Goal: Task Accomplishment & Management: Manage account settings

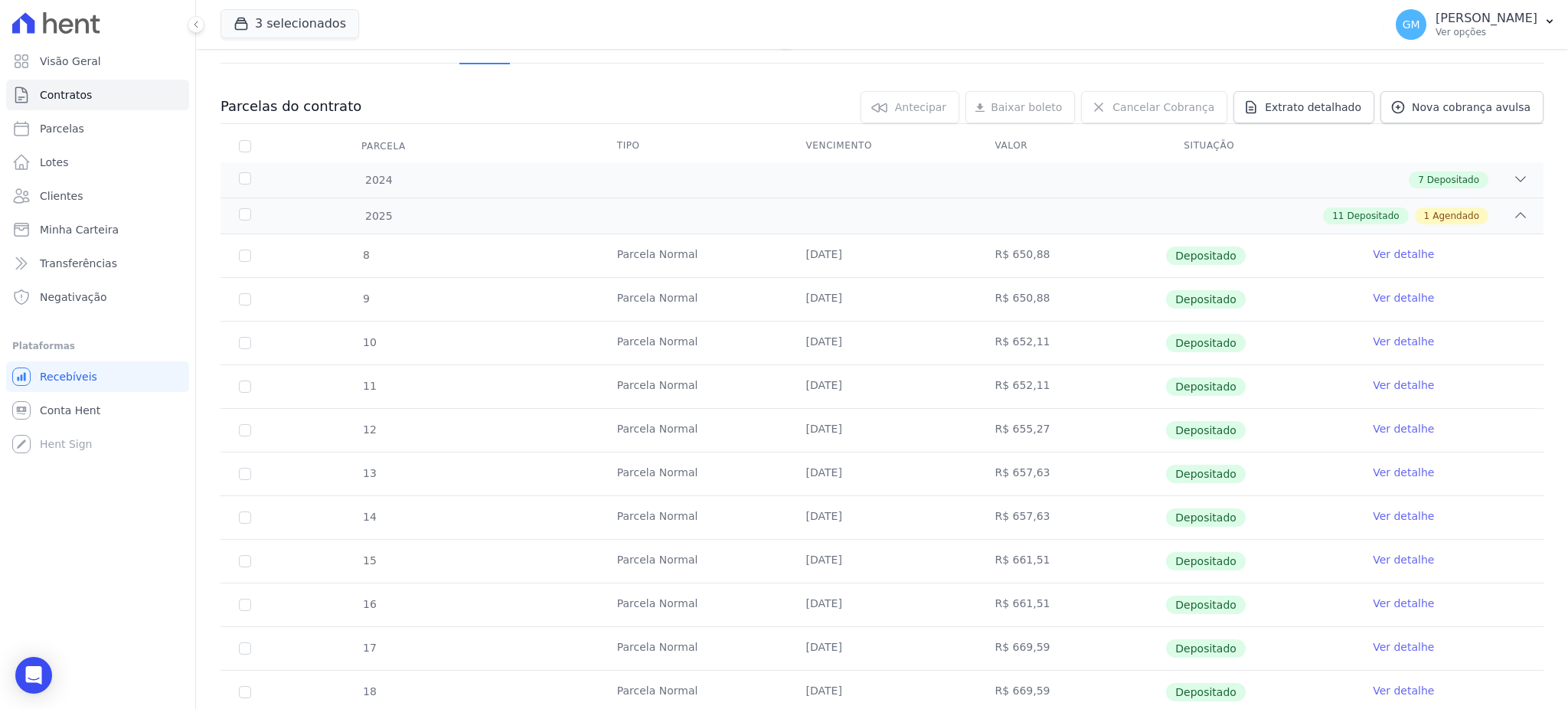
scroll to position [122, 0]
click at [87, 189] on link "Clientes" at bounding box center [97, 196] width 183 height 30
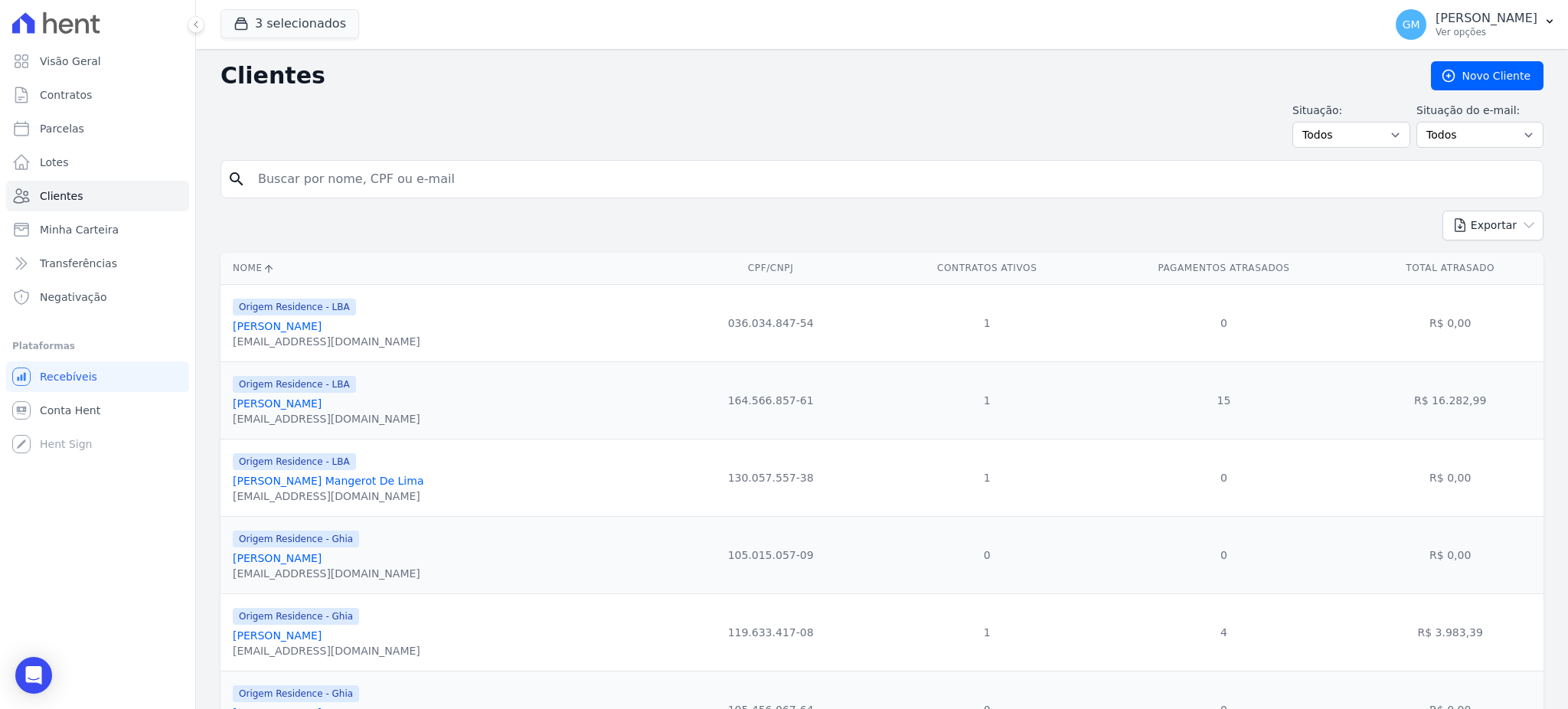
click at [309, 181] on input "search" at bounding box center [892, 178] width 1287 height 30
type input "[PERSON_NAME]"
drag, startPoint x: 423, startPoint y: 188, endPoint x: 242, endPoint y: 183, distance: 181.1
click at [242, 183] on div "search [PERSON_NAME]" at bounding box center [881, 178] width 1323 height 38
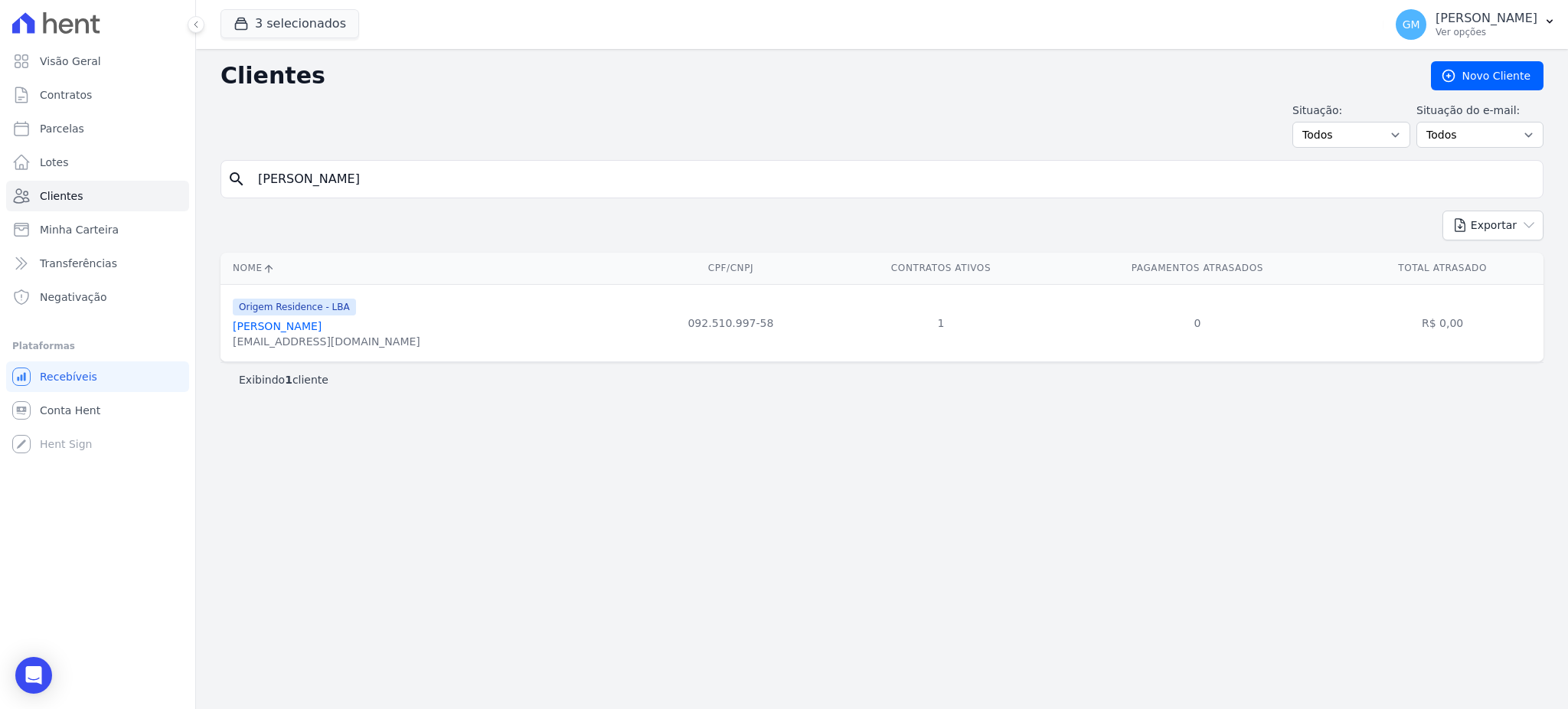
click at [322, 330] on link "[PERSON_NAME]" at bounding box center [277, 326] width 89 height 12
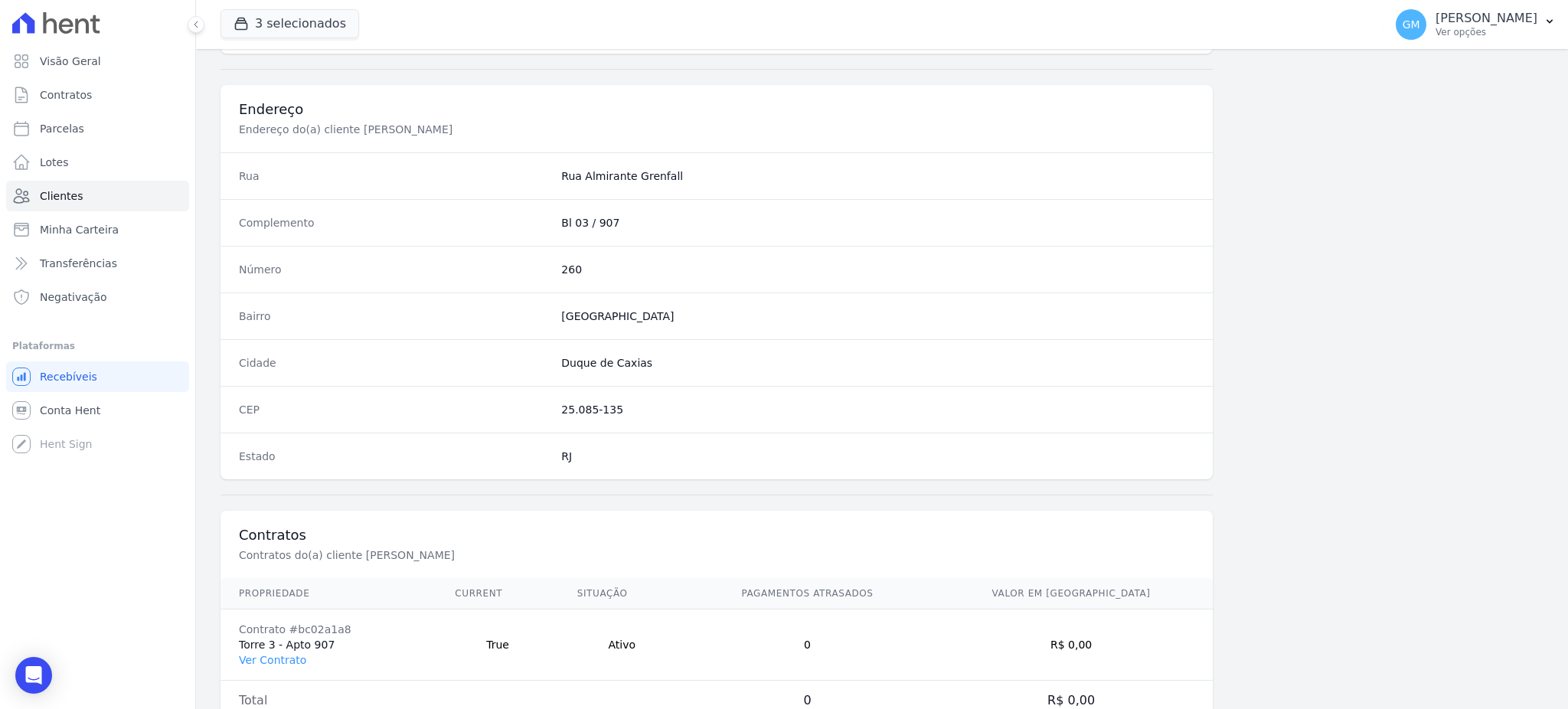
scroll to position [724, 0]
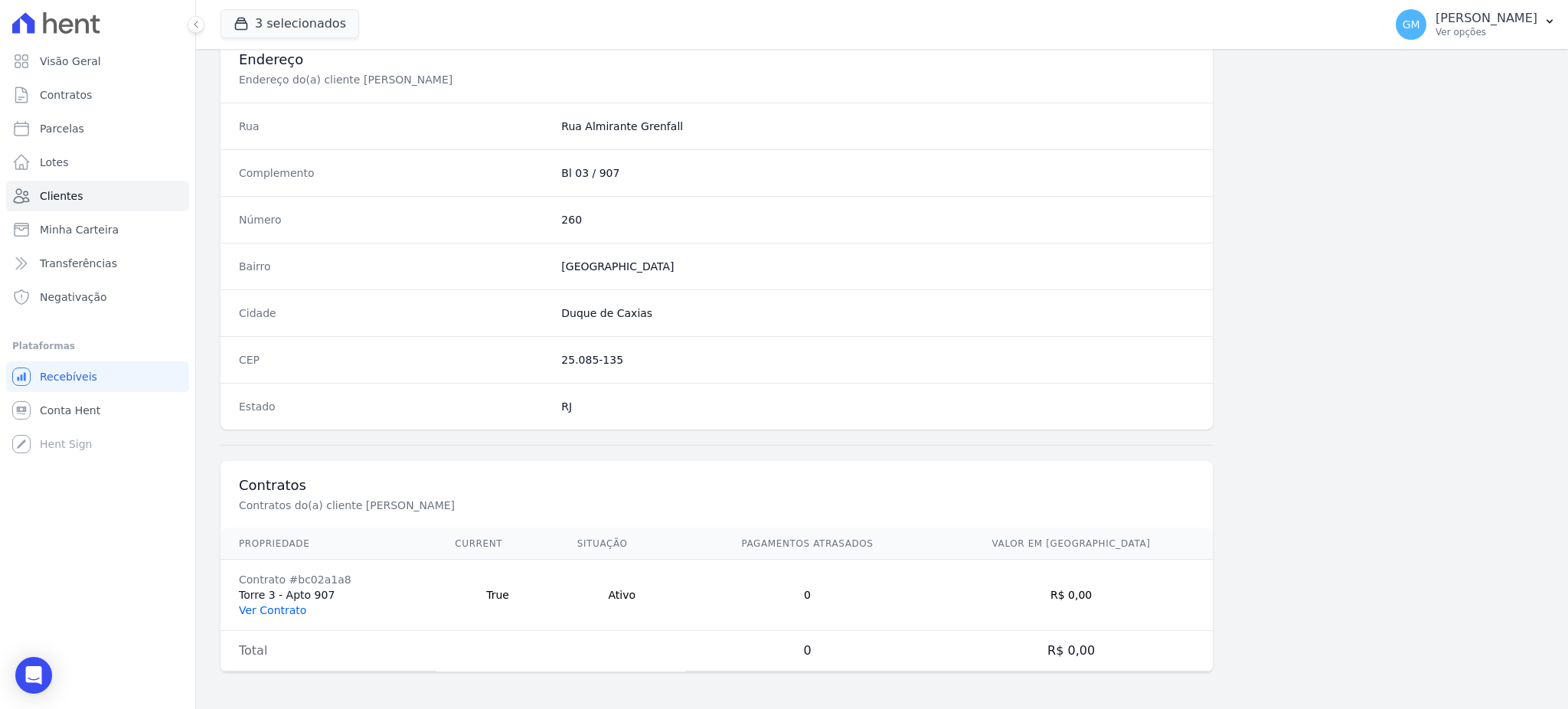
click at [254, 609] on link "Ver Contrato" at bounding box center [272, 610] width 67 height 12
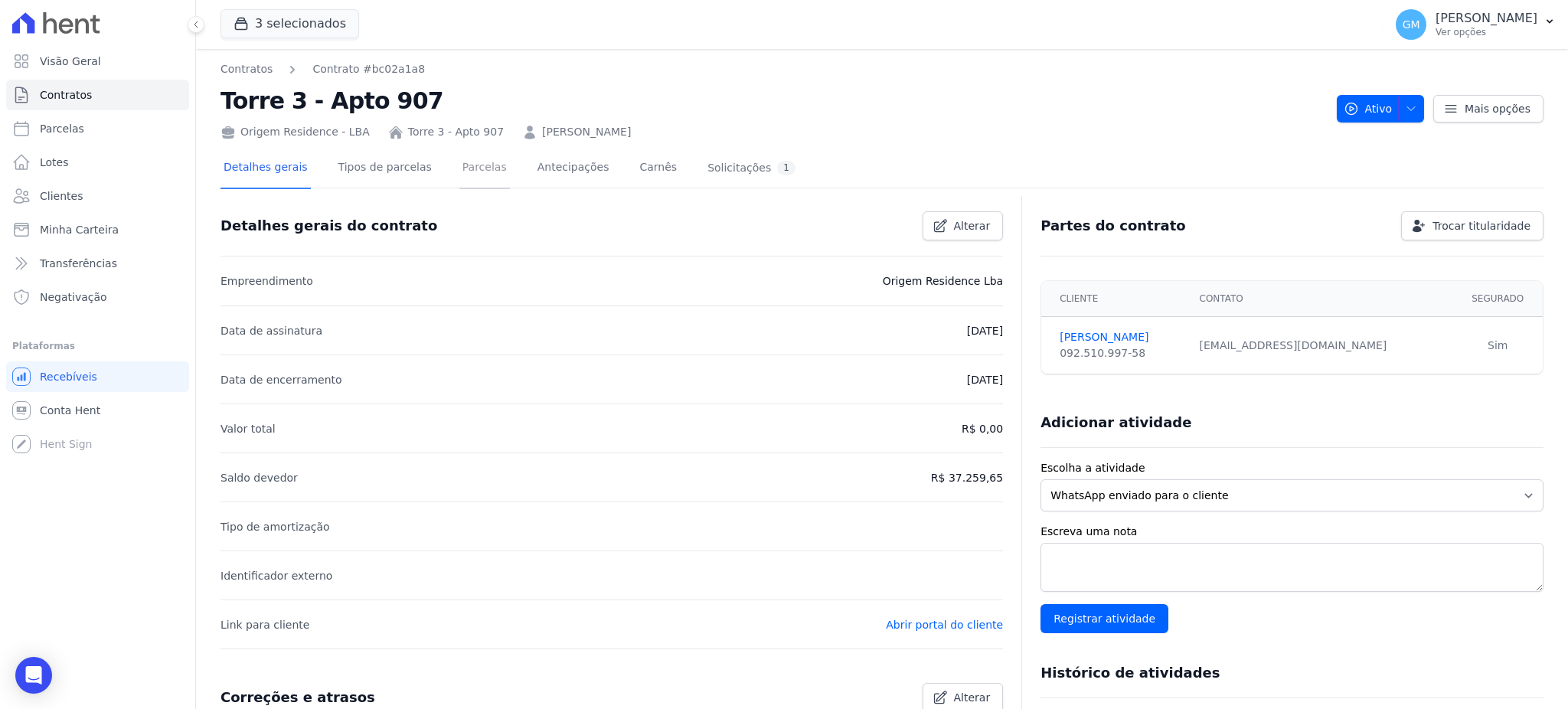
click at [480, 163] on link "Parcelas" at bounding box center [484, 169] width 51 height 41
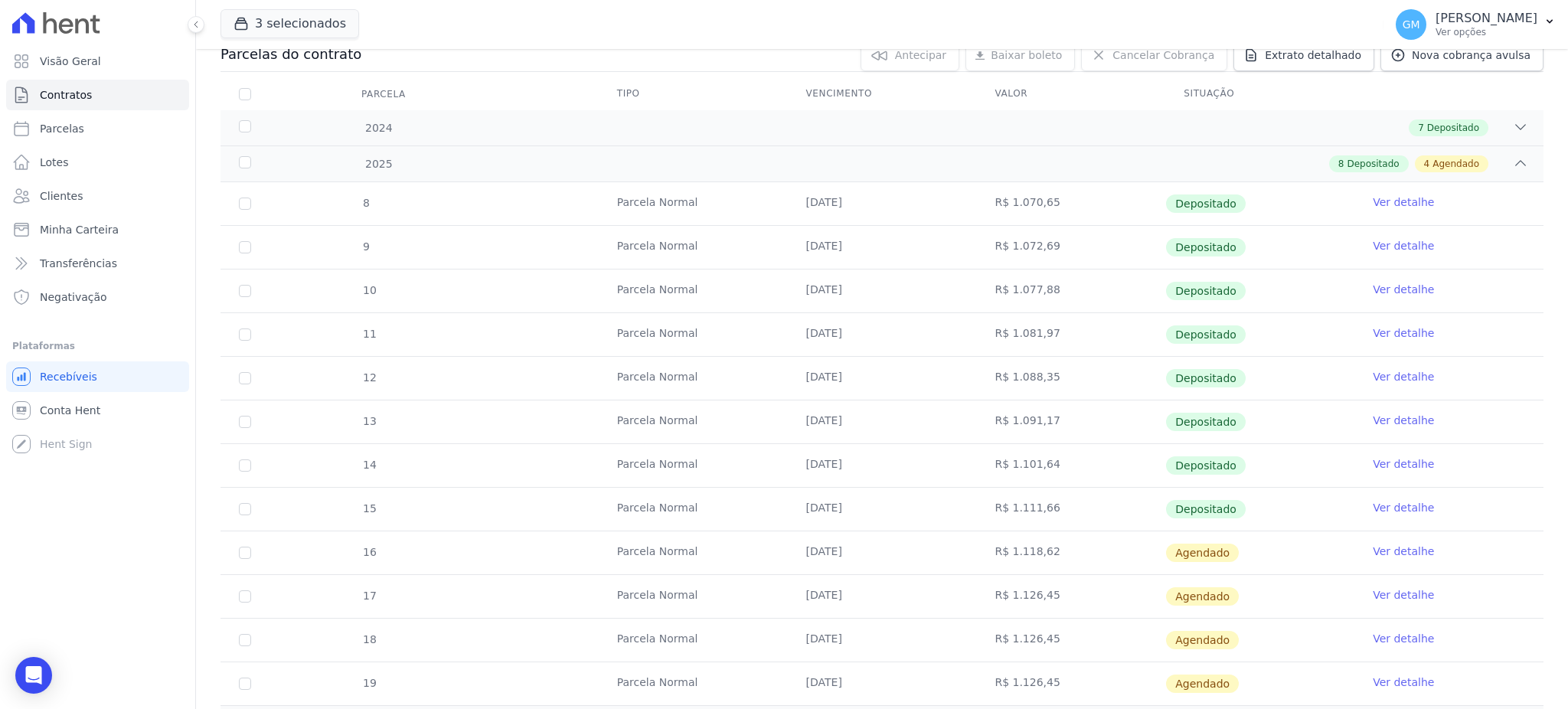
scroll to position [326, 0]
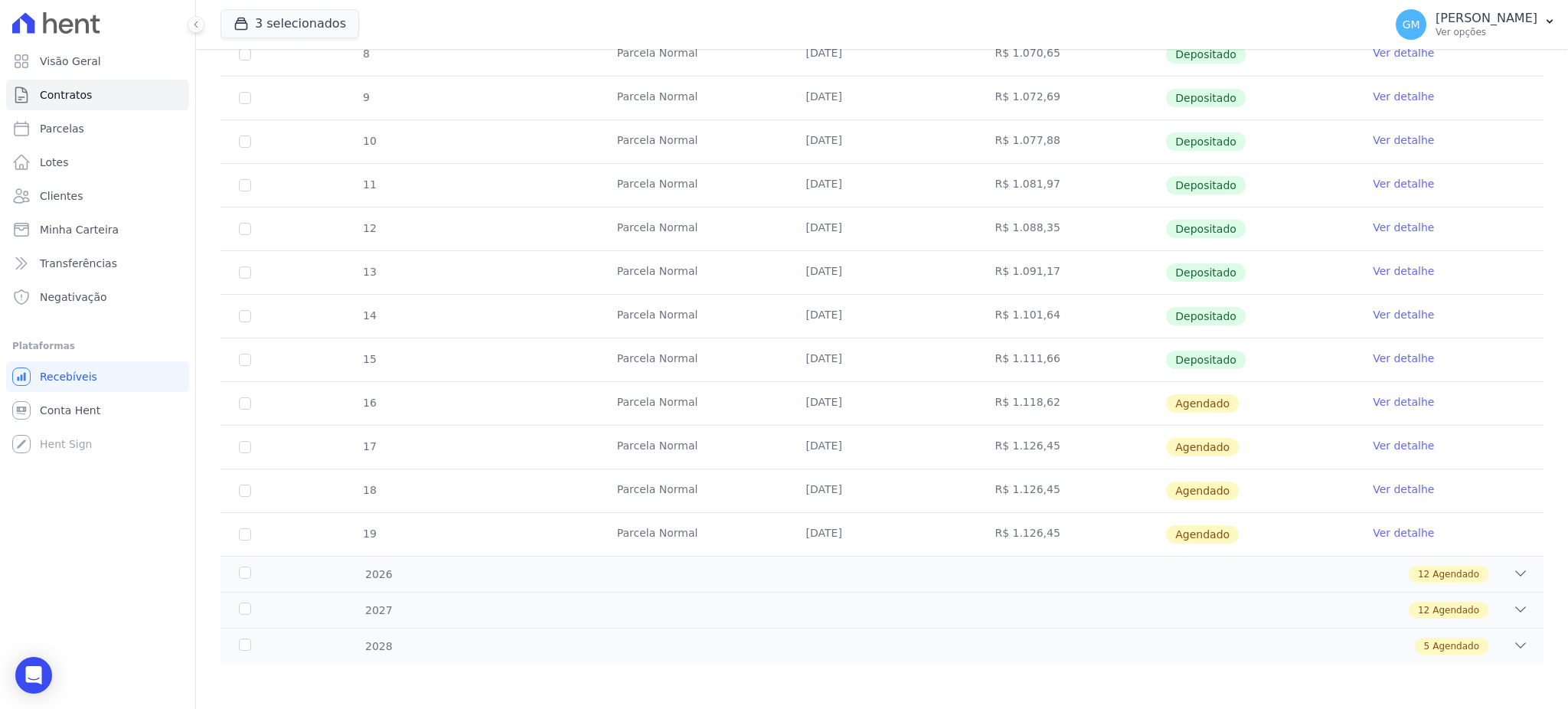
drag, startPoint x: 801, startPoint y: 363, endPoint x: 858, endPoint y: 362, distance: 57.0
click at [858, 362] on td "16/08/2025" at bounding box center [882, 359] width 189 height 43
click at [1374, 355] on link "Ver detalhe" at bounding box center [1403, 358] width 62 height 16
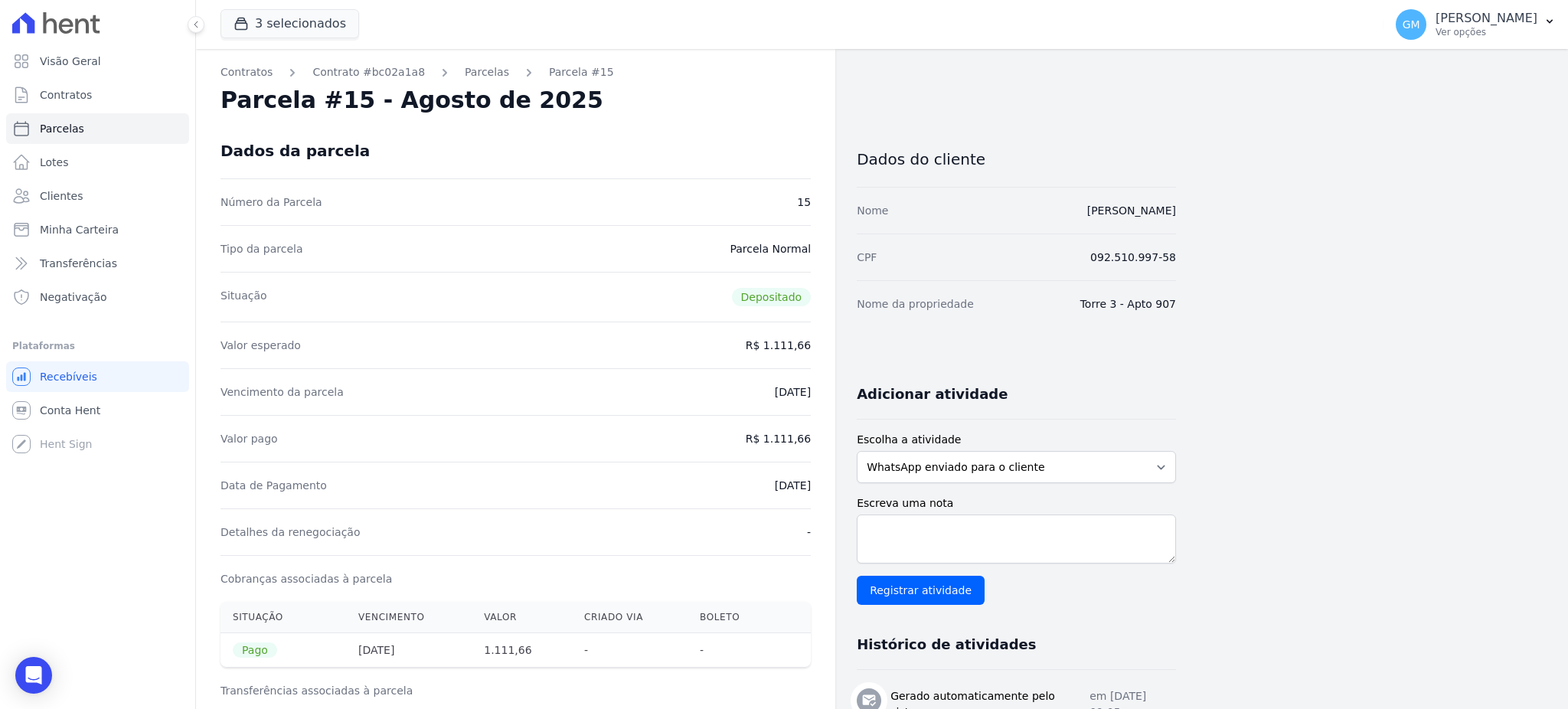
click at [606, 217] on div "Número da Parcela 15" at bounding box center [515, 202] width 590 height 47
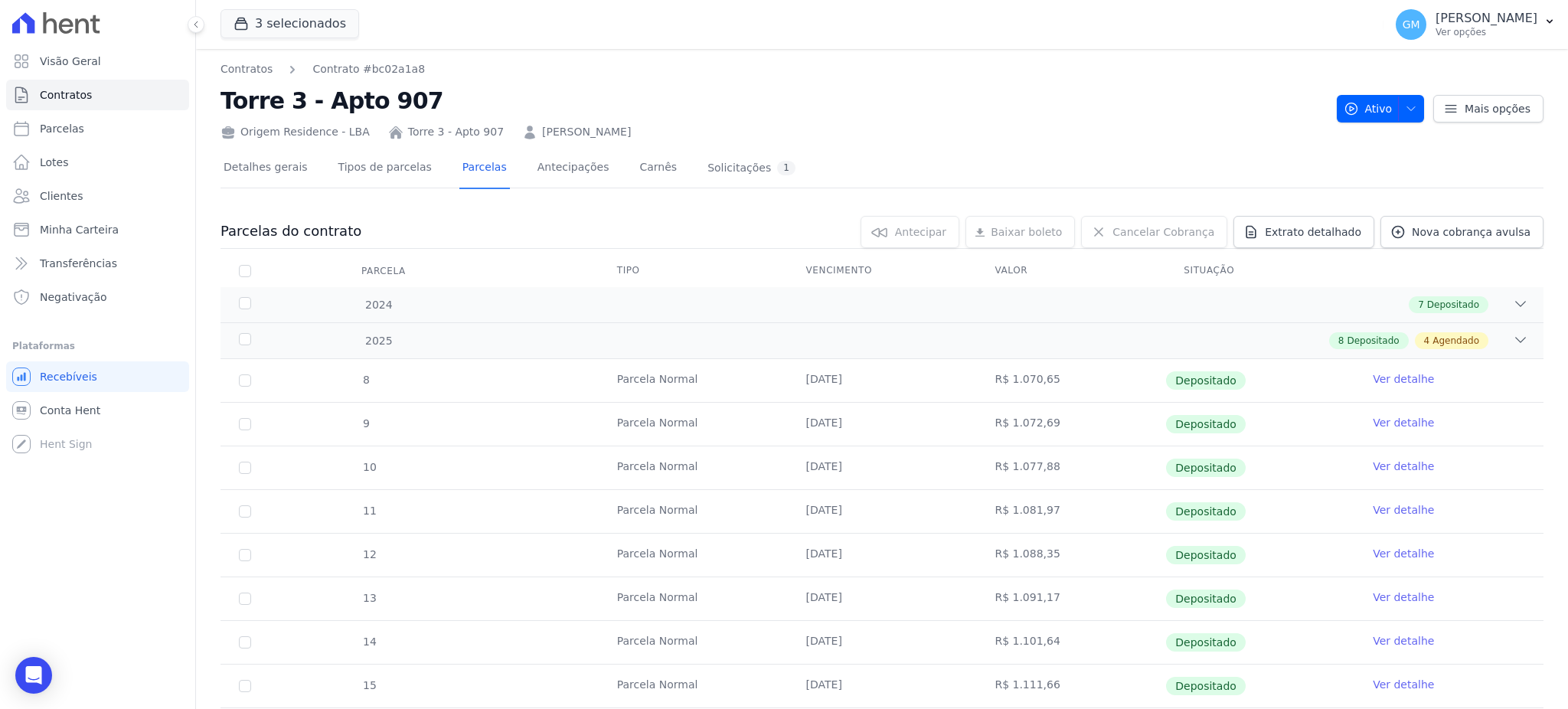
scroll to position [326, 0]
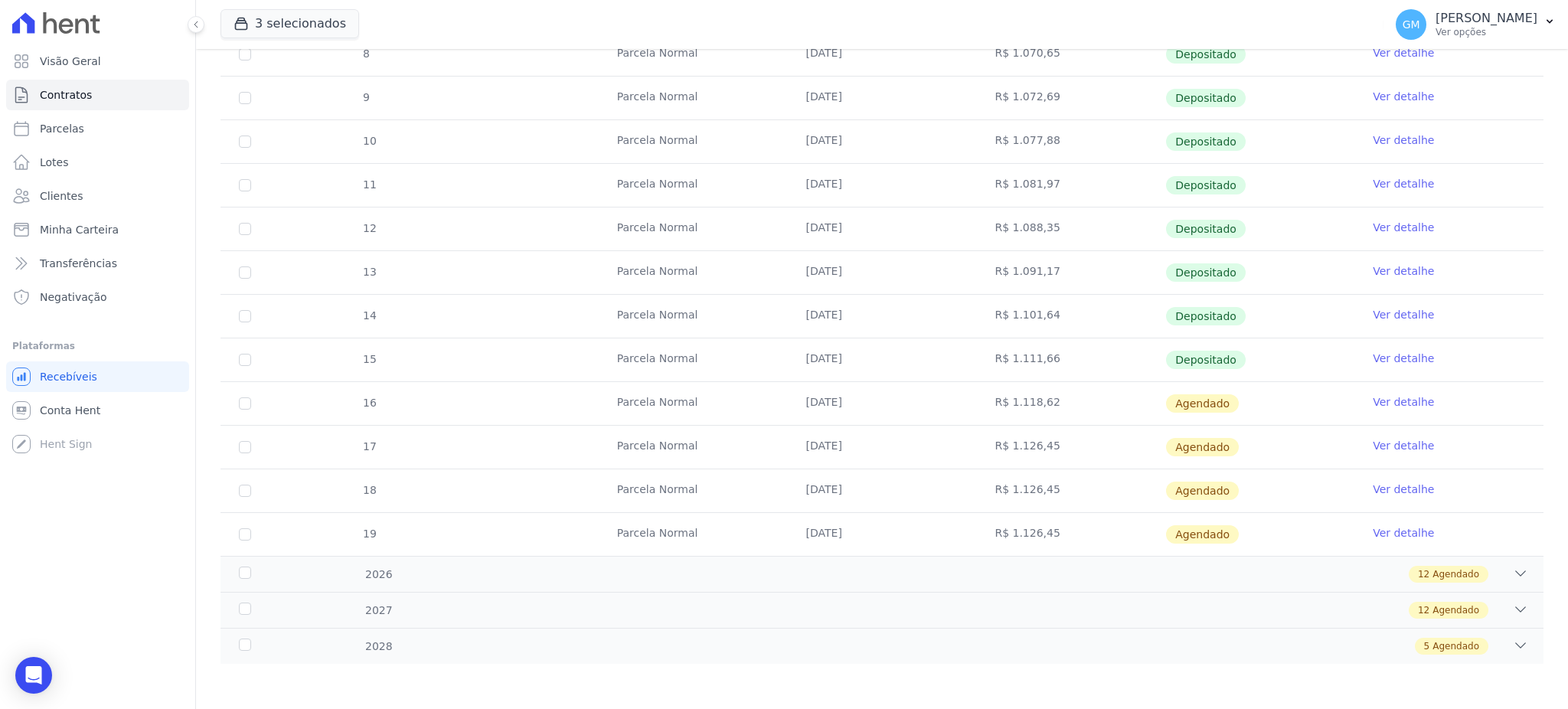
click at [1378, 400] on link "Ver detalhe" at bounding box center [1403, 402] width 62 height 16
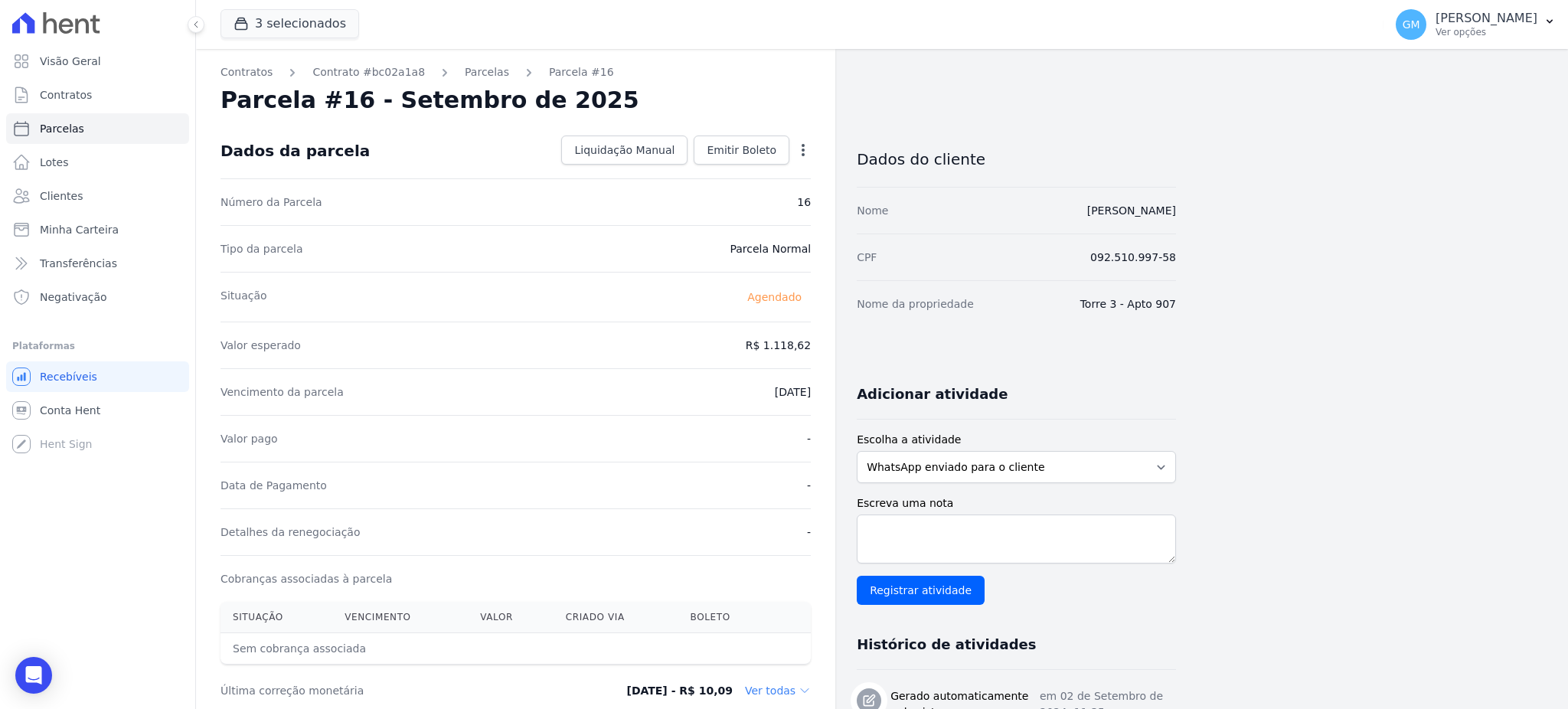
click at [805, 145] on icon "button" at bounding box center [803, 150] width 16 height 16
click at [715, 168] on link "Alterar" at bounding box center [737, 170] width 135 height 27
drag, startPoint x: 810, startPoint y: 354, endPoint x: 828, endPoint y: 354, distance: 18.0
click at [828, 354] on div "Contratos Contrato #bc02a1a8 Parcelas Parcela #16 Parcela #16 - Setembro de 202…" at bounding box center [515, 626] width 639 height 1155
paste input ".11944"
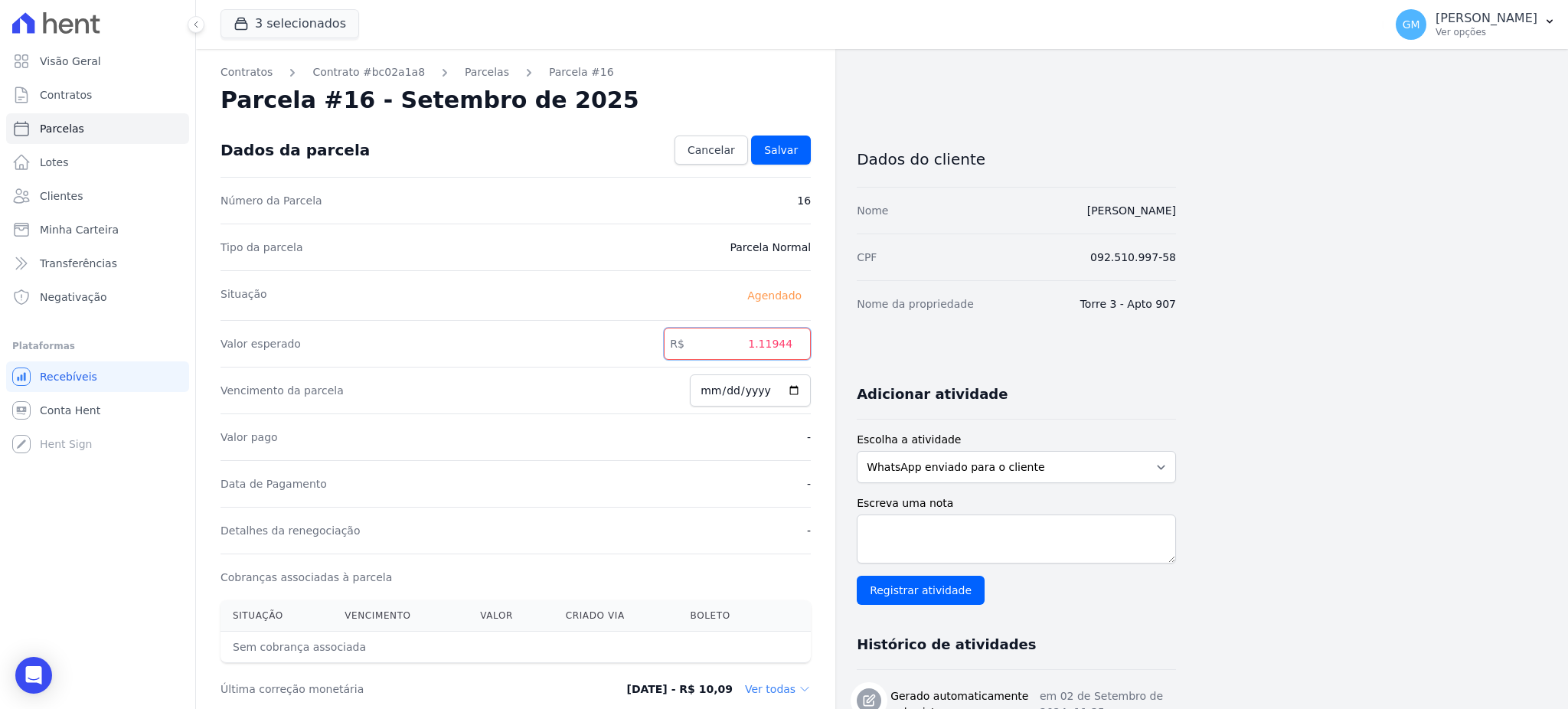
click at [763, 342] on input "1.11944" at bounding box center [737, 343] width 147 height 32
click at [780, 346] on input "111944" at bounding box center [737, 343] width 147 height 32
type input "1119.44"
click at [792, 143] on span "Salvar" at bounding box center [780, 150] width 34 height 16
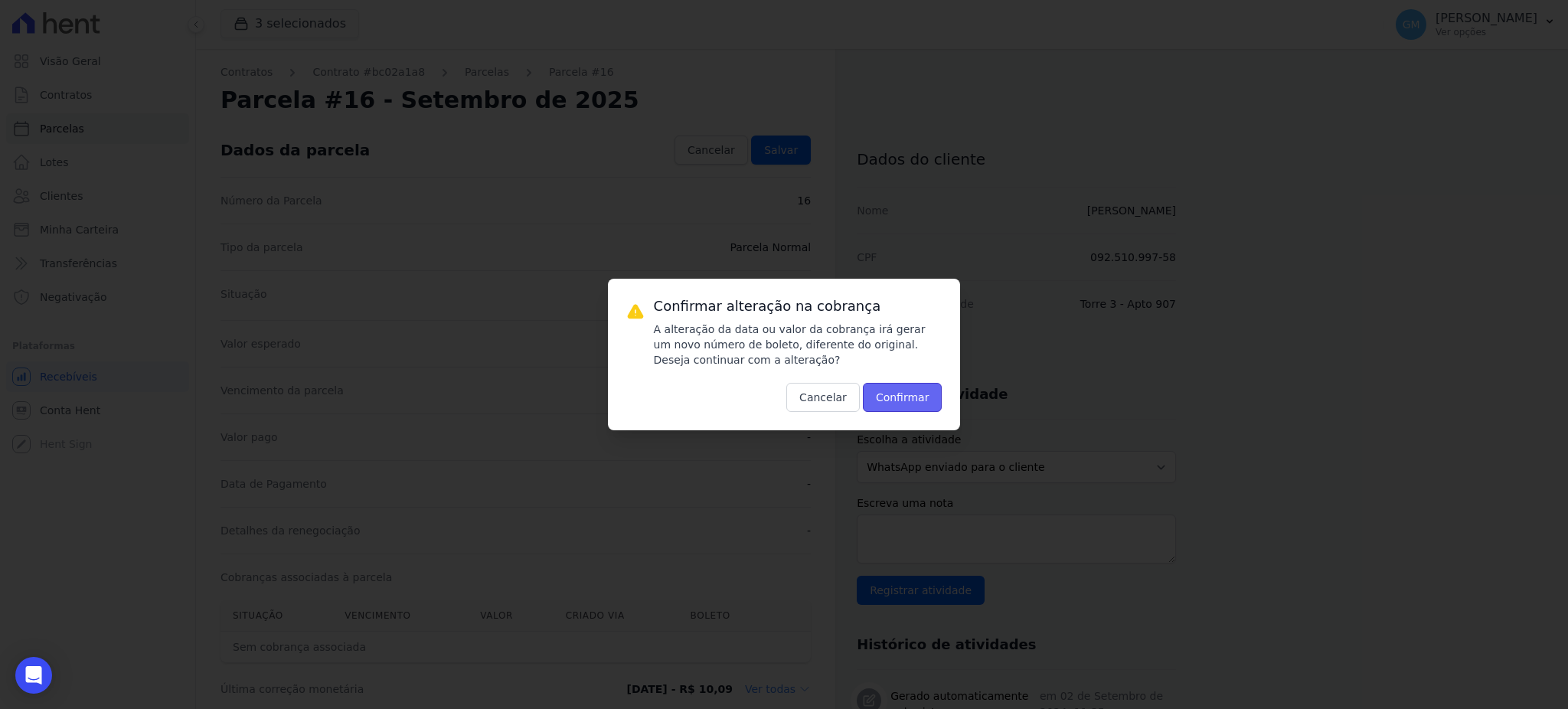
click at [896, 391] on button "Confirmar" at bounding box center [902, 397] width 79 height 29
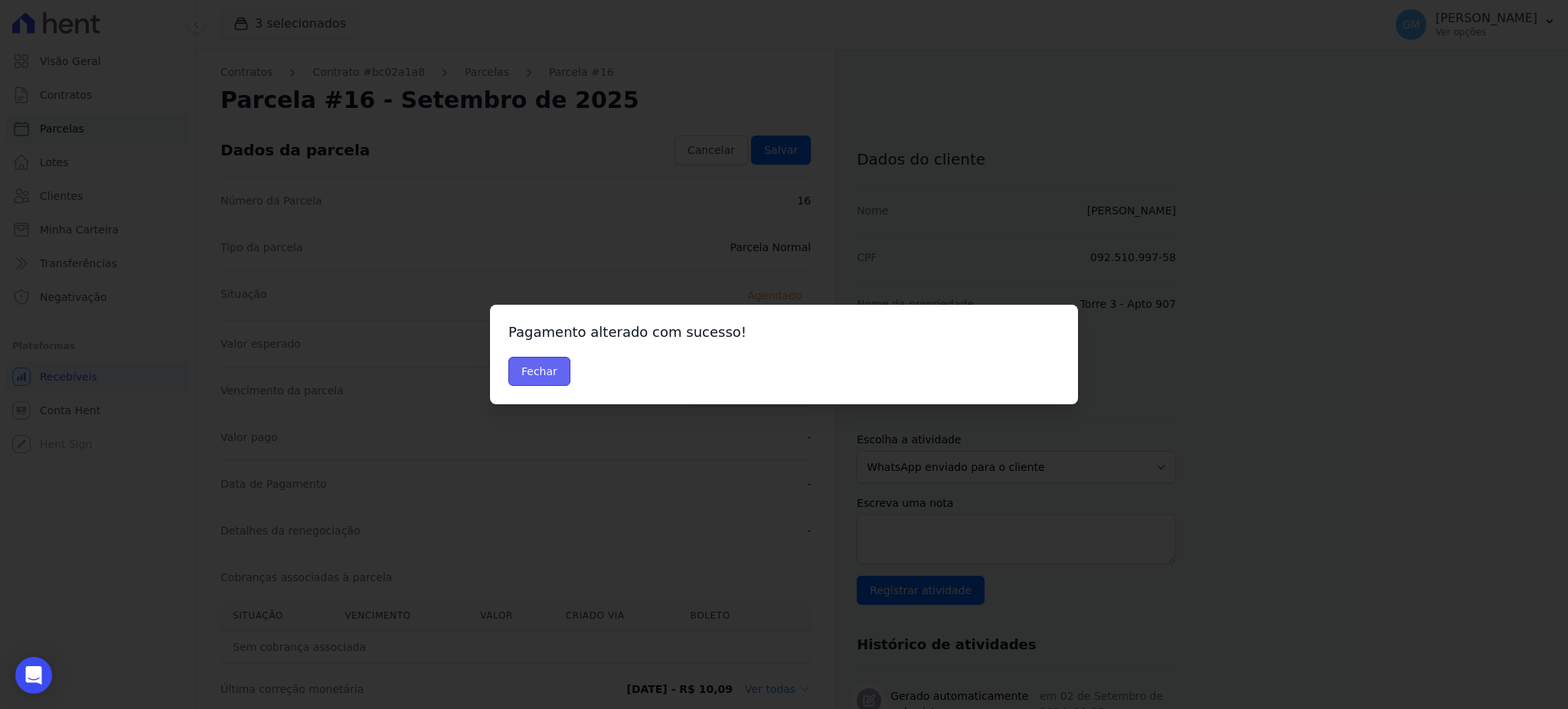
click at [531, 366] on button "Fechar" at bounding box center [539, 371] width 62 height 29
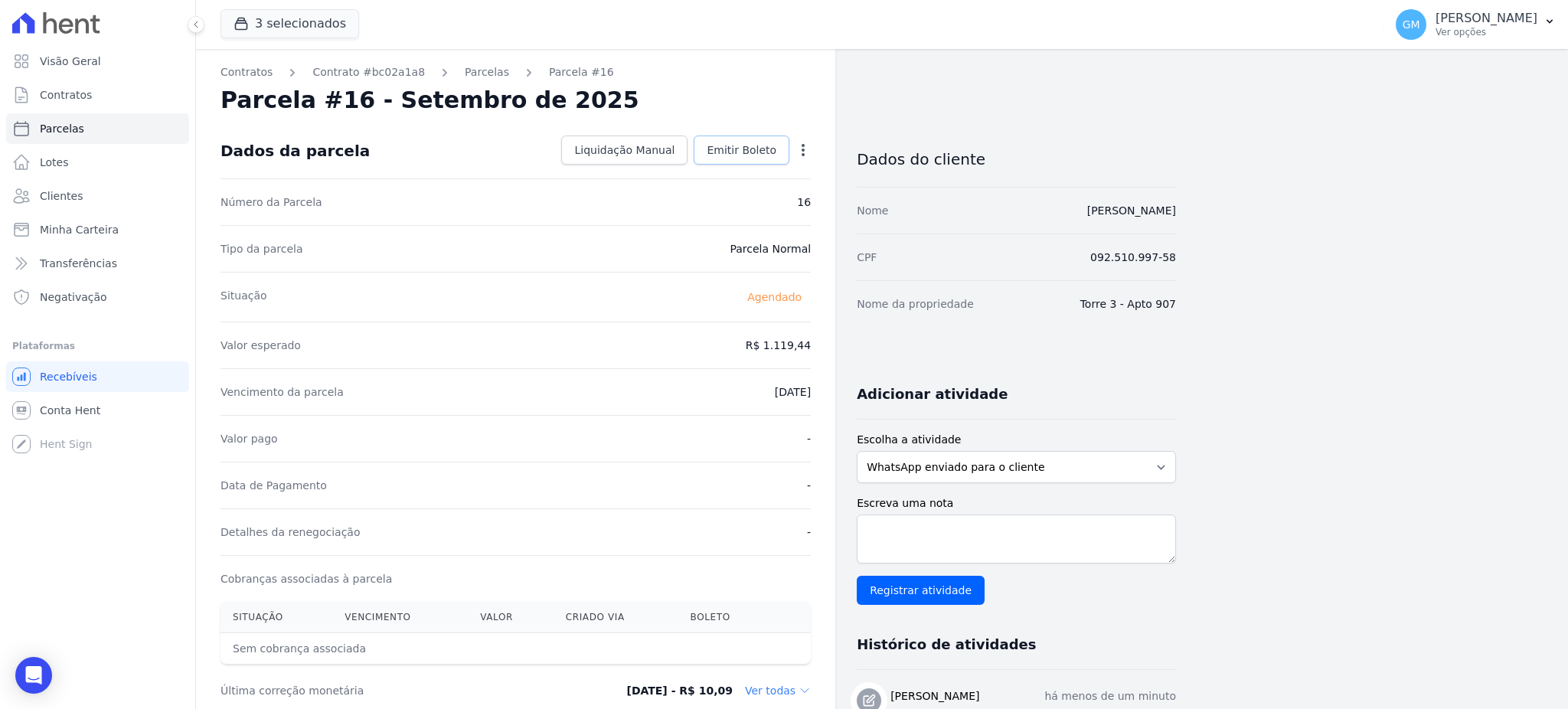
click at [724, 155] on span "Emitir Boleto" at bounding box center [741, 150] width 69 height 16
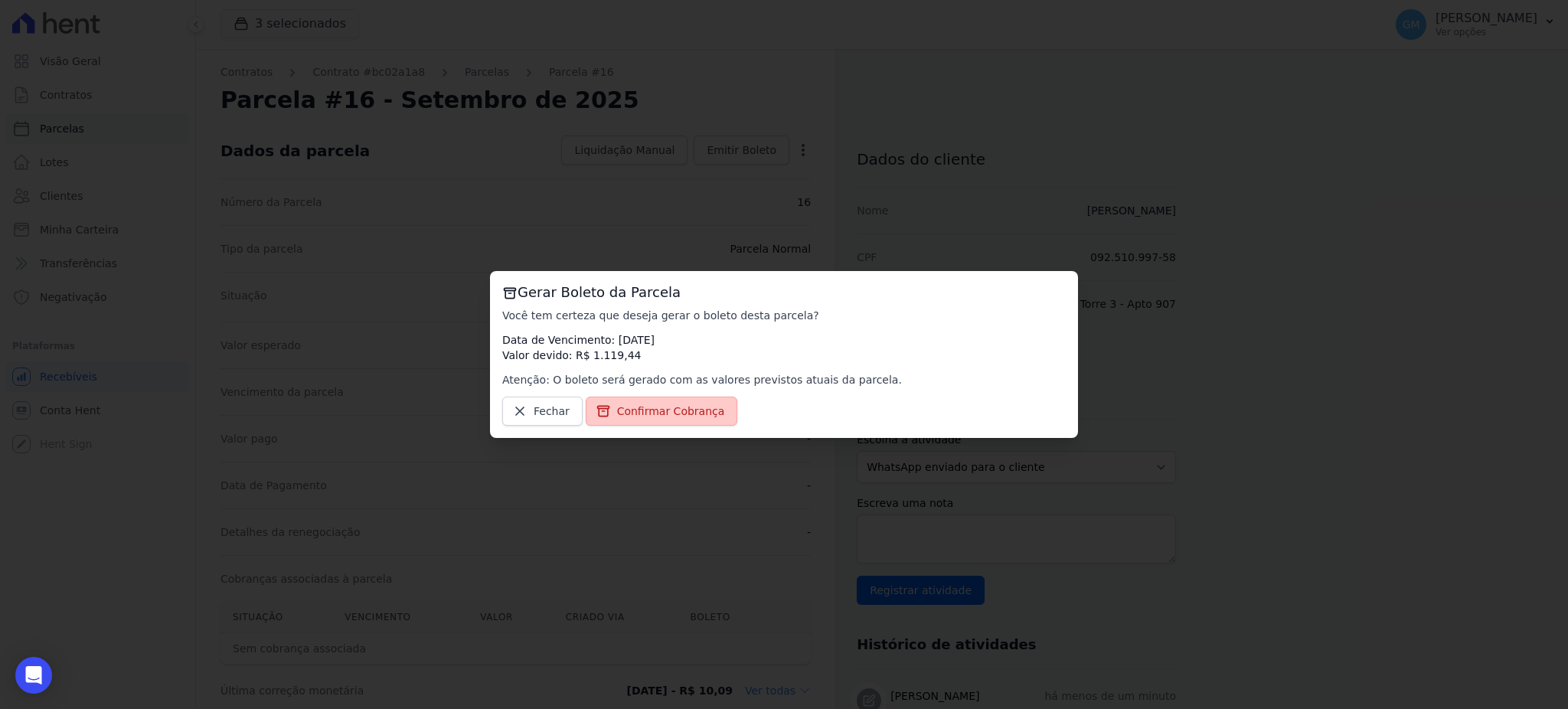
click at [648, 414] on span "Confirmar Cobrança" at bounding box center [671, 411] width 108 height 16
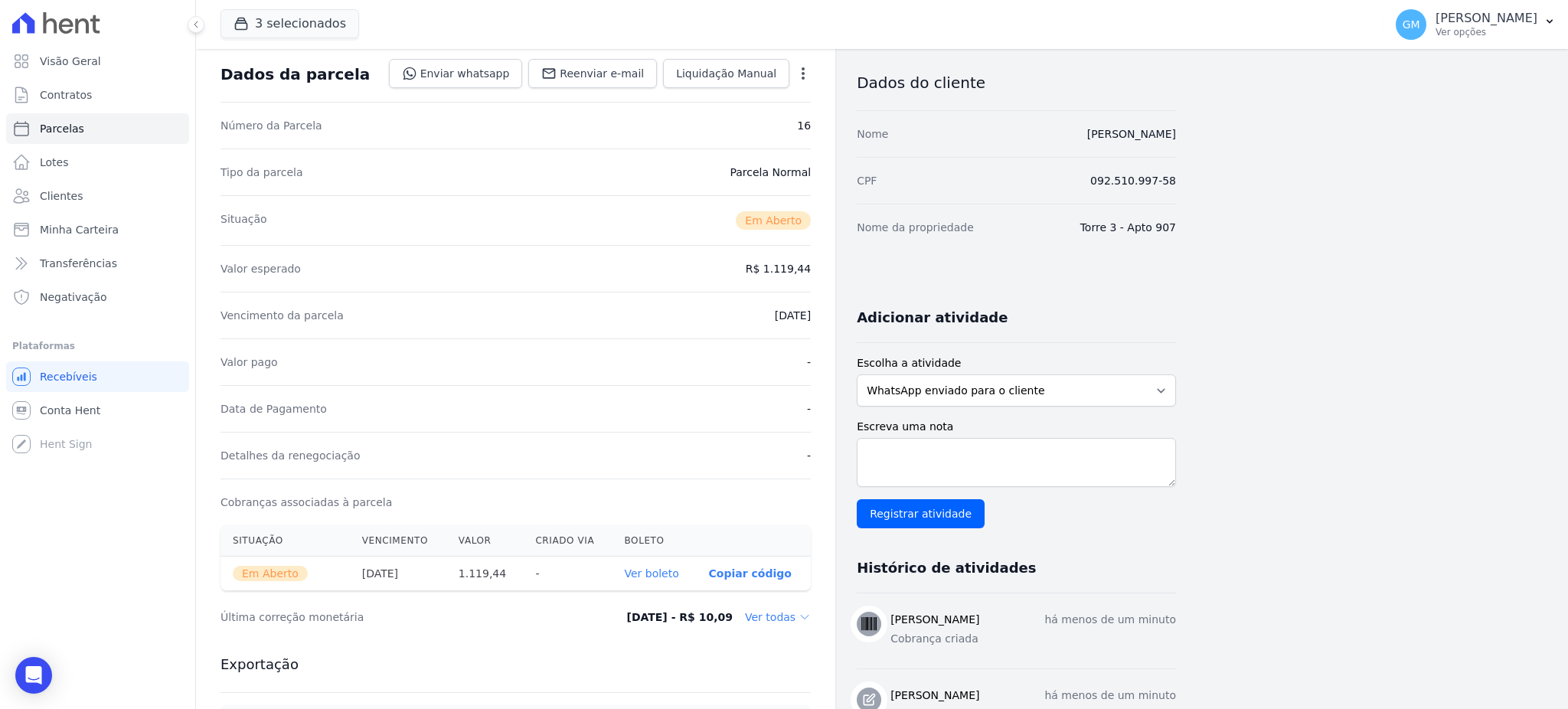
scroll to position [203, 0]
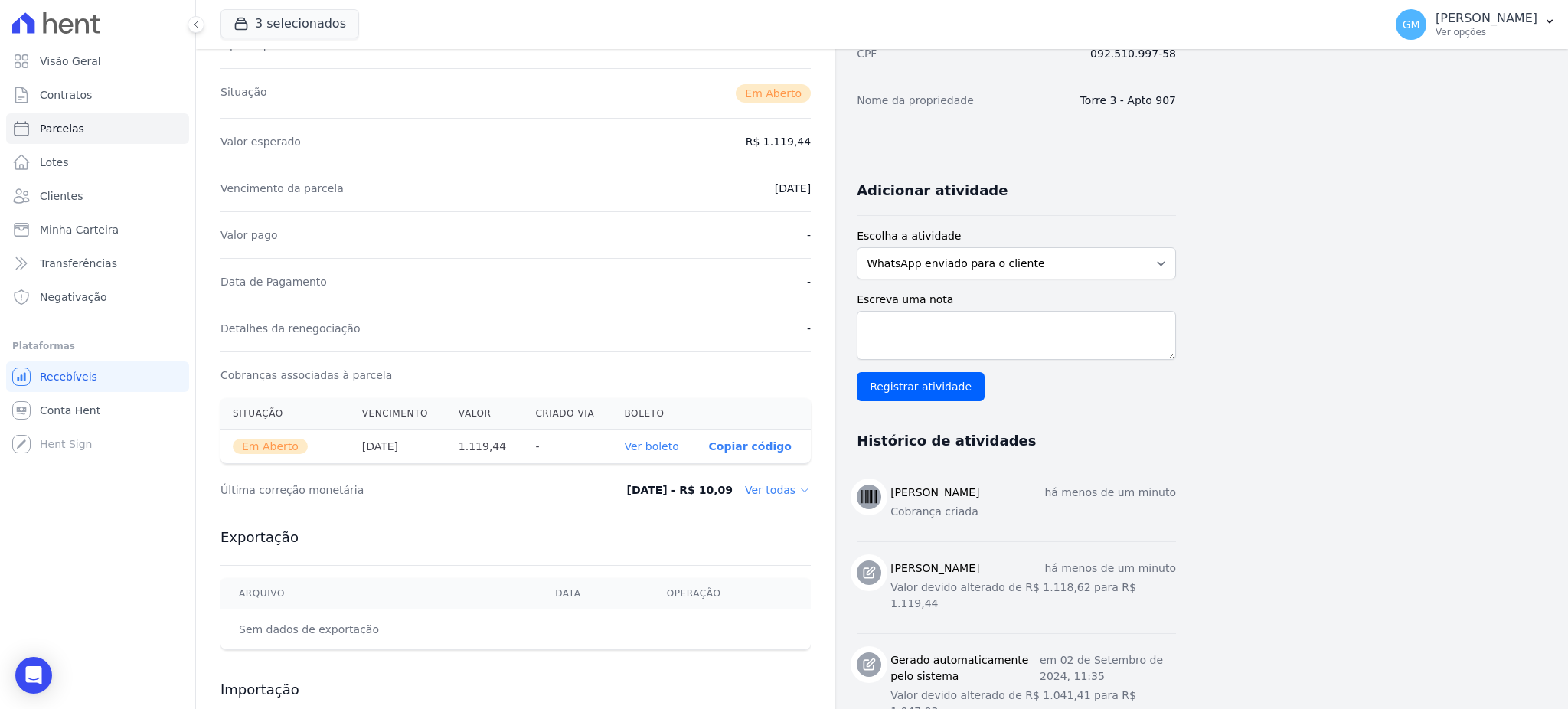
click at [649, 451] on link "Ver boleto" at bounding box center [652, 446] width 55 height 12
click at [80, 191] on link "Clientes" at bounding box center [97, 196] width 183 height 30
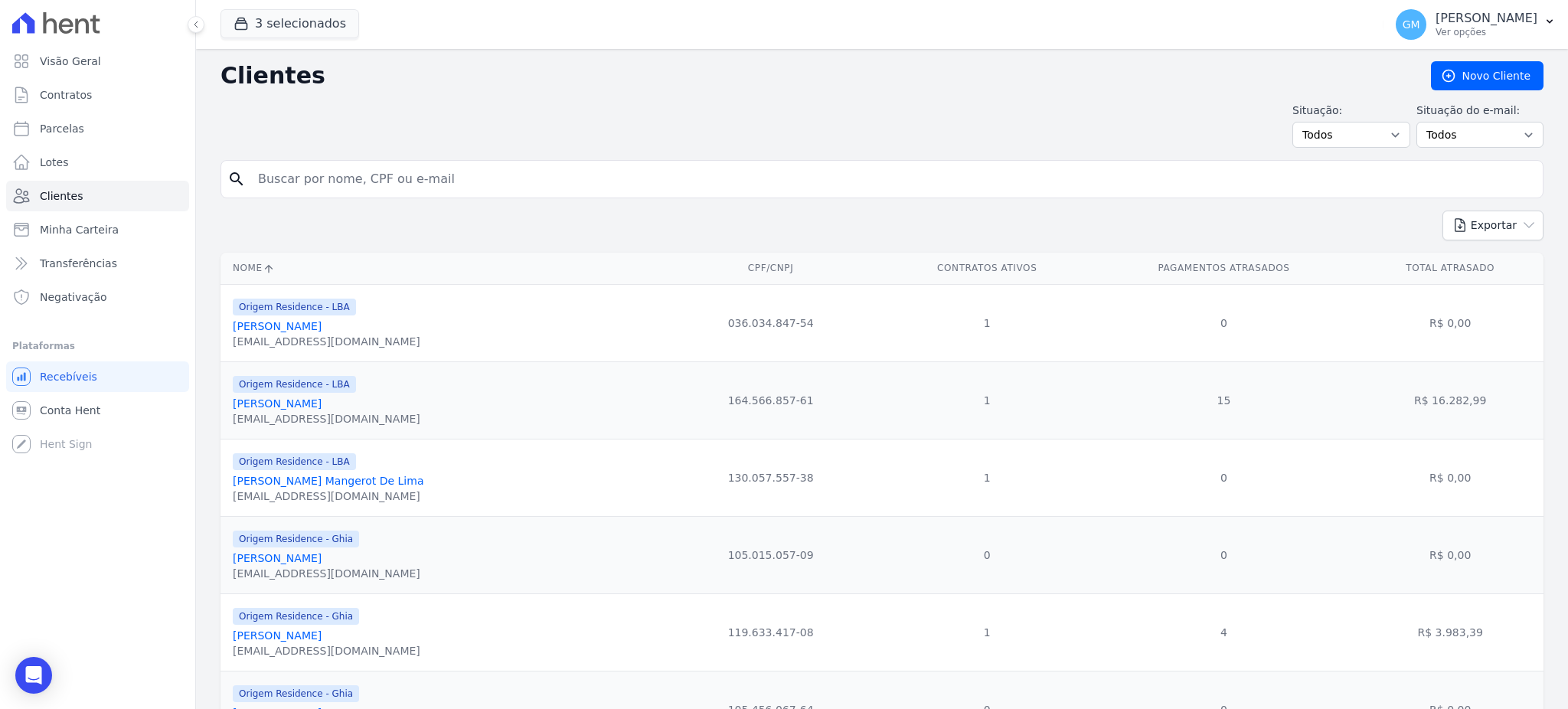
click at [285, 162] on div "search" at bounding box center [881, 178] width 1323 height 38
click at [288, 169] on input "search" at bounding box center [892, 178] width 1287 height 30
type input "leandro k"
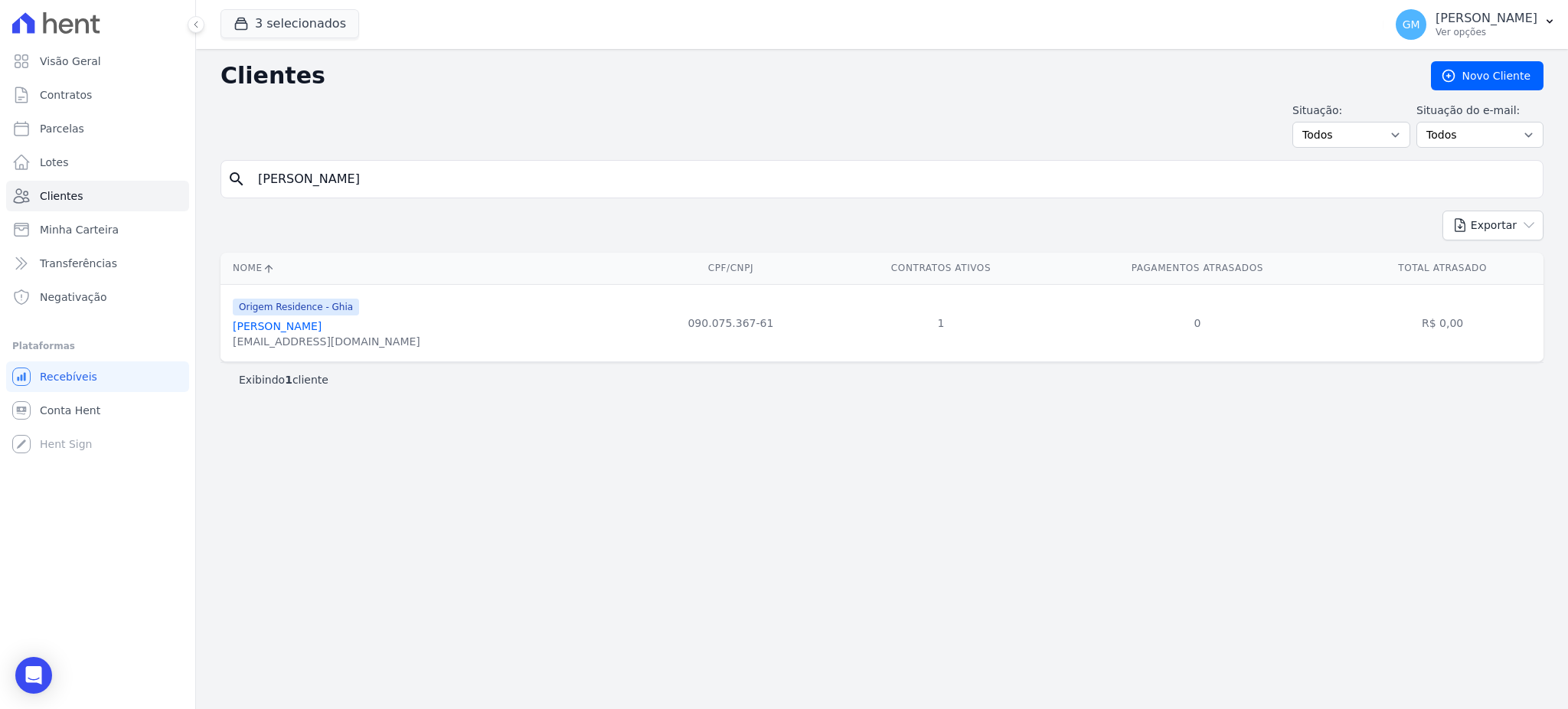
click at [302, 327] on link "Leandro Kneip Avelino" at bounding box center [277, 326] width 89 height 12
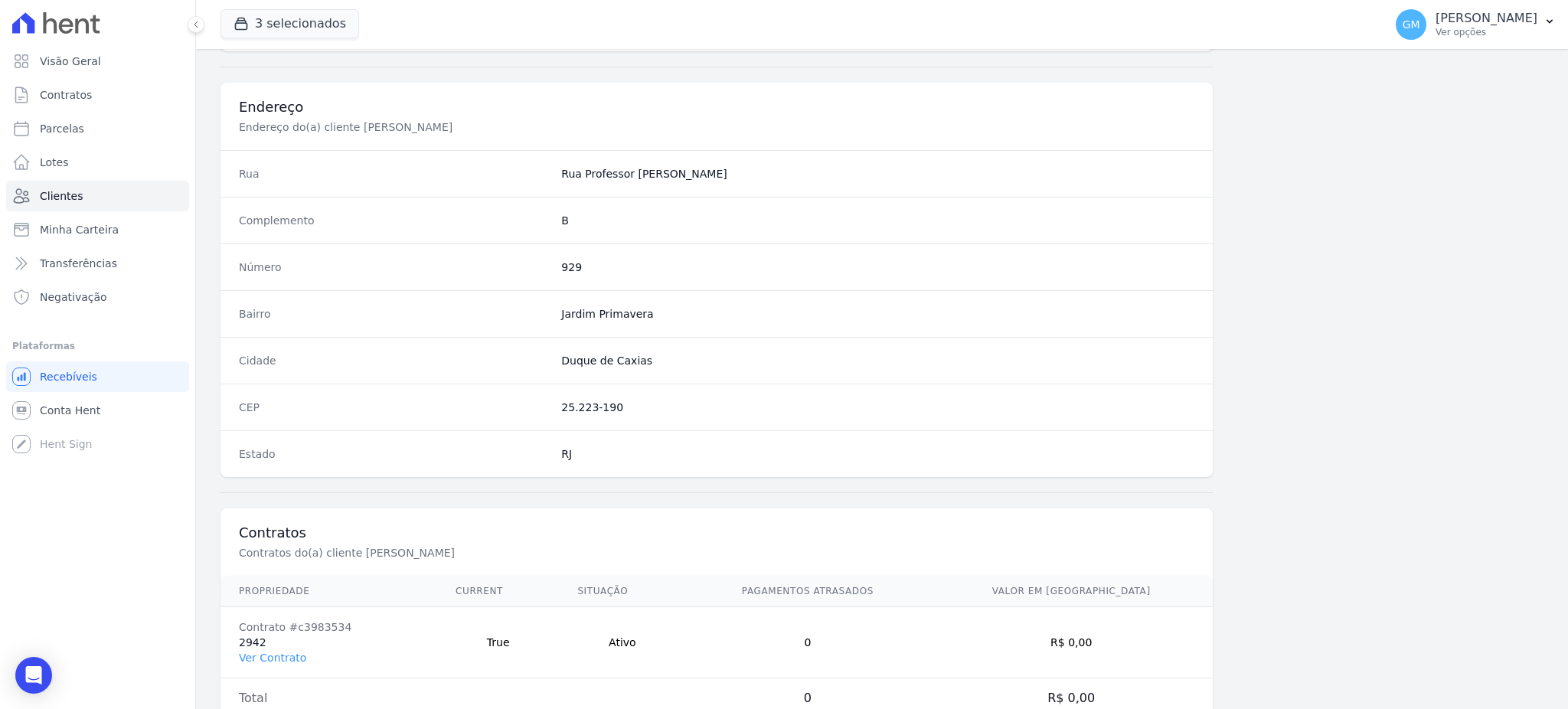
scroll to position [724, 0]
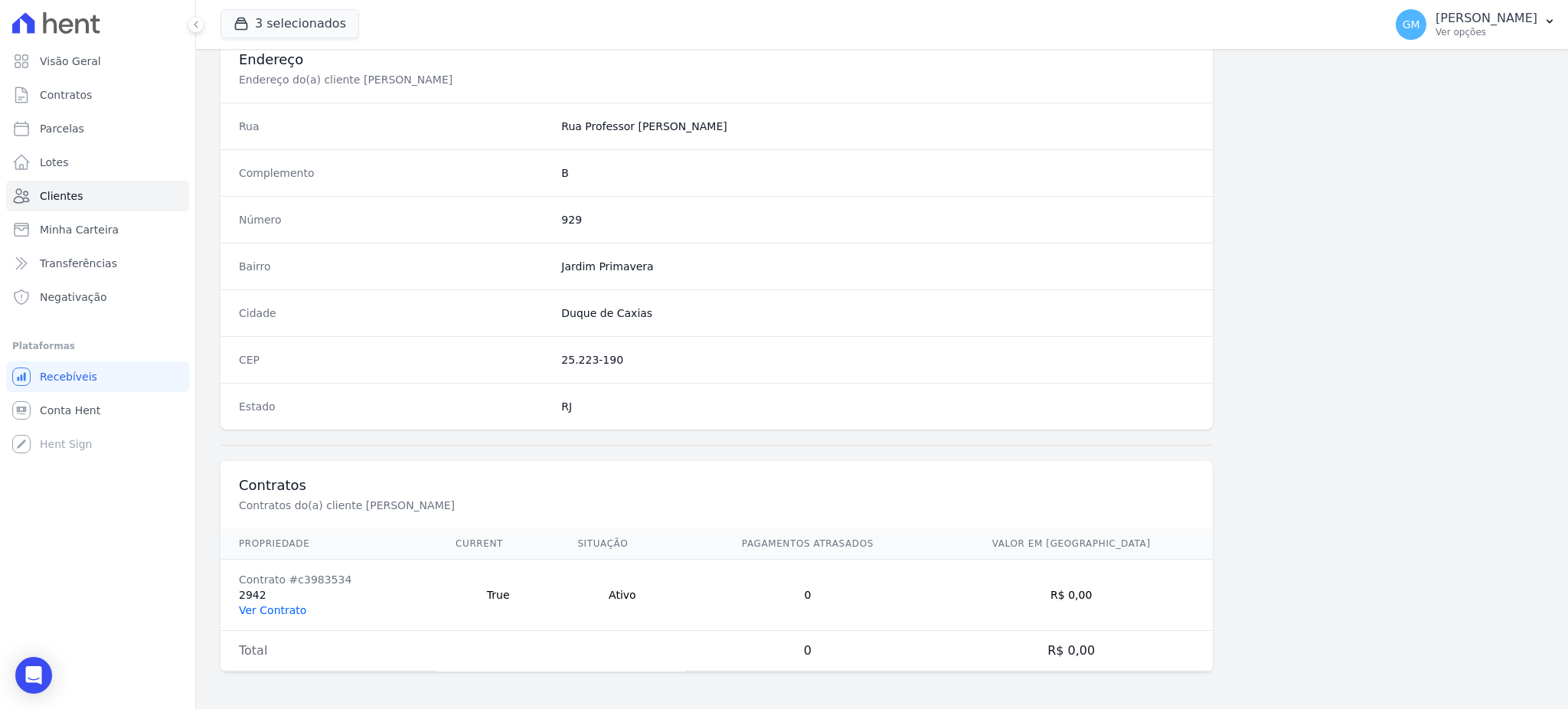
click at [262, 610] on link "Ver Contrato" at bounding box center [272, 610] width 67 height 12
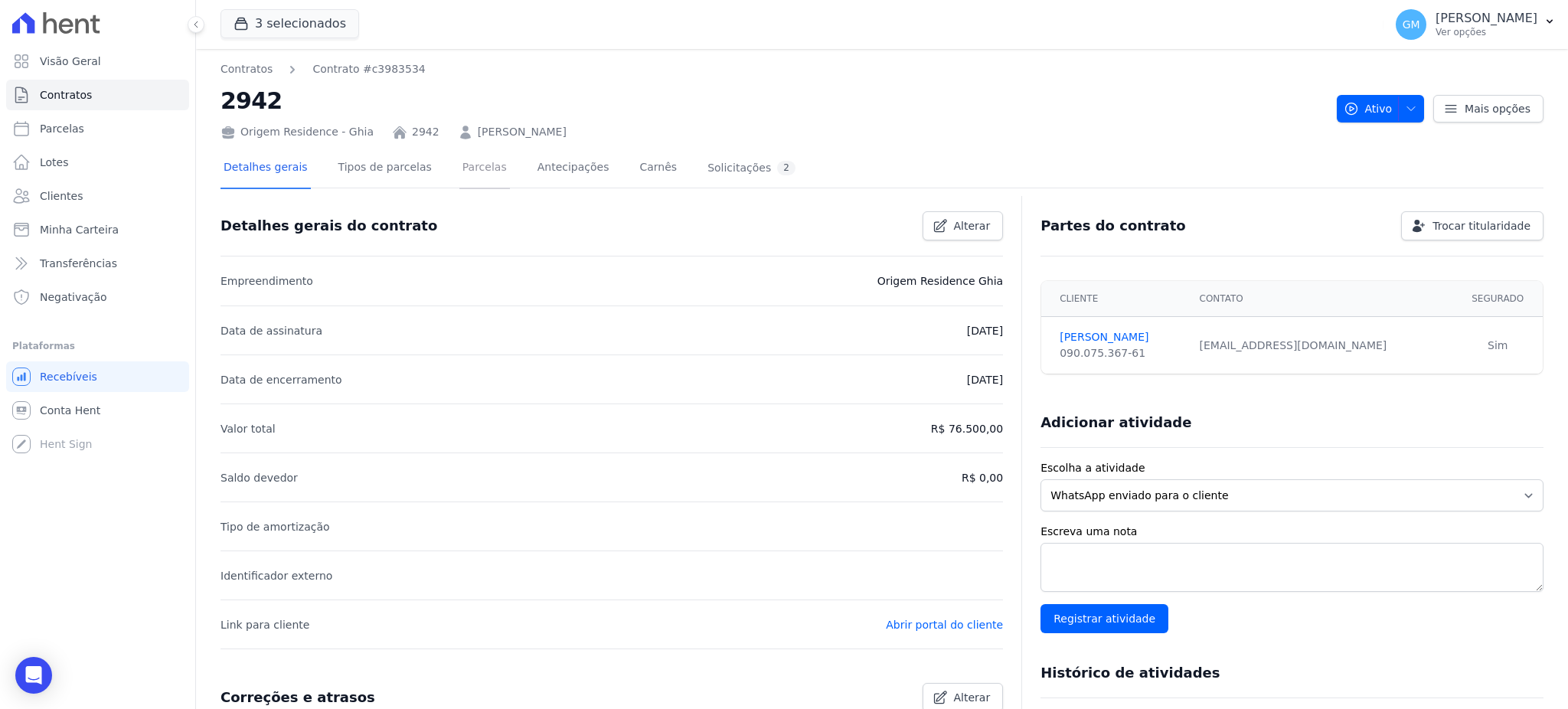
click at [460, 157] on link "Parcelas" at bounding box center [484, 169] width 51 height 41
click at [958, 619] on link "Abrir portal do cliente" at bounding box center [945, 625] width 117 height 12
click at [89, 185] on link "Clientes" at bounding box center [97, 196] width 183 height 30
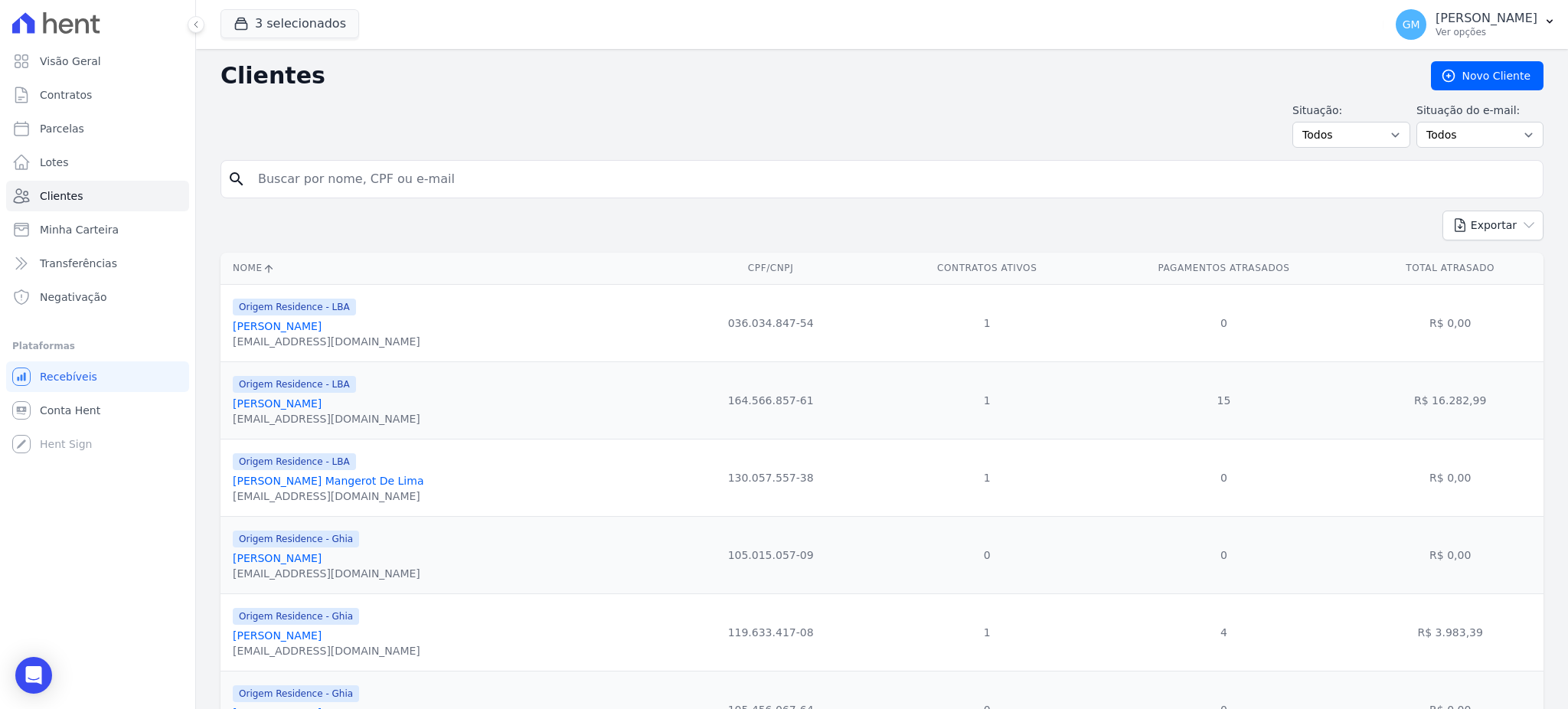
click at [484, 188] on input "search" at bounding box center [892, 178] width 1287 height 30
type input "[PERSON_NAME]"
drag, startPoint x: 434, startPoint y: 177, endPoint x: 200, endPoint y: 163, distance: 234.4
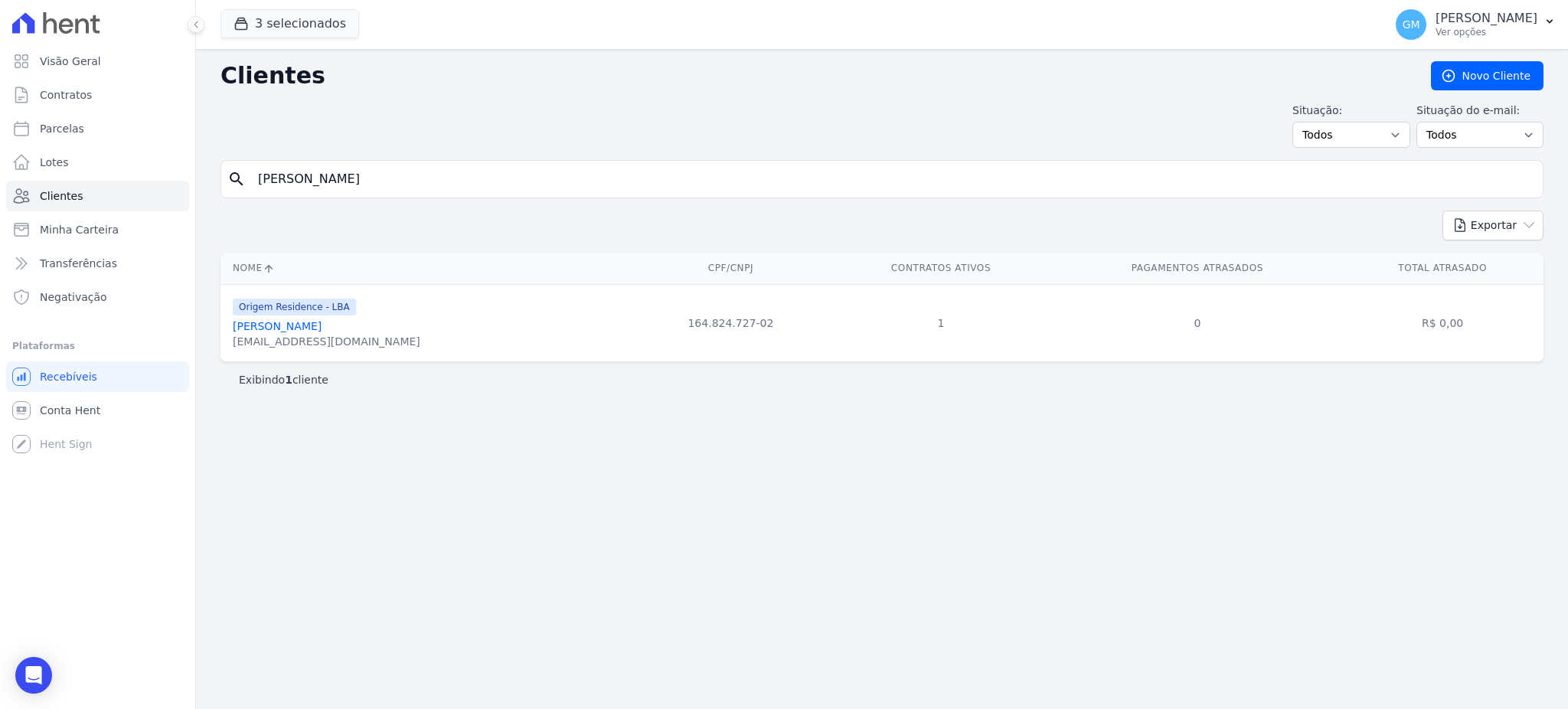
click at [322, 330] on link "Beatriz Souza Dos Santos" at bounding box center [277, 326] width 89 height 12
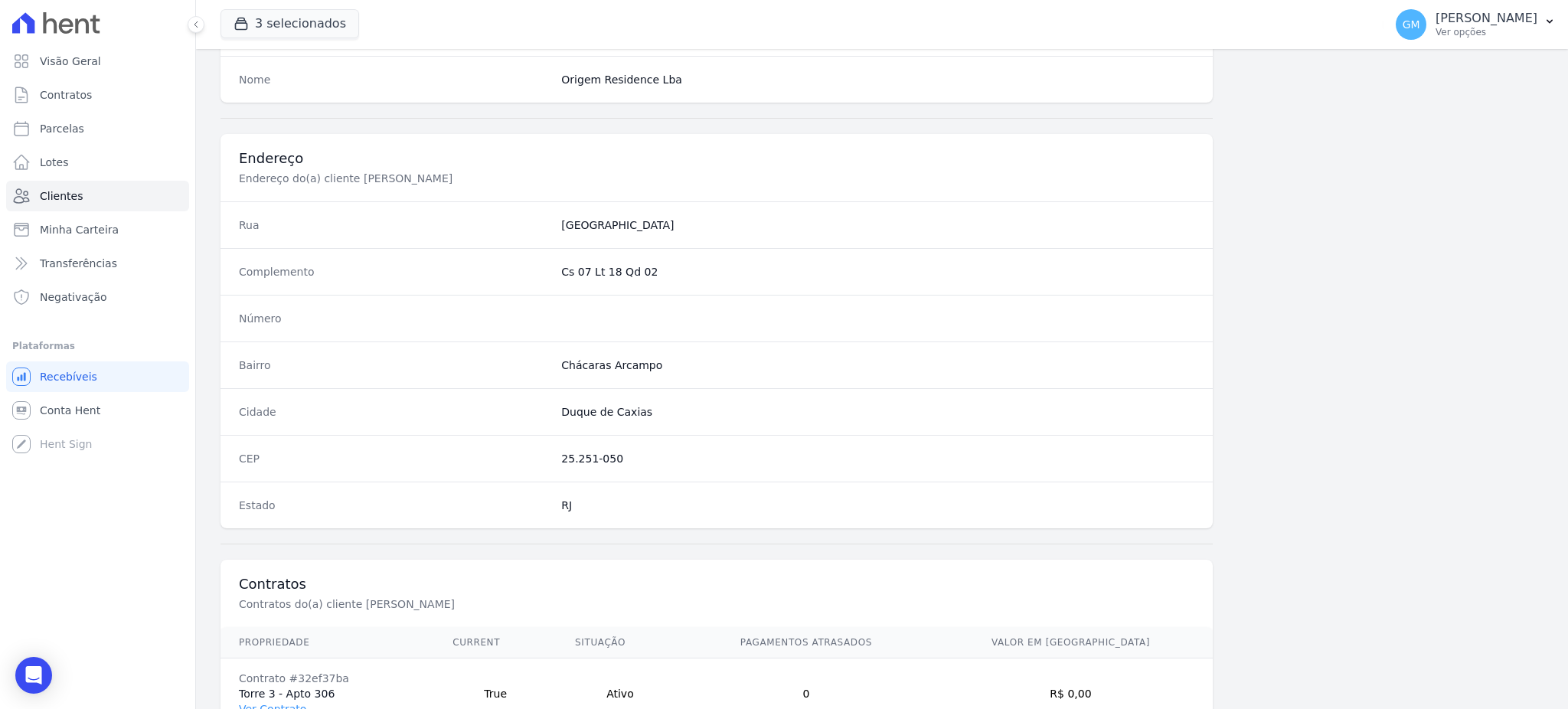
scroll to position [724, 0]
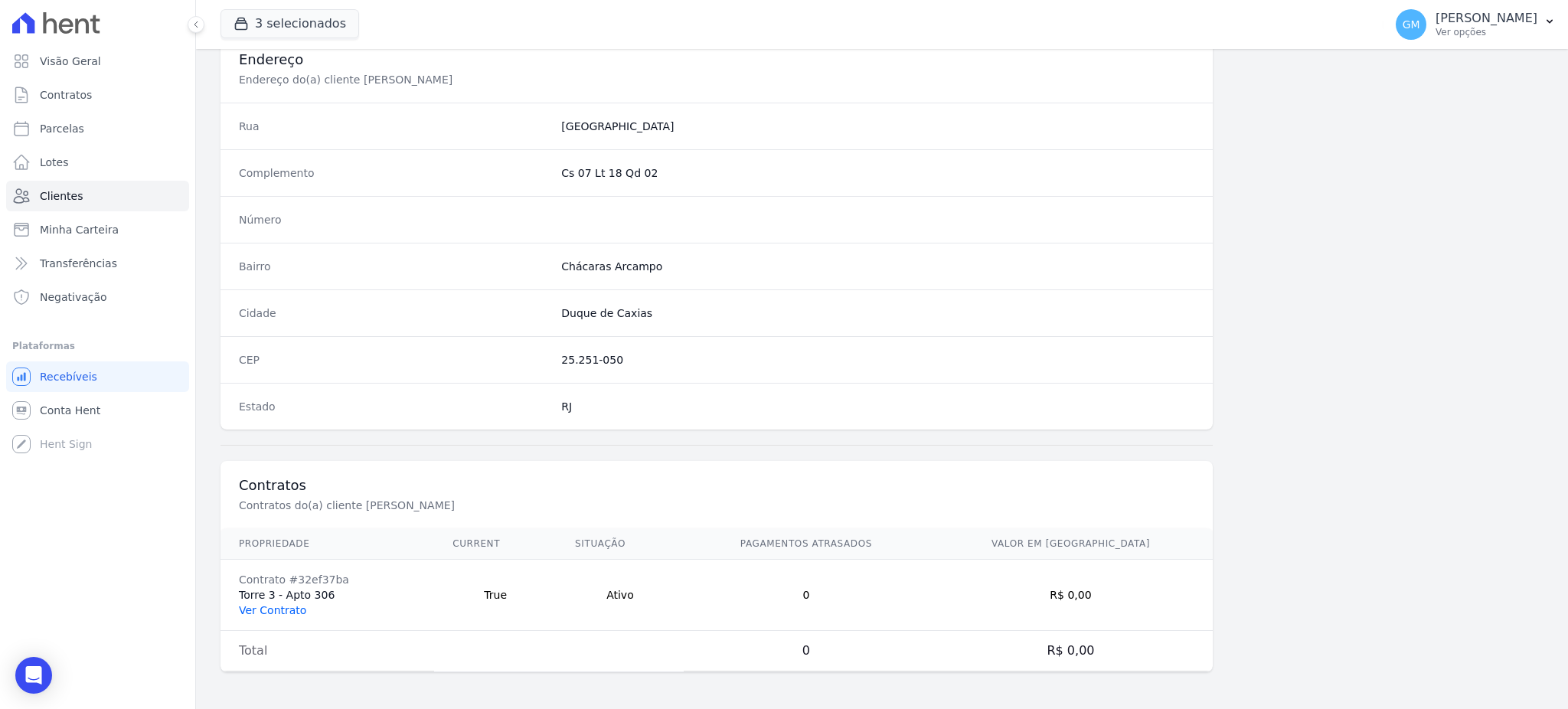
click at [283, 610] on link "Ver Contrato" at bounding box center [272, 610] width 67 height 12
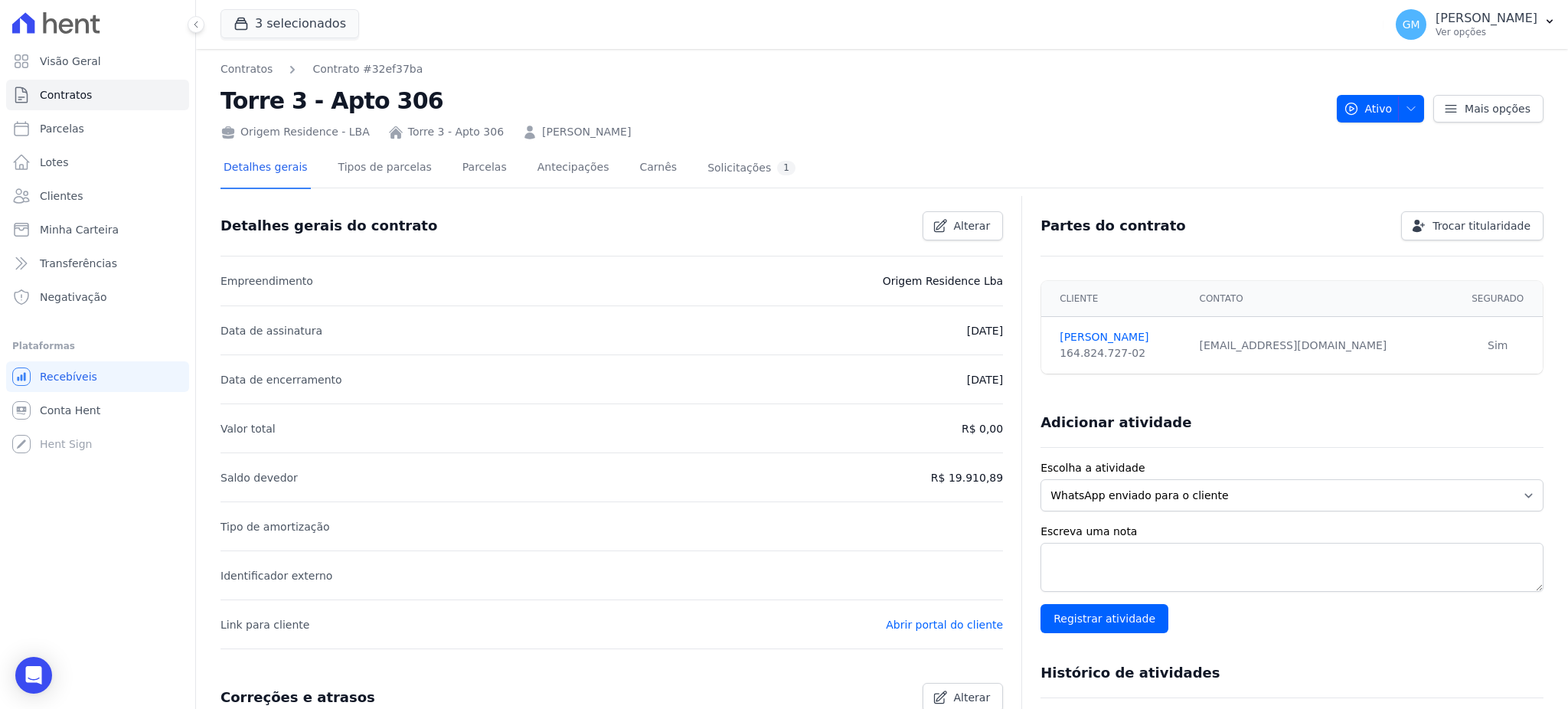
click at [485, 172] on div "Detalhes gerais Tipos de parcelas Parcelas Antecipações Carnês Solicitações 1" at bounding box center [510, 169] width 578 height 41
click at [469, 169] on link "Parcelas" at bounding box center [484, 169] width 51 height 41
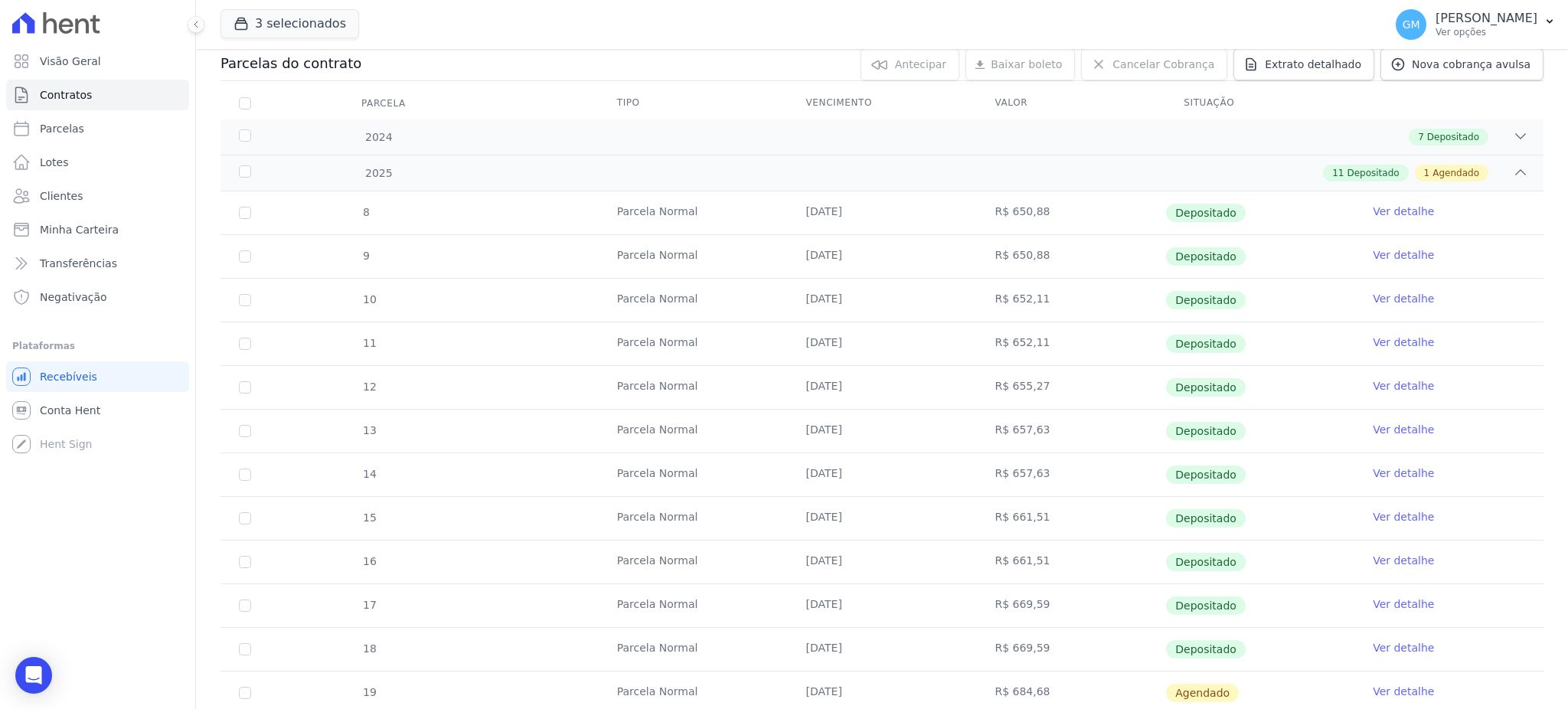
scroll to position [306, 0]
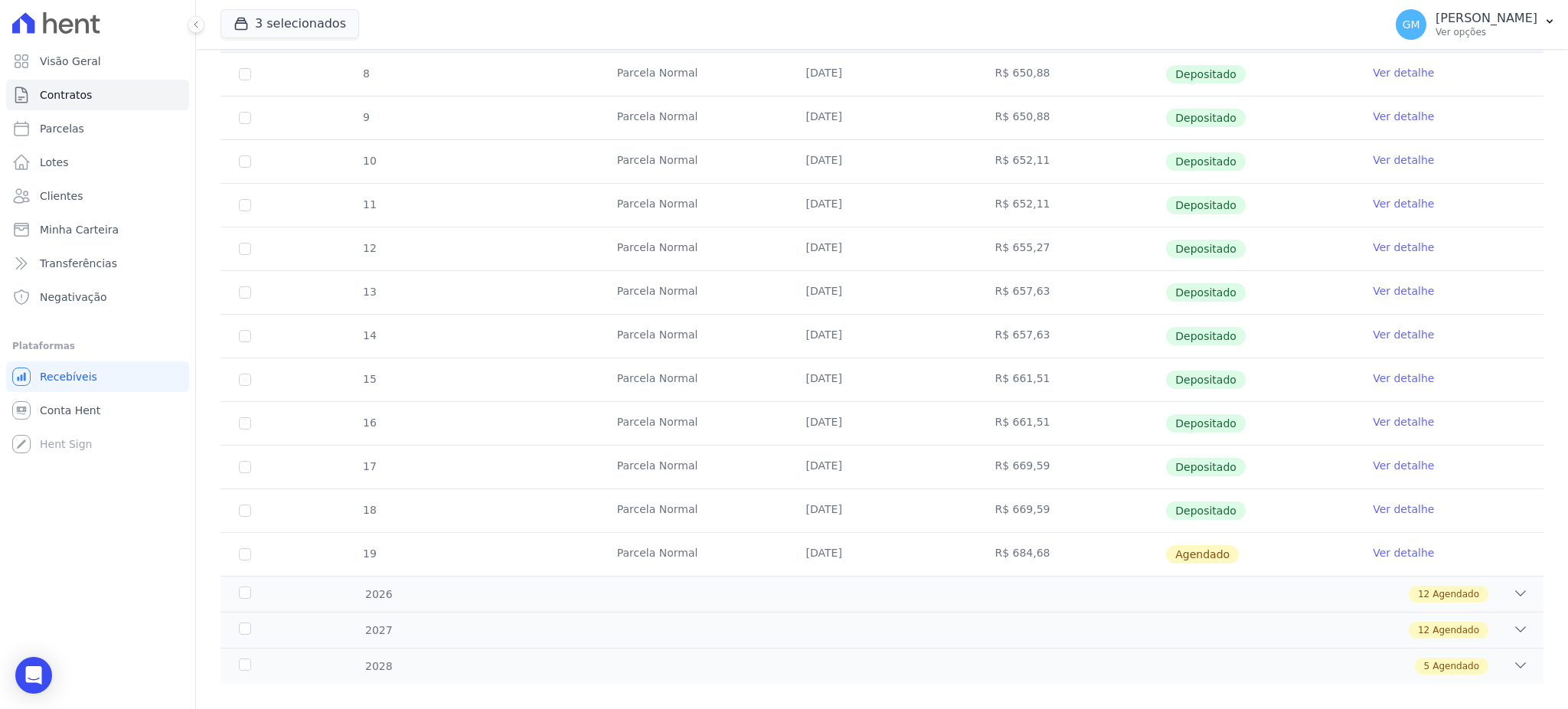
drag, startPoint x: 792, startPoint y: 423, endPoint x: 1051, endPoint y: 436, distance: 259.3
click at [1051, 436] on tr "16 Parcela Normal 10/09/2025 R$ 661,51 Depositado Ver detalhe" at bounding box center [881, 423] width 1323 height 44
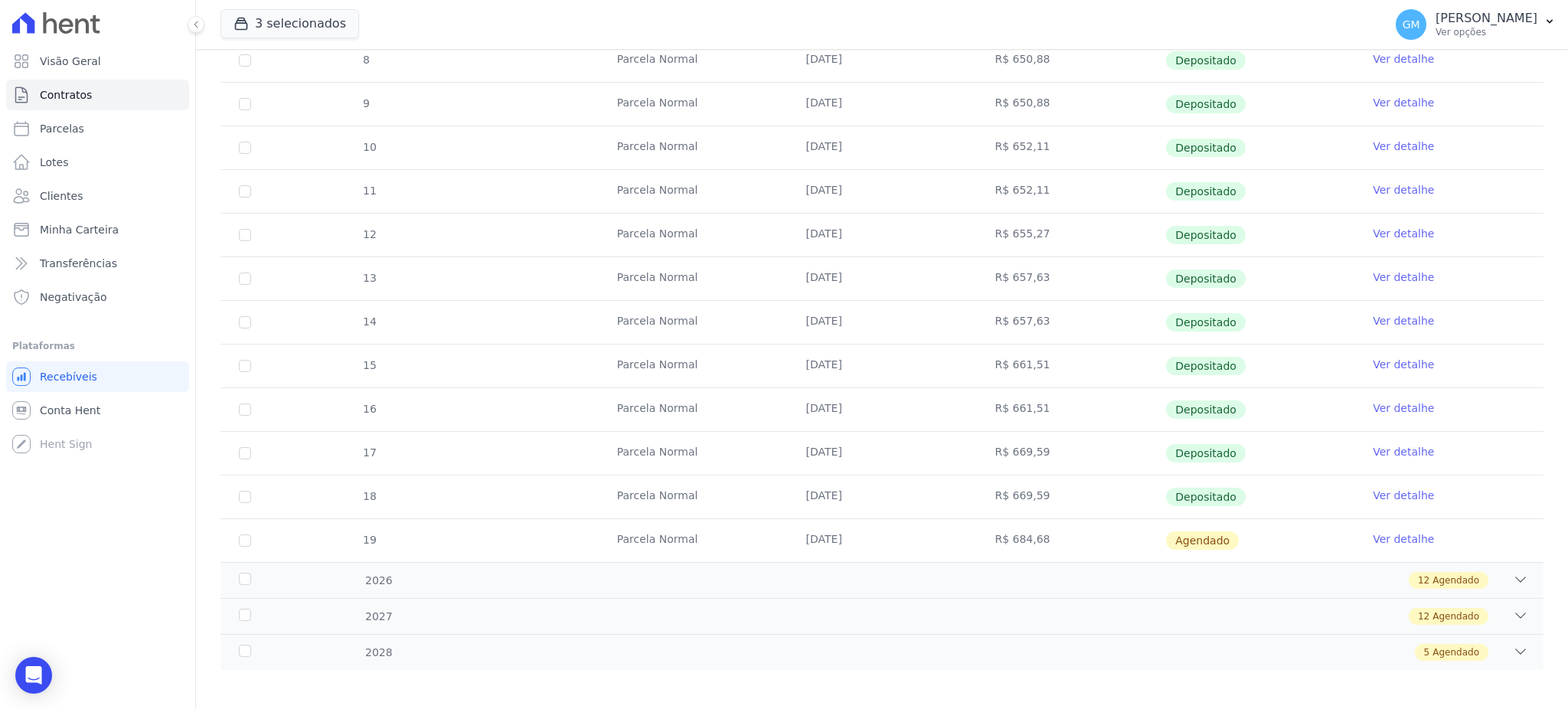
scroll to position [326, 0]
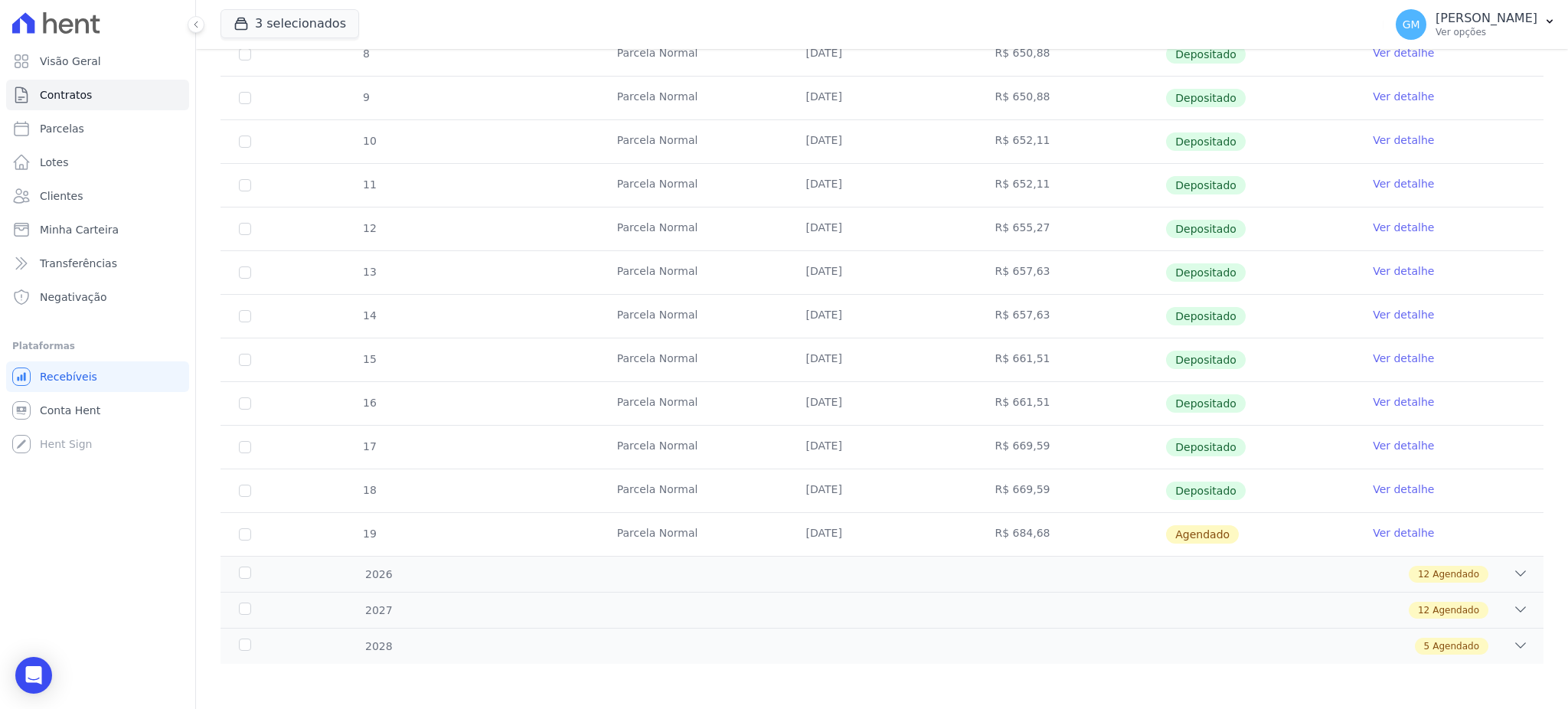
click at [1377, 397] on link "Ver detalhe" at bounding box center [1403, 402] width 62 height 16
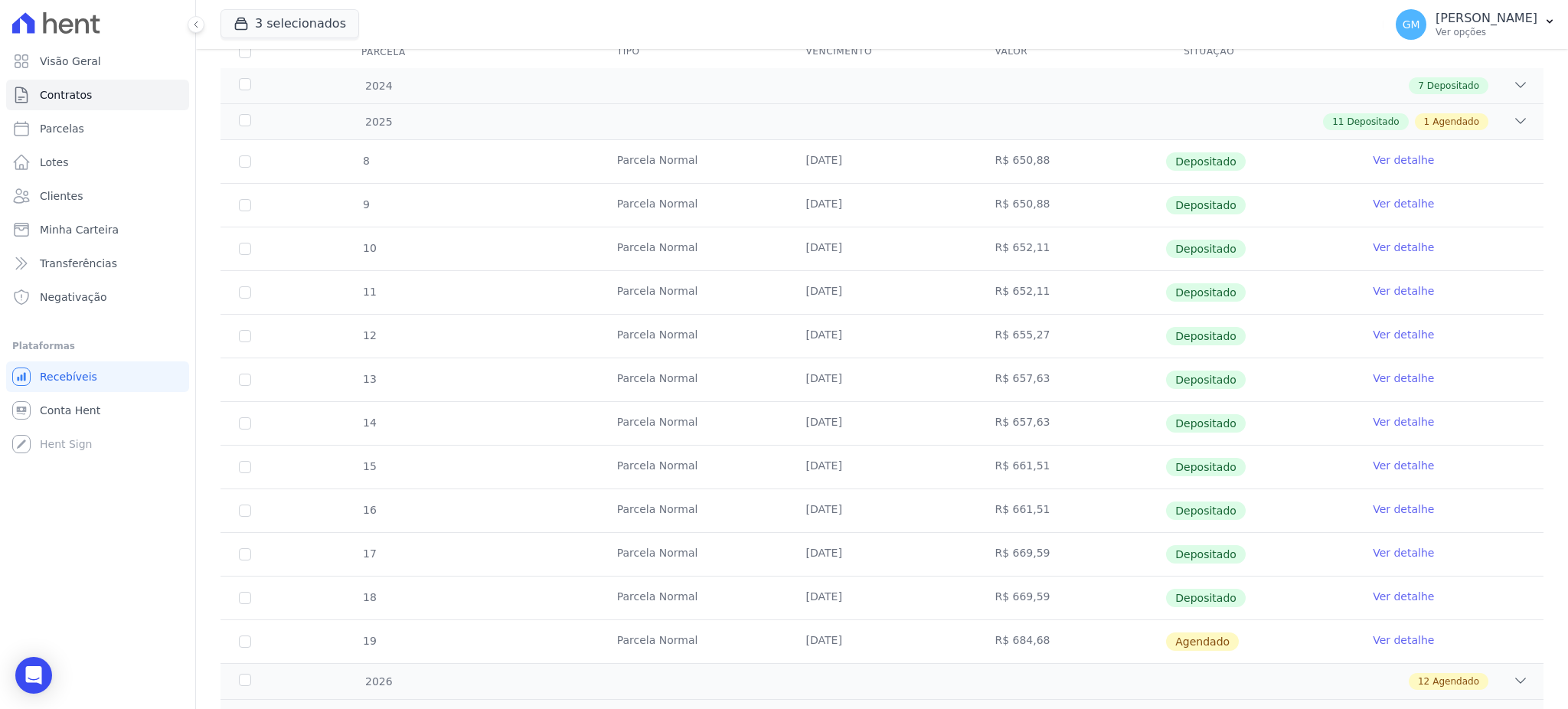
scroll to position [326, 0]
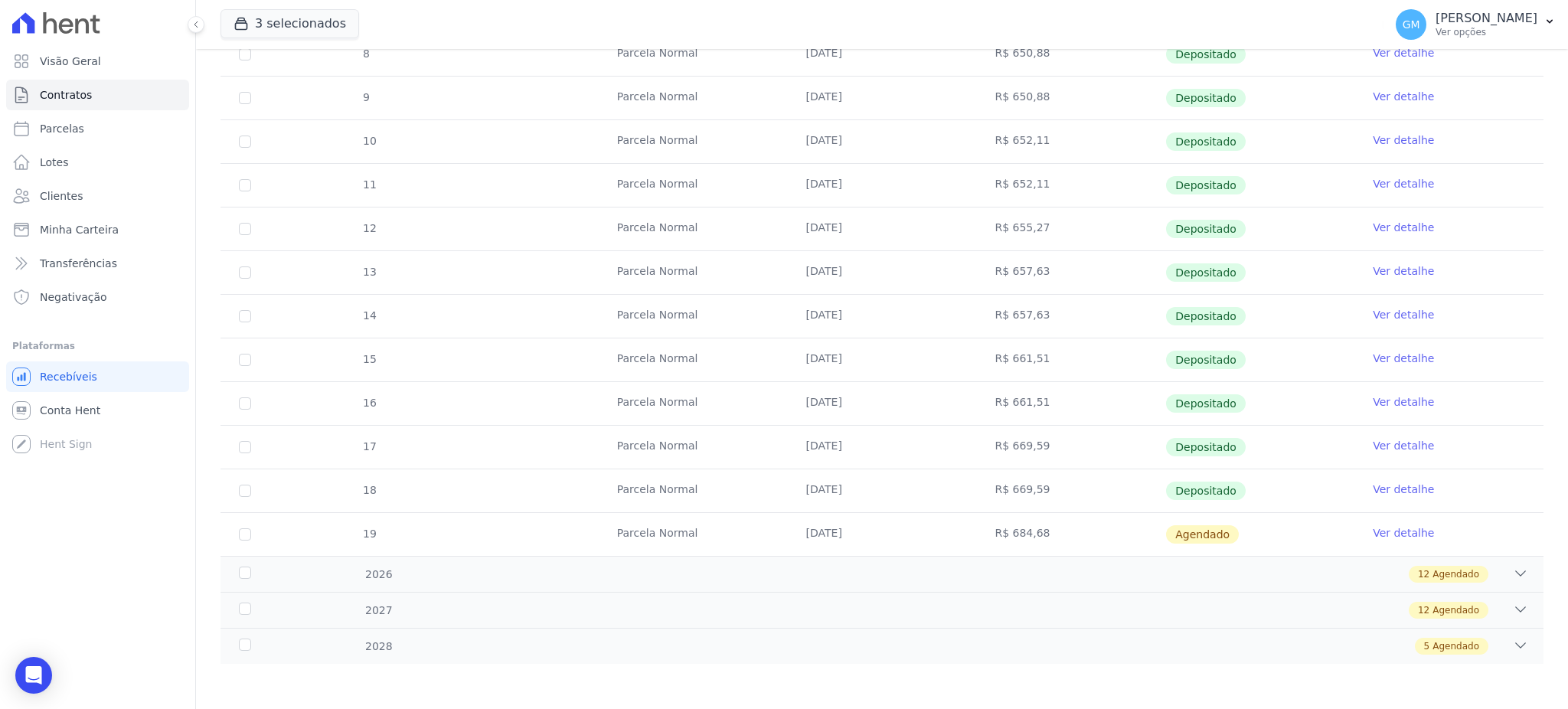
click at [1403, 445] on link "Ver detalhe" at bounding box center [1403, 446] width 62 height 16
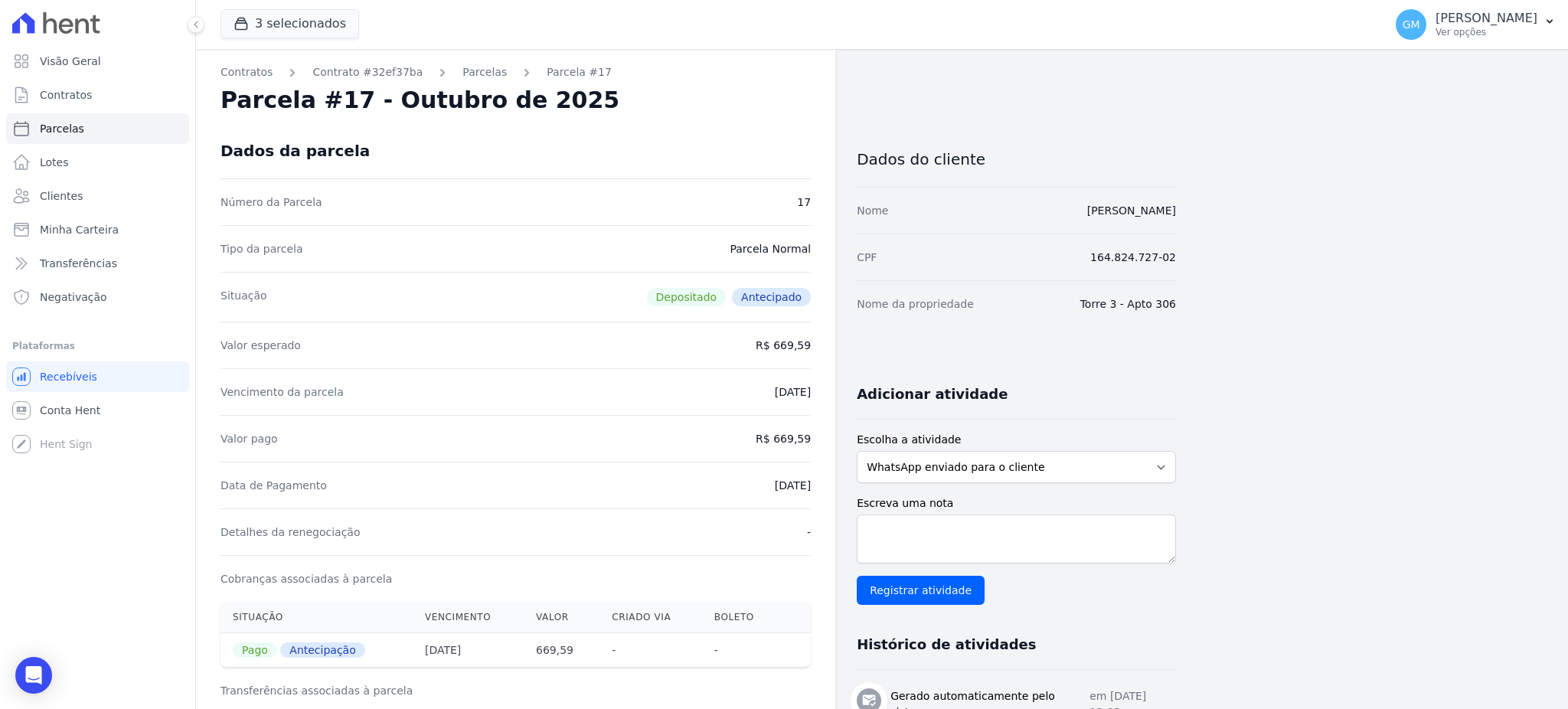
drag, startPoint x: 747, startPoint y: 473, endPoint x: 837, endPoint y: 496, distance: 92.9
copy dd "15/07/2025"
click at [775, 520] on div "Detalhes da renegociação -" at bounding box center [515, 531] width 590 height 47
drag, startPoint x: 748, startPoint y: 497, endPoint x: 779, endPoint y: 485, distance: 33.2
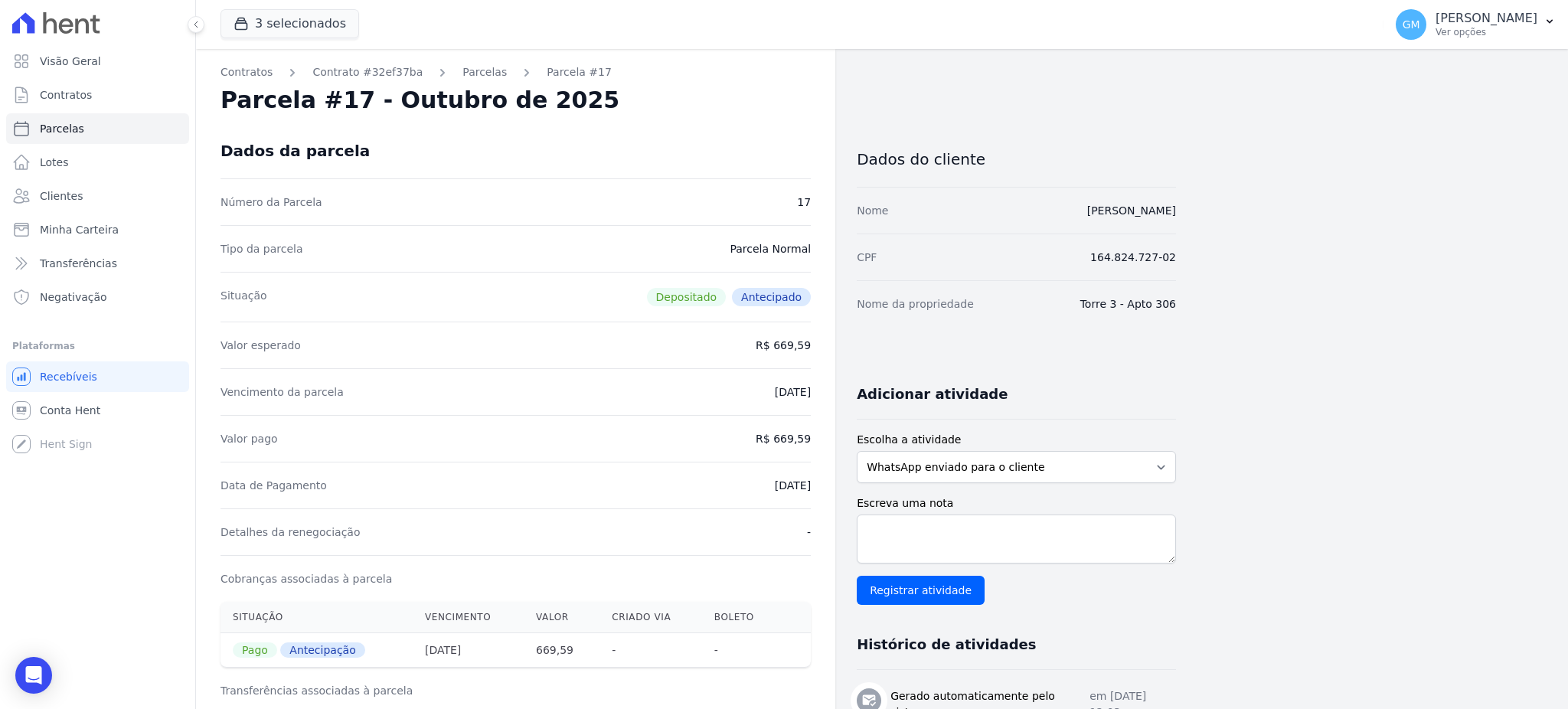
copy dd "15/07/2025"
click at [715, 478] on div "Data de Pagamento 15/07/2025" at bounding box center [515, 485] width 590 height 47
drag, startPoint x: 740, startPoint y: 497, endPoint x: 814, endPoint y: 494, distance: 74.1
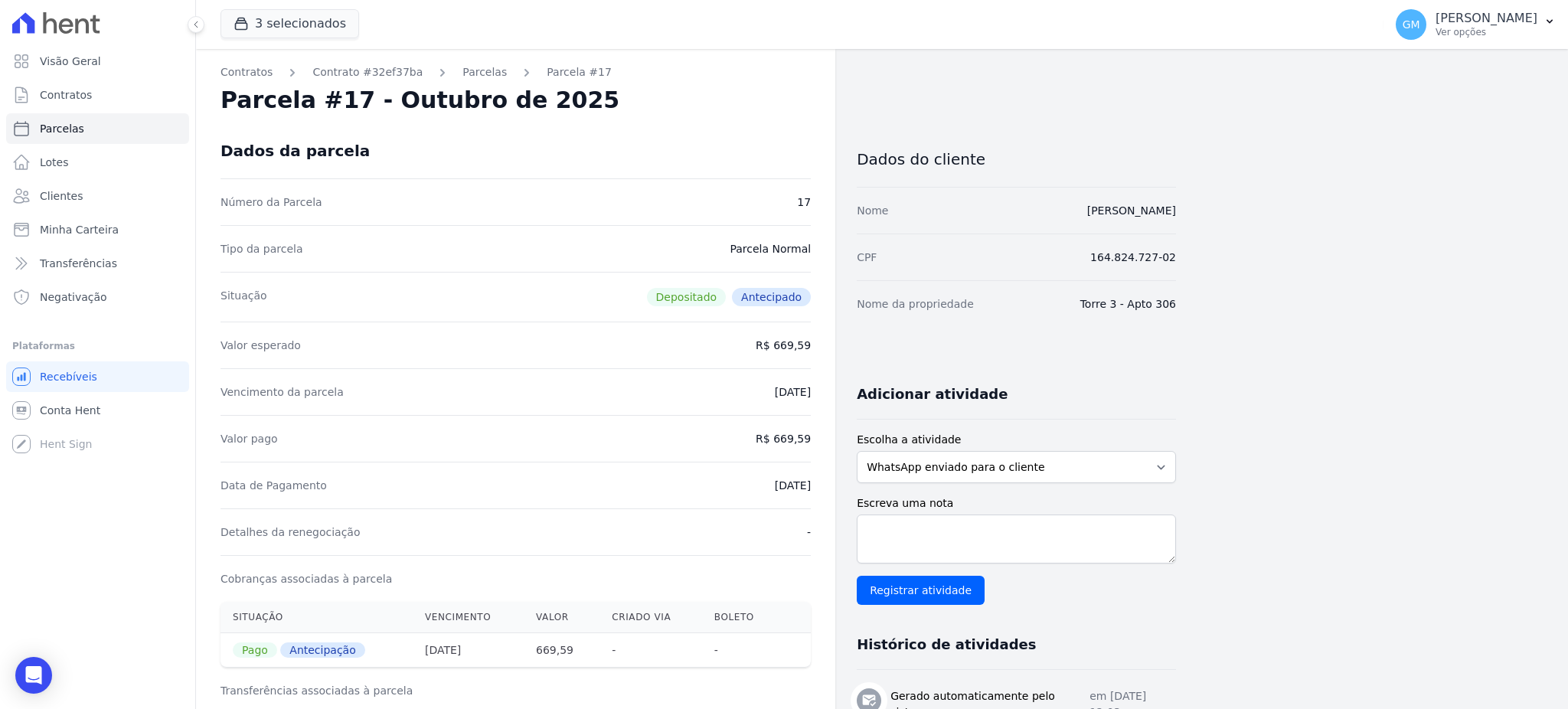
copy dd "15/07/2025"
drag, startPoint x: 775, startPoint y: 441, endPoint x: 821, endPoint y: 441, distance: 46.0
copy dd "669,59"
drag, startPoint x: 763, startPoint y: 488, endPoint x: 817, endPoint y: 486, distance: 54.0
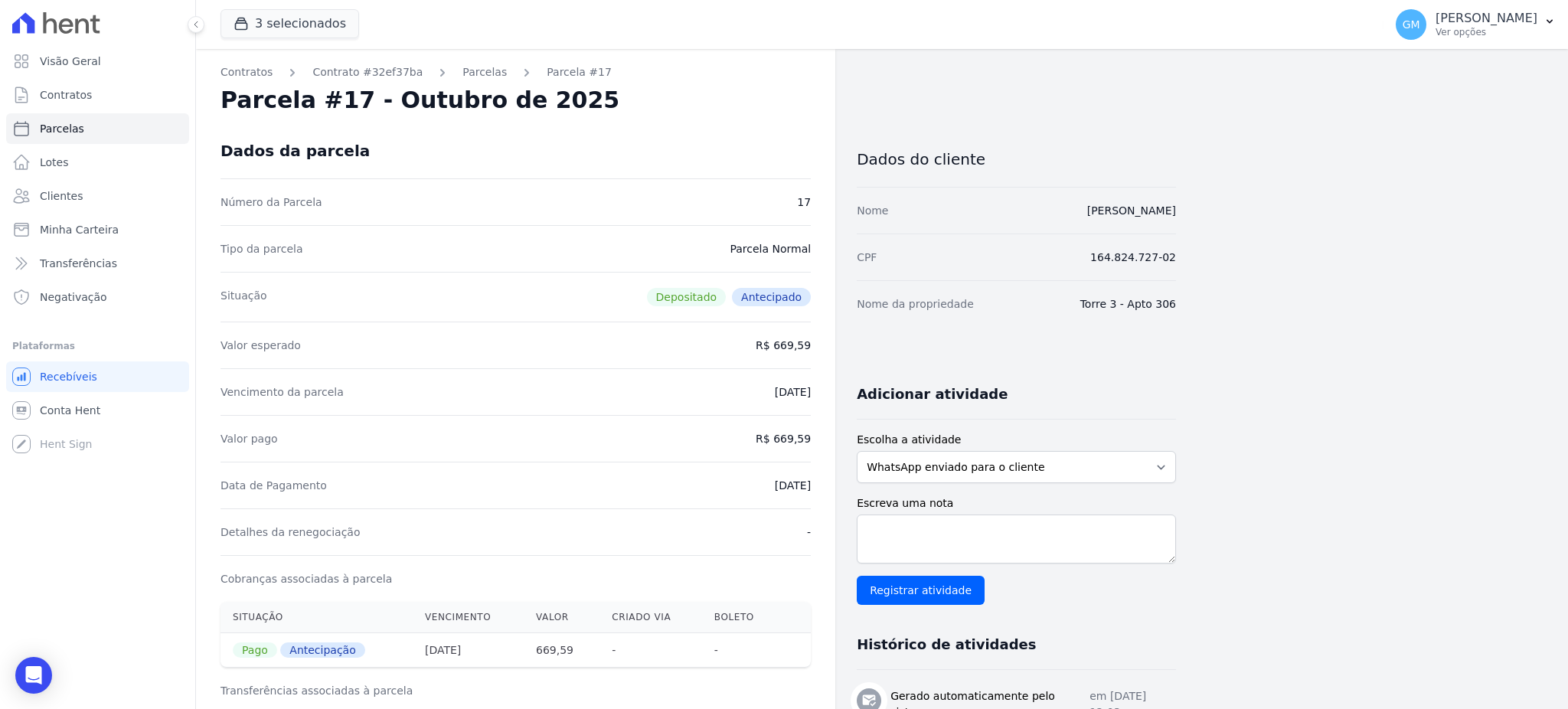
copy dd "15/07/2025"
click at [71, 197] on span "Clientes" at bounding box center [61, 196] width 43 height 16
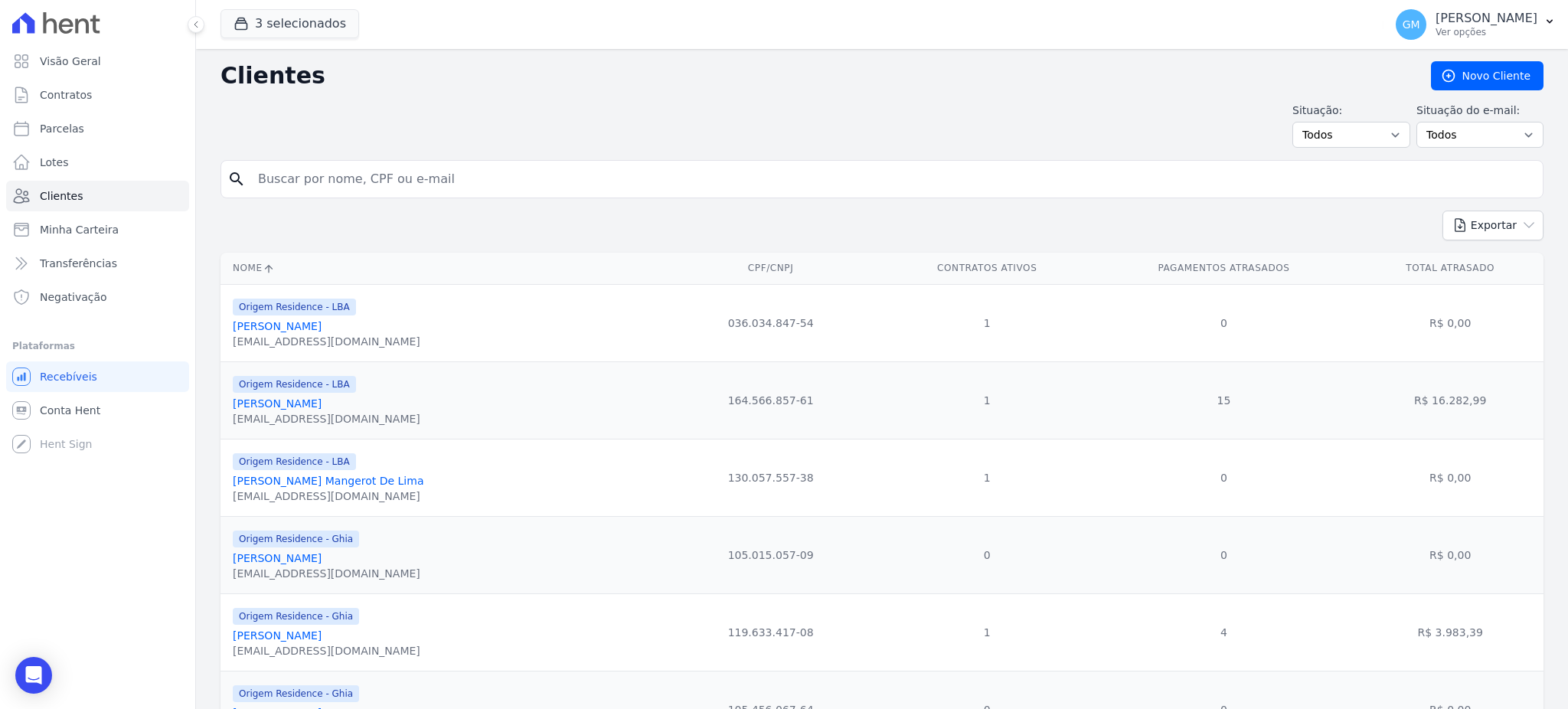
click at [387, 185] on input "search" at bounding box center [892, 178] width 1287 height 30
type input "[PERSON_NAME] dos [PERSON_NAME]"
drag, startPoint x: 437, startPoint y: 179, endPoint x: 253, endPoint y: 177, distance: 184.0
click at [253, 177] on input "[PERSON_NAME] dos [PERSON_NAME]" at bounding box center [892, 178] width 1287 height 30
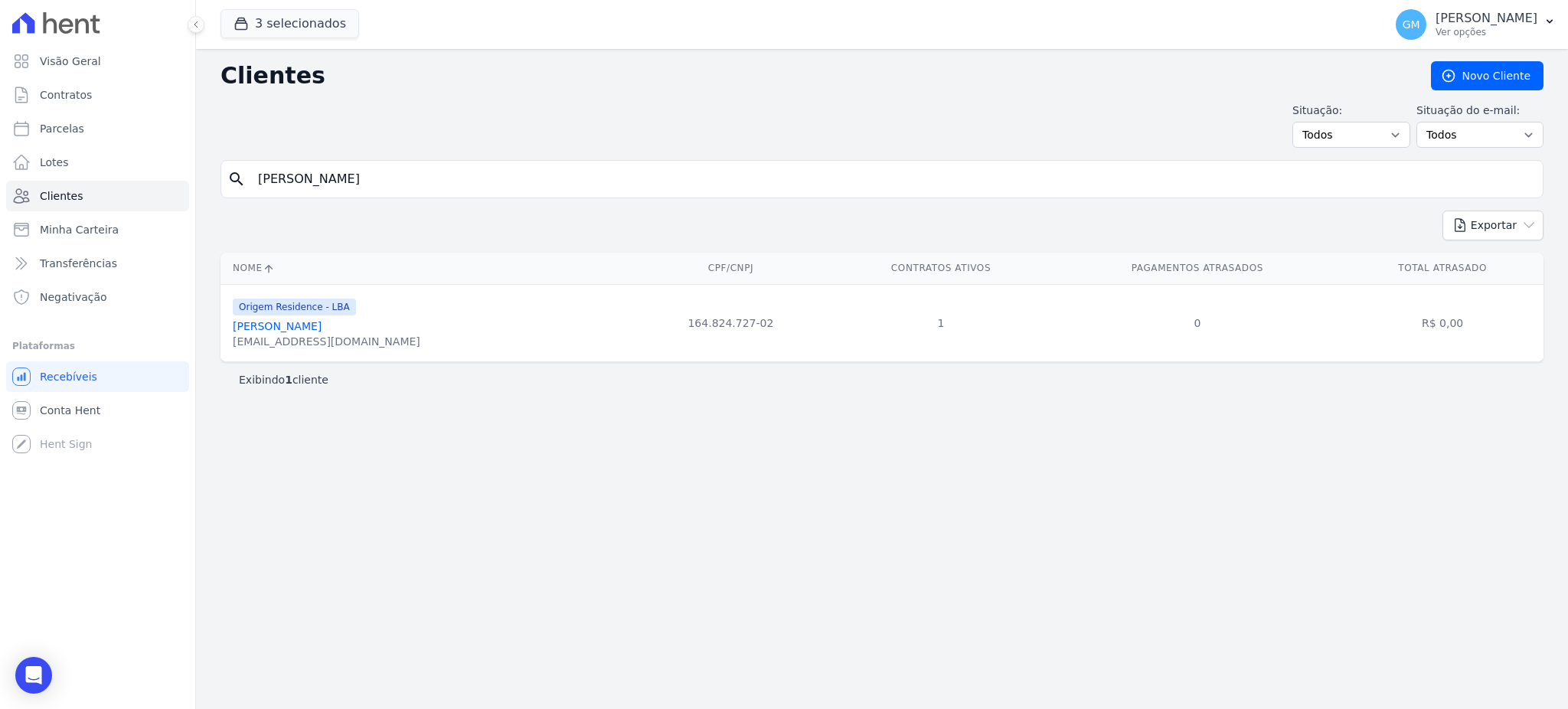
click at [322, 327] on link "Beatriz Souza Dos Santos" at bounding box center [277, 326] width 89 height 12
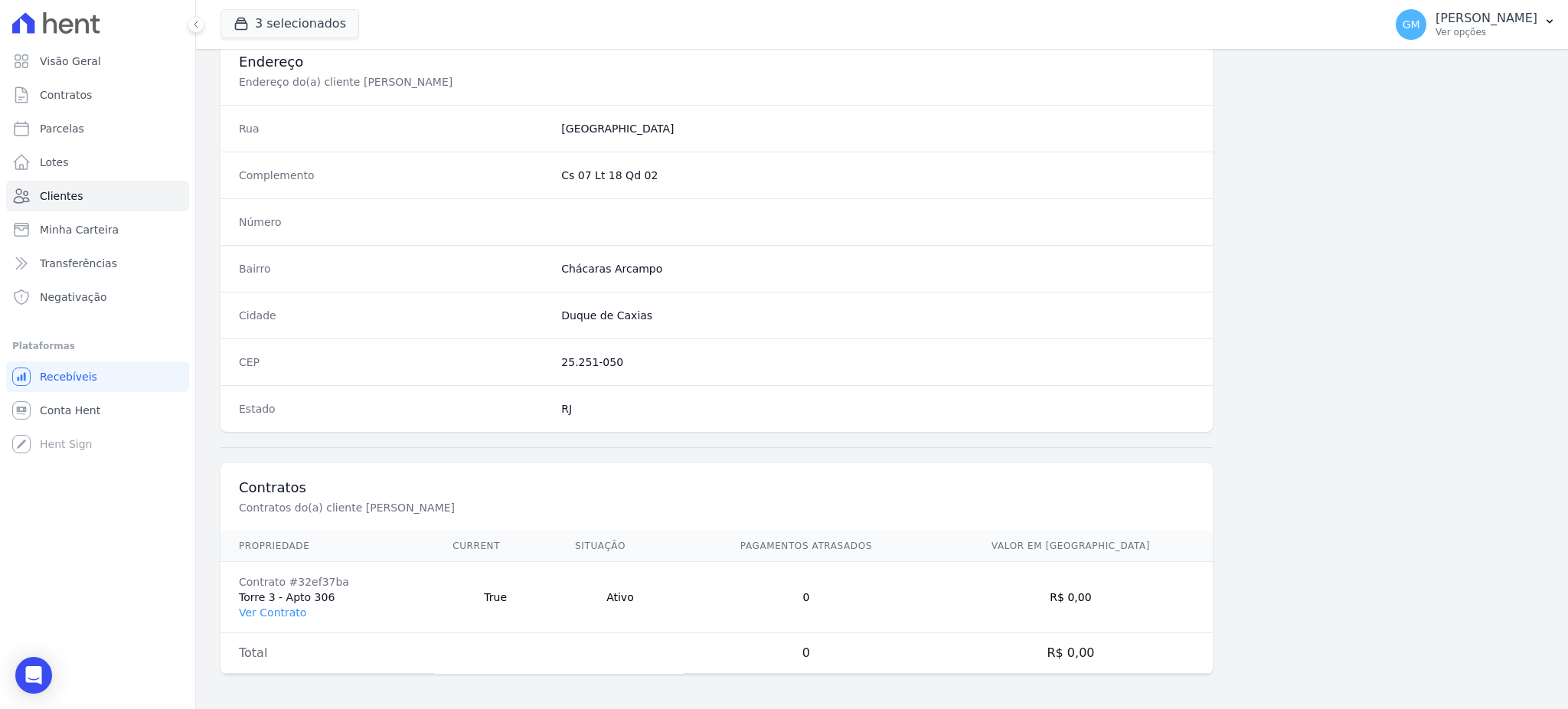
scroll to position [724, 0]
click at [263, 606] on link "Ver Contrato" at bounding box center [272, 610] width 67 height 12
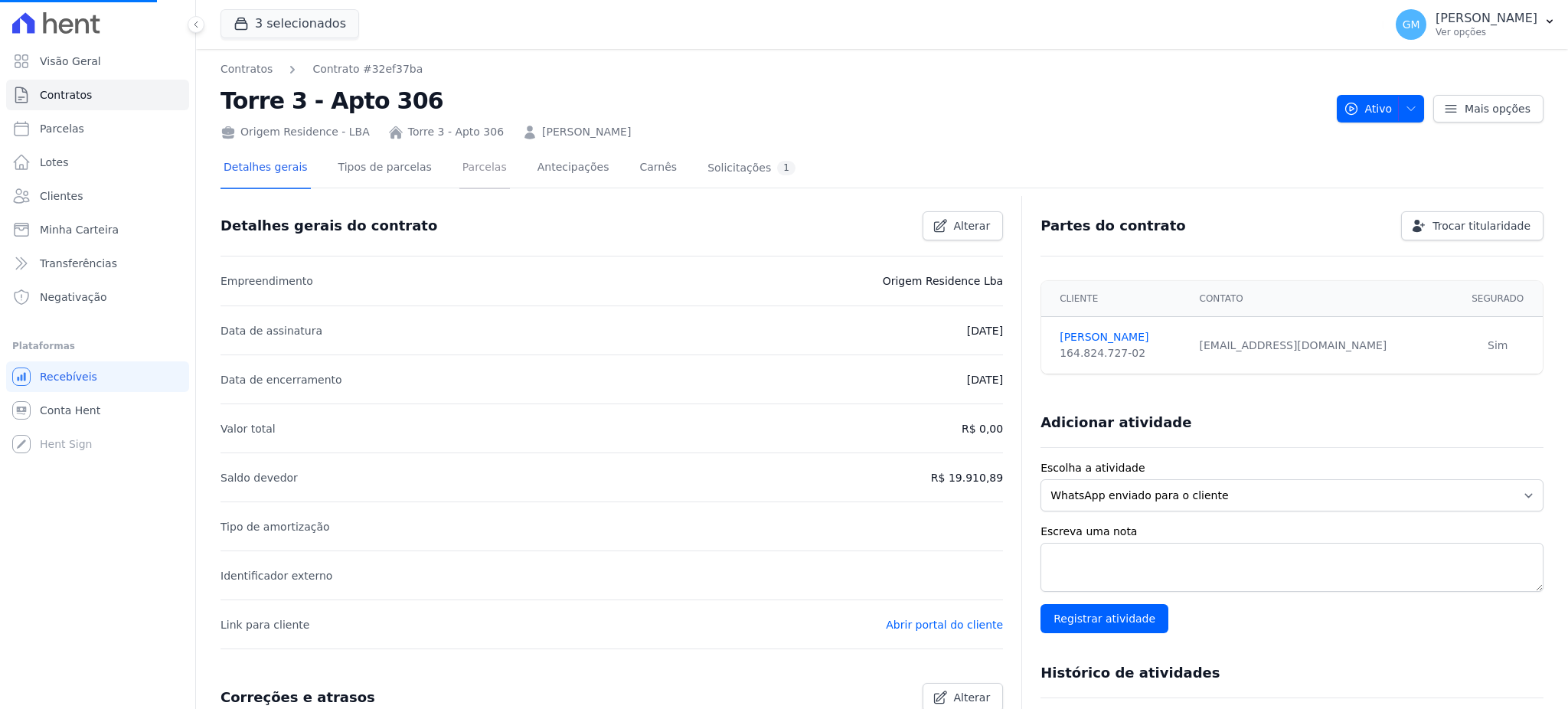
click at [468, 171] on link "Parcelas" at bounding box center [484, 169] width 51 height 41
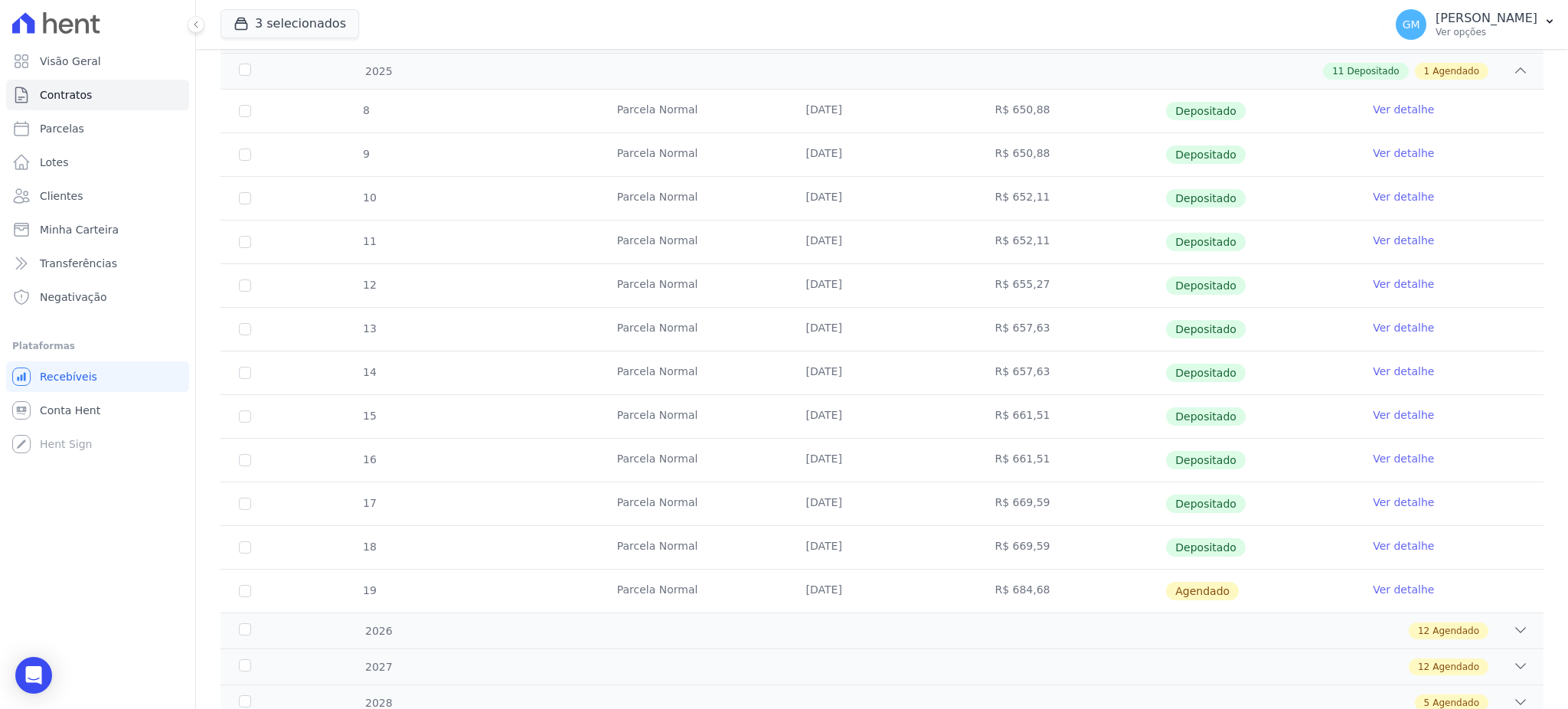
scroll to position [326, 0]
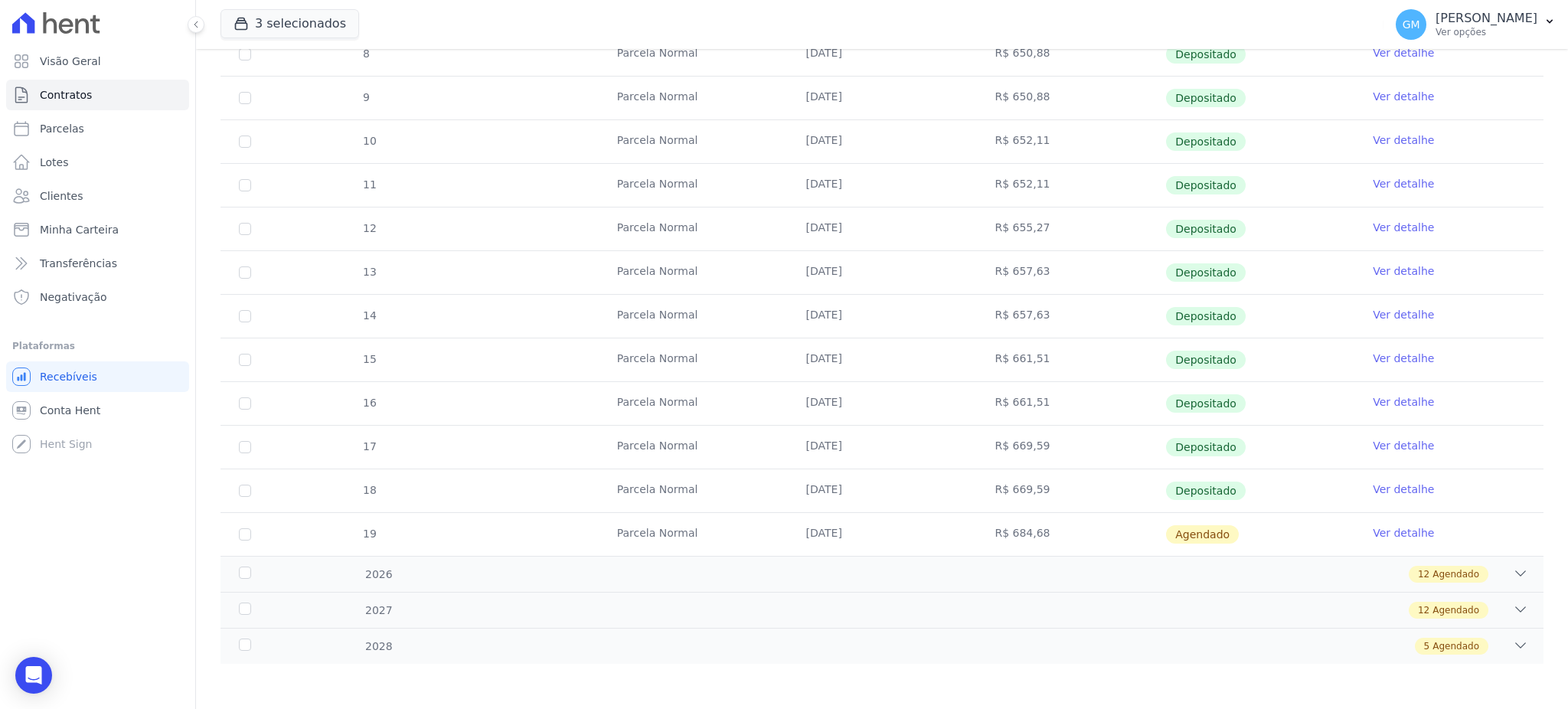
click at [1390, 444] on link "Ver detalhe" at bounding box center [1403, 446] width 62 height 16
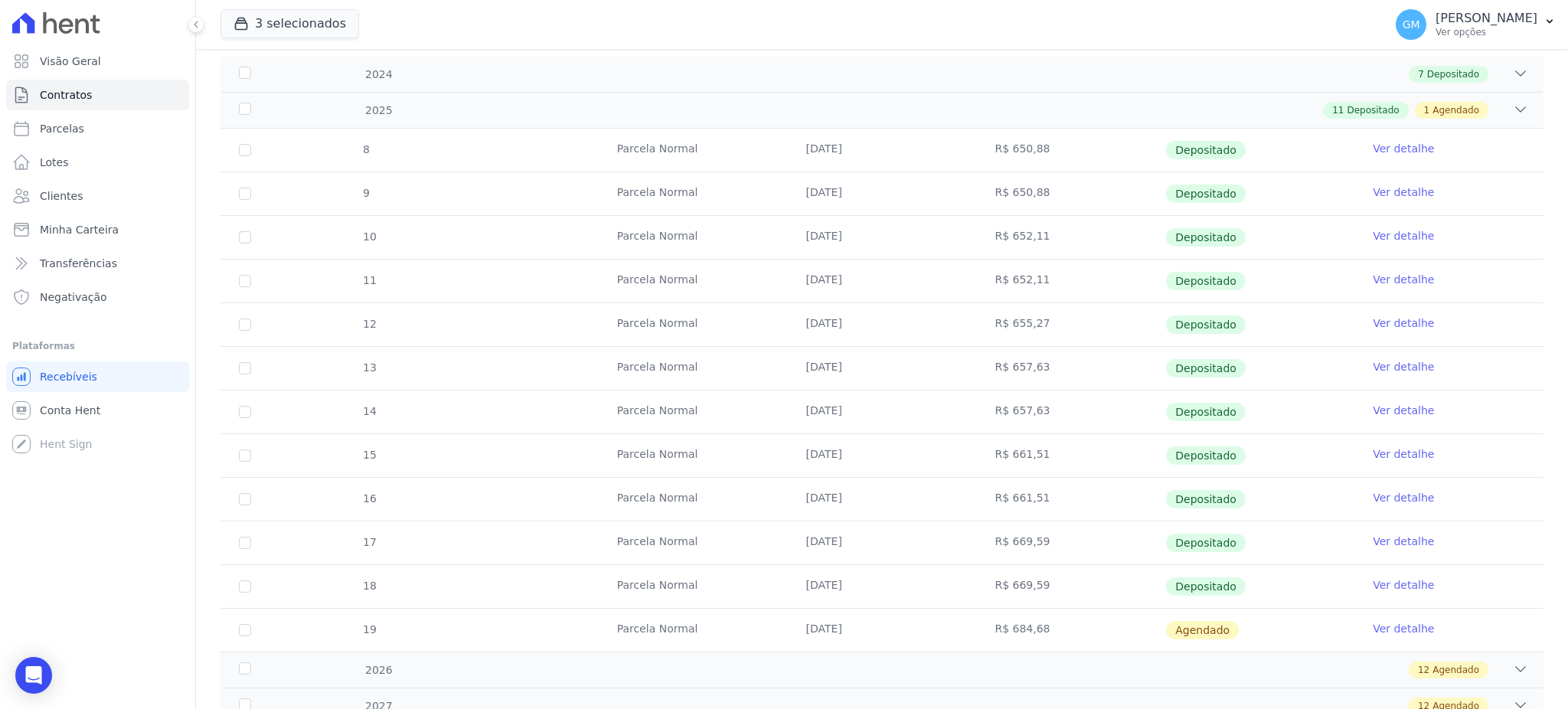
scroll to position [326, 0]
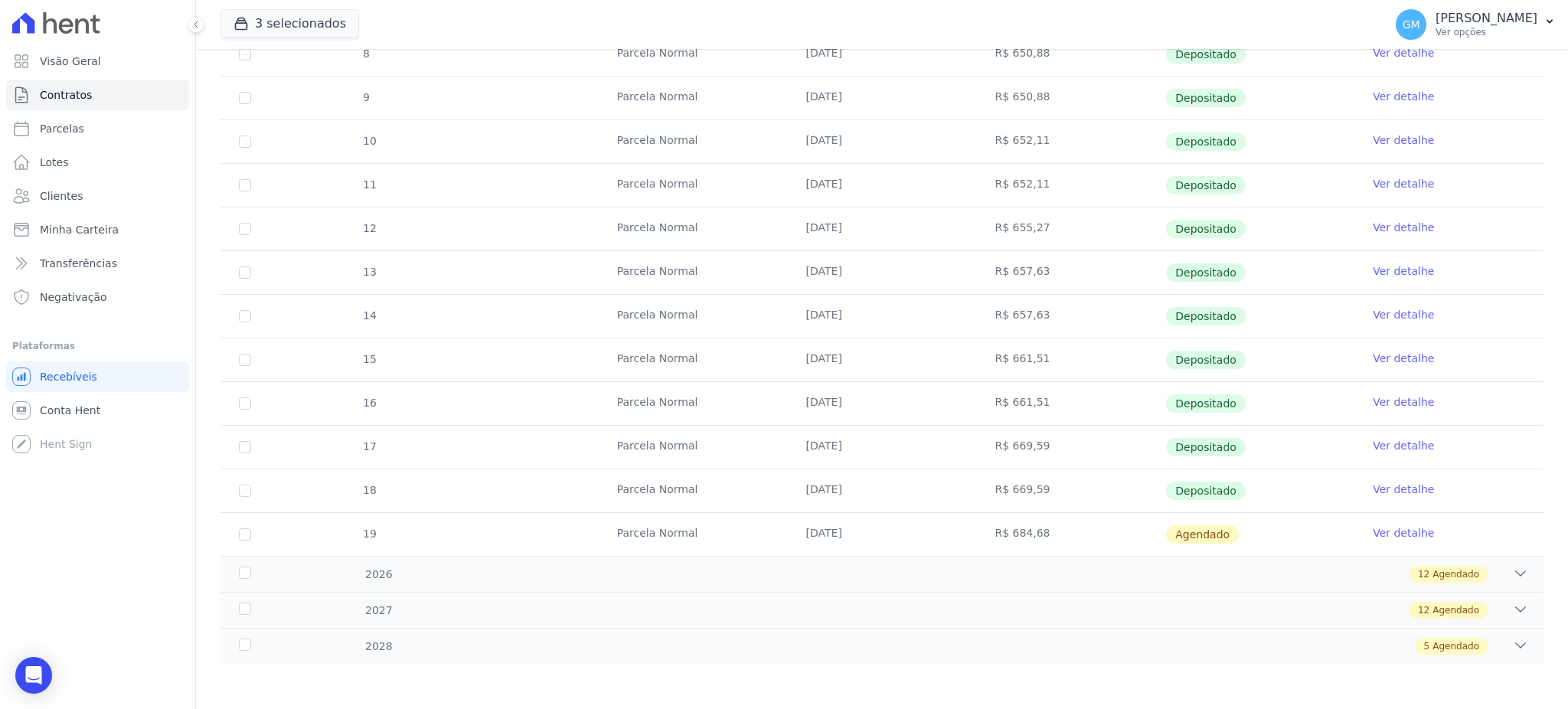
click at [1382, 489] on link "Ver detalhe" at bounding box center [1403, 489] width 62 height 16
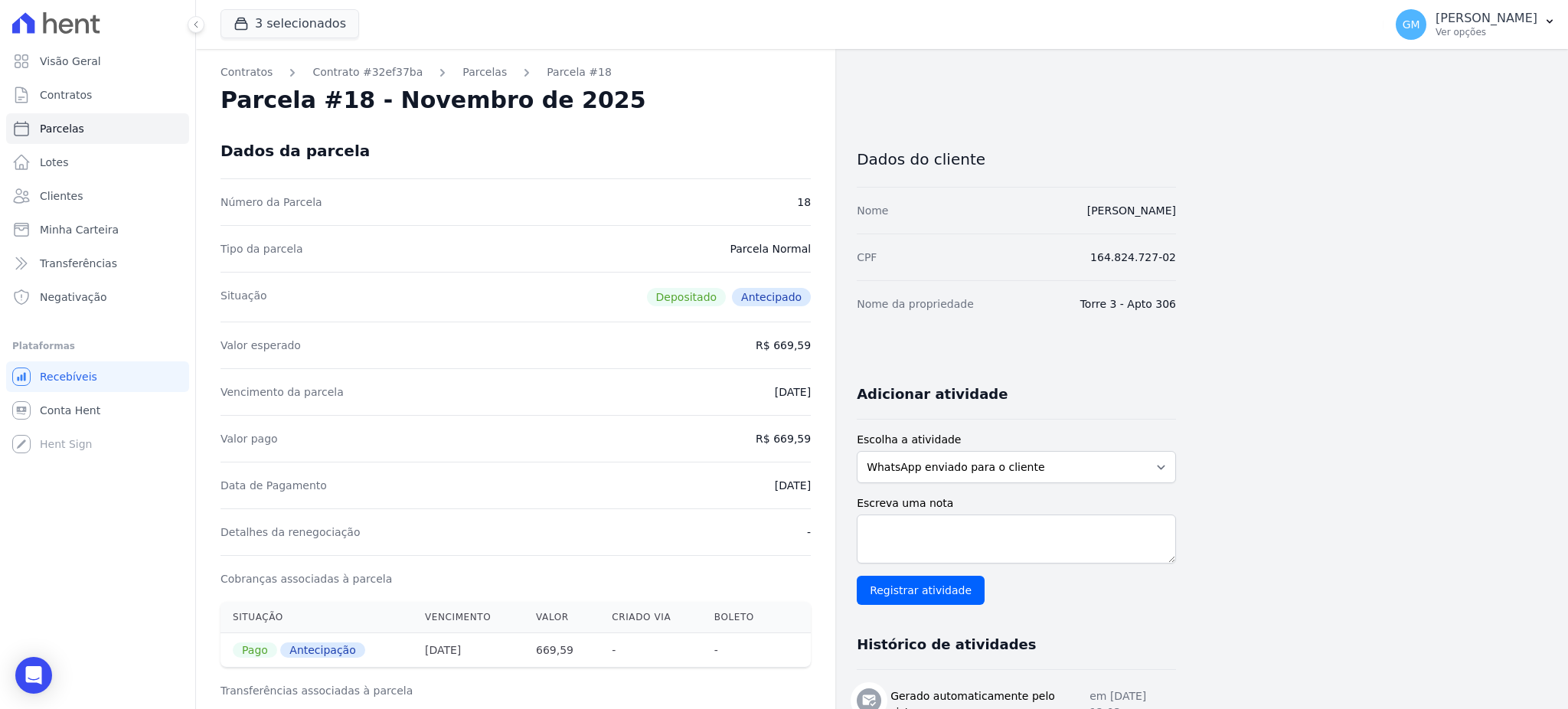
drag, startPoint x: 748, startPoint y: 485, endPoint x: 822, endPoint y: 489, distance: 74.1
copy dd "15/07/2025"
drag, startPoint x: 780, startPoint y: 435, endPoint x: 823, endPoint y: 434, distance: 43.0
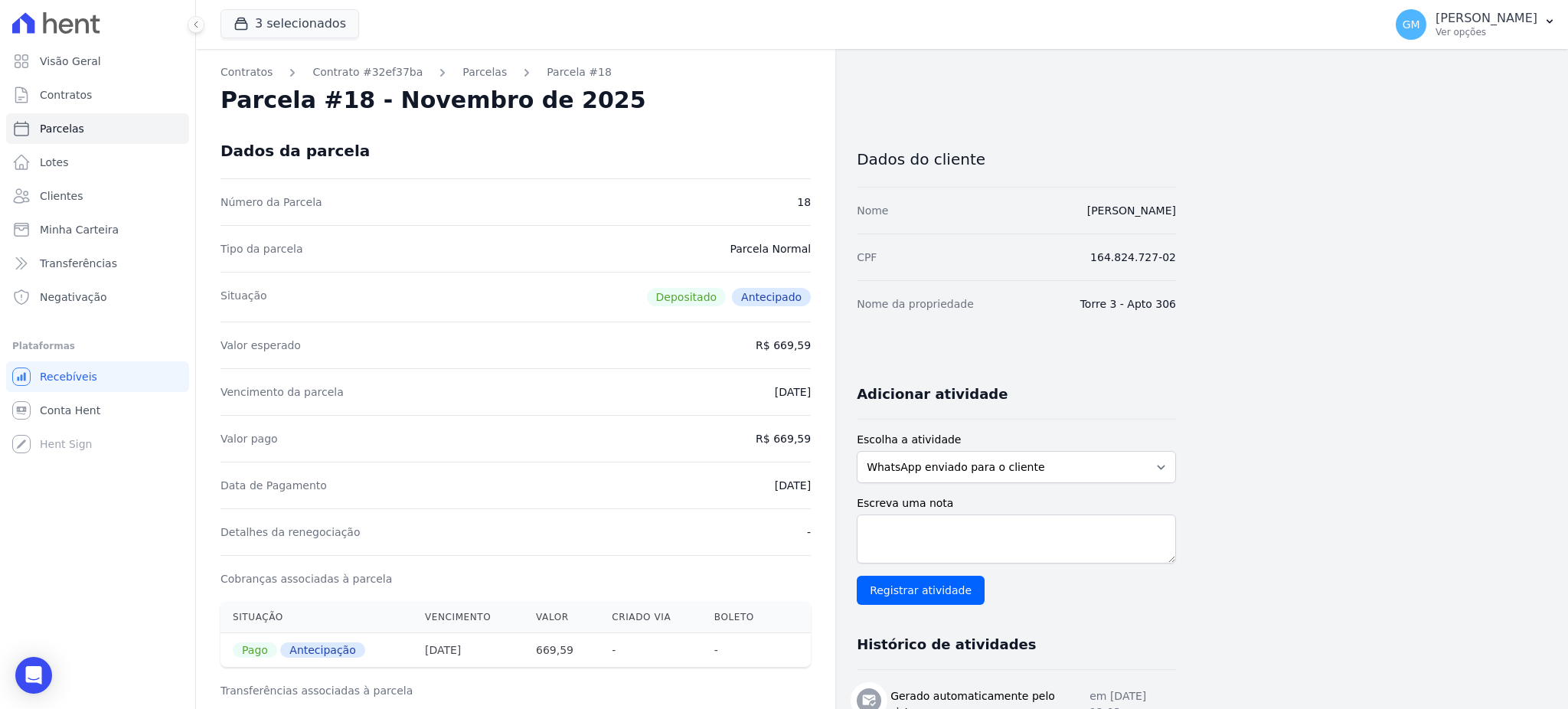
copy dd "669,59"
drag, startPoint x: 748, startPoint y: 489, endPoint x: 810, endPoint y: 489, distance: 62.0
click at [810, 489] on div "Data de Pagamento 15/07/2025" at bounding box center [515, 485] width 590 height 47
copy dd "15/07/2025"
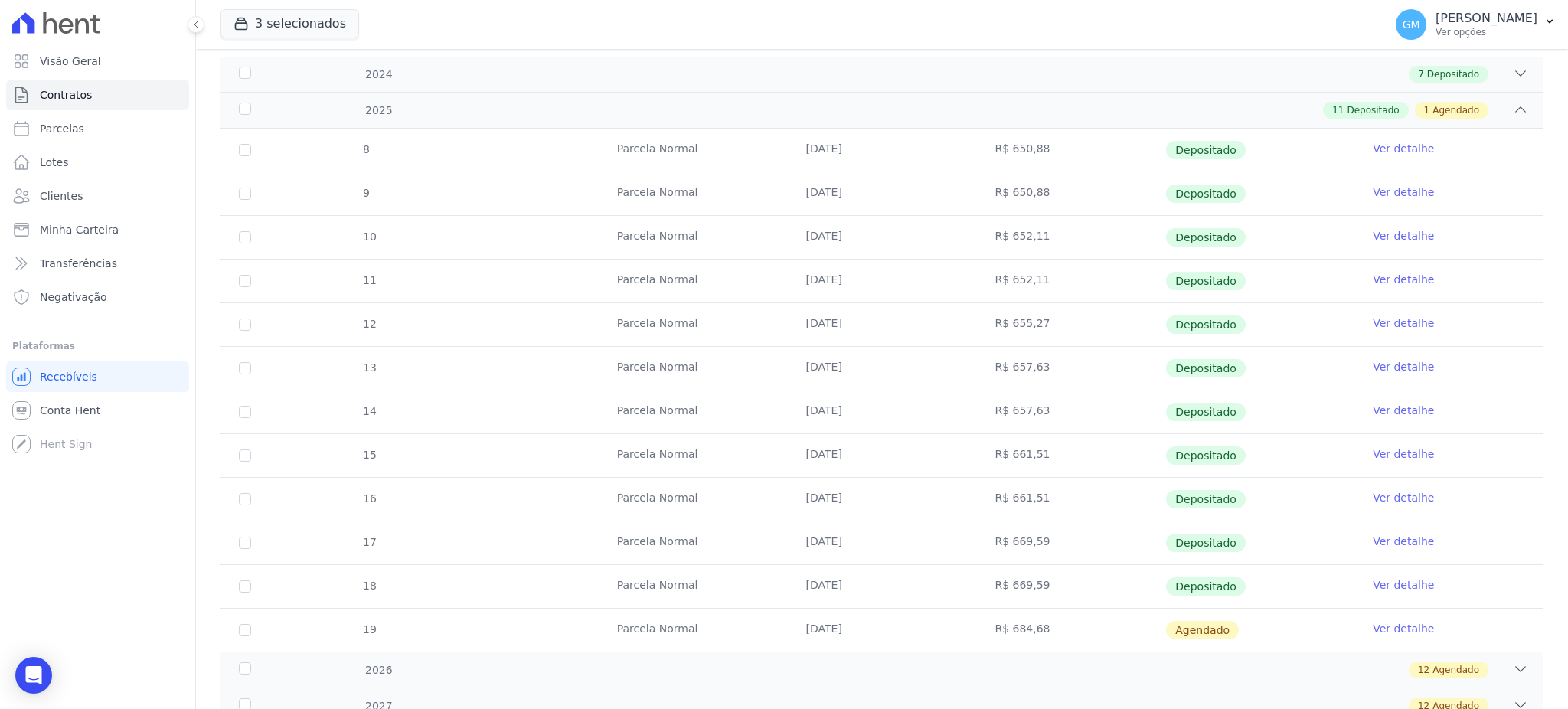
scroll to position [326, 0]
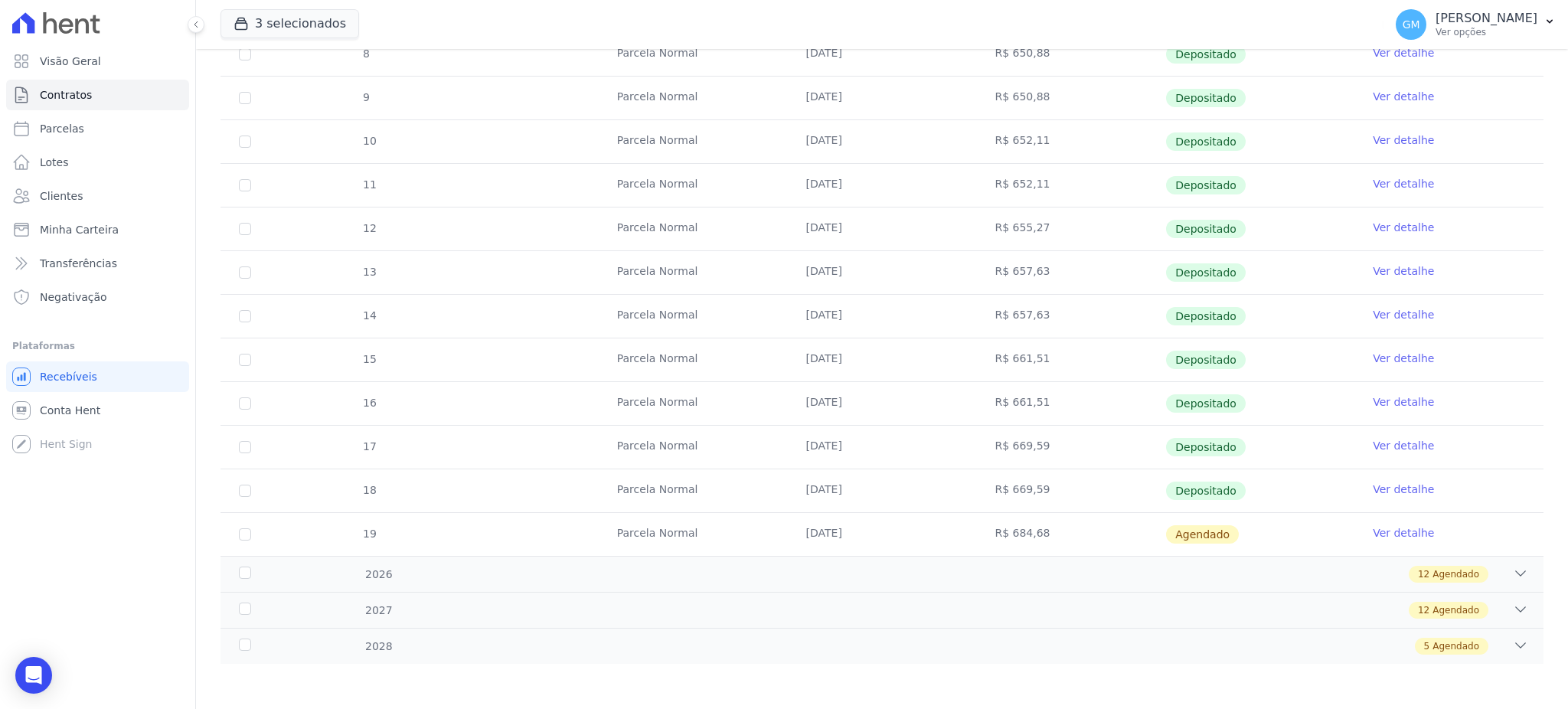
click at [1372, 485] on link "Ver detalhe" at bounding box center [1403, 489] width 62 height 16
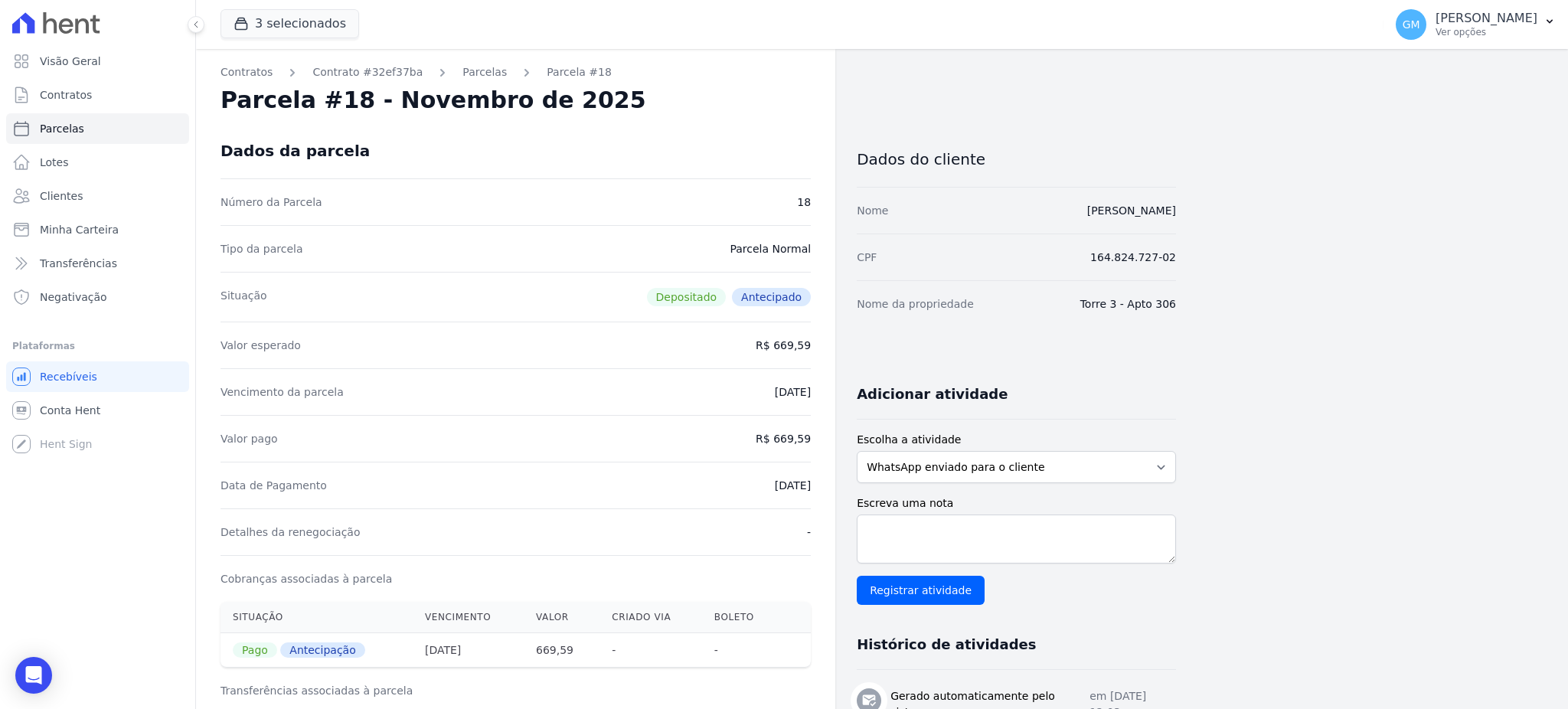
drag, startPoint x: 412, startPoint y: 184, endPoint x: 317, endPoint y: 155, distance: 99.3
click at [412, 184] on div "Número da Parcela 18" at bounding box center [515, 202] width 590 height 47
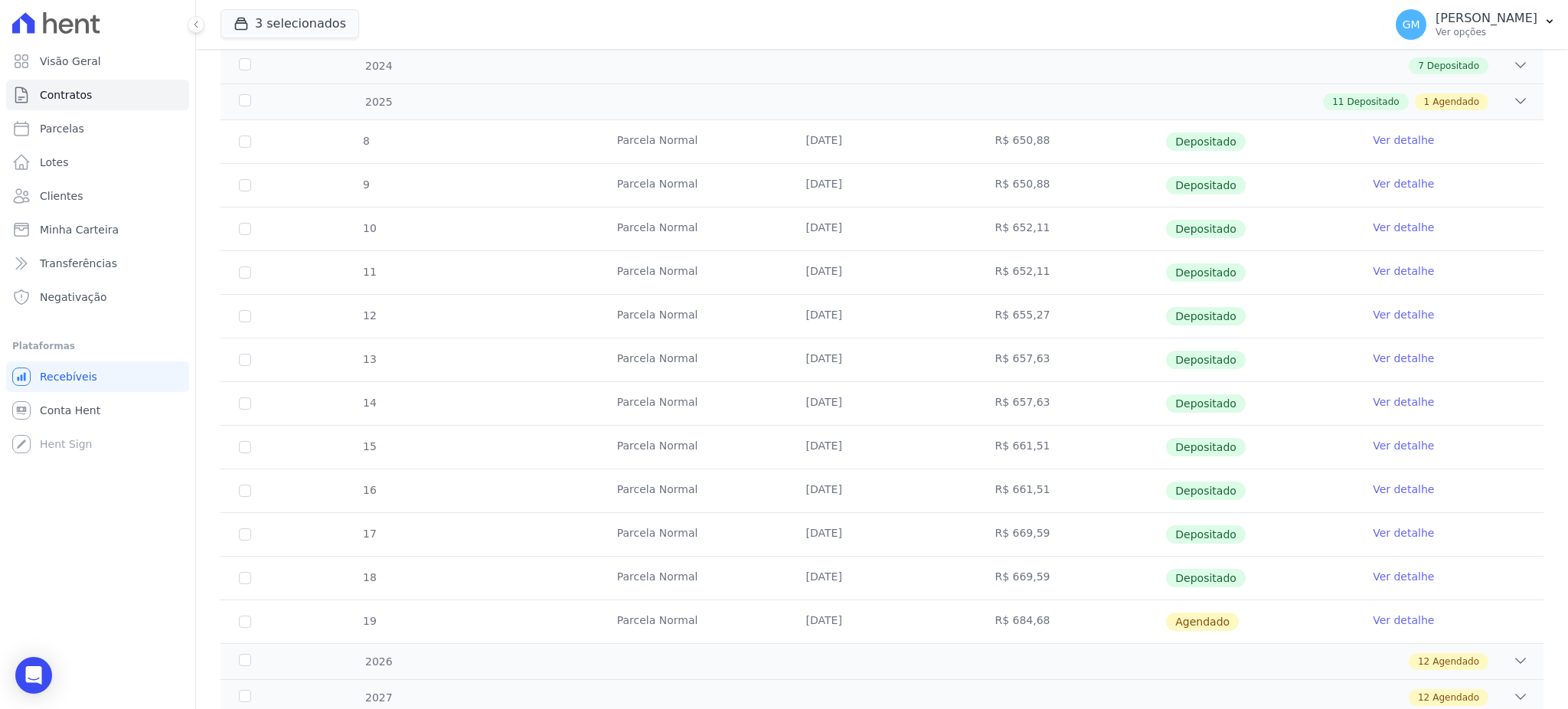
scroll to position [326, 0]
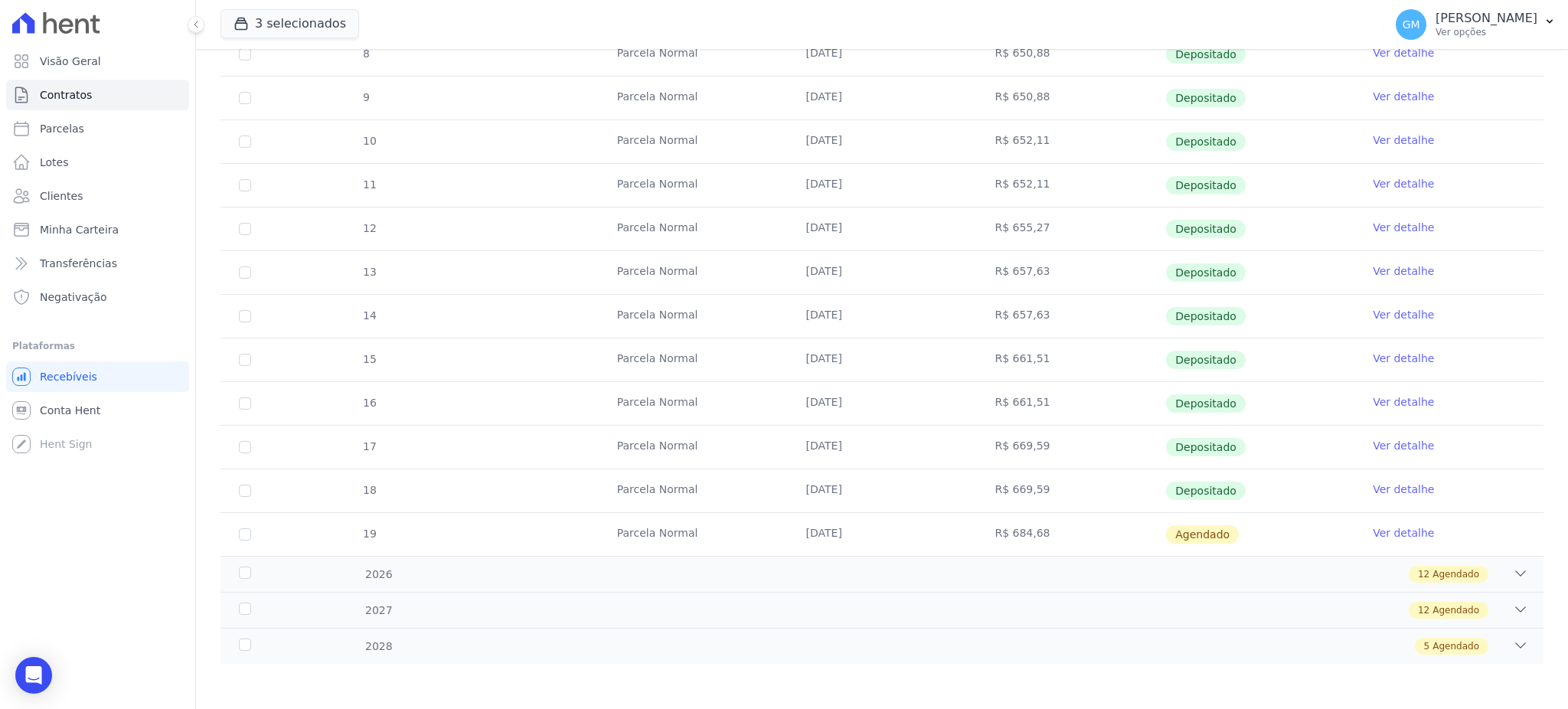
click at [1372, 533] on link "Ver detalhe" at bounding box center [1403, 533] width 62 height 16
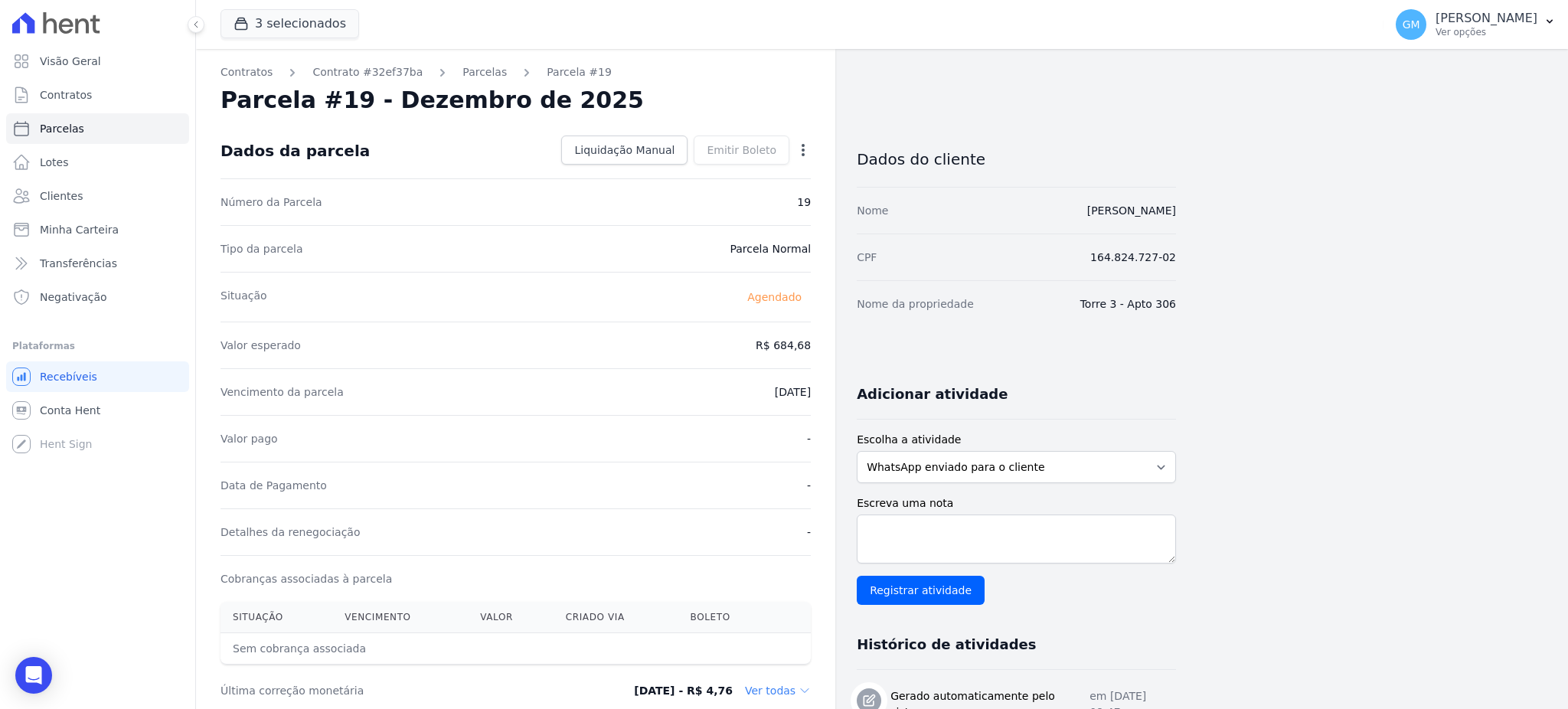
click at [800, 150] on icon "button" at bounding box center [803, 150] width 16 height 16
click at [724, 178] on link "Alterar" at bounding box center [737, 170] width 135 height 27
drag, startPoint x: 753, startPoint y: 351, endPoint x: 837, endPoint y: 344, distance: 84.3
click at [837, 344] on div "Contratos Contrato #32ef37ba Parcelas Parcela #19 Parcela #19 - Dezembro de 202…" at bounding box center [685, 640] width 980 height 1183
paste input "0.41"
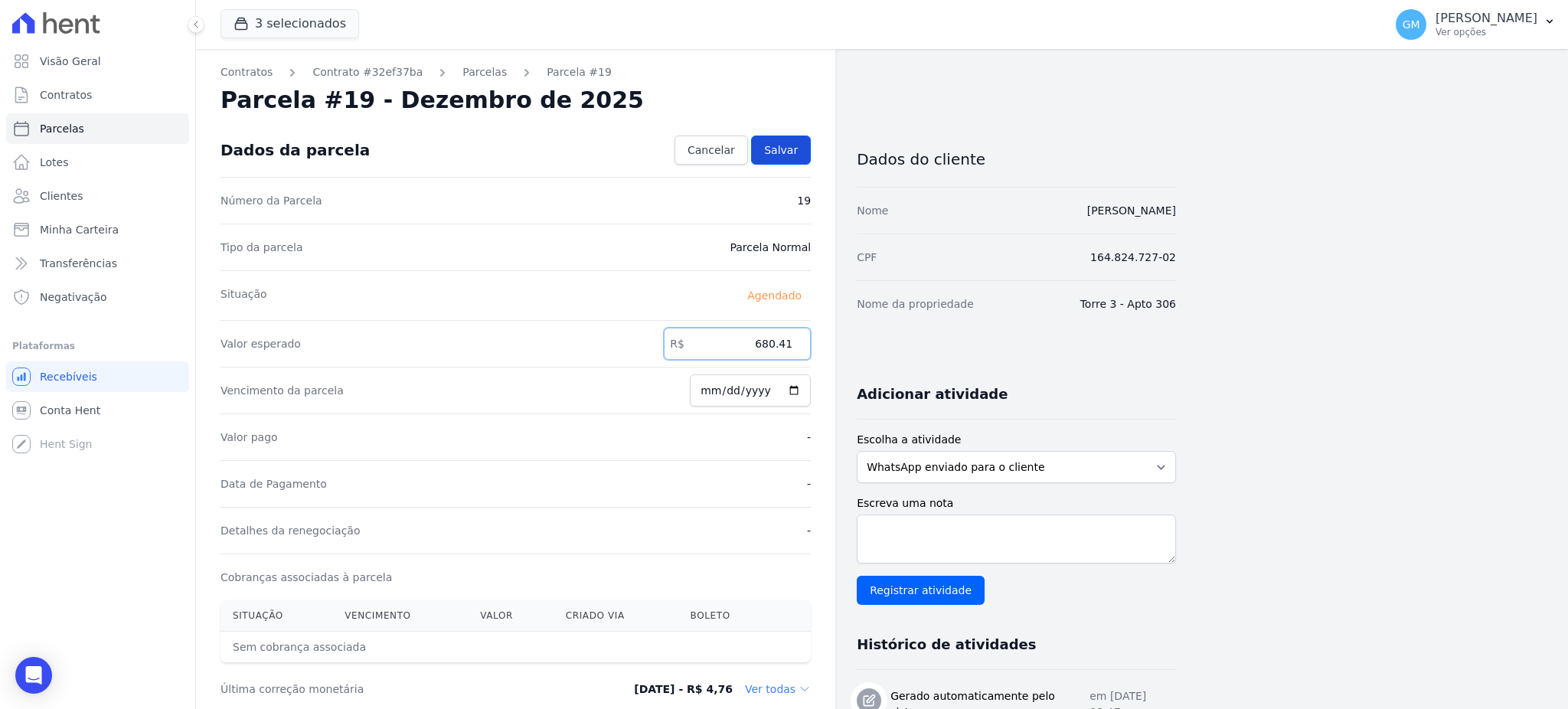
type input "680.41"
click at [786, 140] on link "Salvar" at bounding box center [781, 150] width 60 height 29
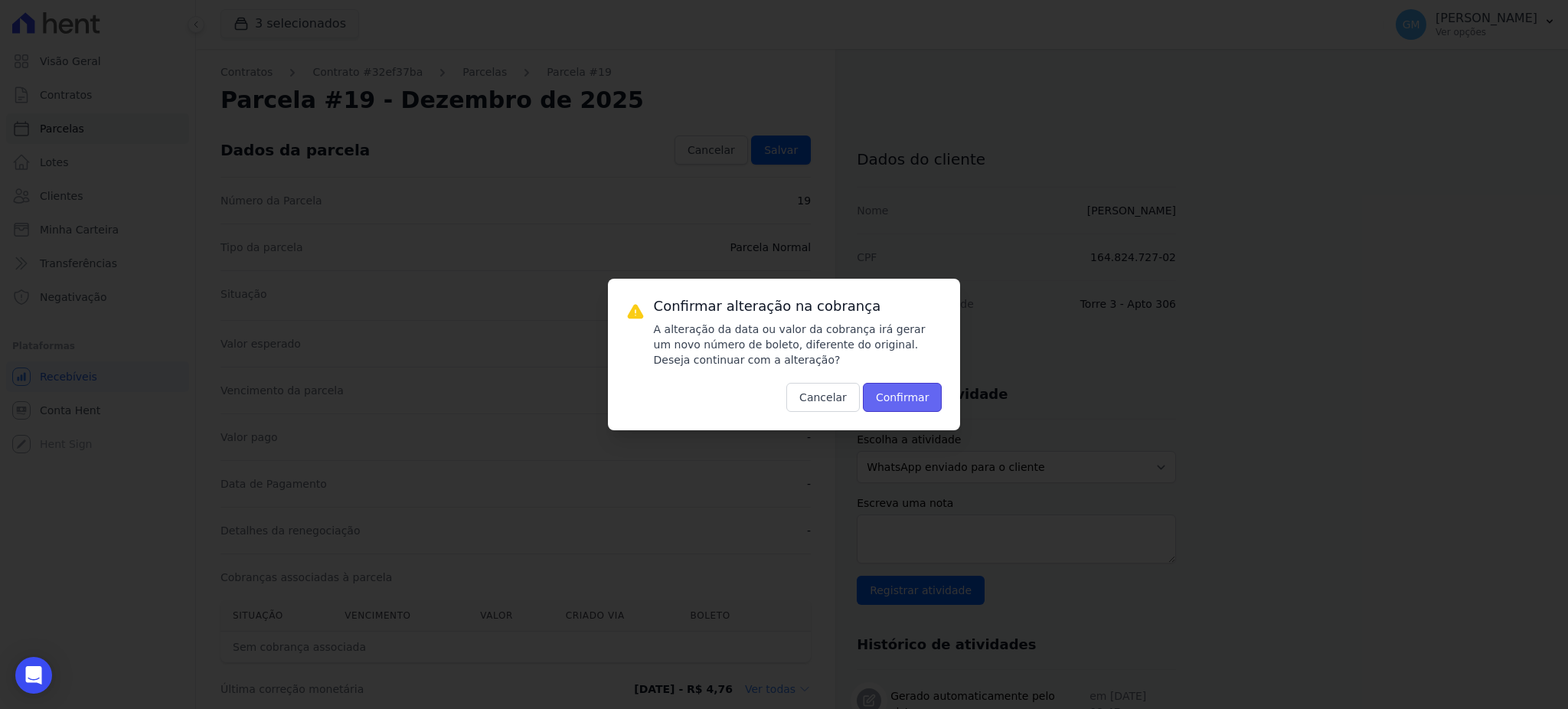
click at [897, 397] on button "Confirmar" at bounding box center [902, 397] width 79 height 29
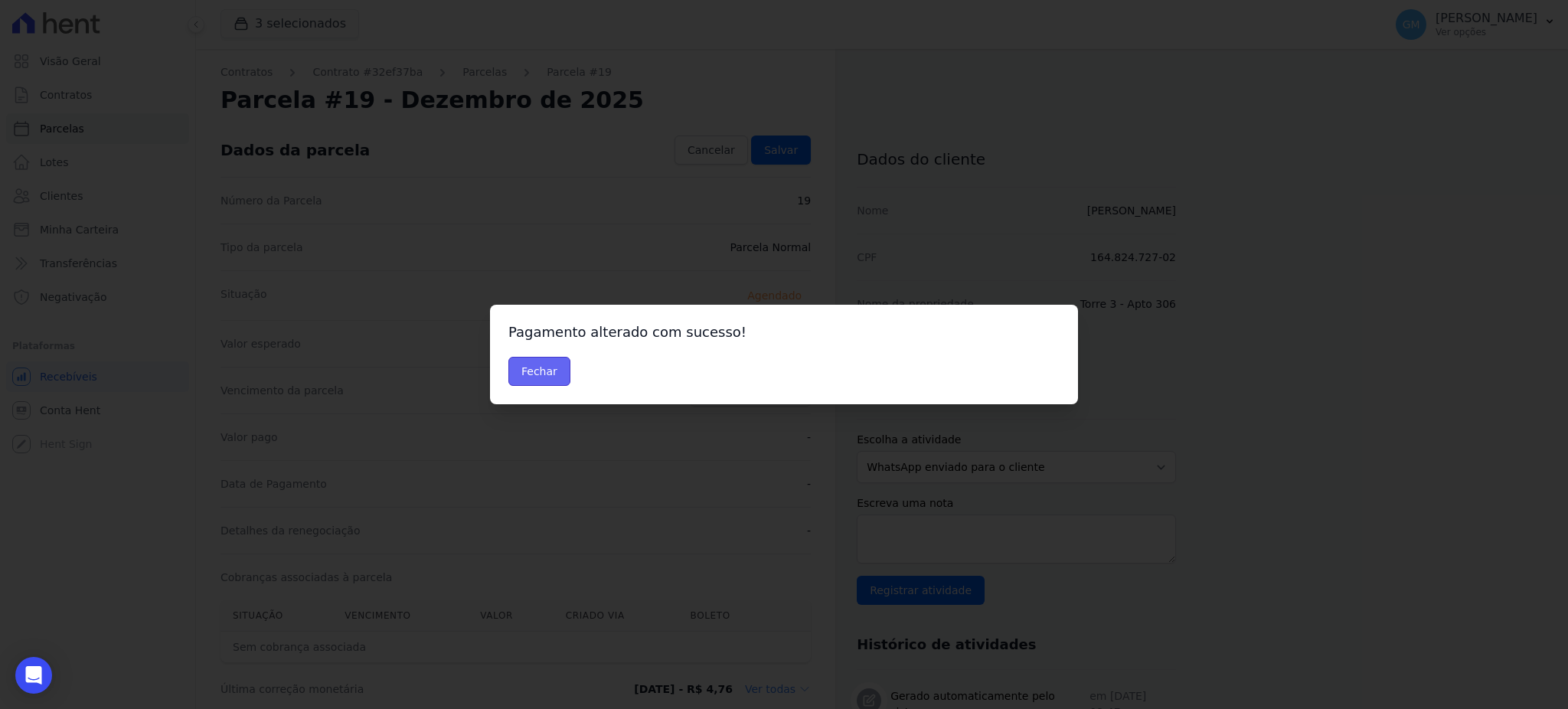
click at [535, 376] on button "Fechar" at bounding box center [539, 371] width 62 height 29
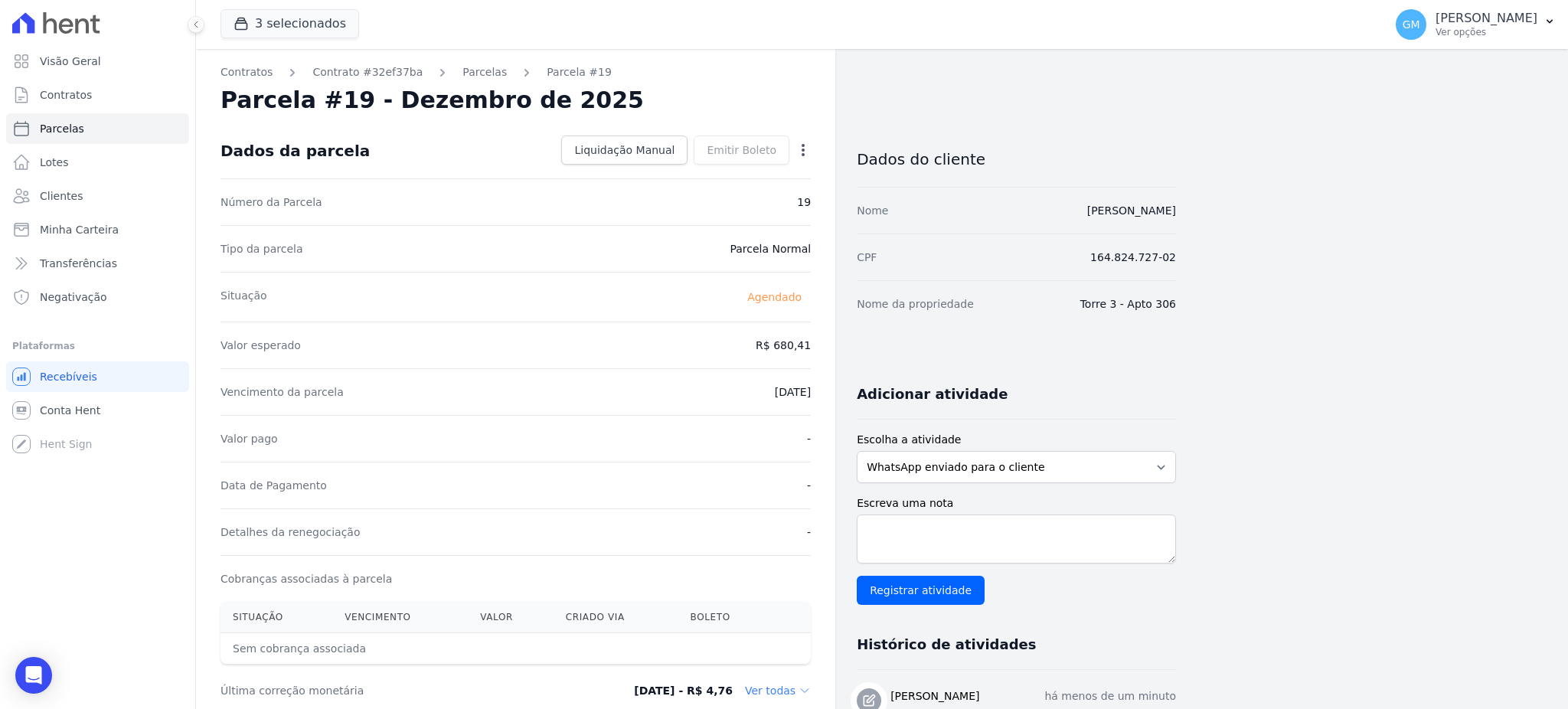
click at [803, 151] on icon "button" at bounding box center [803, 150] width 3 height 12
click at [716, 206] on link "Antecipar" at bounding box center [737, 198] width 135 height 27
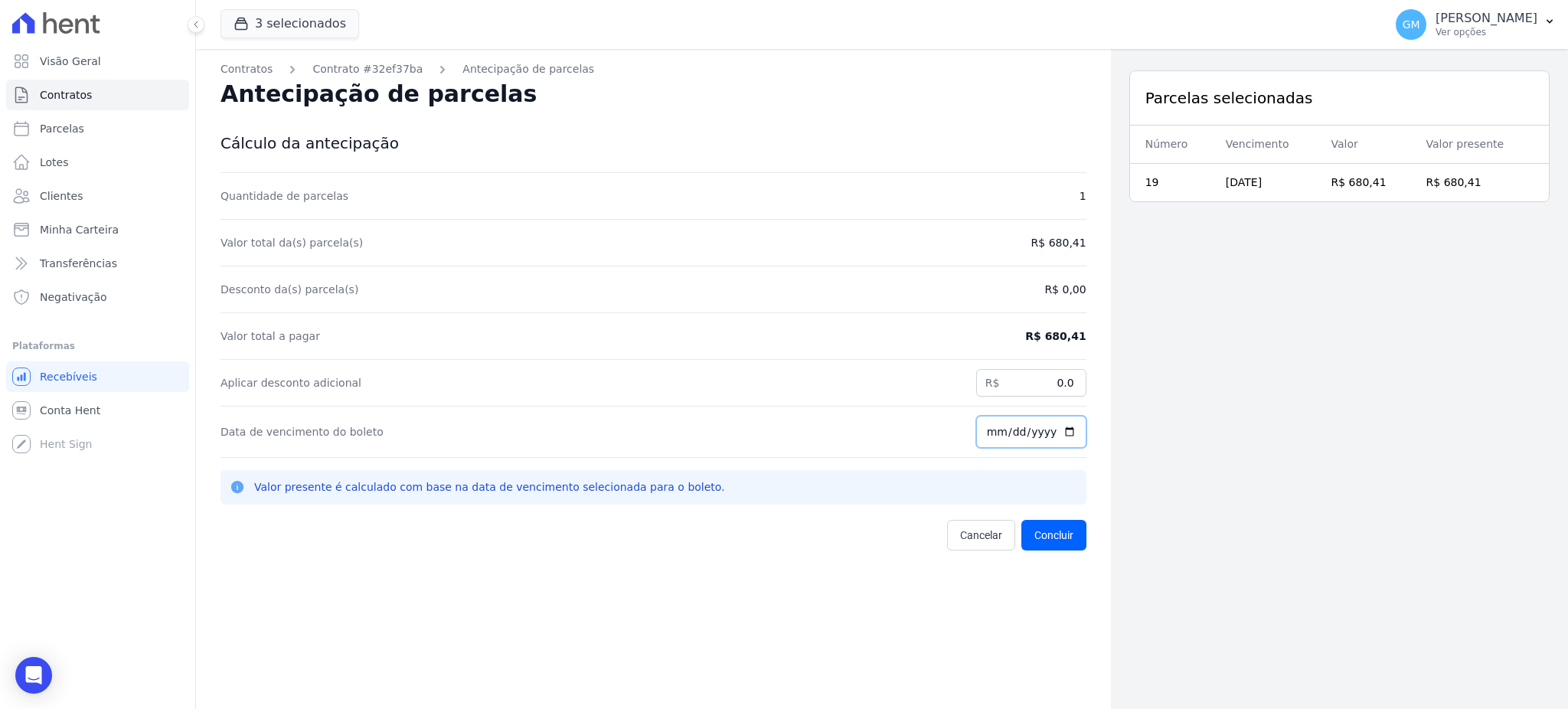
click at [1058, 433] on input "[DATE]" at bounding box center [1030, 431] width 110 height 32
type input "2025-09-30"
click at [1052, 534] on button "Concluir" at bounding box center [1053, 534] width 65 height 30
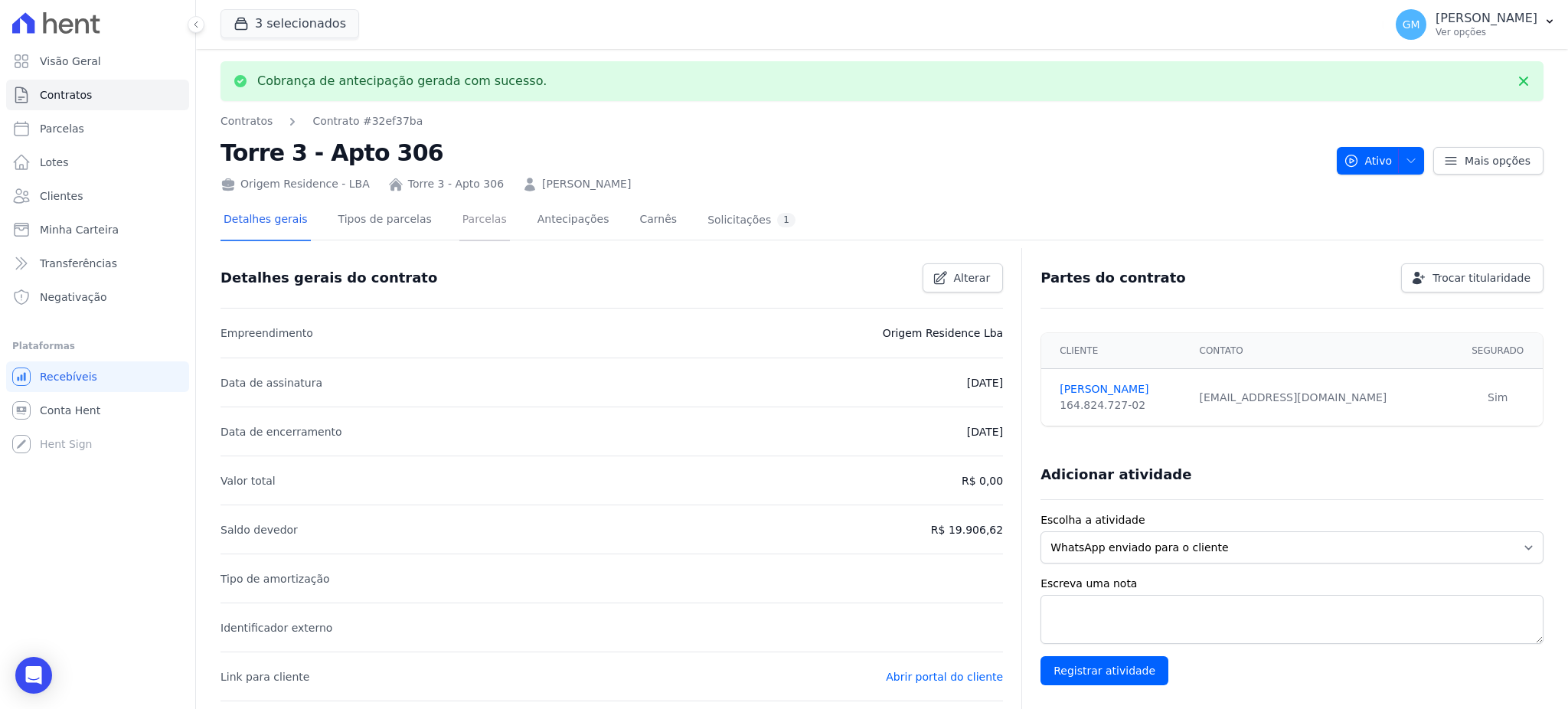
click at [459, 221] on link "Parcelas" at bounding box center [484, 220] width 51 height 41
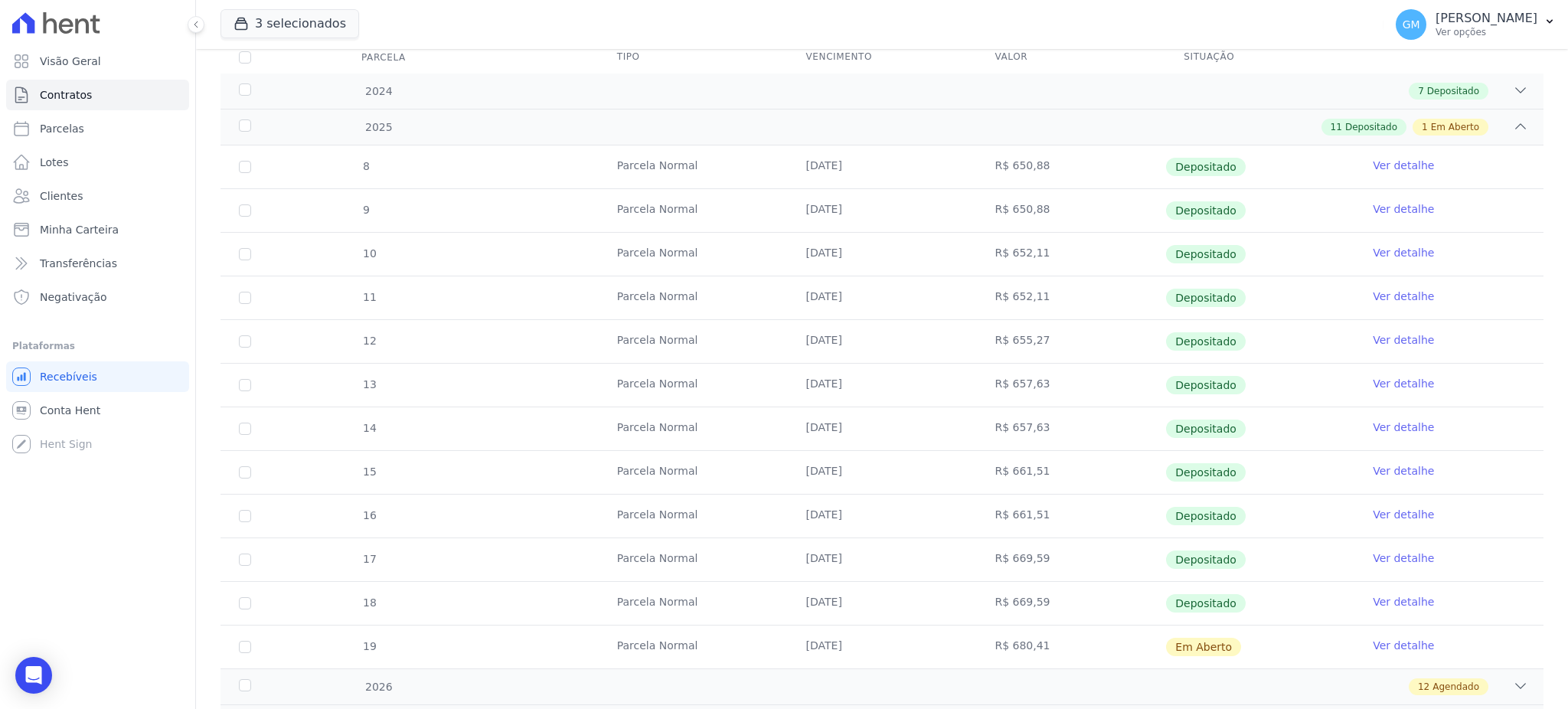
scroll to position [326, 0]
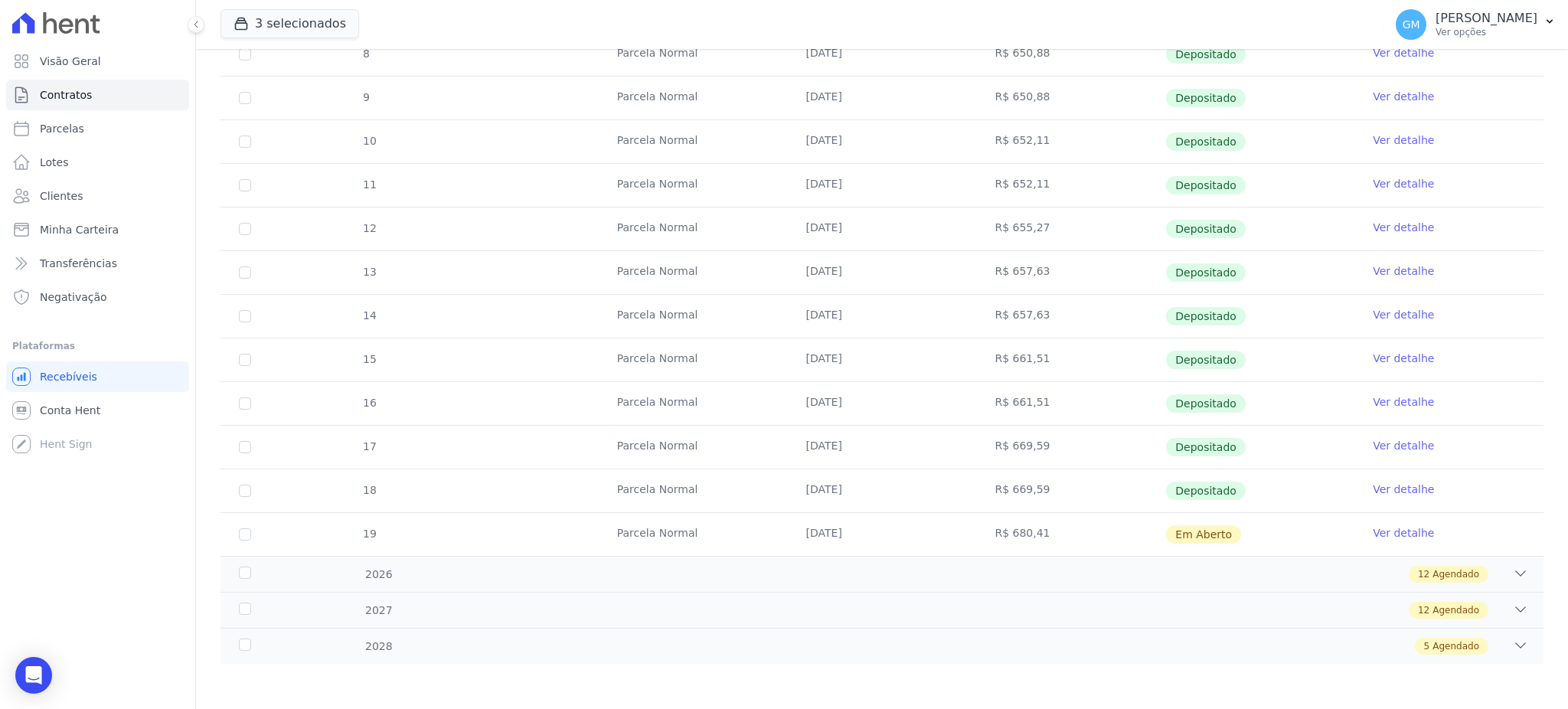
click at [1386, 527] on link "Ver detalhe" at bounding box center [1403, 533] width 62 height 16
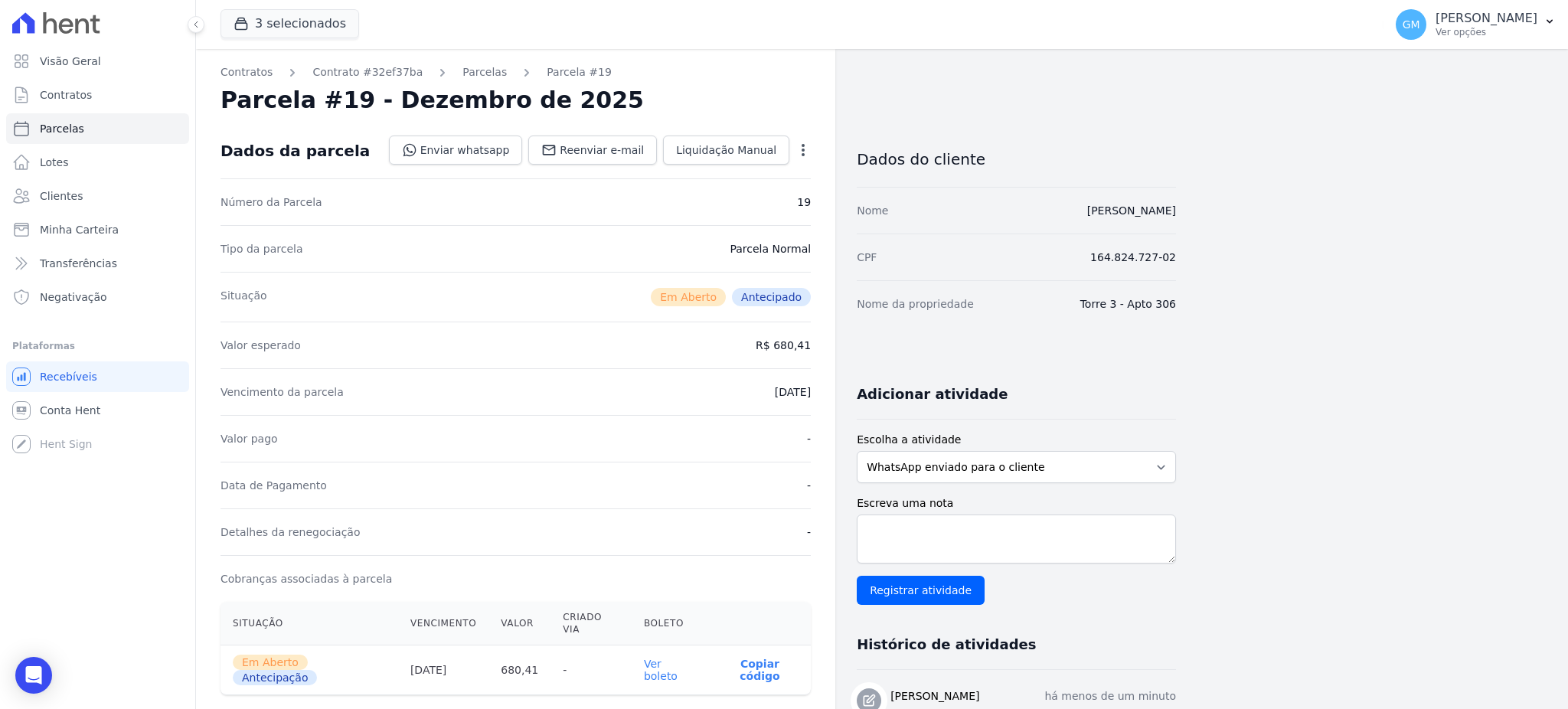
click at [654, 658] on link "Ver boleto" at bounding box center [660, 669] width 34 height 24
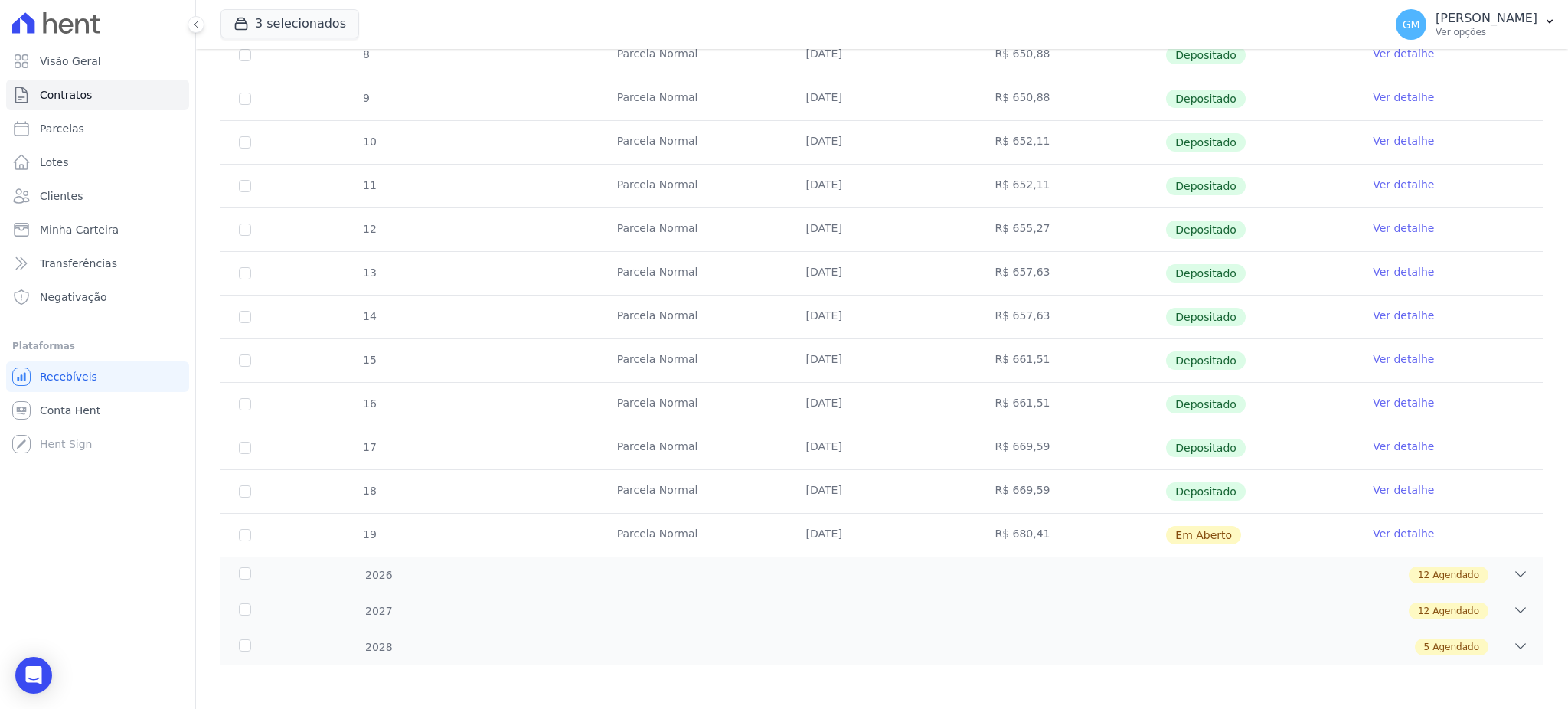
scroll to position [326, 0]
click at [1438, 575] on span "Agendado" at bounding box center [1456, 574] width 47 height 14
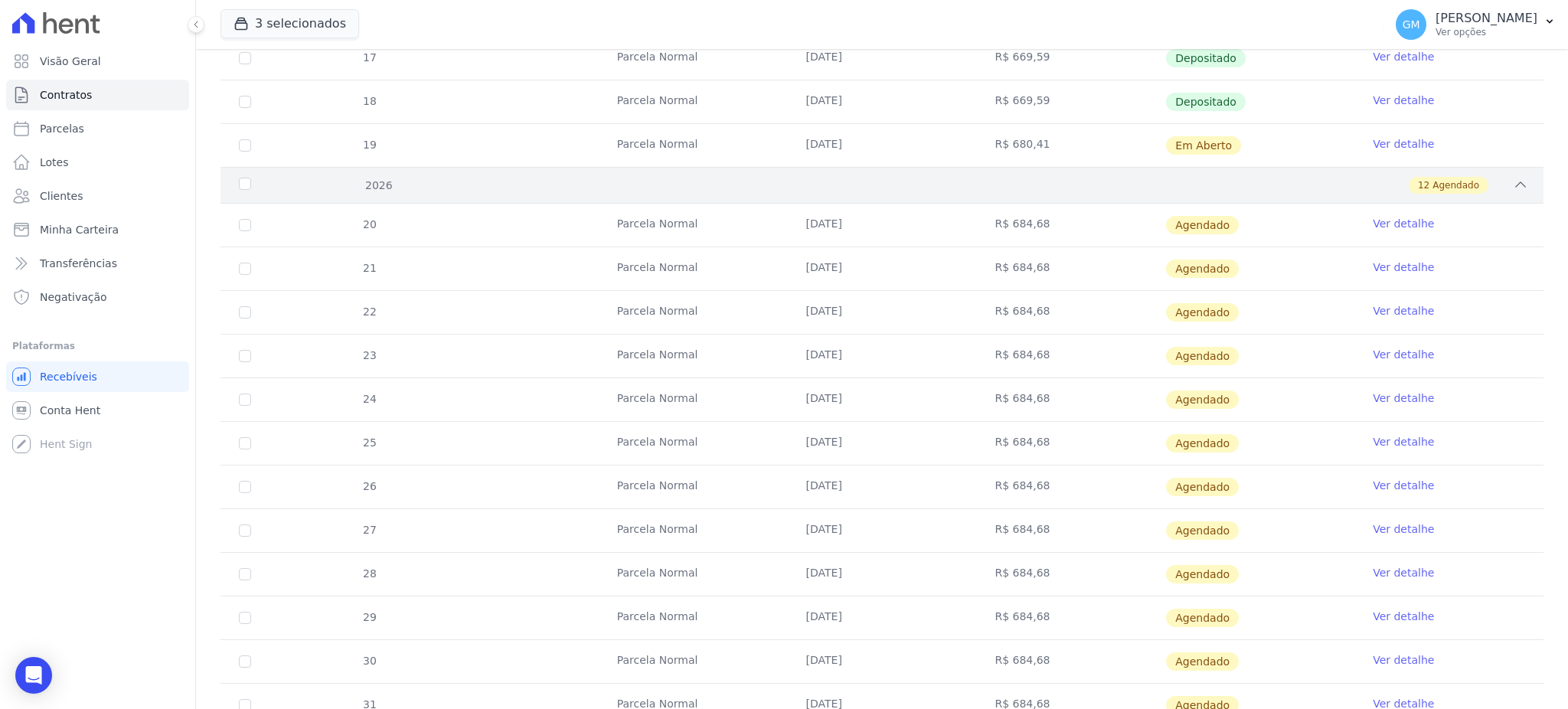
scroll to position [735, 0]
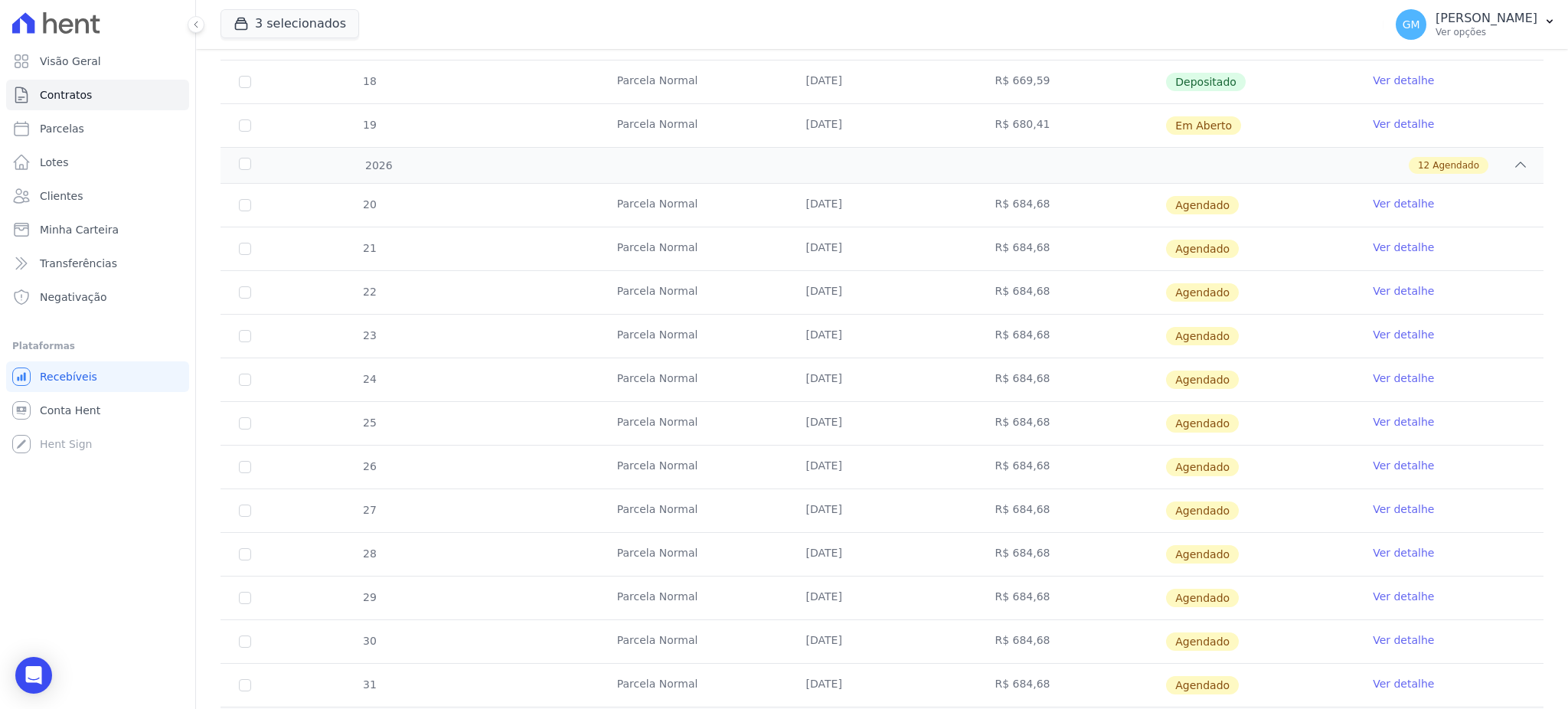
click at [1372, 206] on link "Ver detalhe" at bounding box center [1403, 203] width 62 height 16
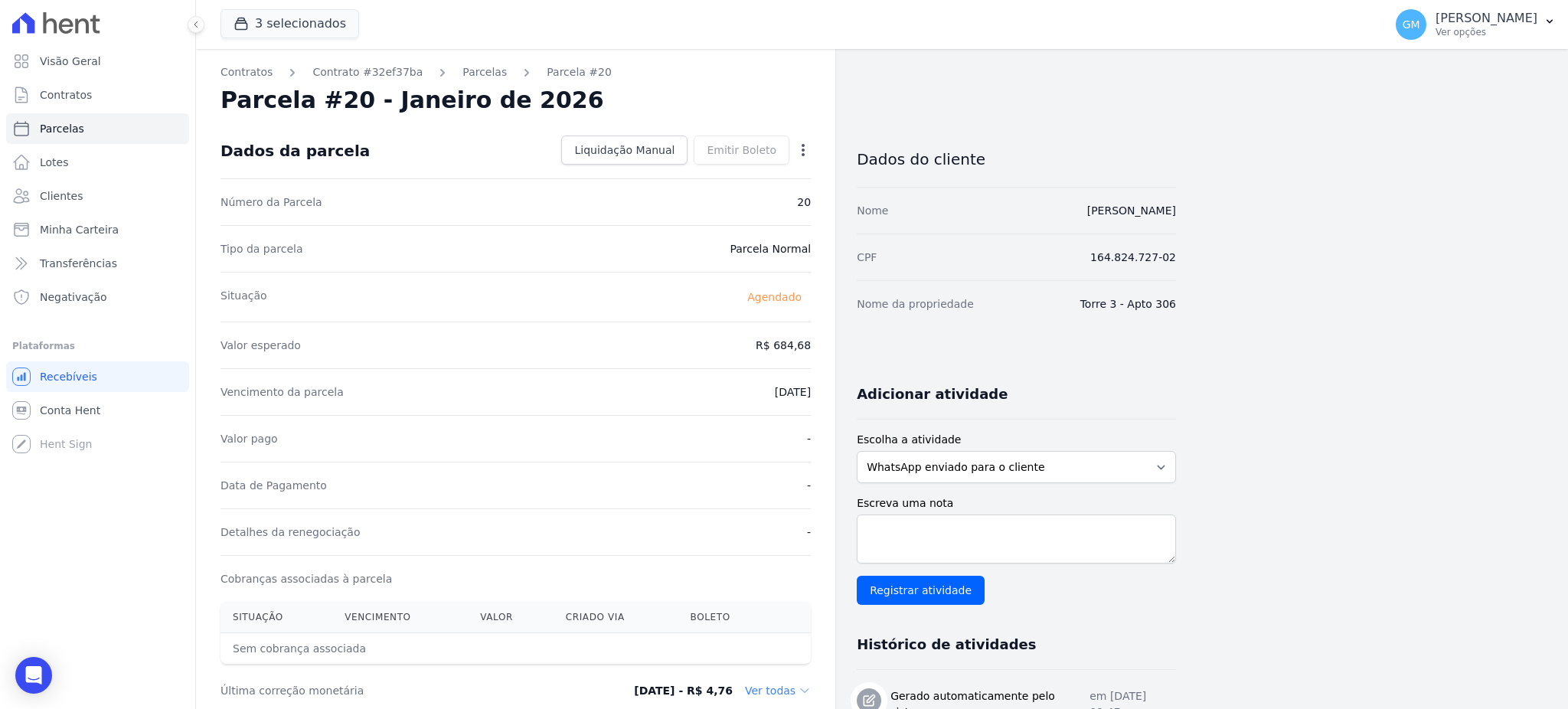
click at [797, 139] on div "Open options Alterar Antecipar" at bounding box center [800, 151] width 22 height 26
click at [798, 145] on icon "button" at bounding box center [803, 150] width 16 height 16
click at [693, 171] on link "Alterar" at bounding box center [737, 170] width 135 height 27
drag, startPoint x: 758, startPoint y: 348, endPoint x: 826, endPoint y: 358, distance: 68.7
click at [826, 358] on div "Contratos Contrato #32ef37ba Parcelas Parcela #20 Parcela #20 - Janeiro de 2026…" at bounding box center [515, 640] width 639 height 1183
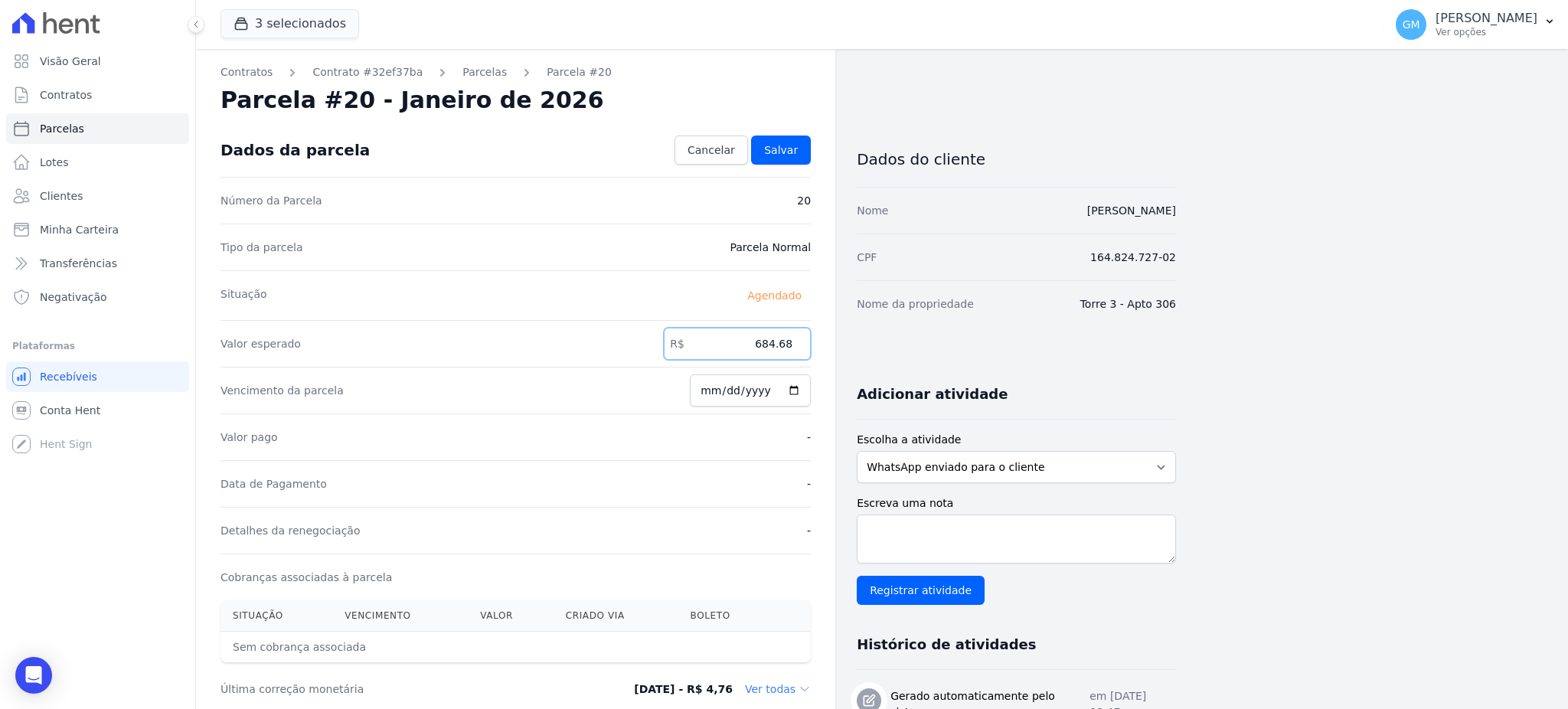
paste input "0.41"
type input "680.41"
click at [789, 155] on span "Salvar" at bounding box center [780, 150] width 34 height 16
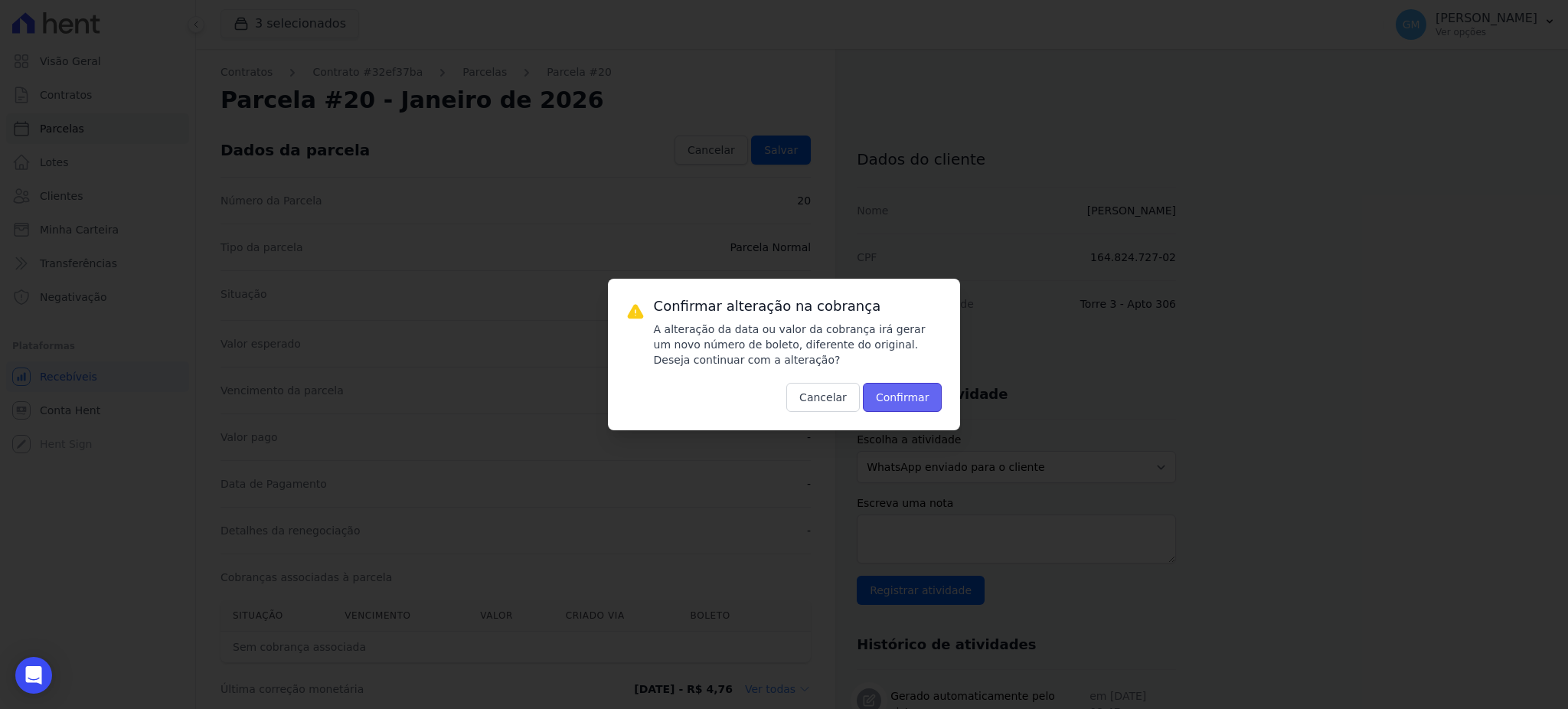
click at [878, 384] on button "Confirmar" at bounding box center [902, 397] width 79 height 29
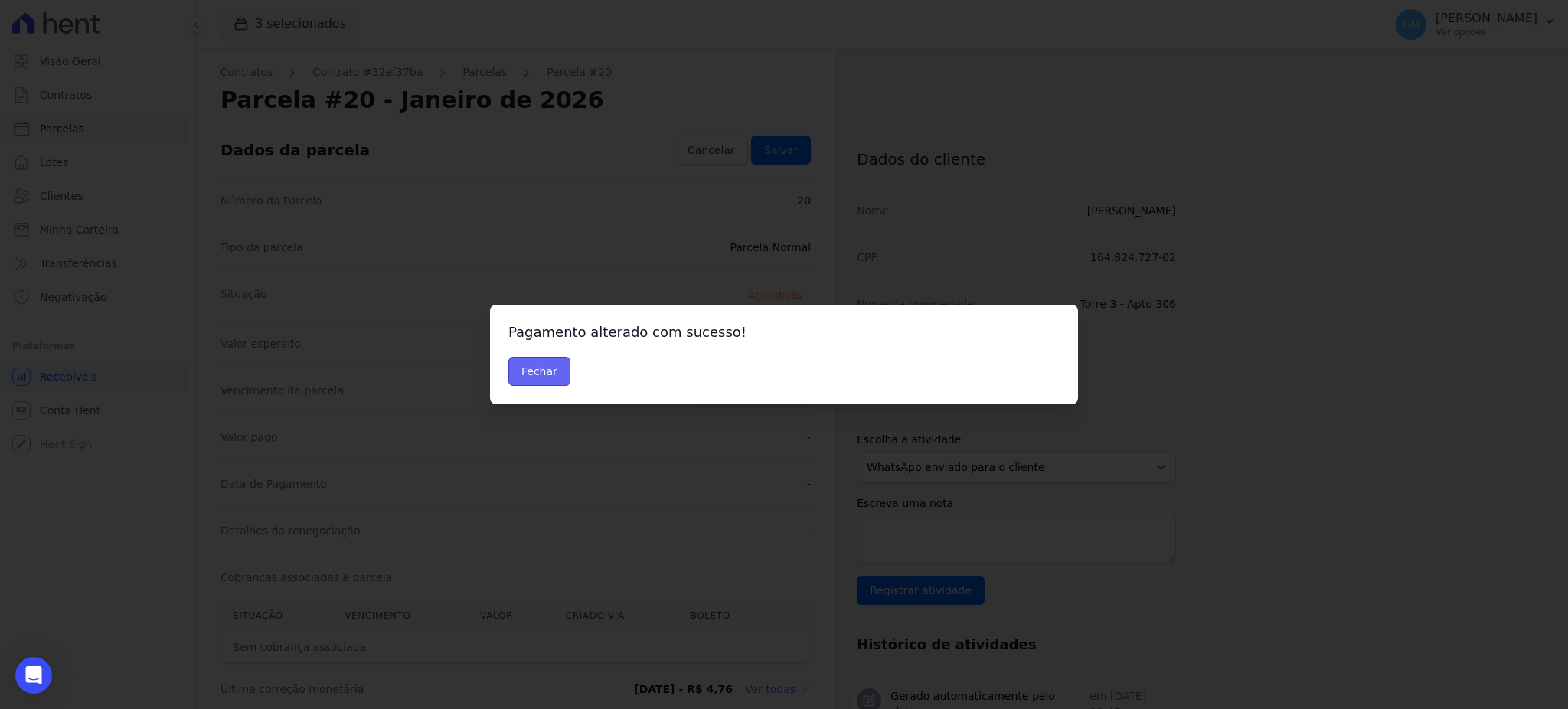
click at [536, 373] on button "Fechar" at bounding box center [539, 371] width 62 height 29
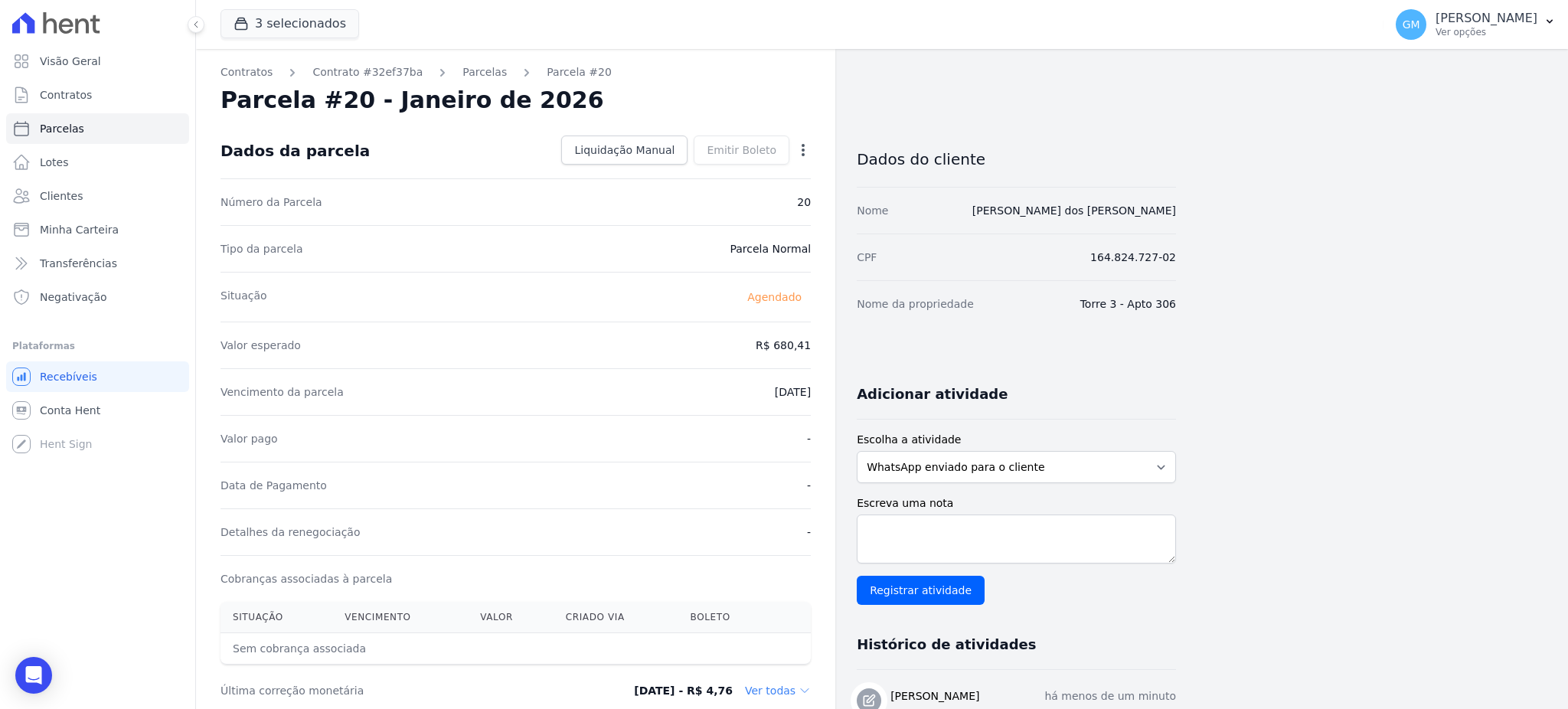
click at [793, 149] on div "Open options Alterar Antecipar" at bounding box center [800, 151] width 22 height 26
click at [803, 148] on icon "button" at bounding box center [803, 150] width 3 height 12
click at [743, 196] on link "Antecipar" at bounding box center [737, 198] width 135 height 27
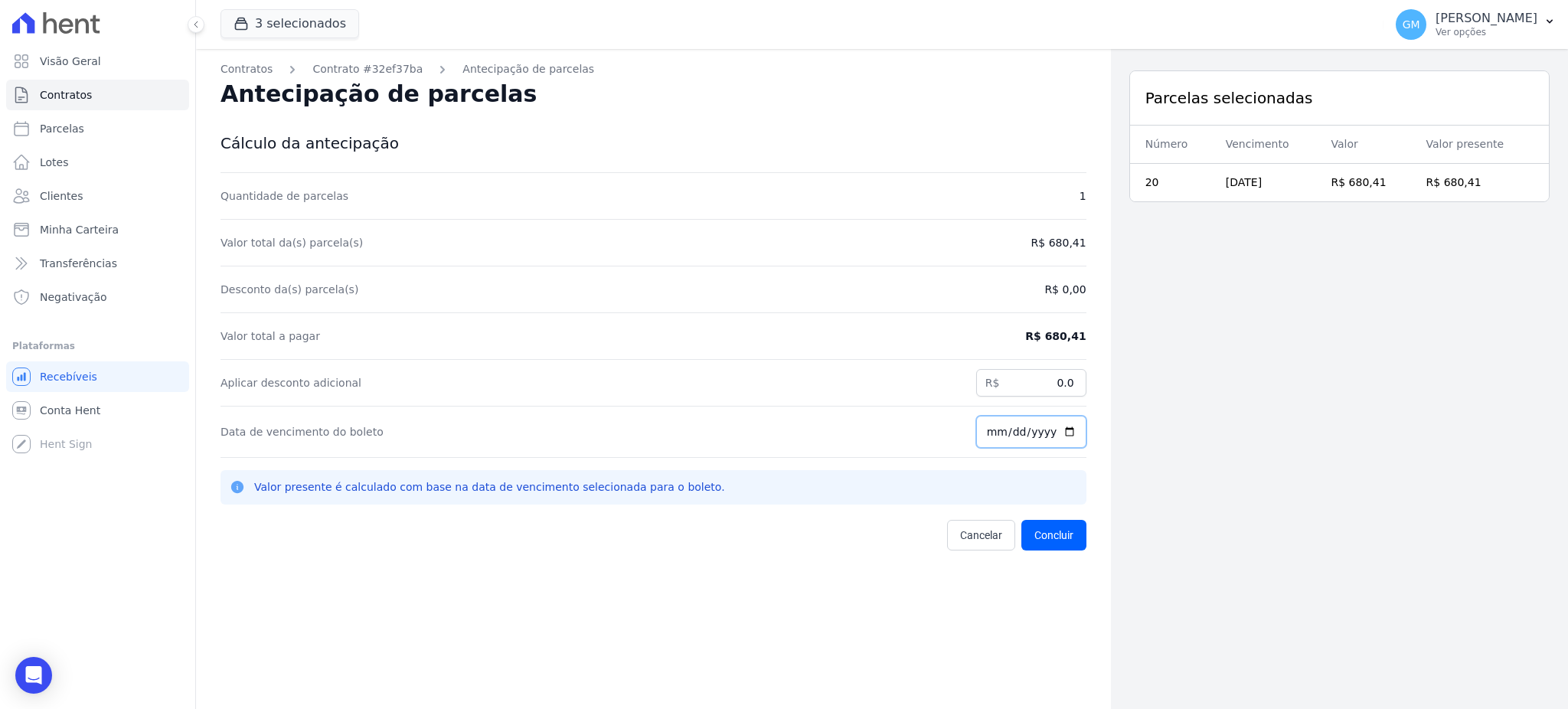
click at [1054, 429] on input "[DATE]" at bounding box center [1030, 431] width 110 height 32
type input "2025-09-30"
click at [1041, 524] on button "Concluir" at bounding box center [1053, 534] width 65 height 30
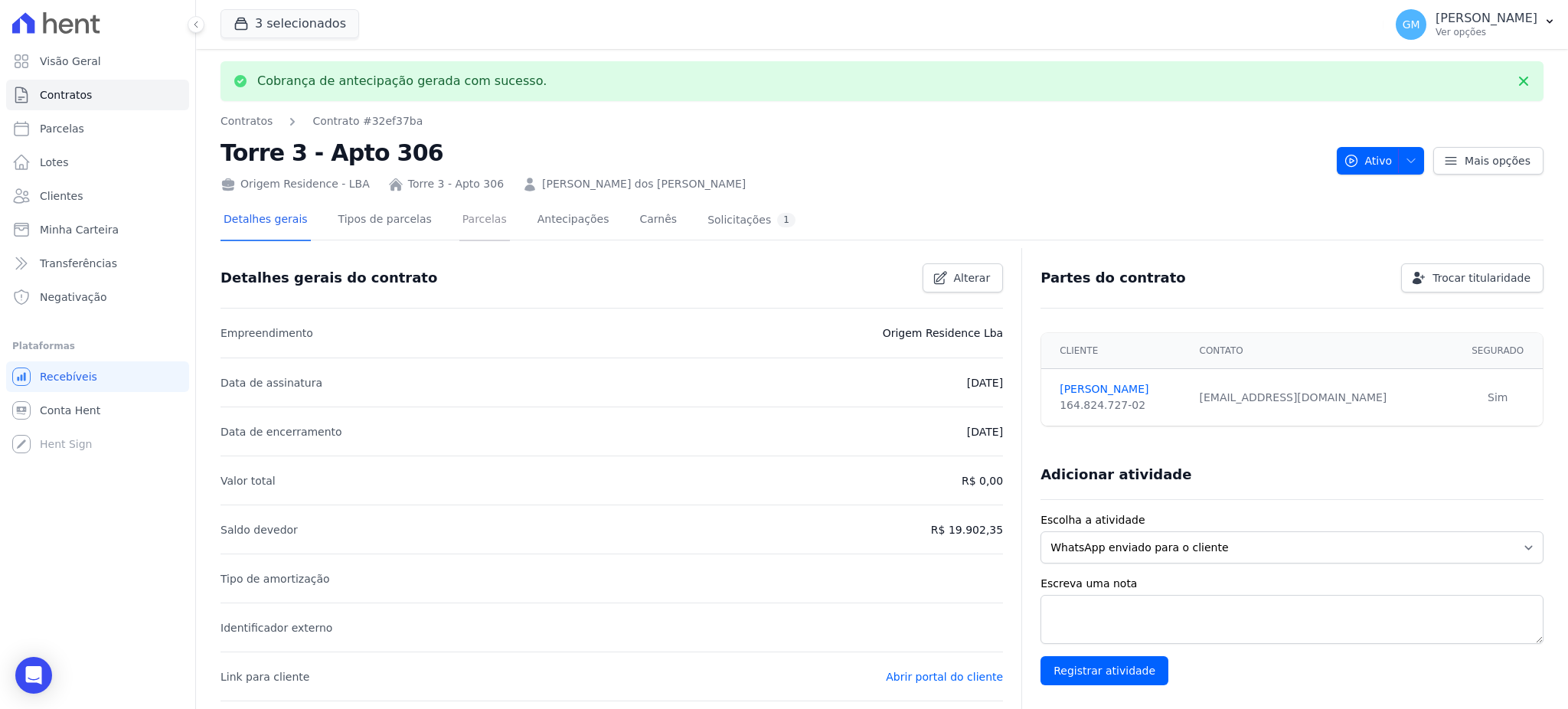
click at [479, 215] on link "Parcelas" at bounding box center [484, 220] width 51 height 41
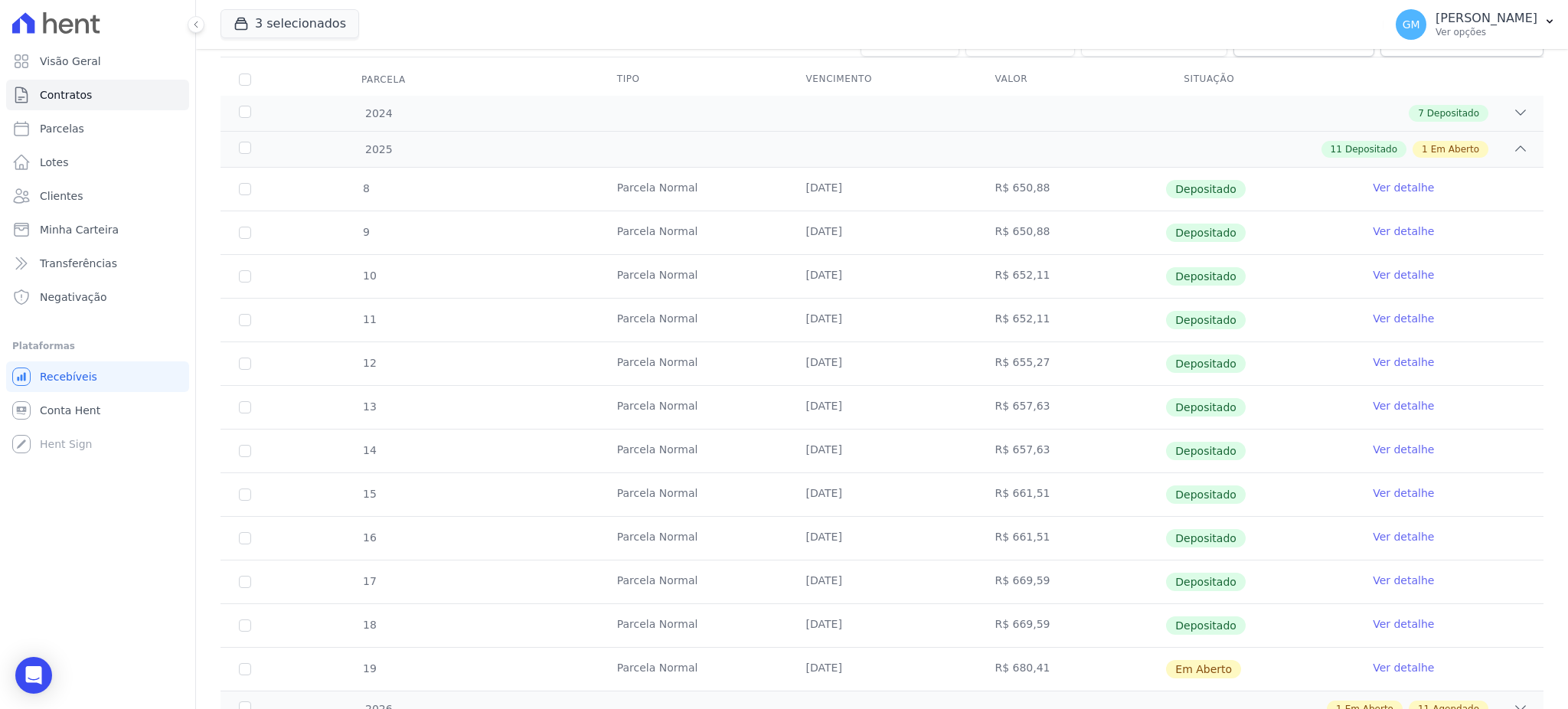
scroll to position [326, 0]
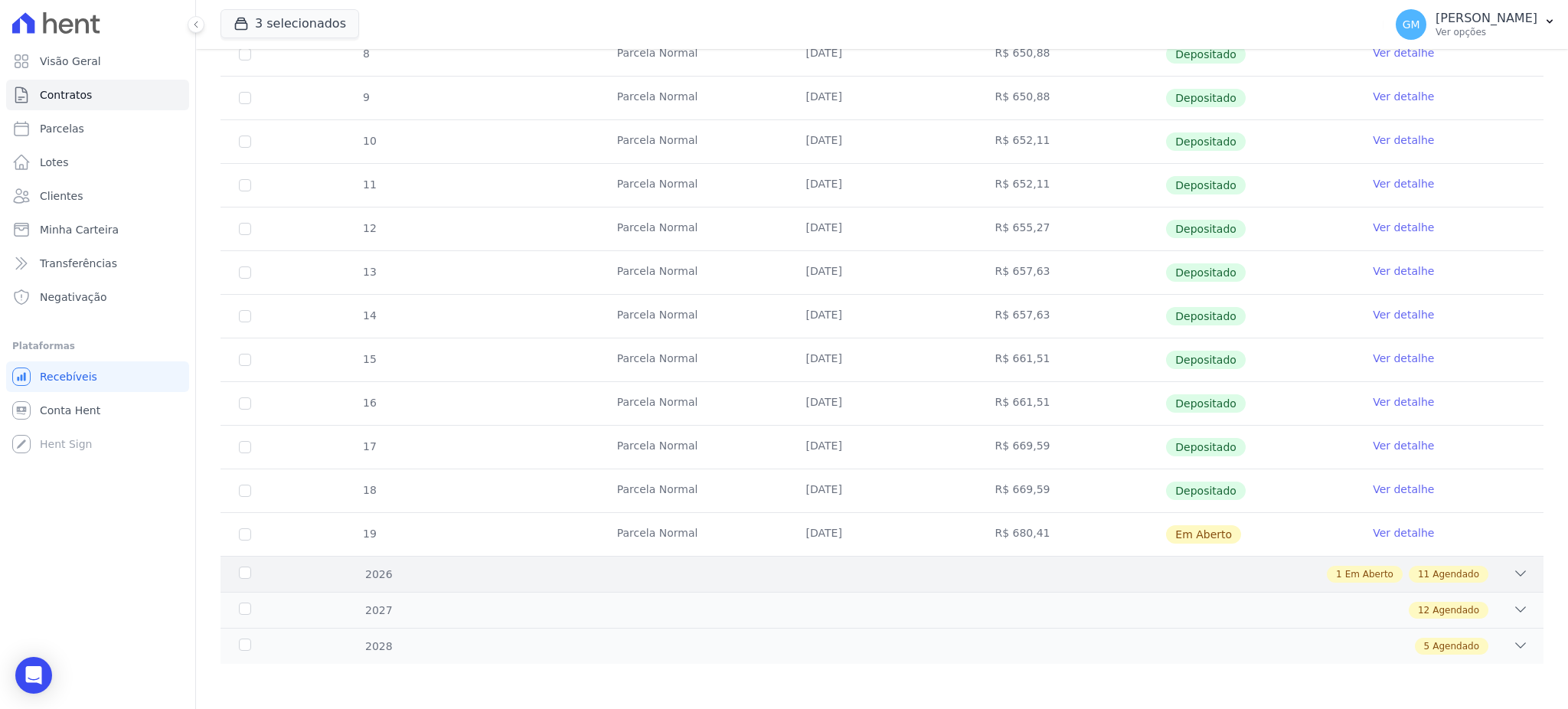
click at [1458, 567] on span "Agendado" at bounding box center [1456, 574] width 47 height 14
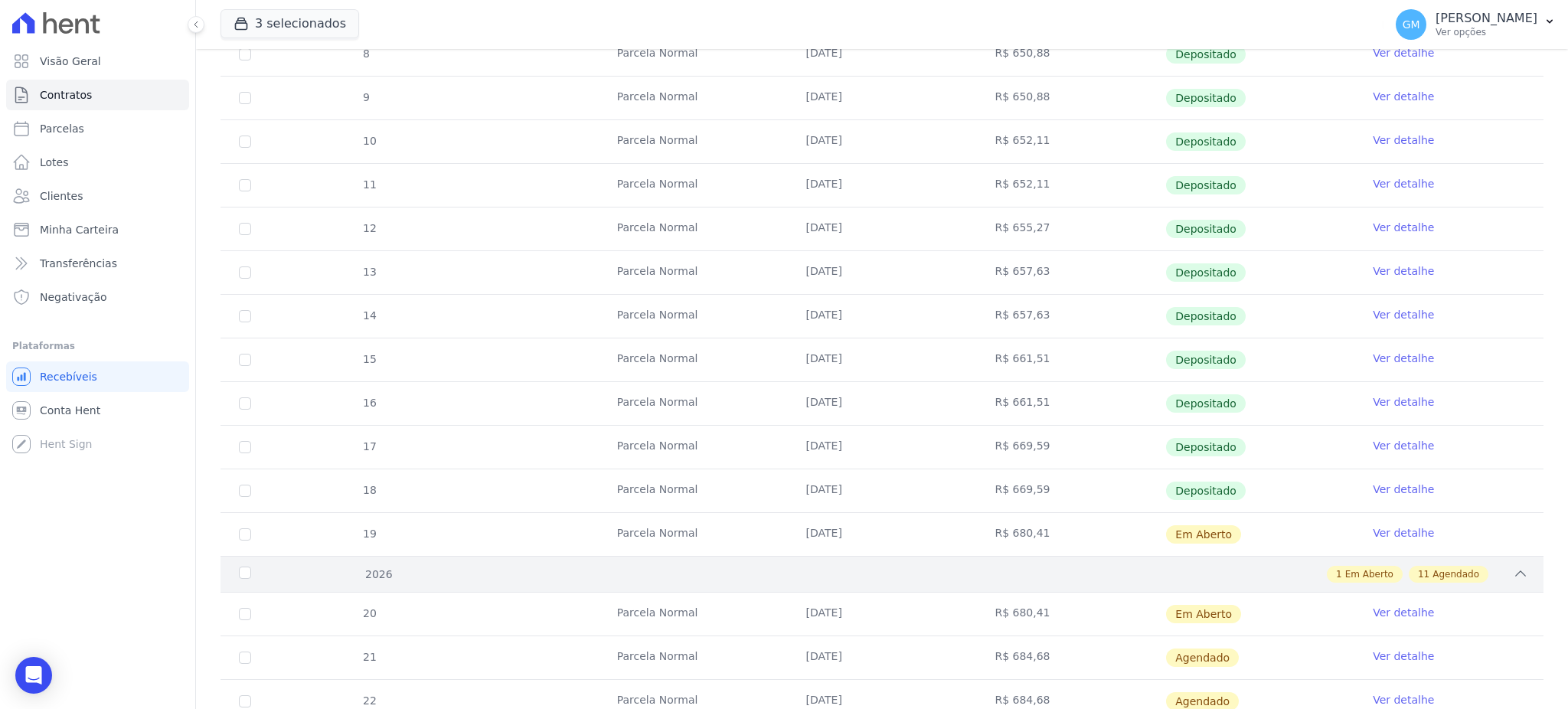
scroll to position [632, 0]
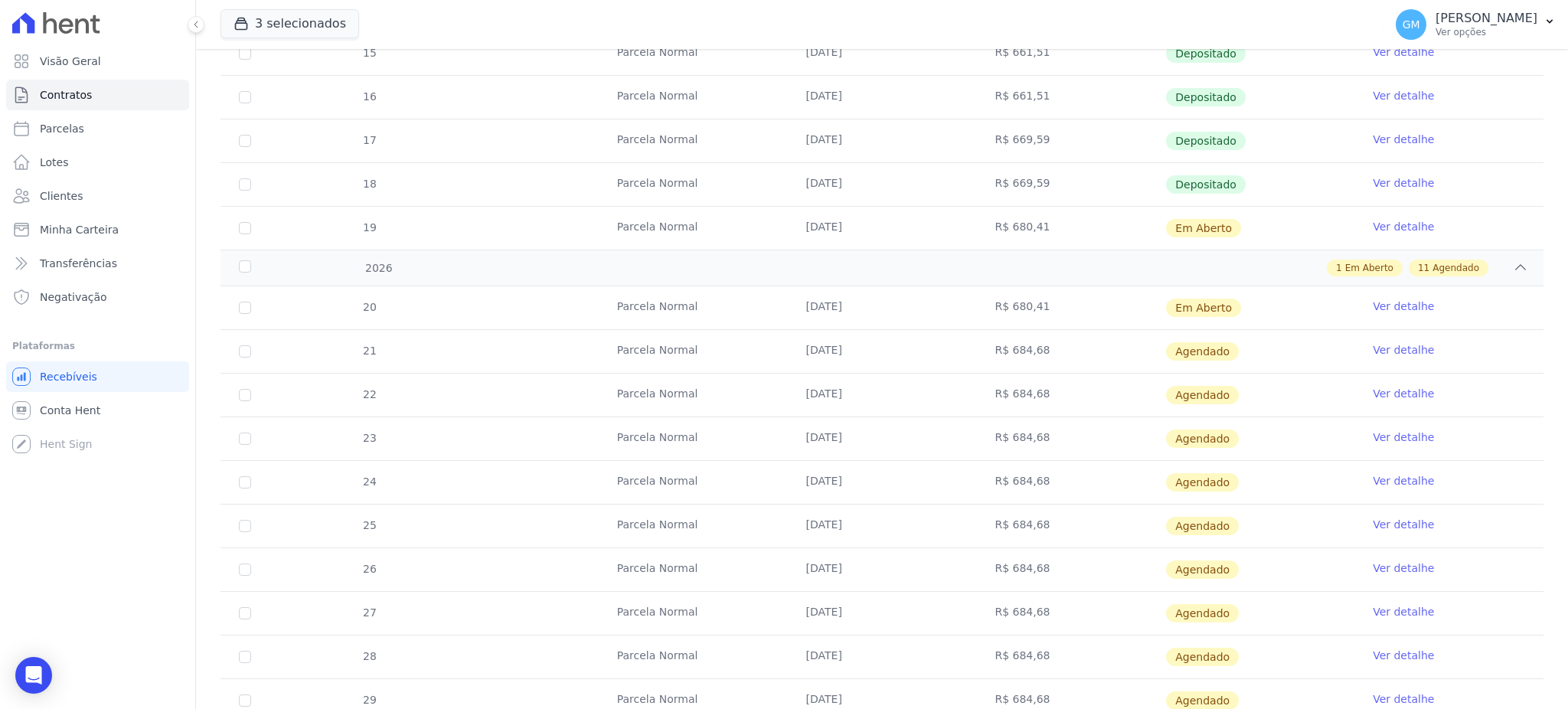
click at [1380, 305] on link "Ver detalhe" at bounding box center [1403, 306] width 62 height 16
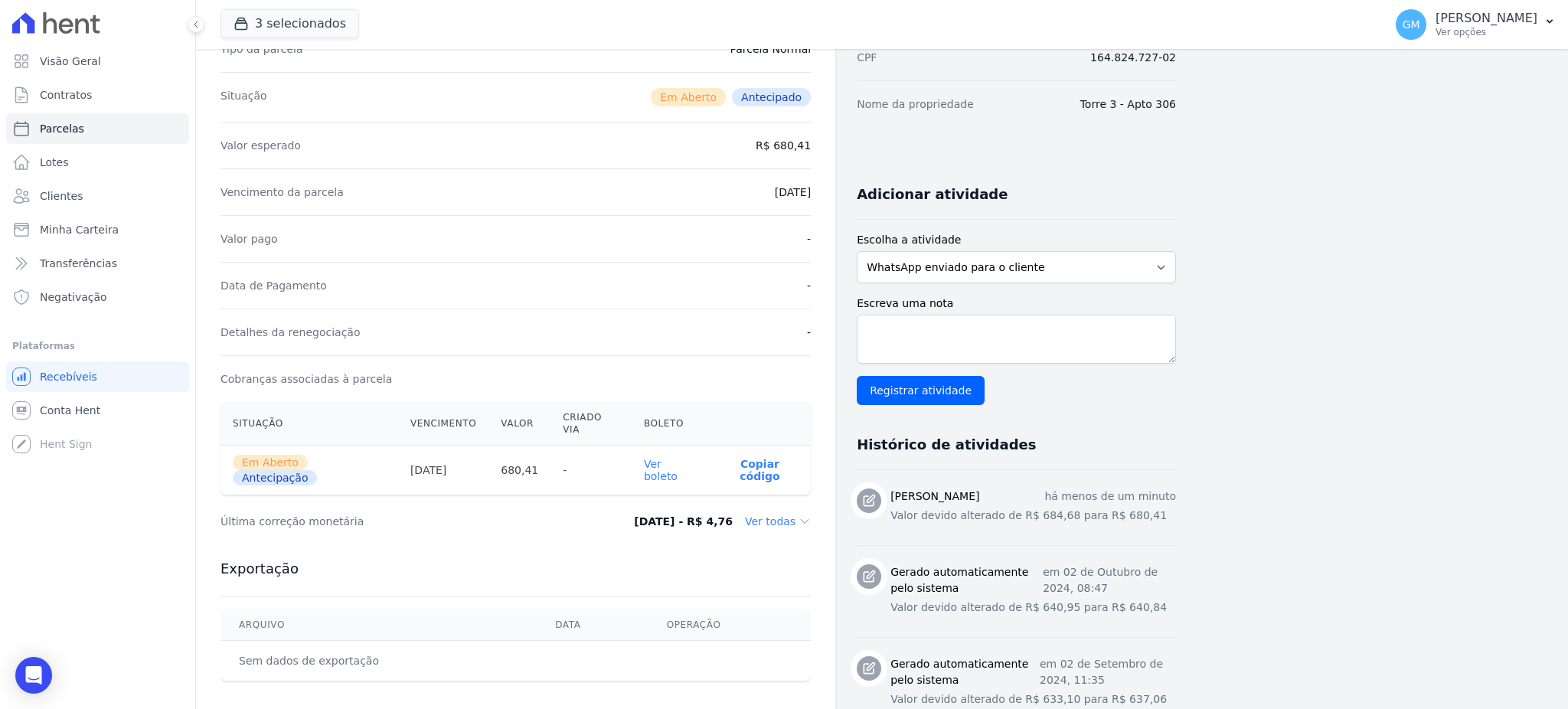
scroll to position [203, 0]
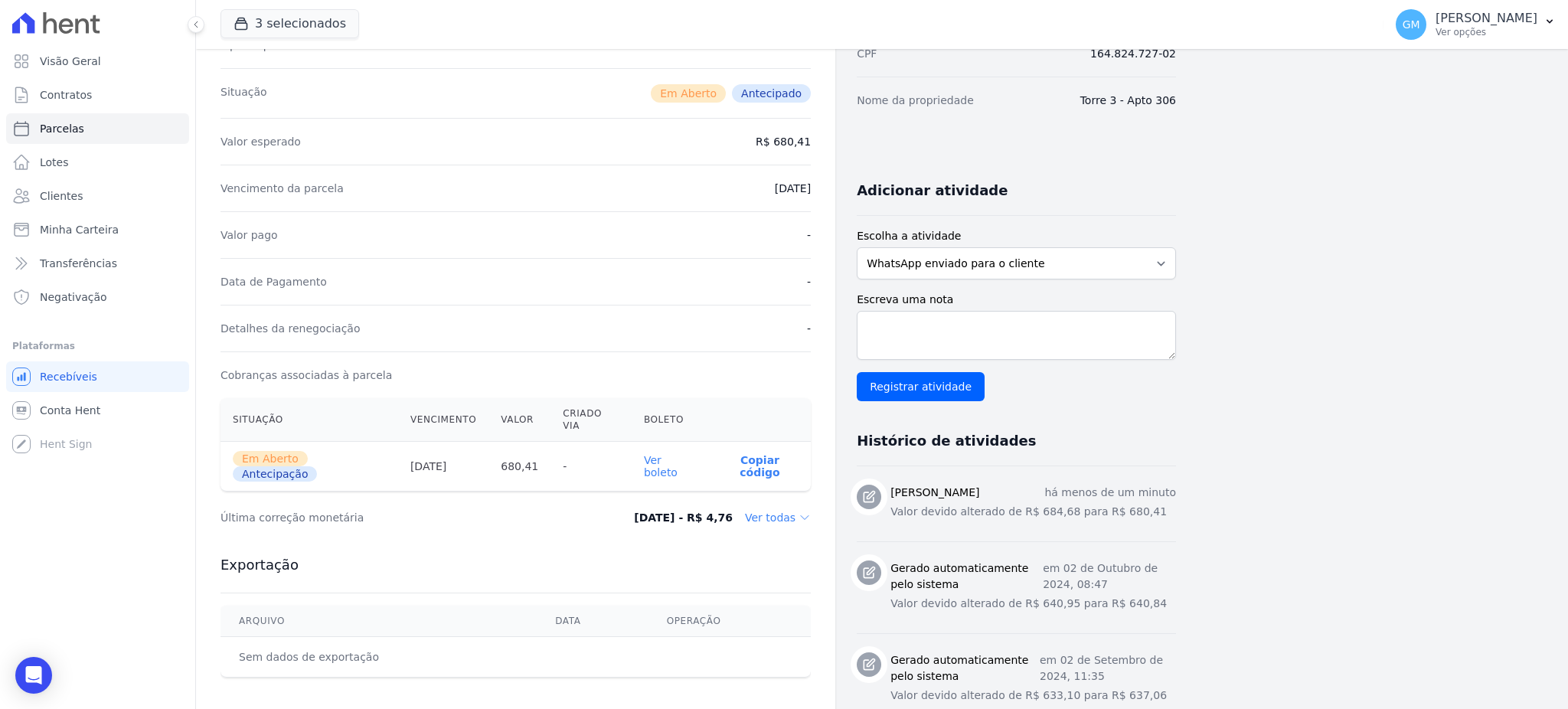
click at [677, 454] on link "Ver boleto" at bounding box center [660, 466] width 34 height 24
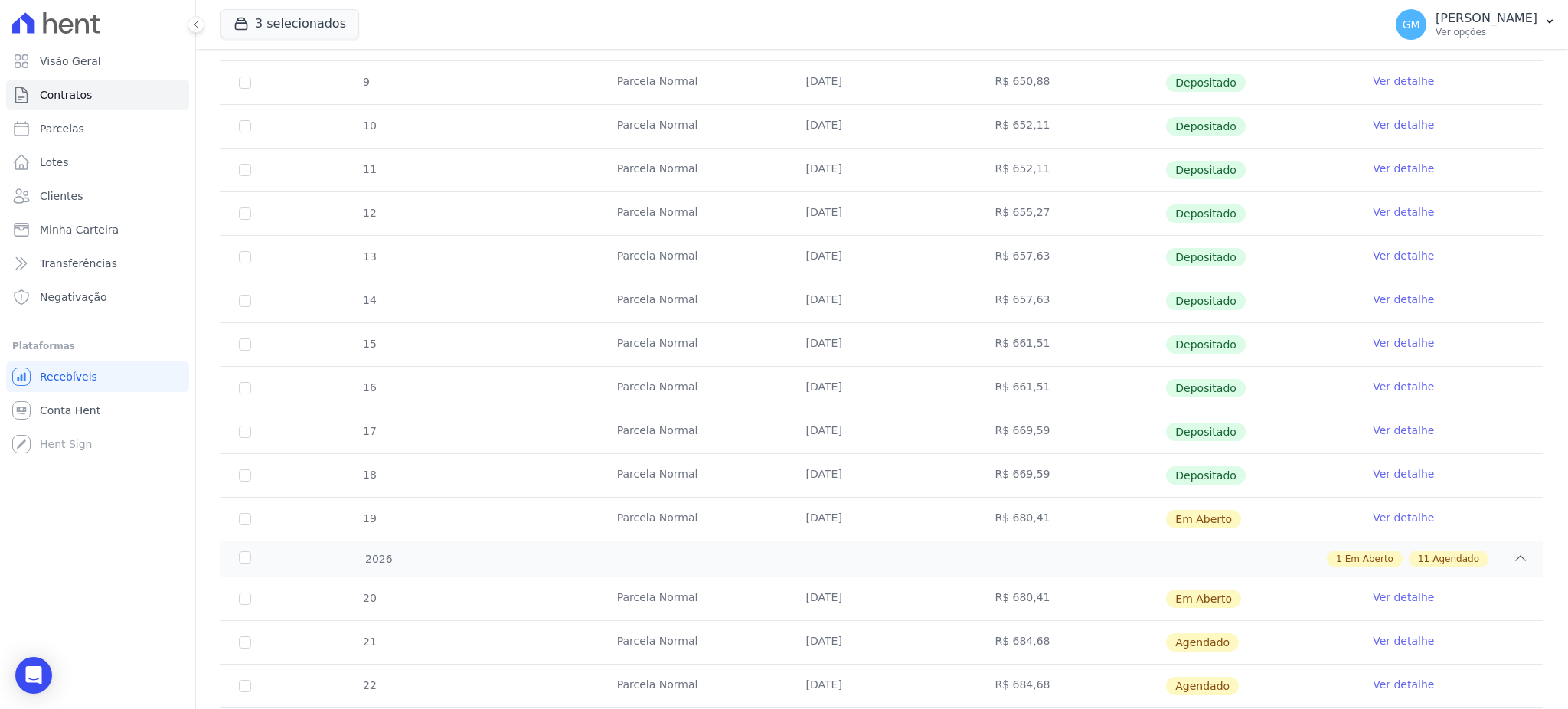
scroll to position [714, 0]
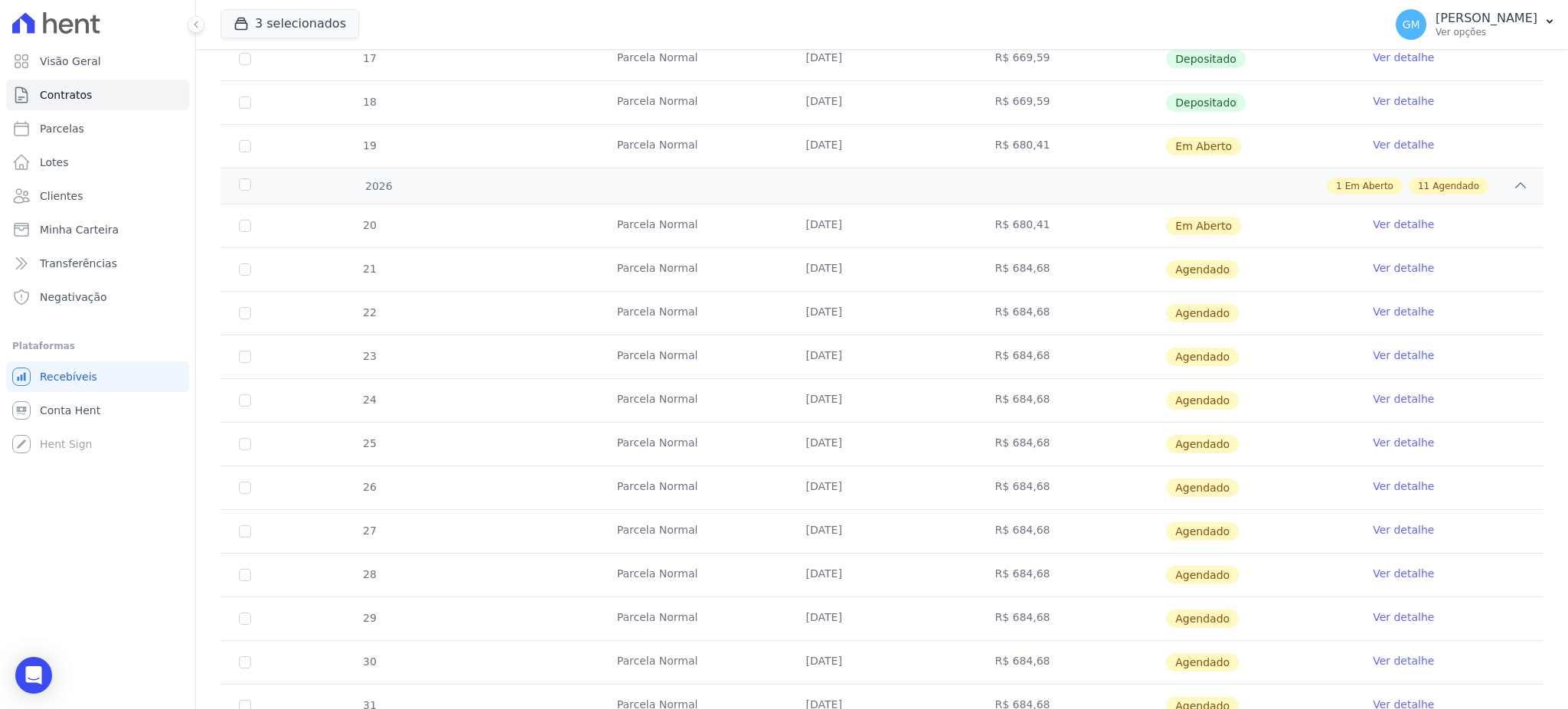
click at [1379, 269] on link "Ver detalhe" at bounding box center [1403, 268] width 62 height 16
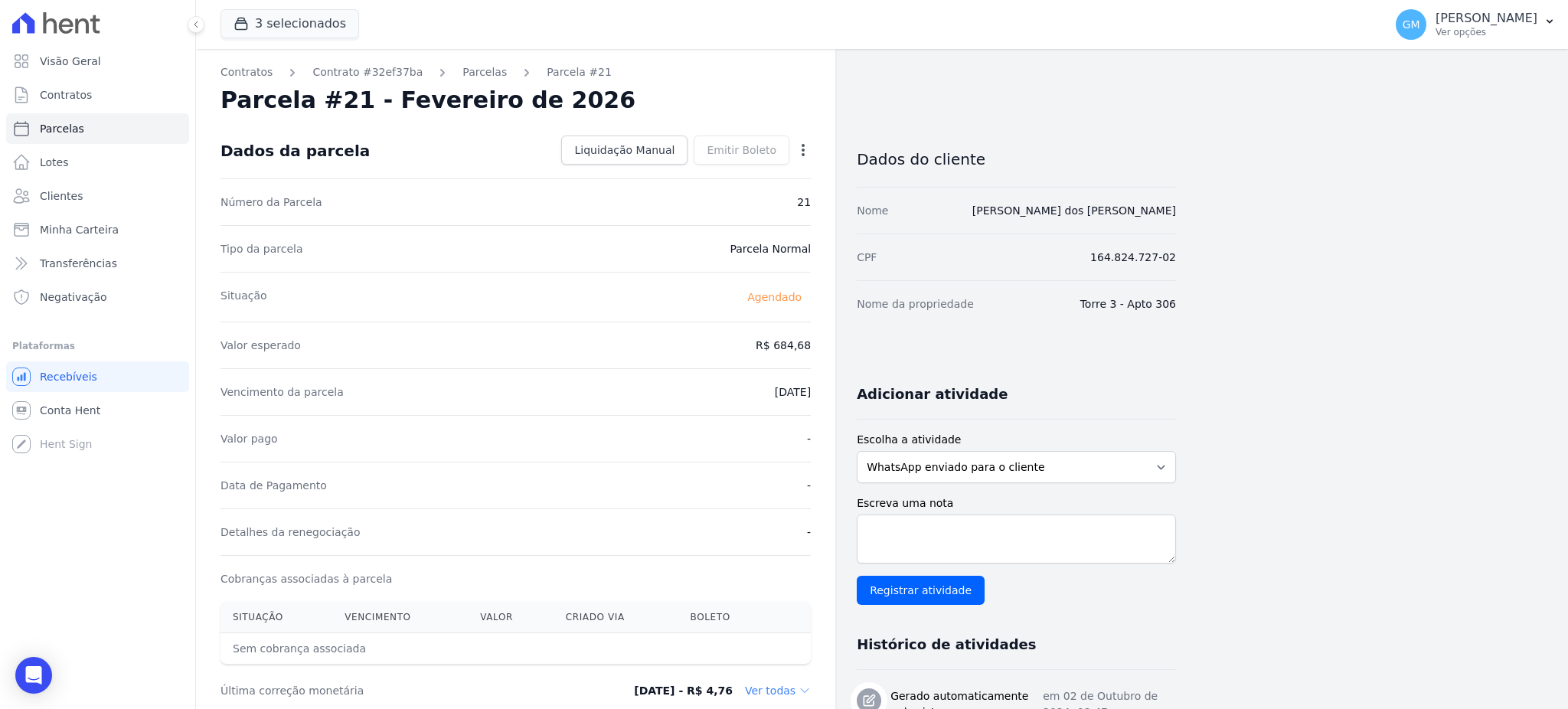
click at [810, 147] on icon "button" at bounding box center [803, 150] width 16 height 16
click at [715, 175] on link "Alterar" at bounding box center [737, 170] width 135 height 27
drag, startPoint x: 747, startPoint y: 350, endPoint x: 803, endPoint y: 353, distance: 56.1
click at [803, 353] on input "684.68" at bounding box center [737, 343] width 147 height 32
paste input "0.41"
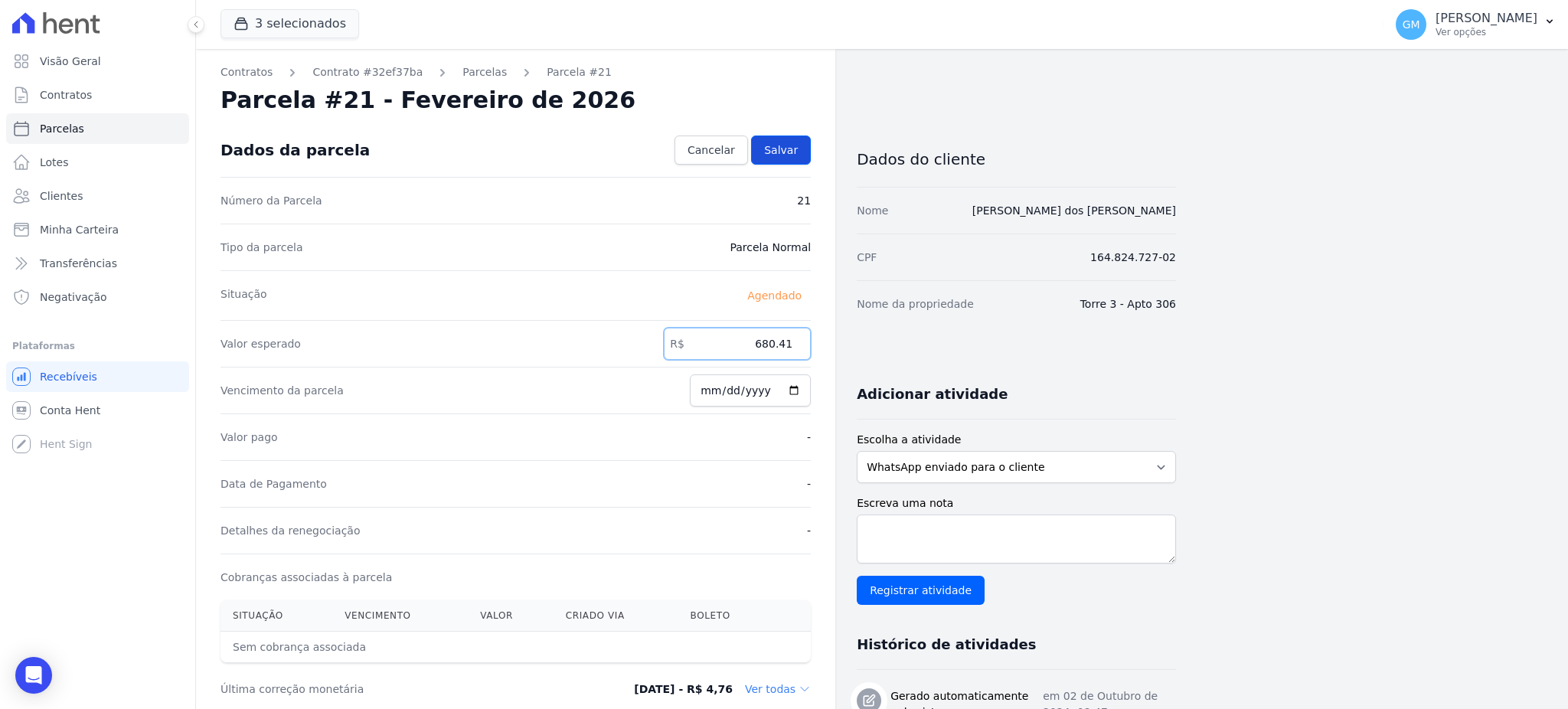
type input "680.41"
click at [800, 154] on link "Salvar" at bounding box center [781, 150] width 60 height 29
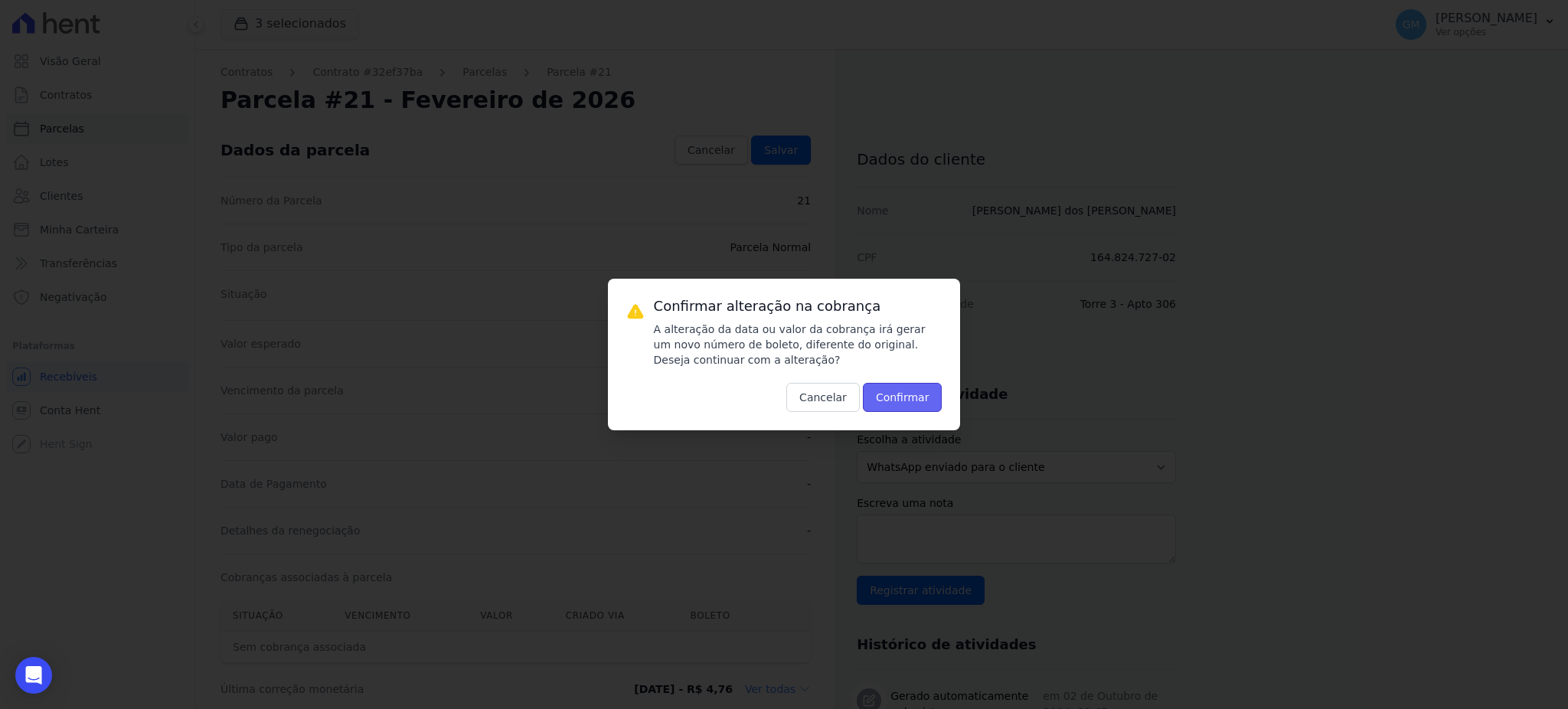
click at [900, 400] on button "Confirmar" at bounding box center [902, 397] width 79 height 29
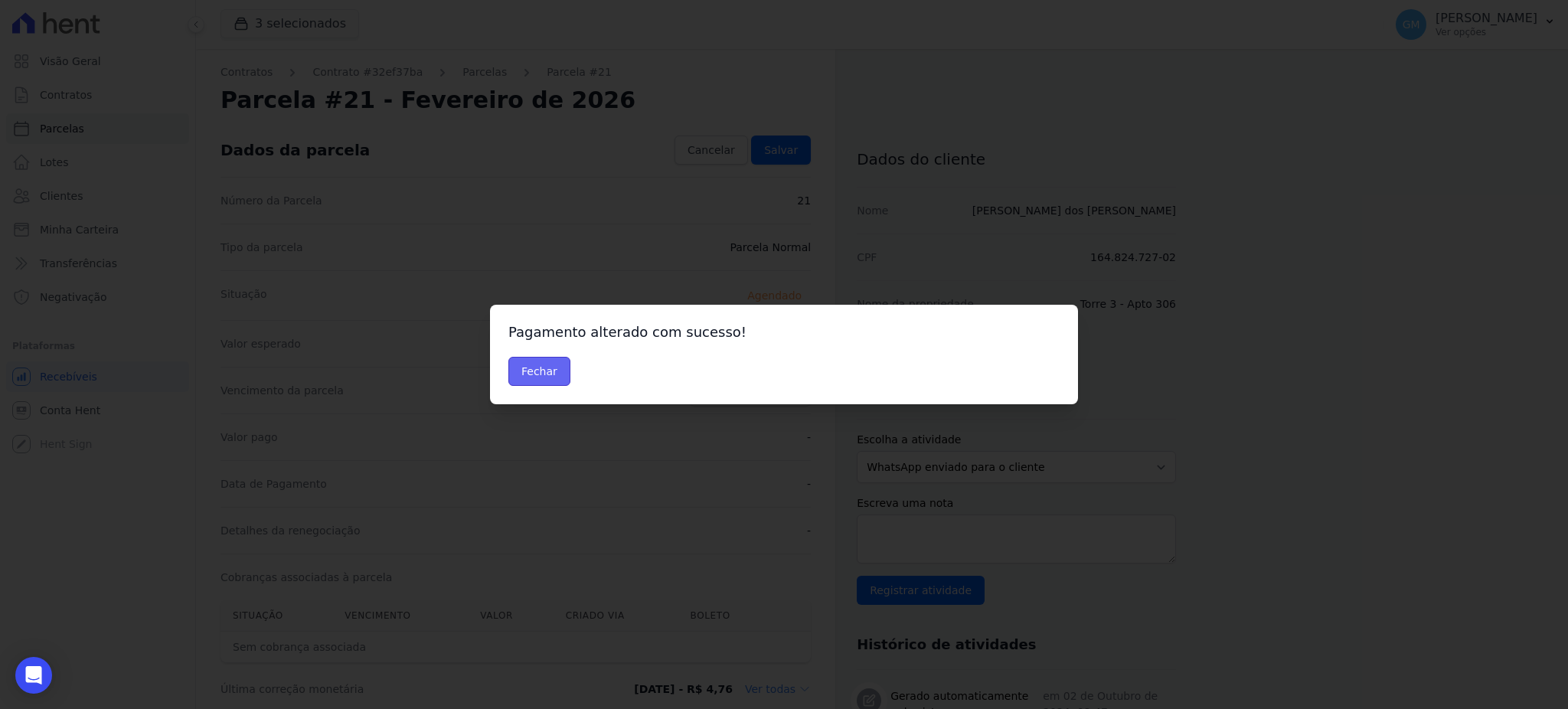
click at [549, 372] on button "Fechar" at bounding box center [539, 371] width 62 height 29
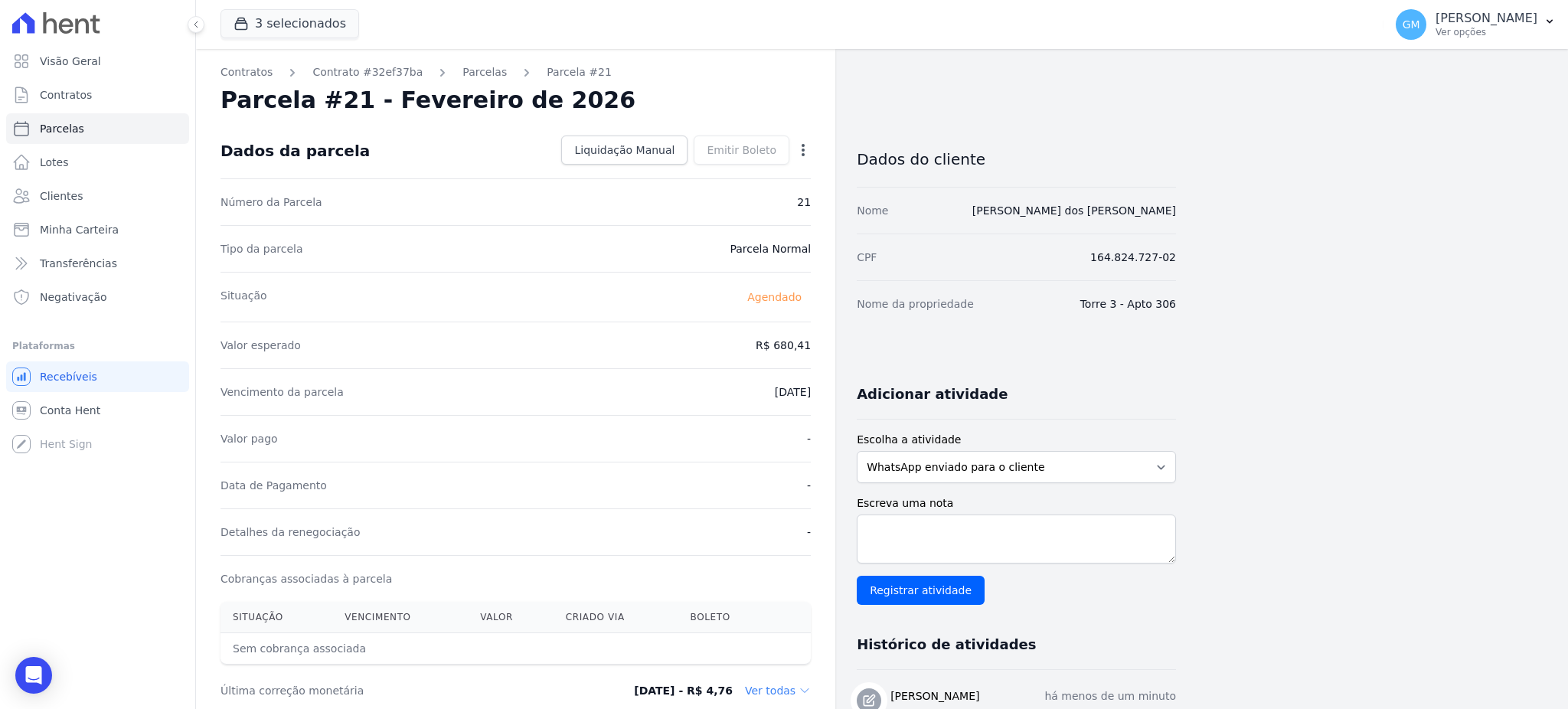
click at [799, 153] on icon "button" at bounding box center [803, 150] width 16 height 16
click at [753, 202] on link "Antecipar" at bounding box center [737, 198] width 135 height 27
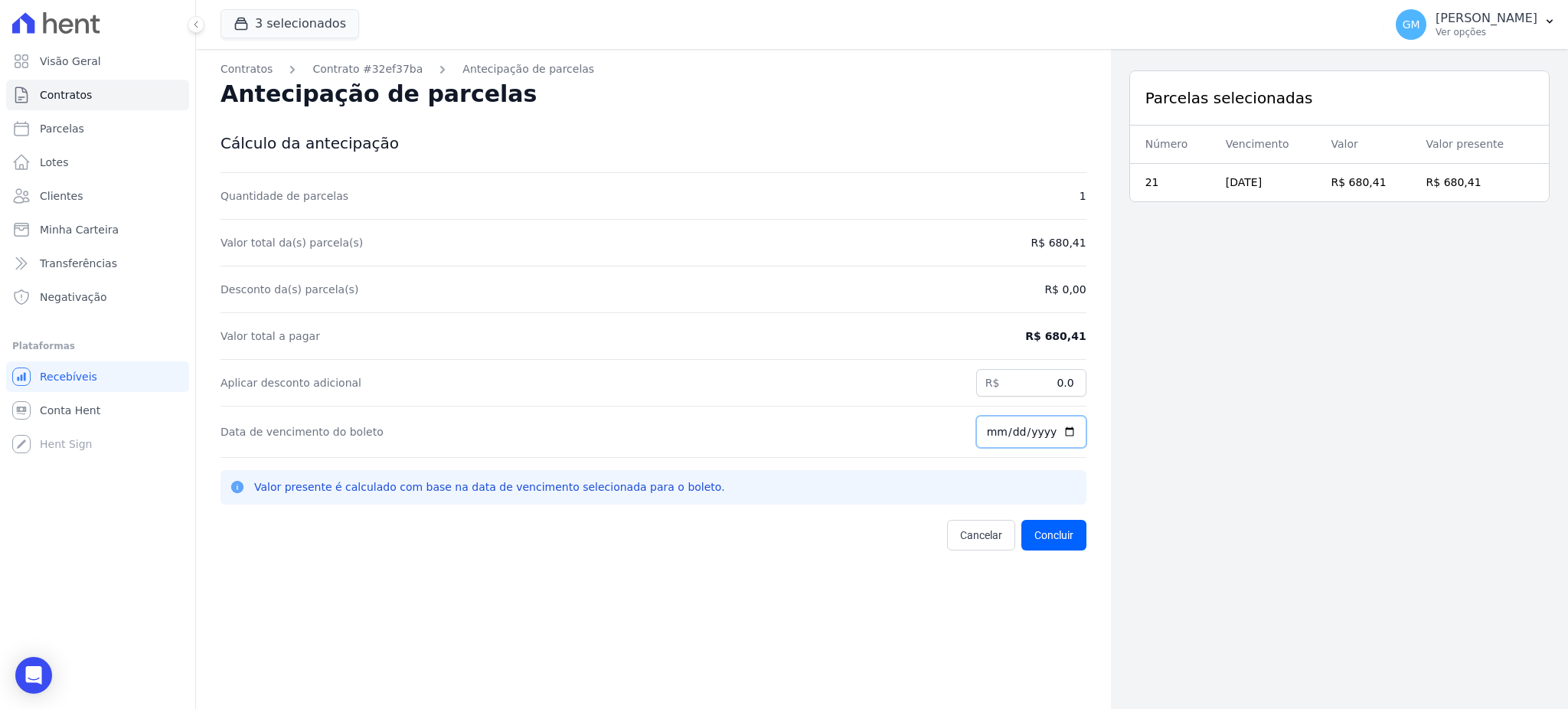
click at [1064, 427] on input "[DATE]" at bounding box center [1030, 431] width 110 height 32
type input "[DATE]"
click at [1042, 542] on button "Concluir" at bounding box center [1053, 534] width 65 height 30
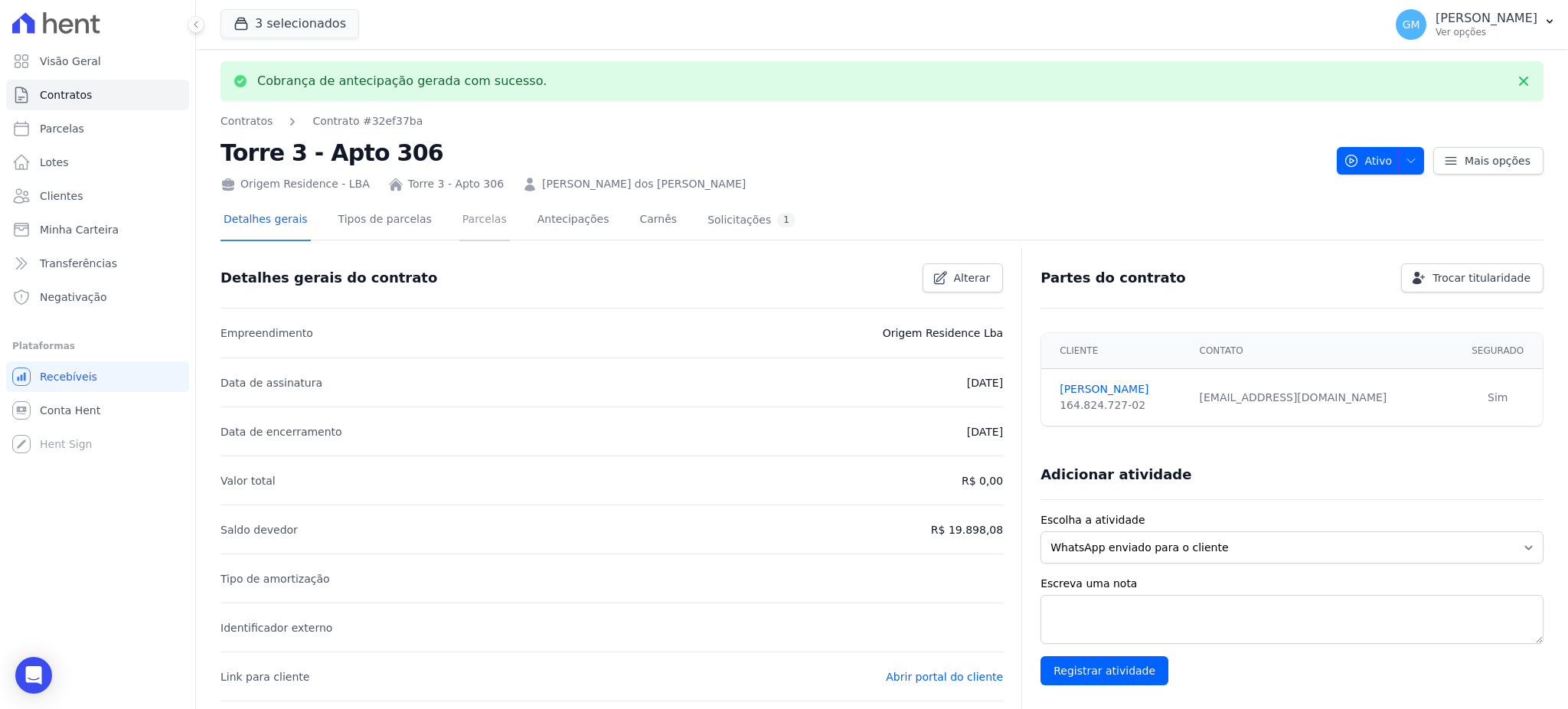
click at [479, 207] on link "Parcelas" at bounding box center [484, 220] width 51 height 41
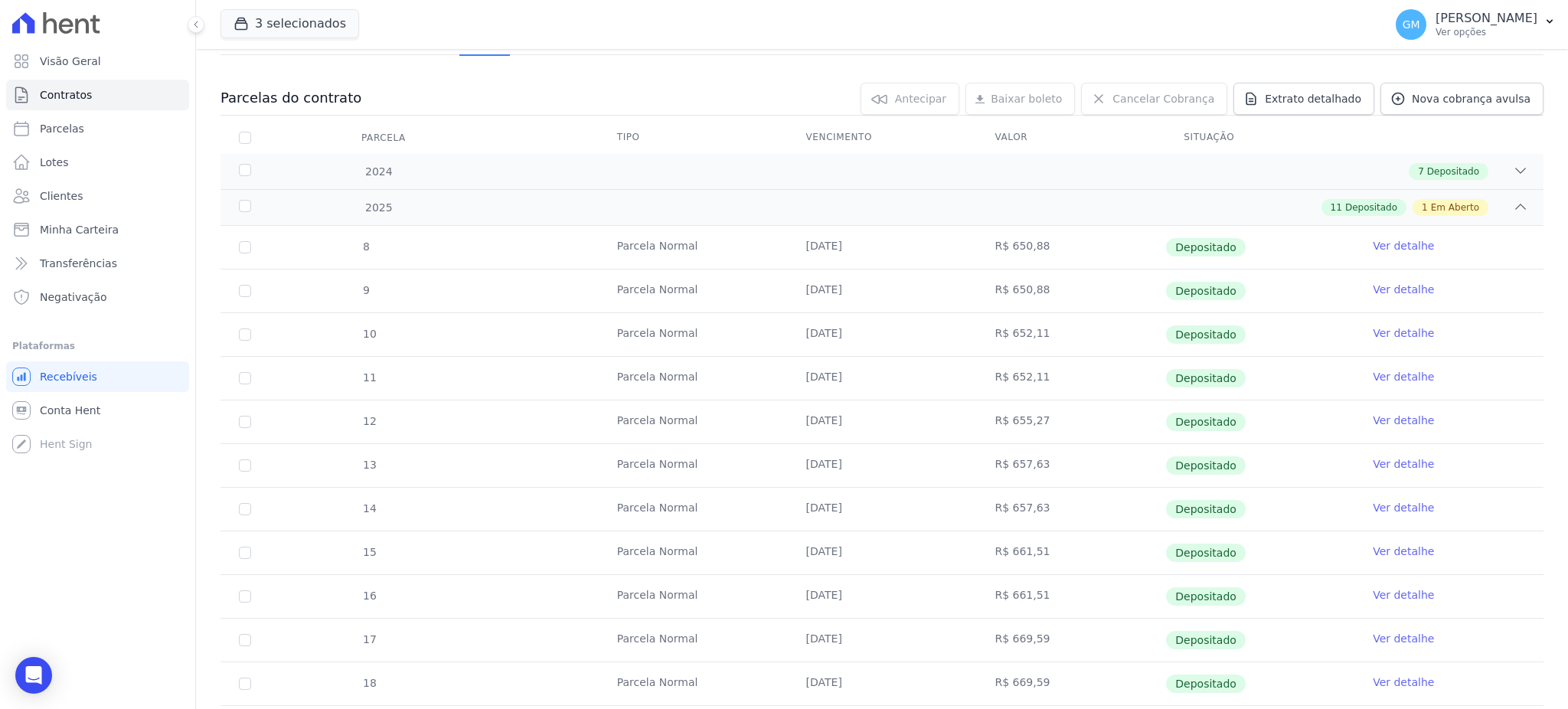
scroll to position [326, 0]
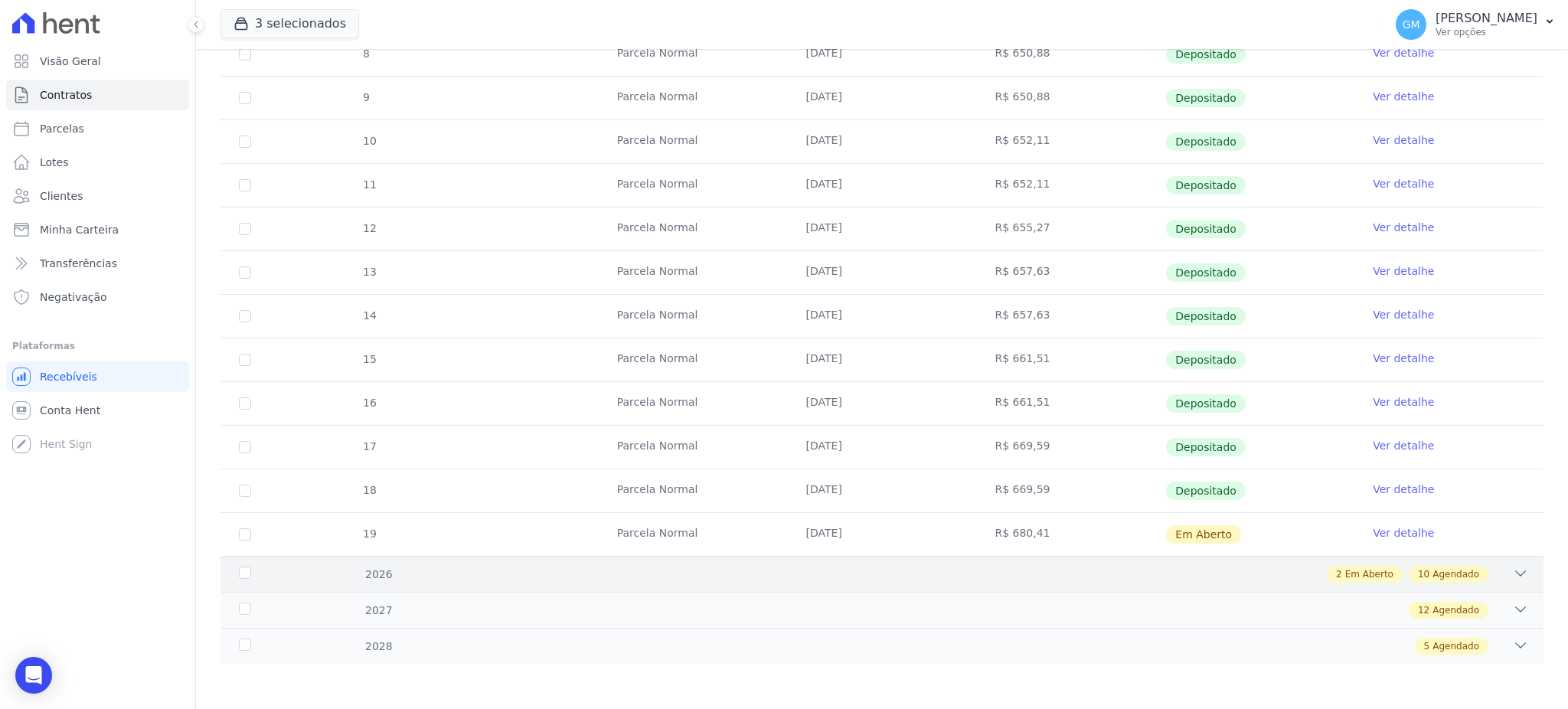
click at [1459, 570] on span "Agendado" at bounding box center [1456, 574] width 47 height 14
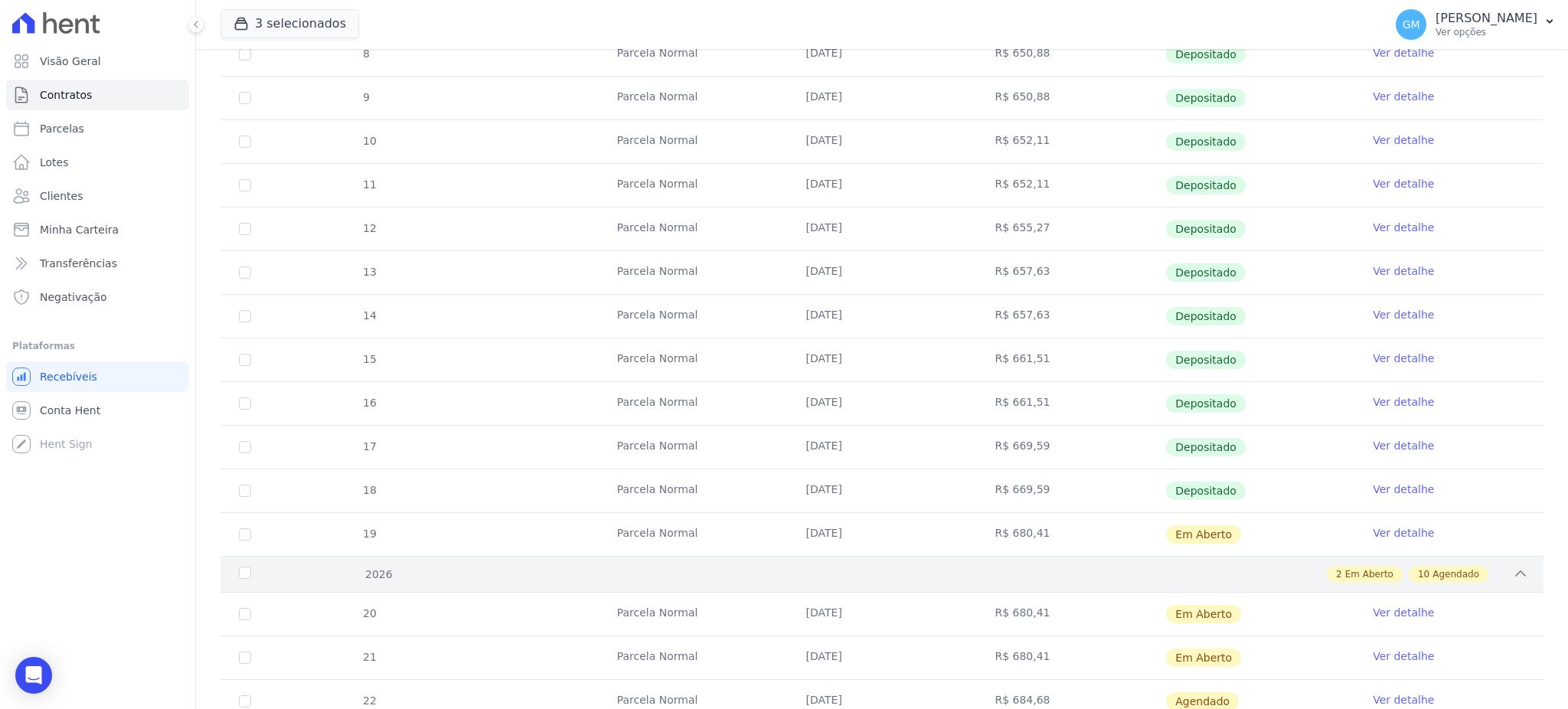
scroll to position [632, 0]
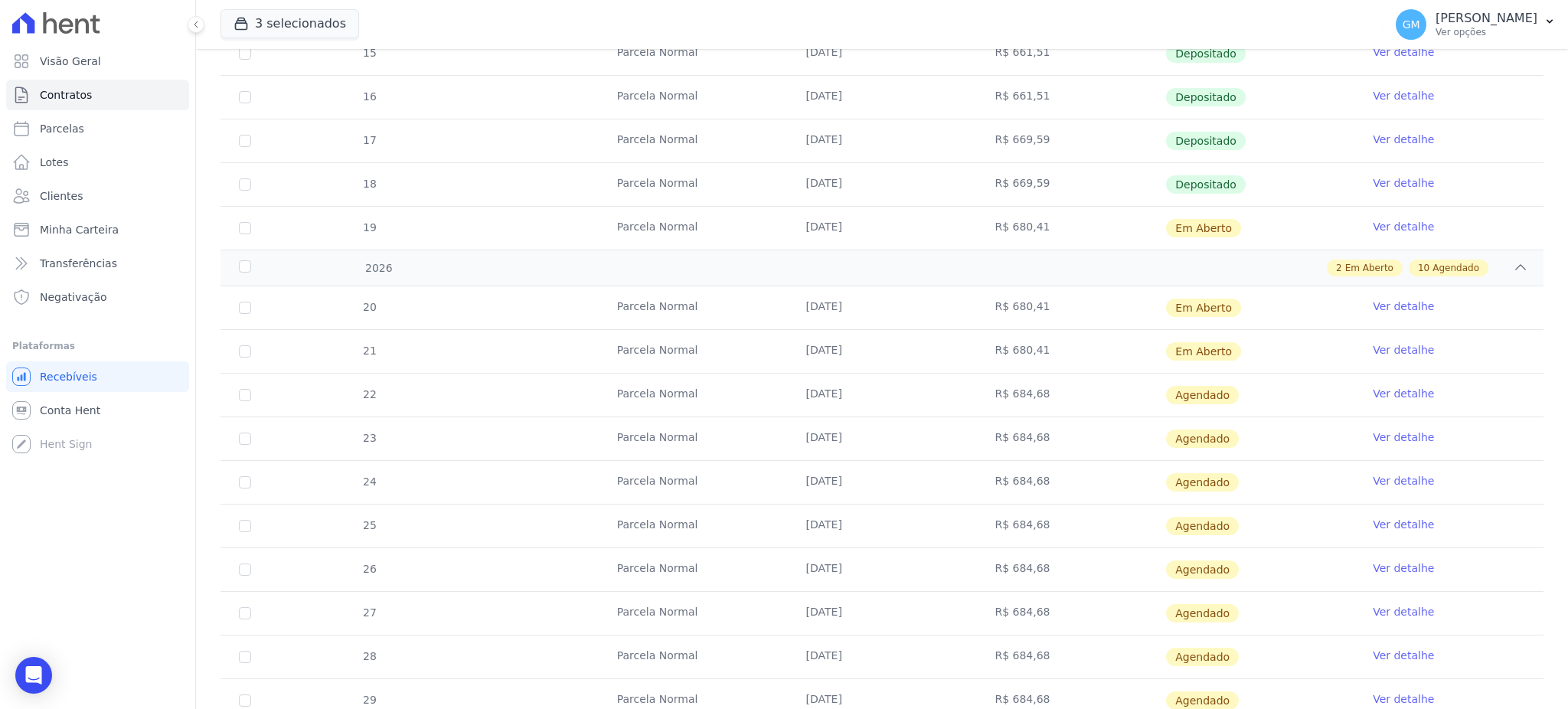
click at [1385, 344] on link "Ver detalhe" at bounding box center [1403, 350] width 62 height 16
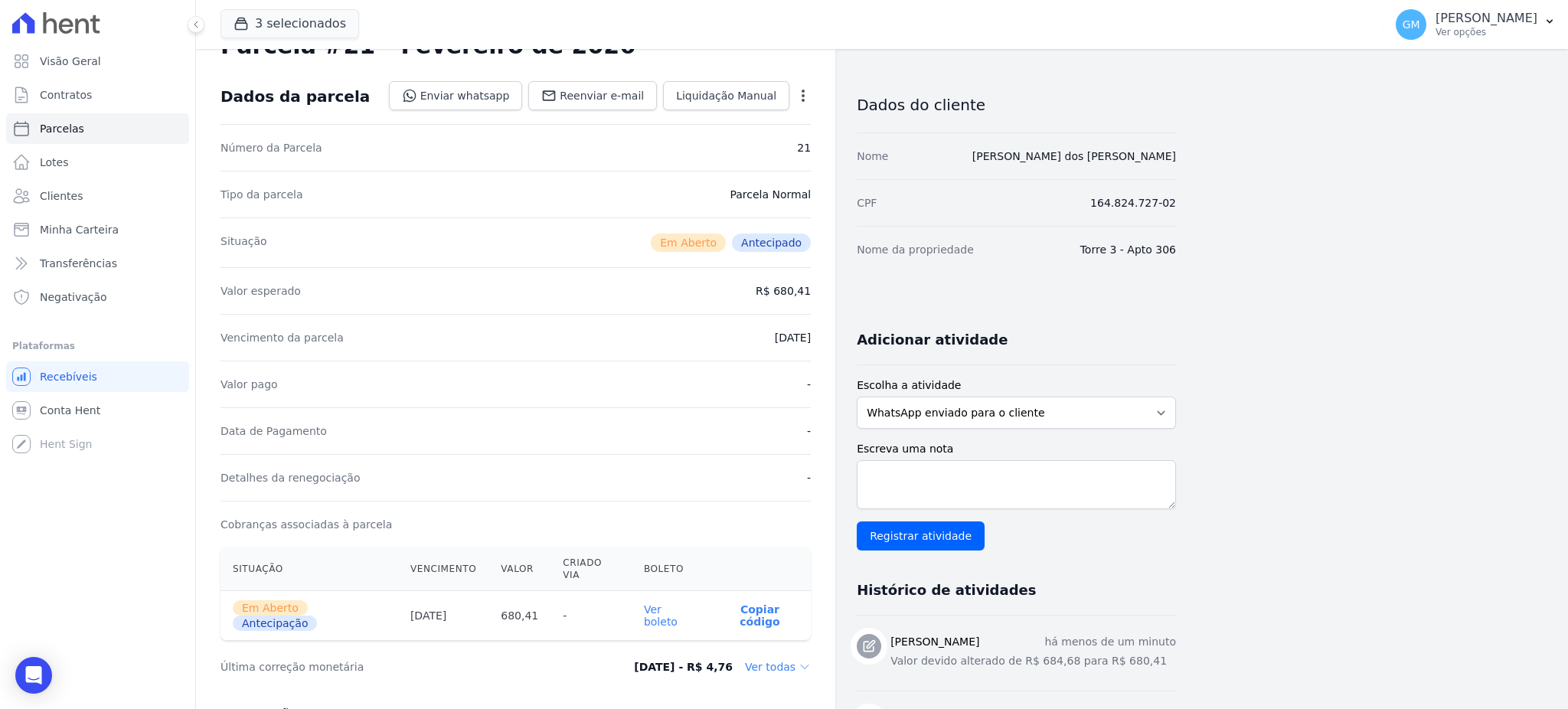
scroll to position [102, 0]
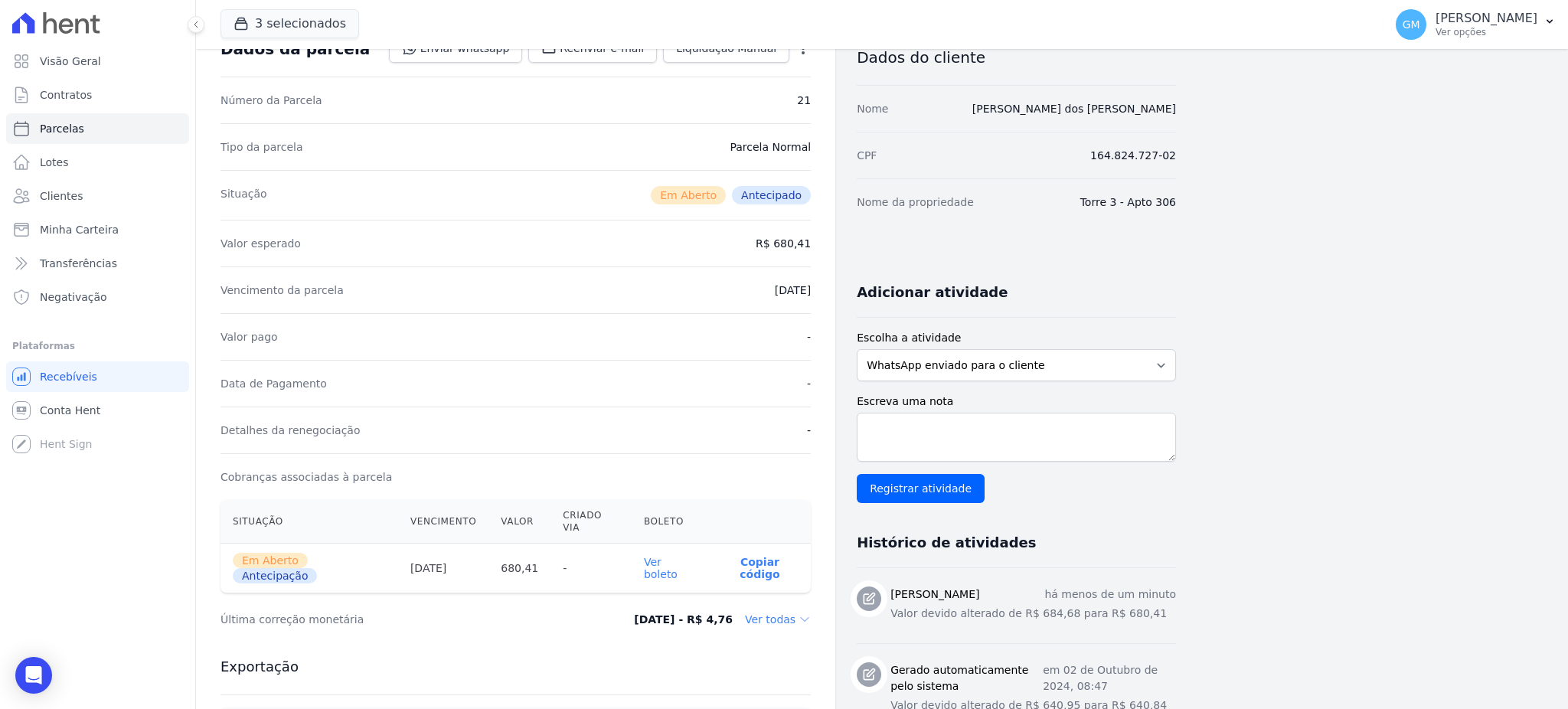
click at [677, 556] on link "Ver boleto" at bounding box center [660, 567] width 34 height 24
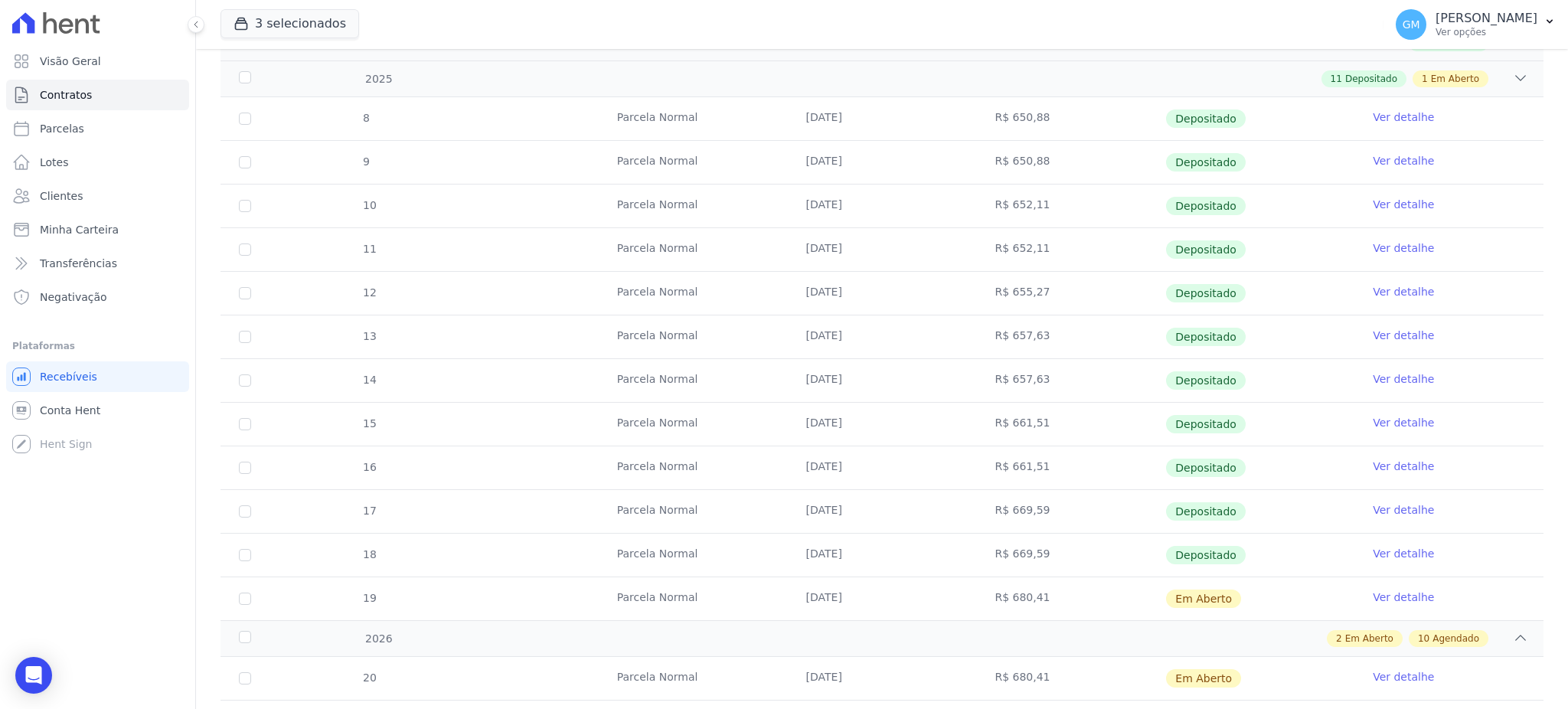
scroll to position [510, 0]
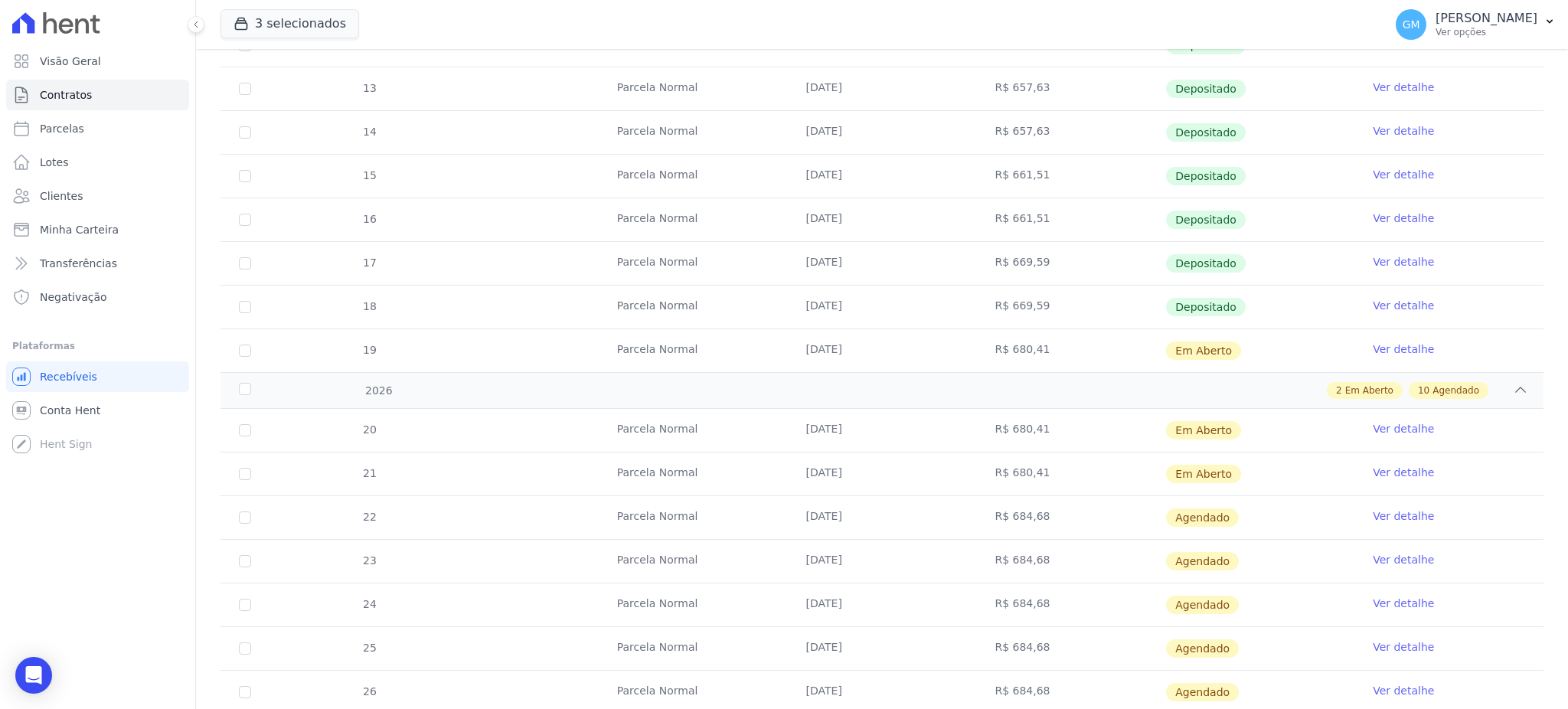
click at [1383, 508] on link "Ver detalhe" at bounding box center [1403, 516] width 62 height 16
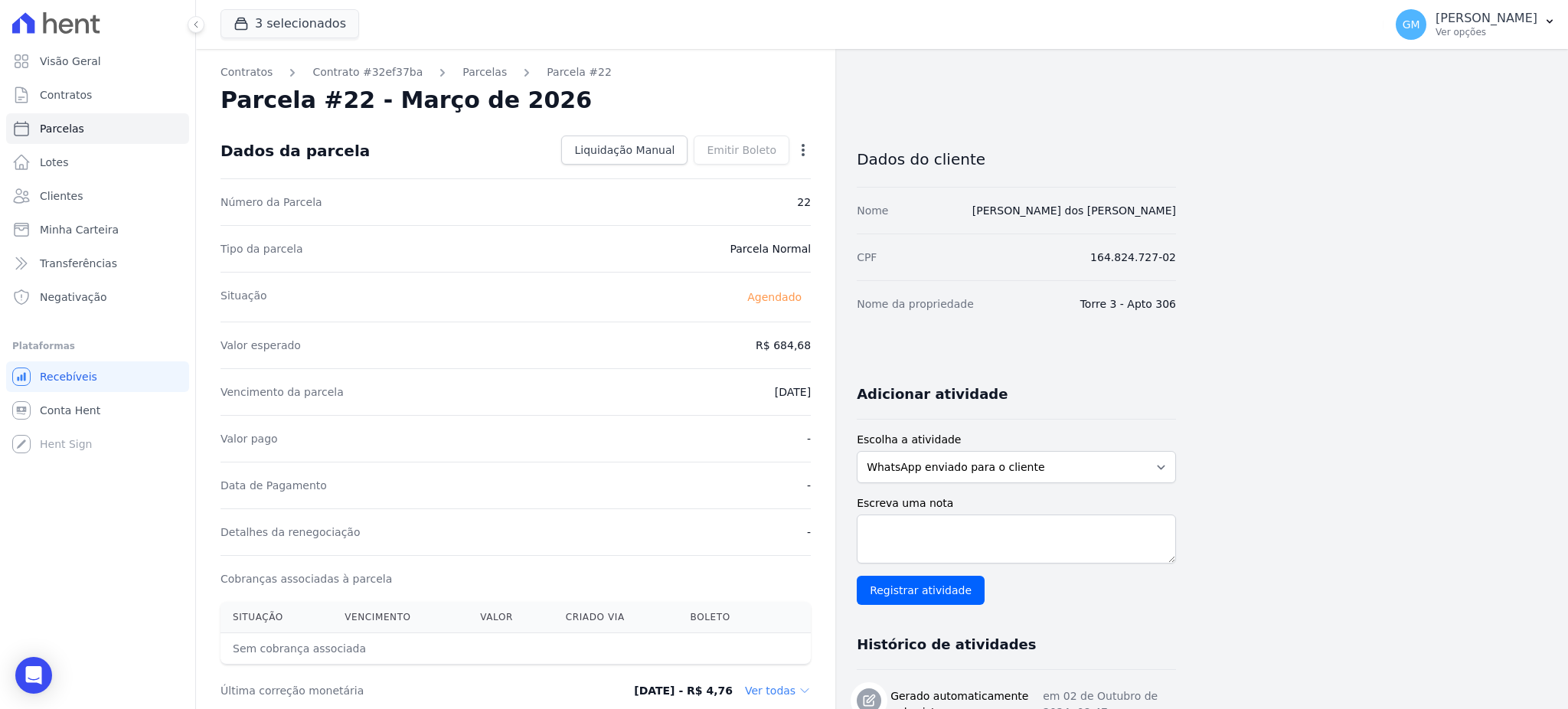
click at [796, 151] on icon "button" at bounding box center [803, 150] width 16 height 16
click at [732, 168] on link "Alterar" at bounding box center [737, 170] width 135 height 27
drag, startPoint x: 757, startPoint y: 344, endPoint x: 825, endPoint y: 344, distance: 68.0
click at [825, 344] on div "Contratos Contrato #32ef37ba [GEOGRAPHIC_DATA] Parcela #22 [GEOGRAPHIC_DATA] #2…" at bounding box center [515, 640] width 639 height 1183
paste input "0.41"
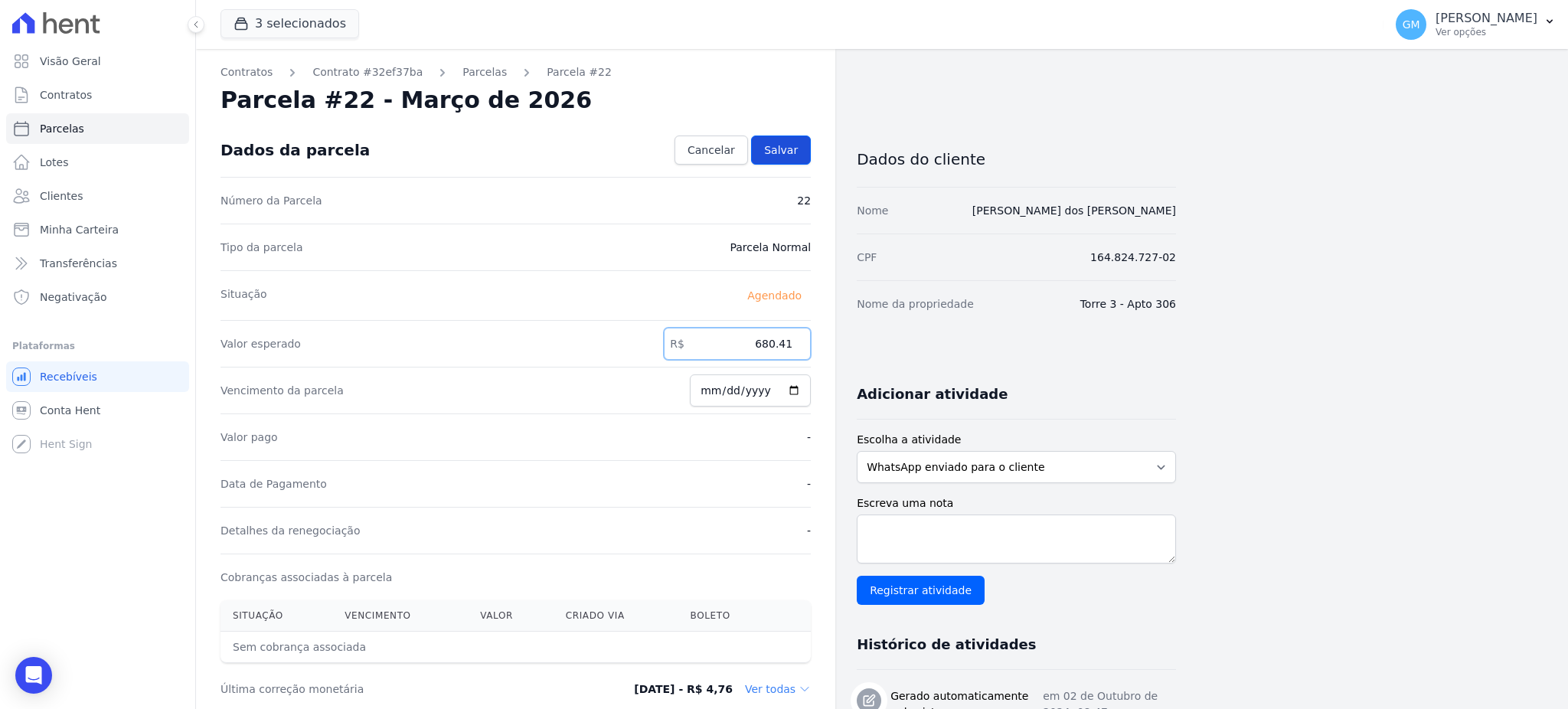
type input "680.41"
click at [777, 140] on link "Salvar" at bounding box center [781, 150] width 60 height 29
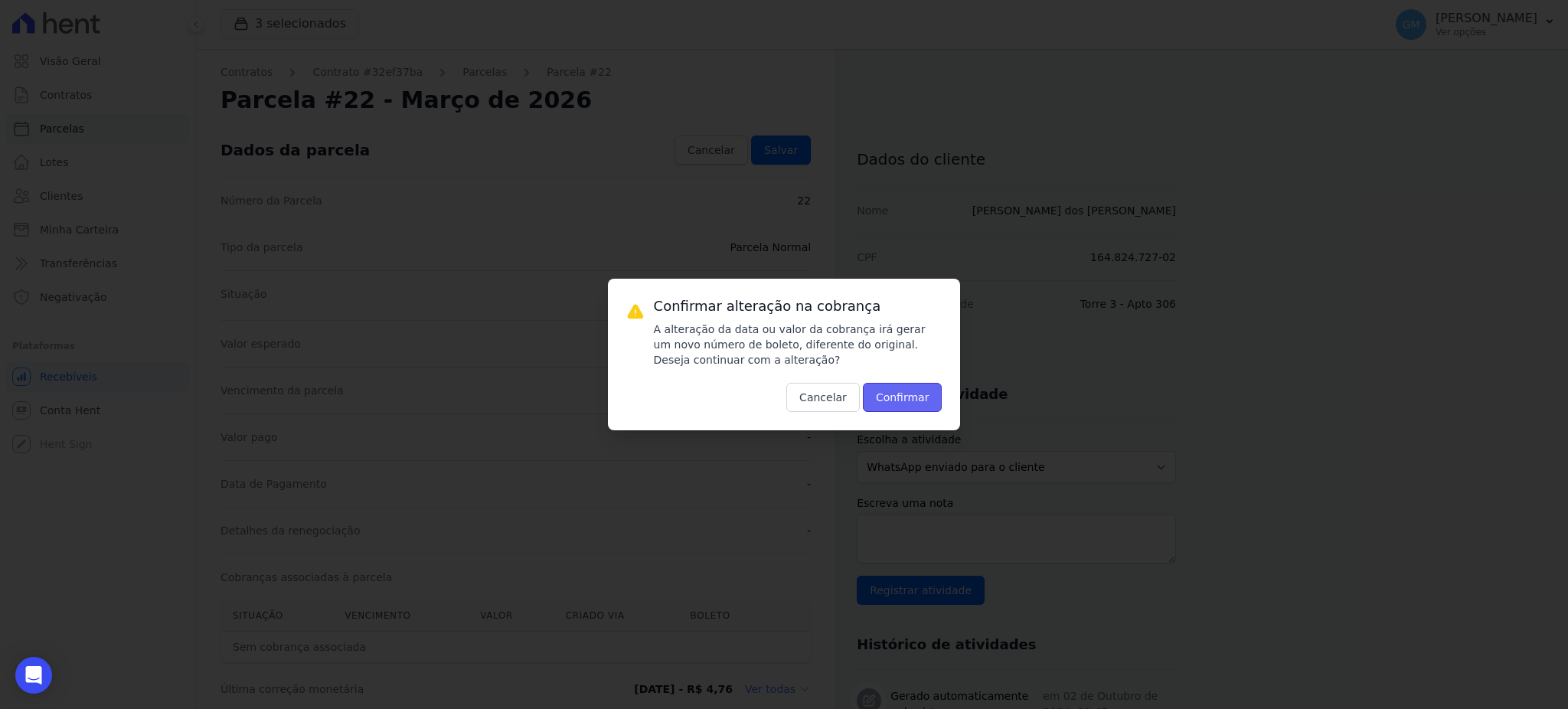
click at [906, 405] on button "Confirmar" at bounding box center [902, 397] width 79 height 29
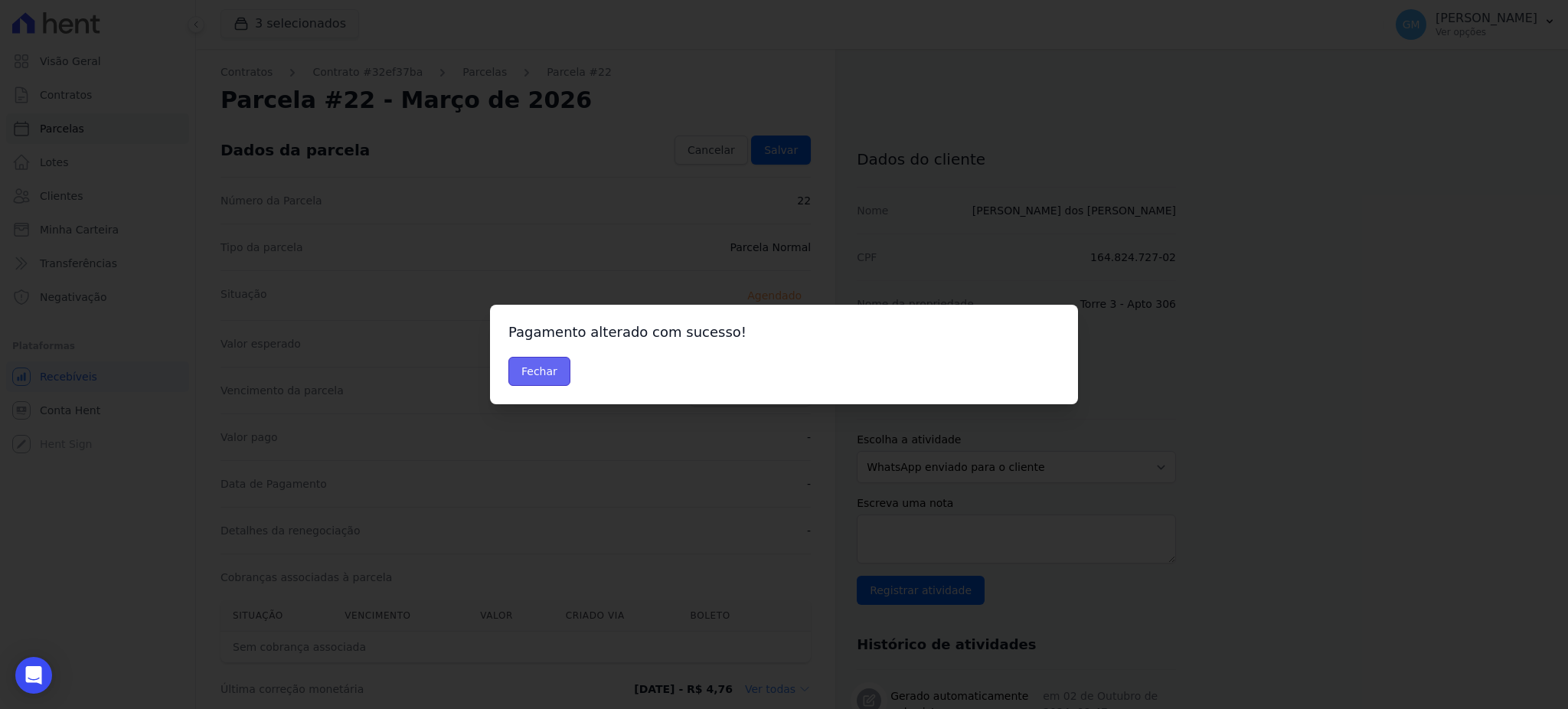
click at [535, 372] on button "Fechar" at bounding box center [539, 371] width 62 height 29
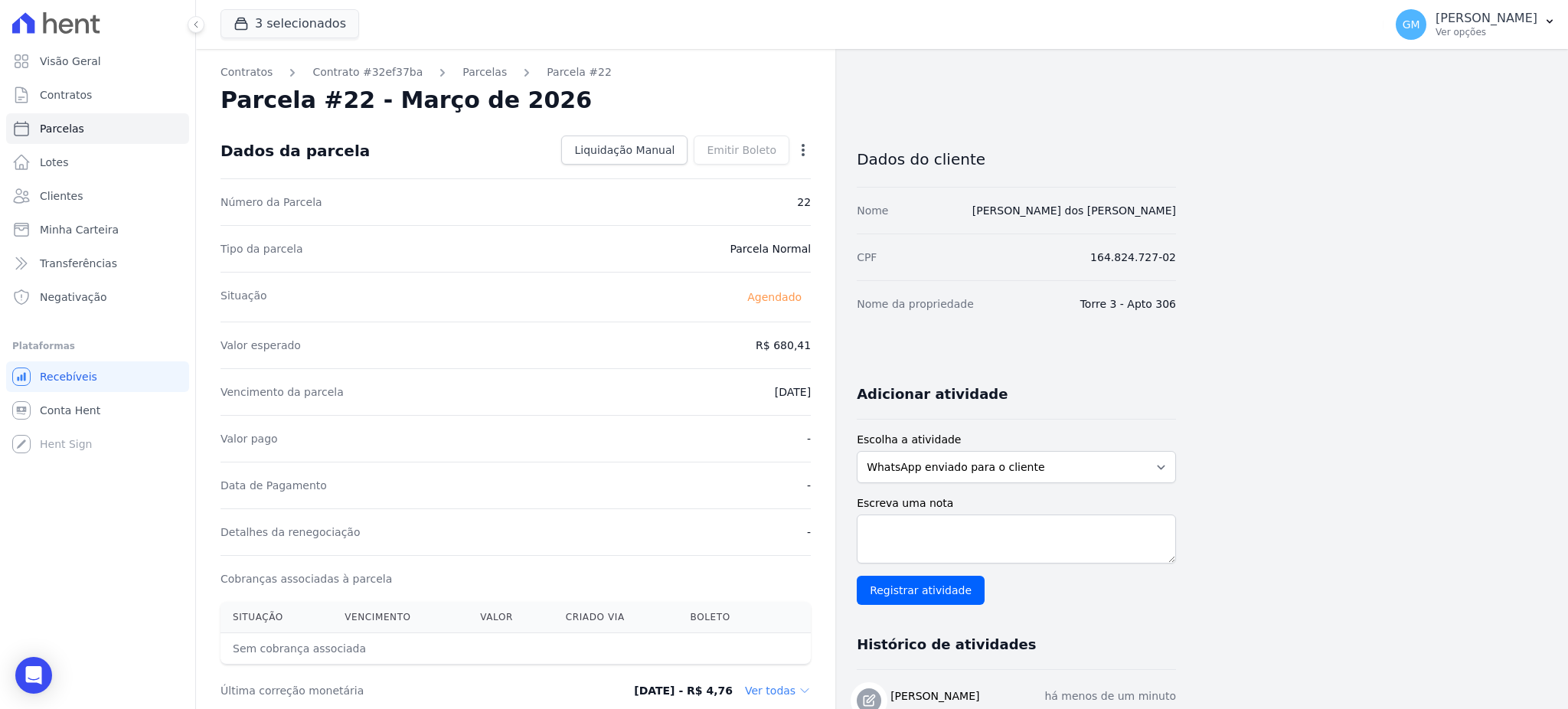
click at [800, 146] on icon "button" at bounding box center [803, 150] width 16 height 16
click at [768, 189] on link "Antecipar" at bounding box center [737, 198] width 135 height 27
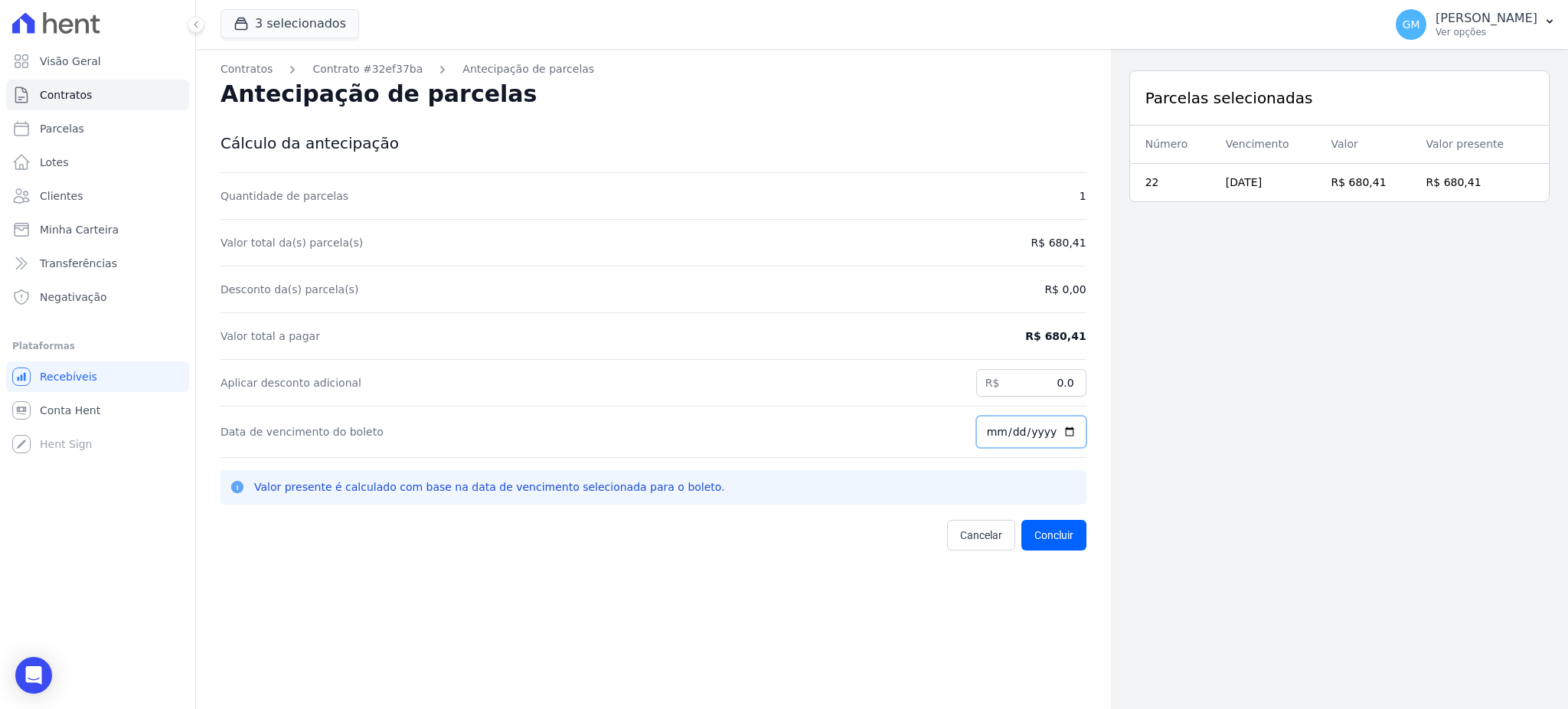
click at [1061, 440] on input "[DATE]" at bounding box center [1030, 431] width 110 height 32
click at [1063, 432] on input "[DATE]" at bounding box center [1030, 431] width 110 height 32
type input "[DATE]"
click at [1048, 528] on button "Concluir" at bounding box center [1053, 534] width 65 height 30
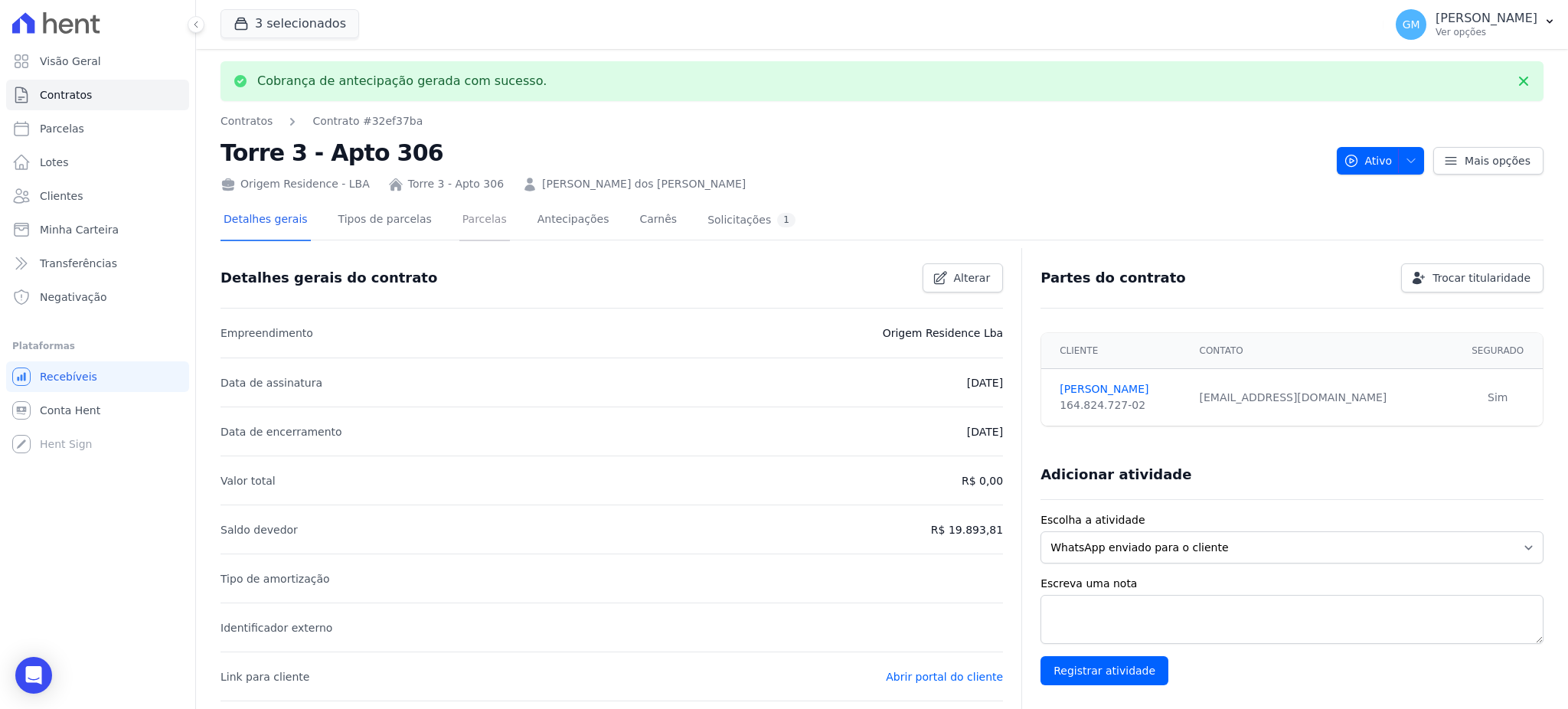
click at [460, 219] on link "Parcelas" at bounding box center [484, 220] width 51 height 41
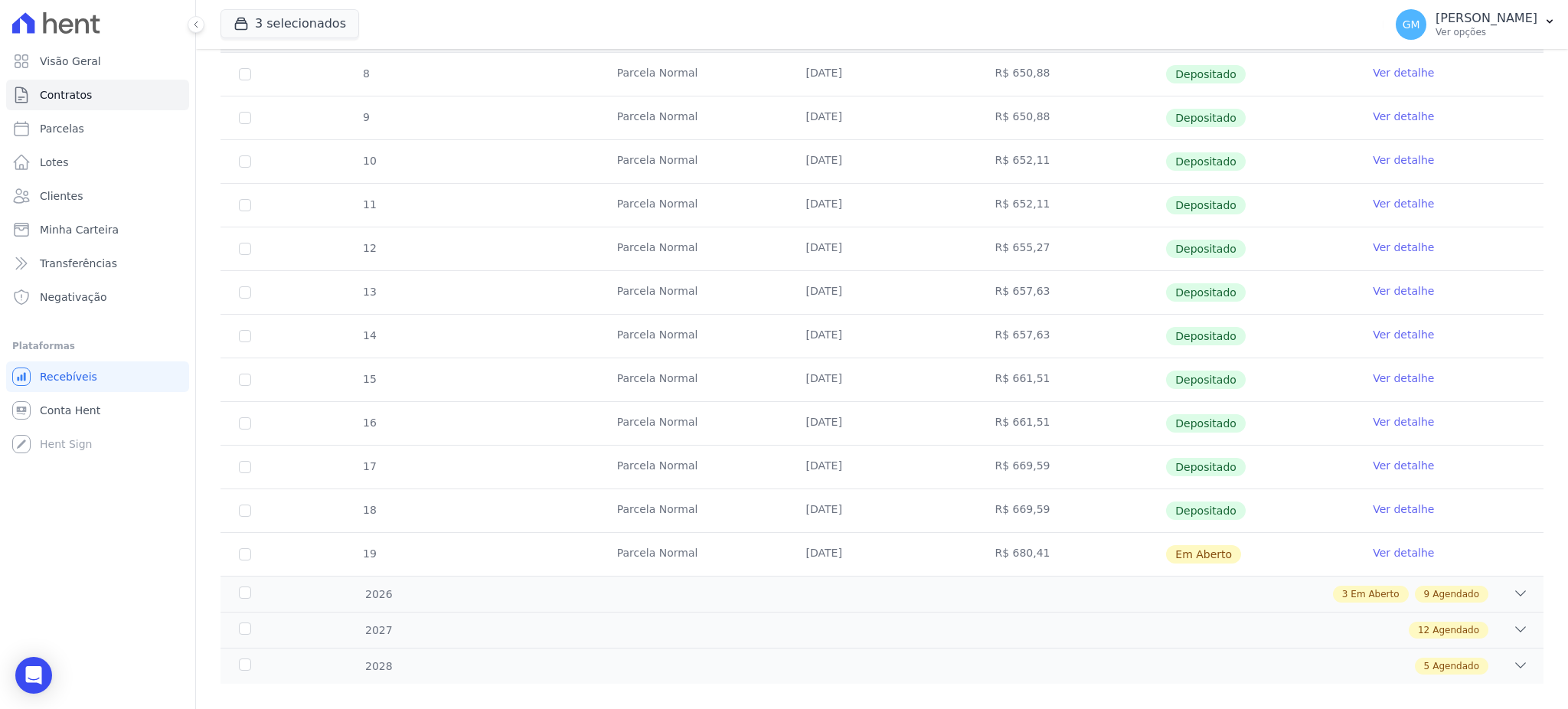
scroll to position [326, 0]
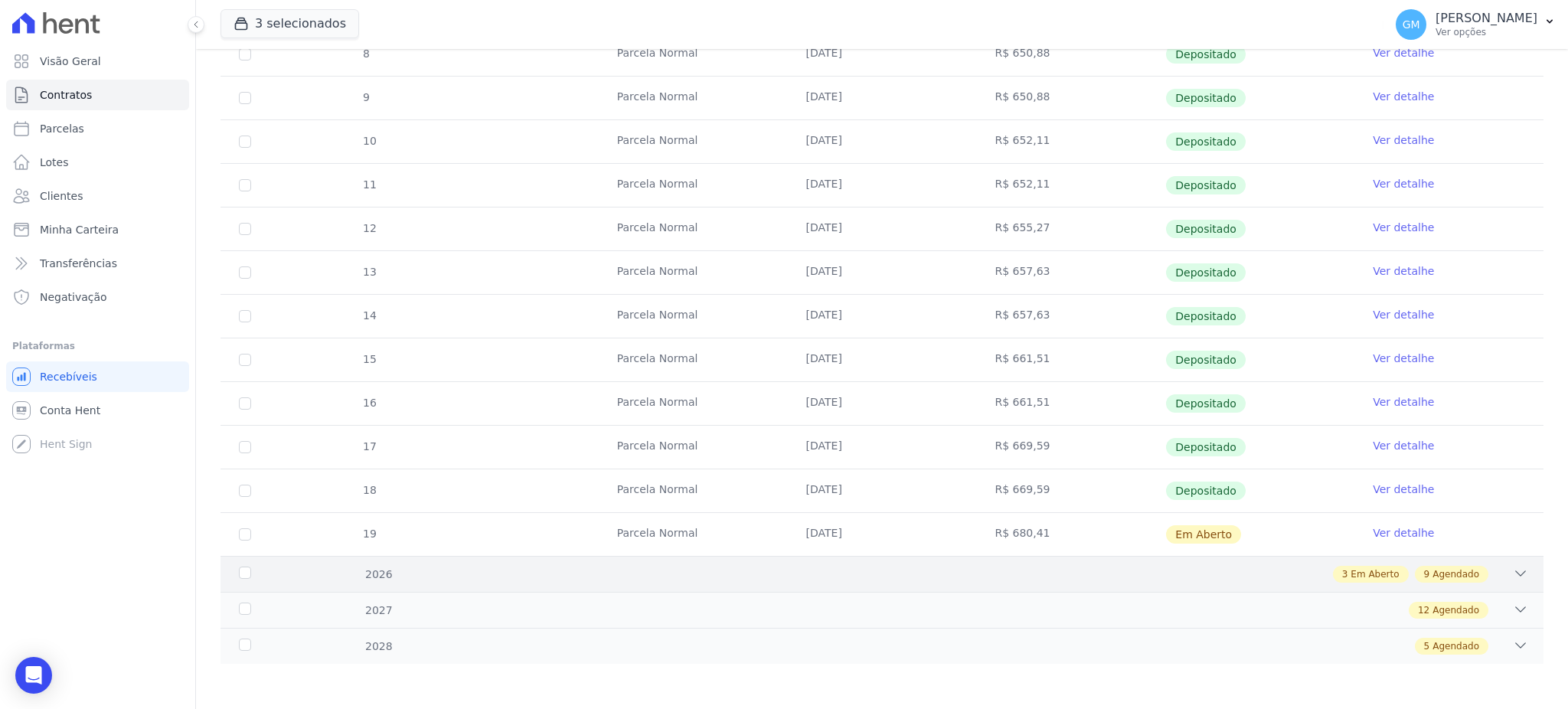
click at [1462, 573] on span "Agendado" at bounding box center [1456, 574] width 47 height 14
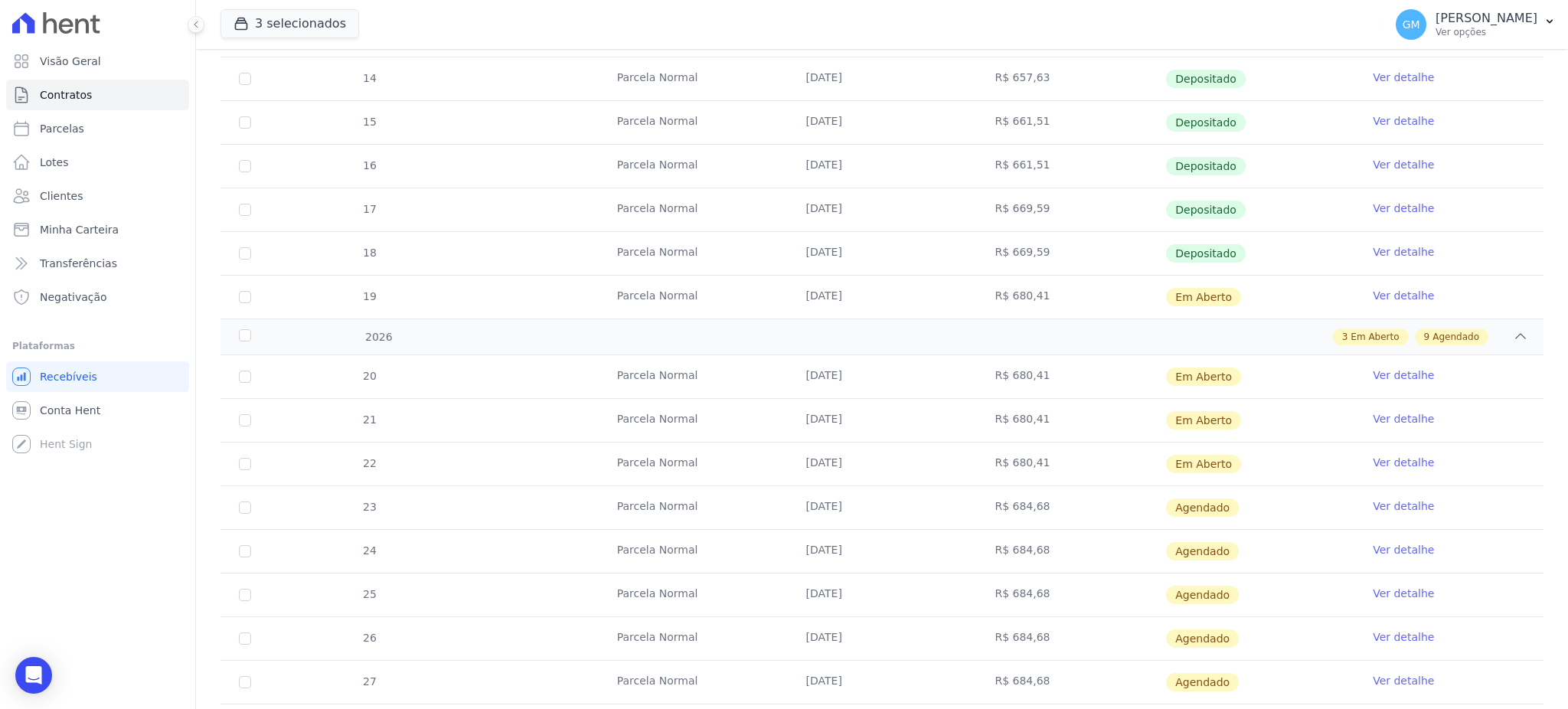
scroll to position [735, 0]
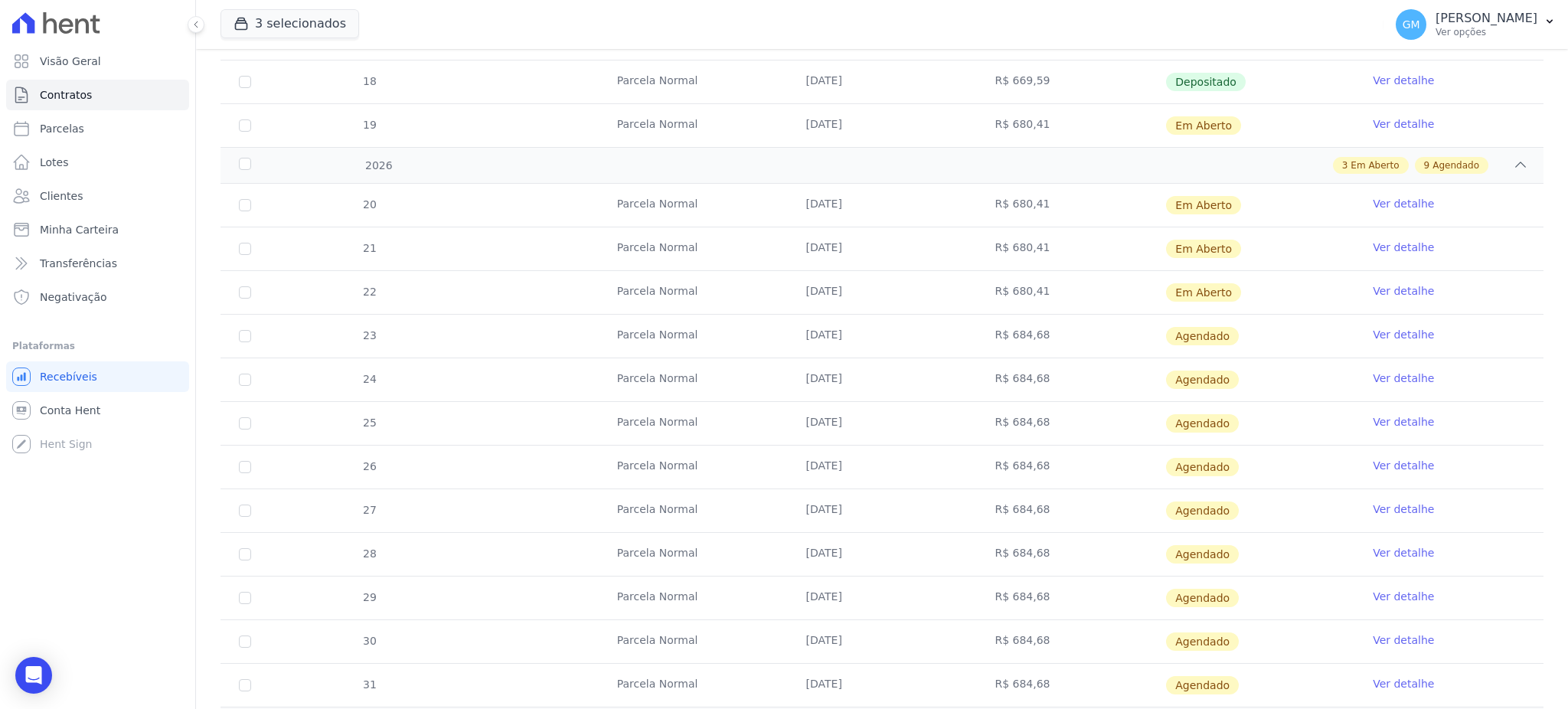
click at [1374, 281] on td "Ver detalhe" at bounding box center [1449, 292] width 189 height 43
click at [1382, 291] on link "Ver detalhe" at bounding box center [1403, 291] width 62 height 16
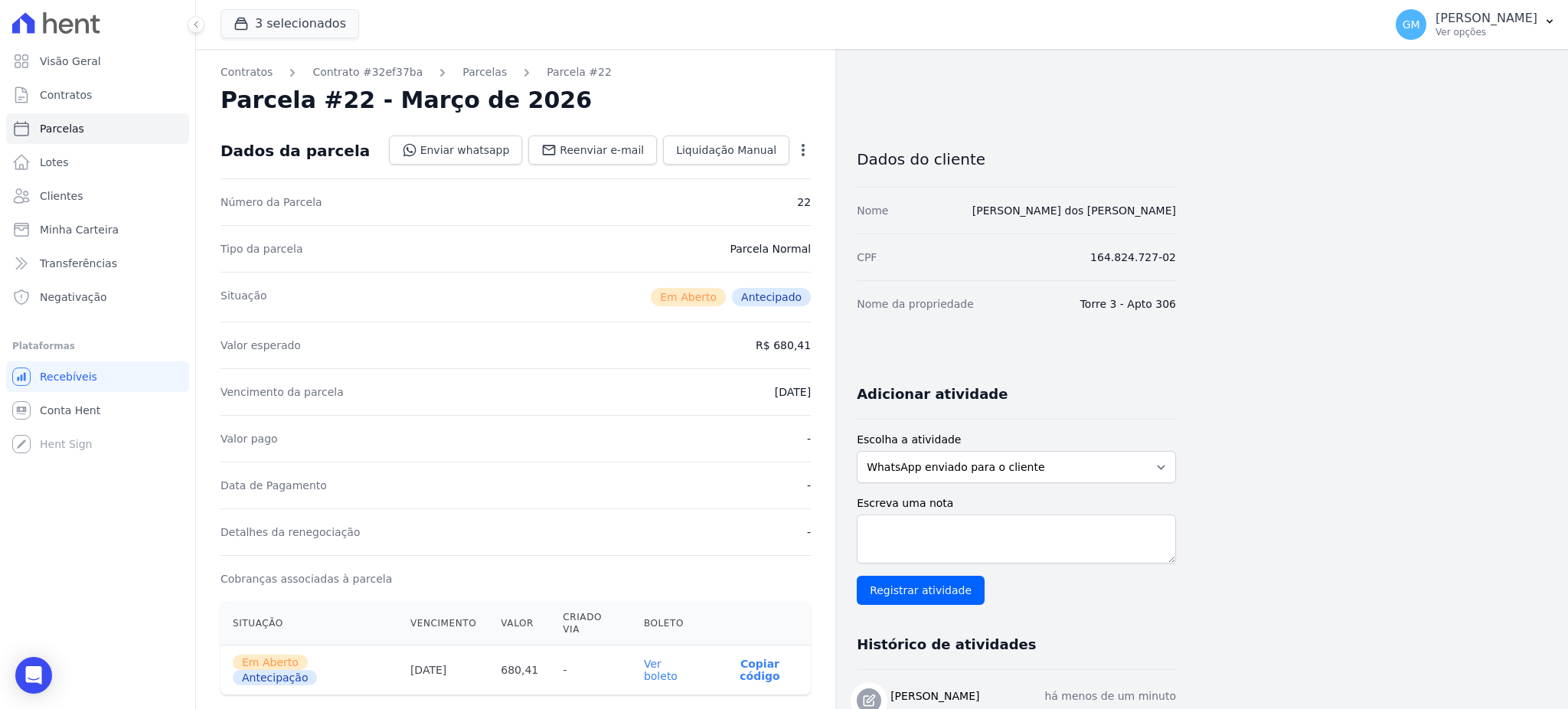
click at [677, 658] on link "Ver boleto" at bounding box center [660, 669] width 34 height 24
click at [111, 194] on link "Clientes" at bounding box center [97, 196] width 183 height 30
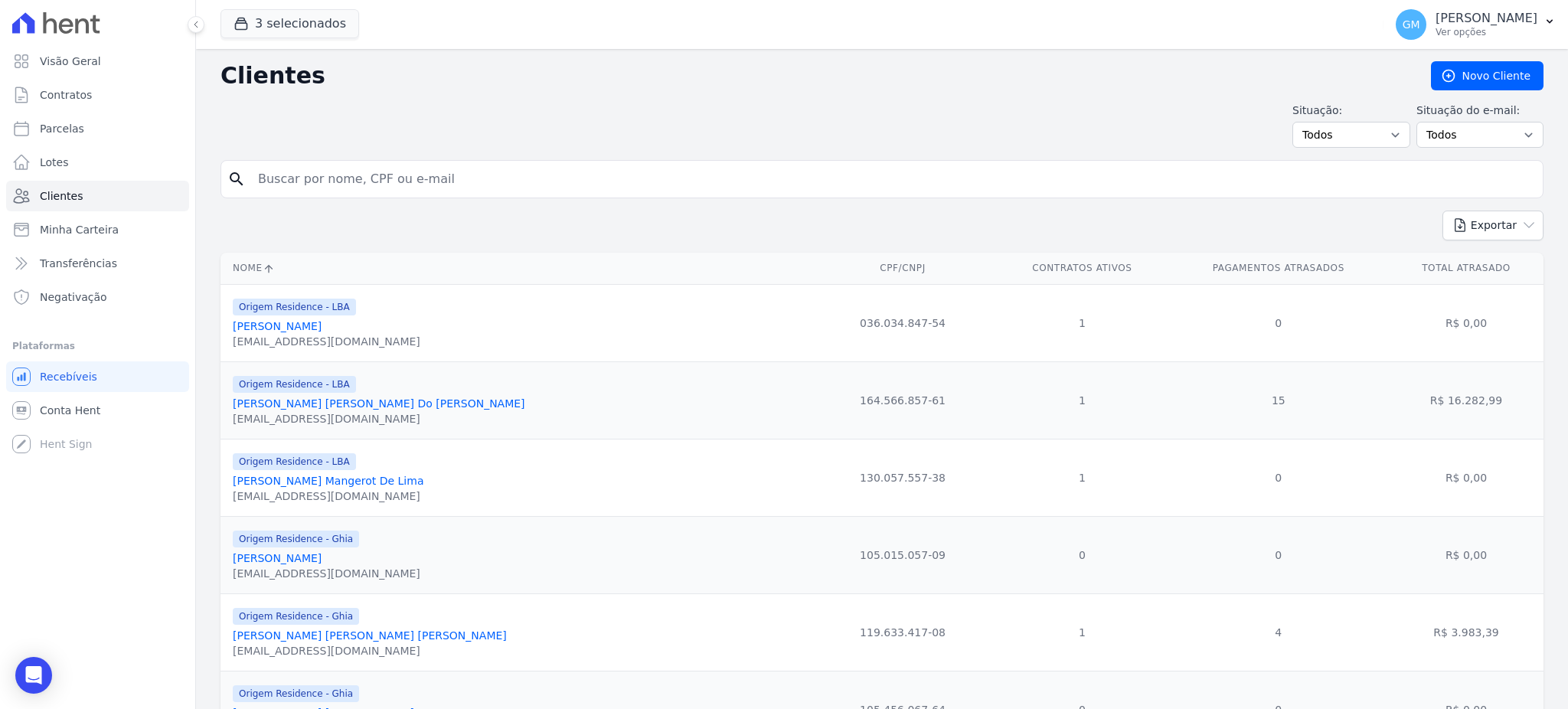
click at [334, 187] on input "search" at bounding box center [892, 178] width 1287 height 30
paste input "Diego Sant’Anna Araújo dos Santos"
type input "Diego Sant’Anna Araújo dos Santos"
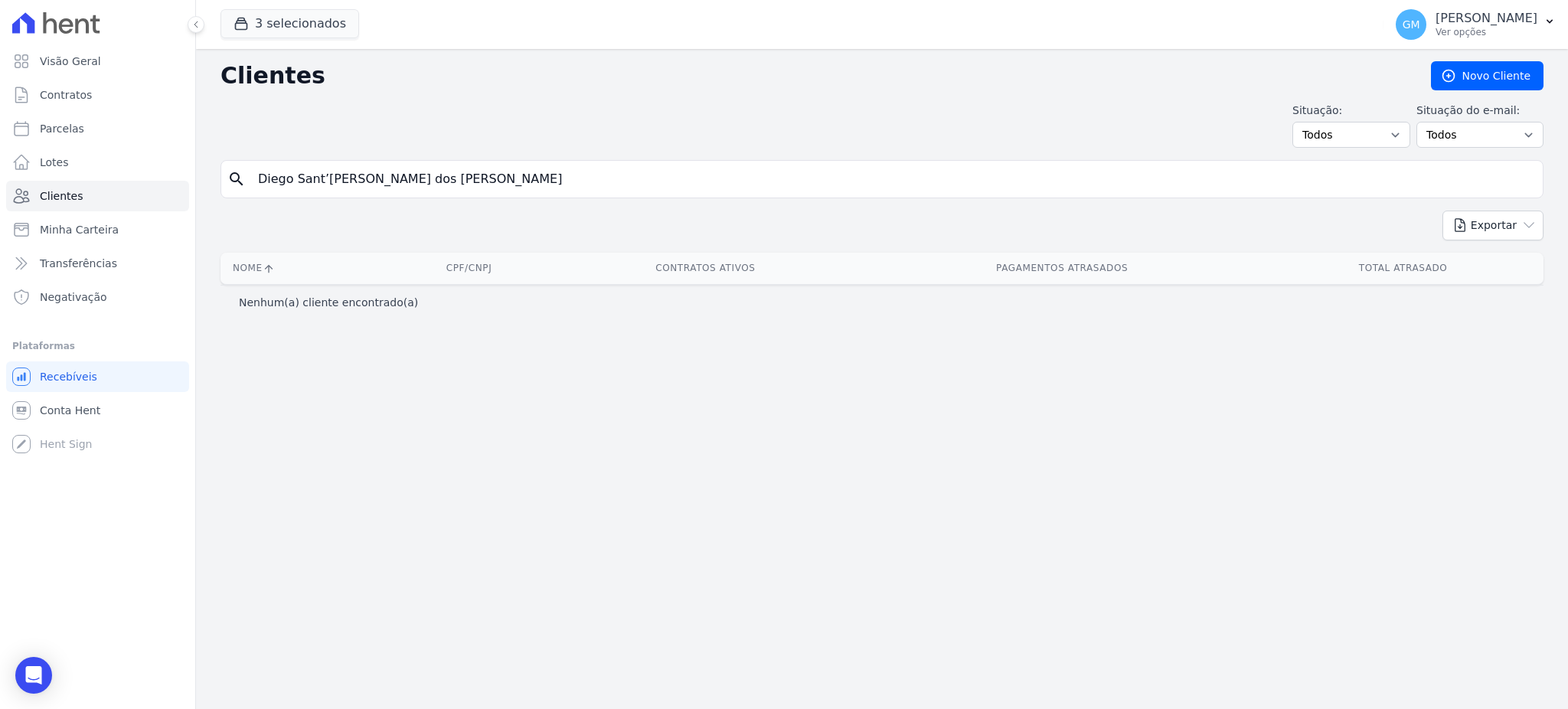
drag, startPoint x: 484, startPoint y: 182, endPoint x: 320, endPoint y: 184, distance: 164.0
click at [320, 184] on input "Diego Sant’Anna Araújo dos Santos" at bounding box center [892, 178] width 1287 height 30
type input "Diego Sant"
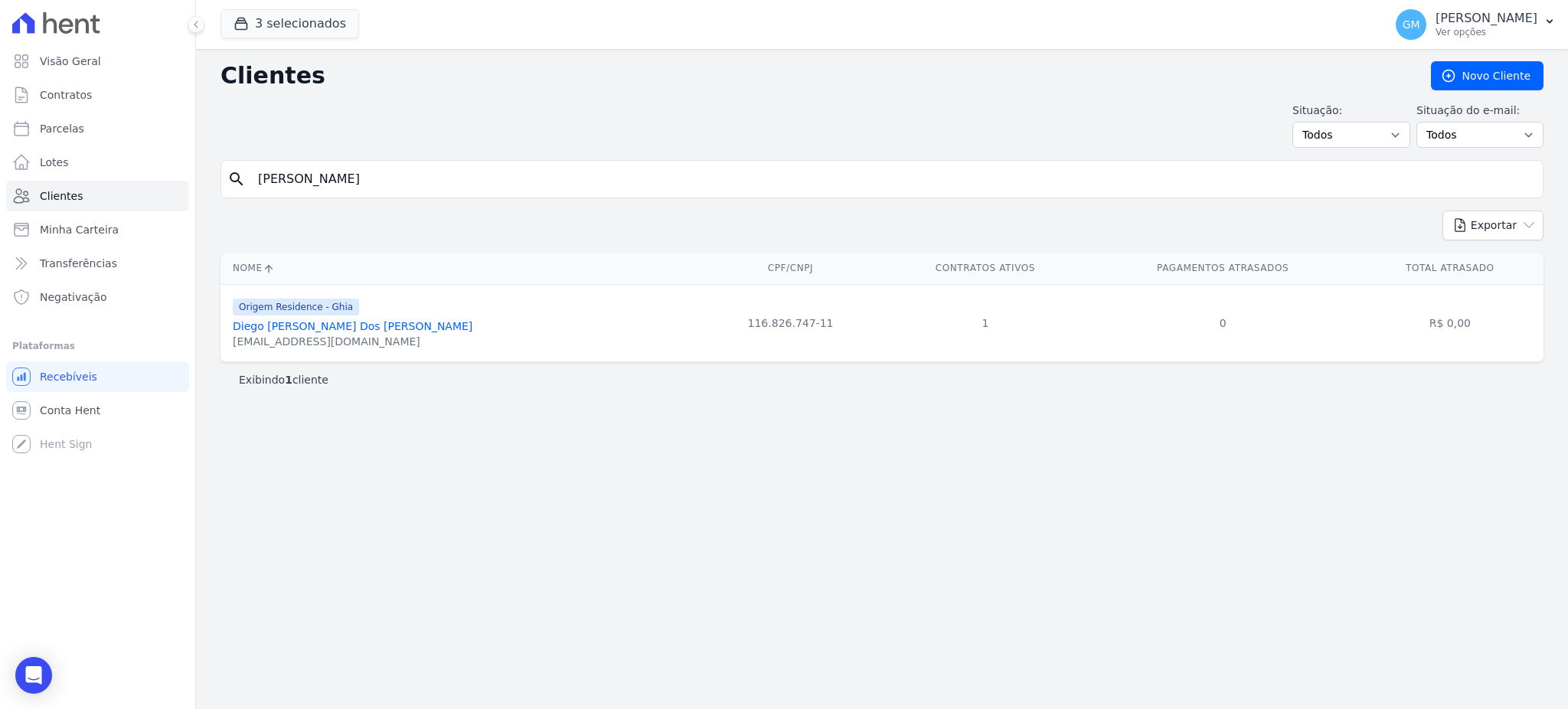
click at [377, 326] on link "Diego Santanna Araujo Dos Santos" at bounding box center [352, 326] width 239 height 12
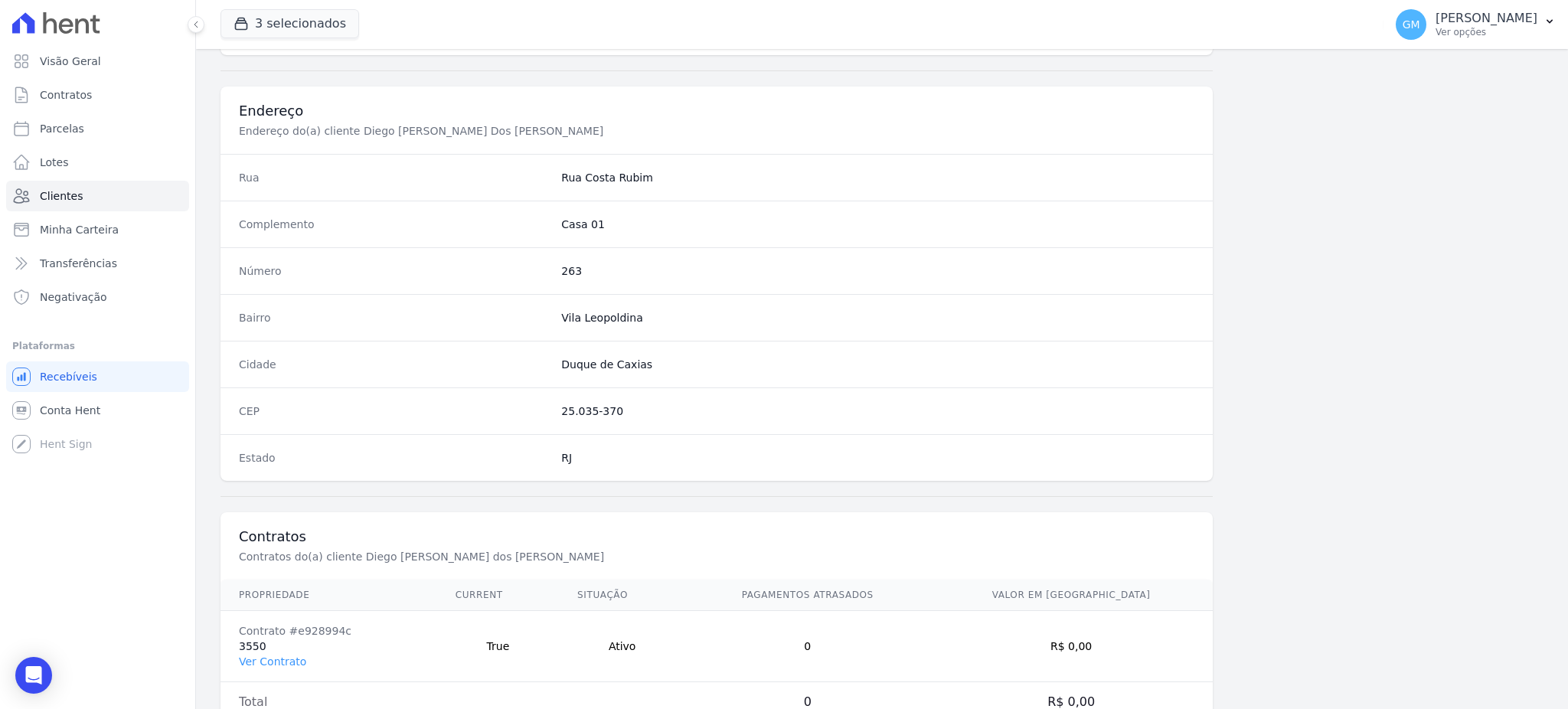
scroll to position [724, 0]
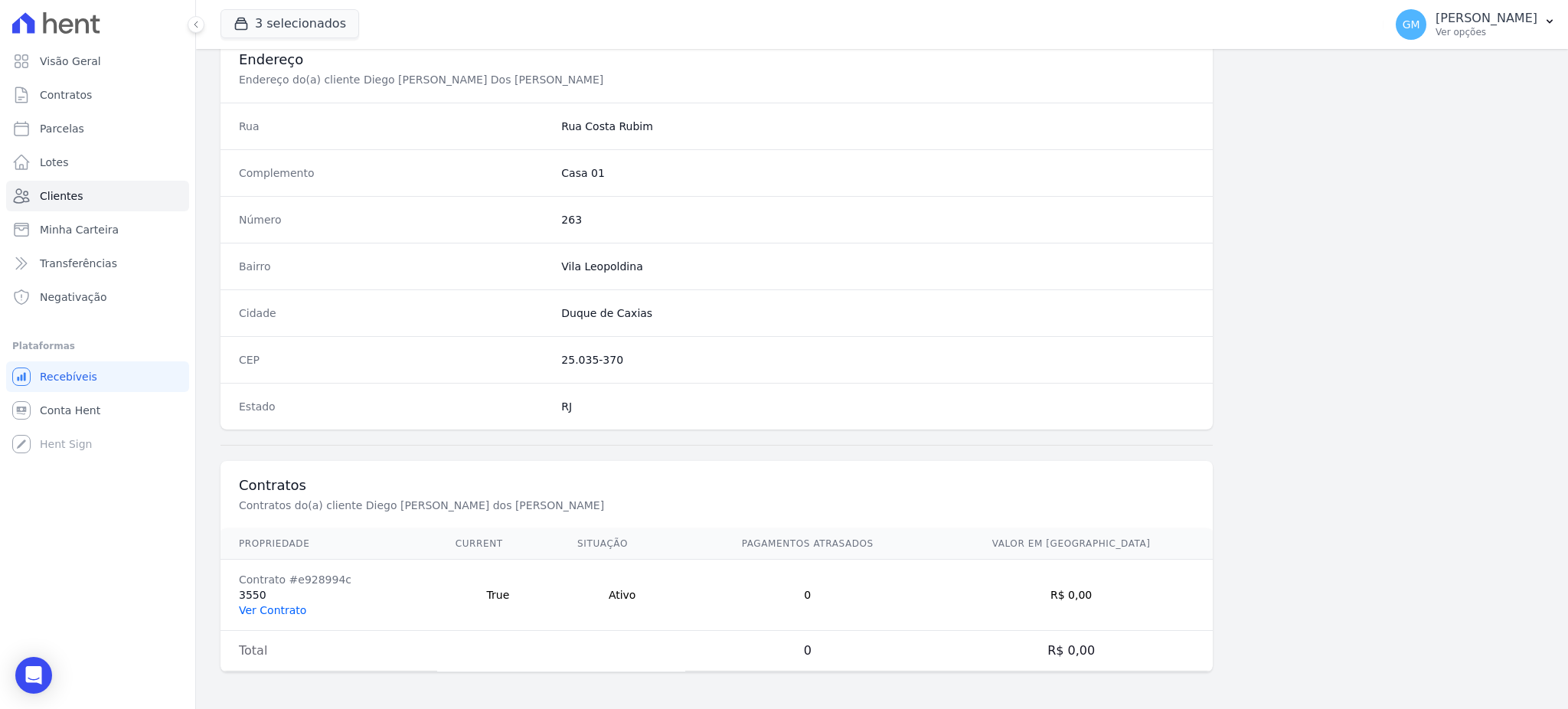
click at [271, 621] on td "Contrato #e928994c 3550 Ver Contrato" at bounding box center [329, 594] width 217 height 71
click at [271, 616] on link "Ver Contrato" at bounding box center [272, 610] width 67 height 12
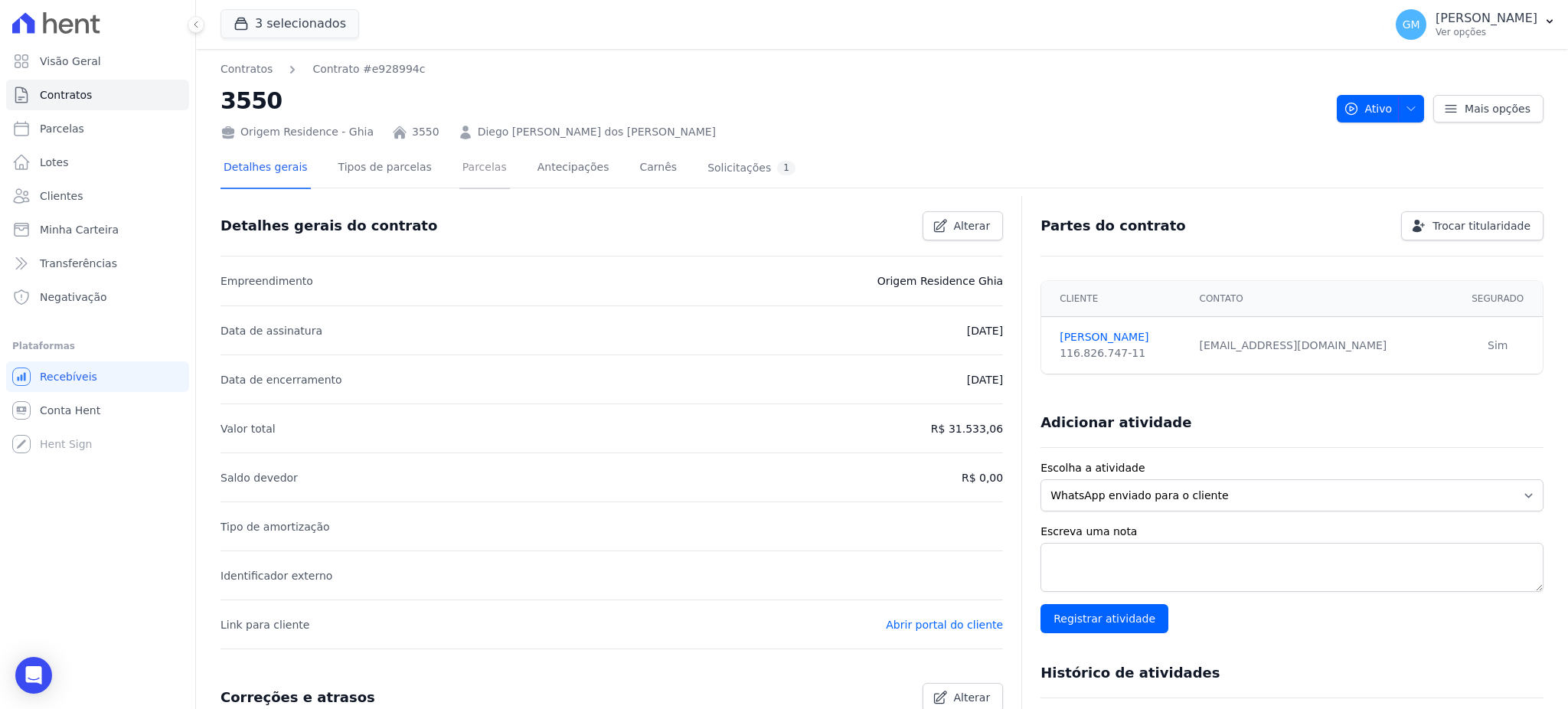
click at [475, 178] on link "Parcelas" at bounding box center [484, 169] width 51 height 41
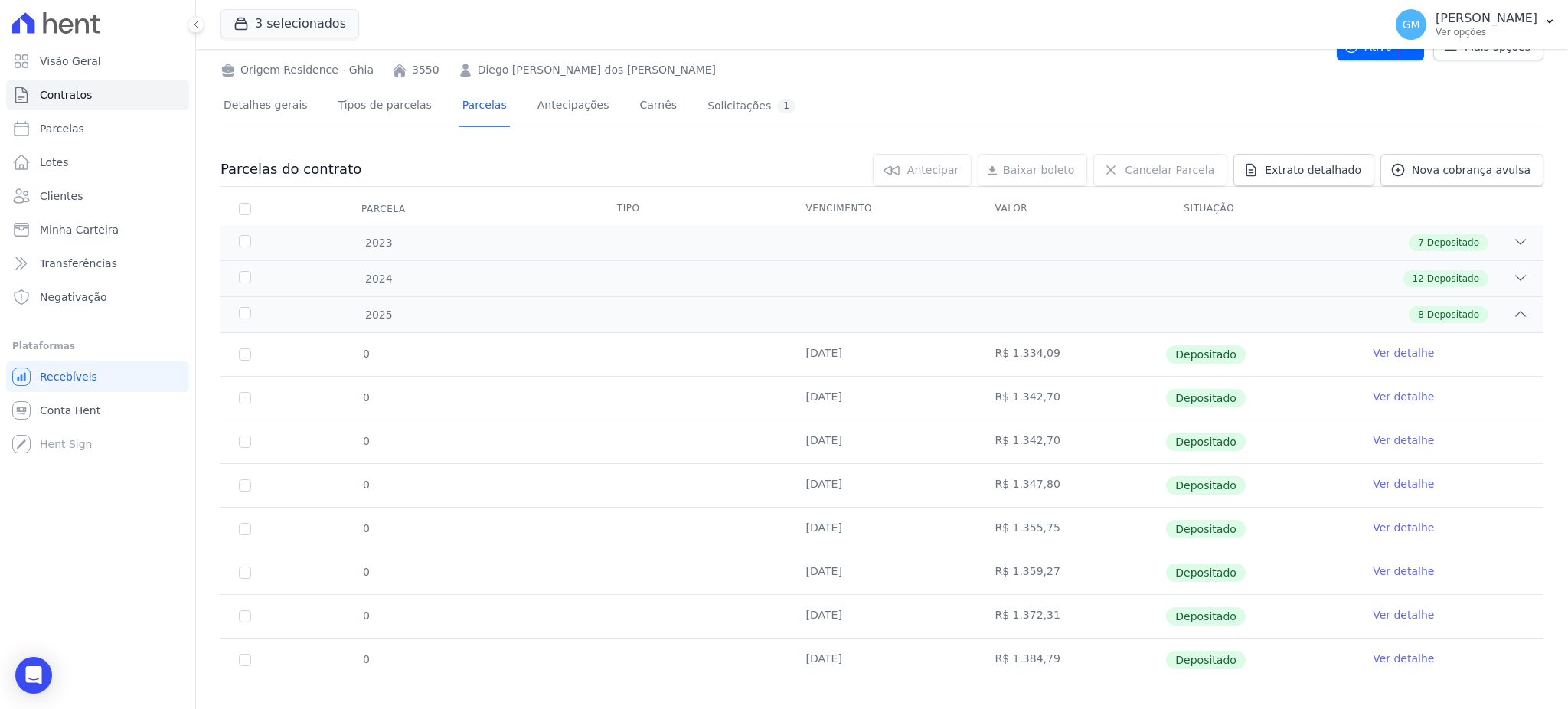
scroll to position [79, 0]
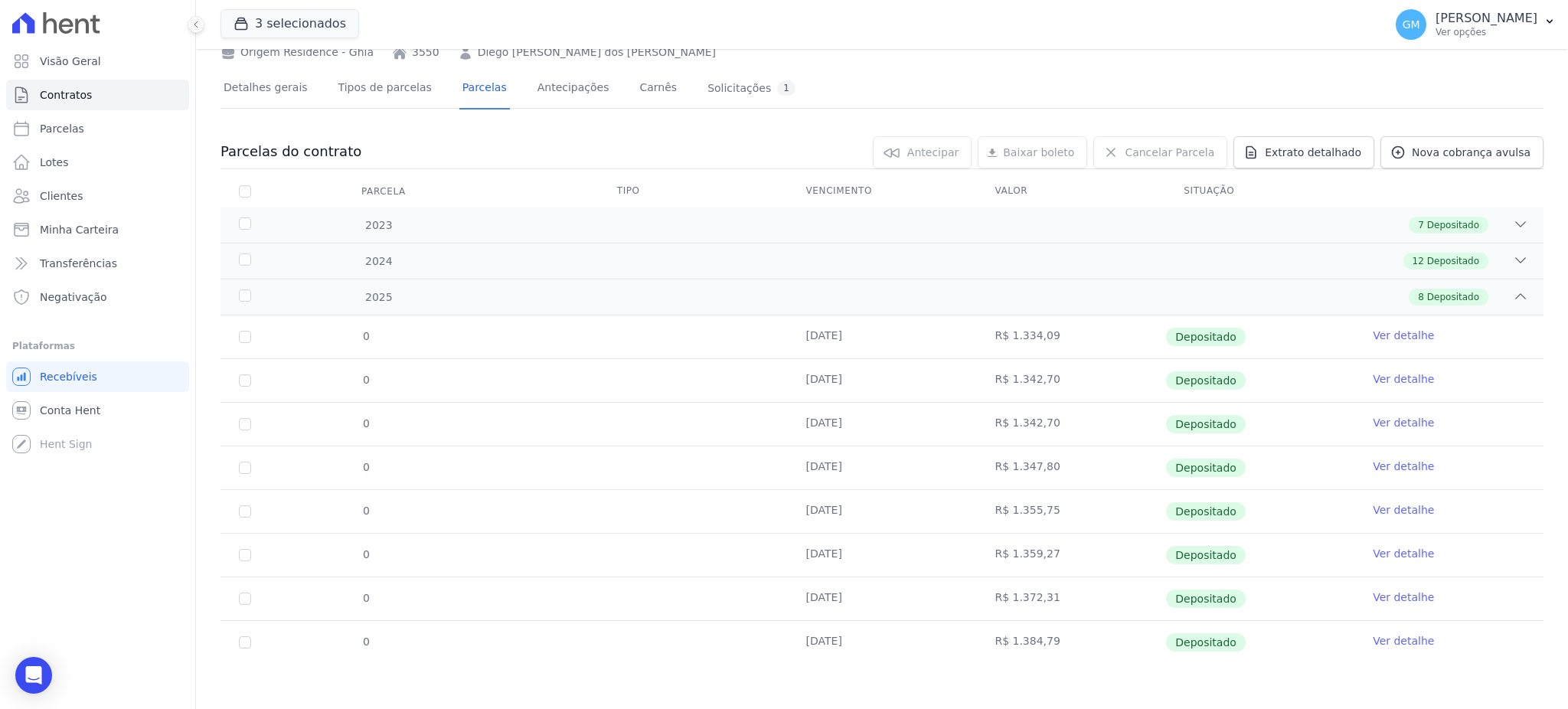
click at [1387, 634] on link "Ver detalhe" at bounding box center [1403, 640] width 62 height 16
click at [1400, 643] on link "Ver detalhe" at bounding box center [1403, 640] width 62 height 16
click at [1389, 638] on link "Ver detalhe" at bounding box center [1403, 640] width 62 height 16
click at [1390, 644] on link "Ver detalhe" at bounding box center [1403, 640] width 62 height 16
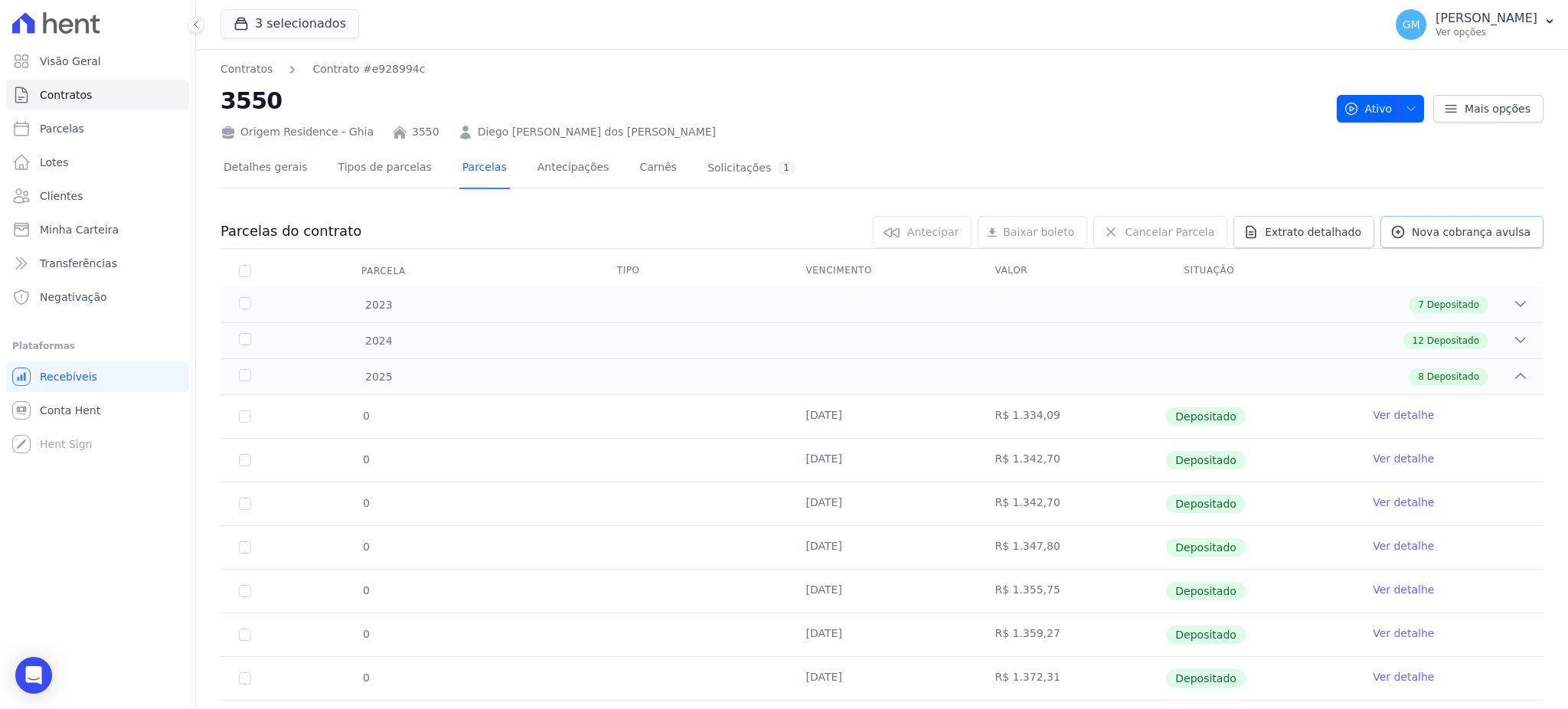
click at [1429, 229] on span "Nova cobrança avulsa" at bounding box center [1471, 232] width 118 height 16
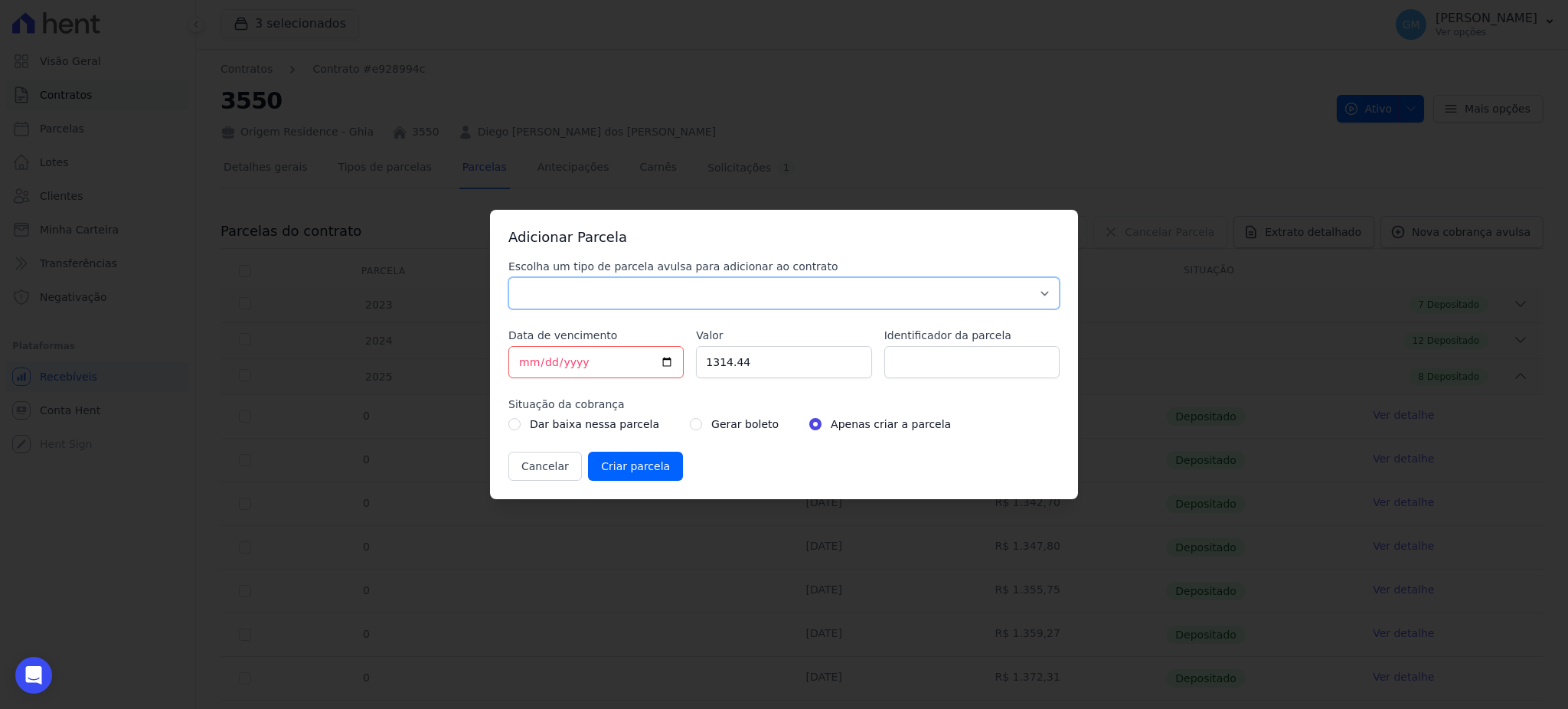
drag, startPoint x: 781, startPoint y: 295, endPoint x: 765, endPoint y: 300, distance: 16.8
click at [781, 295] on select "Parcela Normal Sinal Caução Intercalada Chaves Pré Chaves Pós Chaves Taxas Quit…" at bounding box center [783, 293] width 551 height 32
select select "standard"
click at [508, 277] on select "Parcela Normal Sinal Caução Intercalada Chaves Pré Chaves Pós Chaves Taxas Quit…" at bounding box center [783, 293] width 551 height 32
click at [668, 353] on input "[DATE]" at bounding box center [595, 362] width 175 height 32
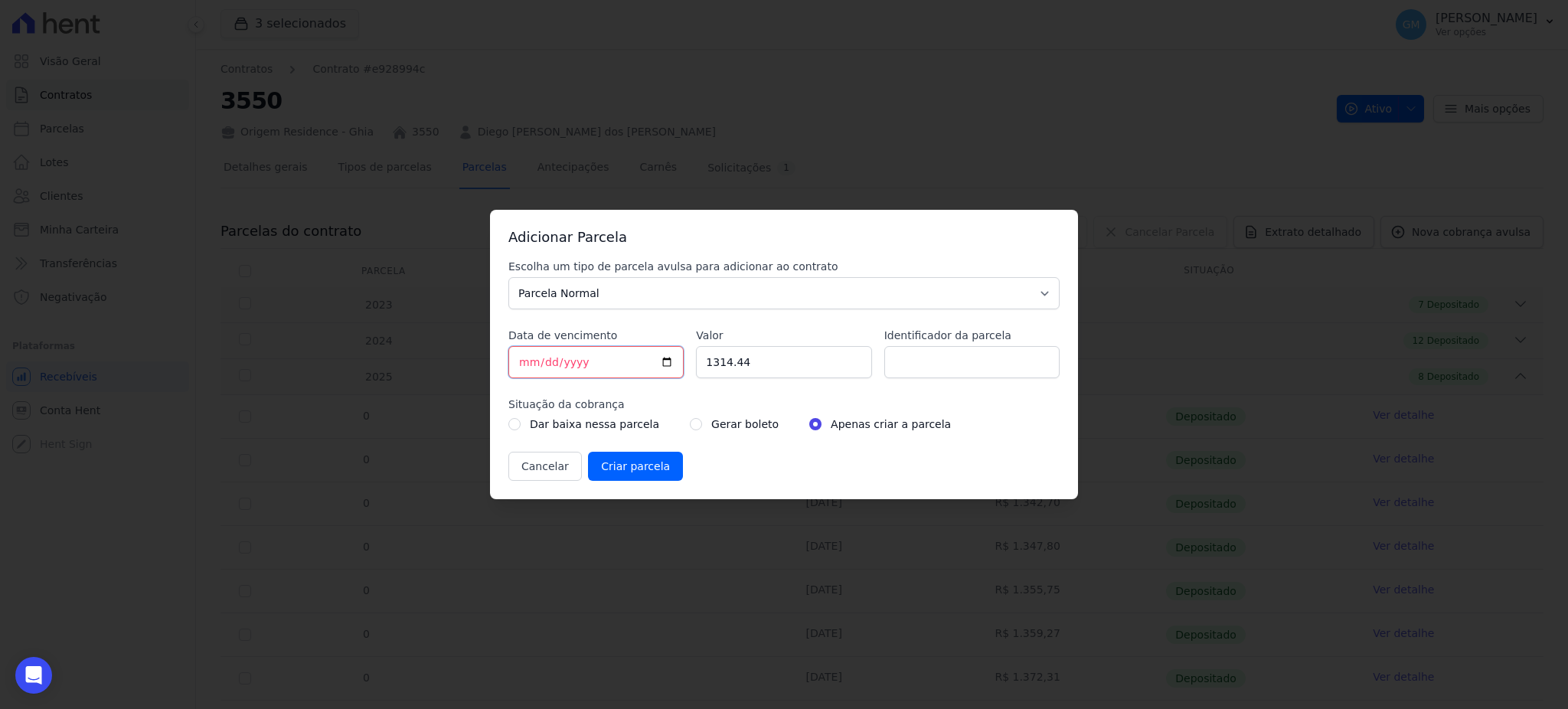
click at [667, 359] on input "[DATE]" at bounding box center [595, 362] width 175 height 32
click at [669, 356] on input "[DATE]" at bounding box center [595, 362] width 175 height 32
type input "[DATE]"
drag, startPoint x: 781, startPoint y: 365, endPoint x: 690, endPoint y: 379, distance: 92.1
click at [690, 379] on div "Escolha um tipo de parcela avulsa para adicionar ao contrato Parcela Normal Sin…" at bounding box center [783, 369] width 551 height 222
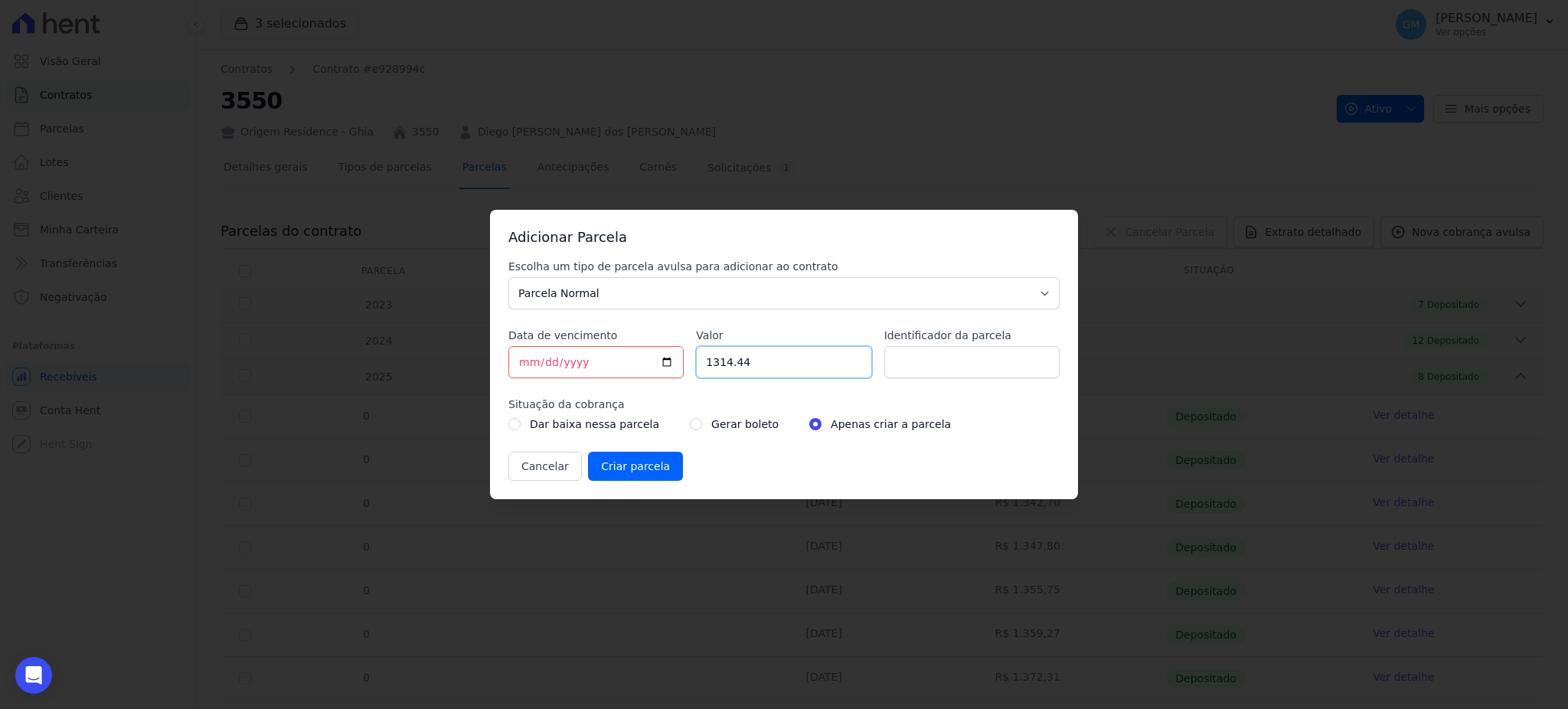
paste input ".39448"
click at [715, 367] on input "1.39448" at bounding box center [783, 362] width 175 height 32
click at [733, 362] on input "139448" at bounding box center [783, 362] width 175 height 32
type input "1394.48"
click at [935, 368] on input "Identificador da parcela" at bounding box center [972, 362] width 175 height 32
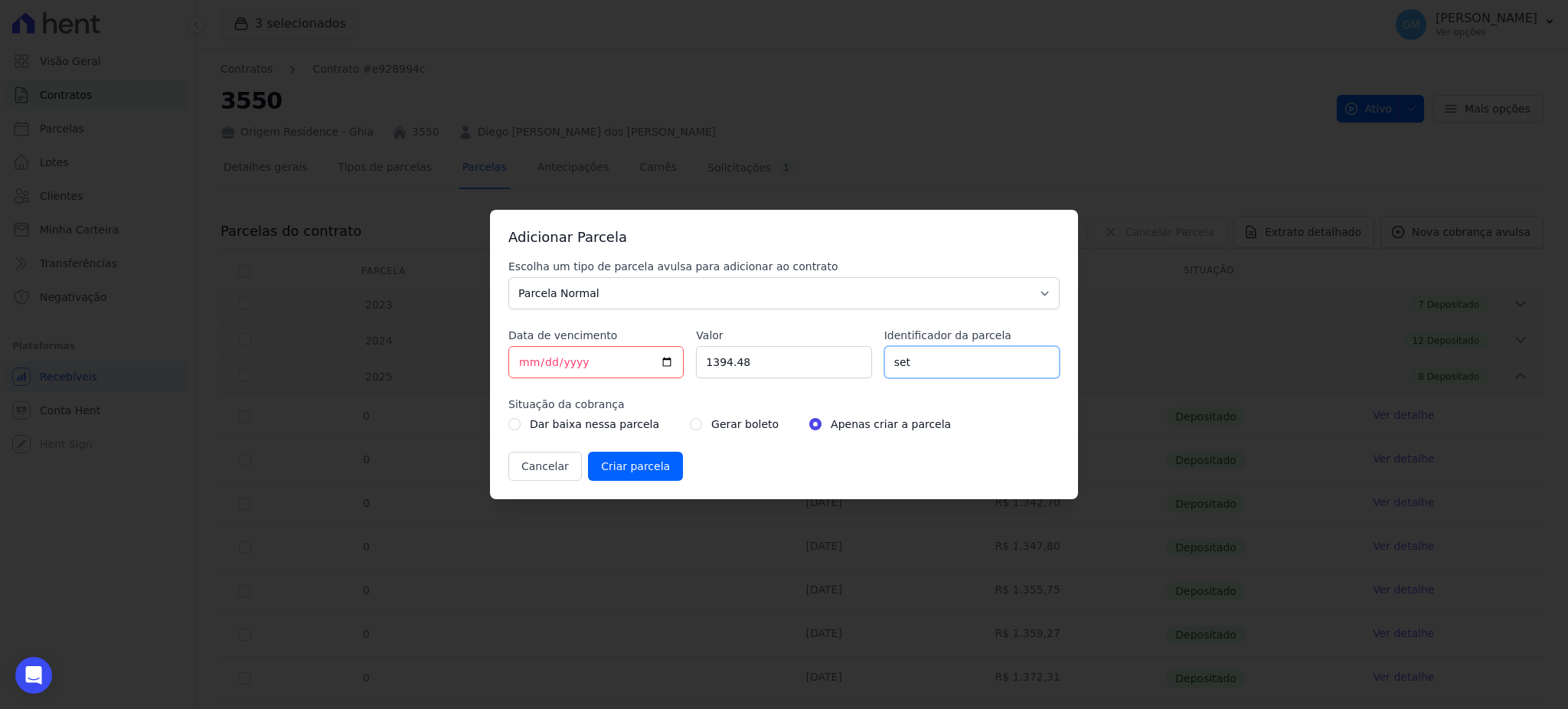
type input "setembro"
click at [690, 423] on input "radio" at bounding box center [696, 424] width 12 height 12
radio input "true"
click at [641, 467] on input "Criar parcela" at bounding box center [635, 466] width 95 height 29
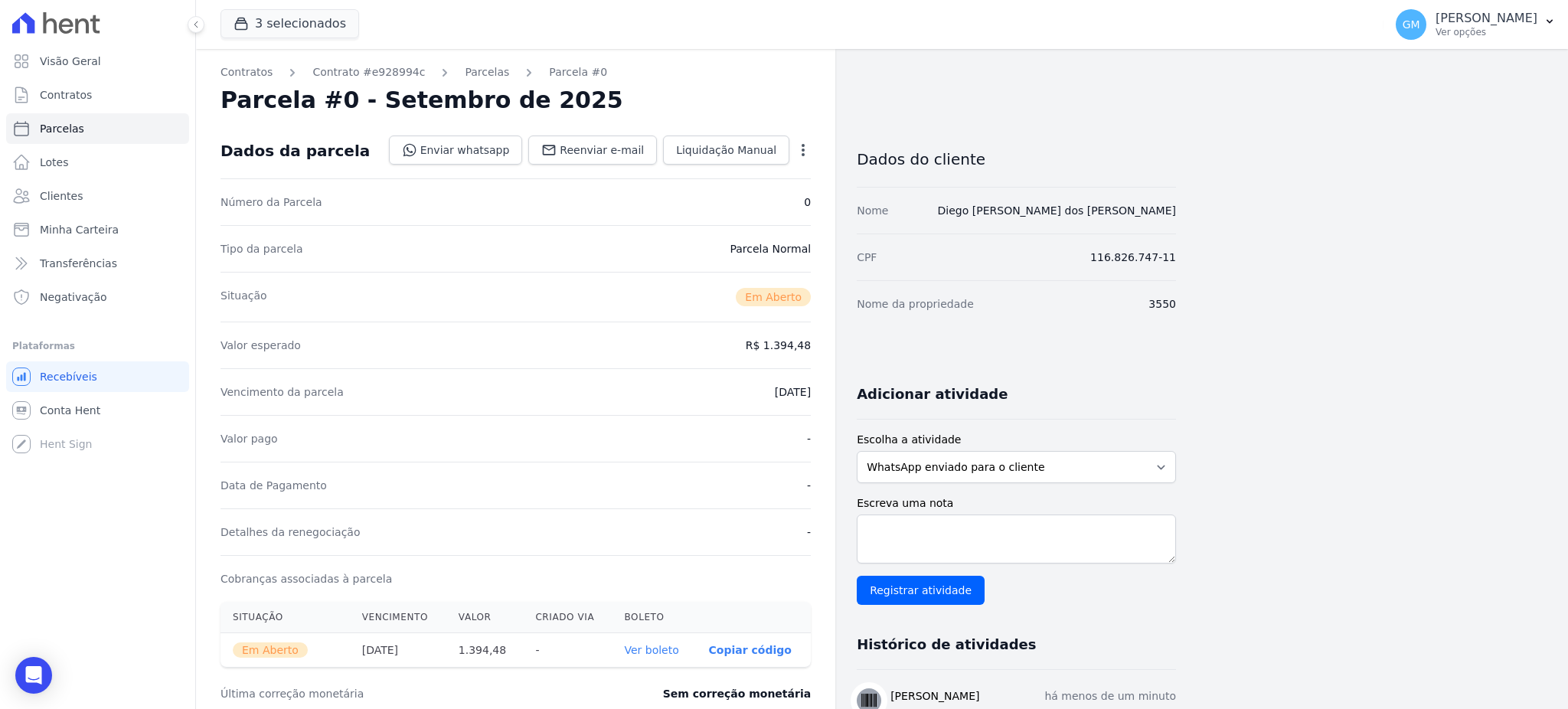
click at [652, 647] on link "Ver boleto" at bounding box center [652, 650] width 55 height 12
click at [104, 126] on link "Parcelas" at bounding box center [97, 128] width 183 height 30
select select
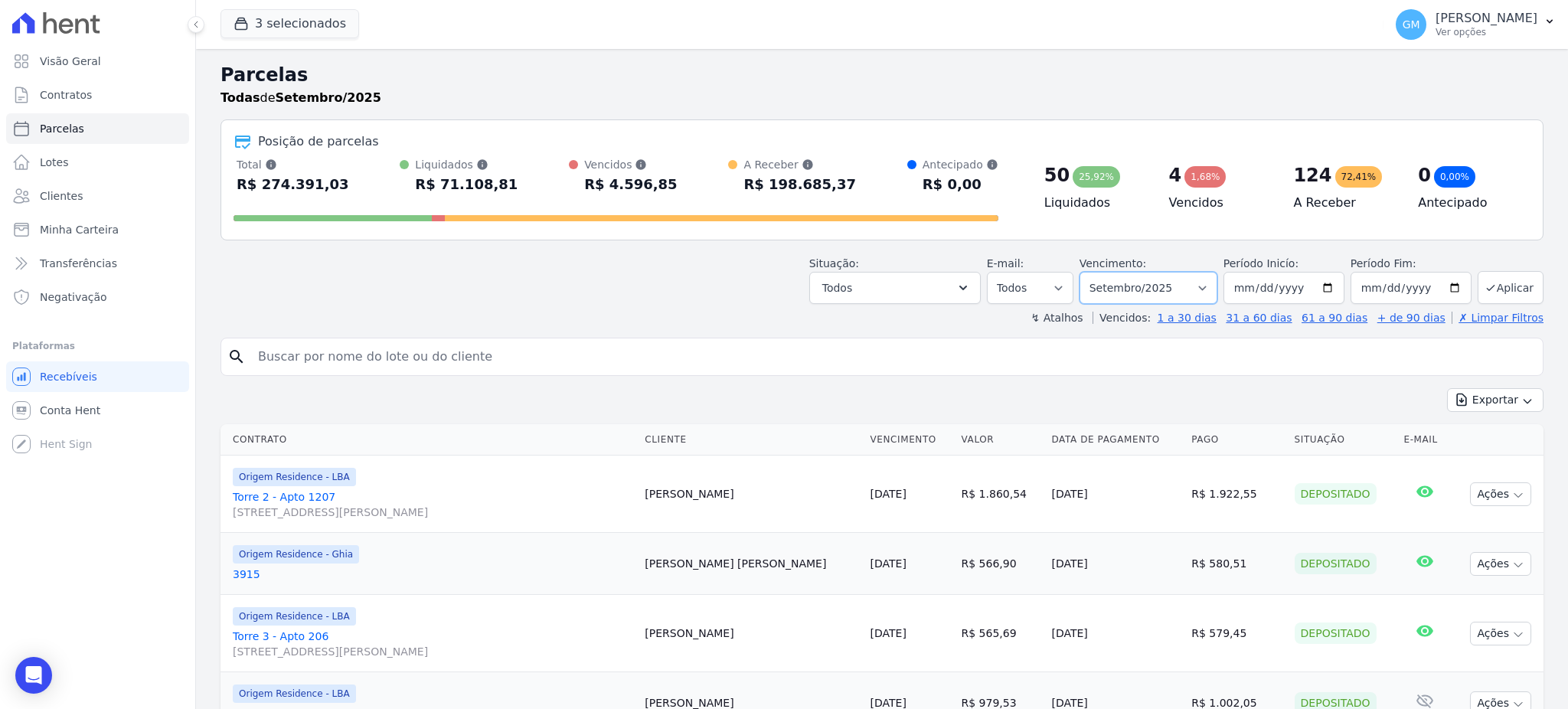
click at [1103, 284] on select "Filtrar por período ──────── Todos os meses Maio/2023 Junho/2023 Julho/2023 Ago…" at bounding box center [1148, 287] width 138 height 32
select select "all"
click at [1086, 272] on select "Filtrar por período ──────── Todos os meses Maio/2023 Junho/2023 Julho/2023 Ago…" at bounding box center [1148, 287] width 138 height 32
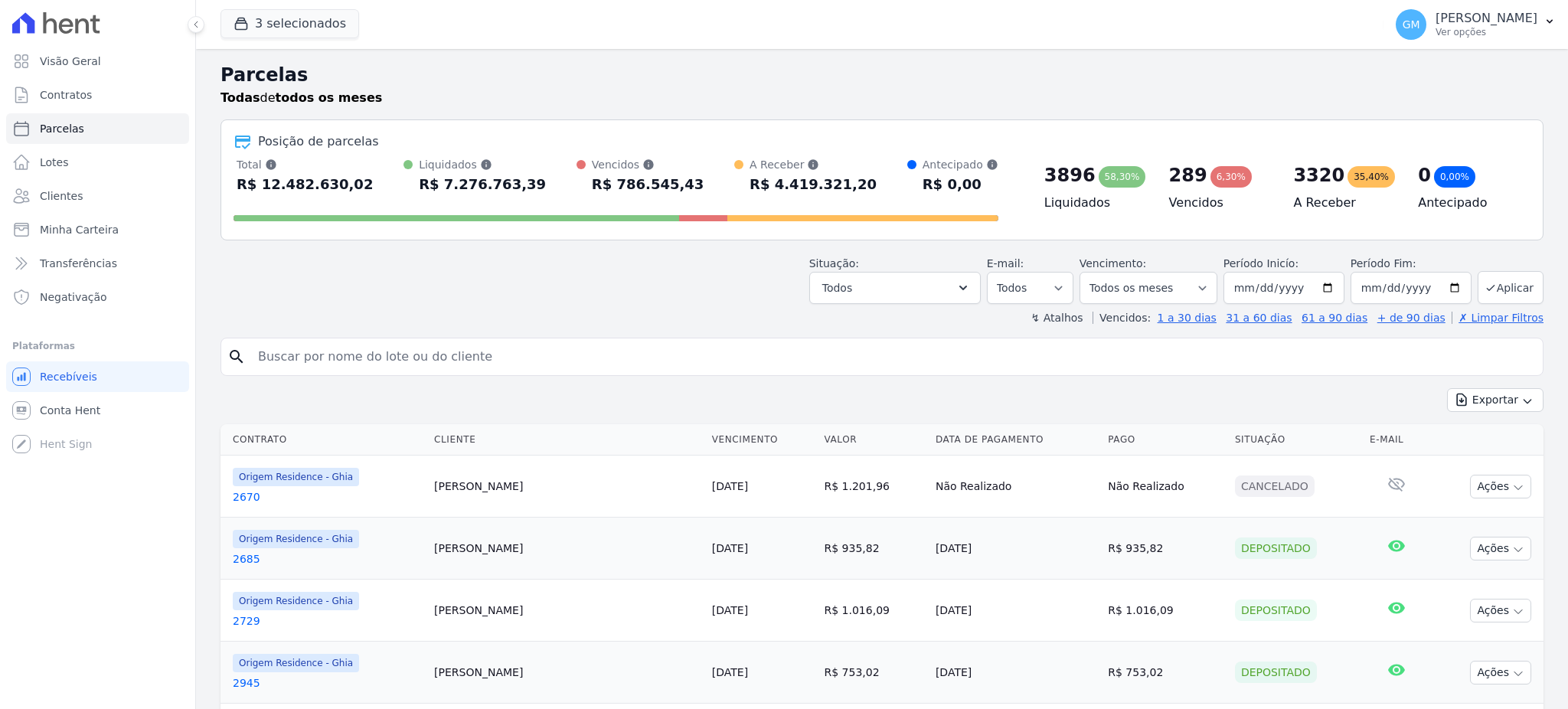
select select
click at [1384, 291] on input "[DATE]" at bounding box center [1411, 287] width 121 height 32
click at [1413, 287] on input "[DATE]" at bounding box center [1411, 287] width 121 height 32
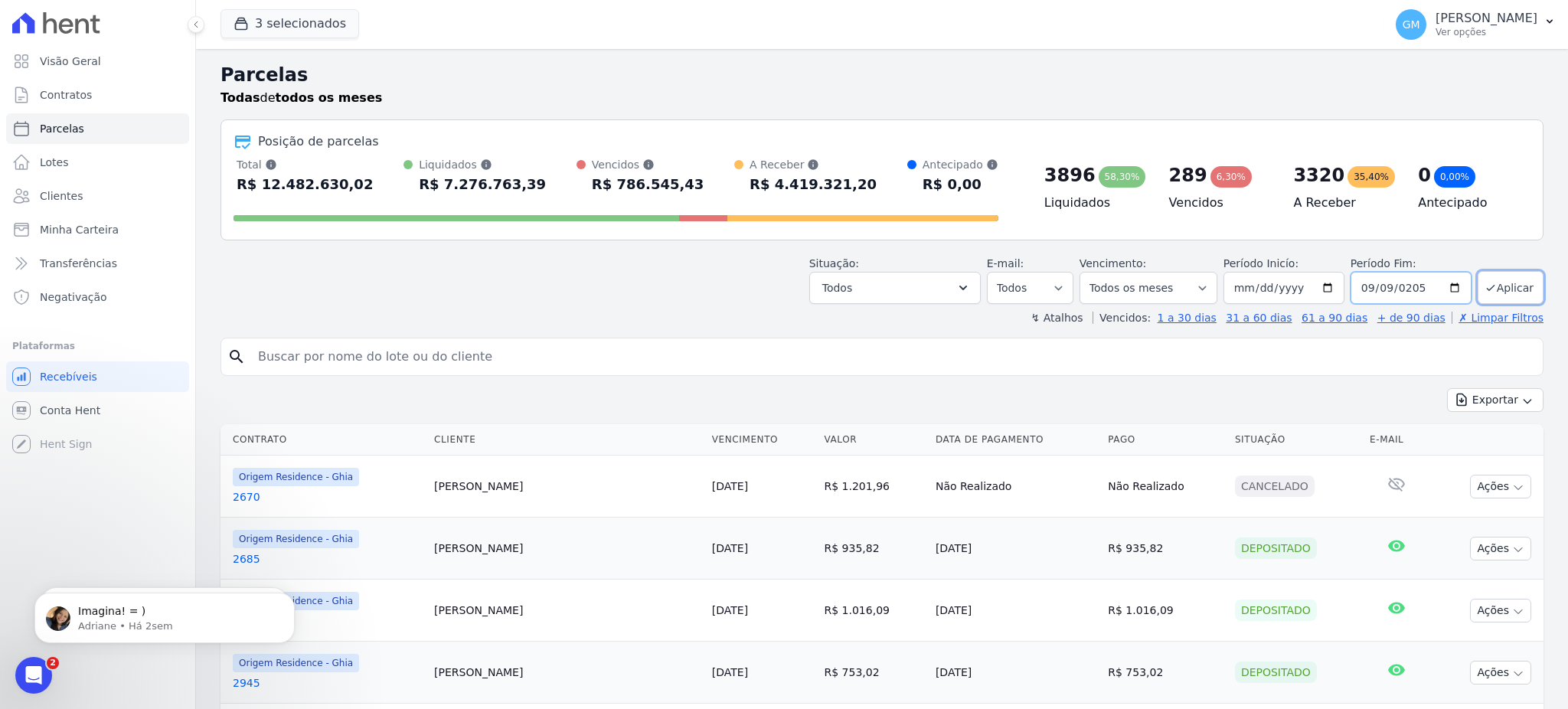
type input "[DATE]"
click at [1489, 287] on button "Aplicar" at bounding box center [1510, 287] width 65 height 33
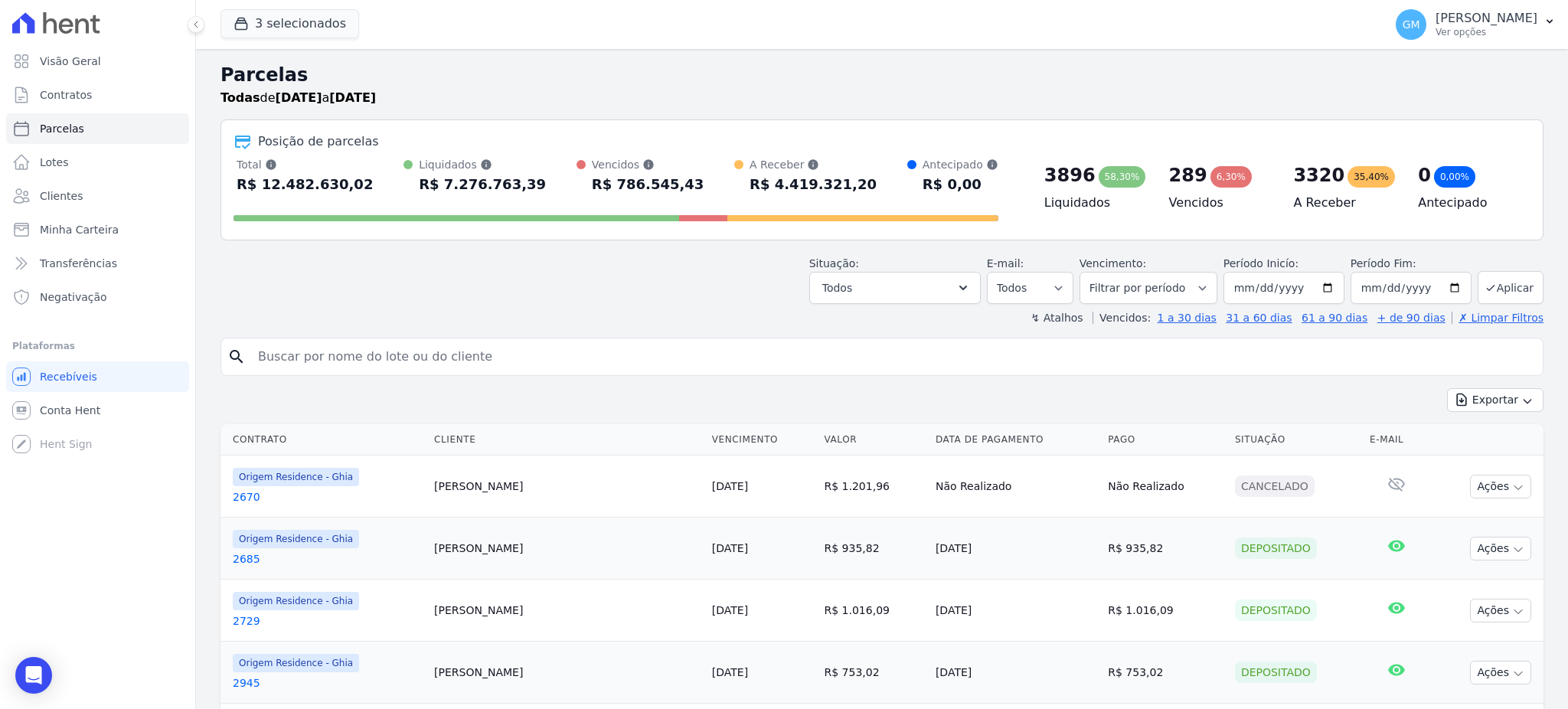
select select
click at [1480, 407] on button "Exportar" at bounding box center [1496, 400] width 97 height 23
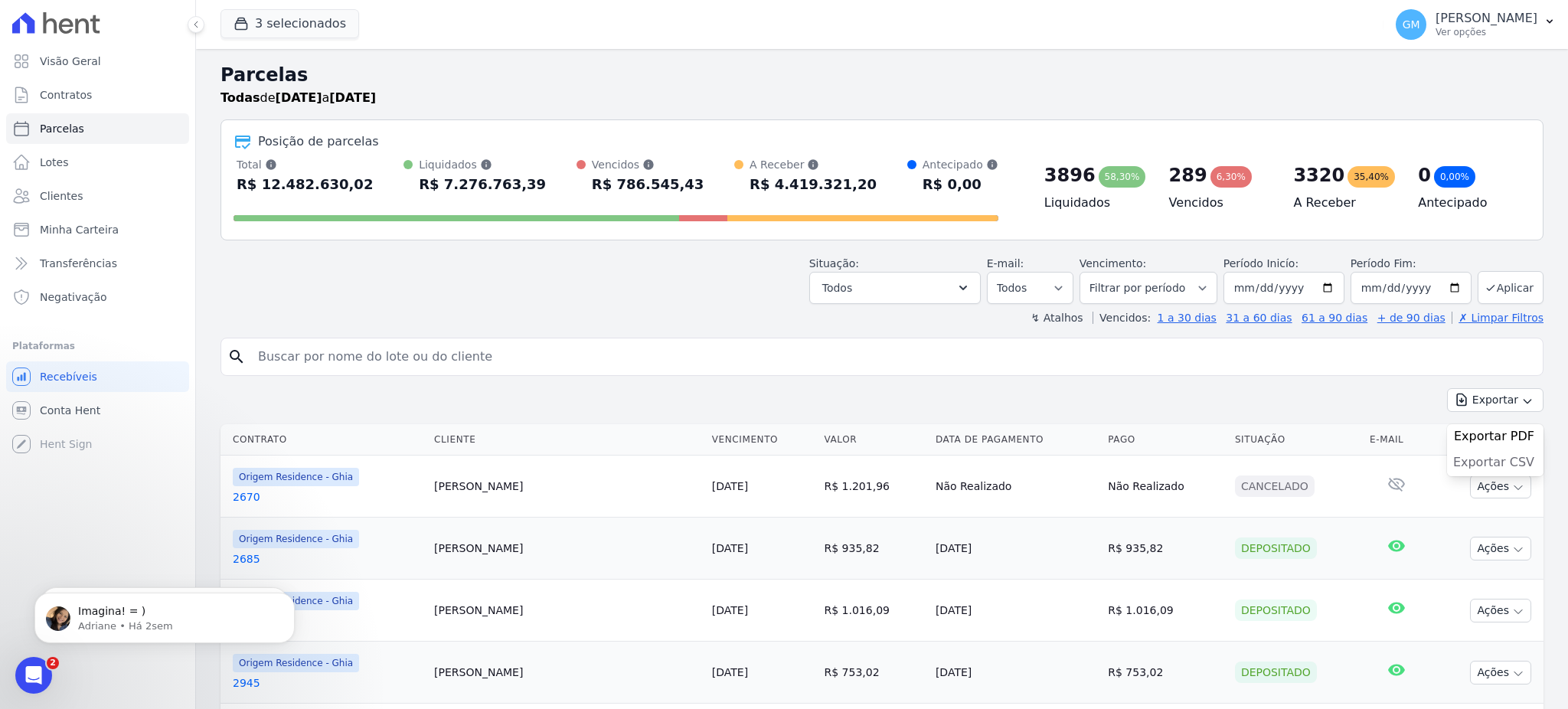
click at [1498, 464] on span "Exportar CSV" at bounding box center [1493, 462] width 81 height 16
click at [77, 200] on span "Clientes" at bounding box center [61, 196] width 43 height 16
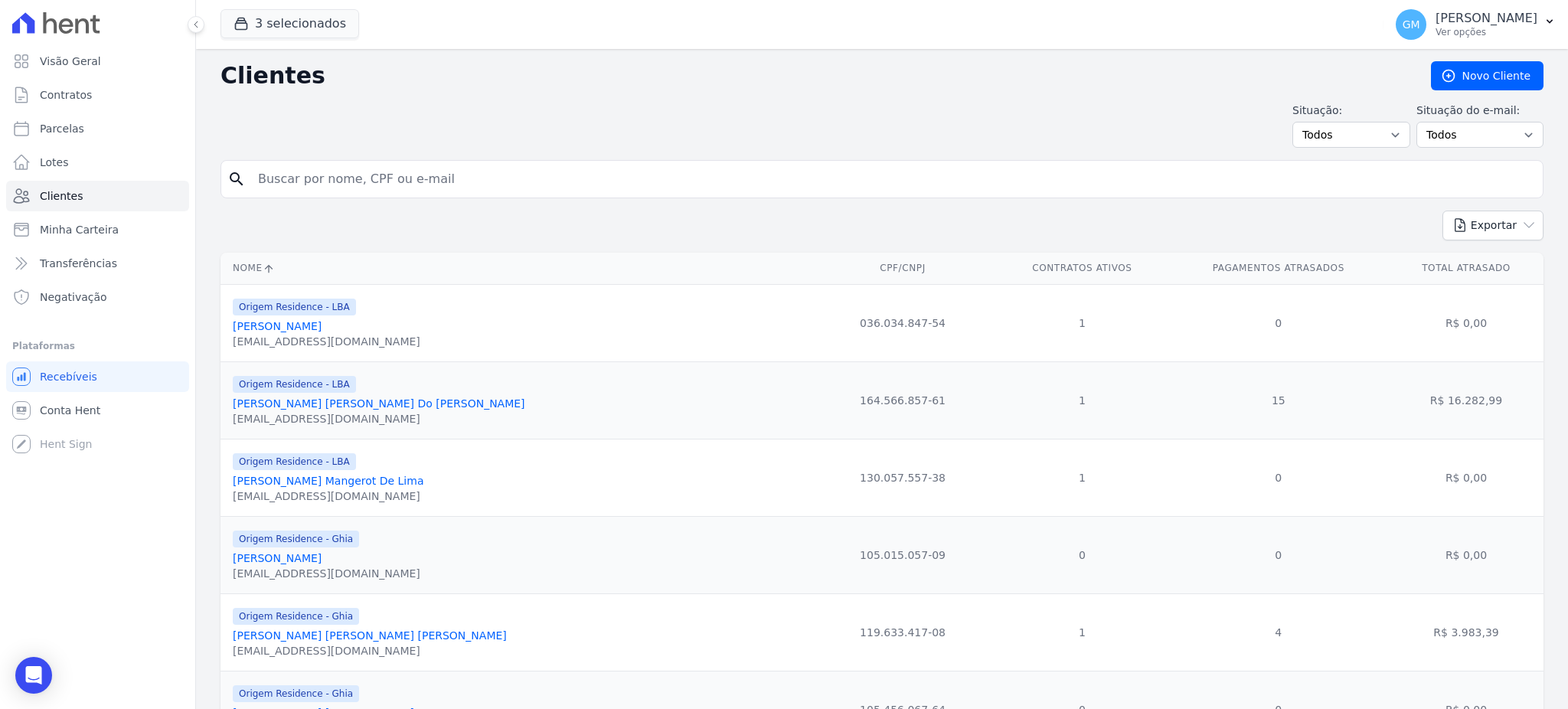
click at [395, 171] on input "search" at bounding box center [892, 178] width 1287 height 30
paste input "[PERSON_NAME]© [PERSON_NAME] [PERSON_NAME]"
type input "[PERSON_NAME]© [PERSON_NAME] [PERSON_NAME]"
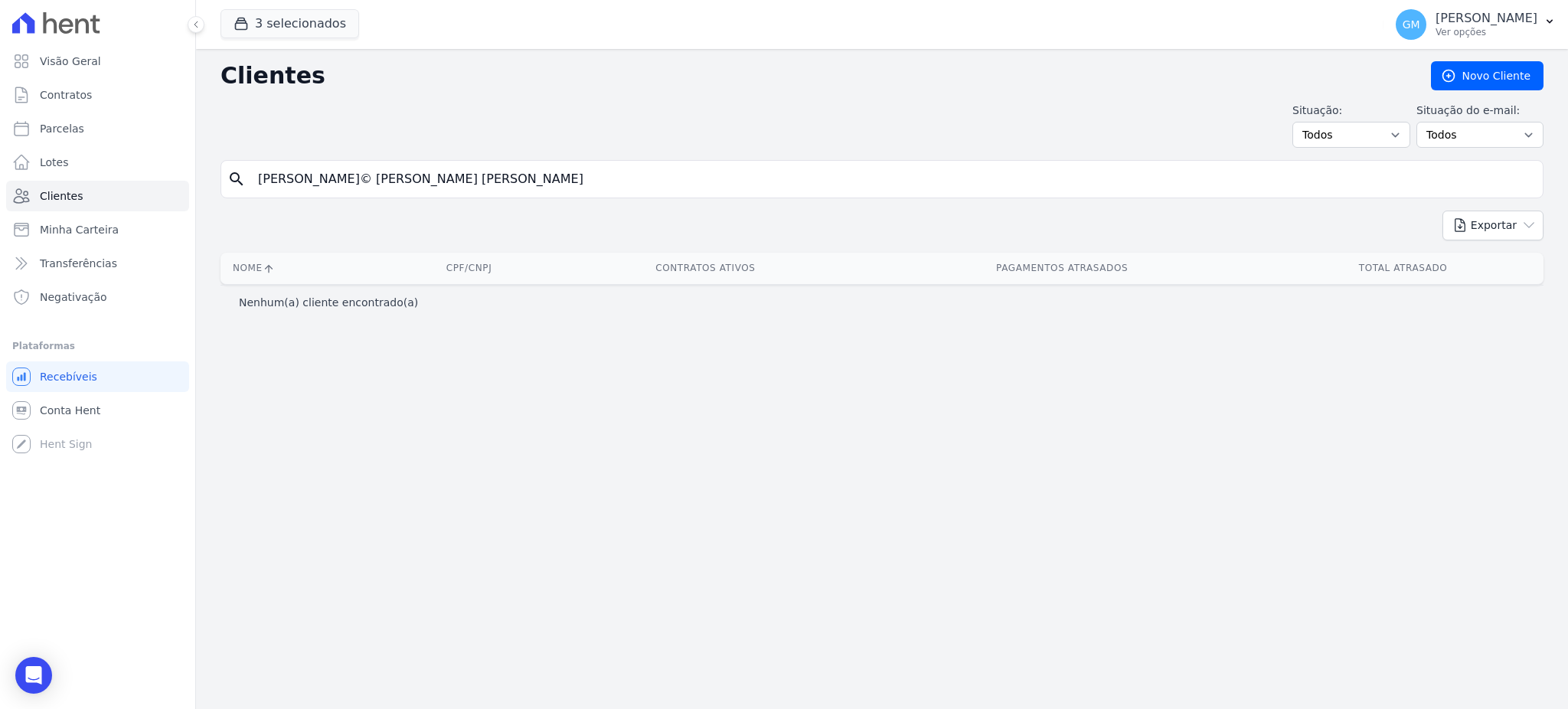
drag, startPoint x: 460, startPoint y: 172, endPoint x: 326, endPoint y: 171, distance: 134.0
click at [324, 185] on input "[PERSON_NAME]© [PERSON_NAME] [PERSON_NAME]" at bounding box center [892, 178] width 1287 height 30
type input "[PERSON_NAME]"
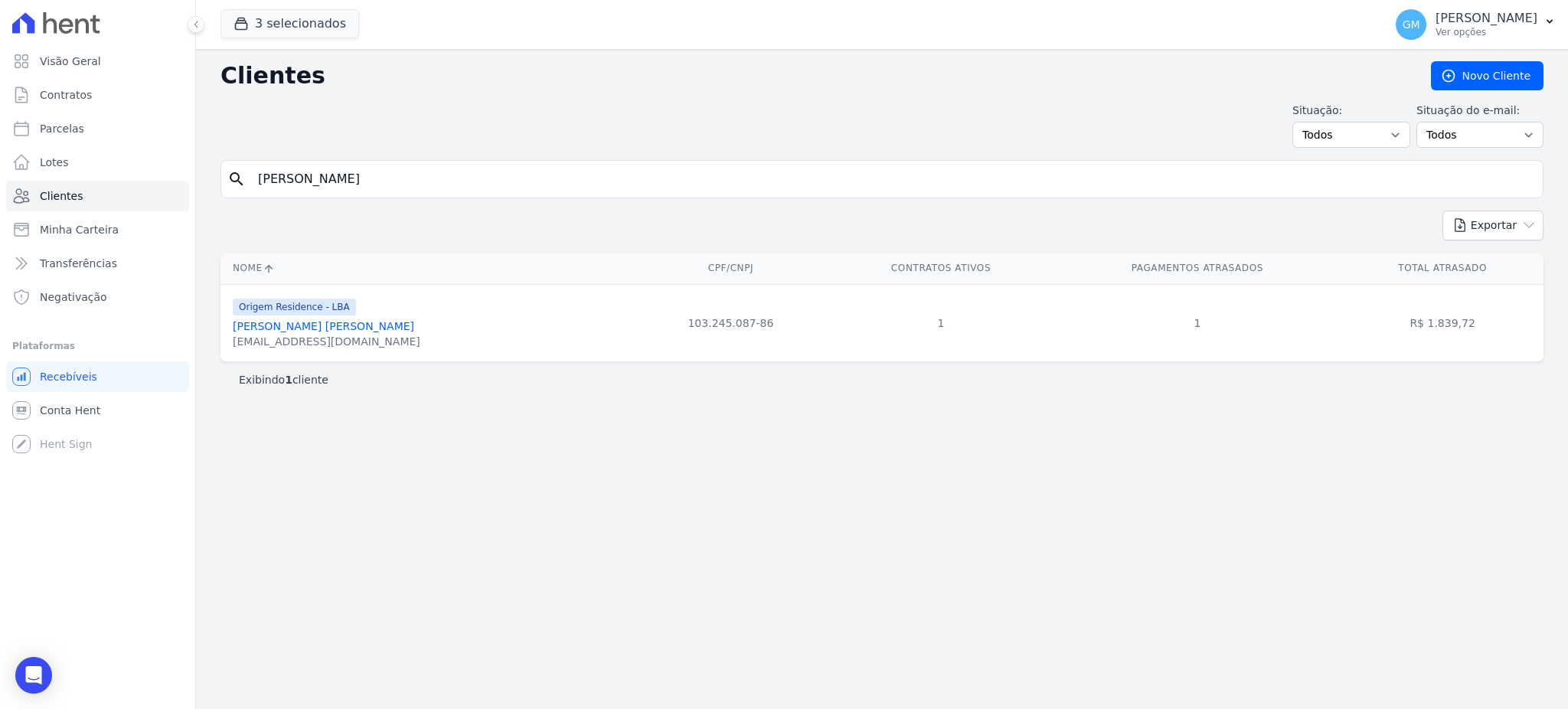
click at [336, 331] on link "[PERSON_NAME] [PERSON_NAME]" at bounding box center [323, 326] width 182 height 12
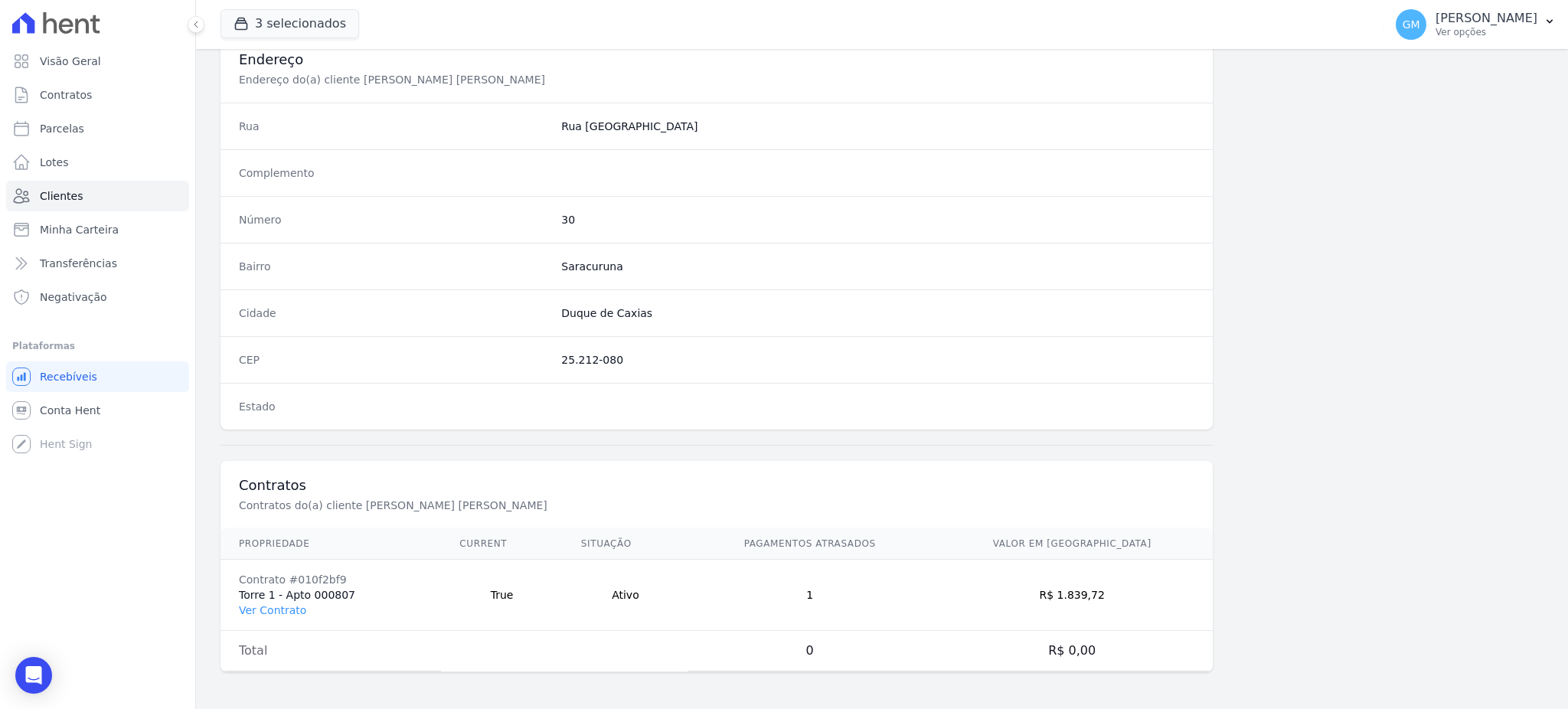
scroll to position [724, 0]
click at [285, 610] on link "Ver Contrato" at bounding box center [272, 610] width 67 height 12
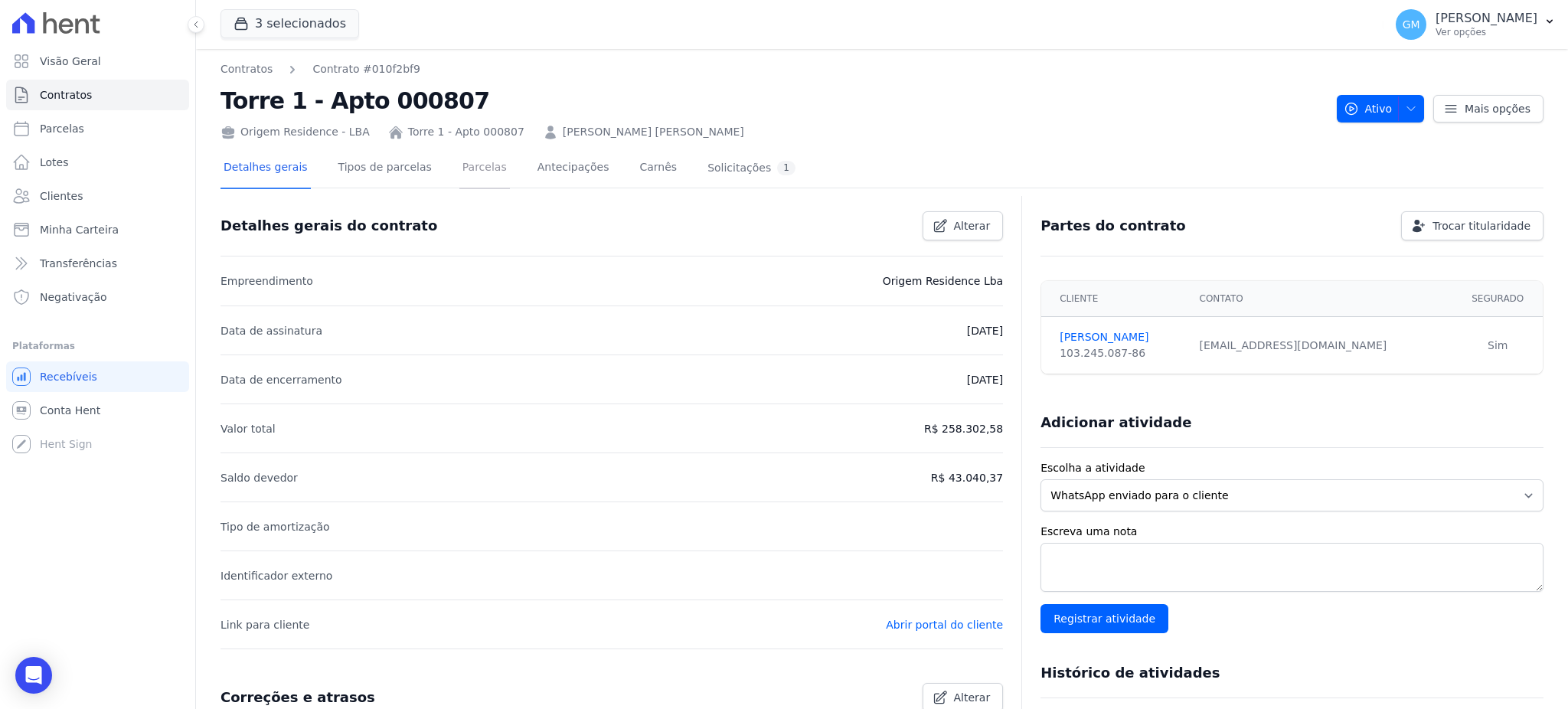
click at [482, 159] on link "Parcelas" at bounding box center [484, 169] width 51 height 41
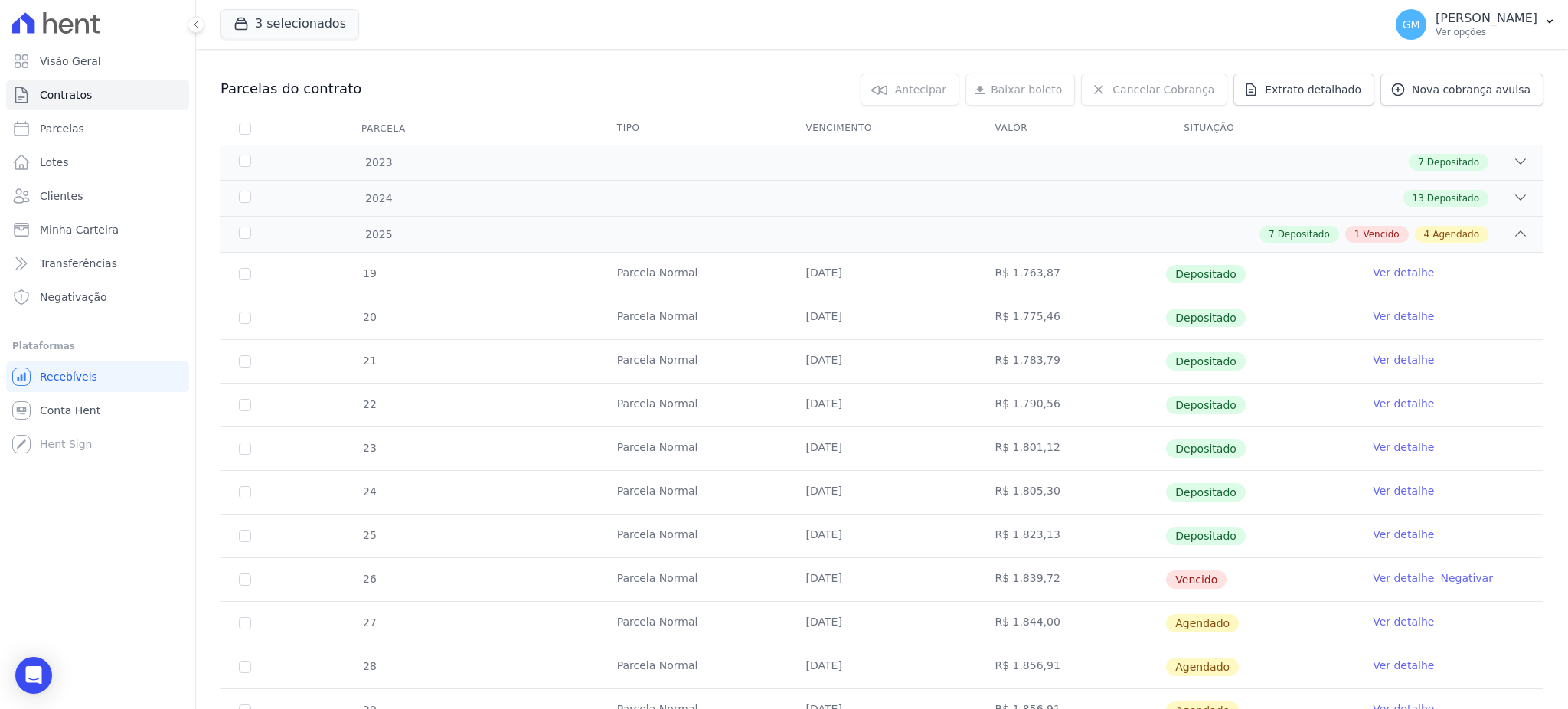
scroll to position [326, 0]
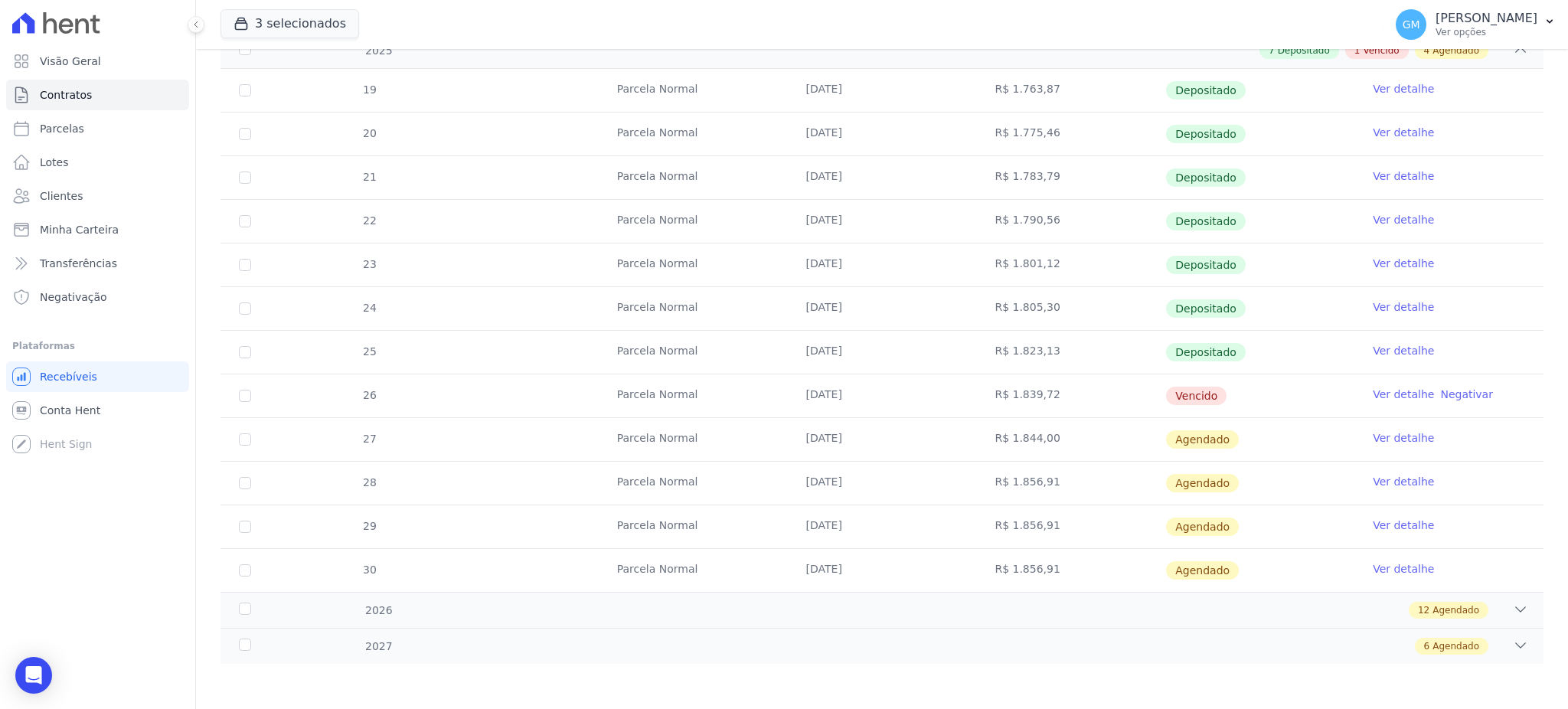
click at [1373, 347] on link "Ver detalhe" at bounding box center [1403, 351] width 62 height 16
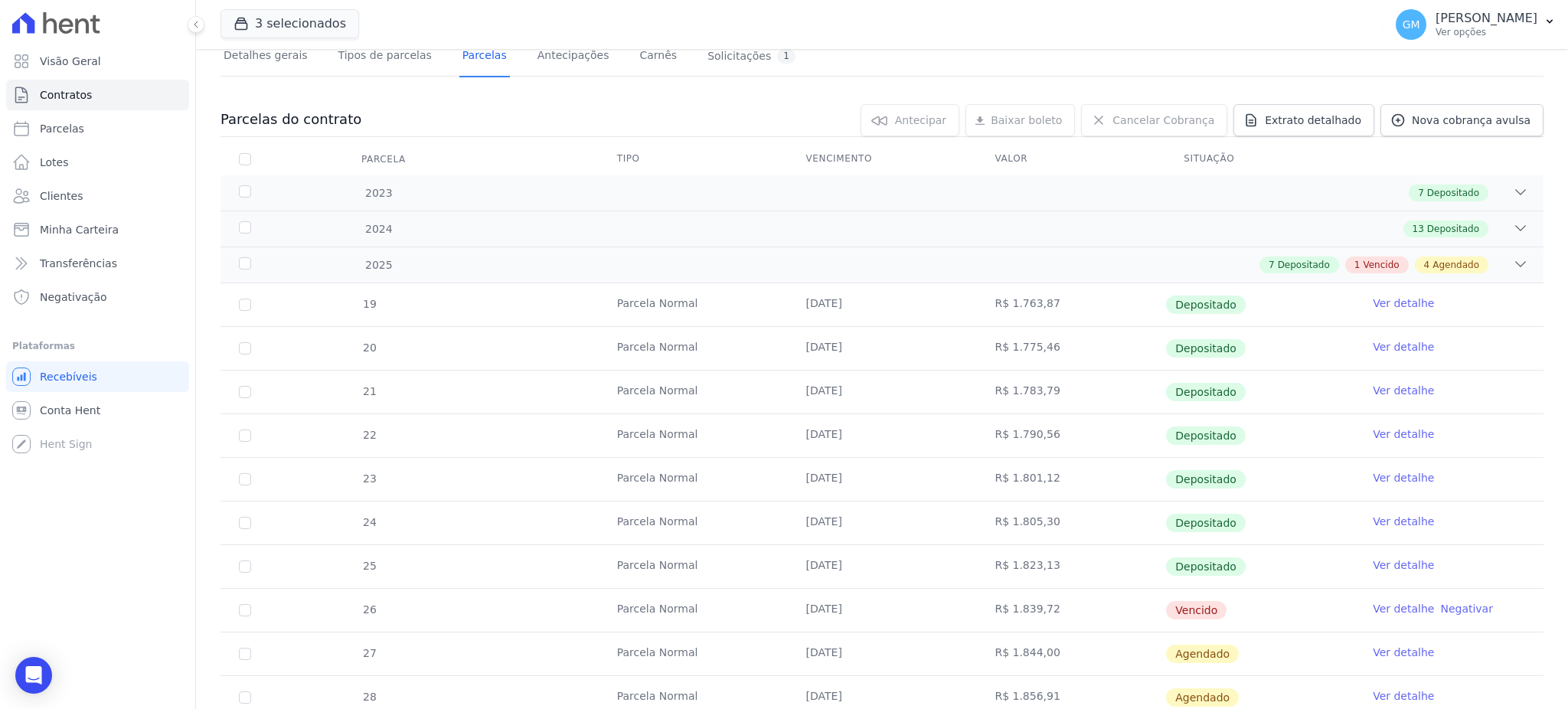
scroll to position [326, 0]
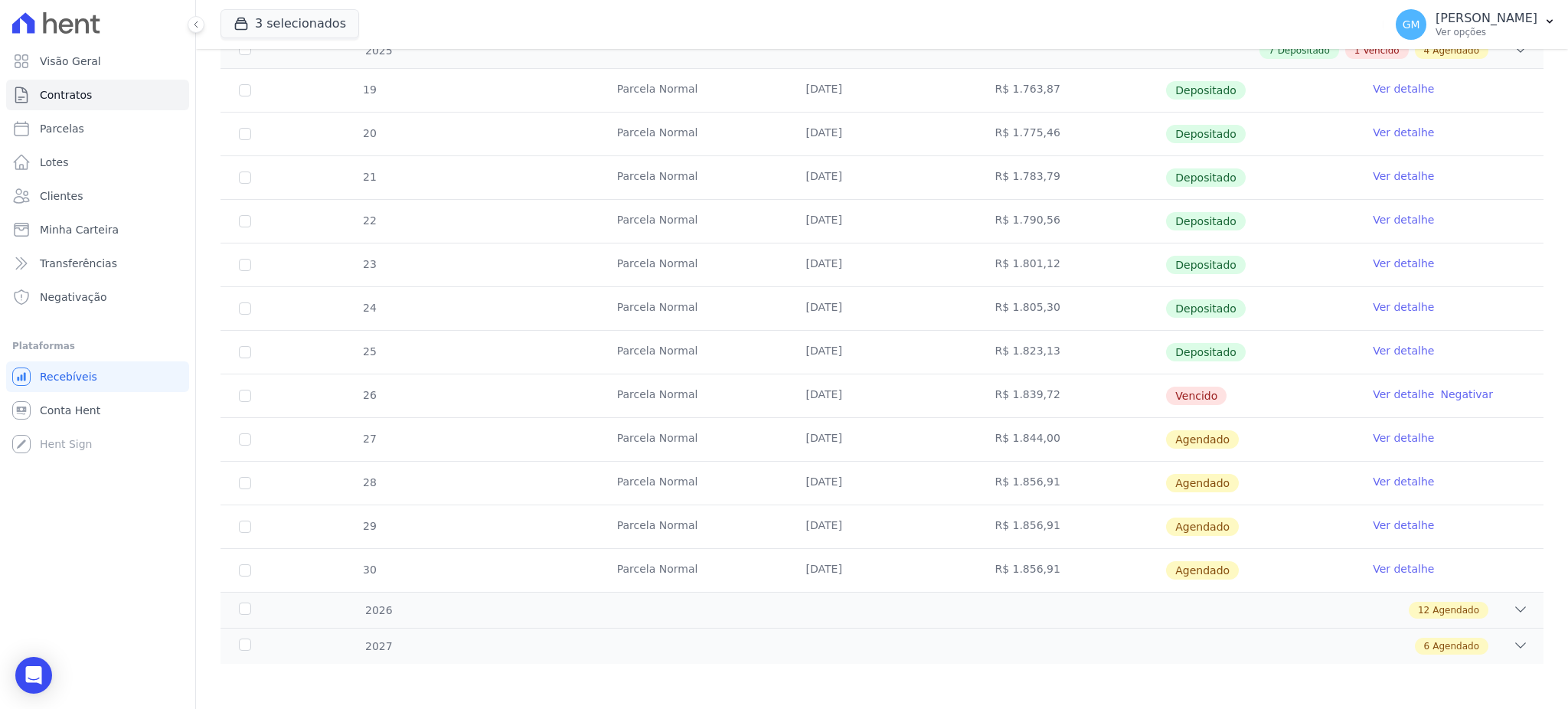
click at [1386, 309] on link "Ver detalhe" at bounding box center [1403, 307] width 62 height 16
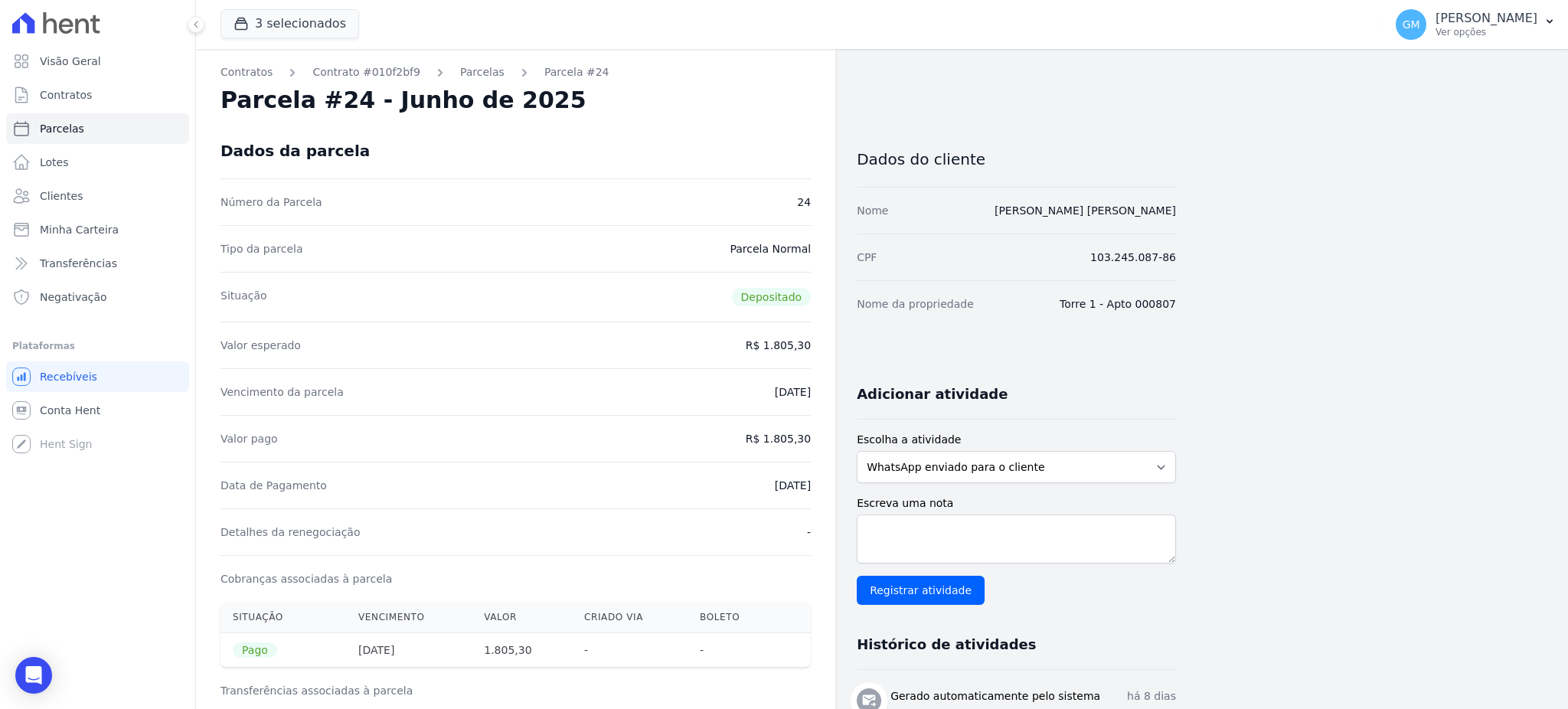
drag, startPoint x: 1220, startPoint y: 220, endPoint x: 963, endPoint y: 217, distance: 257.0
copy link "[PERSON_NAME] [PERSON_NAME]"
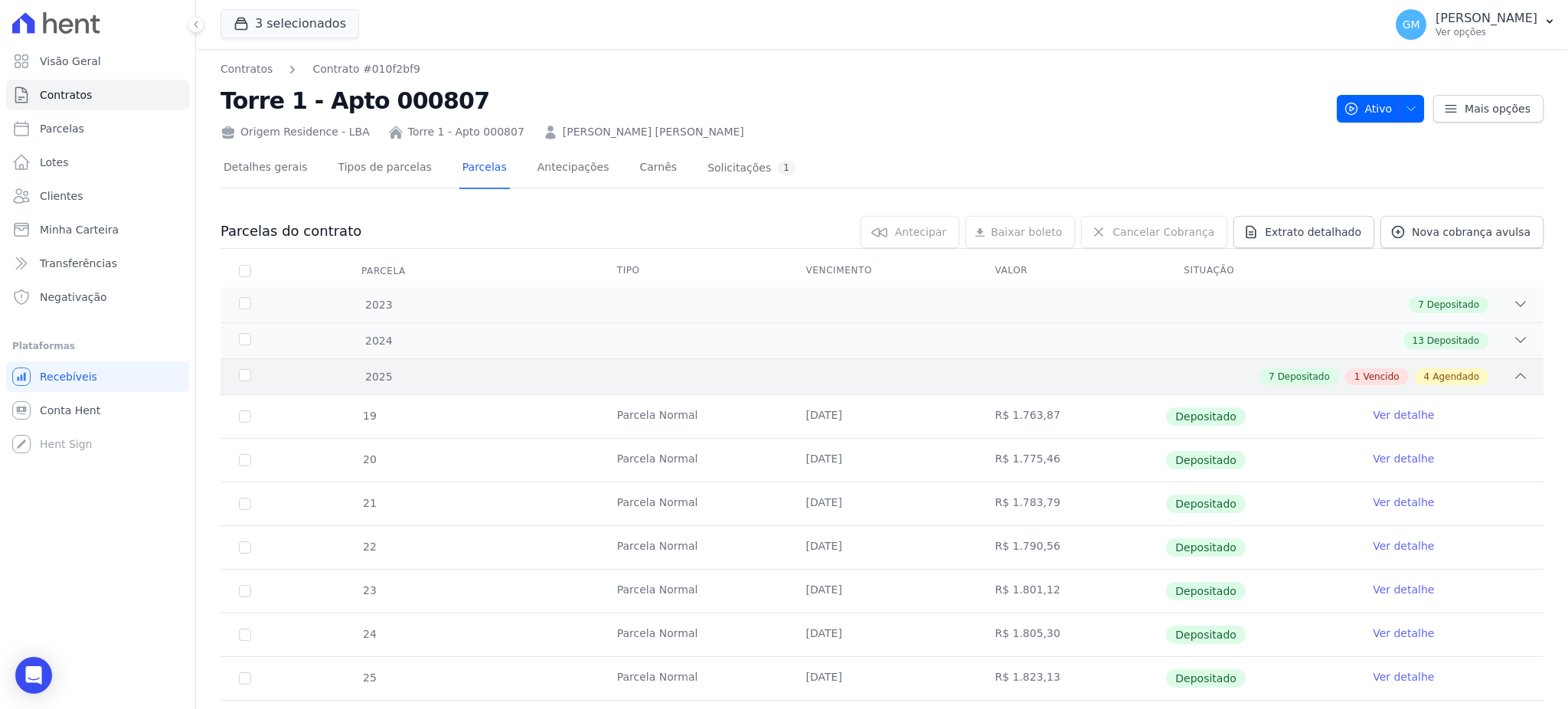
scroll to position [326, 0]
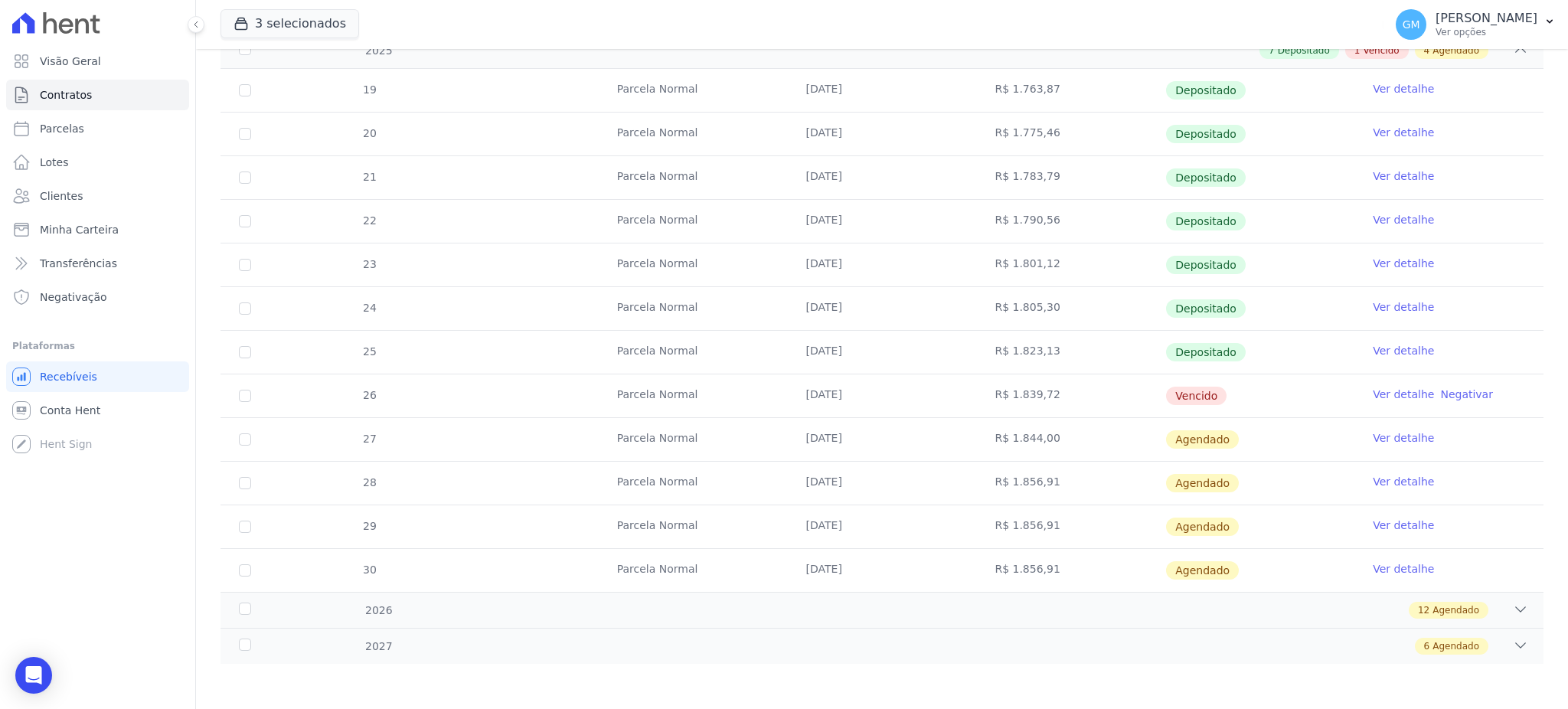
drag, startPoint x: 845, startPoint y: 400, endPoint x: 786, endPoint y: 402, distance: 59.0
click at [788, 402] on td "[DATE]" at bounding box center [882, 395] width 189 height 43
click at [101, 188] on link "Clientes" at bounding box center [97, 196] width 183 height 30
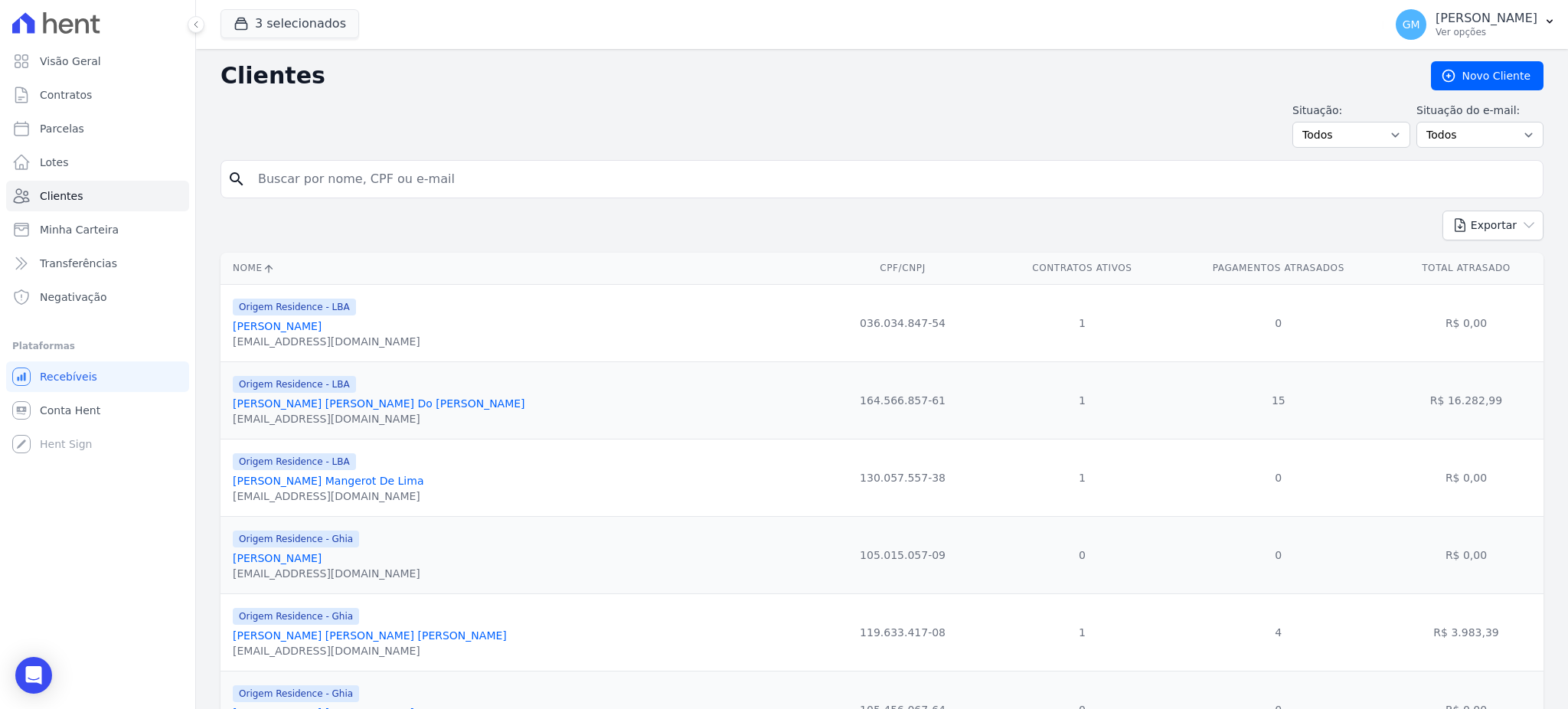
click at [506, 168] on input "search" at bounding box center [892, 178] width 1287 height 30
paste input "[PERSON_NAME] [PERSON_NAME] [PERSON_NAME]"
type input "[PERSON_NAME] [PERSON_NAME] [PERSON_NAME]"
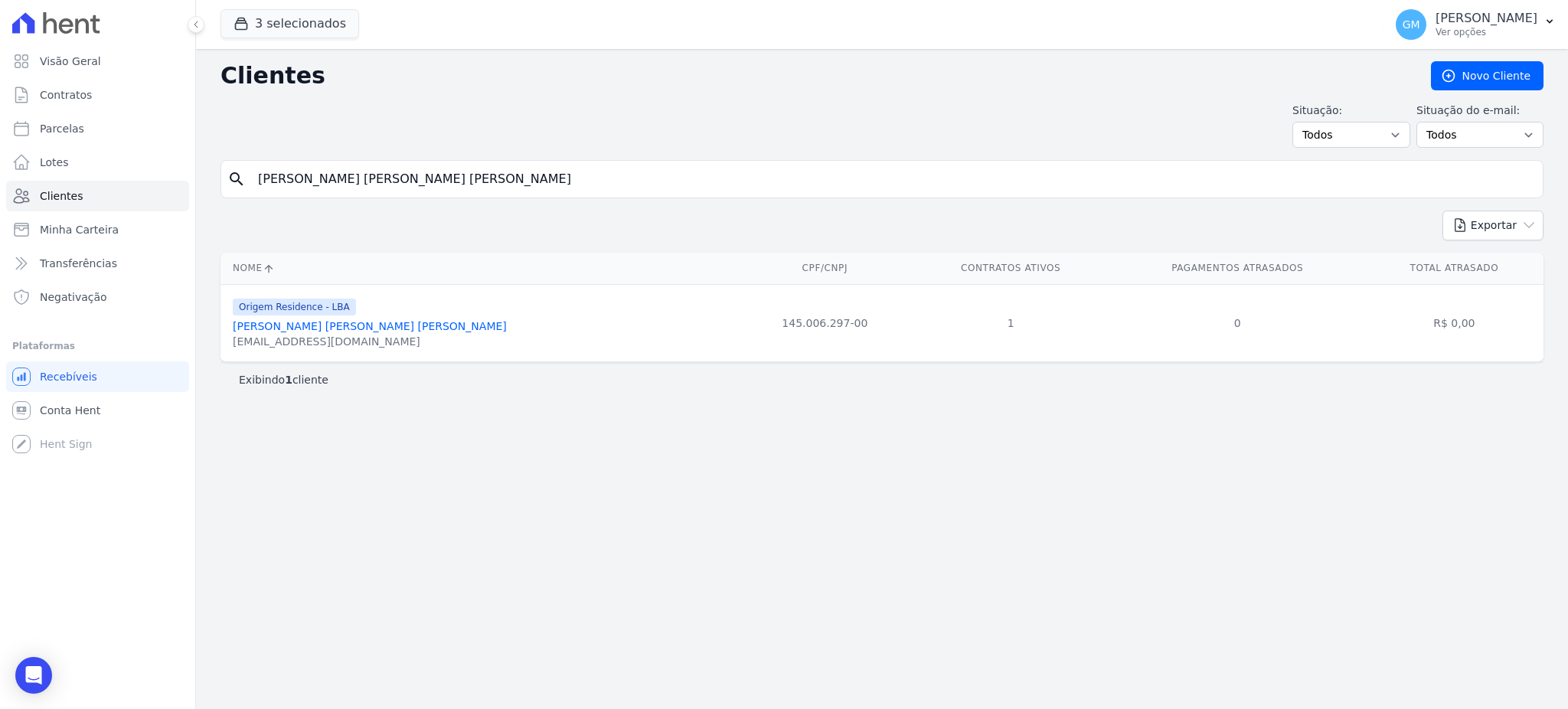
click at [291, 332] on link "[PERSON_NAME] [PERSON_NAME] [PERSON_NAME]" at bounding box center [370, 326] width 274 height 12
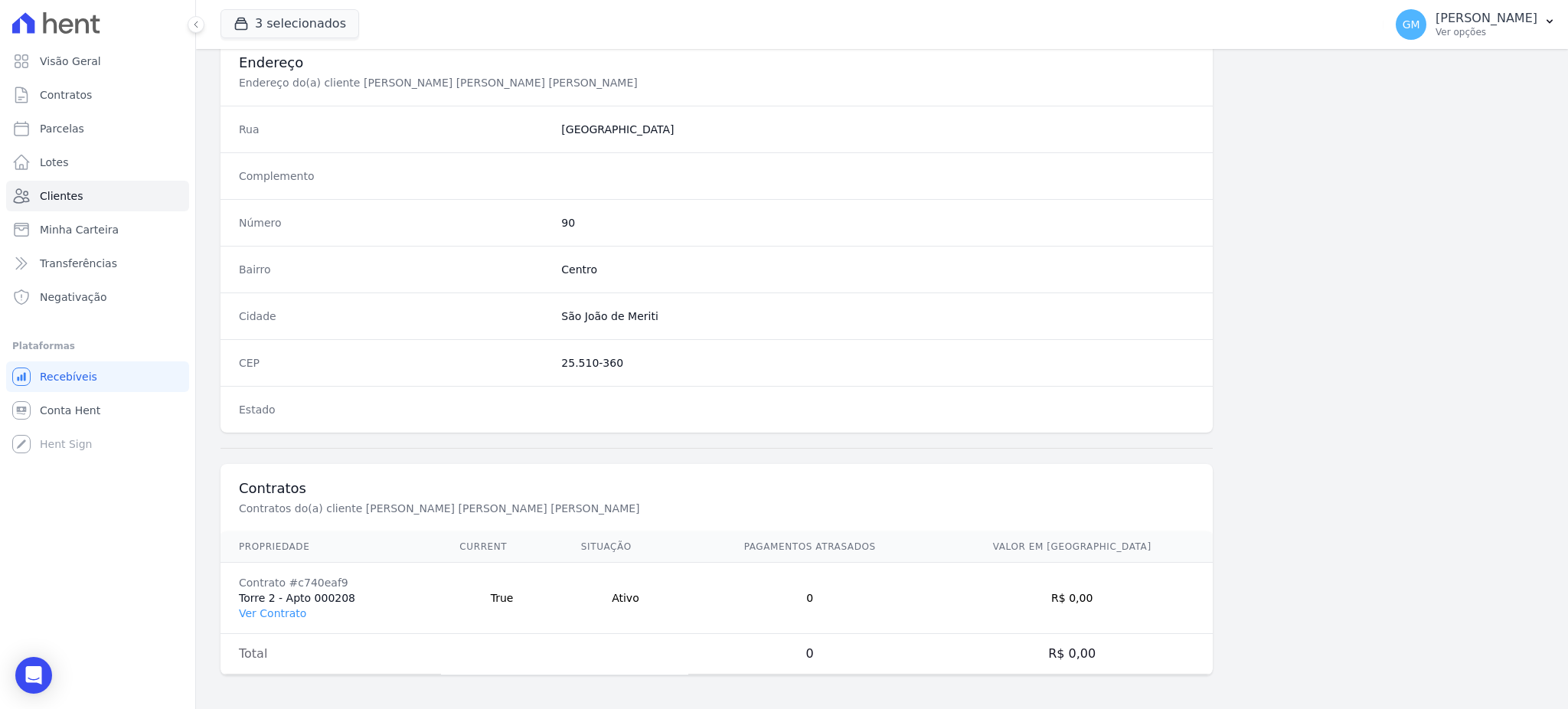
scroll to position [724, 0]
click at [282, 612] on link "Ver Contrato" at bounding box center [272, 610] width 67 height 12
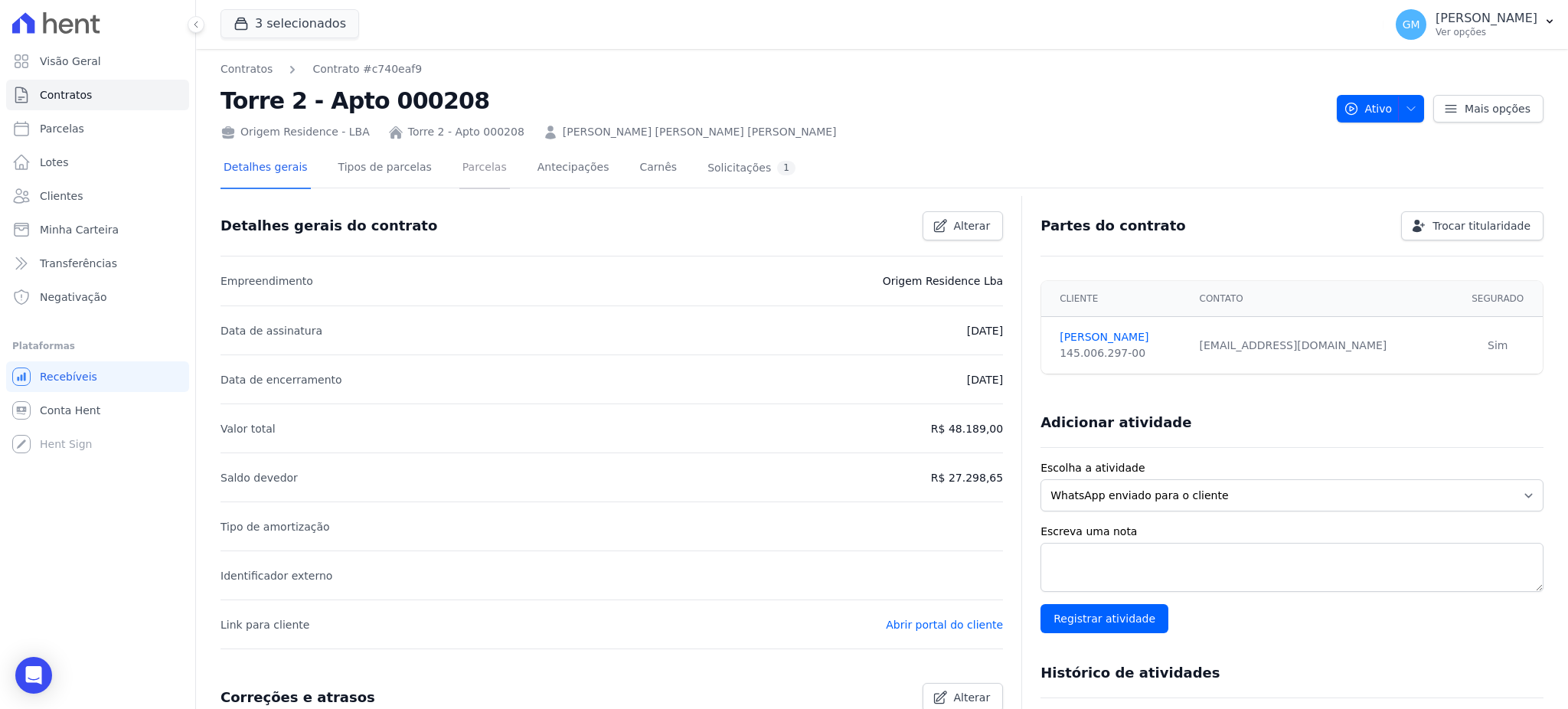
click at [459, 162] on link "Parcelas" at bounding box center [484, 169] width 51 height 41
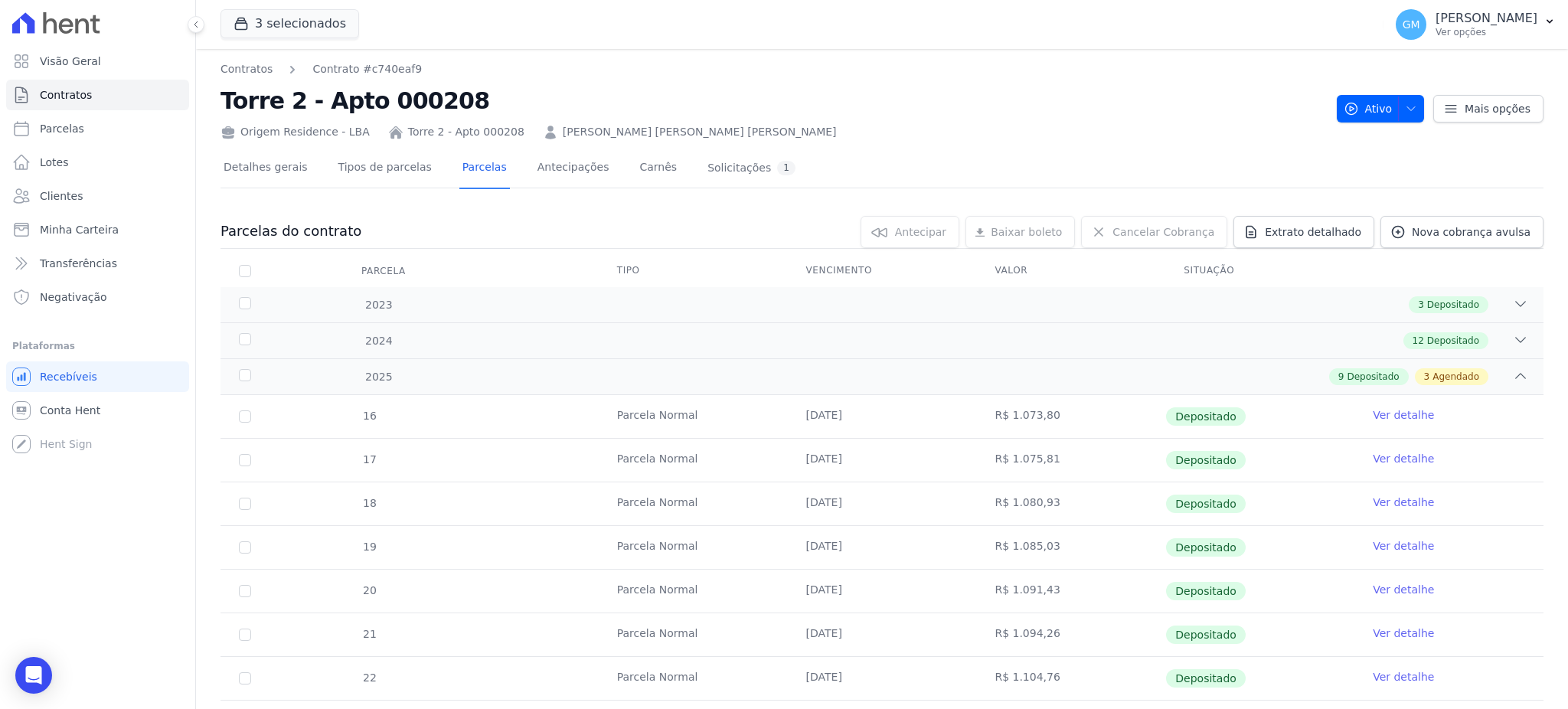
scroll to position [326, 0]
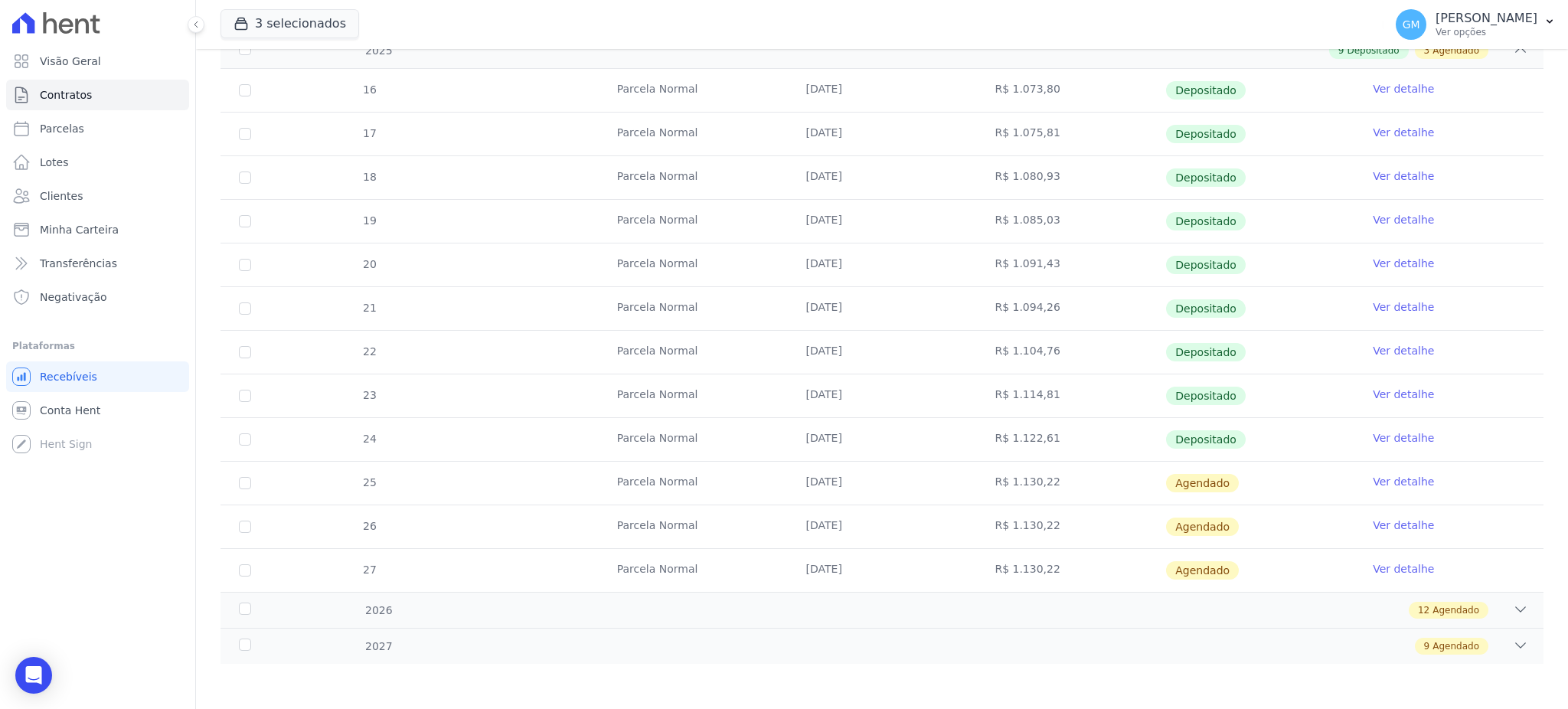
click at [1386, 435] on link "Ver detalhe" at bounding box center [1403, 438] width 62 height 16
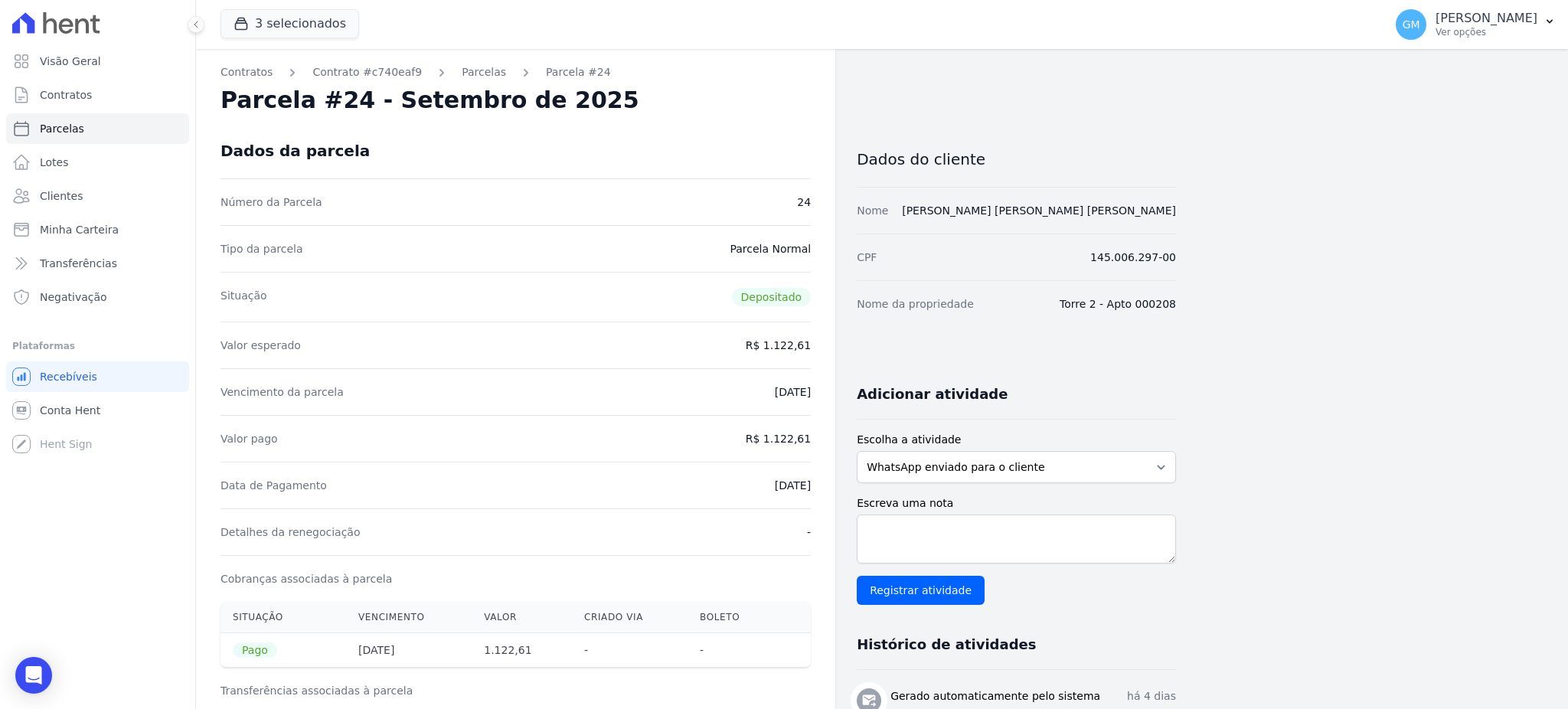
drag, startPoint x: 741, startPoint y: 478, endPoint x: 832, endPoint y: 489, distance: 91.7
copy dd "[DATE]"
drag, startPoint x: 767, startPoint y: 437, endPoint x: 830, endPoint y: 435, distance: 63.0
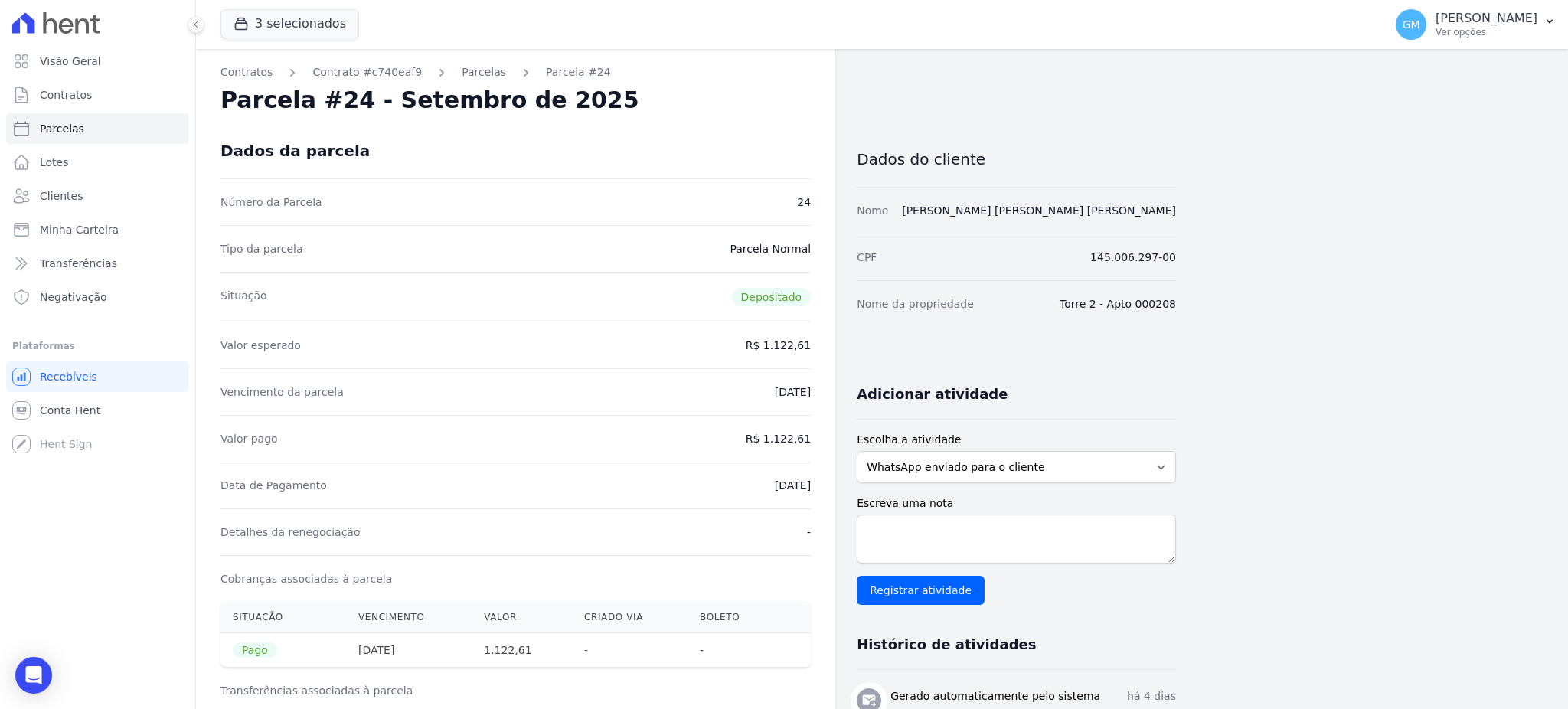
copy dd "1.122,61"
drag, startPoint x: 746, startPoint y: 485, endPoint x: 826, endPoint y: 485, distance: 80.0
copy dd "[DATE]"
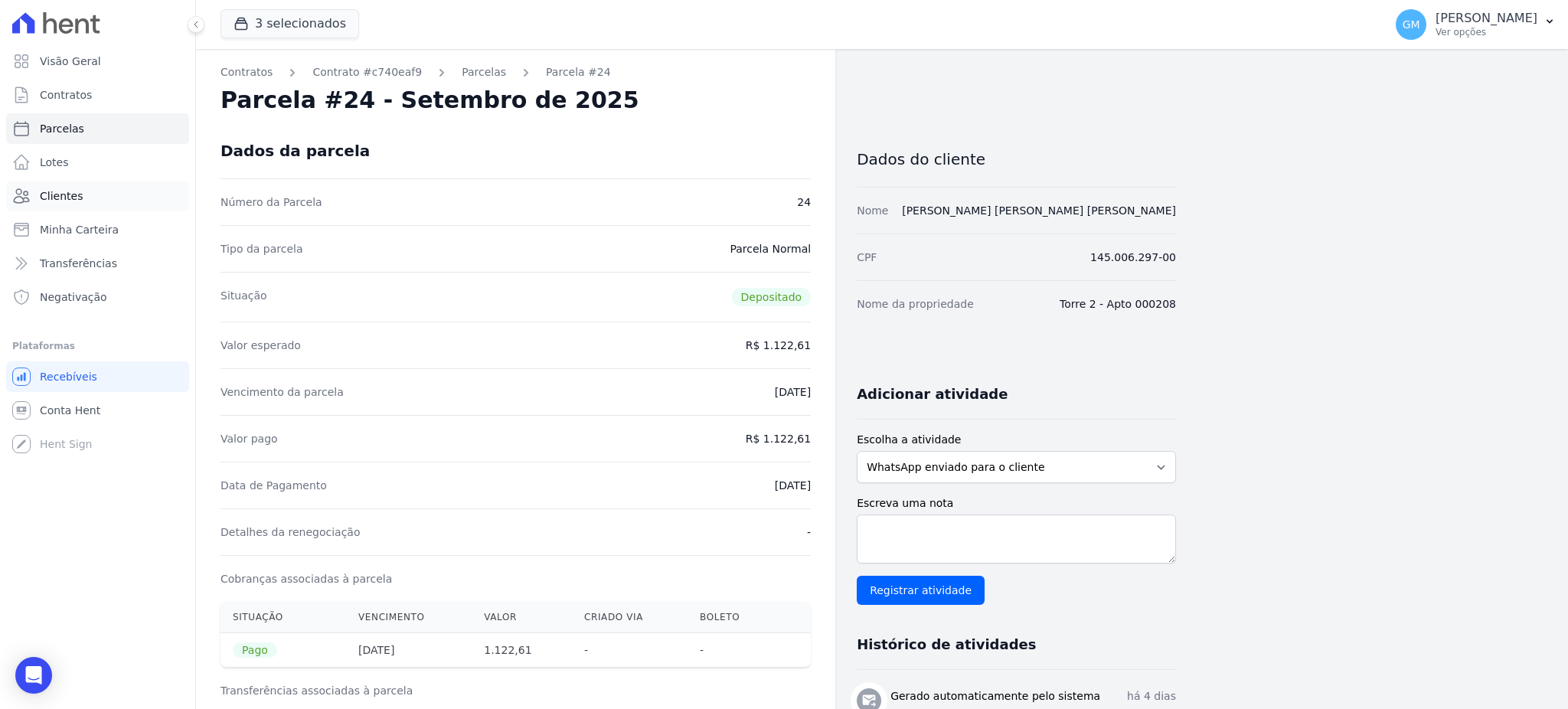
click at [71, 194] on span "Clientes" at bounding box center [61, 196] width 43 height 16
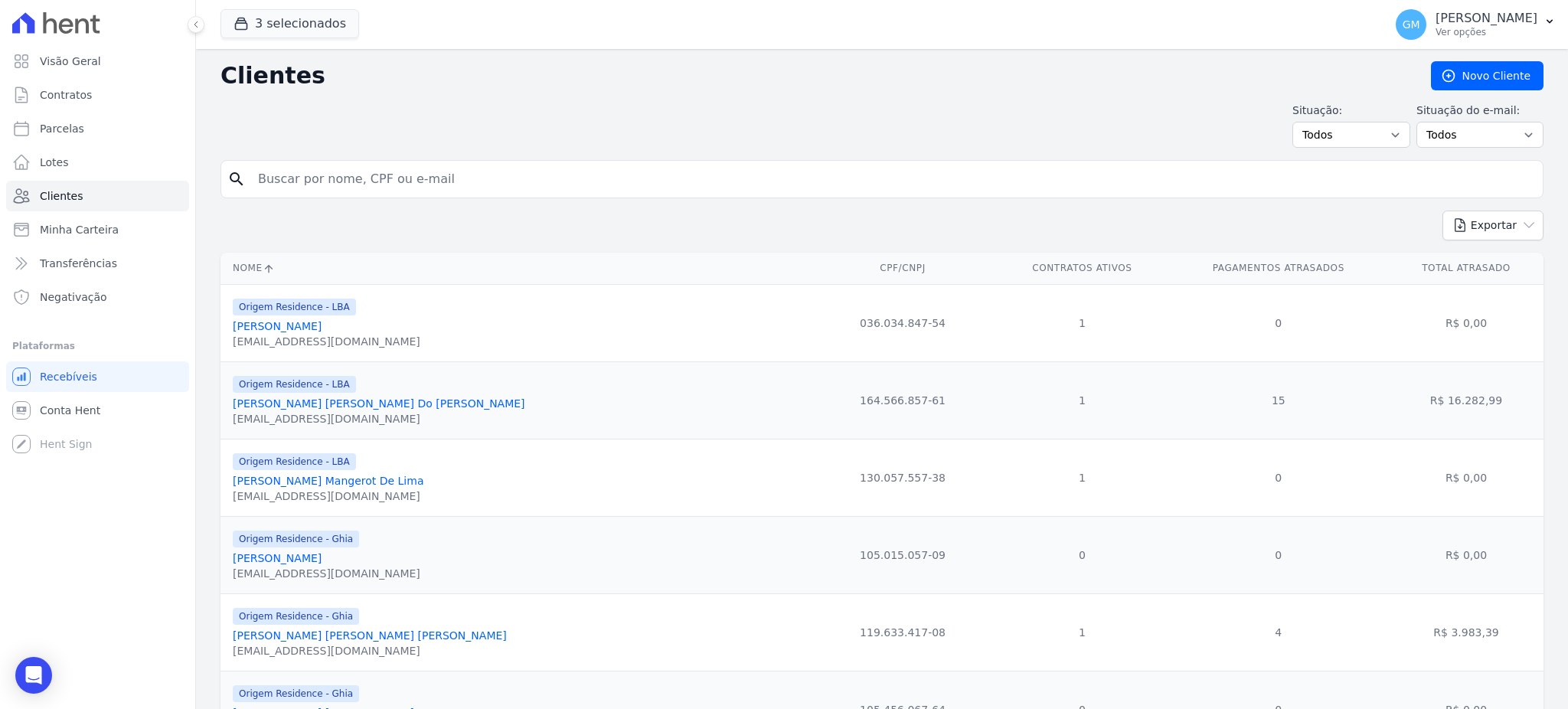
click at [304, 183] on input "search" at bounding box center [892, 178] width 1287 height 30
paste input "[PERSON_NAME] De [PERSON_NAME]"
type input "[PERSON_NAME] De [PERSON_NAME]"
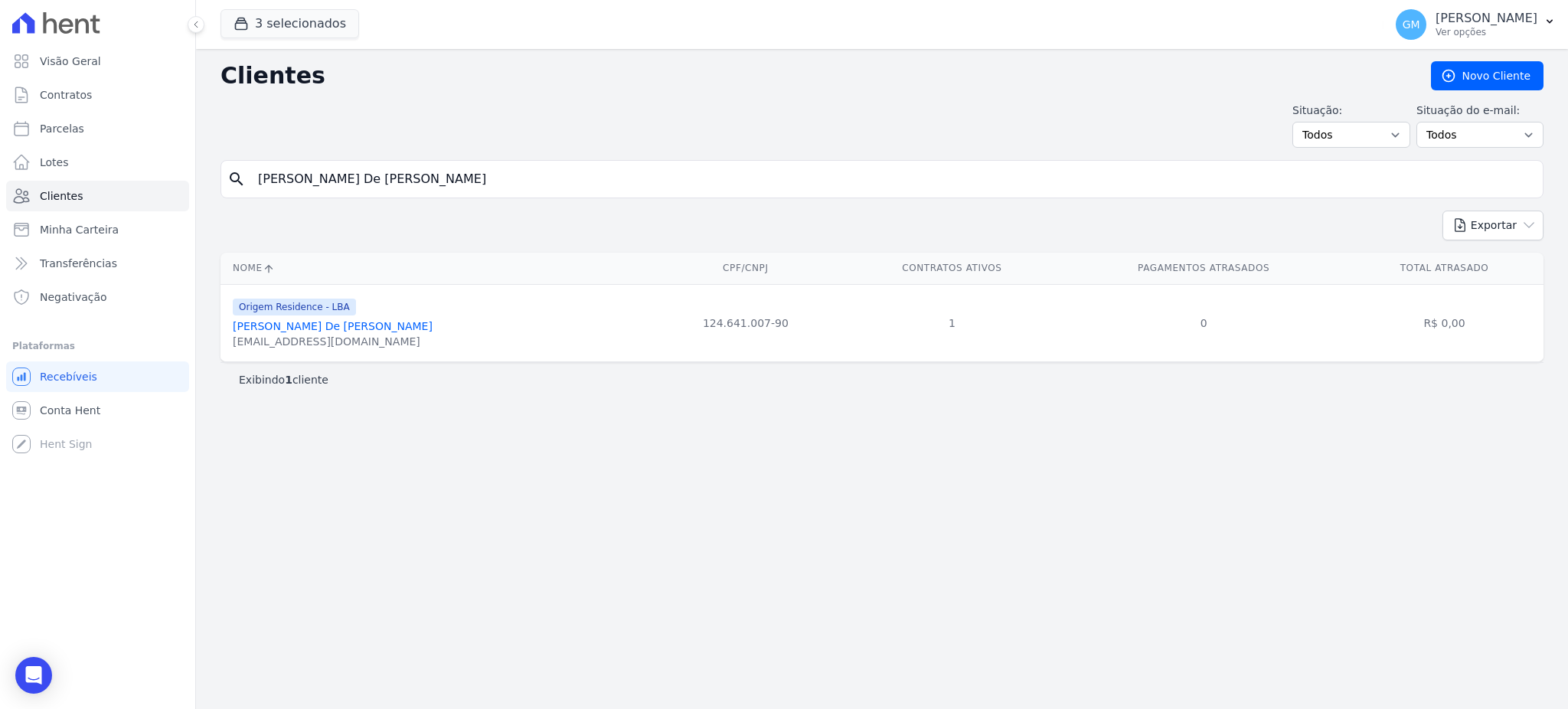
click at [310, 326] on link "[PERSON_NAME] De [PERSON_NAME]" at bounding box center [333, 326] width 200 height 12
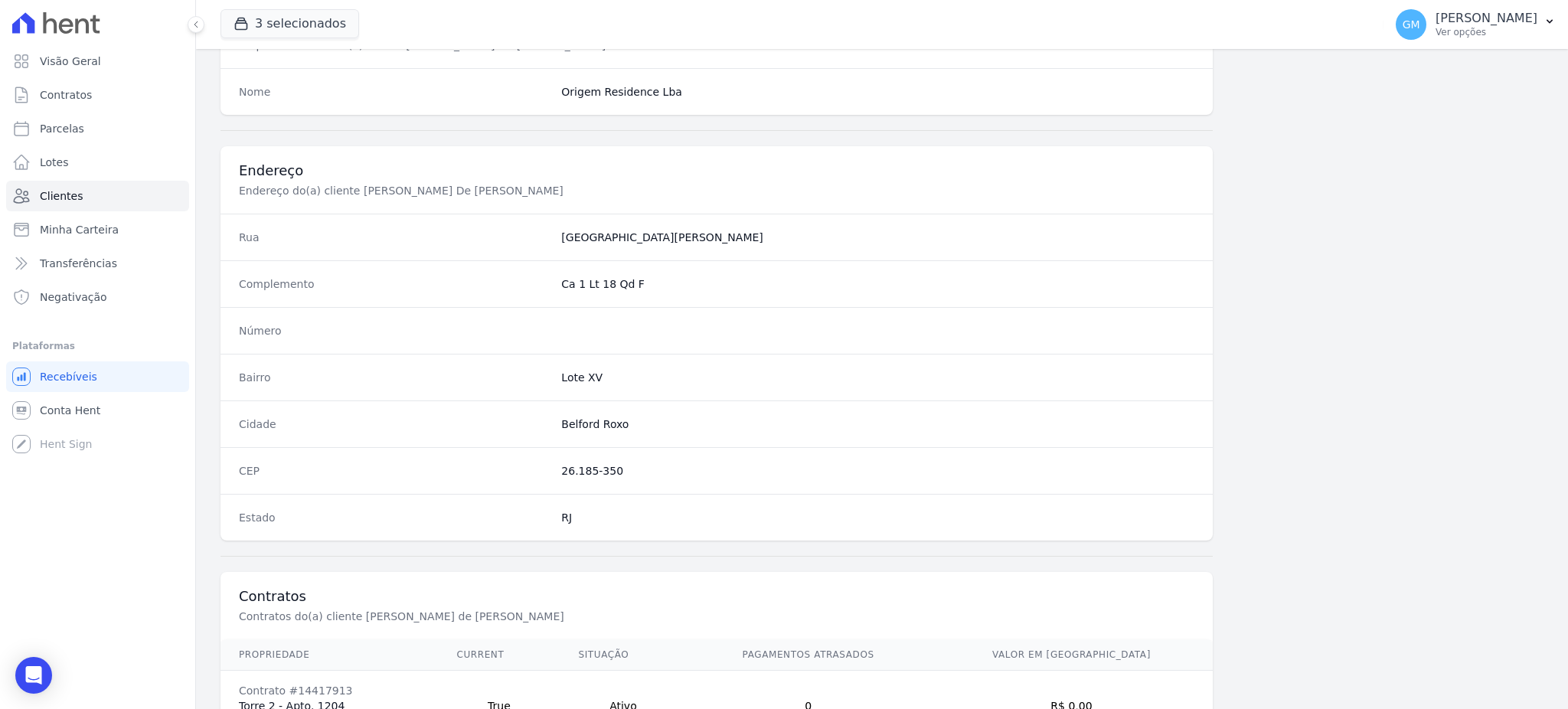
scroll to position [724, 0]
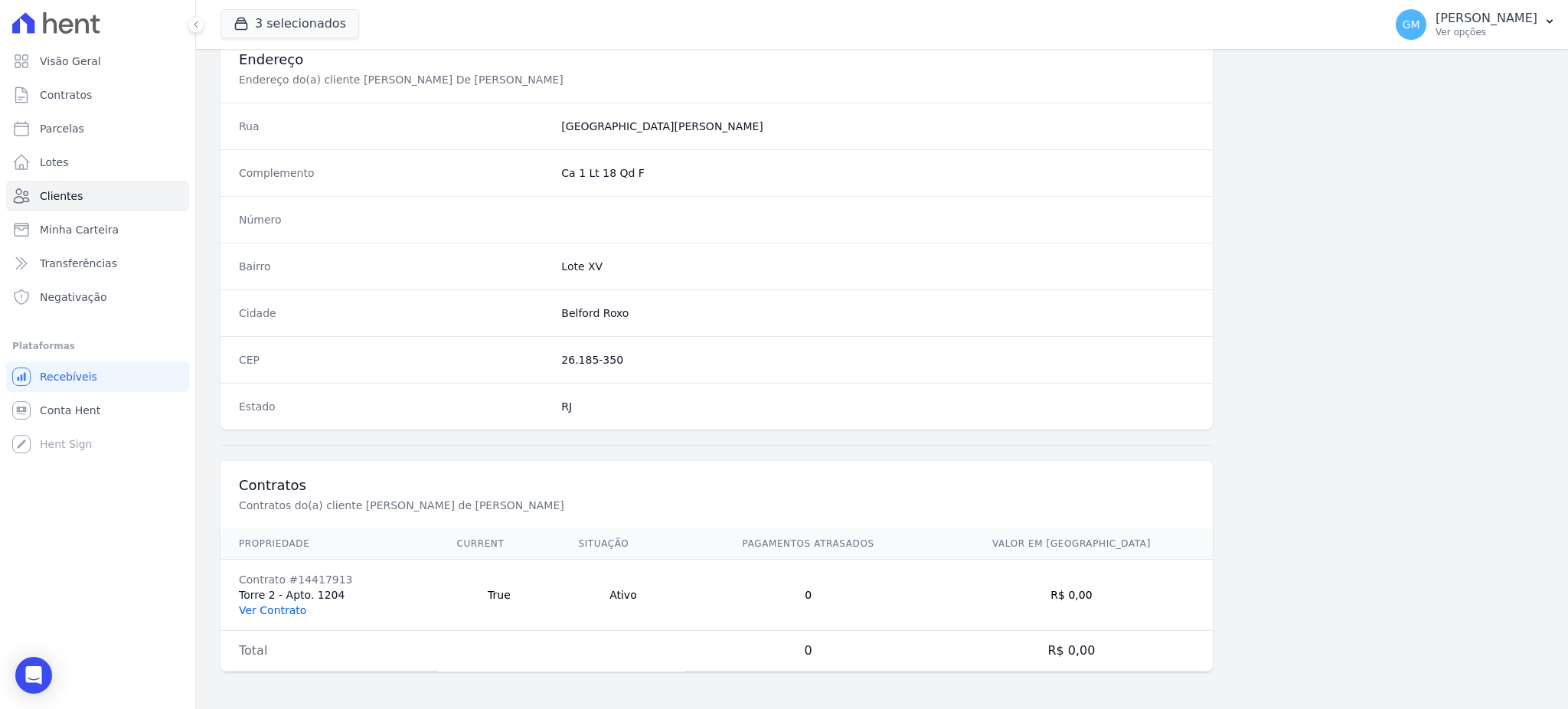
click at [289, 608] on link "Ver Contrato" at bounding box center [272, 610] width 67 height 12
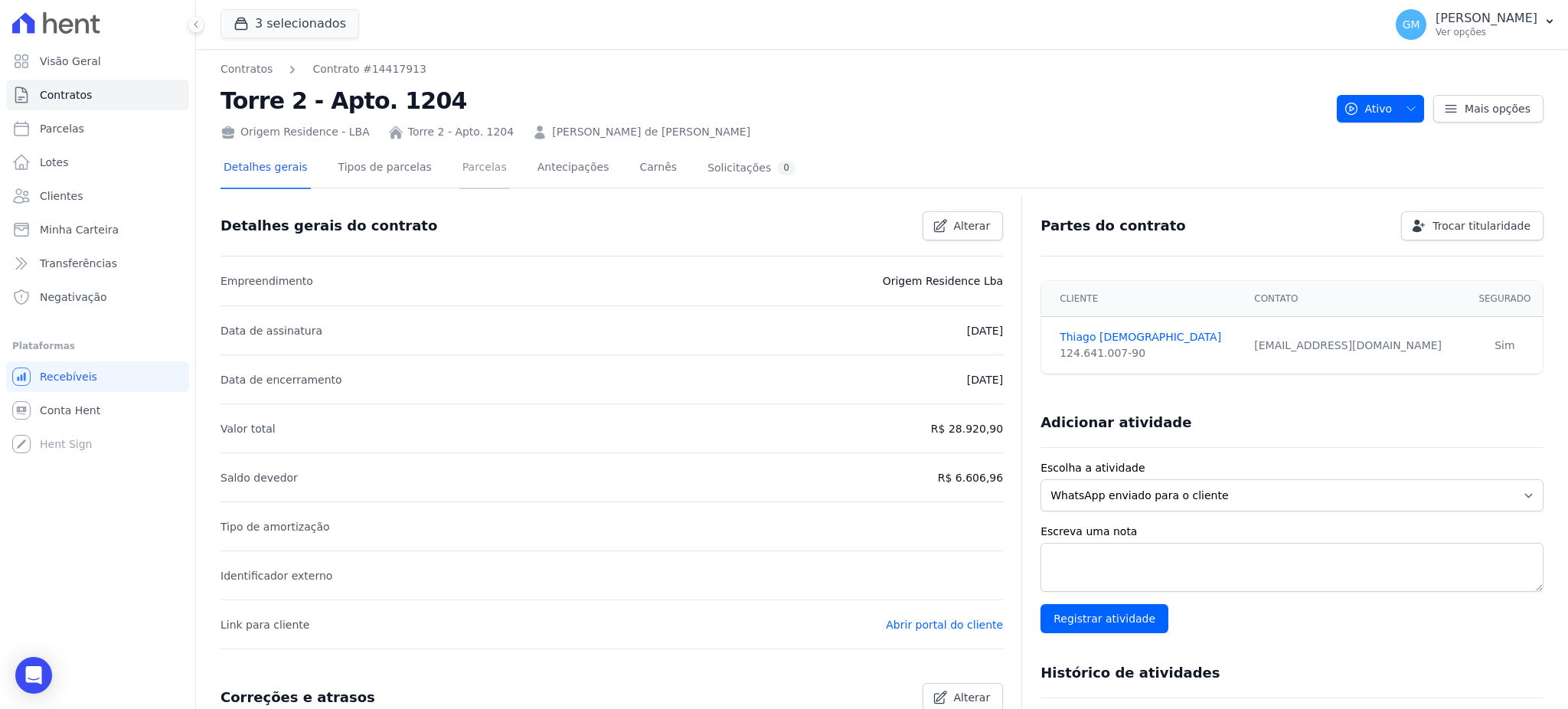
click at [459, 169] on link "Parcelas" at bounding box center [484, 169] width 51 height 41
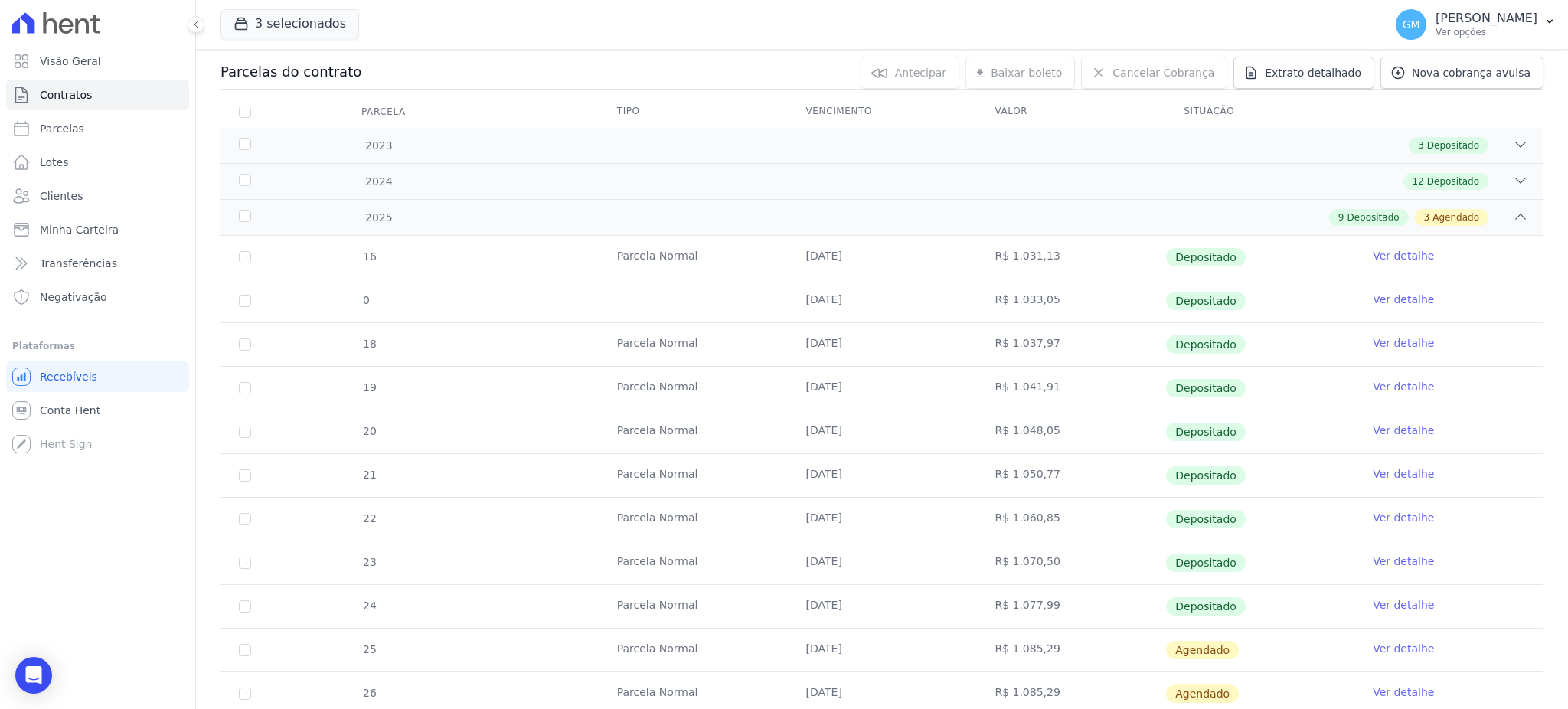
scroll to position [290, 0]
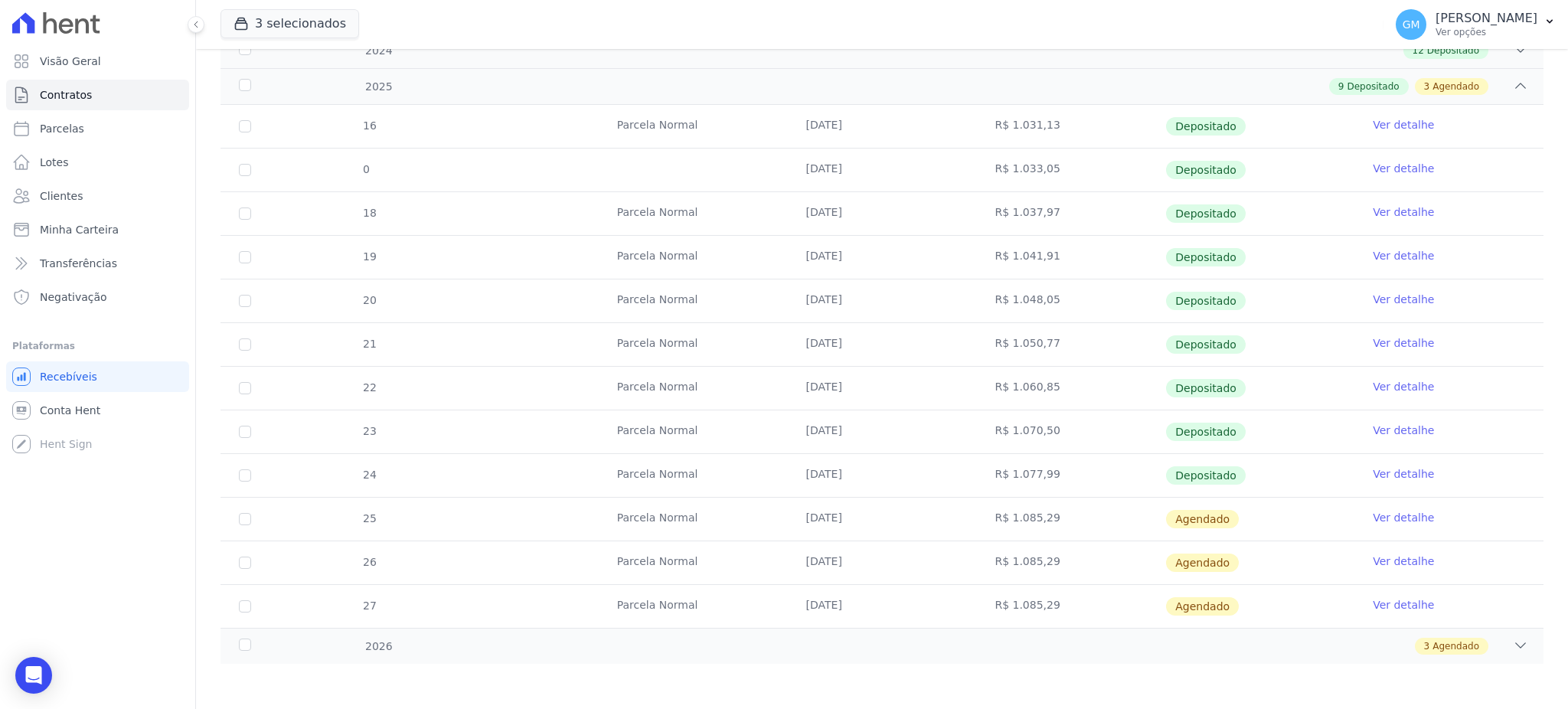
click at [1373, 473] on link "Ver detalhe" at bounding box center [1403, 474] width 62 height 16
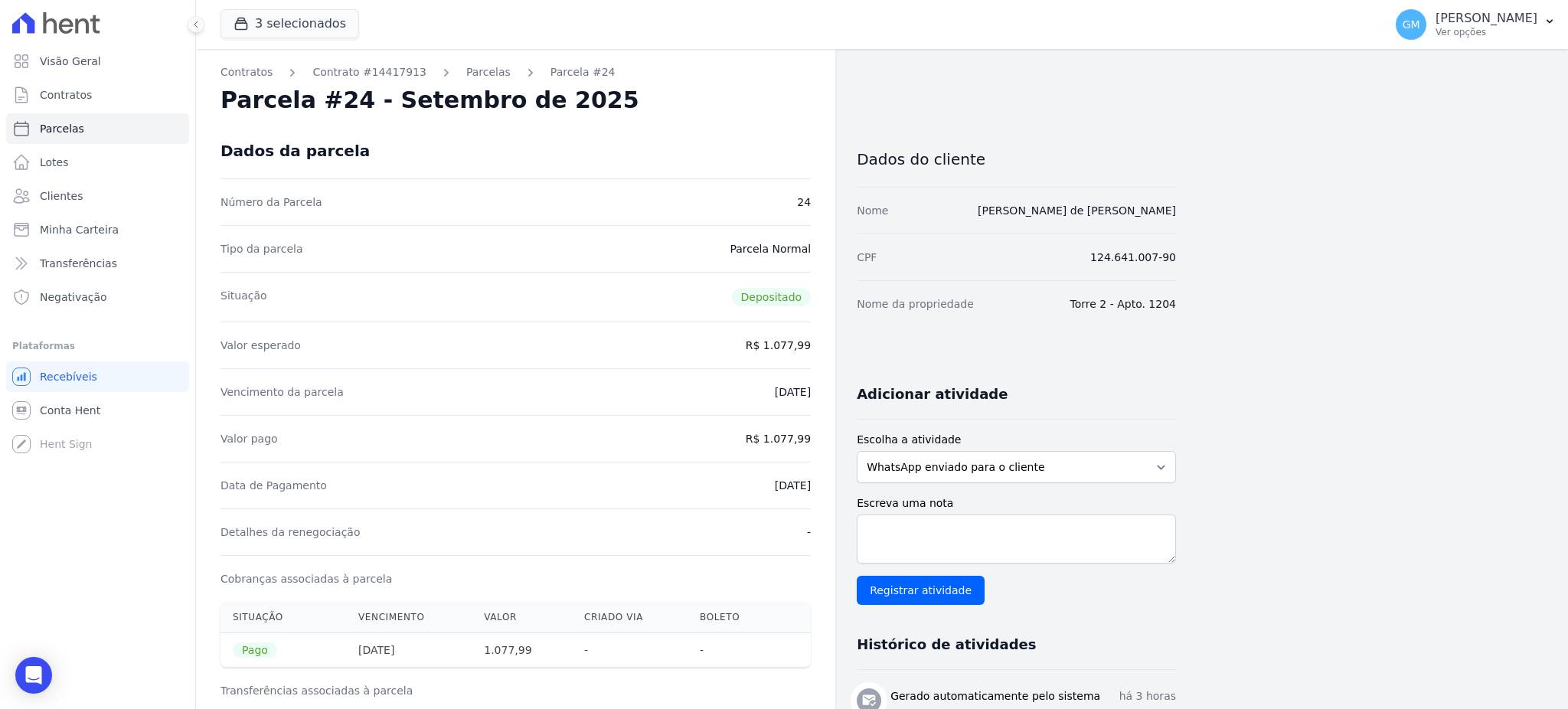
drag, startPoint x: 781, startPoint y: 485, endPoint x: 819, endPoint y: 485, distance: 38.0
copy dd "[DATE]"
click at [766, 524] on div "Detalhes da renegociação -" at bounding box center [515, 531] width 590 height 47
drag, startPoint x: 750, startPoint y: 485, endPoint x: 818, endPoint y: 488, distance: 68.1
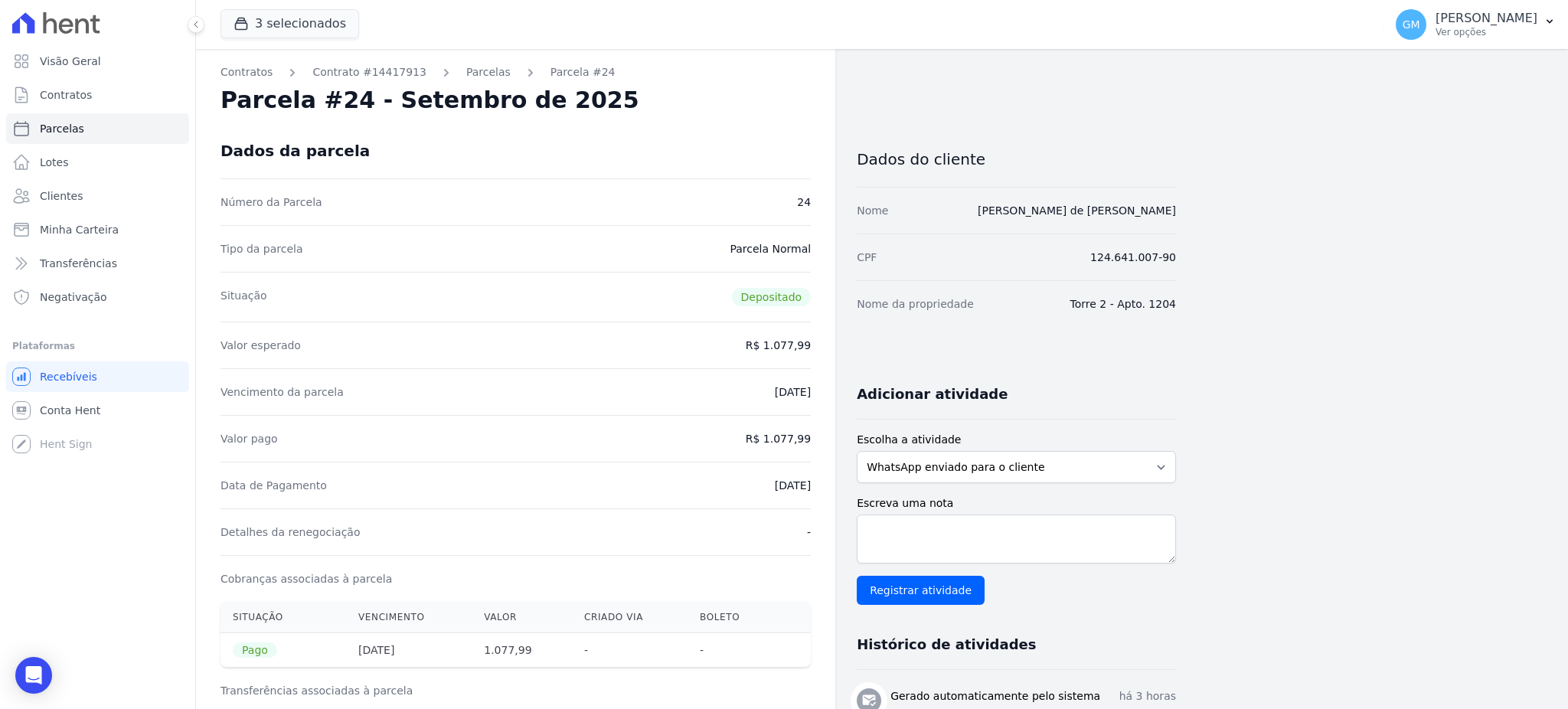
copy dd "[DATE]"
drag, startPoint x: 769, startPoint y: 438, endPoint x: 836, endPoint y: 438, distance: 67.0
copy dd "1.077,99"
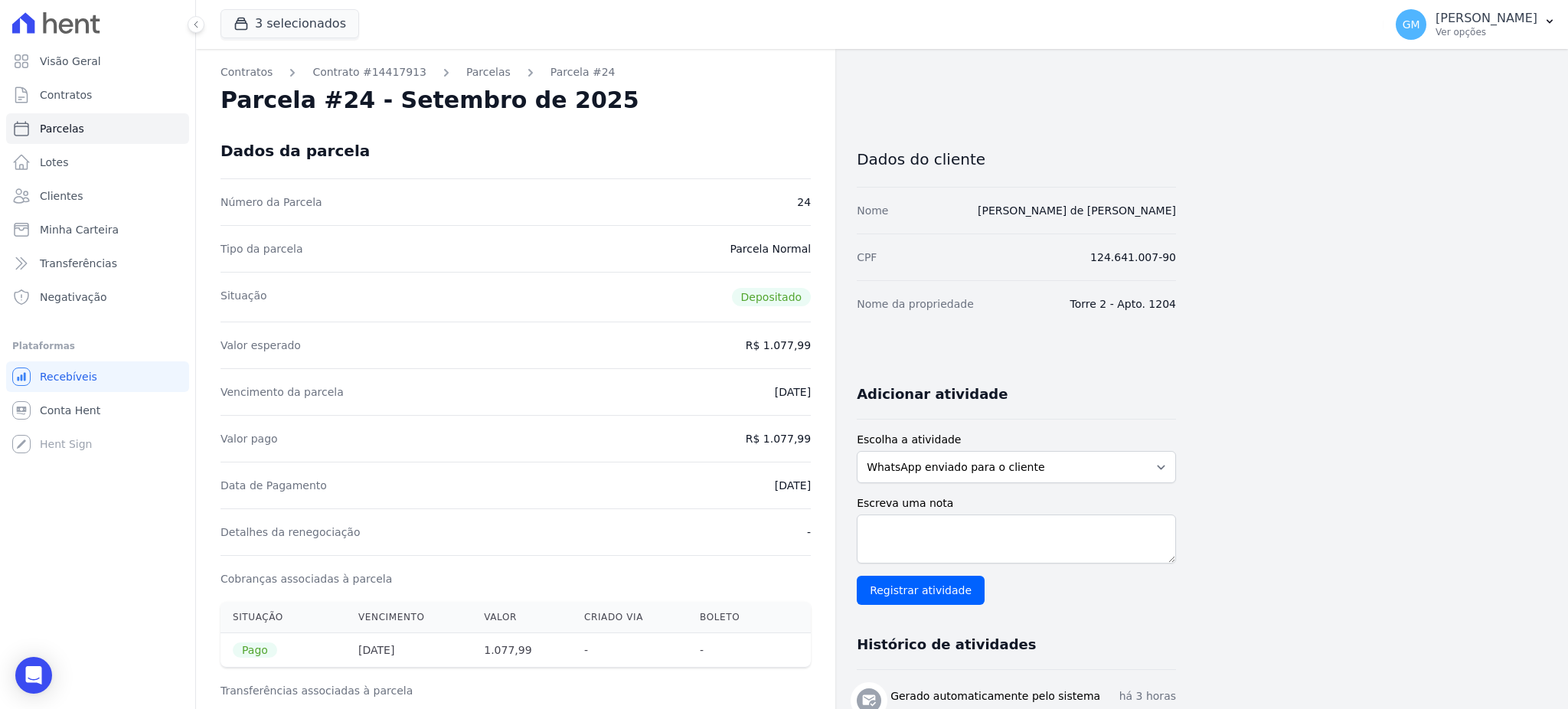
drag, startPoint x: 754, startPoint y: 492, endPoint x: 819, endPoint y: 492, distance: 65.0
copy dd "[DATE]"
click at [79, 192] on link "Clientes" at bounding box center [97, 196] width 183 height 30
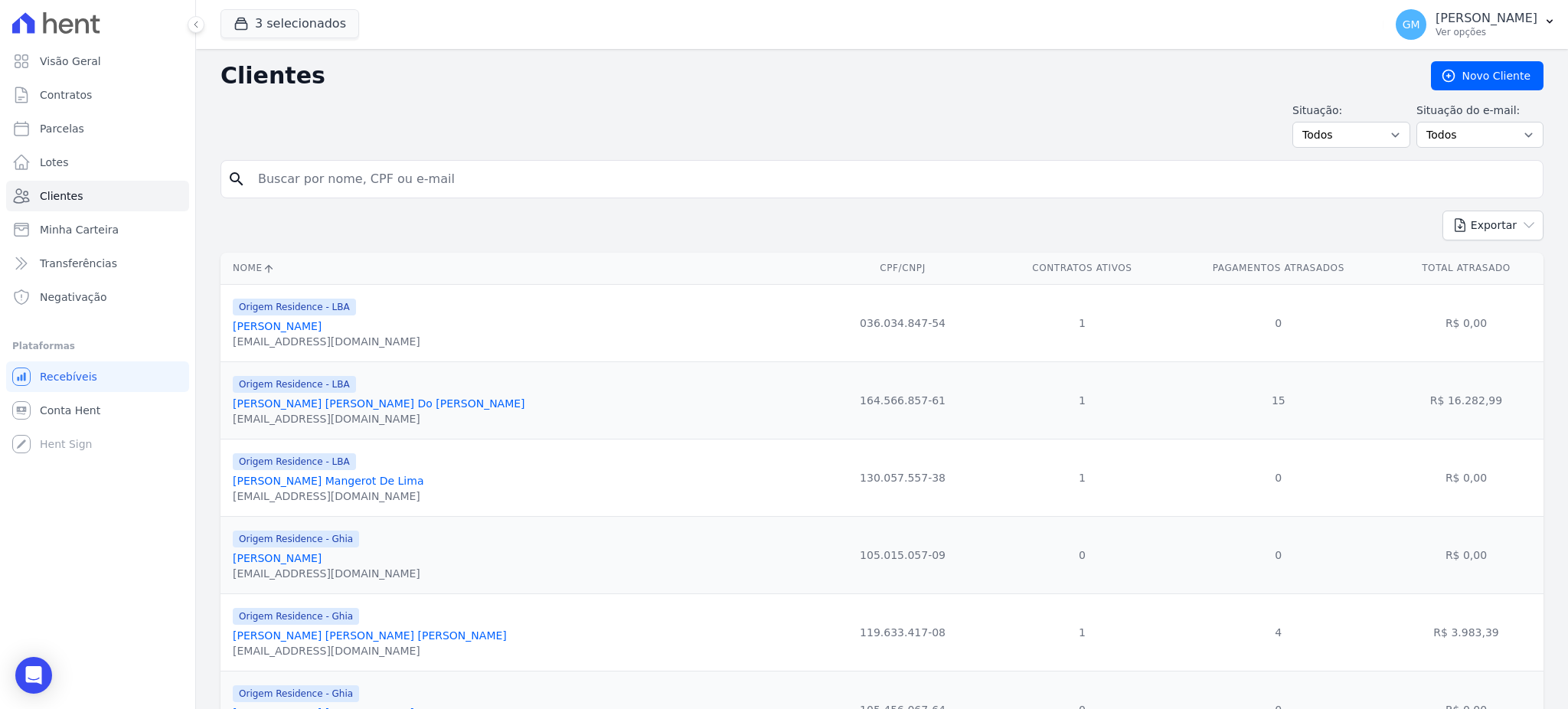
click at [369, 182] on input "search" at bounding box center [892, 178] width 1287 height 30
paste input "[PERSON_NAME] Da [PERSON_NAME]"
type input "[PERSON_NAME] Da [PERSON_NAME]"
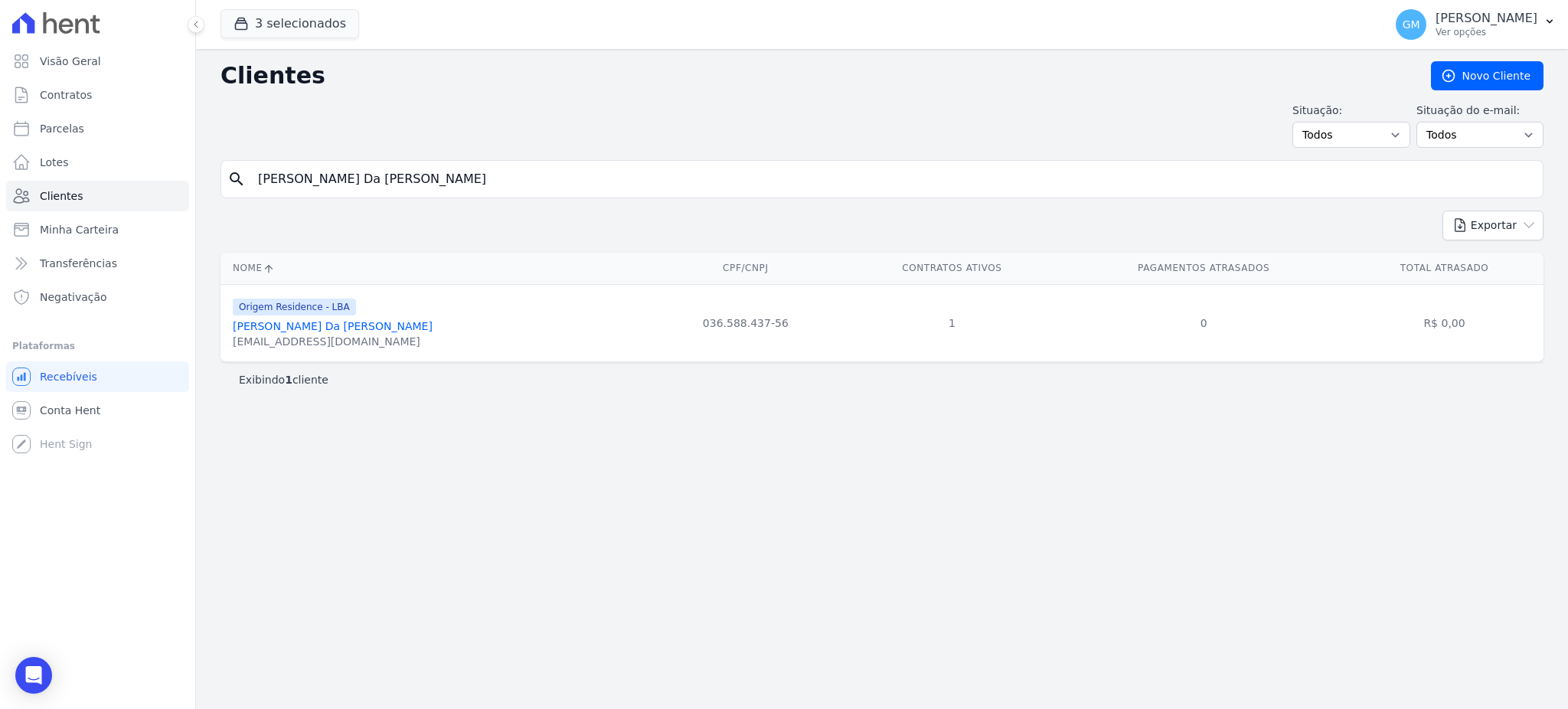
click at [370, 329] on link "[PERSON_NAME] Da [PERSON_NAME]" at bounding box center [333, 326] width 200 height 12
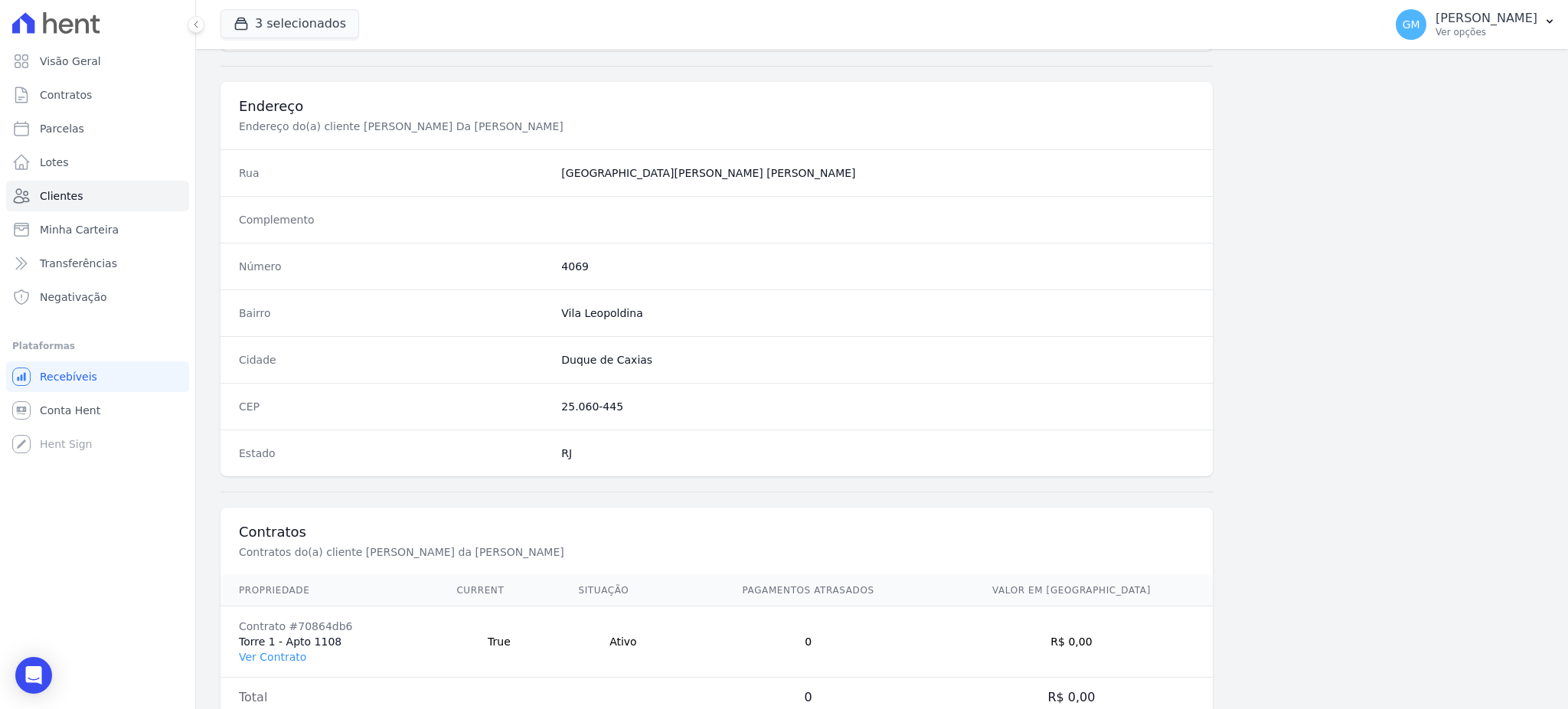
scroll to position [724, 0]
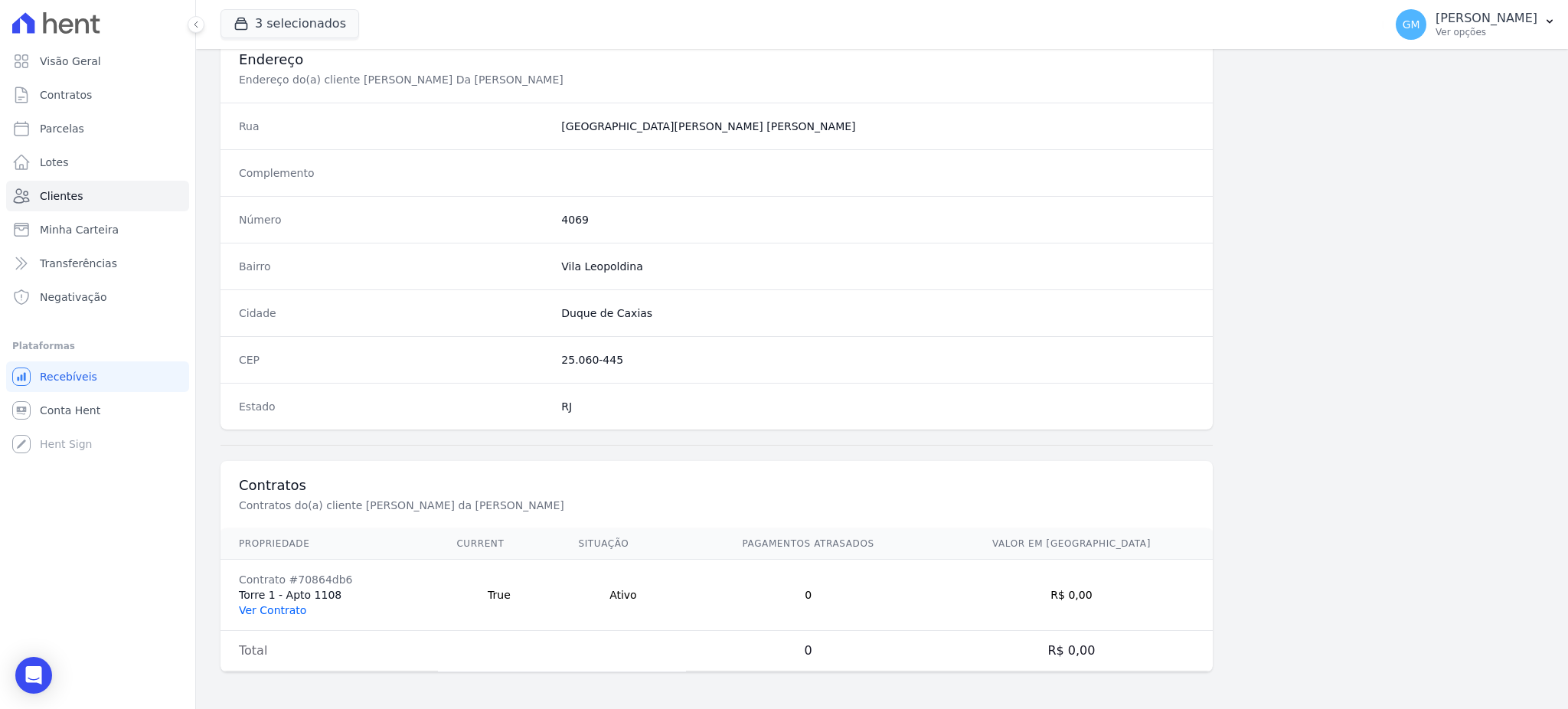
click at [271, 606] on link "Ver Contrato" at bounding box center [272, 610] width 67 height 12
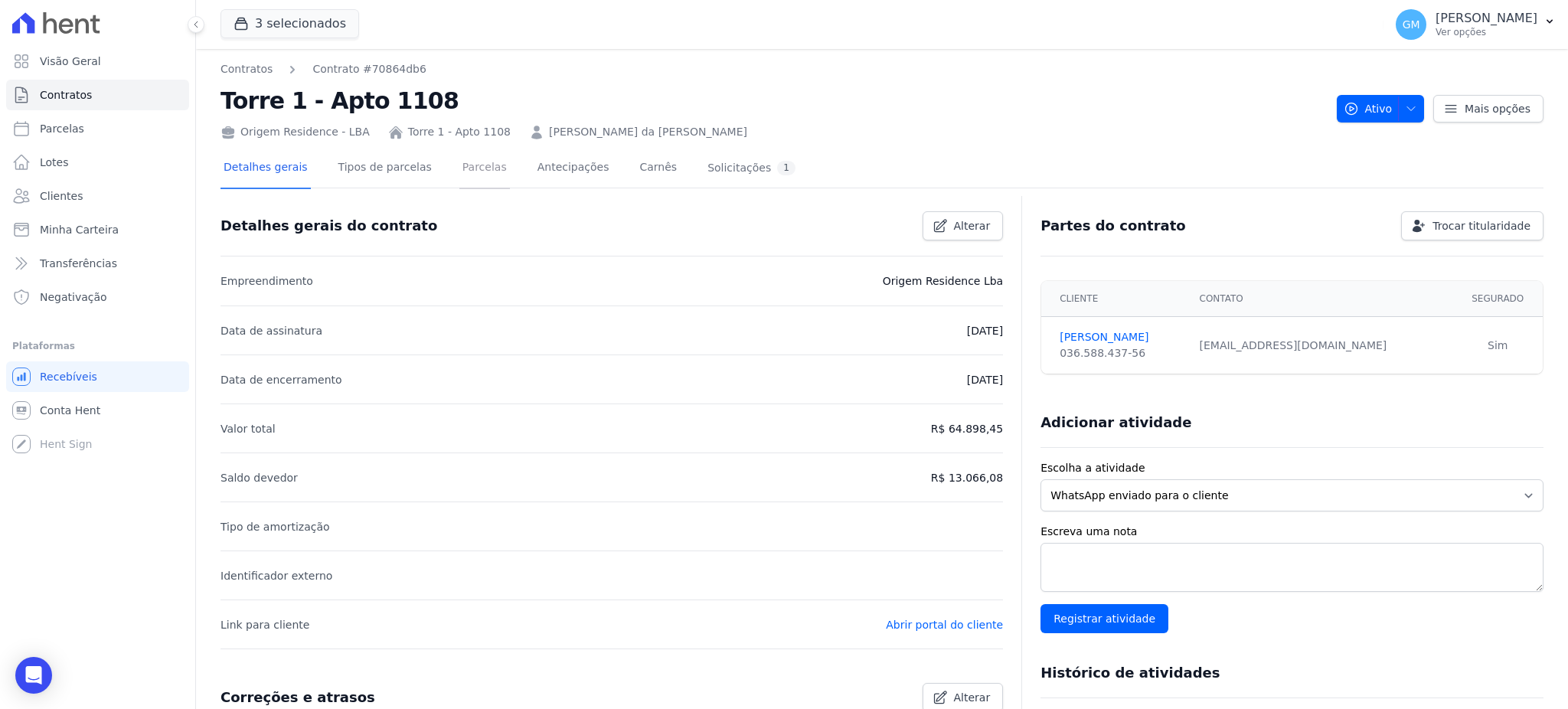
click at [459, 163] on link "Parcelas" at bounding box center [484, 169] width 51 height 41
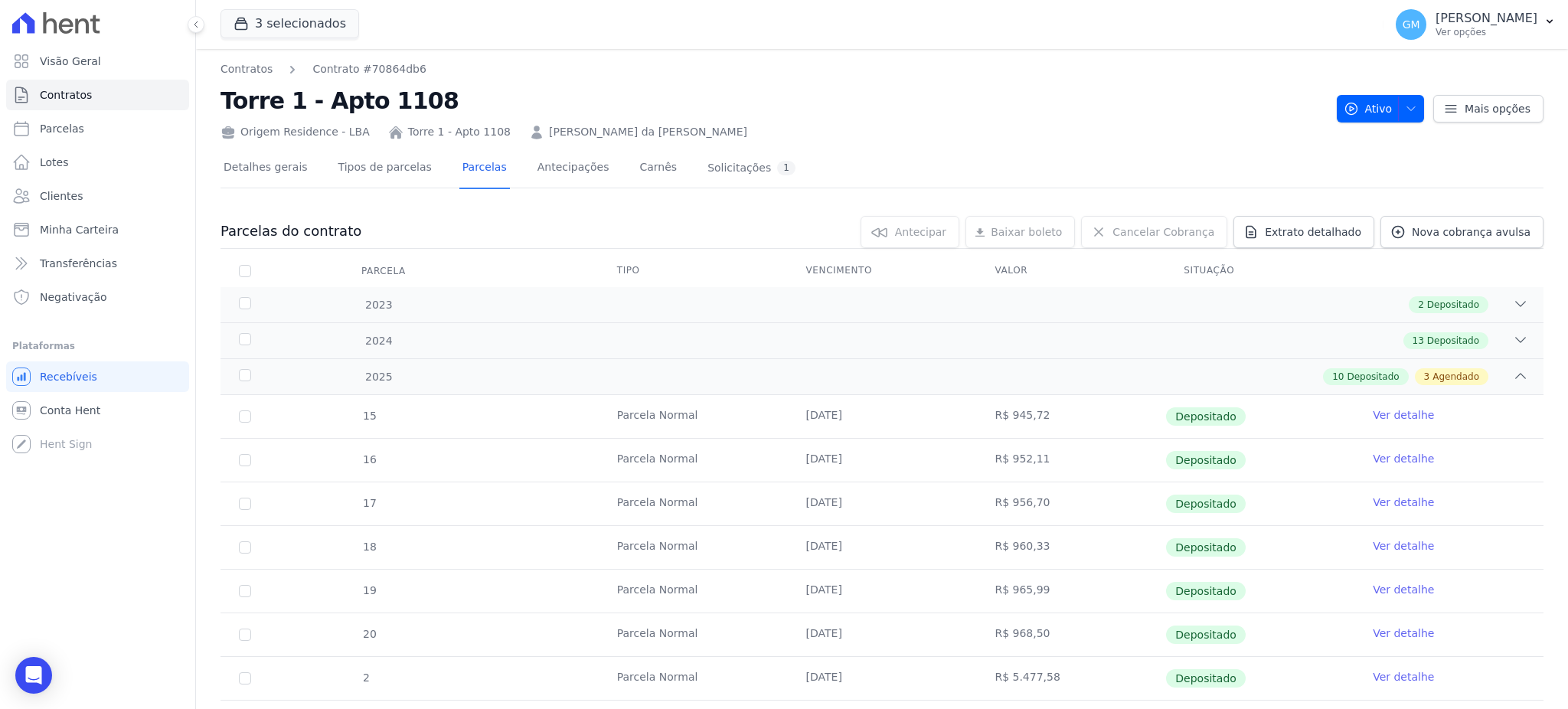
scroll to position [203, 0]
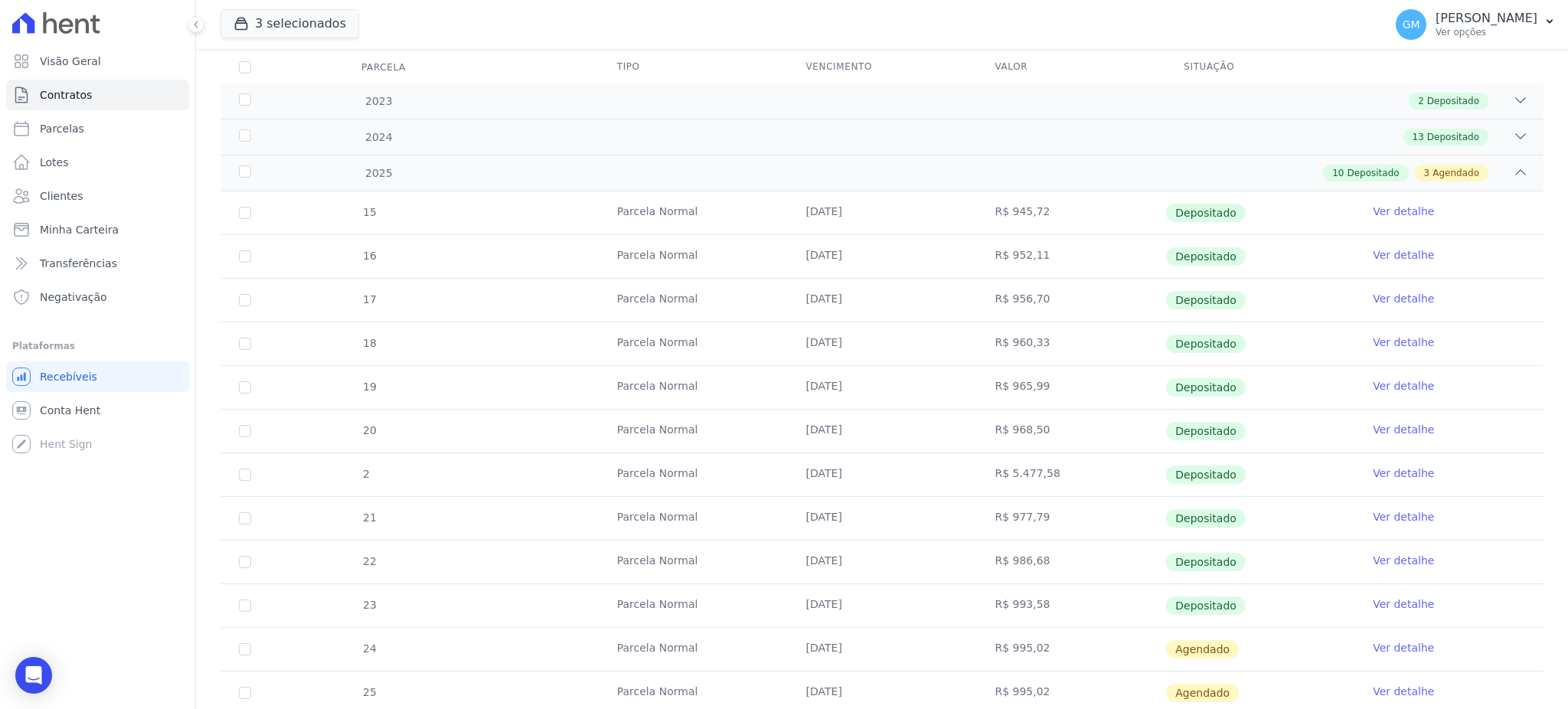
click at [1386, 604] on link "Ver detalhe" at bounding box center [1403, 604] width 62 height 16
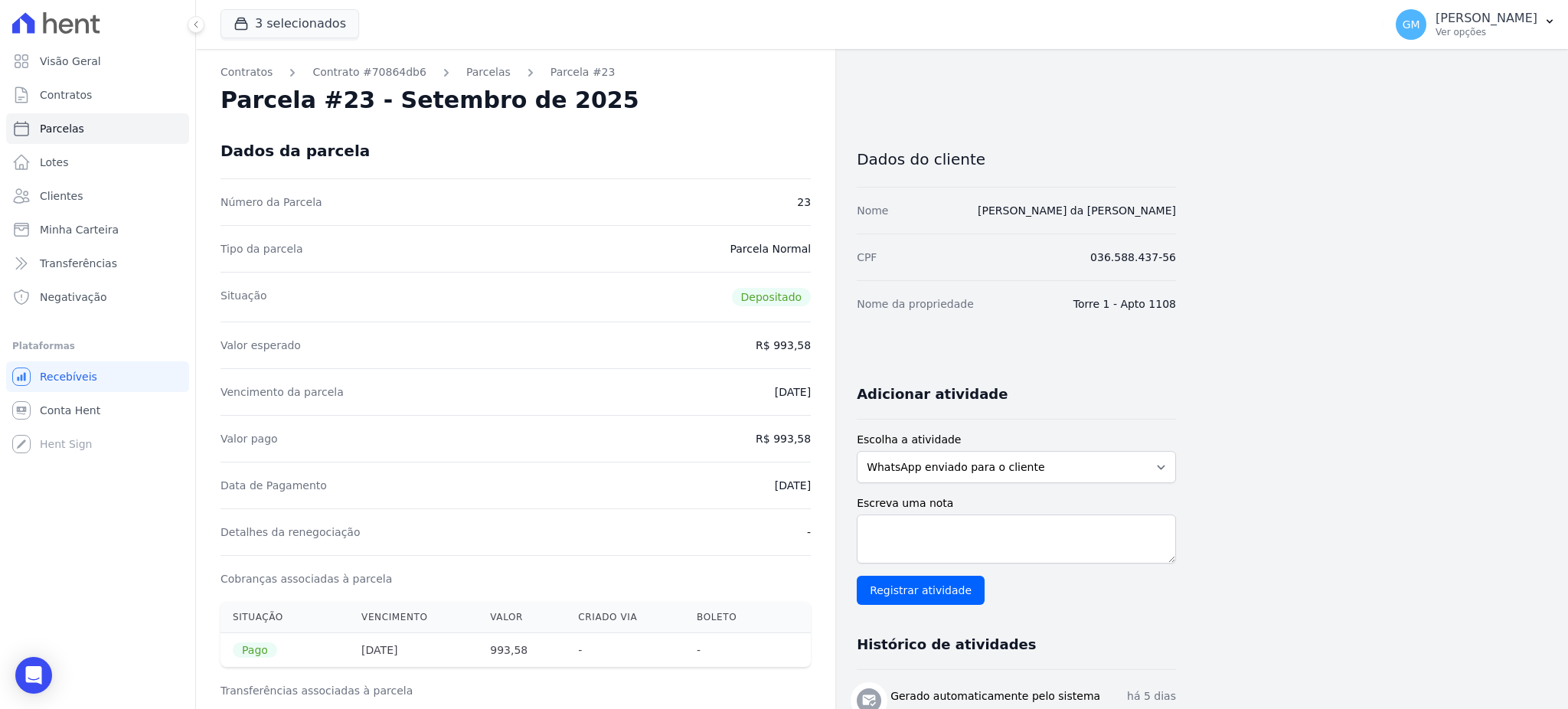
drag, startPoint x: 744, startPoint y: 485, endPoint x: 818, endPoint y: 482, distance: 74.1
copy dd "[DATE]"
drag, startPoint x: 777, startPoint y: 436, endPoint x: 823, endPoint y: 436, distance: 46.0
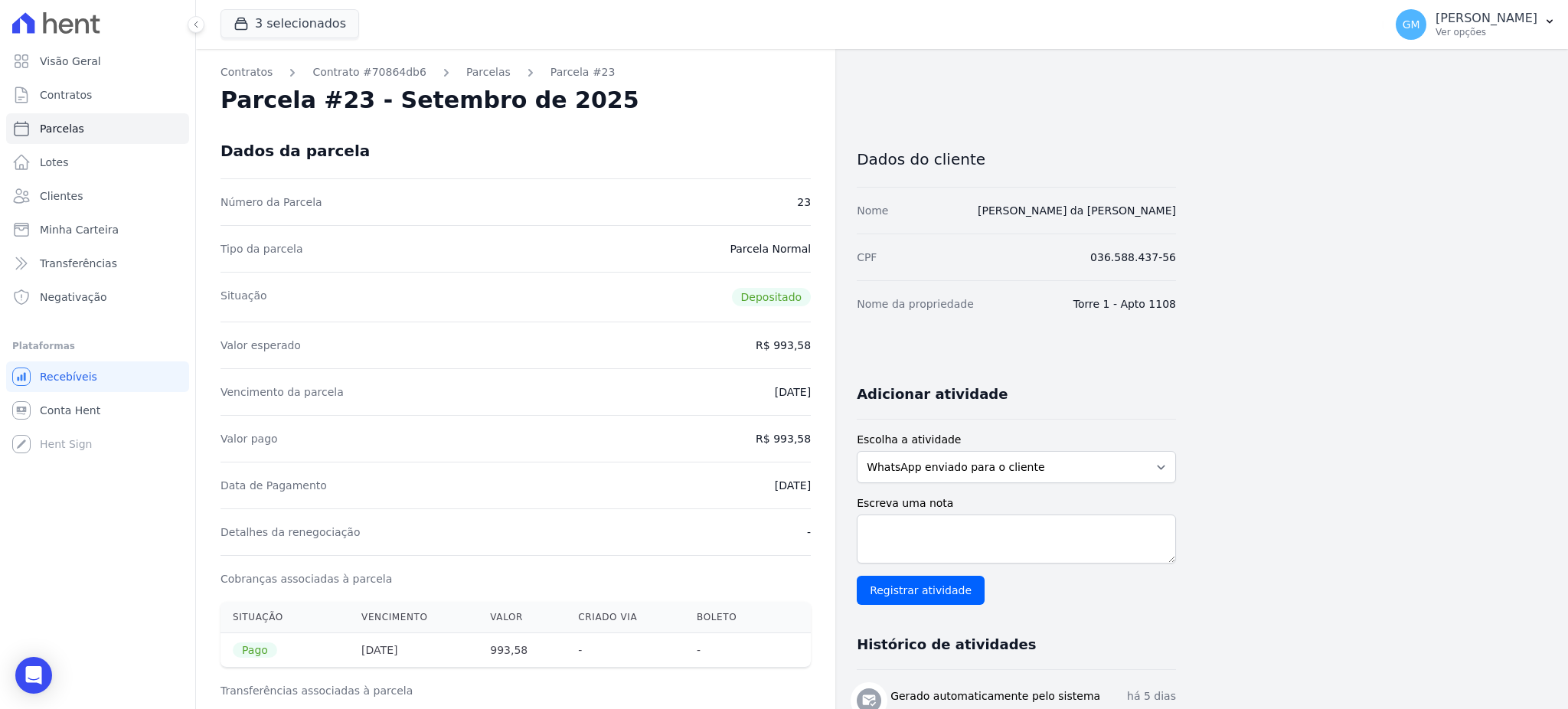
copy dd "993,58"
click at [731, 447] on div "Valor pago R$ 993,58" at bounding box center [515, 438] width 590 height 47
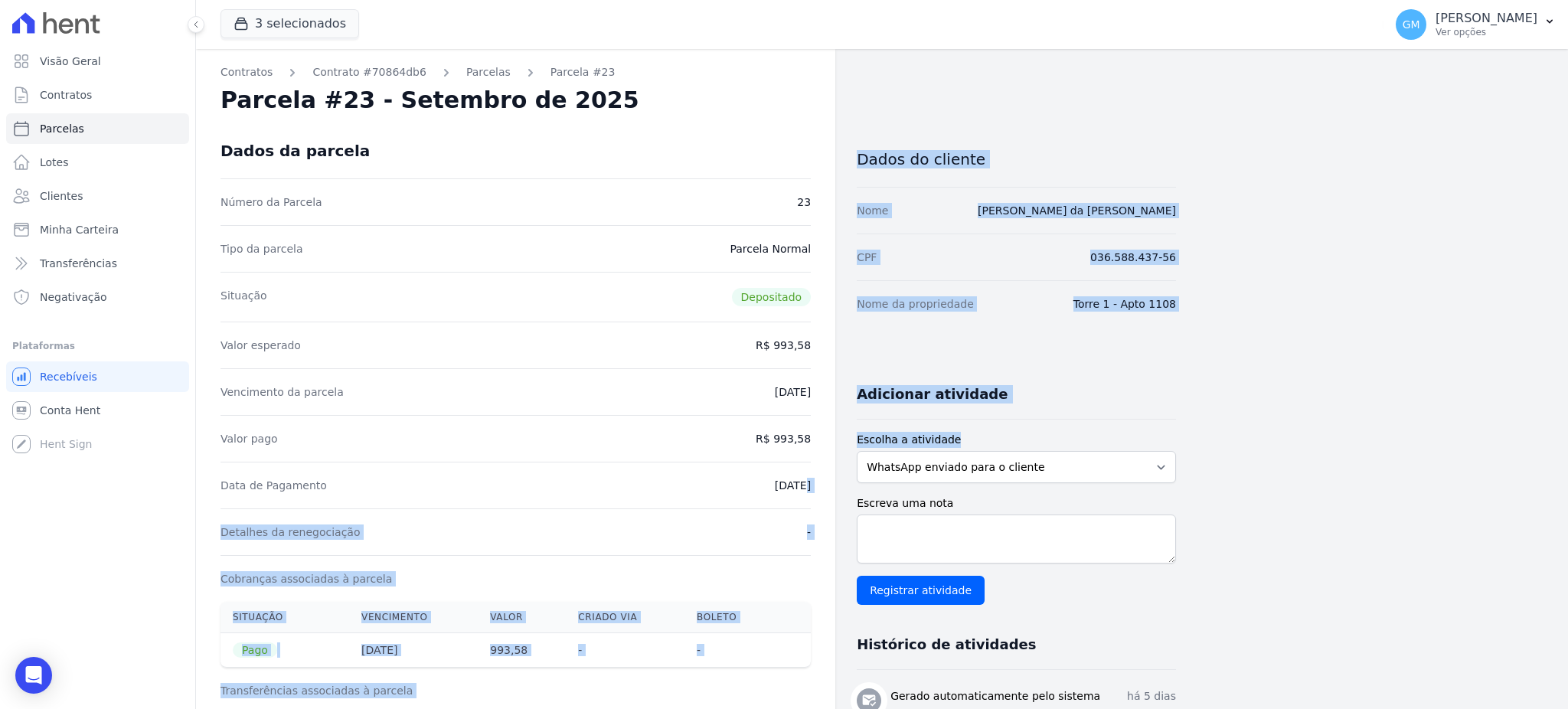
click at [756, 496] on div "Data de Pagamento [DATE]" at bounding box center [515, 485] width 590 height 47
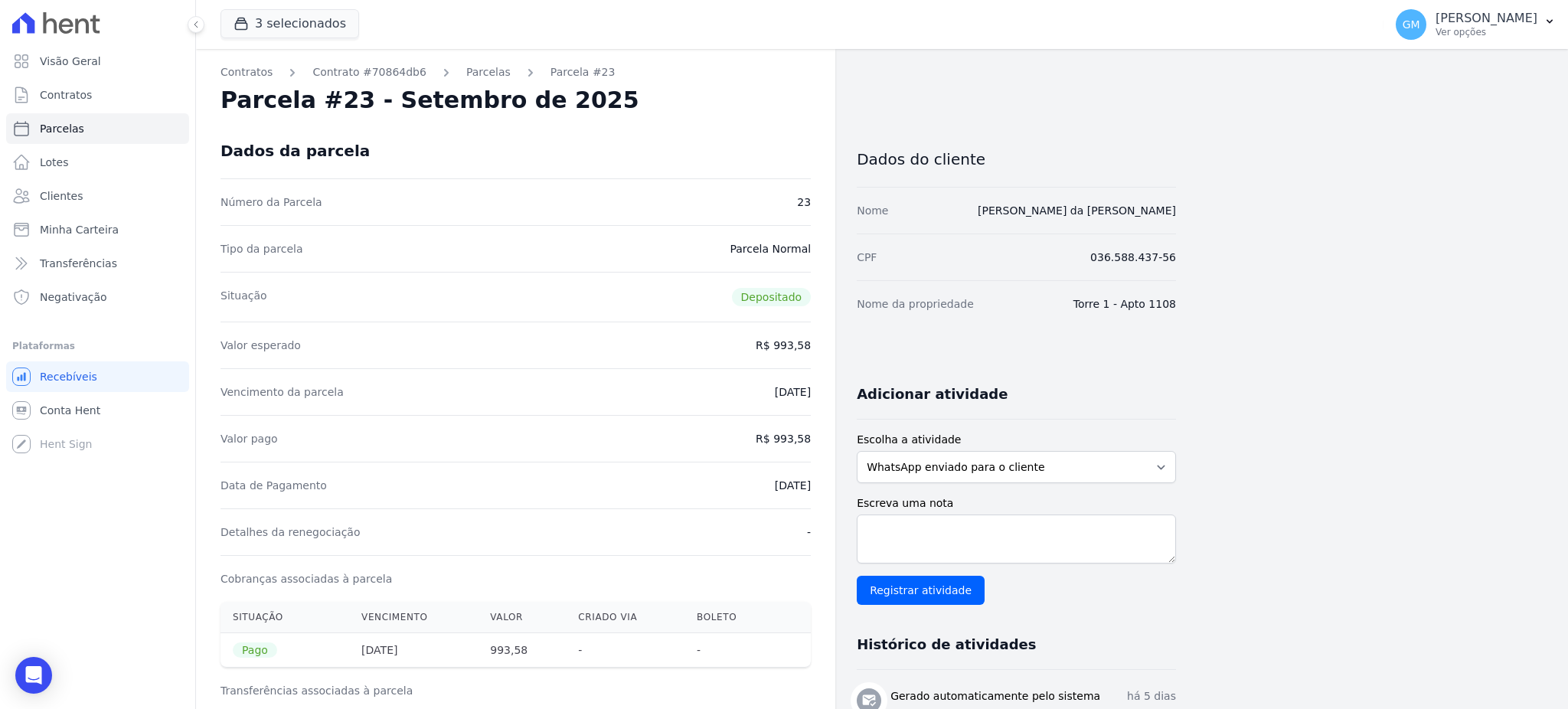
drag, startPoint x: 746, startPoint y: 494, endPoint x: 821, endPoint y: 484, distance: 75.7
click at [57, 189] on span "Clientes" at bounding box center [61, 196] width 43 height 16
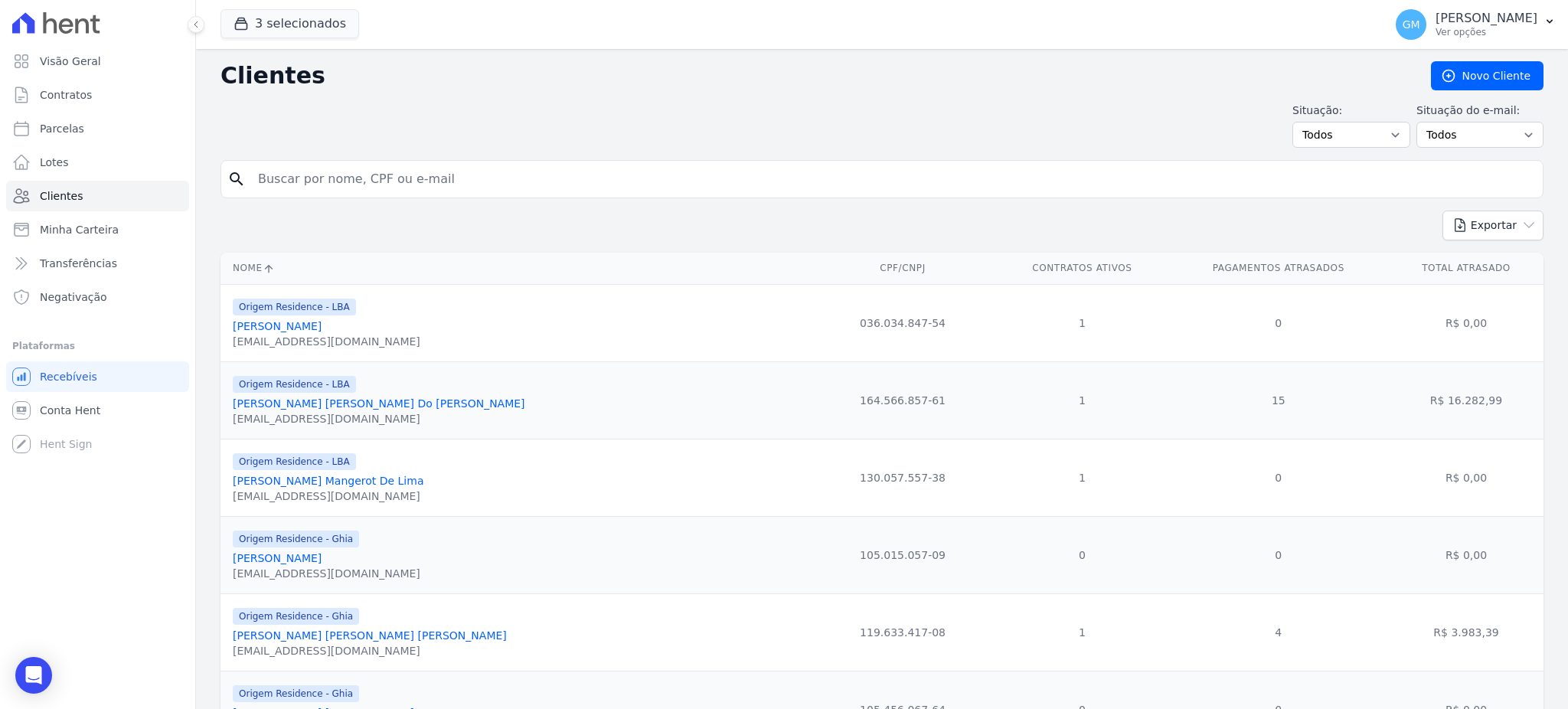
click at [327, 180] on input "search" at bounding box center [892, 178] width 1287 height 30
paste input "[PERSON_NAME]"
type input "[PERSON_NAME]"
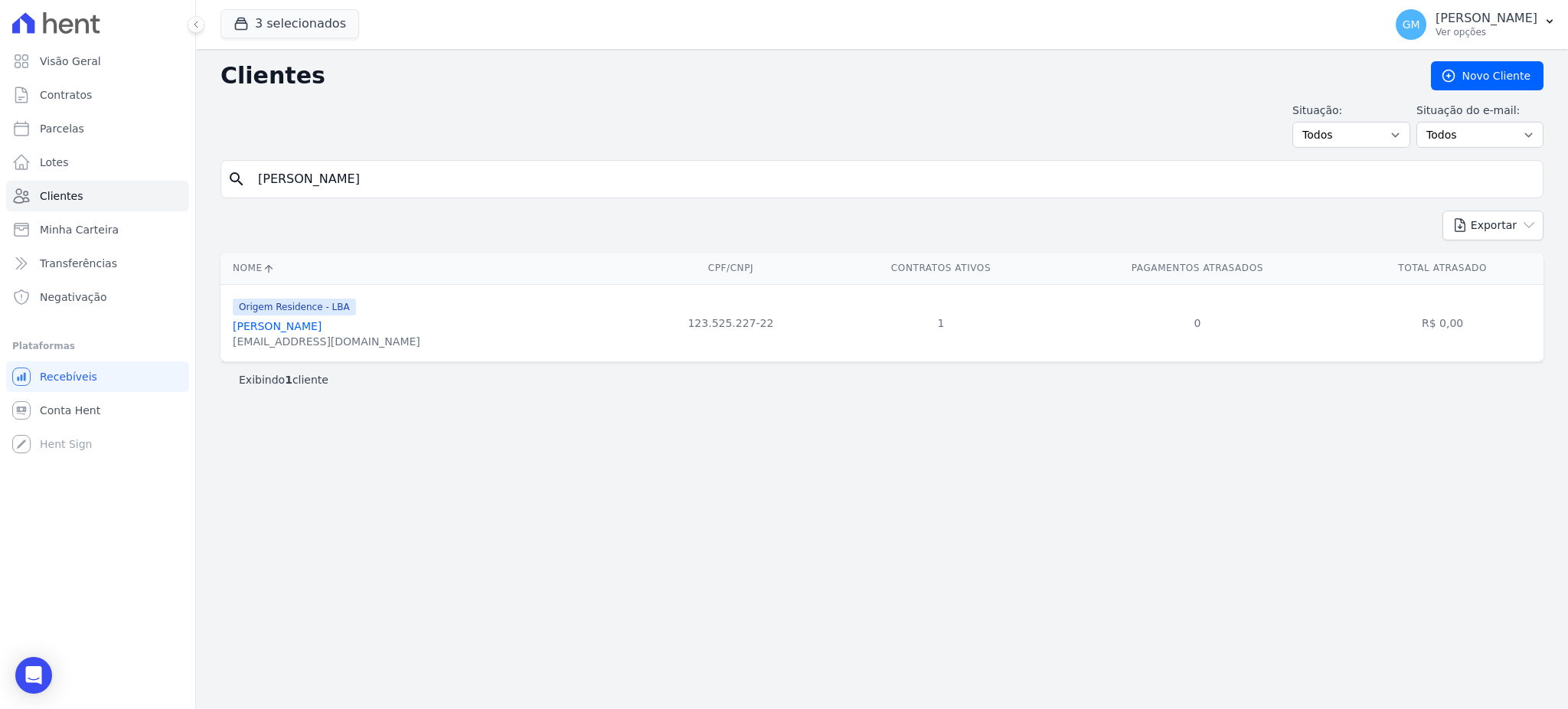
click at [303, 329] on link "[PERSON_NAME]" at bounding box center [277, 326] width 89 height 12
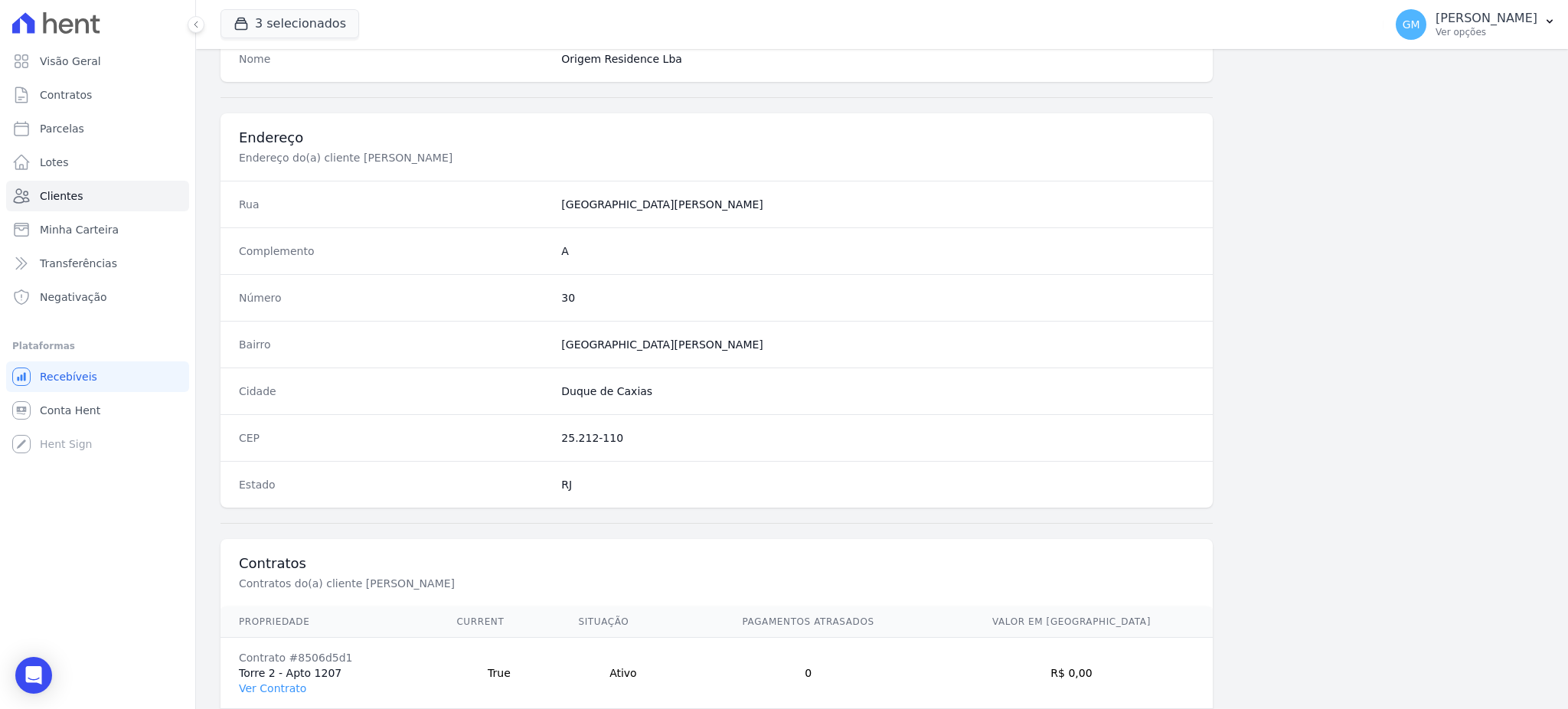
scroll to position [724, 0]
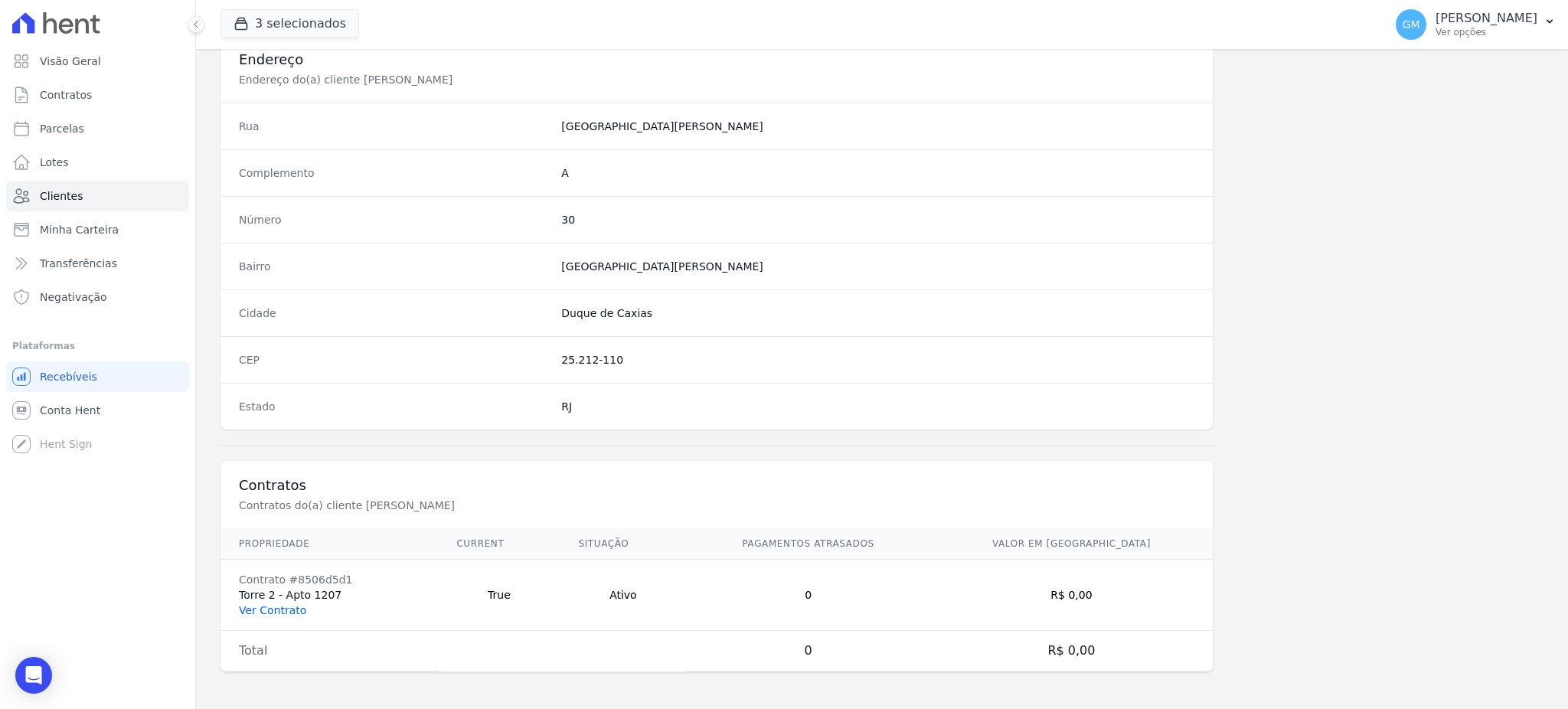
click at [295, 609] on link "Ver Contrato" at bounding box center [272, 610] width 67 height 12
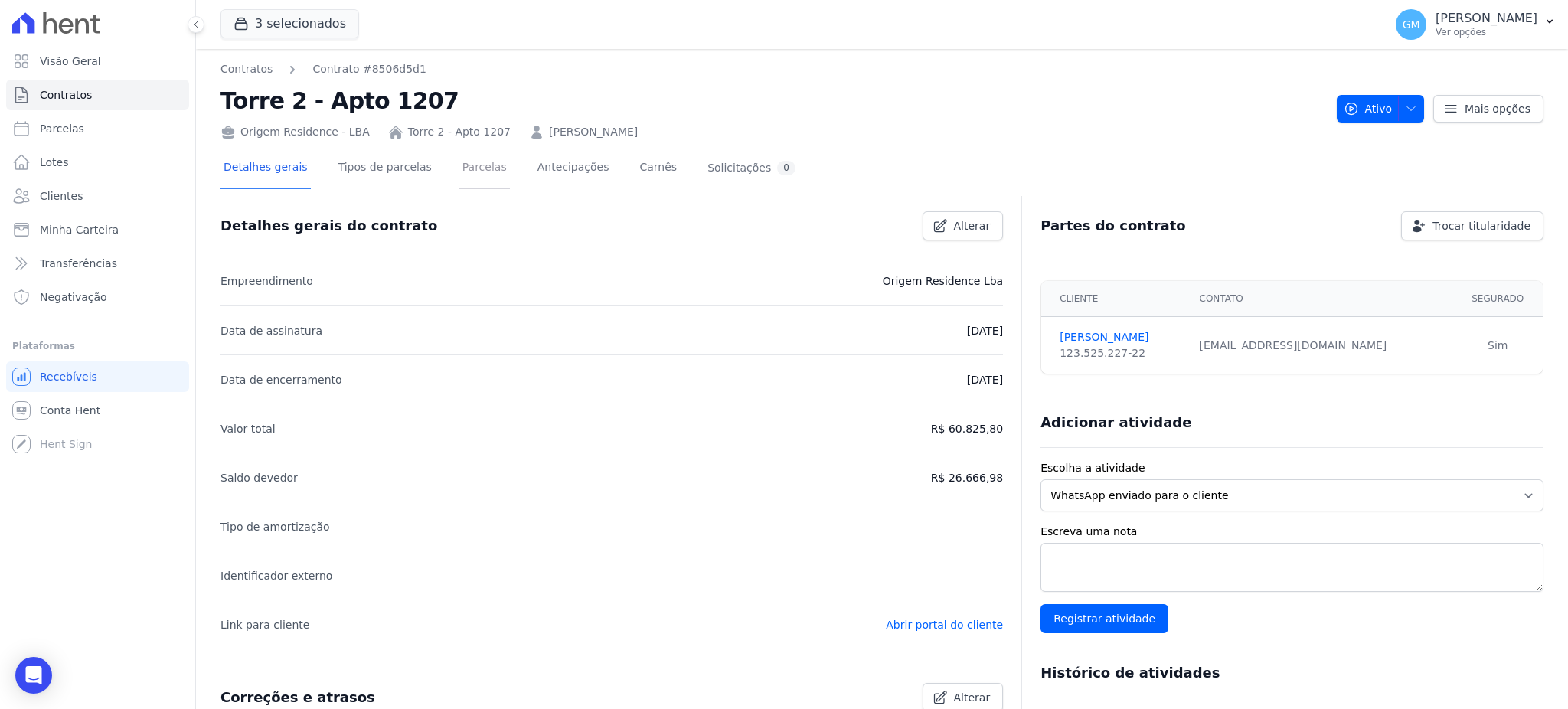
click at [463, 162] on link "Parcelas" at bounding box center [484, 169] width 51 height 41
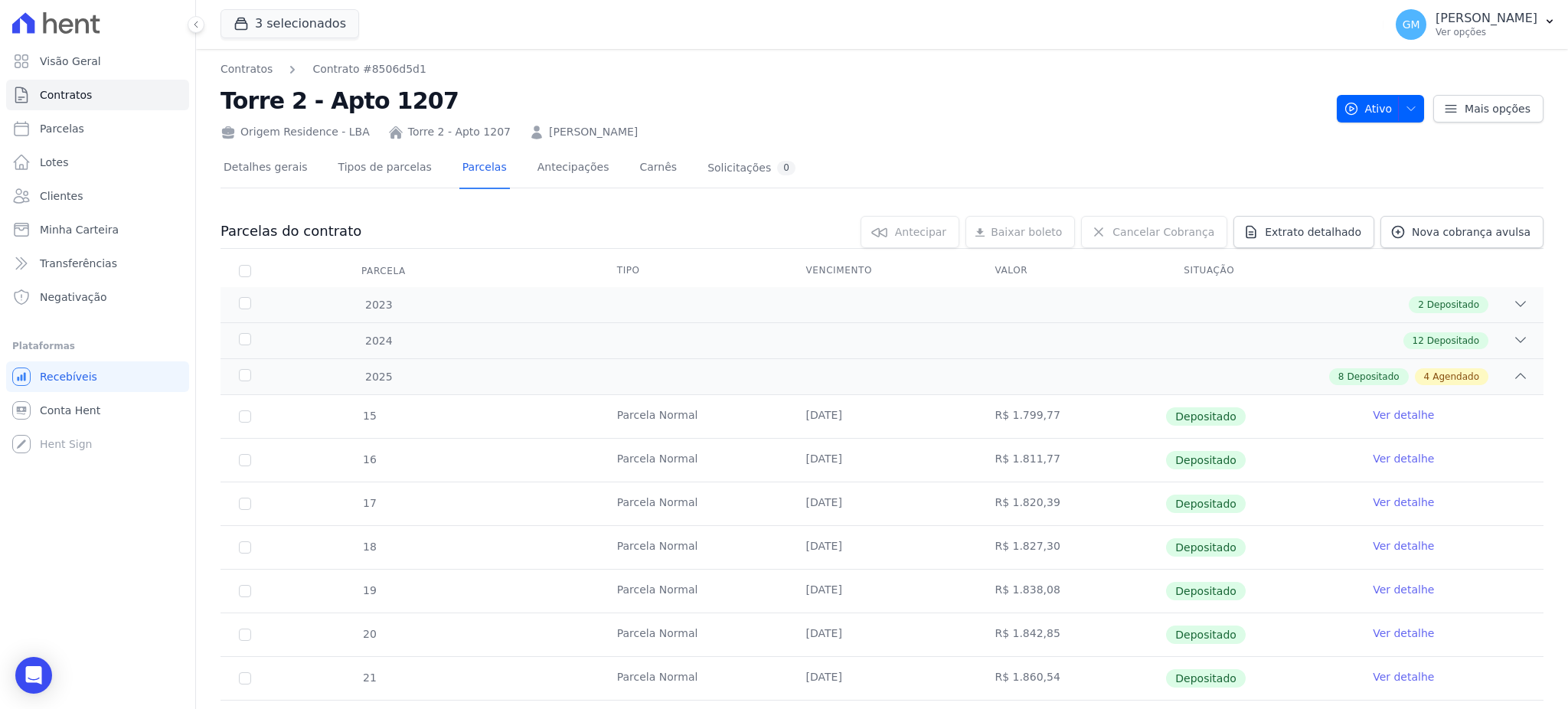
scroll to position [290, 0]
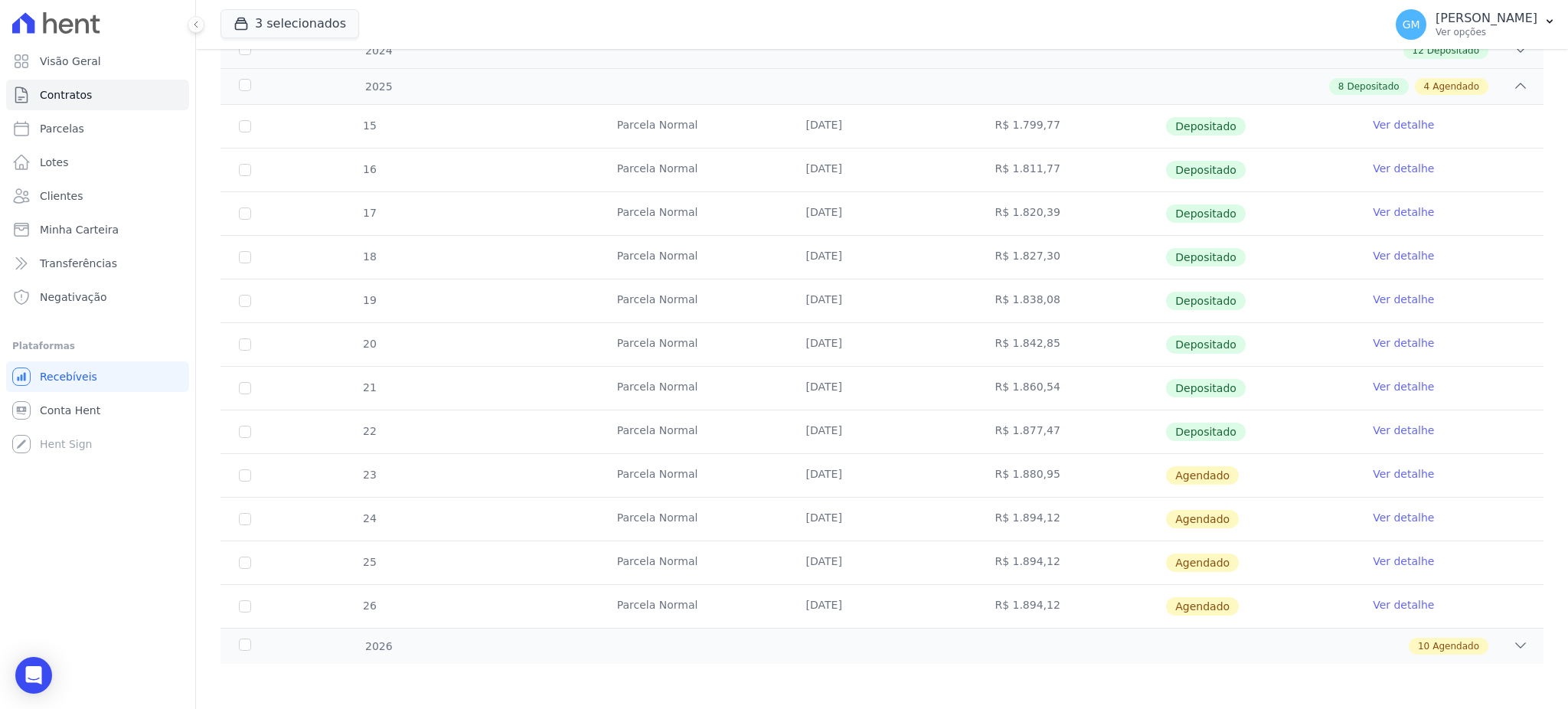
click at [1387, 422] on link "Ver detalhe" at bounding box center [1403, 430] width 62 height 16
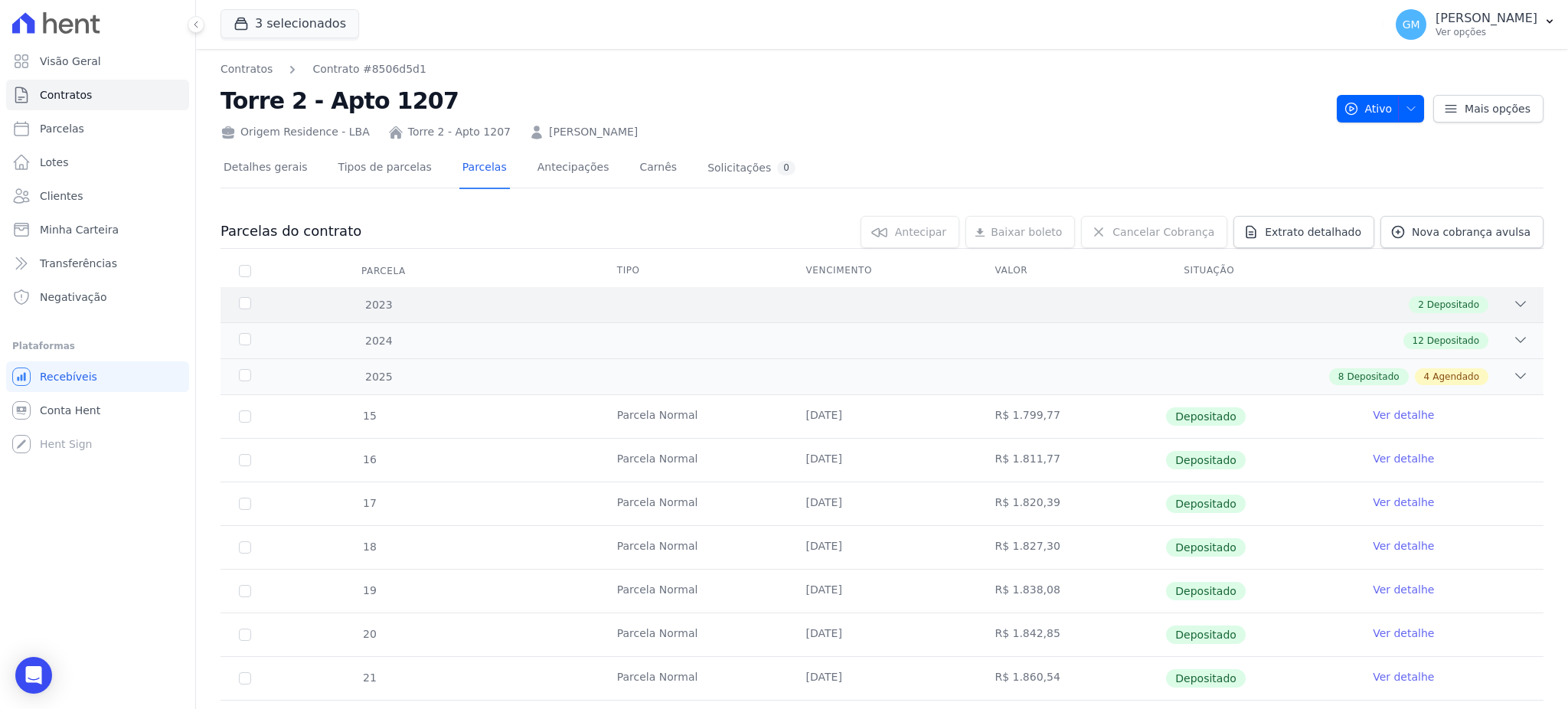
scroll to position [290, 0]
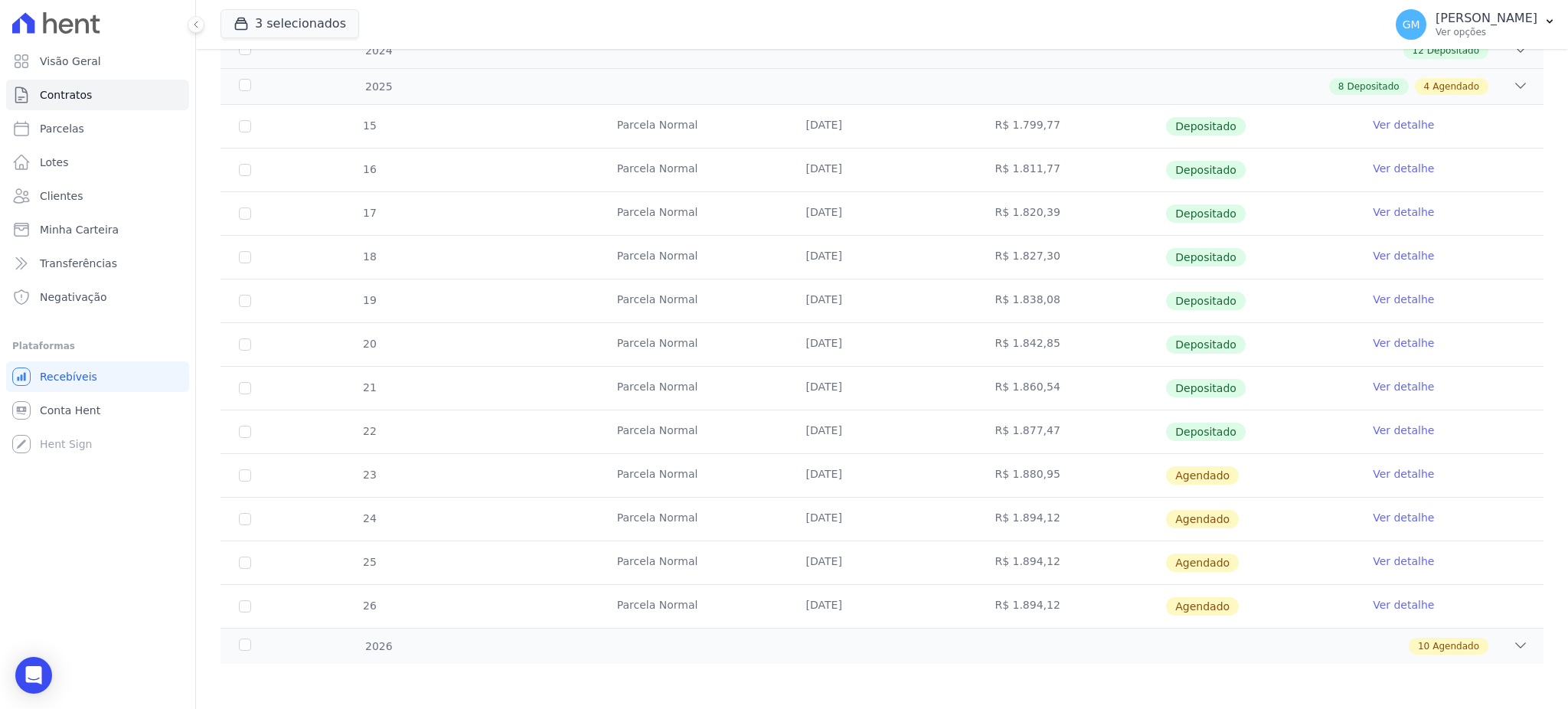
click at [1372, 390] on link "Ver detalhe" at bounding box center [1403, 386] width 62 height 16
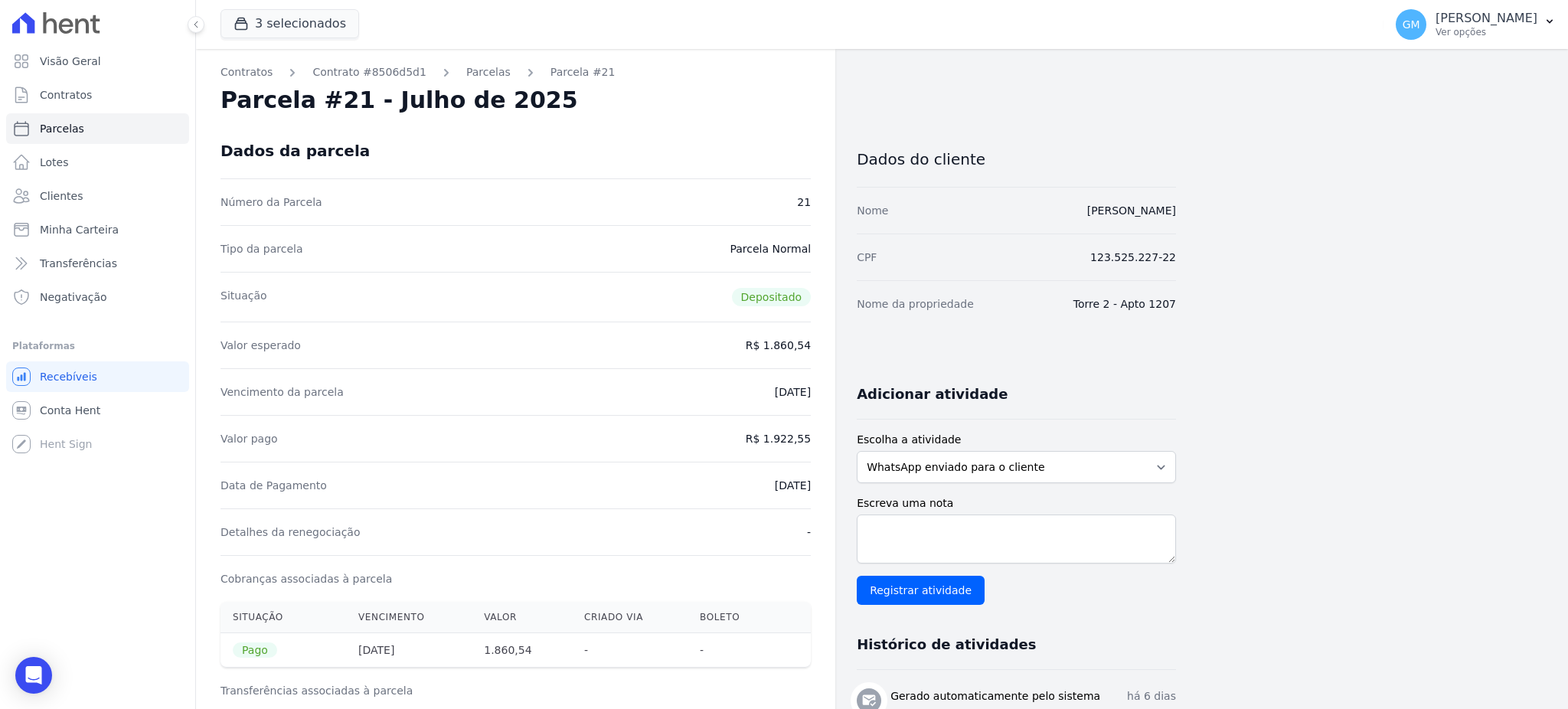
drag, startPoint x: 753, startPoint y: 485, endPoint x: 828, endPoint y: 490, distance: 75.2
drag, startPoint x: 772, startPoint y: 439, endPoint x: 821, endPoint y: 442, distance: 49.1
drag, startPoint x: 758, startPoint y: 489, endPoint x: 843, endPoint y: 494, distance: 85.1
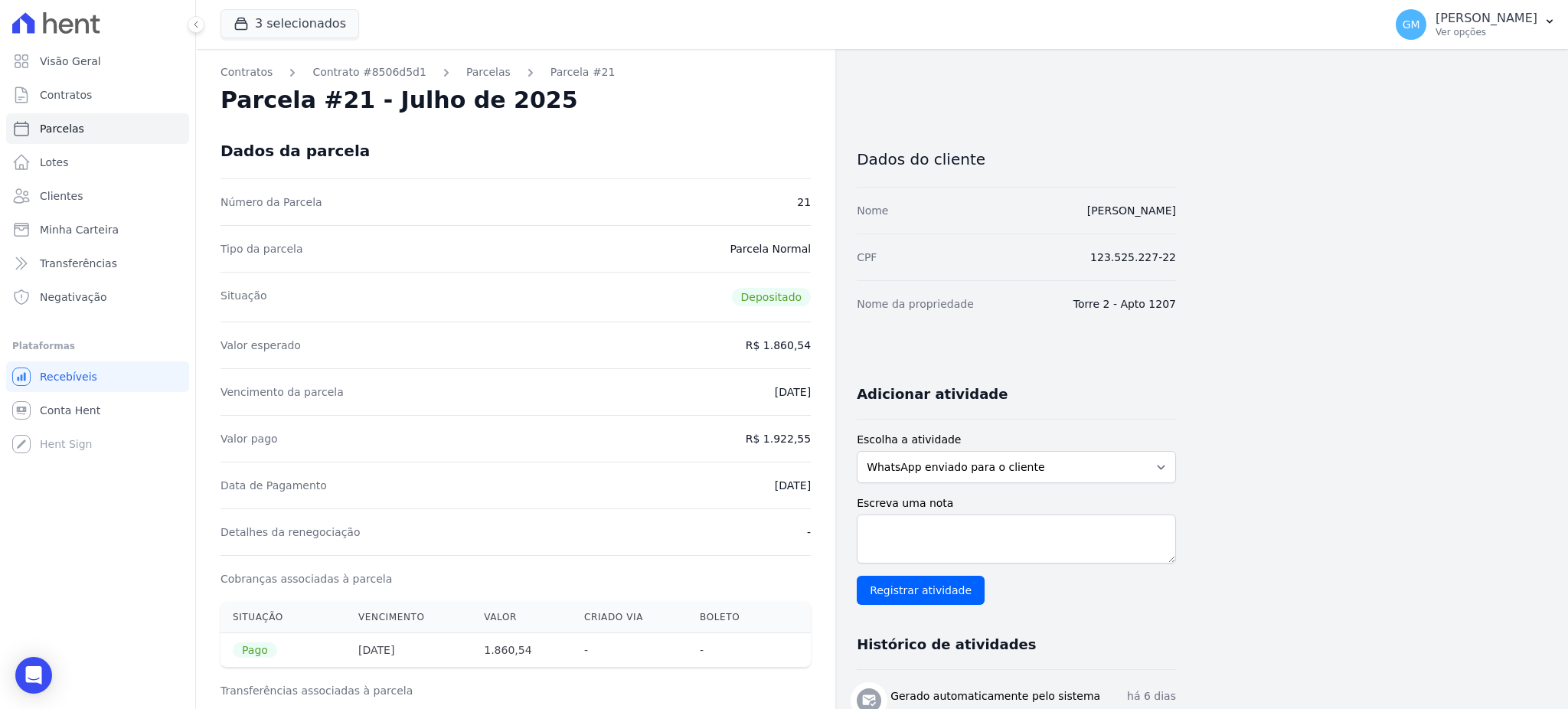
click at [77, 185] on link "Clientes" at bounding box center [97, 196] width 183 height 30
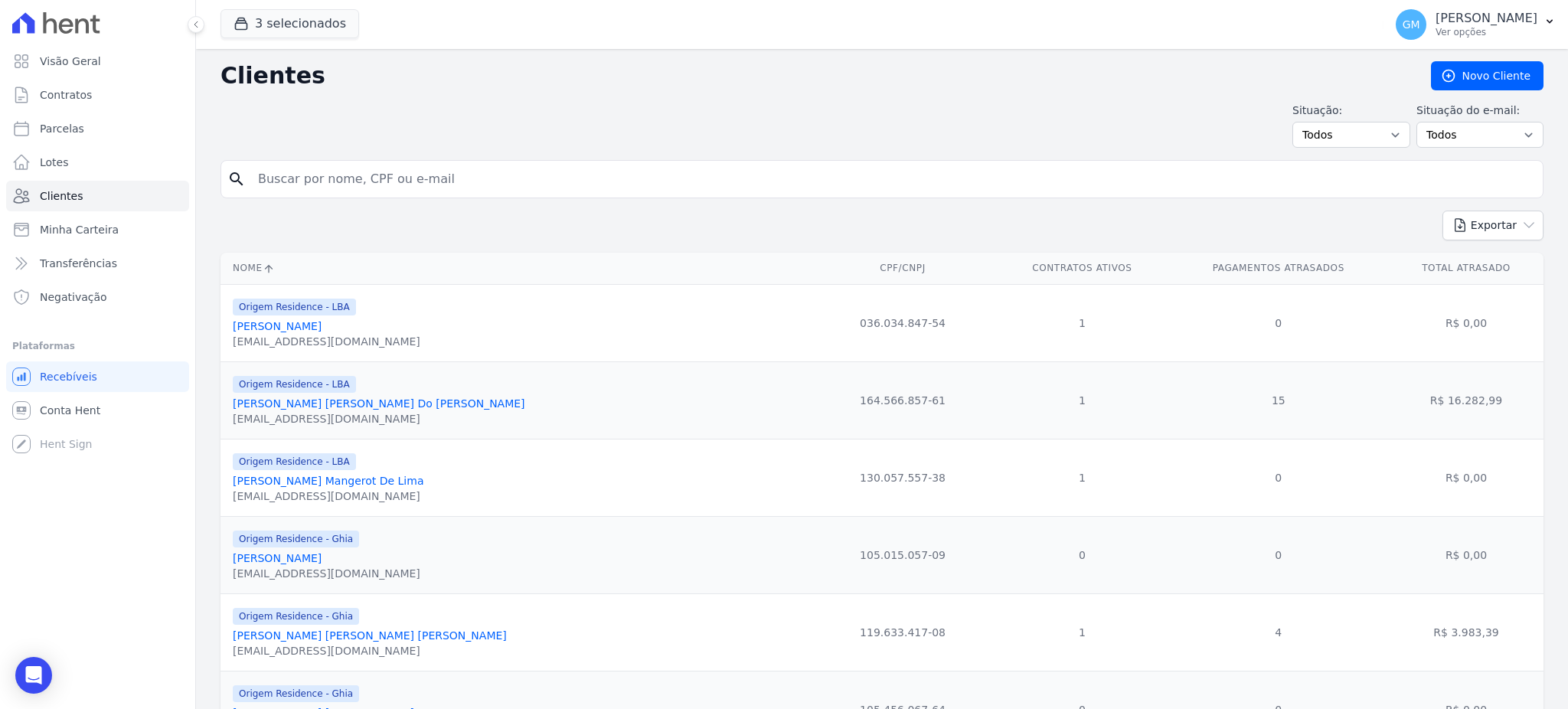
click at [344, 177] on input "search" at bounding box center [892, 178] width 1287 height 30
paste input "[PERSON_NAME]"
type input "[PERSON_NAME]"
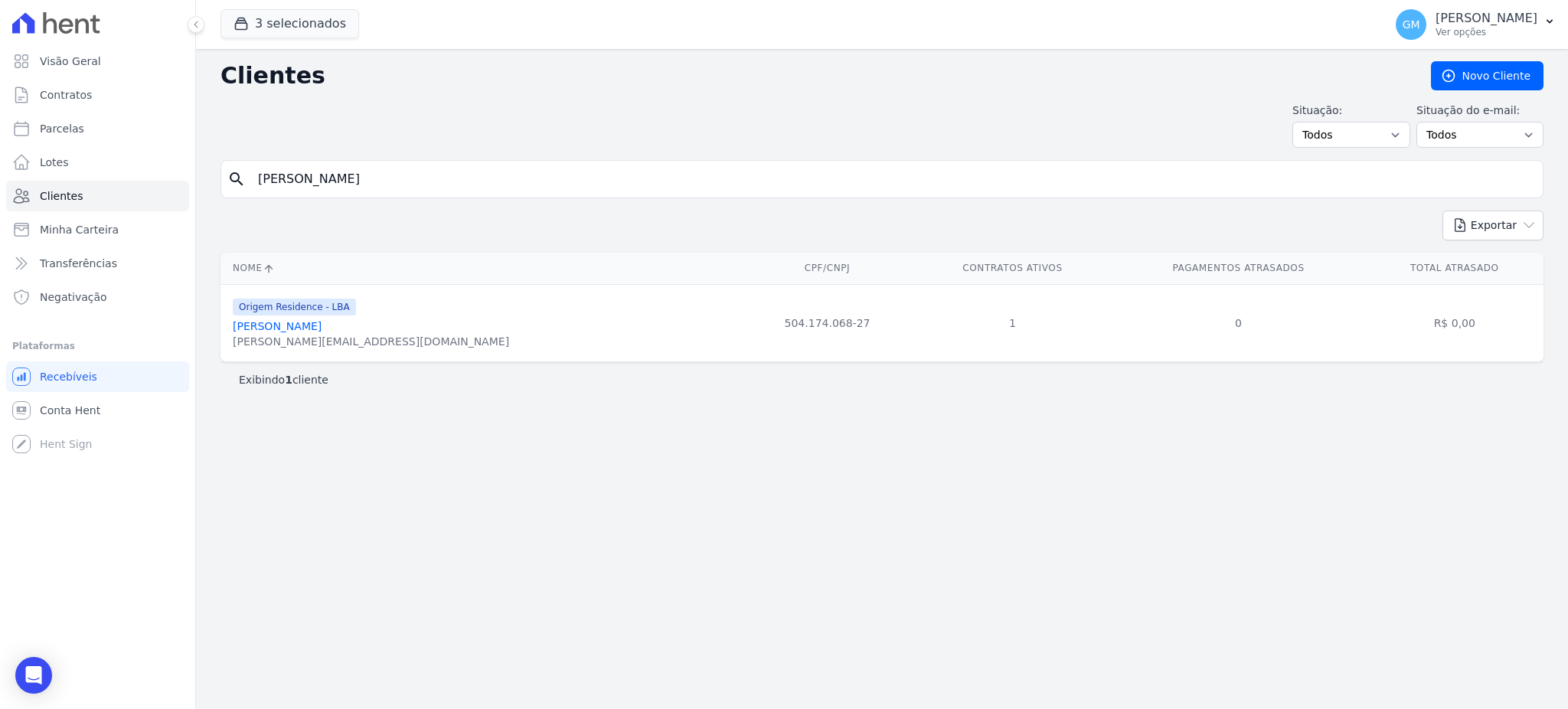
click at [289, 327] on link "[PERSON_NAME]" at bounding box center [277, 326] width 89 height 12
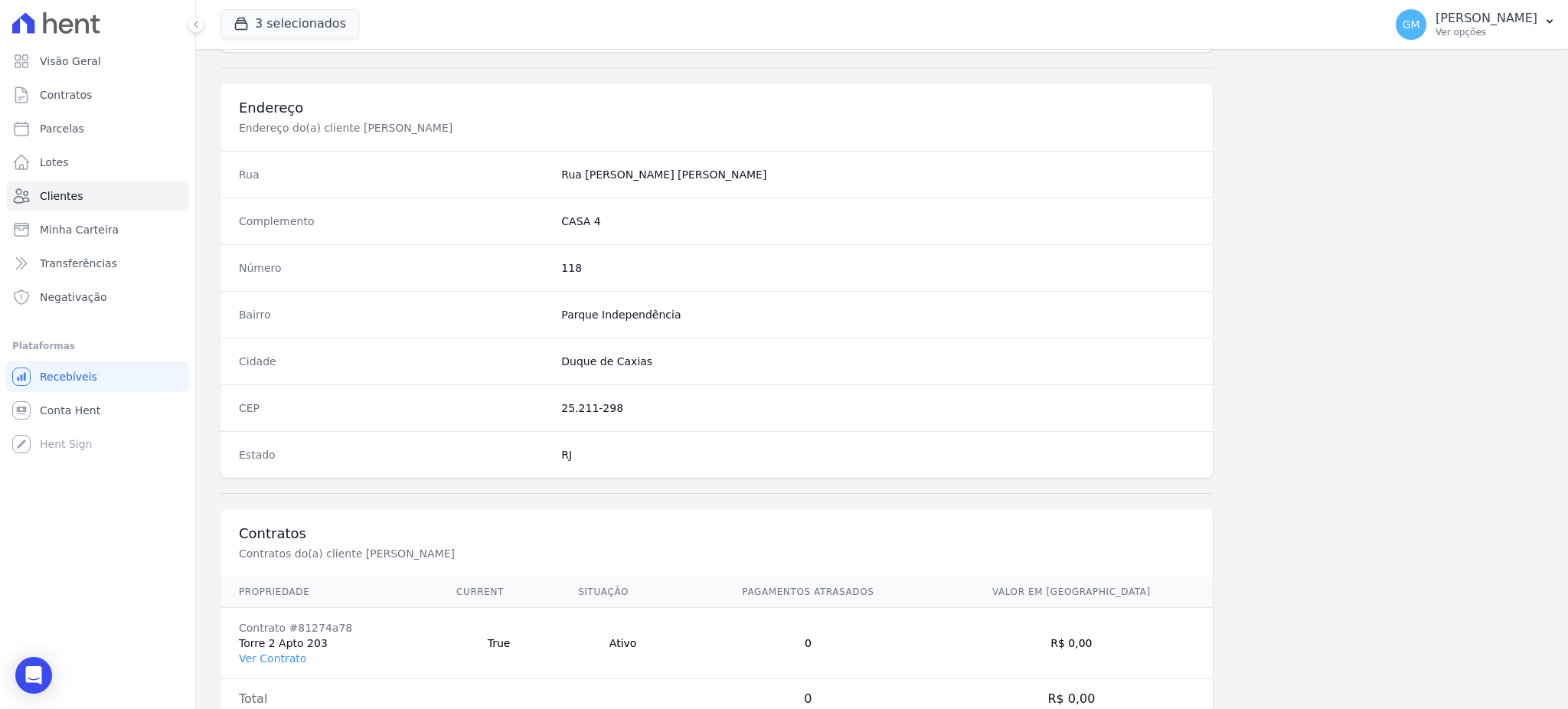
scroll to position [724, 0]
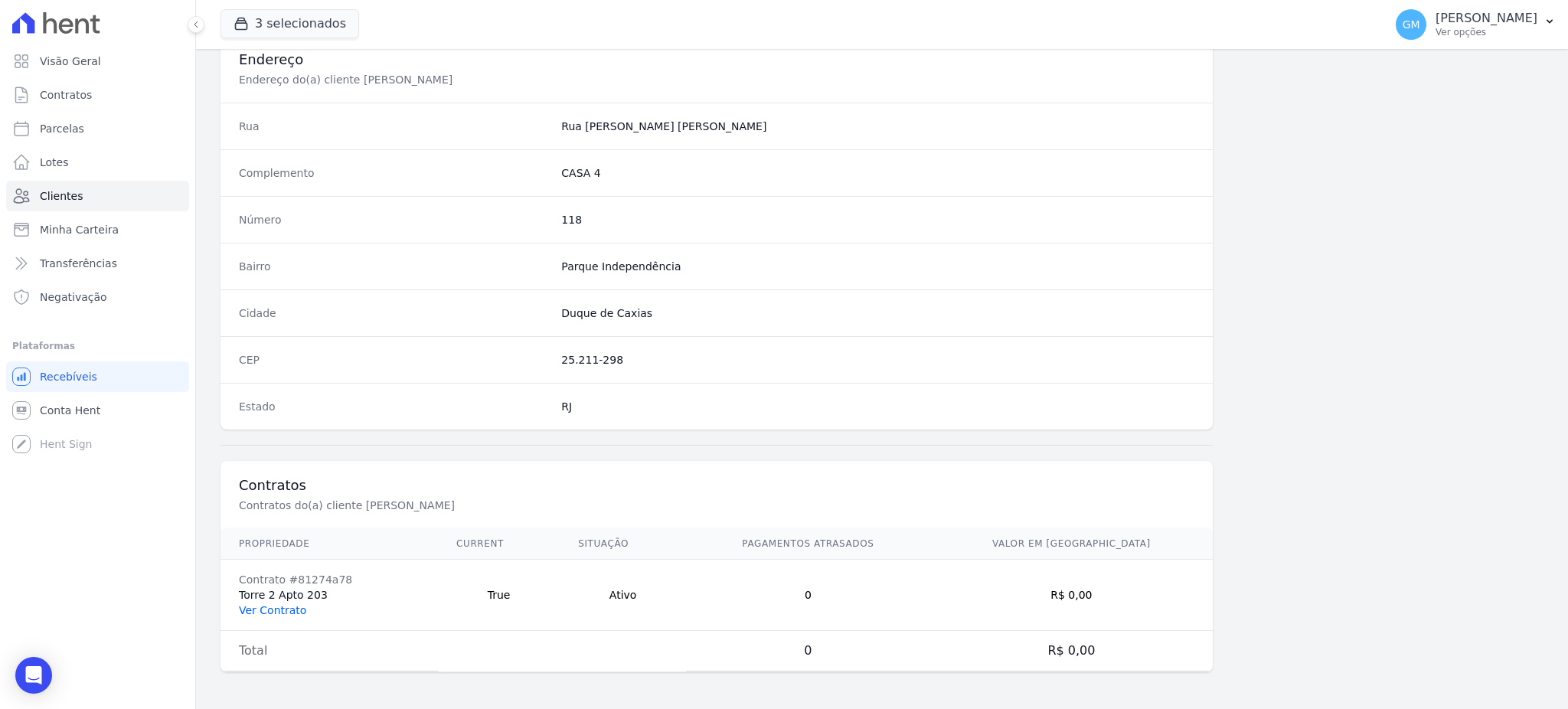
click at [290, 614] on link "Ver Contrato" at bounding box center [272, 610] width 67 height 12
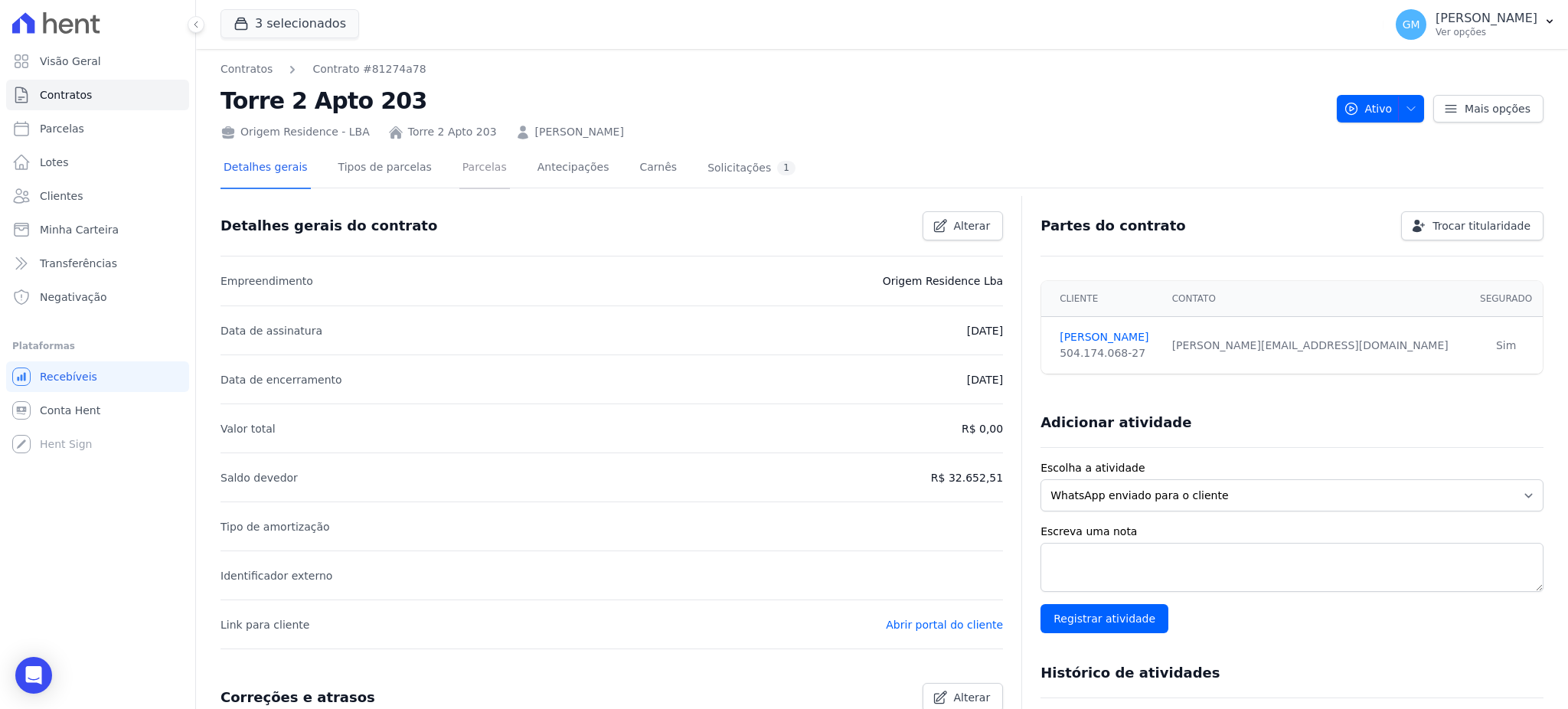
drag, startPoint x: 451, startPoint y: 157, endPoint x: 474, endPoint y: 184, distance: 35.5
click at [459, 157] on link "Parcelas" at bounding box center [484, 169] width 51 height 41
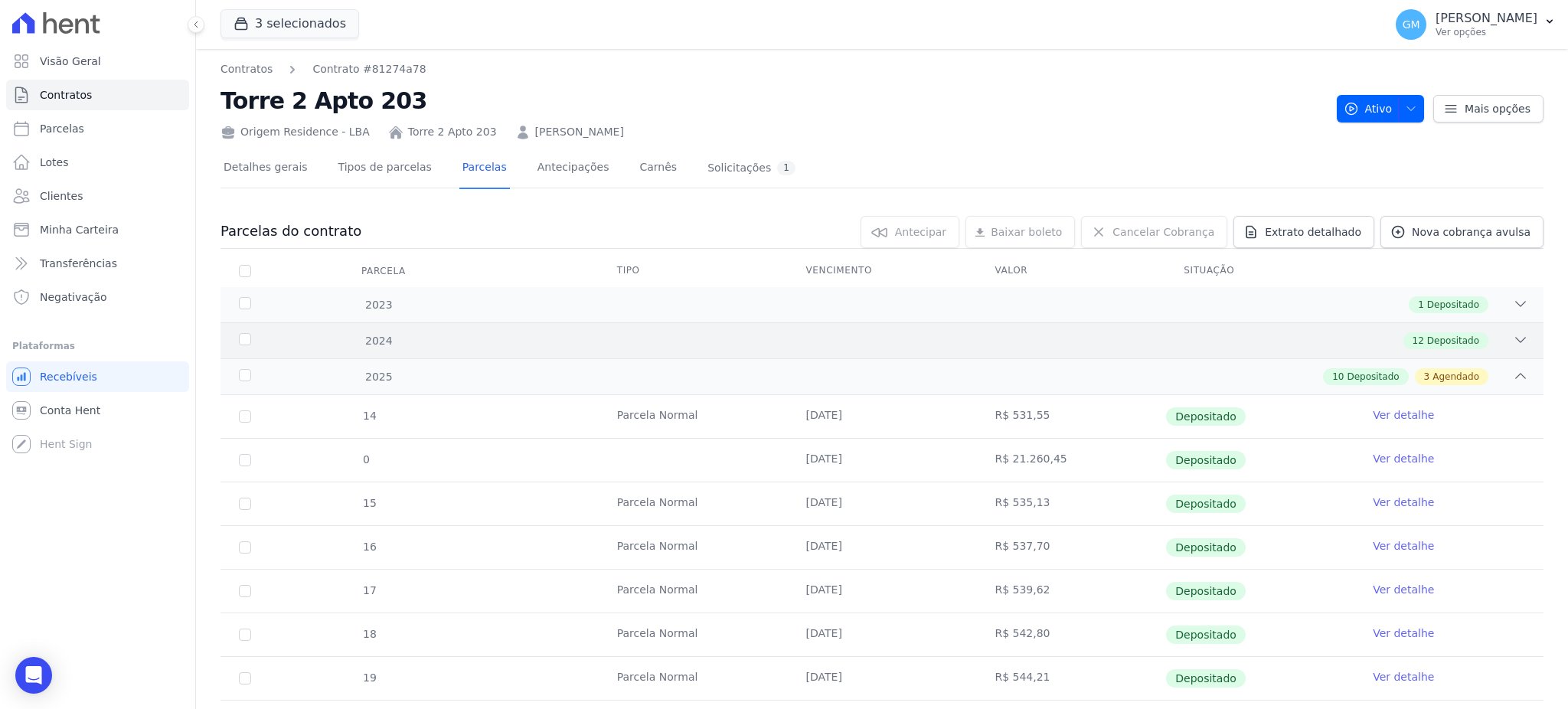
scroll to position [306, 0]
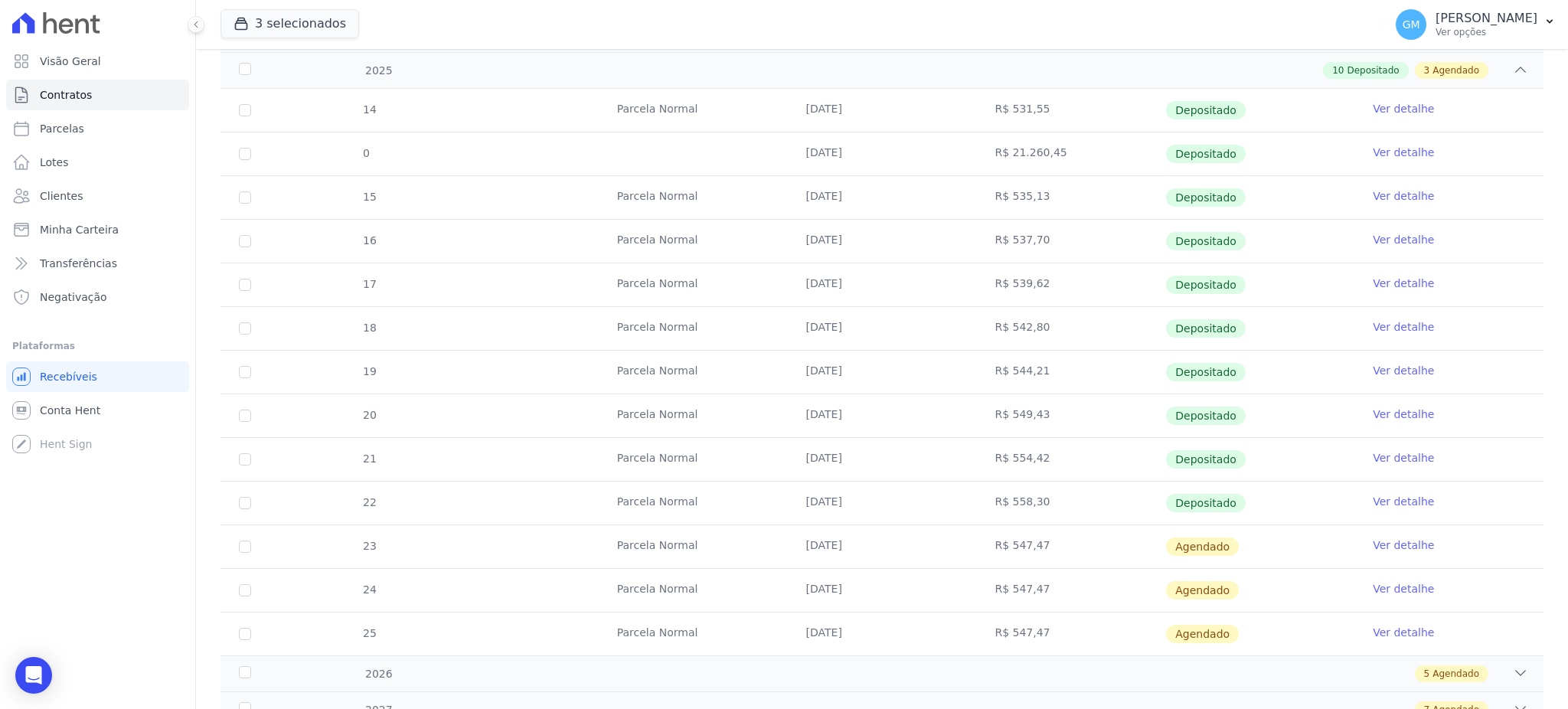
click at [1372, 499] on link "Ver detalhe" at bounding box center [1403, 502] width 62 height 16
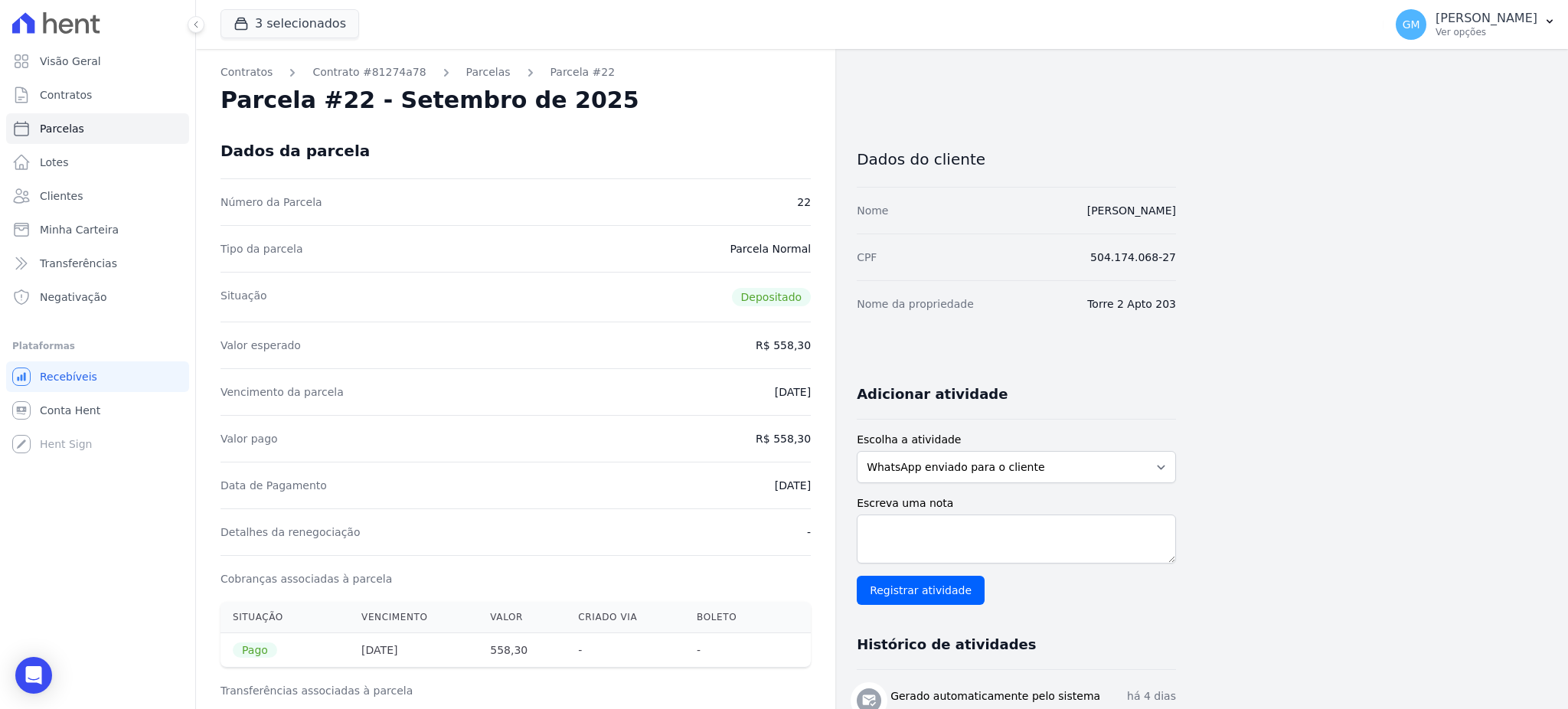
drag, startPoint x: 752, startPoint y: 487, endPoint x: 828, endPoint y: 487, distance: 76.0
drag, startPoint x: 777, startPoint y: 437, endPoint x: 832, endPoint y: 441, distance: 55.1
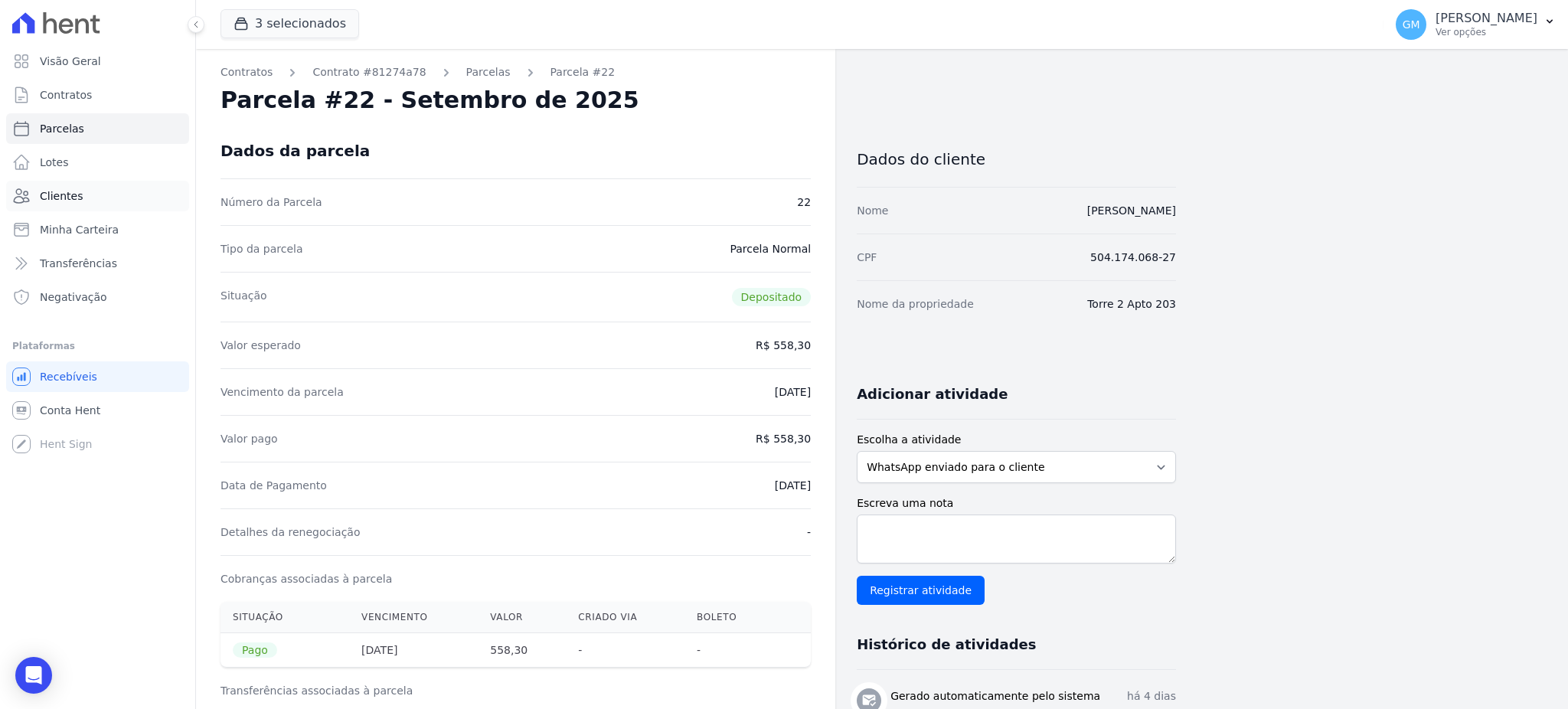
click at [75, 197] on span "Clientes" at bounding box center [61, 196] width 43 height 16
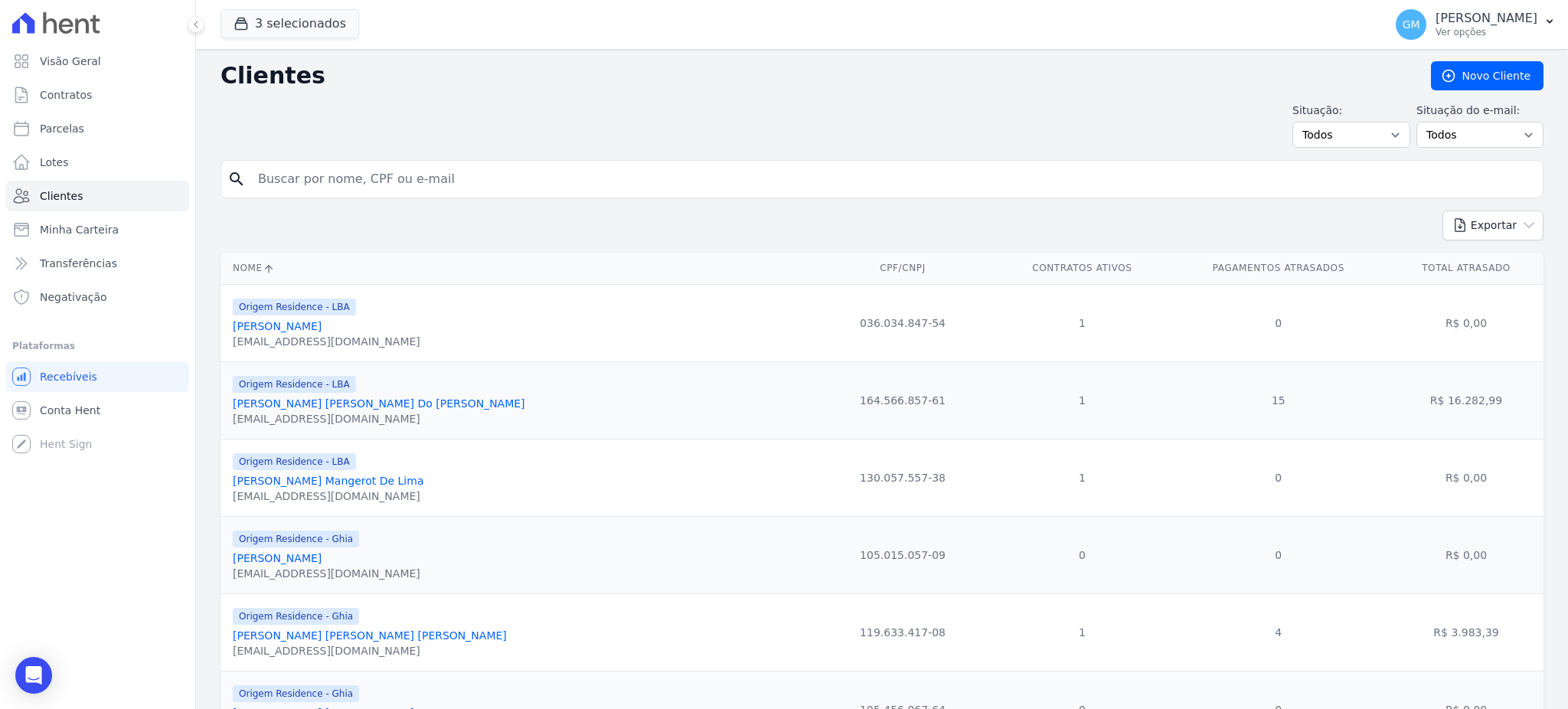
click at [305, 188] on input "search" at bounding box center [892, 178] width 1287 height 30
paste input "[PERSON_NAME] [PERSON_NAME] [PERSON_NAME]"
type input "[PERSON_NAME] [PERSON_NAME] [PERSON_NAME]"
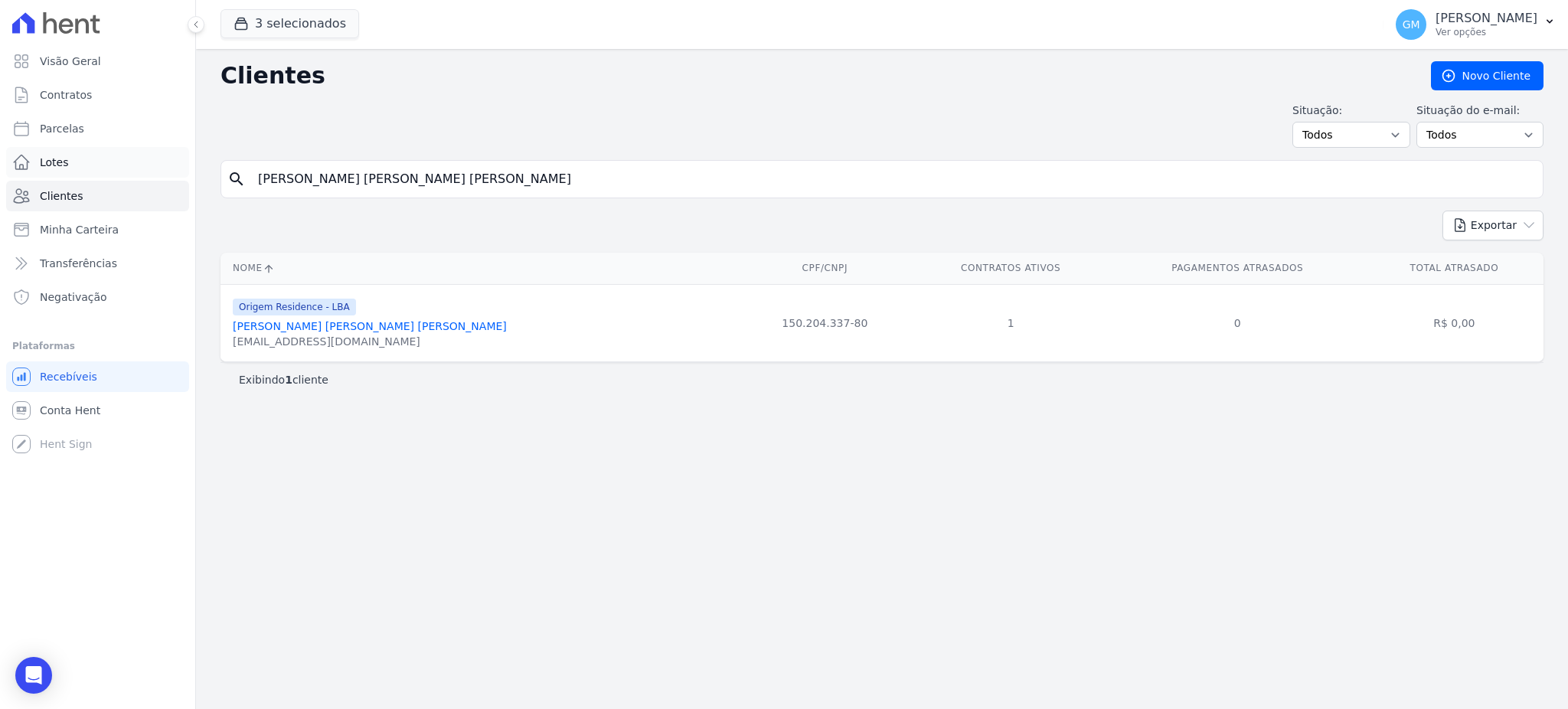
drag, startPoint x: 442, startPoint y: 171, endPoint x: 182, endPoint y: 158, distance: 260.3
click at [182, 164] on div "Visão Geral Contratos [GEOGRAPHIC_DATA] Lotes Clientes Minha Carteira Transferê…" at bounding box center [784, 354] width 1568 height 709
paste input "[PERSON_NAME] [PERSON_NAME] [PERSON_NAME]"
type input "[PERSON_NAME] [PERSON_NAME] [PERSON_NAME]"
click at [348, 322] on link "[PERSON_NAME] [PERSON_NAME] [PERSON_NAME]" at bounding box center [370, 326] width 274 height 12
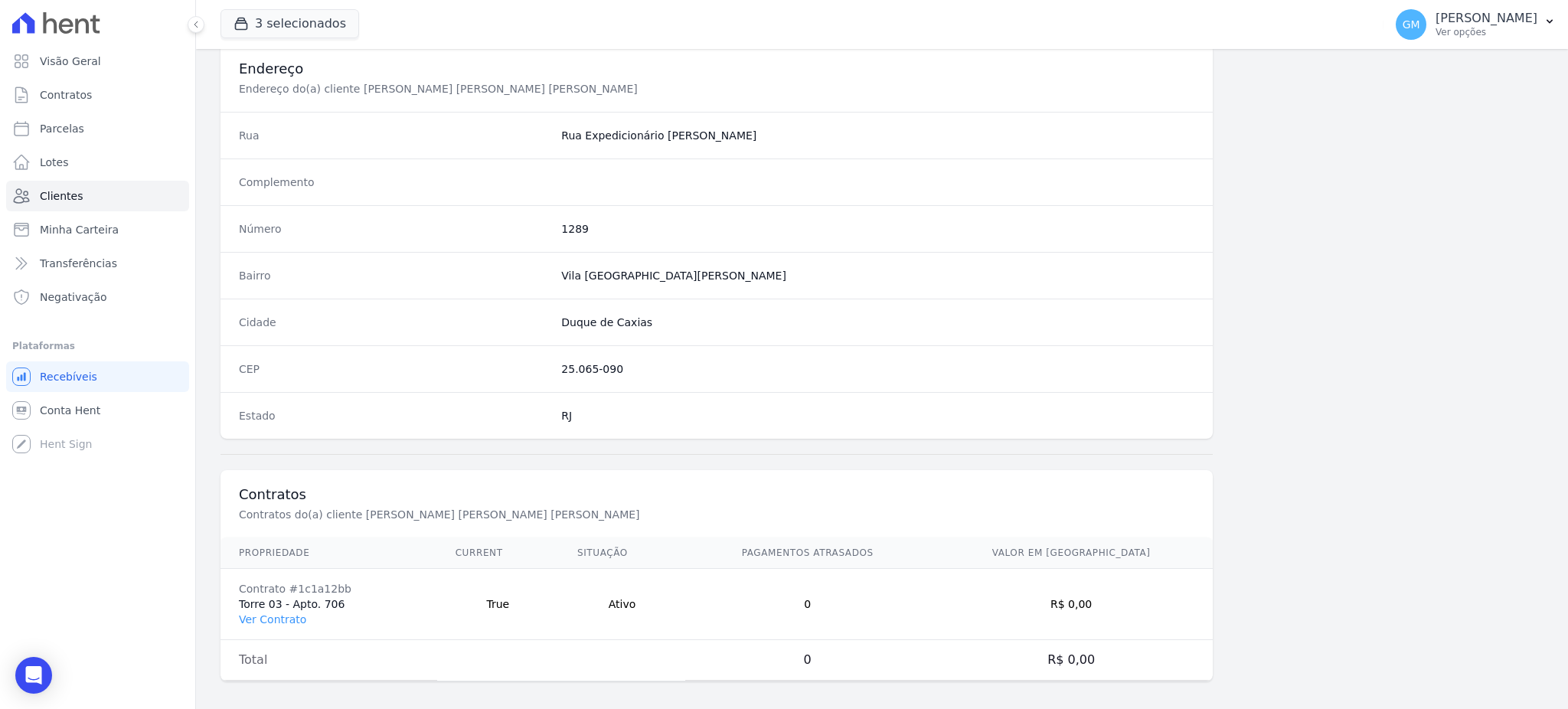
scroll to position [724, 0]
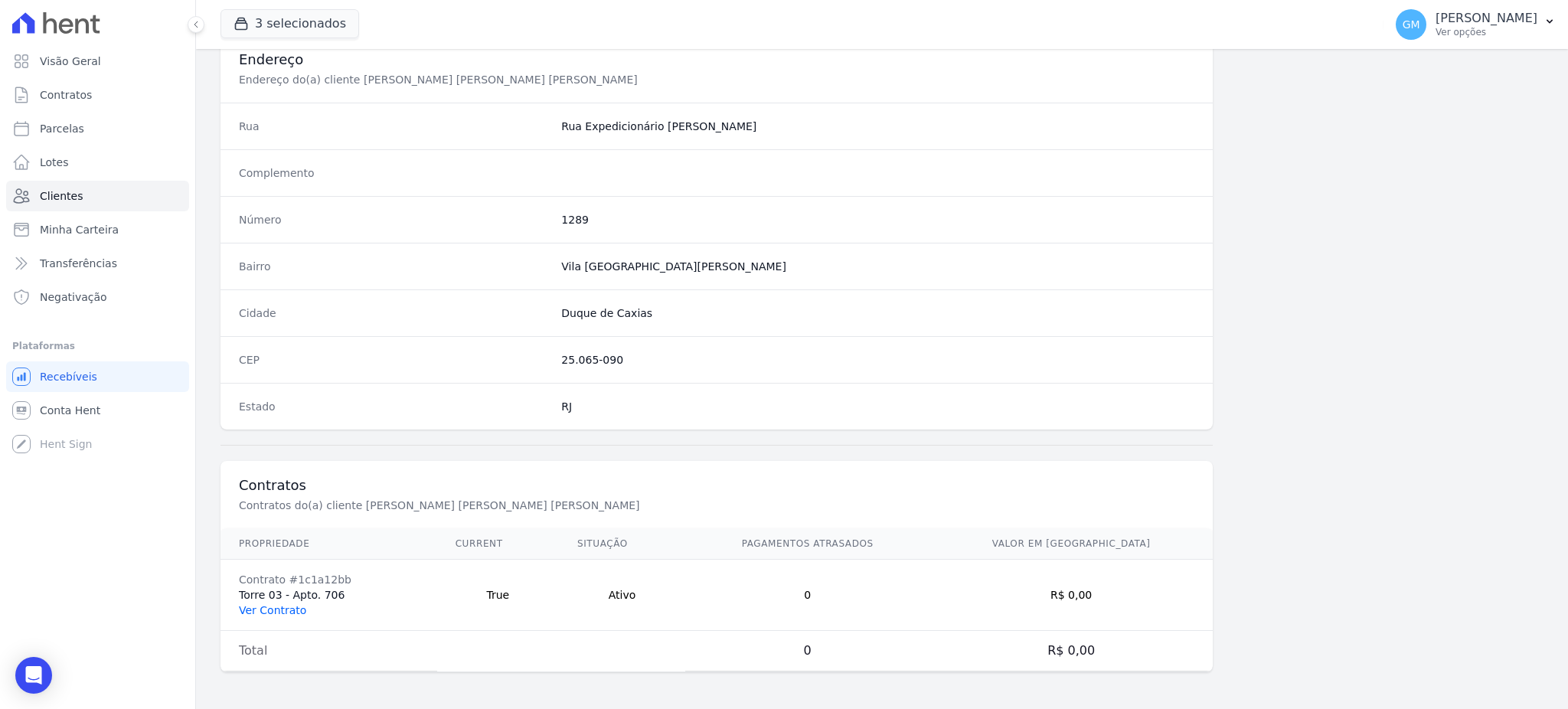
click at [281, 608] on link "Ver Contrato" at bounding box center [272, 610] width 67 height 12
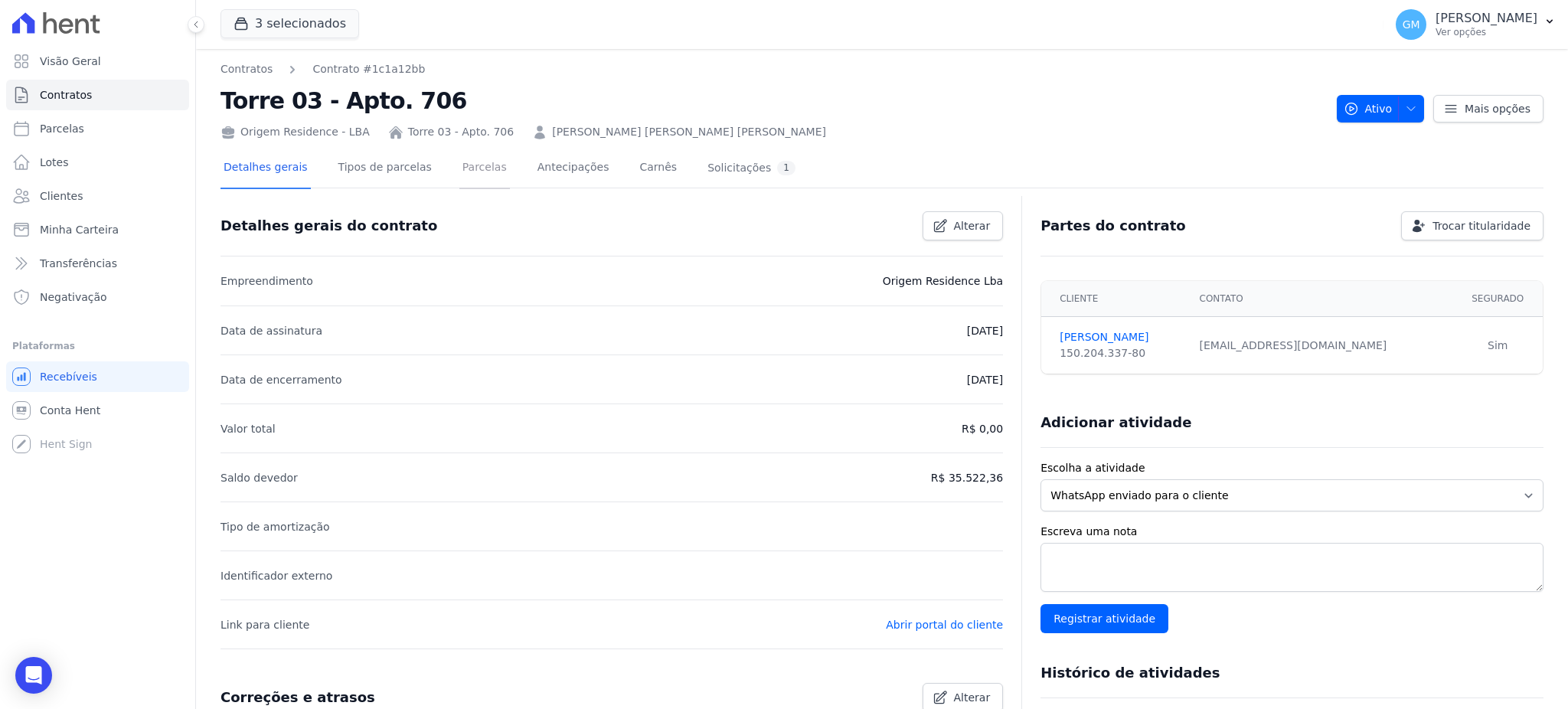
click at [459, 164] on link "Parcelas" at bounding box center [484, 169] width 51 height 41
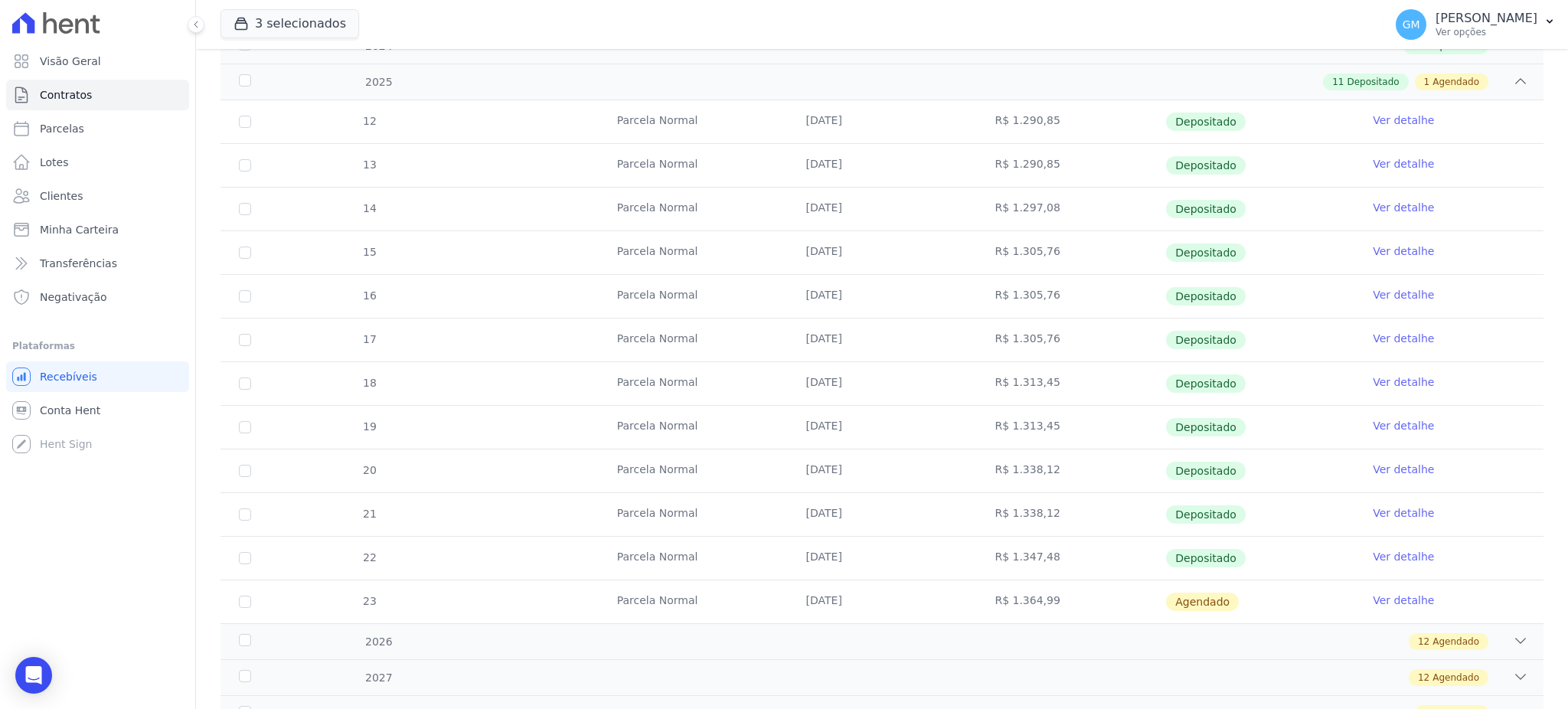
scroll to position [306, 0]
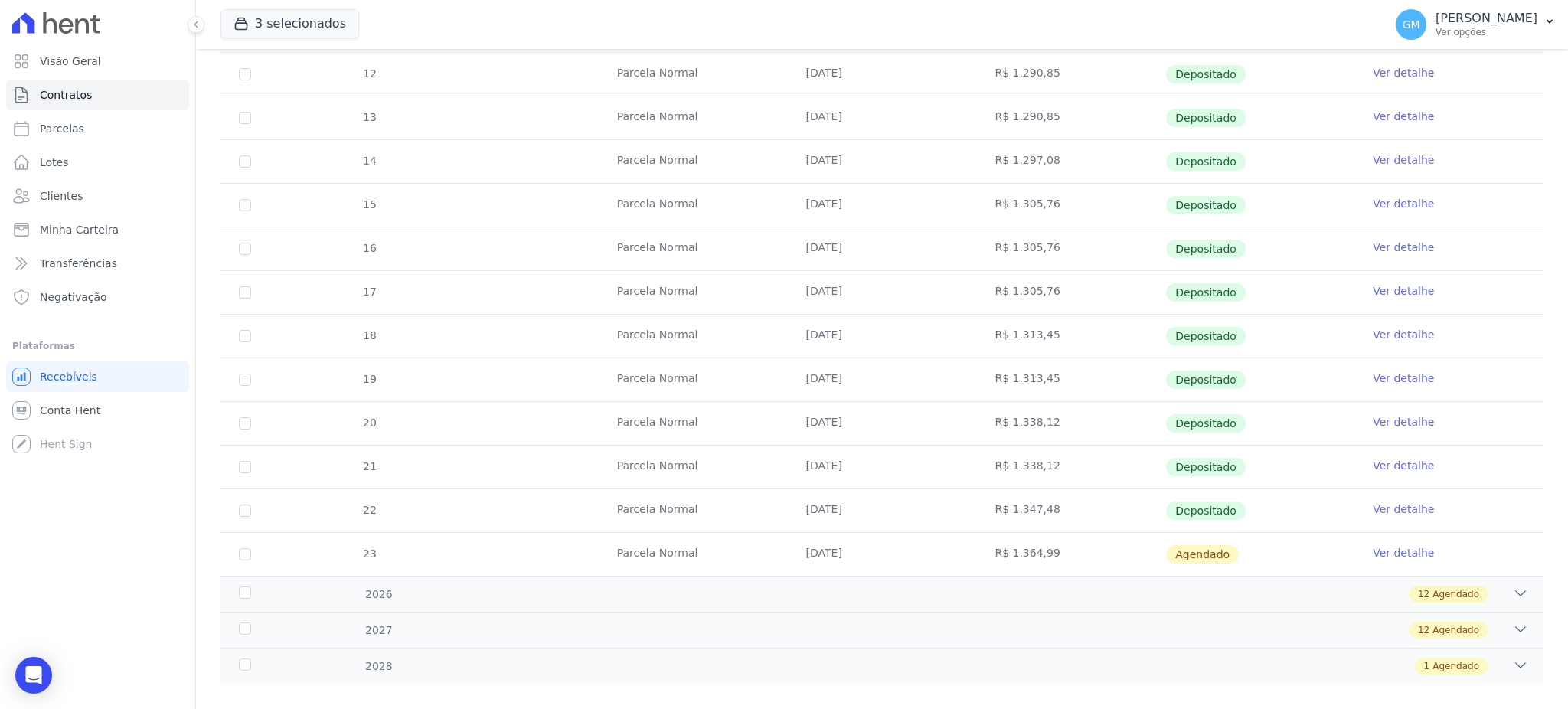
click at [1382, 501] on link "Ver detalhe" at bounding box center [1403, 509] width 62 height 16
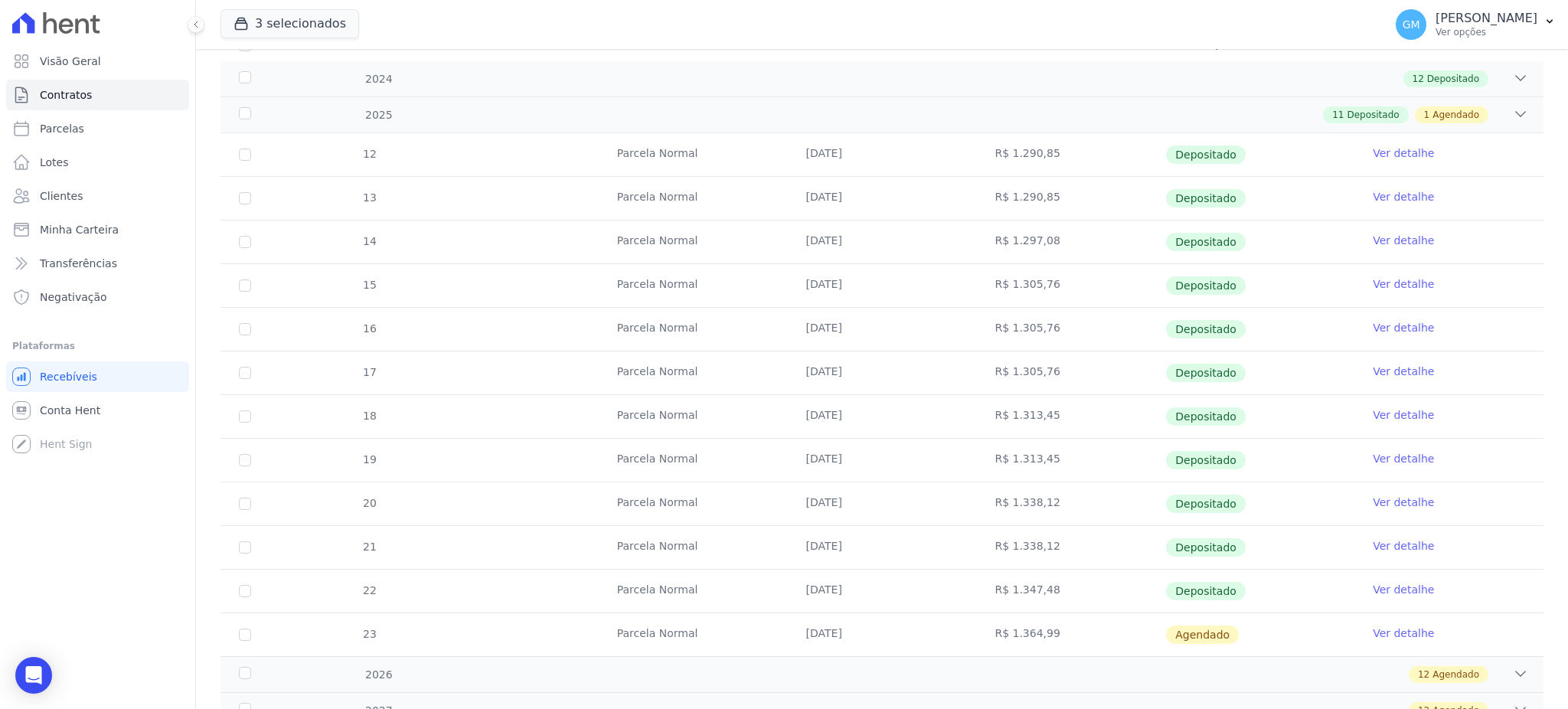
scroll to position [306, 0]
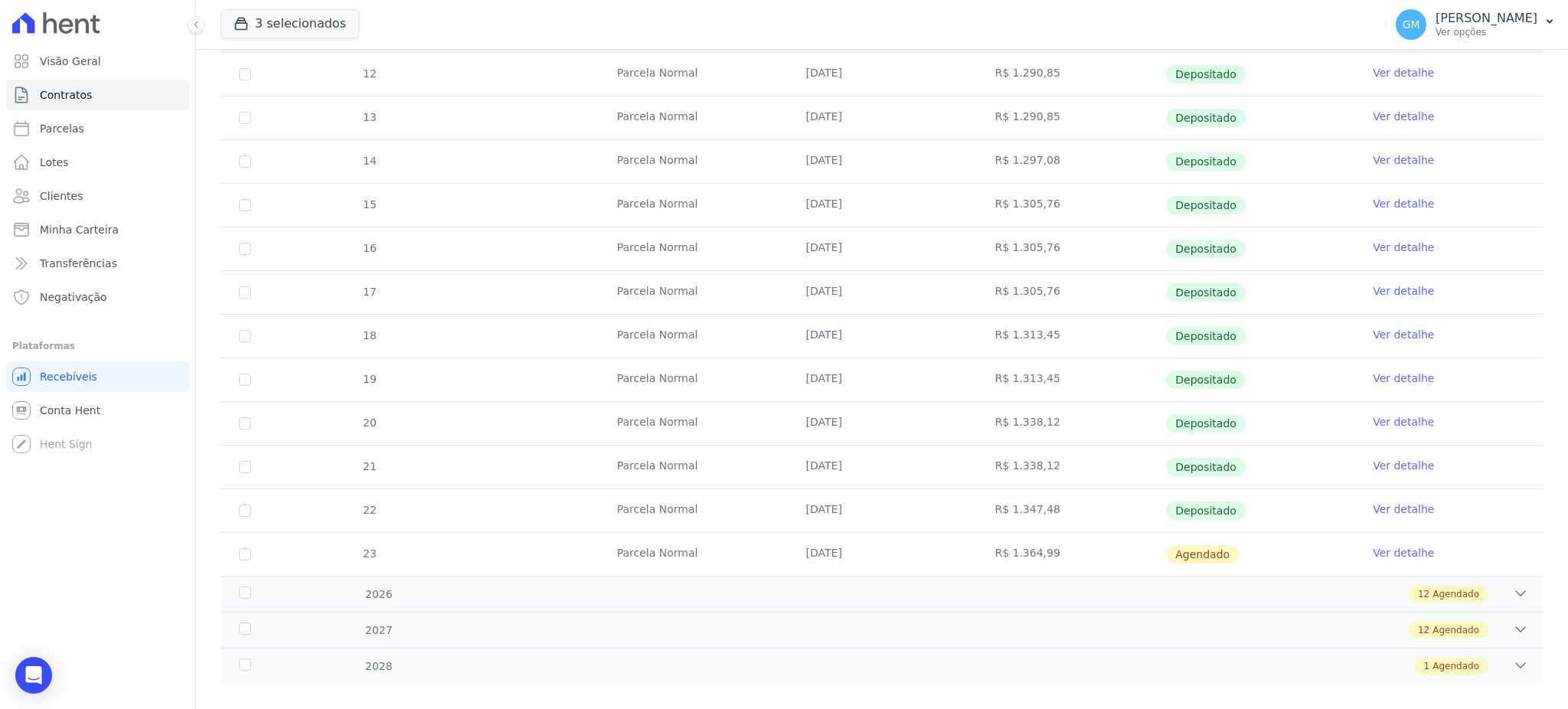
click at [1376, 460] on link "Ver detalhe" at bounding box center [1403, 465] width 62 height 16
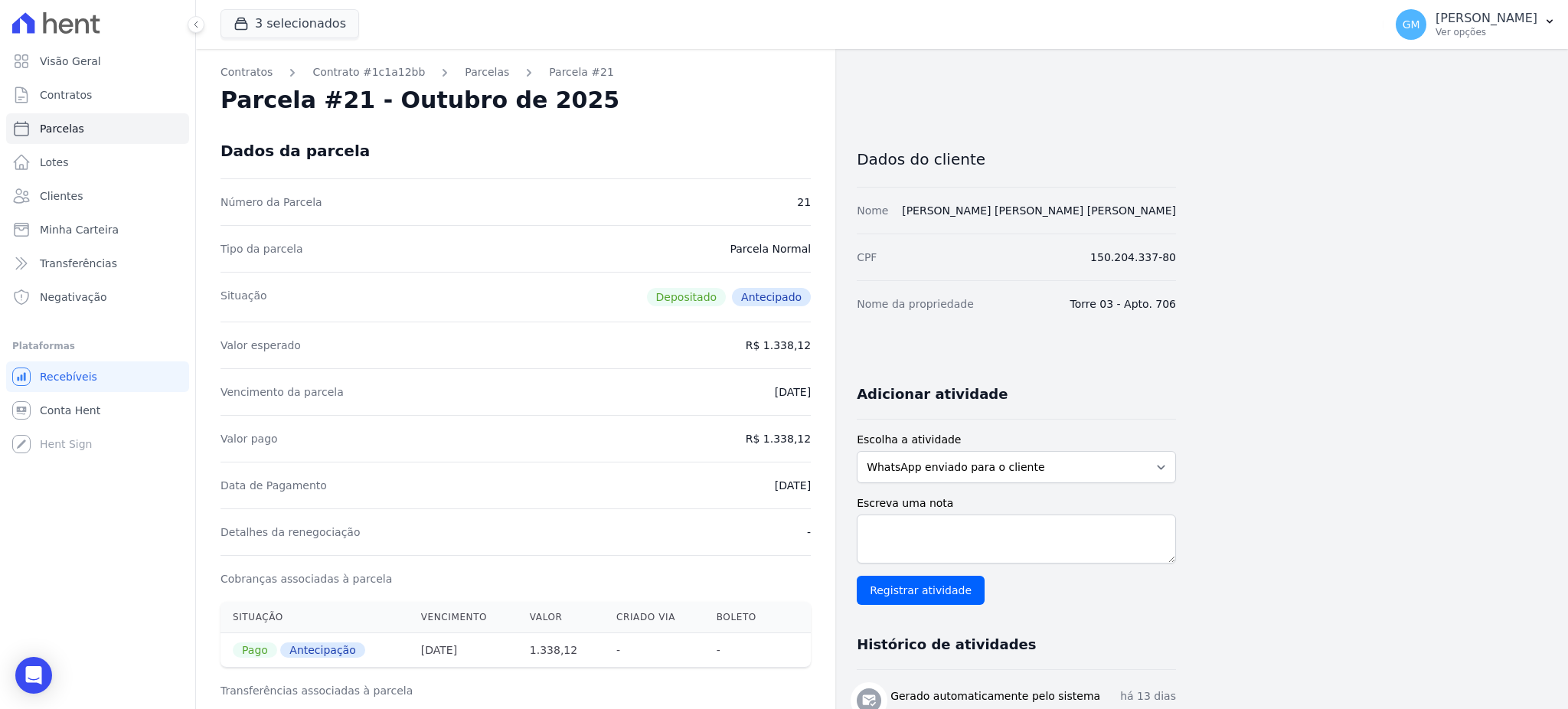
drag, startPoint x: 730, startPoint y: 487, endPoint x: 821, endPoint y: 485, distance: 91.0
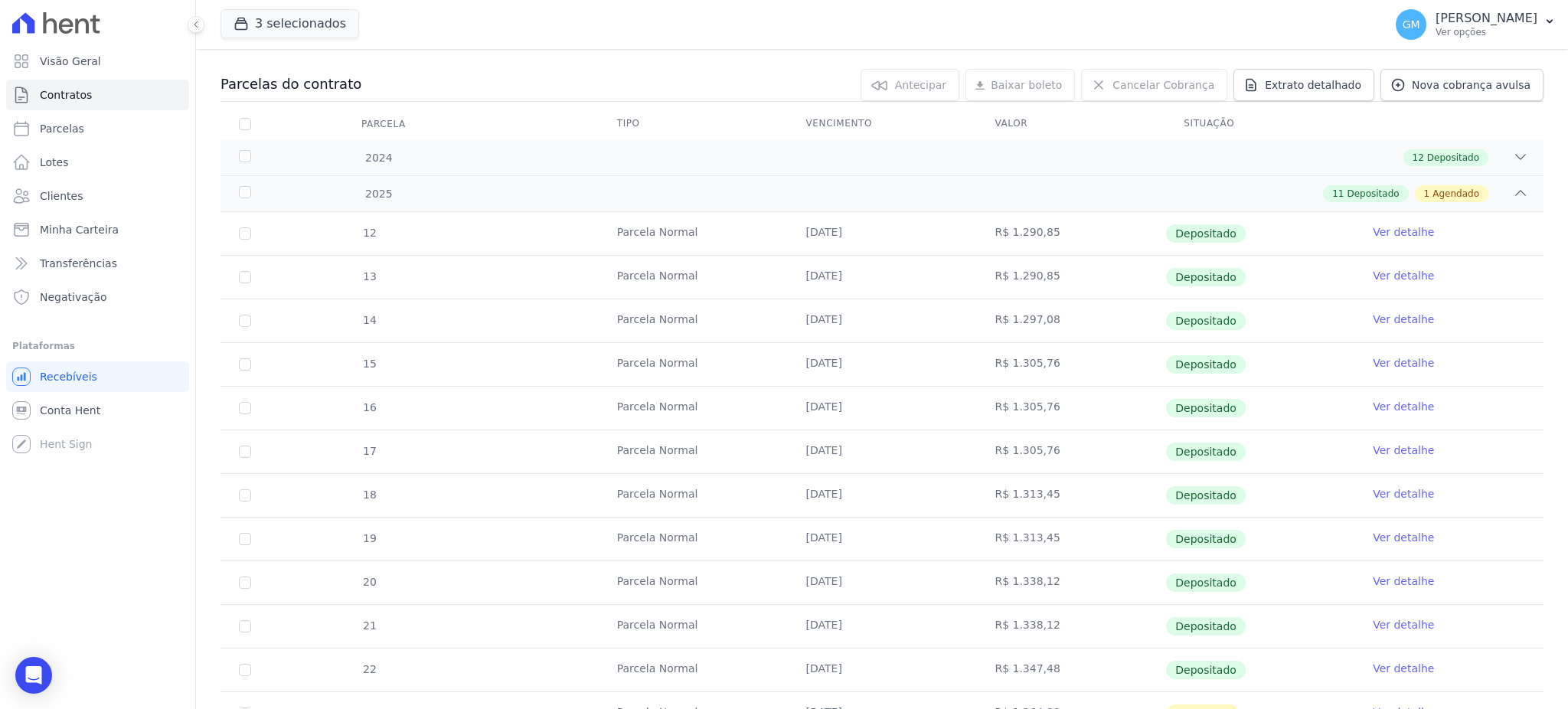
scroll to position [306, 0]
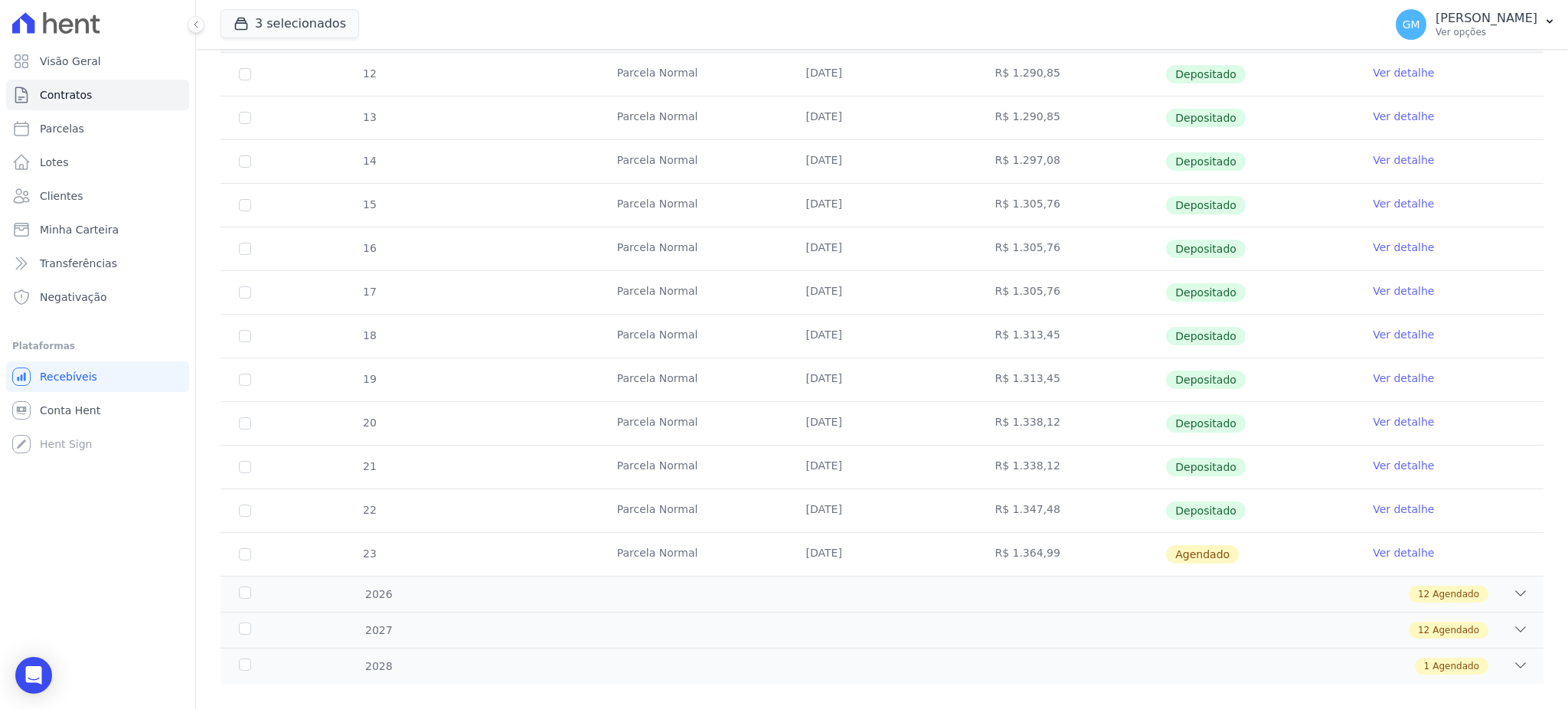
click at [1383, 379] on link "Ver detalhe" at bounding box center [1403, 378] width 62 height 16
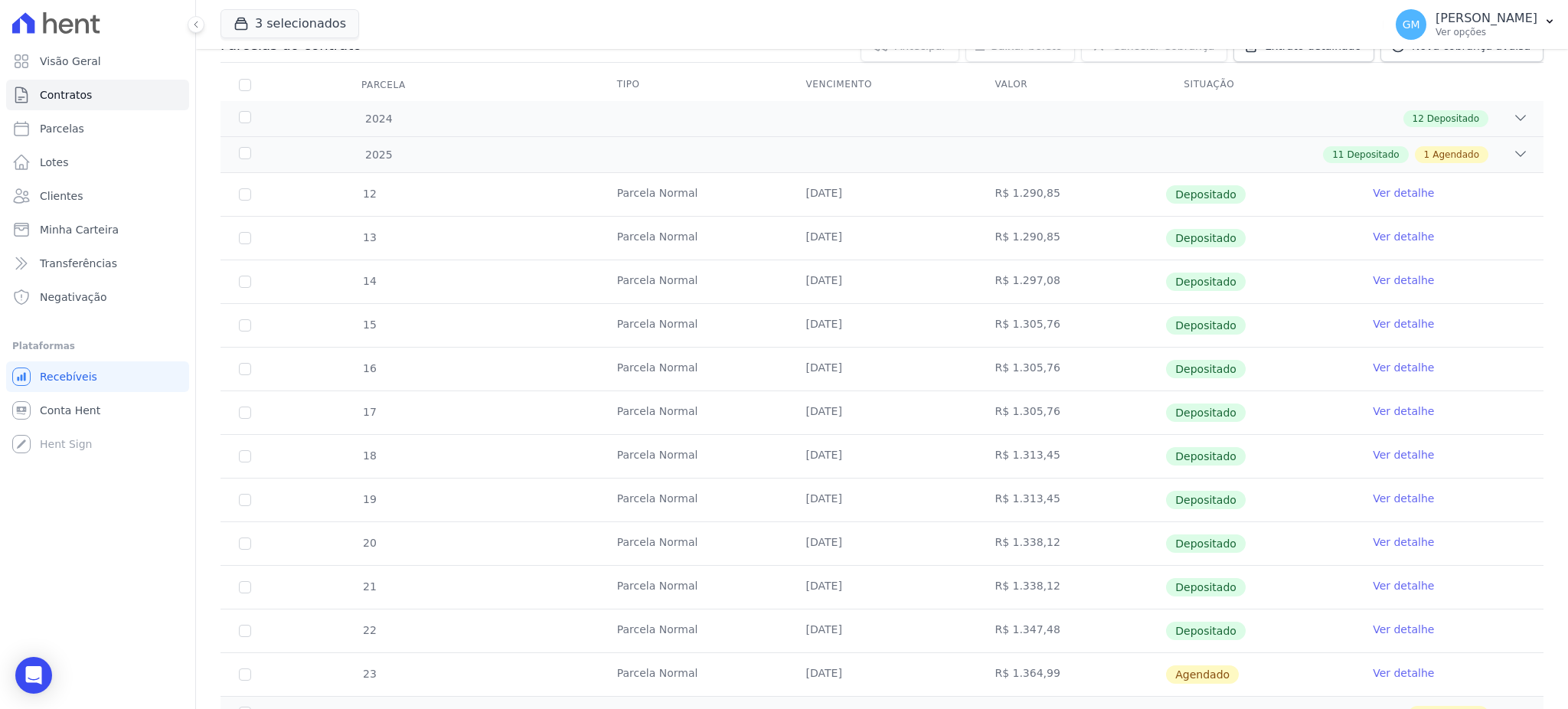
scroll to position [326, 0]
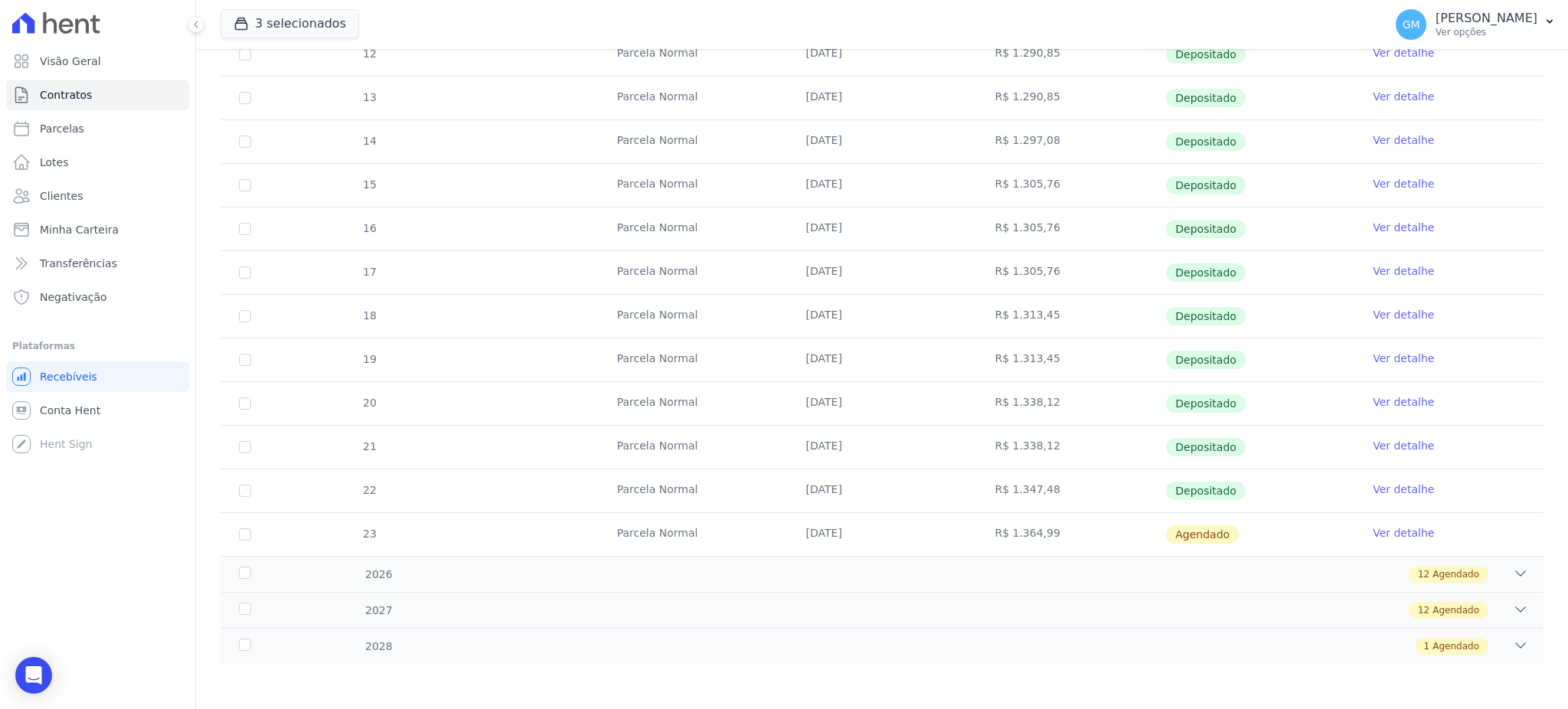
click at [1374, 400] on link "Ver detalhe" at bounding box center [1403, 402] width 62 height 16
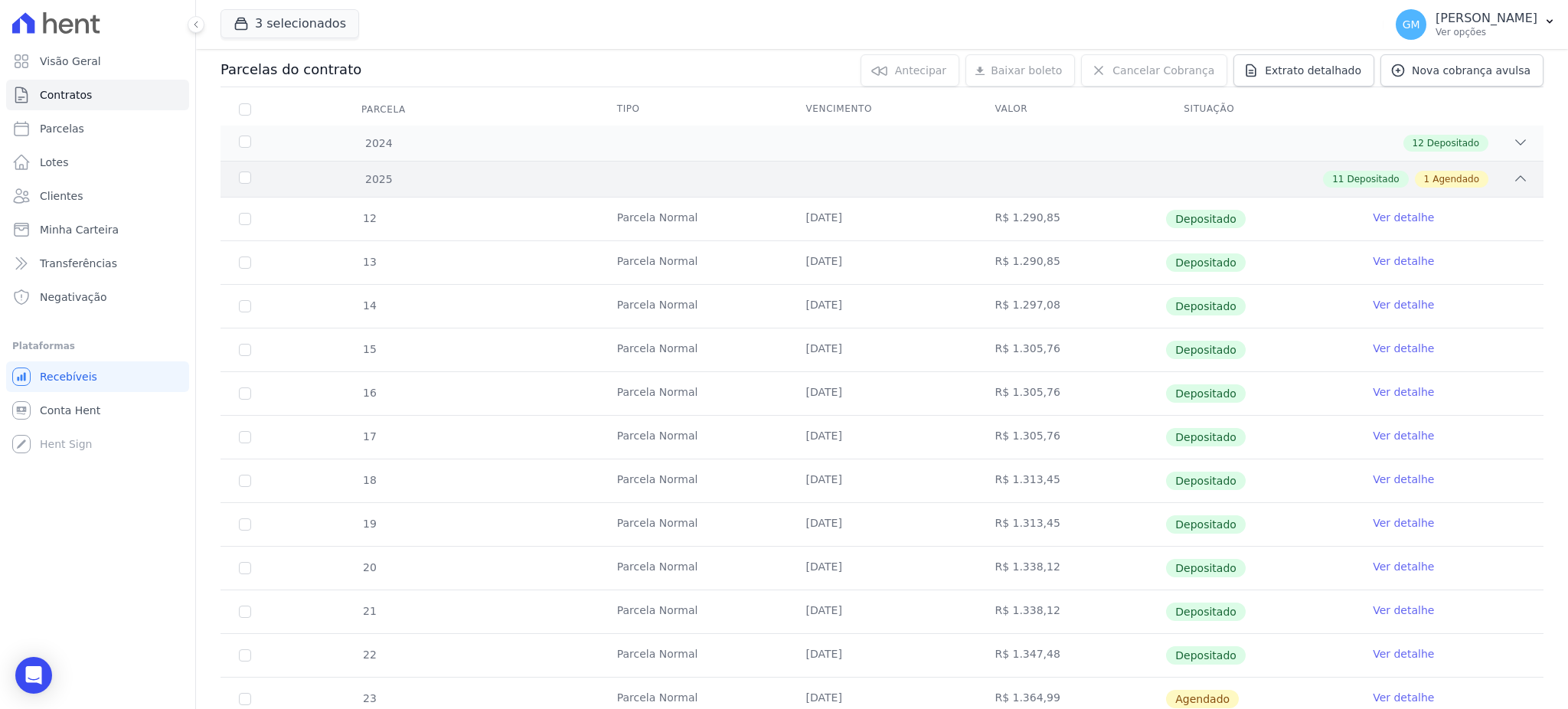
scroll to position [326, 0]
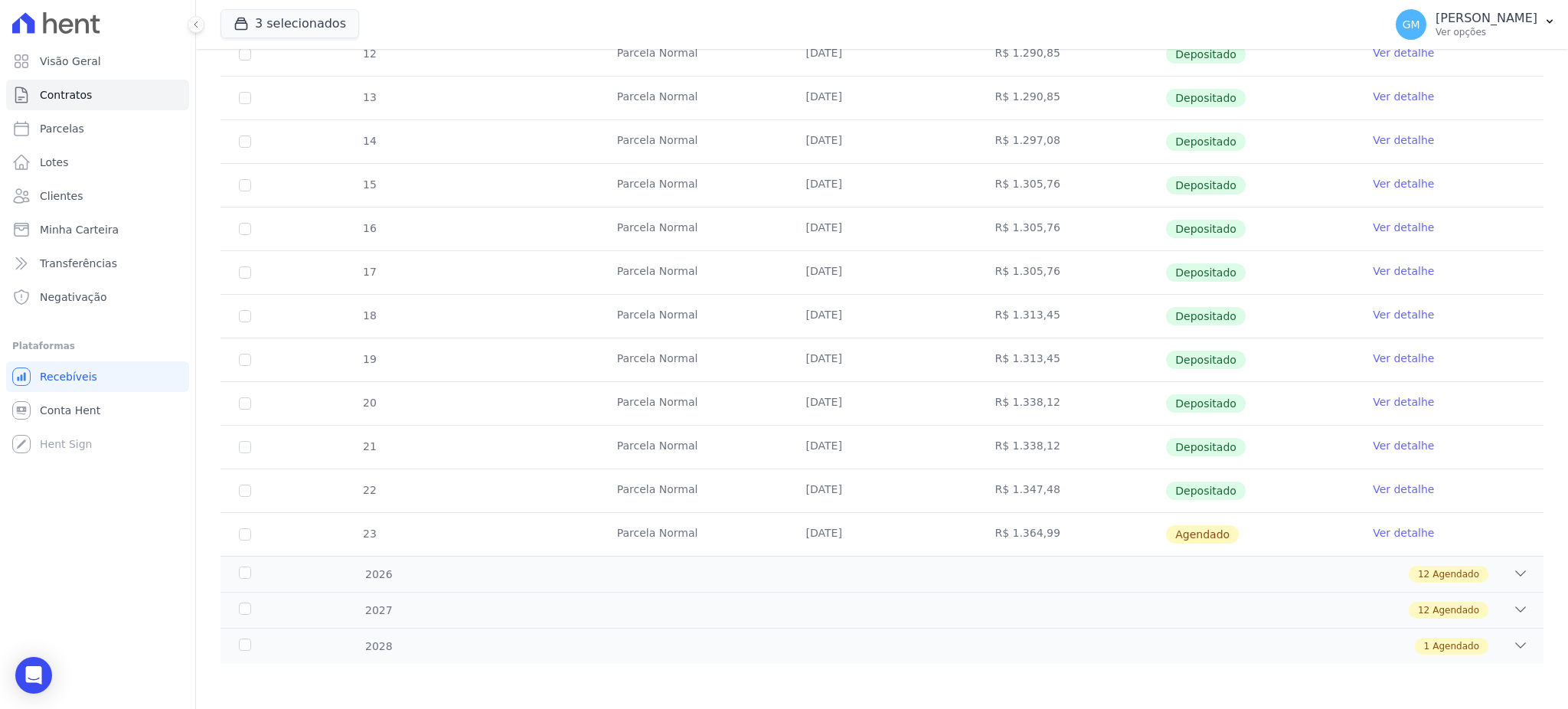
click at [1372, 404] on link "Ver detalhe" at bounding box center [1403, 402] width 62 height 16
click at [1383, 450] on link "Ver detalhe" at bounding box center [1403, 446] width 62 height 16
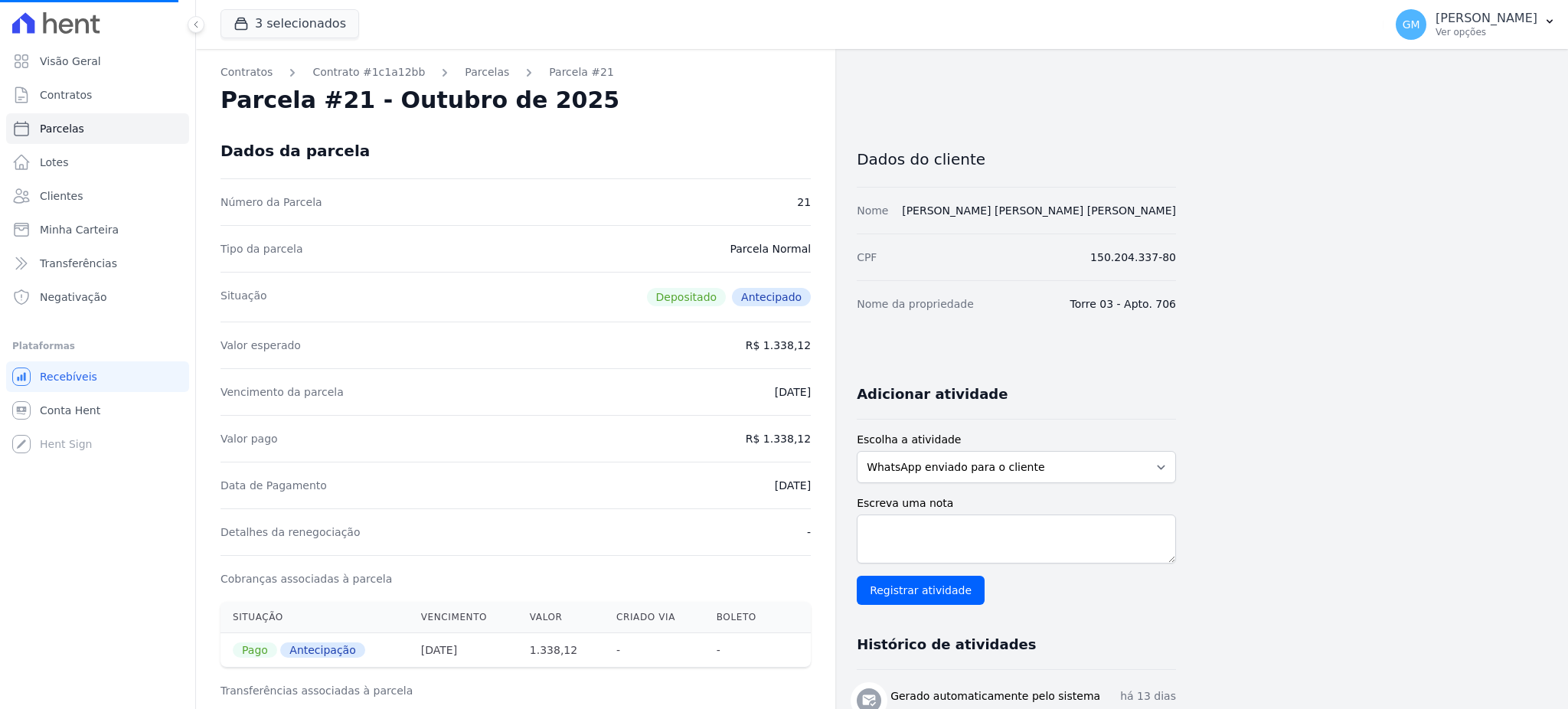
drag, startPoint x: 751, startPoint y: 485, endPoint x: 821, endPoint y: 485, distance: 70.0
click at [708, 549] on div "Detalhes da renegociação -" at bounding box center [515, 531] width 590 height 47
drag, startPoint x: 736, startPoint y: 485, endPoint x: 814, endPoint y: 485, distance: 78.0
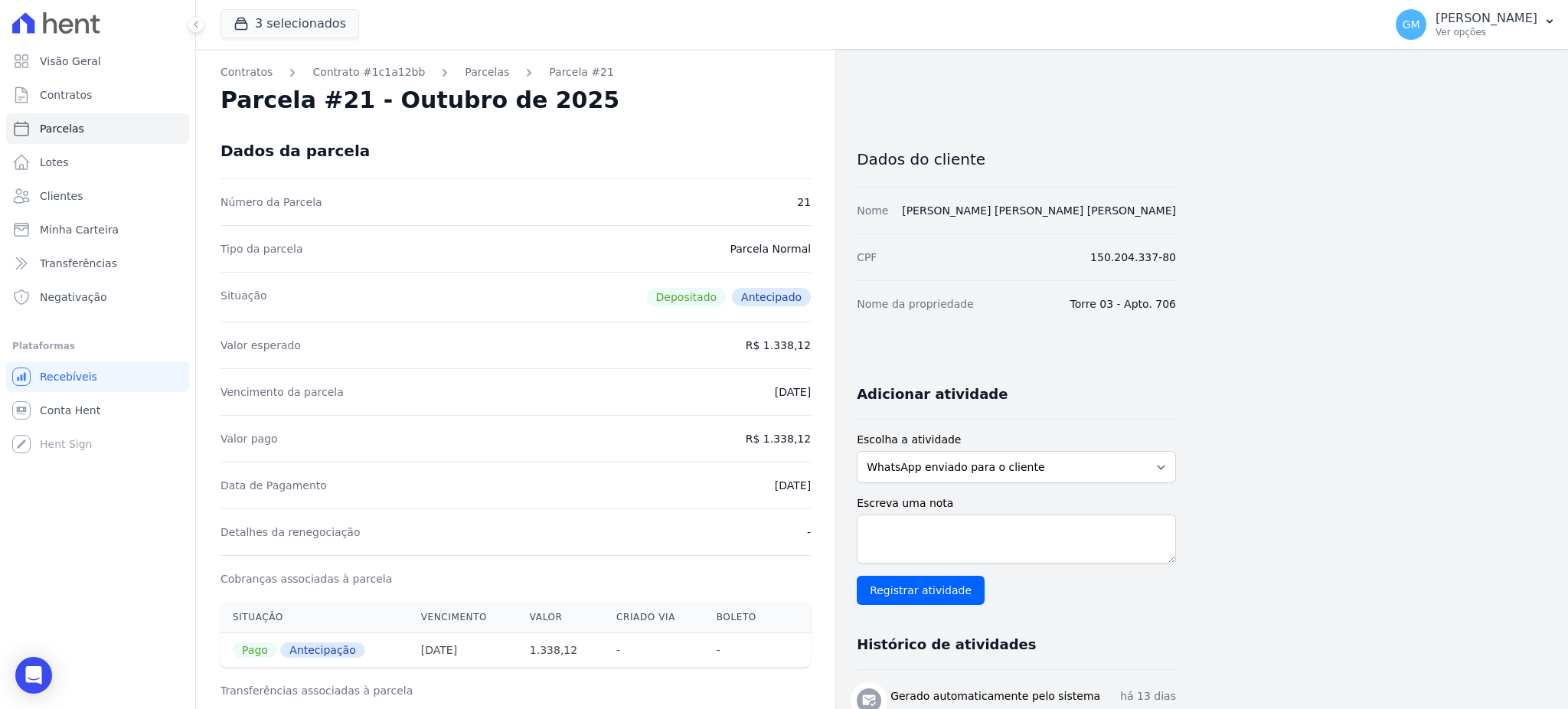
drag, startPoint x: 769, startPoint y: 436, endPoint x: 837, endPoint y: 436, distance: 68.0
click at [744, 527] on div "Detalhes da renegociação -" at bounding box center [515, 531] width 590 height 47
drag, startPoint x: 753, startPoint y: 486, endPoint x: 825, endPoint y: 487, distance: 72.0
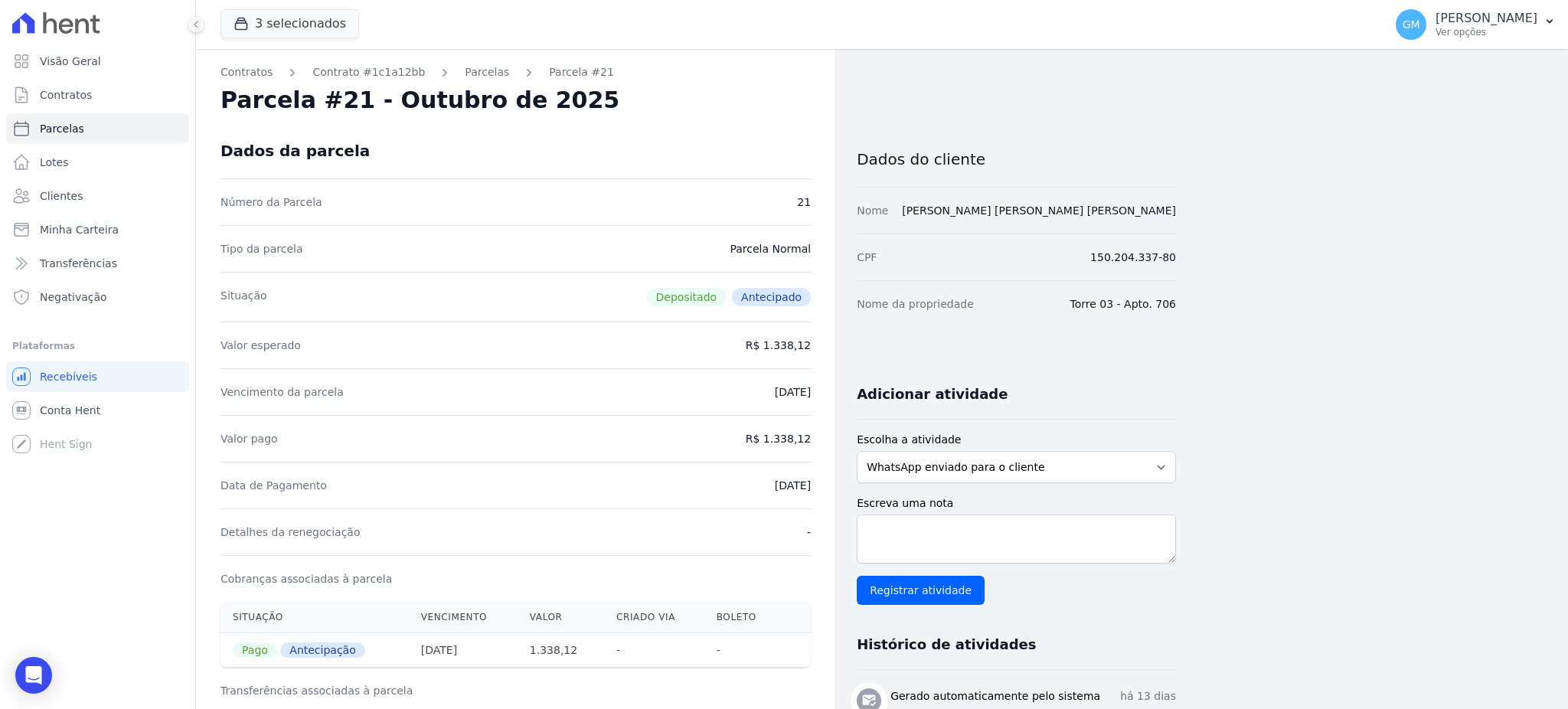
click at [732, 499] on div "Data de Pagamento [DATE]" at bounding box center [515, 485] width 590 height 47
drag, startPoint x: 765, startPoint y: 435, endPoint x: 821, endPoint y: 439, distance: 56.1
drag, startPoint x: 754, startPoint y: 497, endPoint x: 818, endPoint y: 497, distance: 64.0
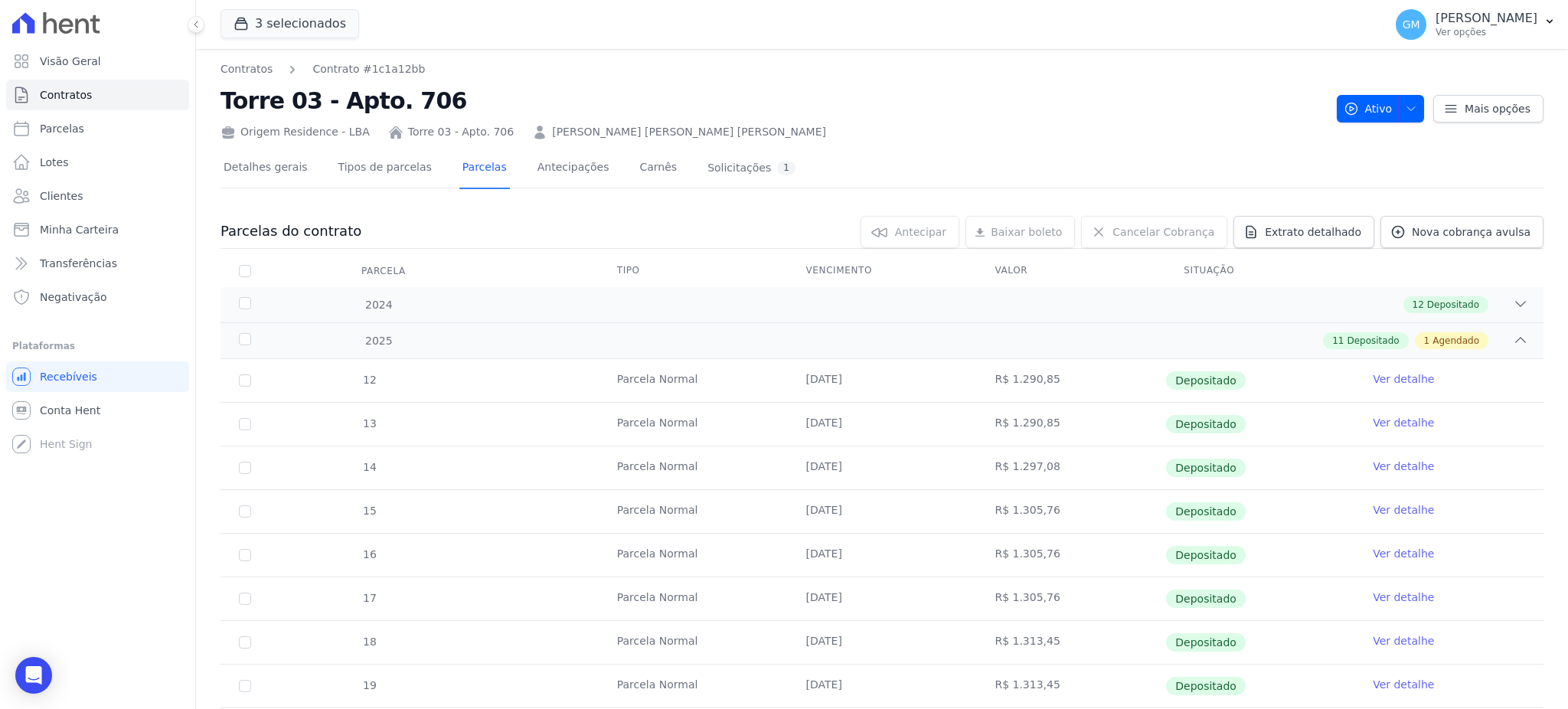
scroll to position [326, 0]
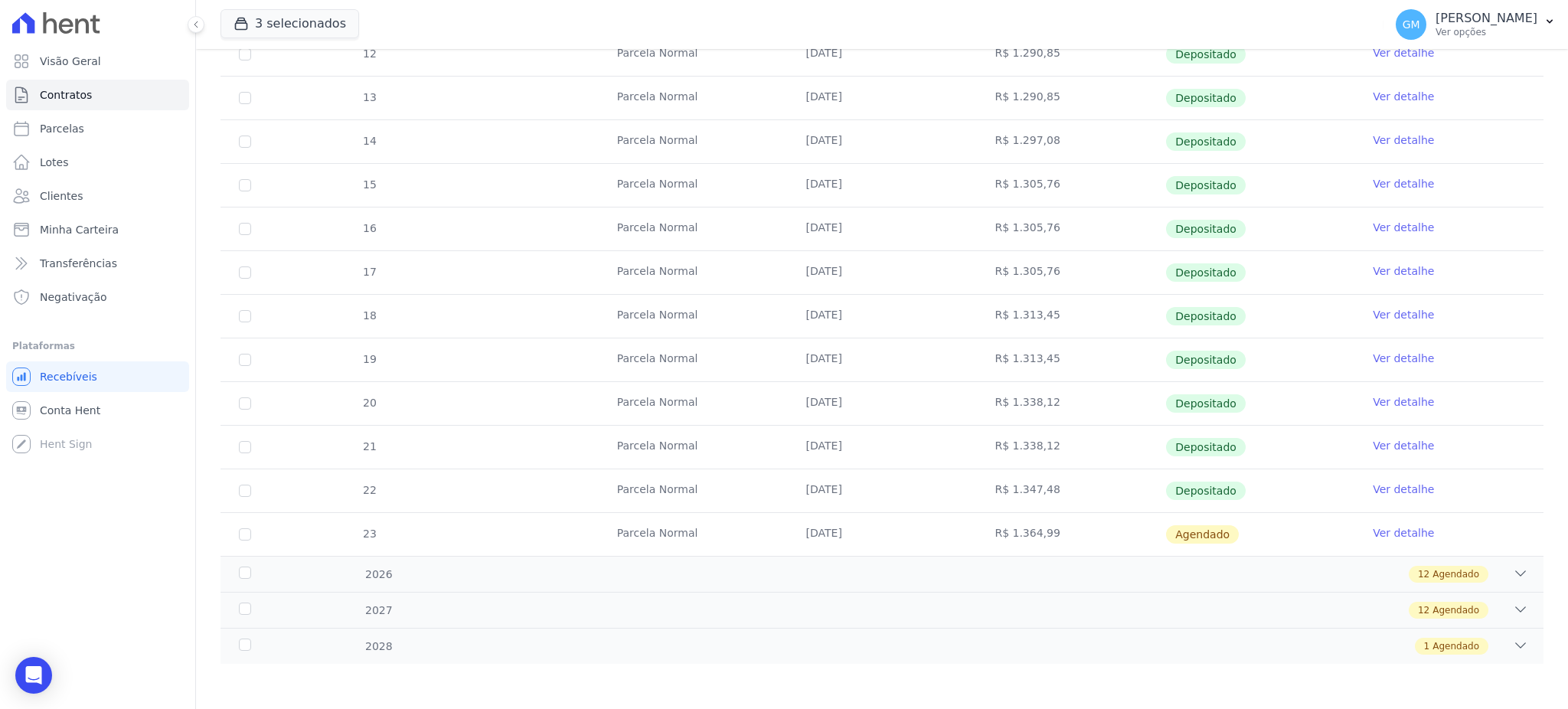
click at [1412, 489] on link "Ver detalhe" at bounding box center [1403, 489] width 62 height 16
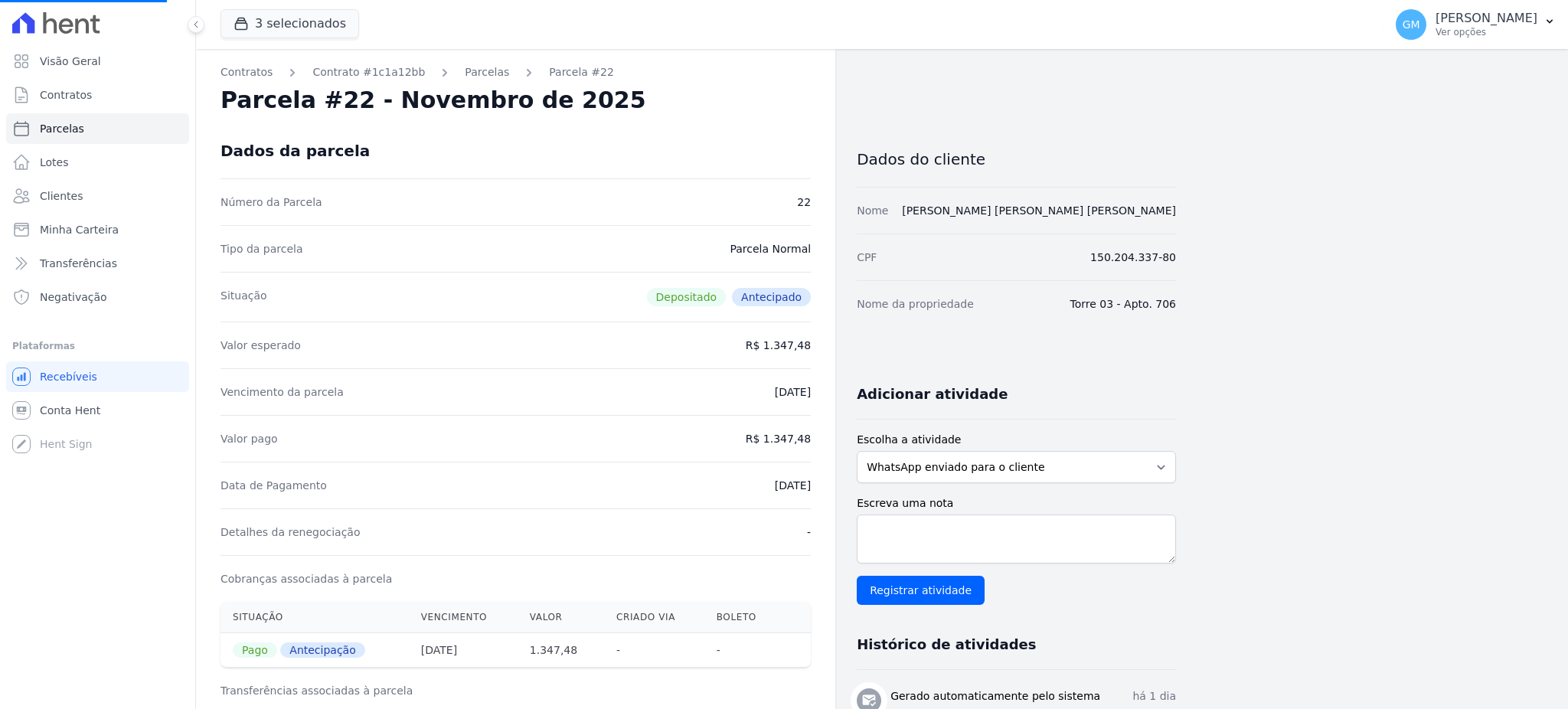
drag, startPoint x: 752, startPoint y: 487, endPoint x: 825, endPoint y: 495, distance: 73.4
drag, startPoint x: 782, startPoint y: 494, endPoint x: 826, endPoint y: 496, distance: 44.0
click at [769, 450] on div "Valor pago R$ 1.347,48" at bounding box center [515, 438] width 590 height 47
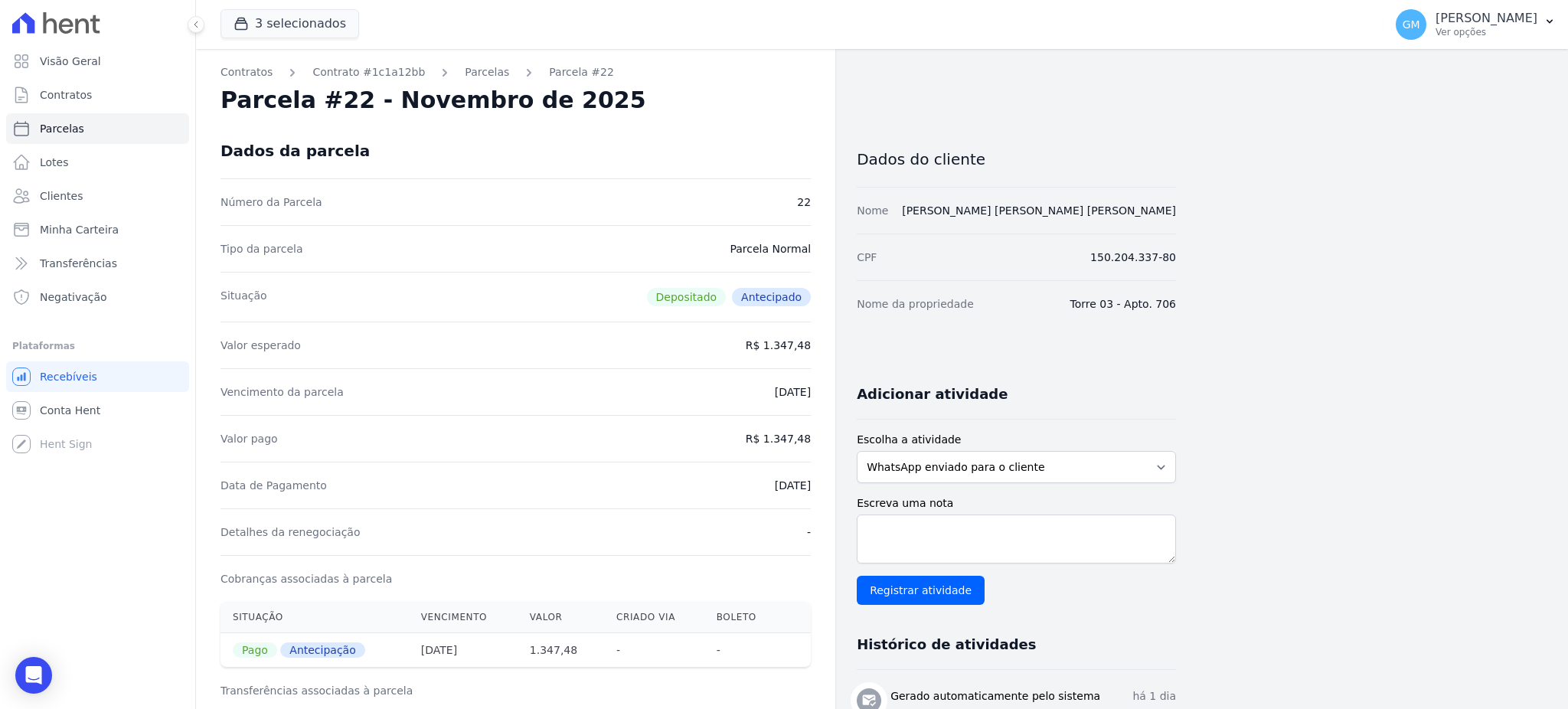
drag, startPoint x: 769, startPoint y: 438, endPoint x: 832, endPoint y: 439, distance: 63.0
drag, startPoint x: 736, startPoint y: 464, endPoint x: 742, endPoint y: 471, distance: 9.2
click at [742, 471] on div "Data de Pagamento [DATE]" at bounding box center [515, 485] width 590 height 47
drag, startPoint x: 736, startPoint y: 496, endPoint x: 821, endPoint y: 487, distance: 85.5
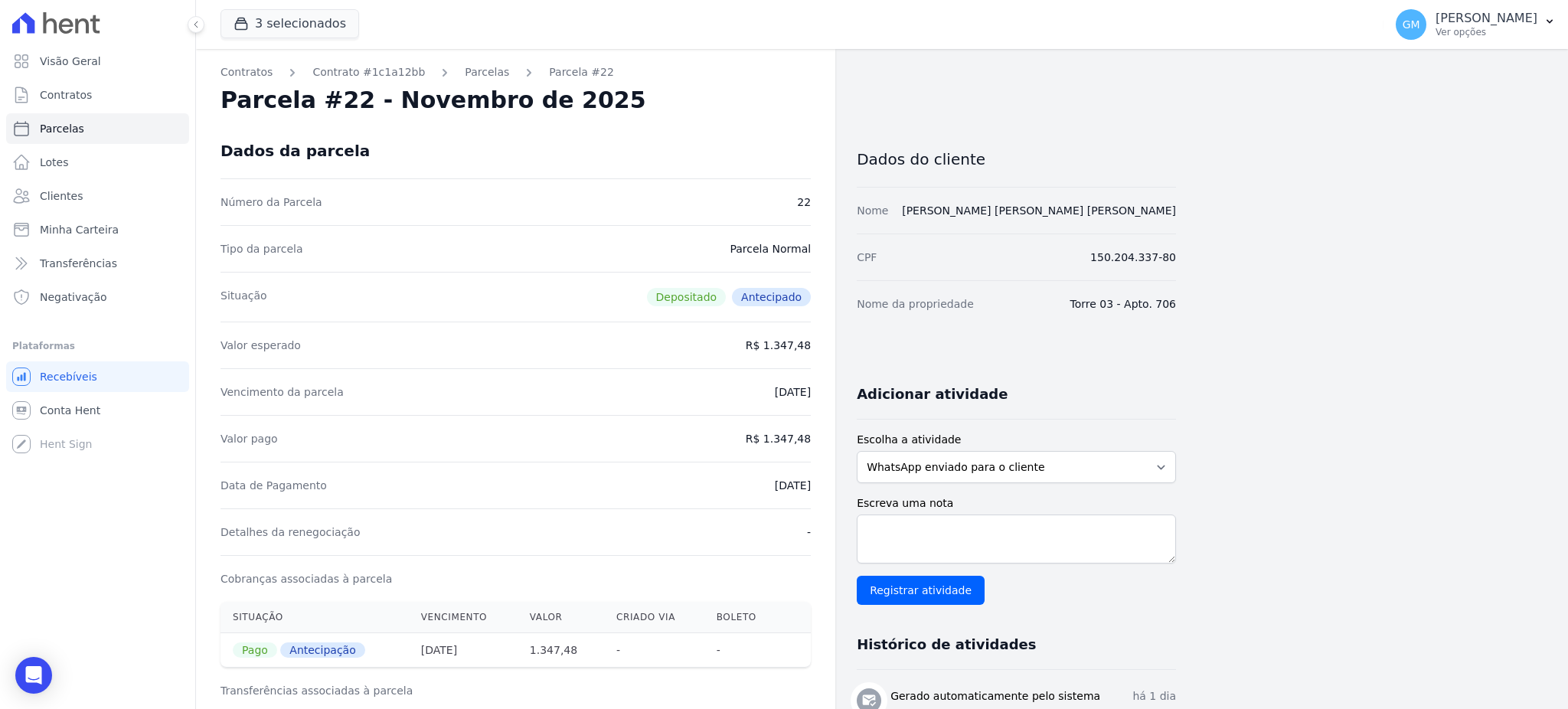
click at [91, 193] on link "Clientes" at bounding box center [97, 196] width 183 height 30
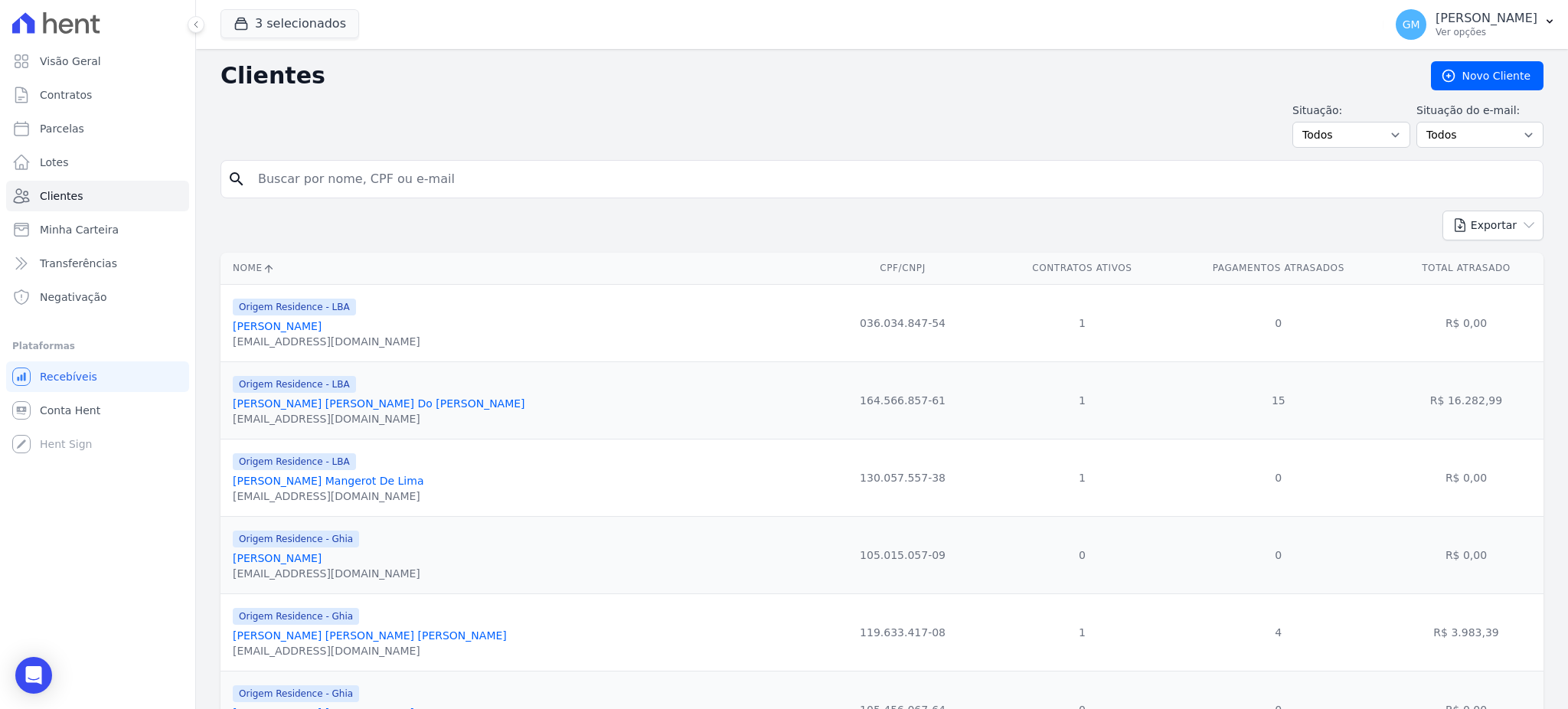
drag, startPoint x: 347, startPoint y: 184, endPoint x: 348, endPoint y: 175, distance: 9.1
click at [347, 184] on input "search" at bounding box center [892, 178] width 1287 height 30
paste input "Vaneza Da ConceiÃ§Ã£o [PERSON_NAME]"
type input "Vaneza Da ConceiÃ§Ã£o [PERSON_NAME]"
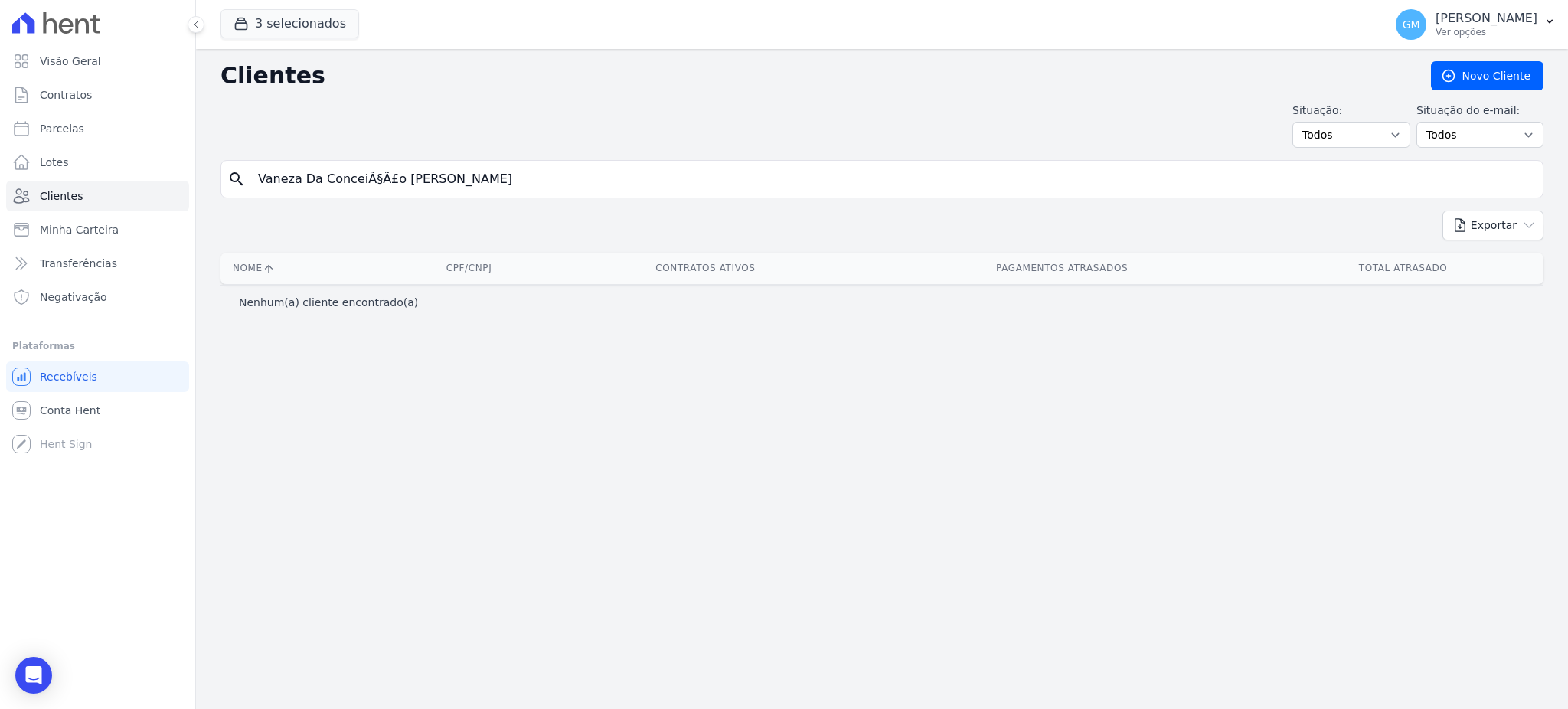
drag, startPoint x: 509, startPoint y: 175, endPoint x: 348, endPoint y: 149, distance: 163.1
click at [348, 182] on input "Vaneza Da ConceiÃ§Ã£o [PERSON_NAME]" at bounding box center [892, 178] width 1287 height 30
type input "[PERSON_NAME]"
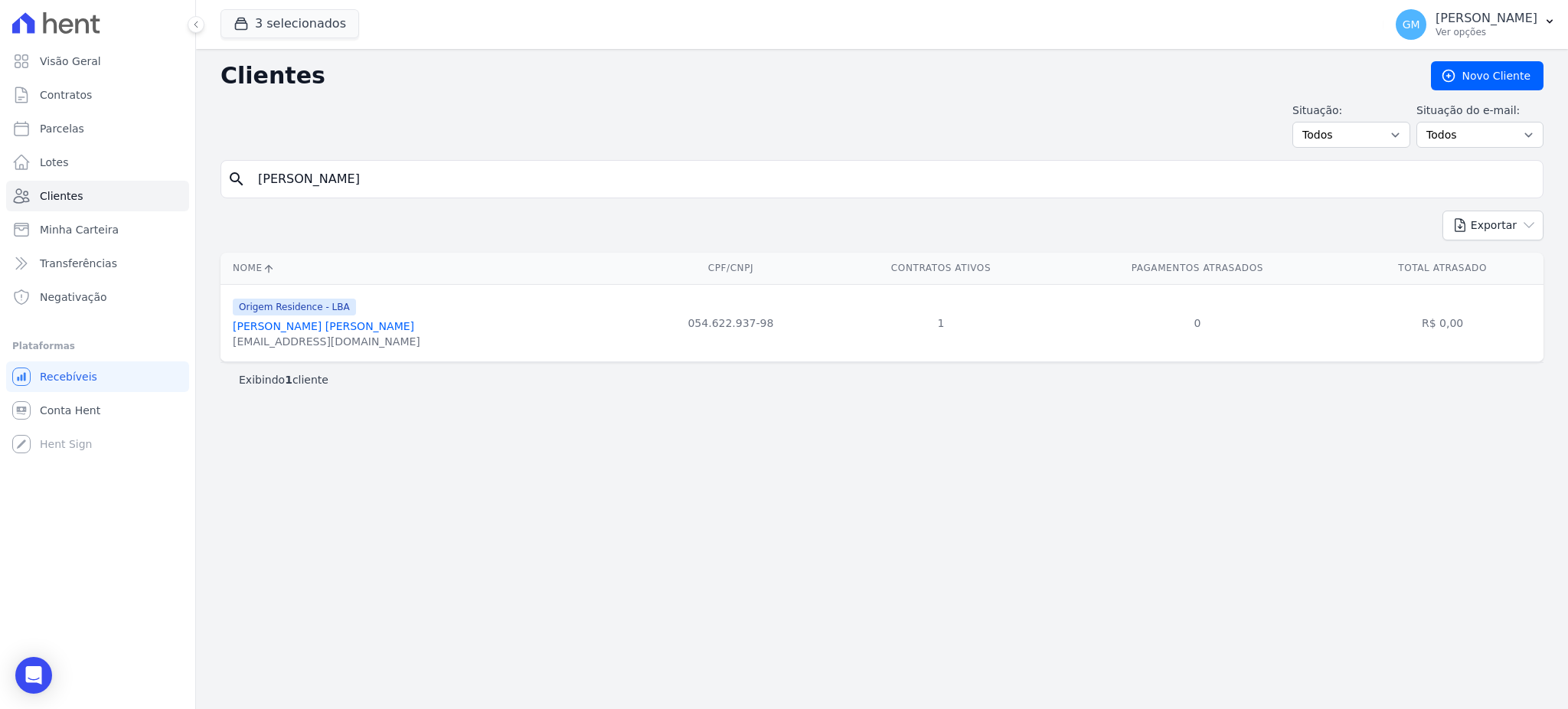
drag, startPoint x: 351, startPoint y: 325, endPoint x: 369, endPoint y: 262, distance: 65.5
click at [351, 325] on link "[PERSON_NAME] [PERSON_NAME]" at bounding box center [323, 326] width 182 height 12
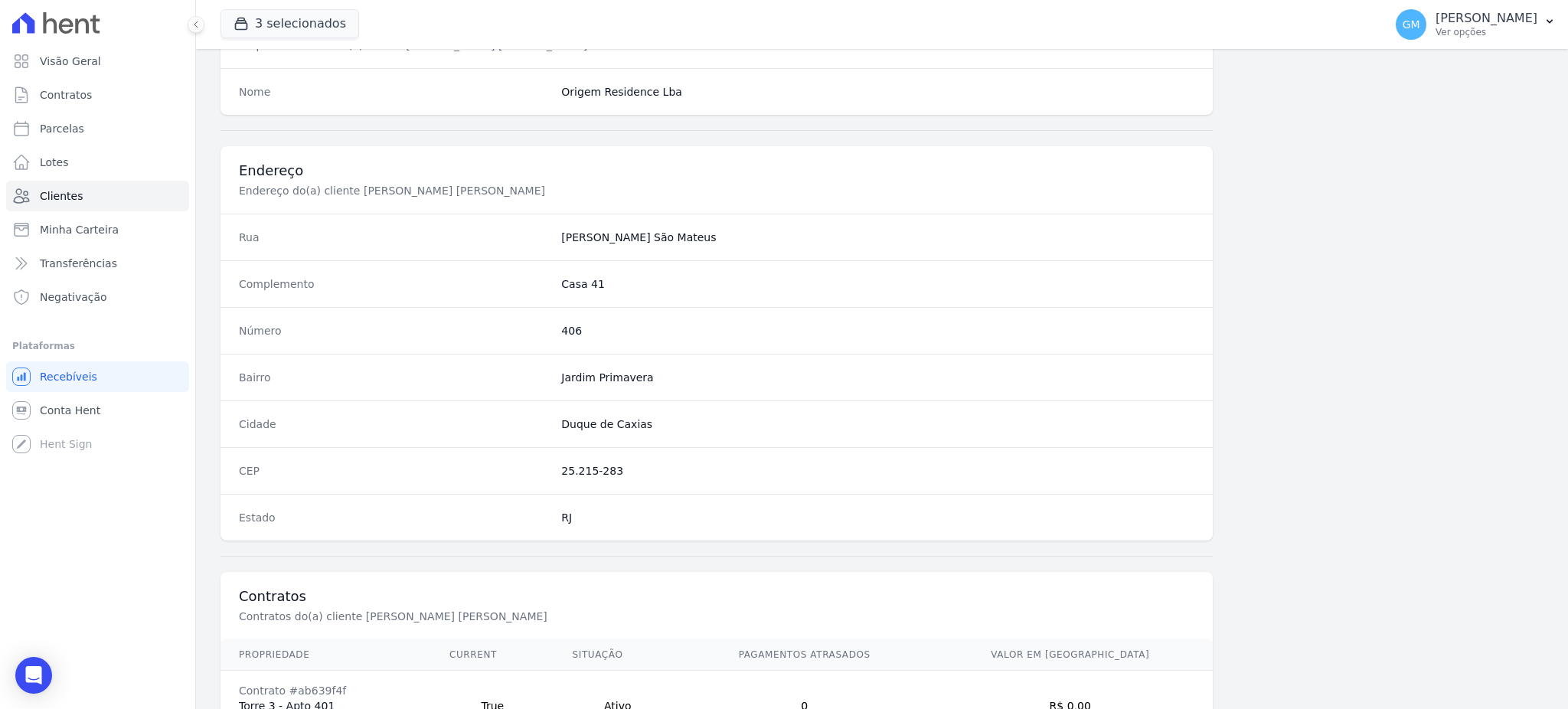
scroll to position [724, 0]
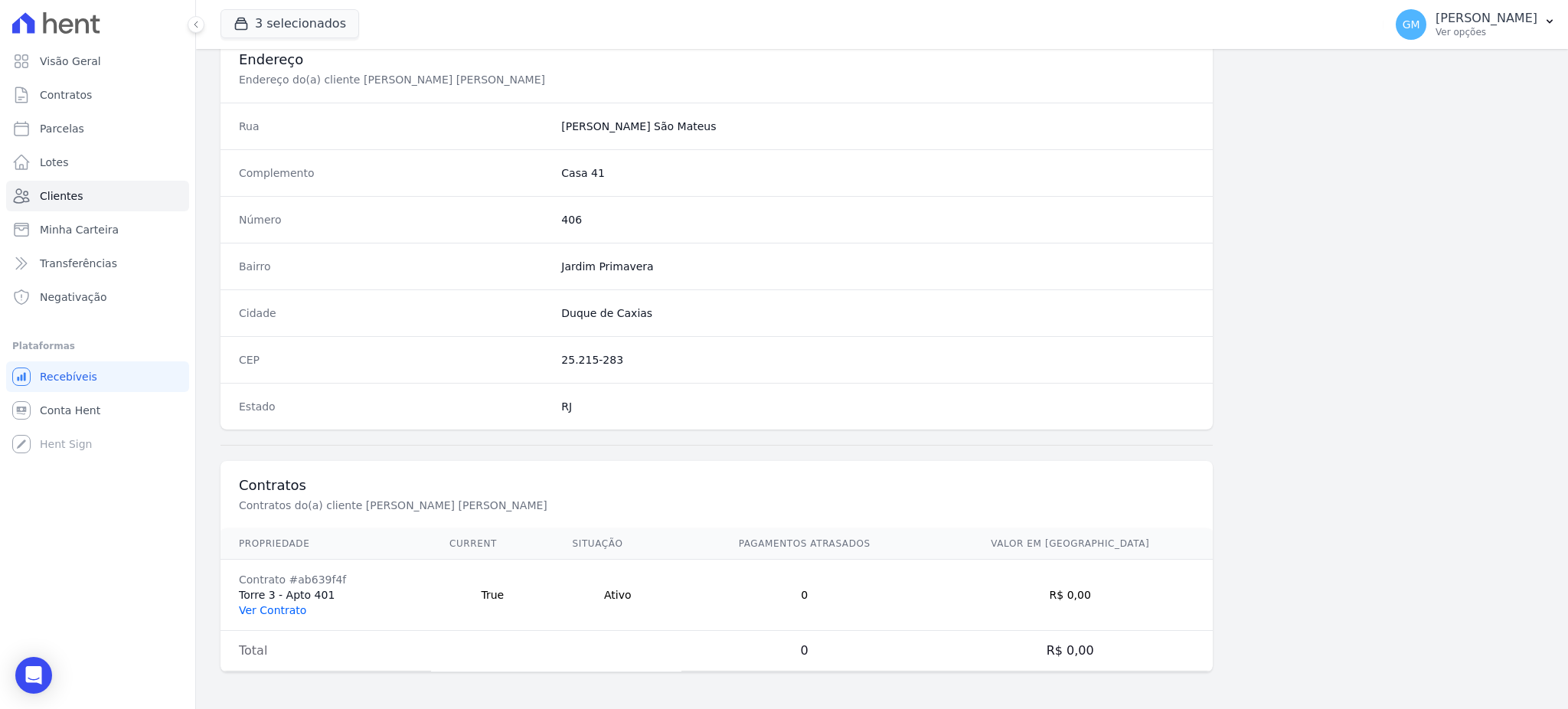
click at [276, 612] on link "Ver Contrato" at bounding box center [272, 610] width 67 height 12
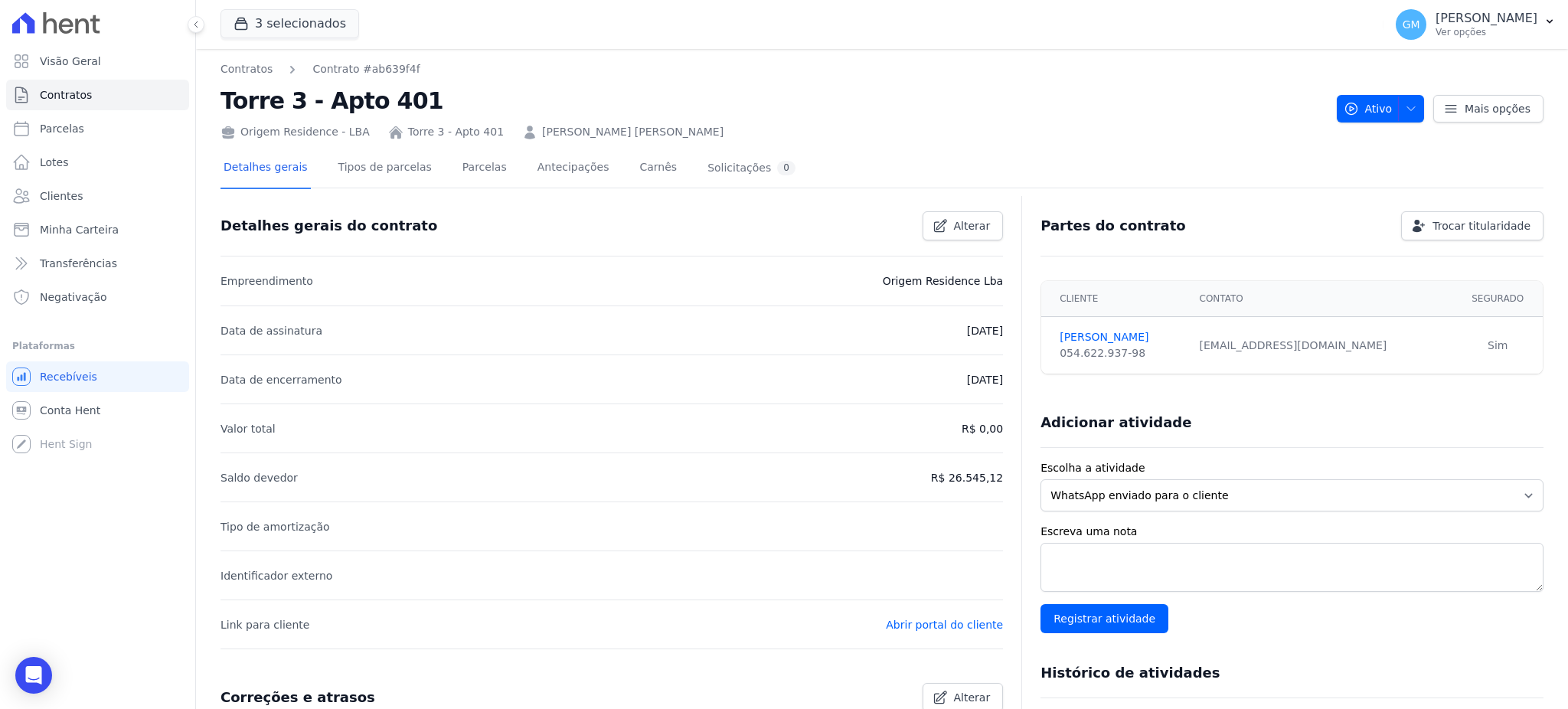
click at [461, 143] on div "Detalhes gerais Tipos de parcelas [GEOGRAPHIC_DATA] Antecipações [PERSON_NAME] …" at bounding box center [881, 596] width 1323 height 912
click at [463, 171] on link "Parcelas" at bounding box center [484, 169] width 51 height 41
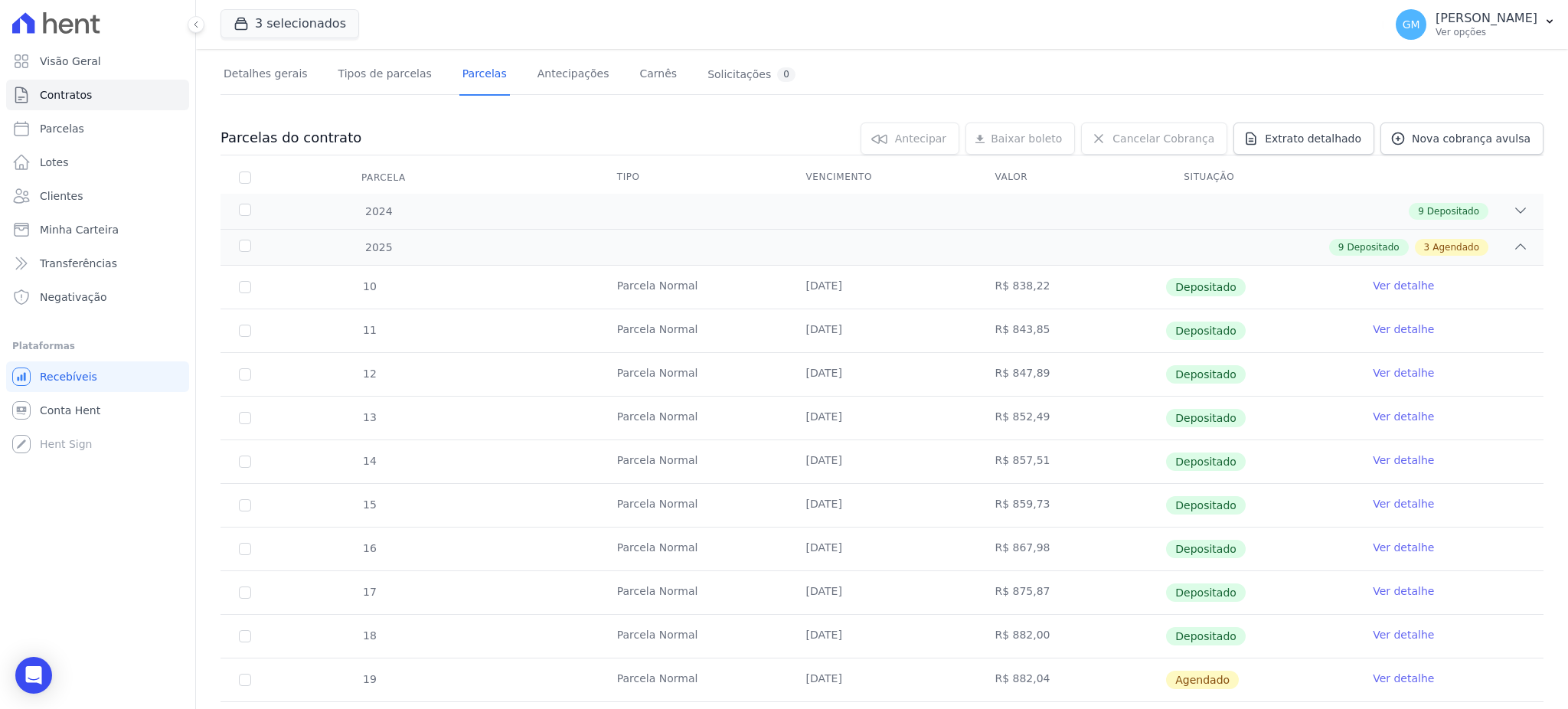
scroll to position [203, 0]
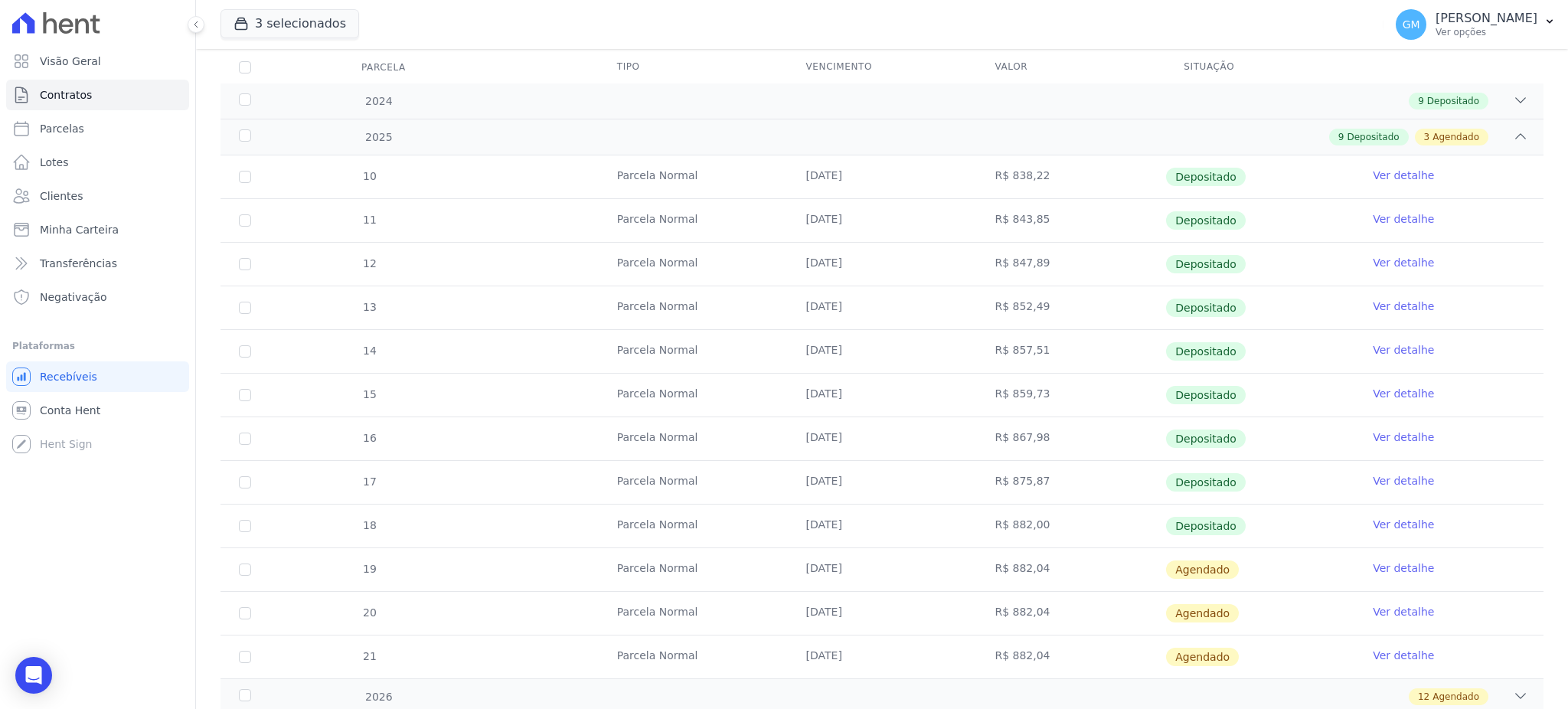
click at [1379, 525] on link "Ver detalhe" at bounding box center [1403, 524] width 62 height 16
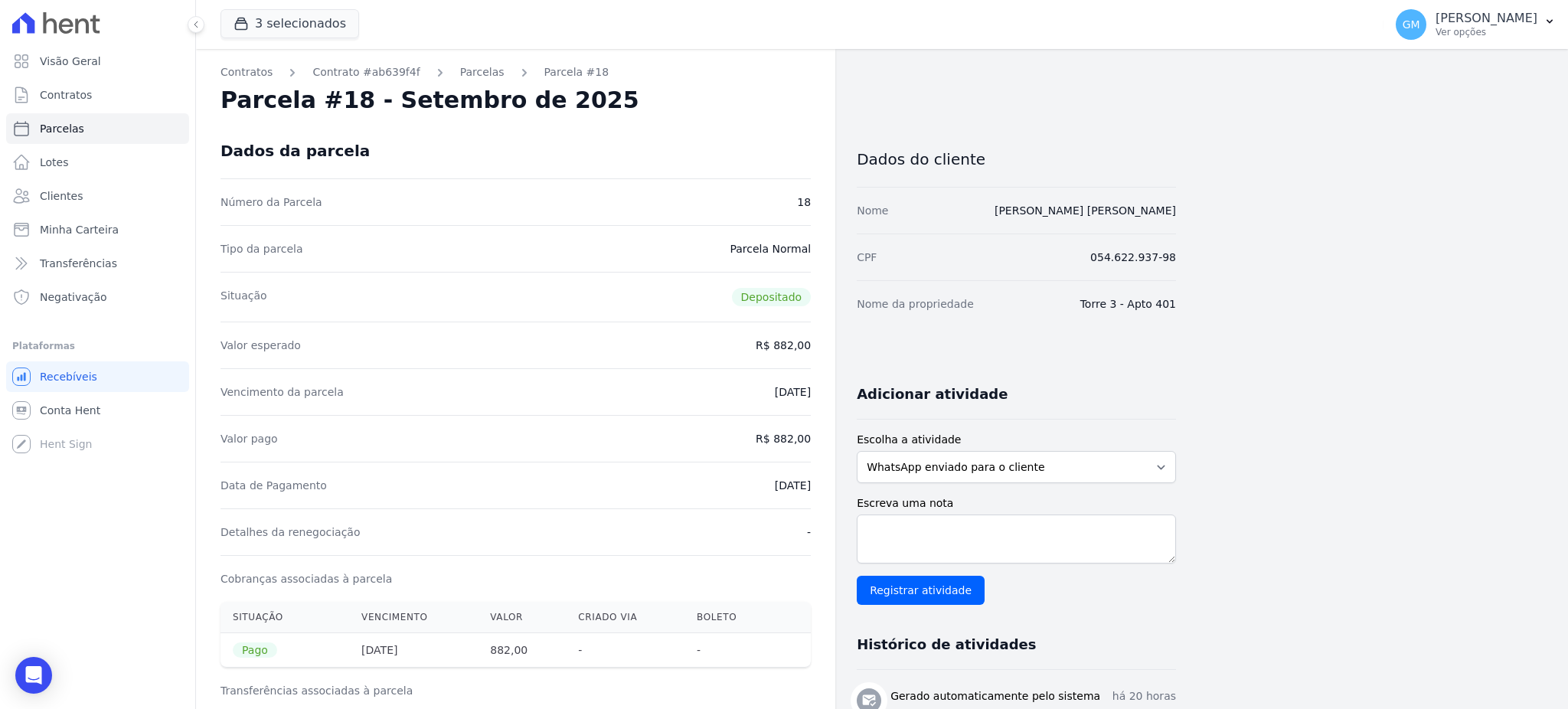
drag, startPoint x: 748, startPoint y: 475, endPoint x: 824, endPoint y: 490, distance: 77.5
drag, startPoint x: 778, startPoint y: 439, endPoint x: 814, endPoint y: 439, distance: 36.0
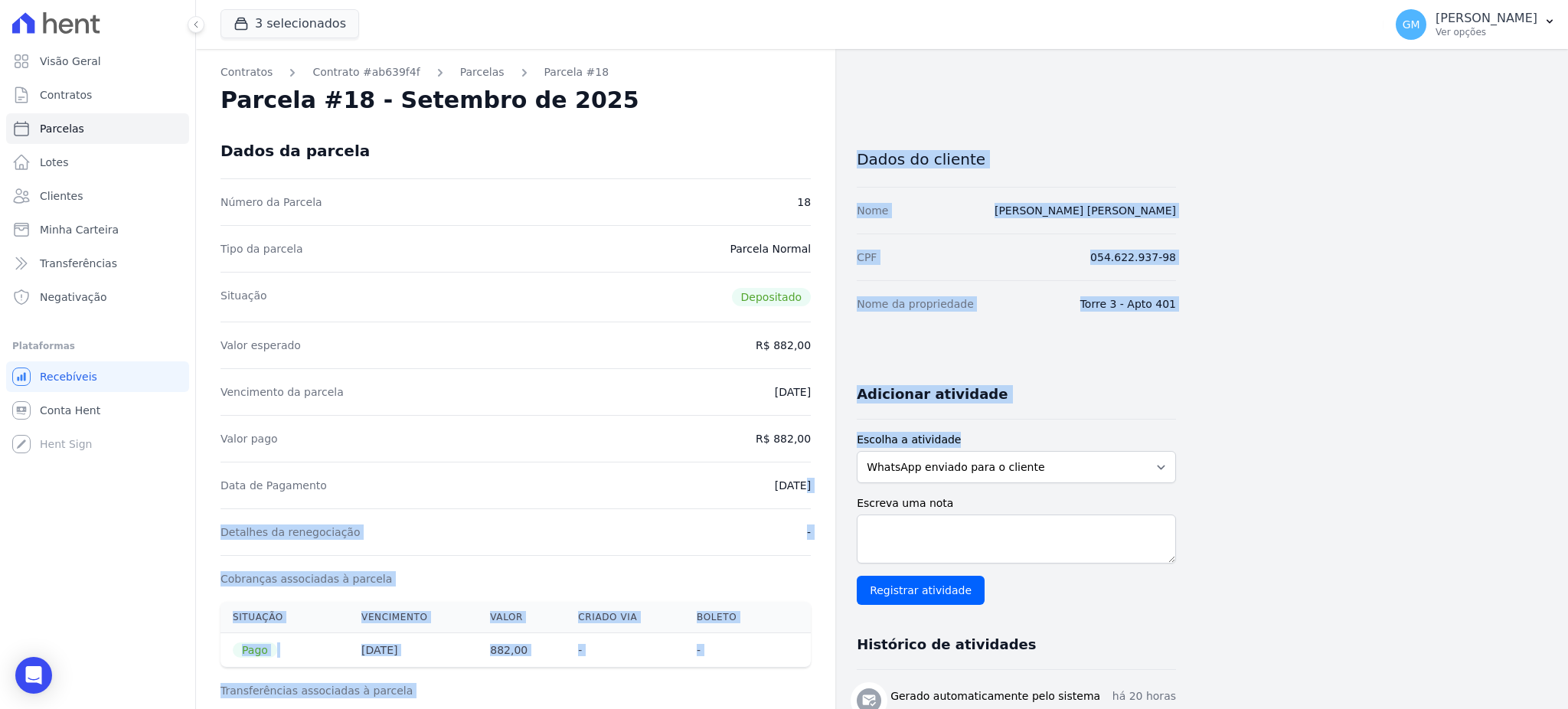
drag, startPoint x: 780, startPoint y: 481, endPoint x: 857, endPoint y: 481, distance: 77.0
click at [782, 487] on dd "[DATE]" at bounding box center [793, 485] width 36 height 16
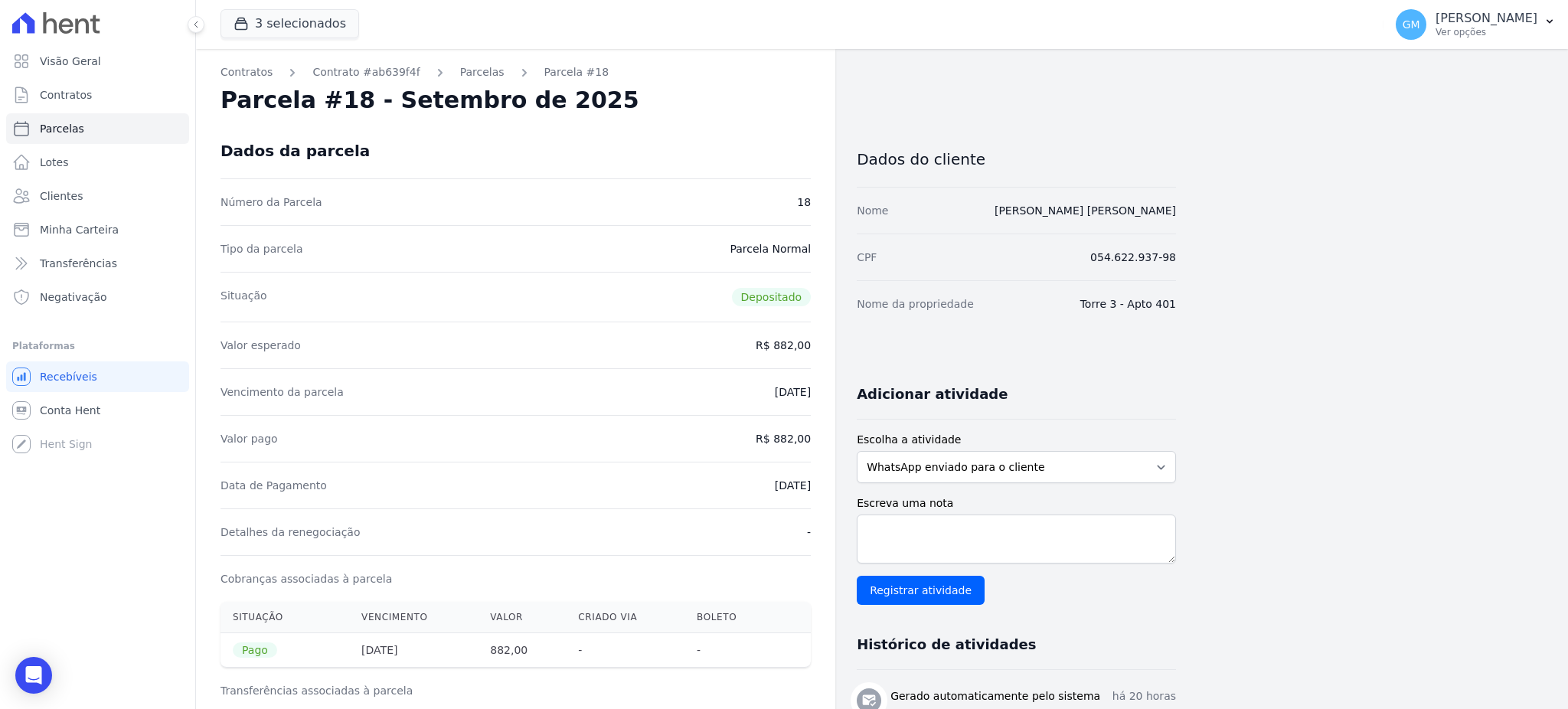
drag, startPoint x: 739, startPoint y: 481, endPoint x: 813, endPoint y: 481, distance: 74.0
click at [1104, 241] on div "CPF 054.622.937-98" at bounding box center [1016, 257] width 320 height 47
drag, startPoint x: 1189, startPoint y: 212, endPoint x: 989, endPoint y: 221, distance: 200.2
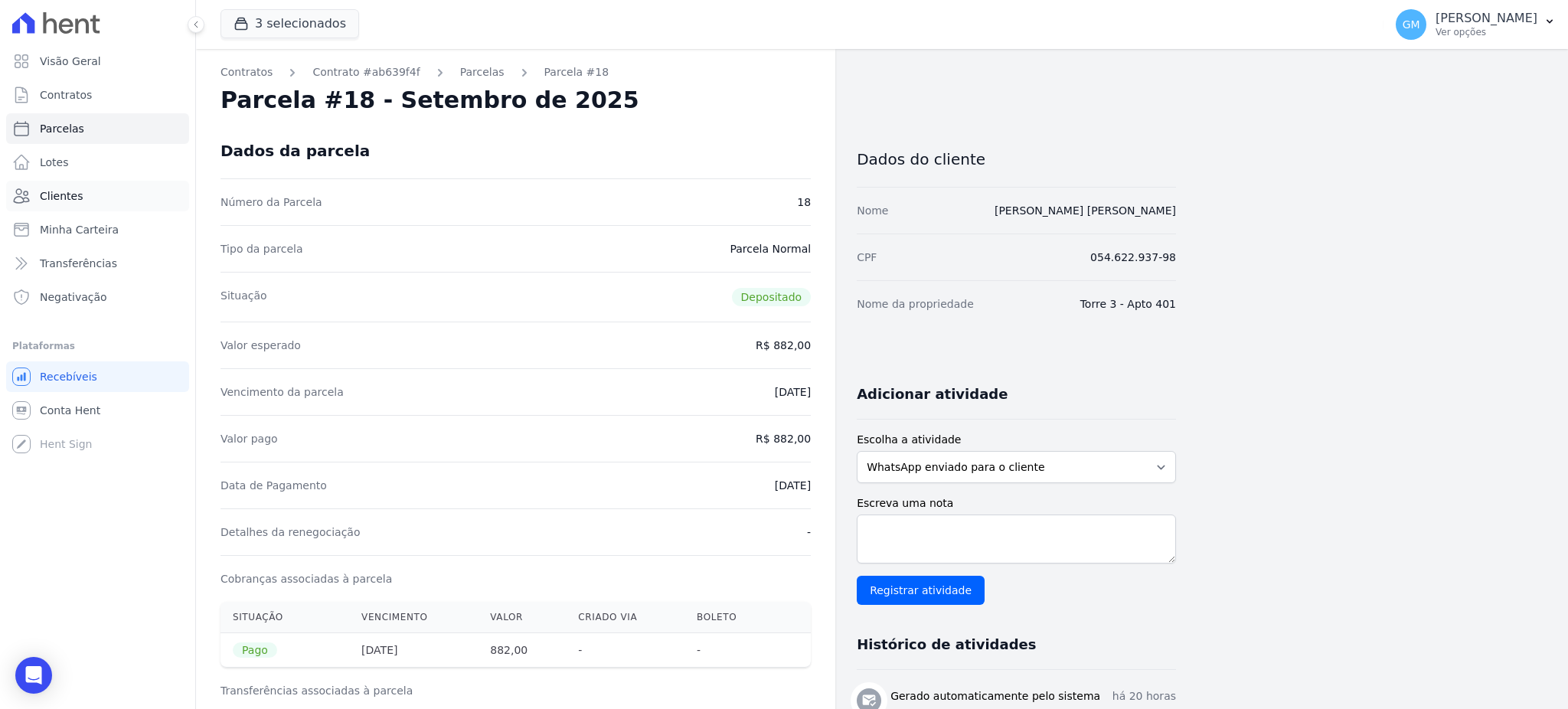
click at [34, 185] on link "Clientes" at bounding box center [97, 196] width 183 height 30
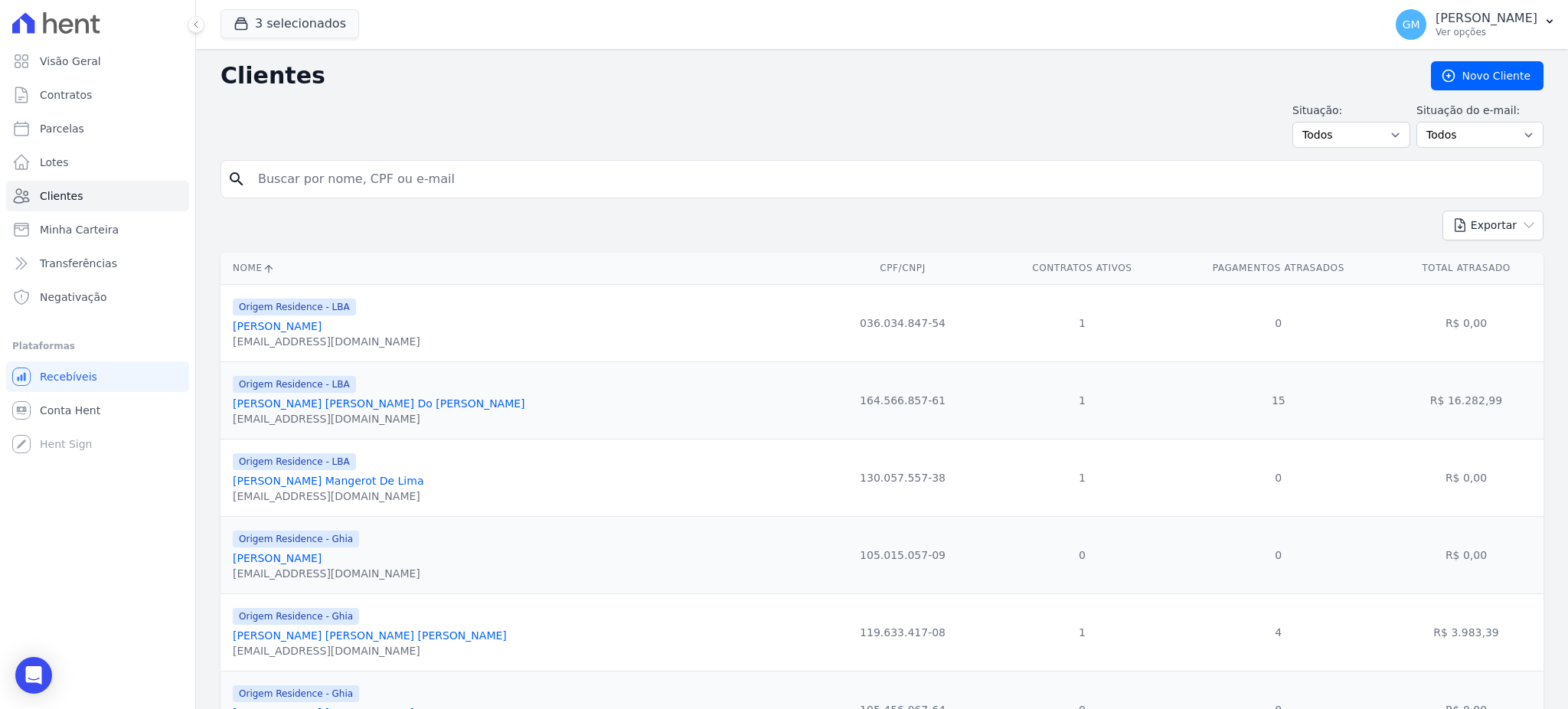
click at [383, 175] on input "search" at bounding box center [892, 178] width 1287 height 30
paste input "Tamiris [PERSON_NAME]"
type input "Tamiris [PERSON_NAME]"
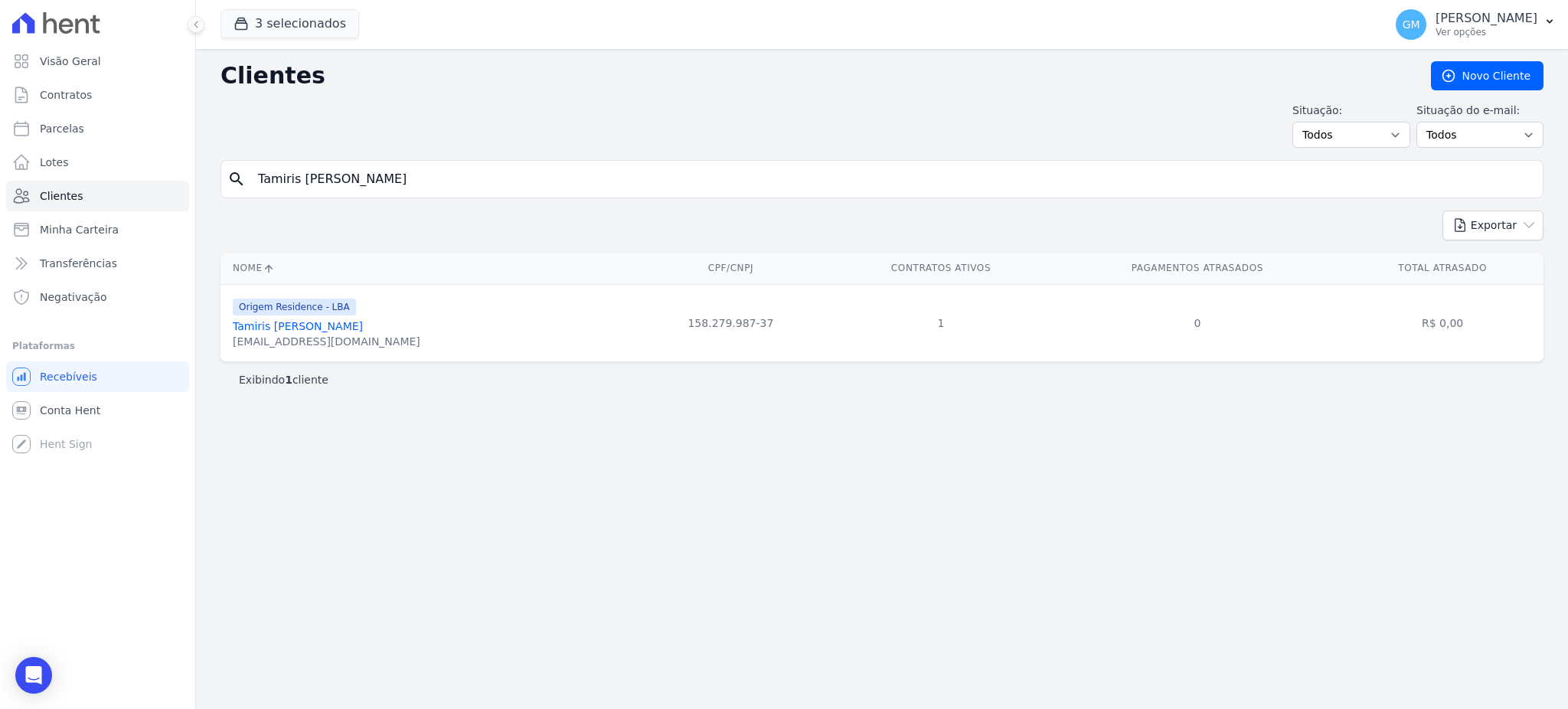
click at [319, 332] on link "Tamiris [PERSON_NAME]" at bounding box center [298, 326] width 130 height 12
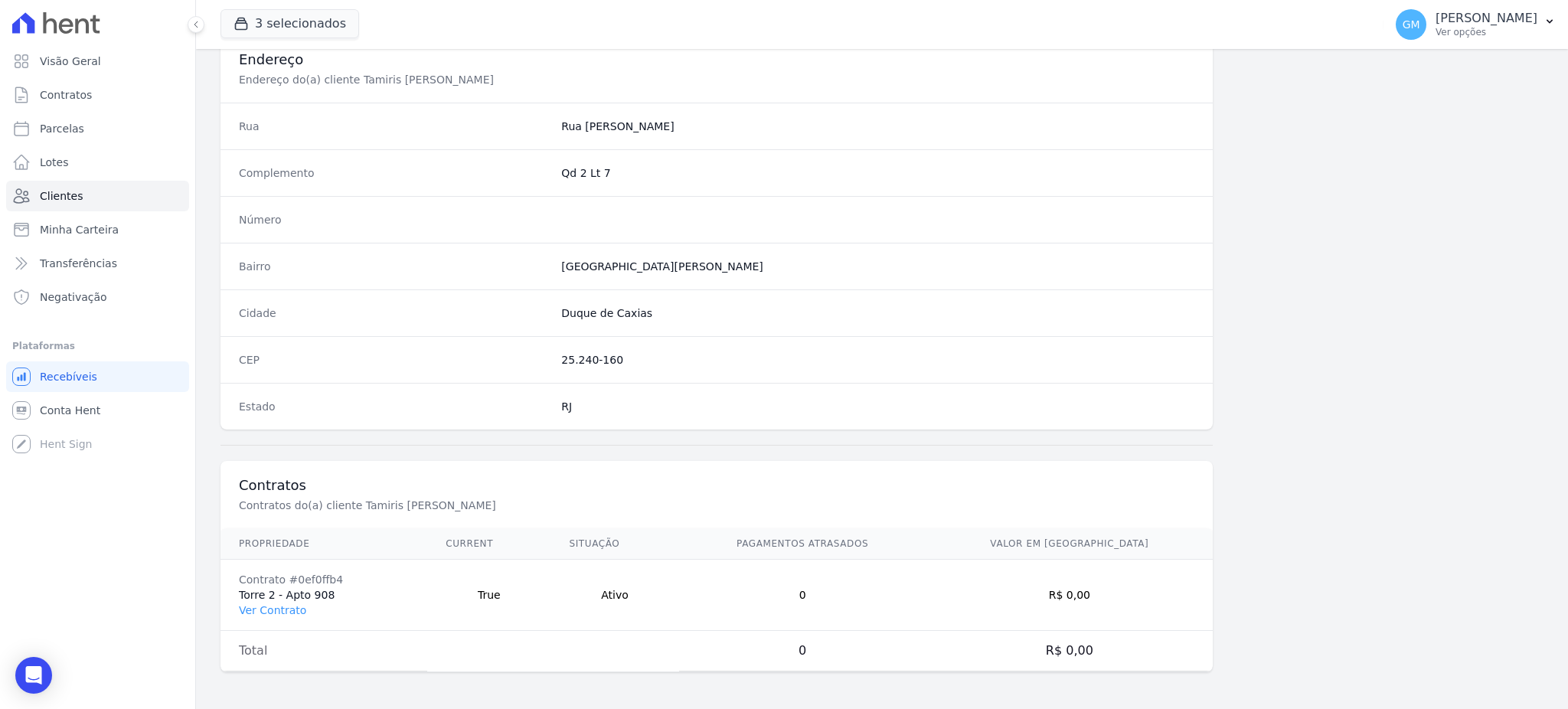
scroll to position [724, 0]
click at [286, 604] on link "Ver Contrato" at bounding box center [272, 610] width 67 height 12
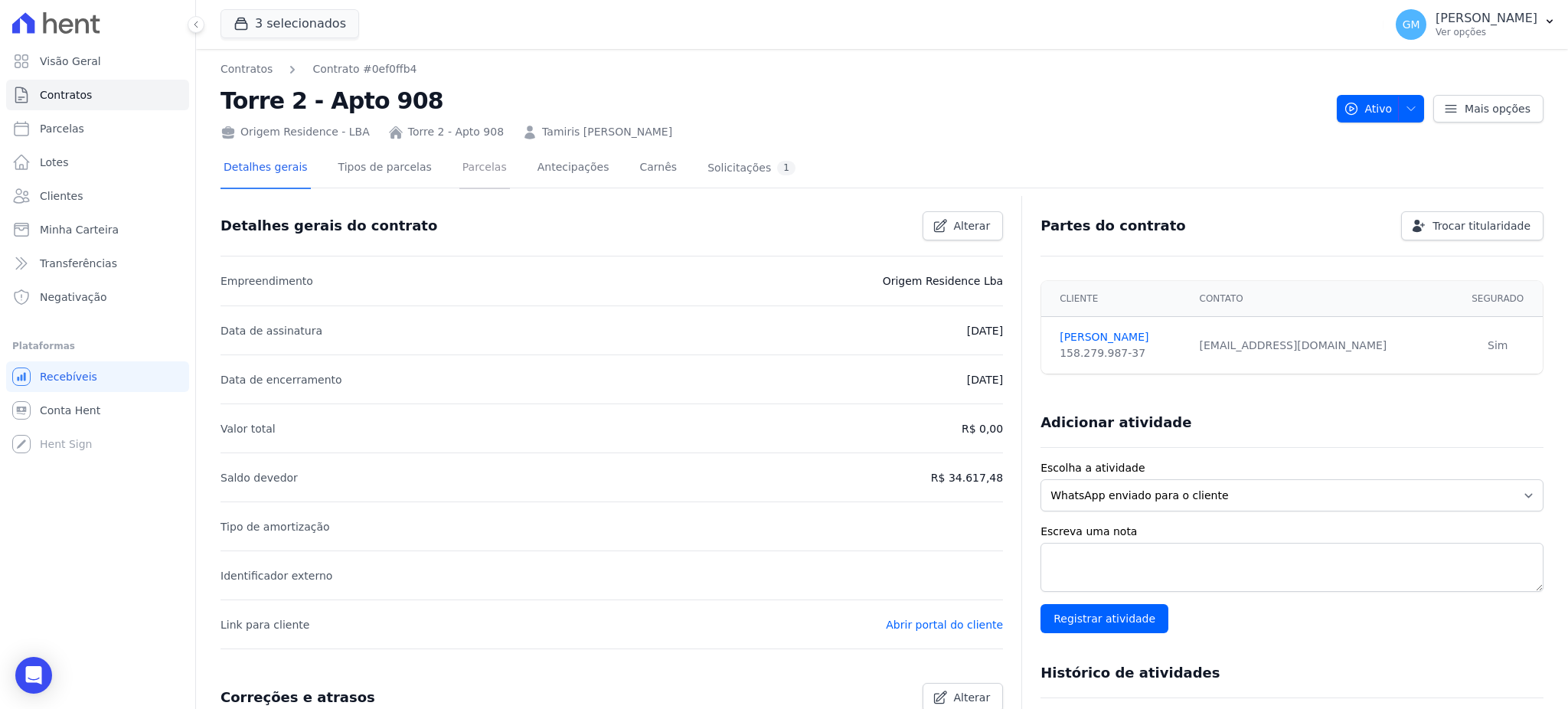
click at [461, 158] on link "Parcelas" at bounding box center [484, 169] width 51 height 41
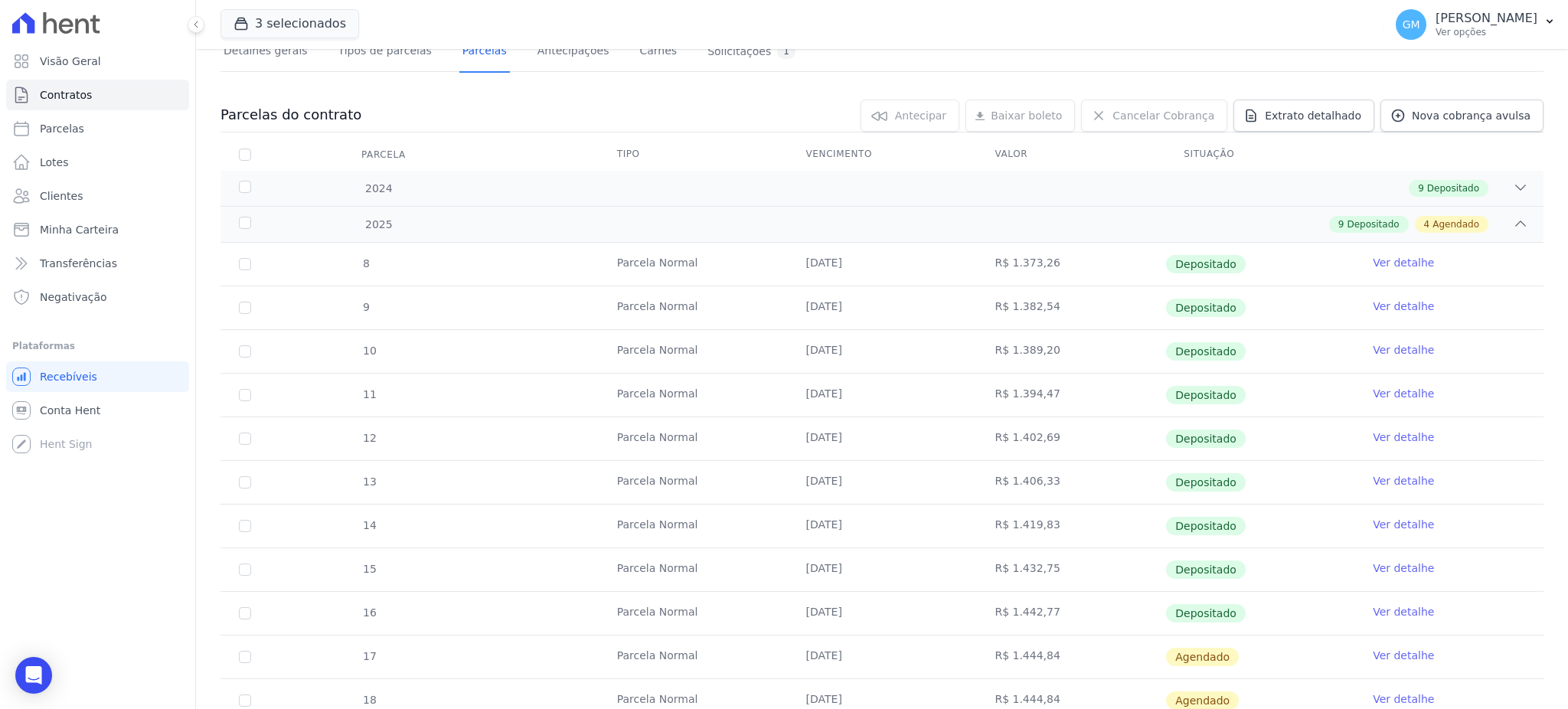
scroll to position [203, 0]
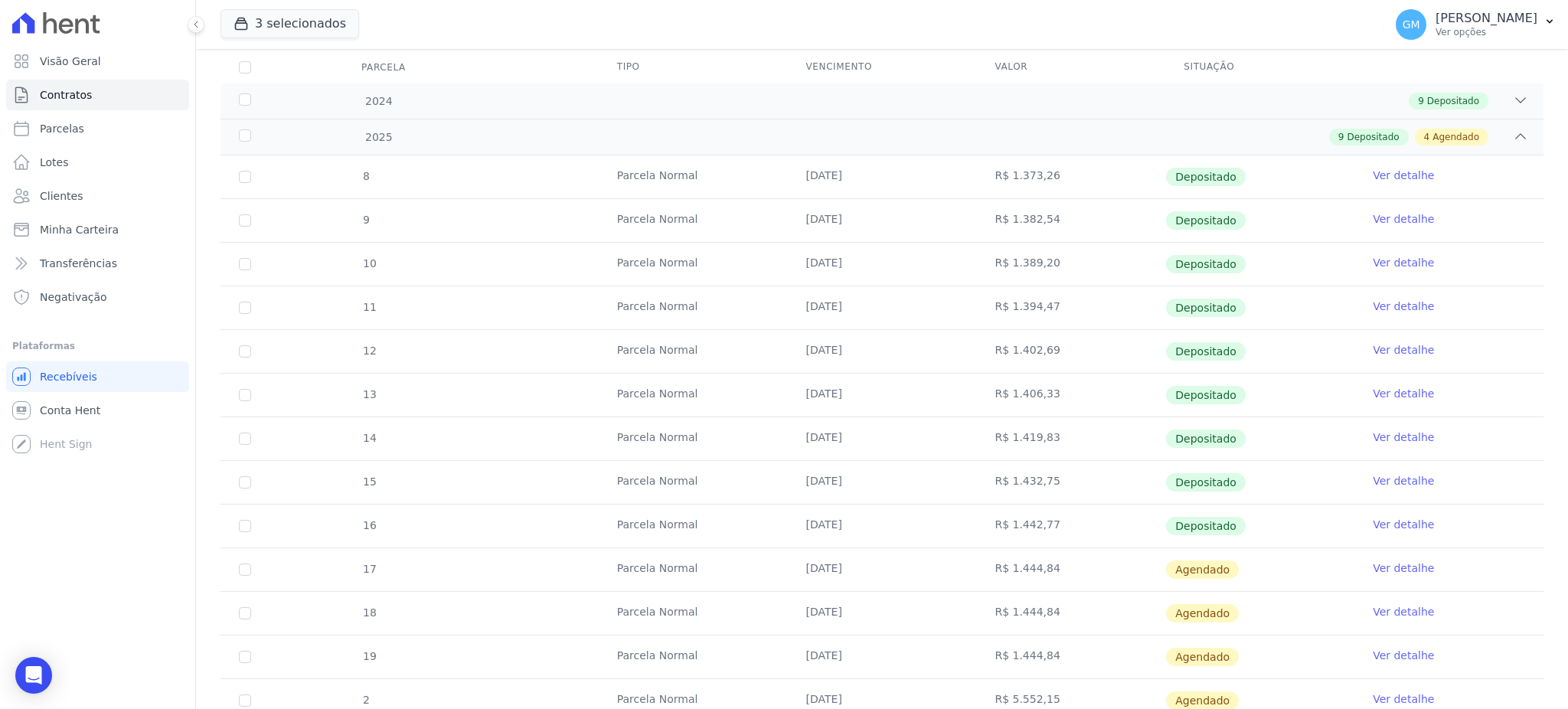
click at [1379, 520] on link "Ver detalhe" at bounding box center [1403, 524] width 62 height 16
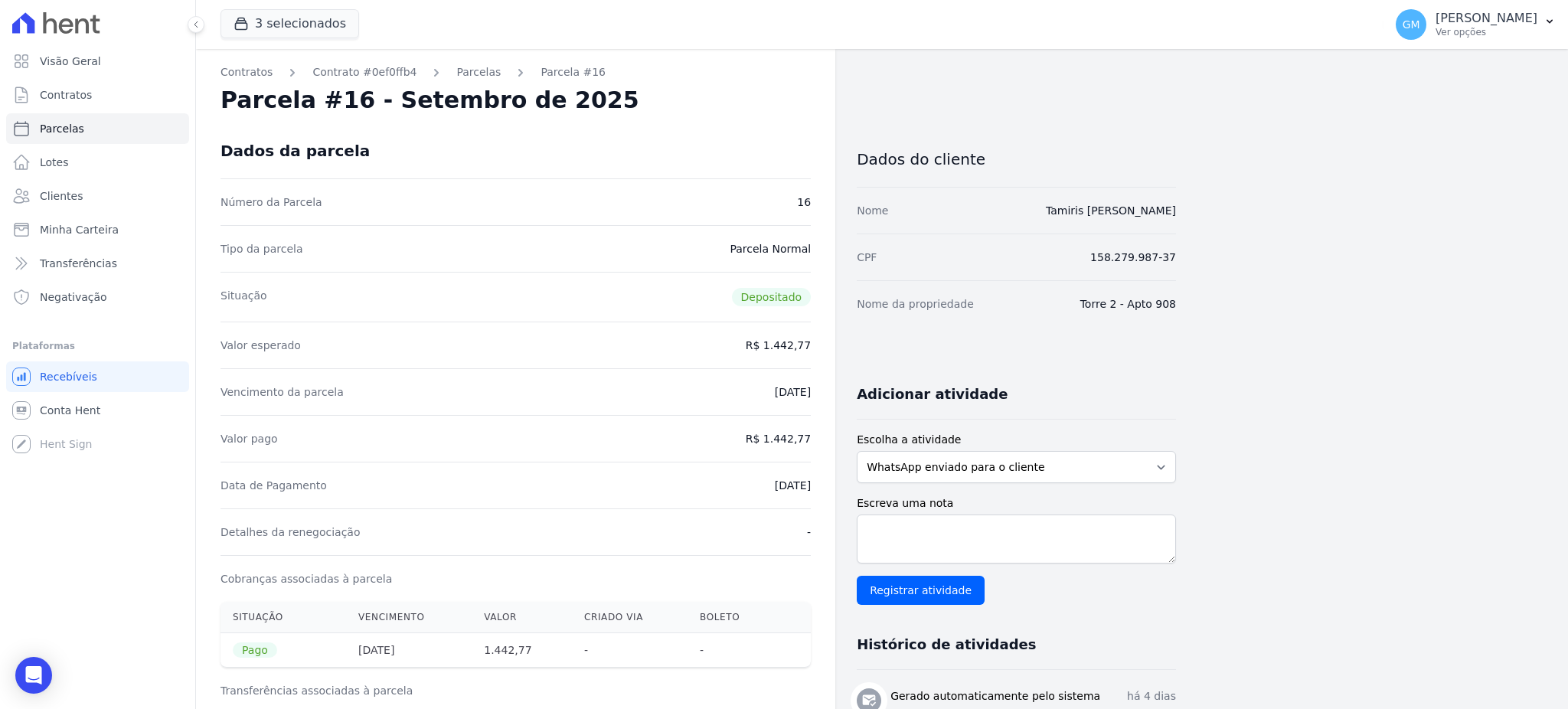
drag, startPoint x: 765, startPoint y: 478, endPoint x: 814, endPoint y: 478, distance: 49.0
drag, startPoint x: 775, startPoint y: 439, endPoint x: 839, endPoint y: 446, distance: 64.4
drag, startPoint x: 749, startPoint y: 492, endPoint x: 819, endPoint y: 491, distance: 70.0
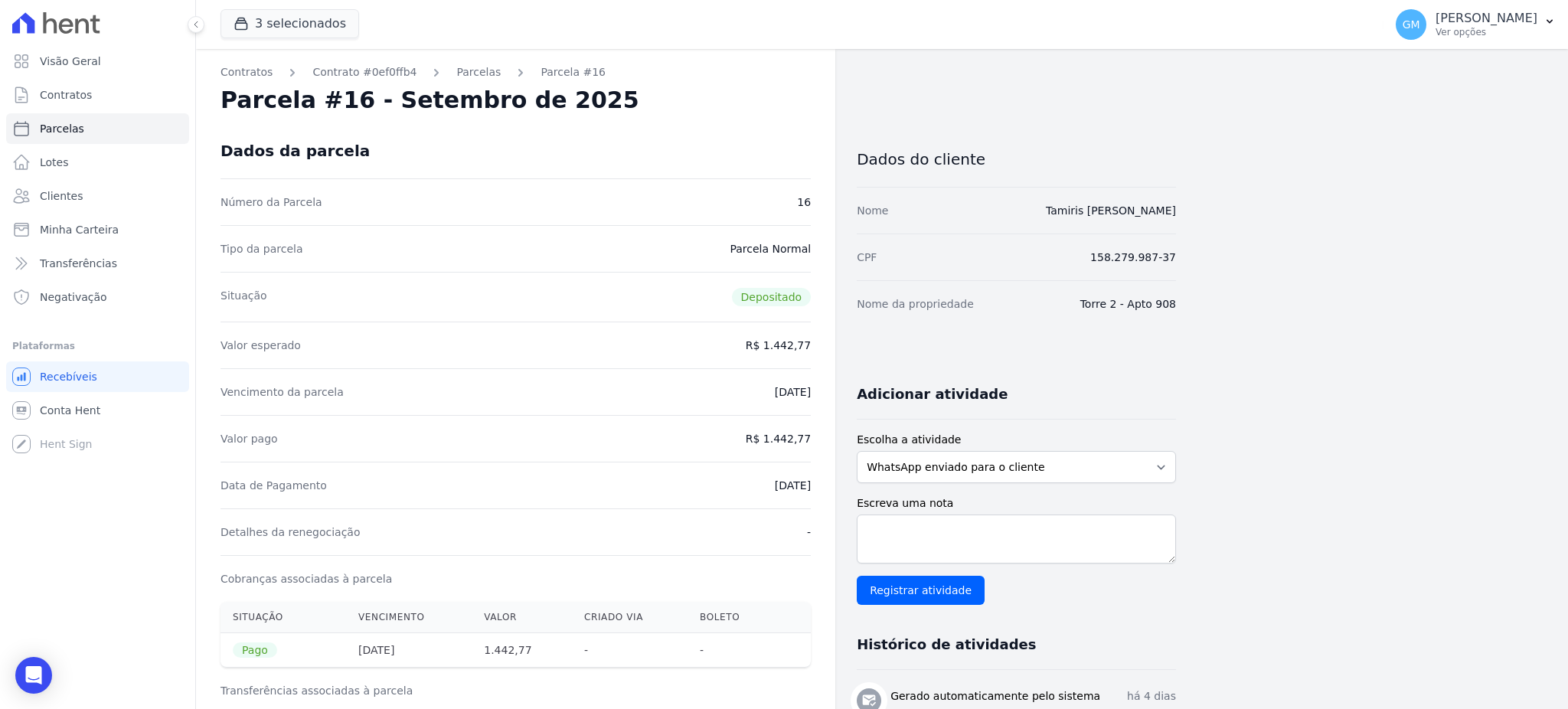
click at [111, 191] on link "Clientes" at bounding box center [97, 196] width 183 height 30
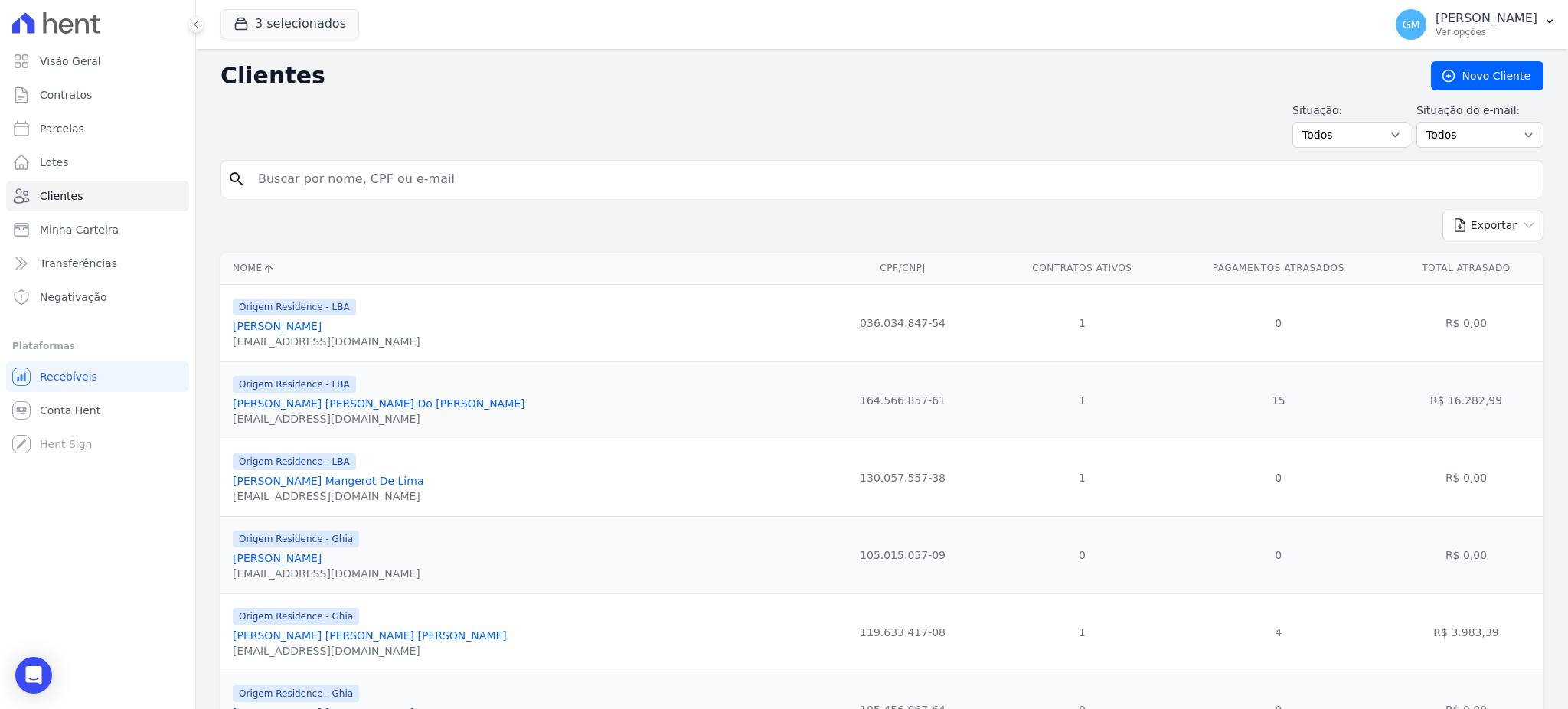
click at [295, 168] on input "search" at bounding box center [892, 178] width 1287 height 30
paste input "[PERSON_NAME] Da [PERSON_NAME]"
type input "[PERSON_NAME] Da [PERSON_NAME]"
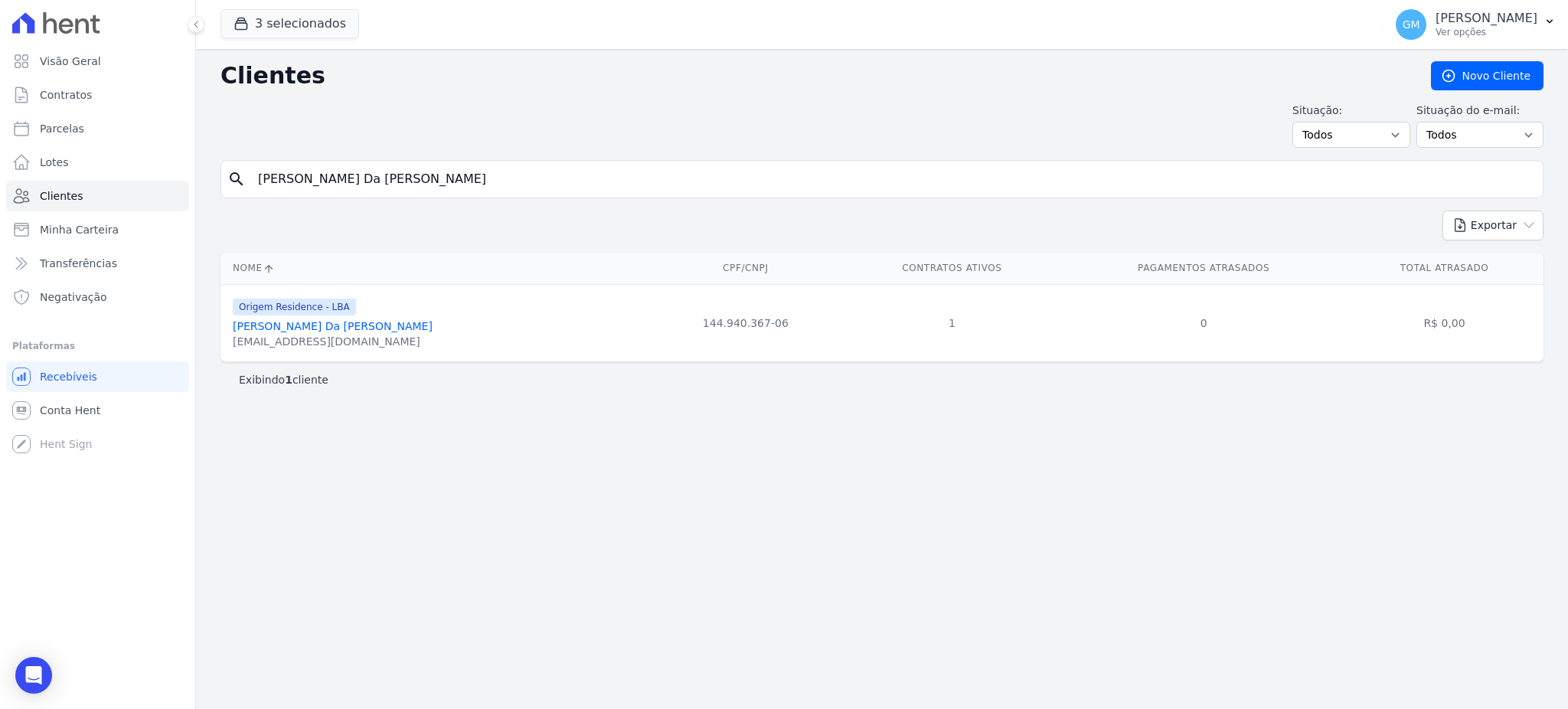
click at [344, 332] on link "[PERSON_NAME] Da [PERSON_NAME]" at bounding box center [333, 326] width 200 height 12
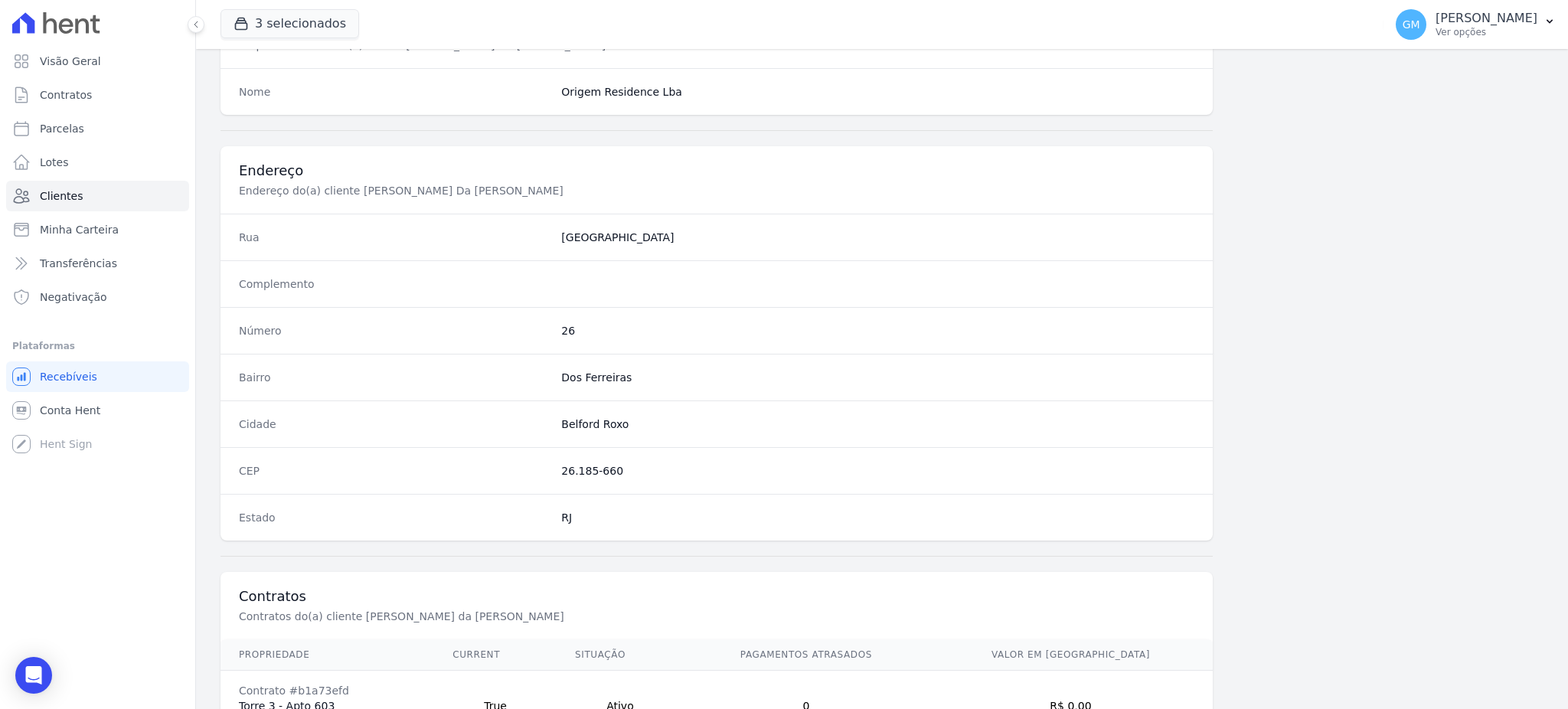
scroll to position [724, 0]
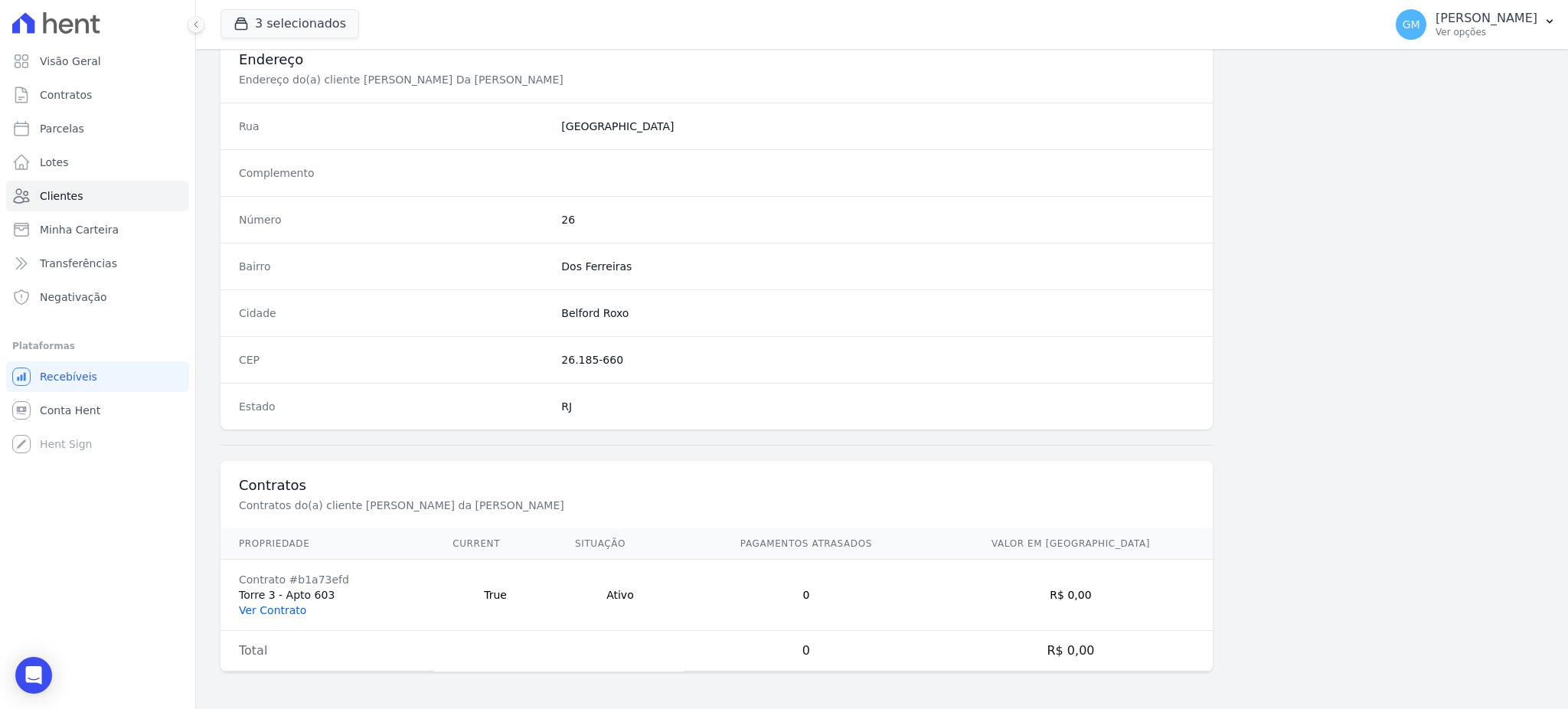
click at [288, 606] on link "Ver Contrato" at bounding box center [272, 610] width 67 height 12
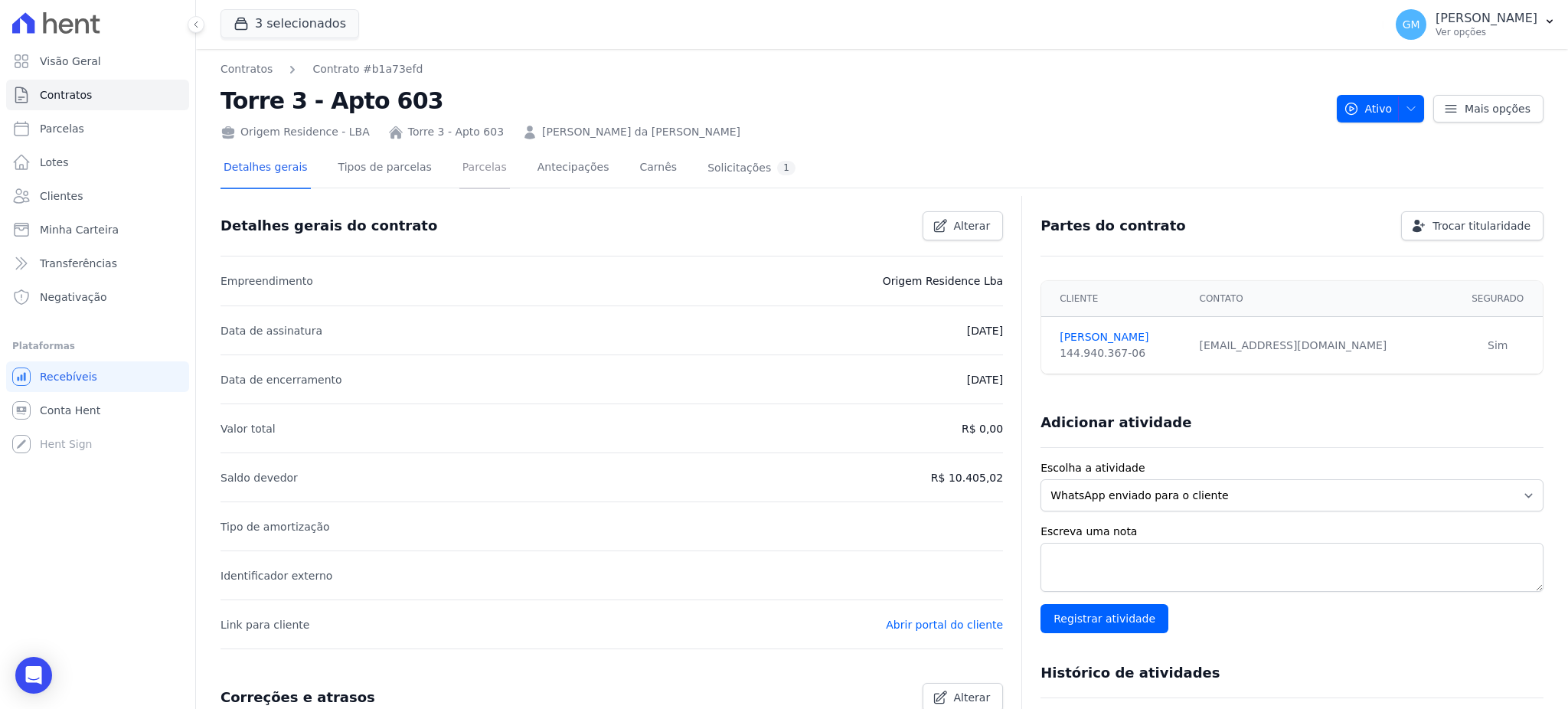
click at [459, 169] on link "Parcelas" at bounding box center [484, 169] width 51 height 41
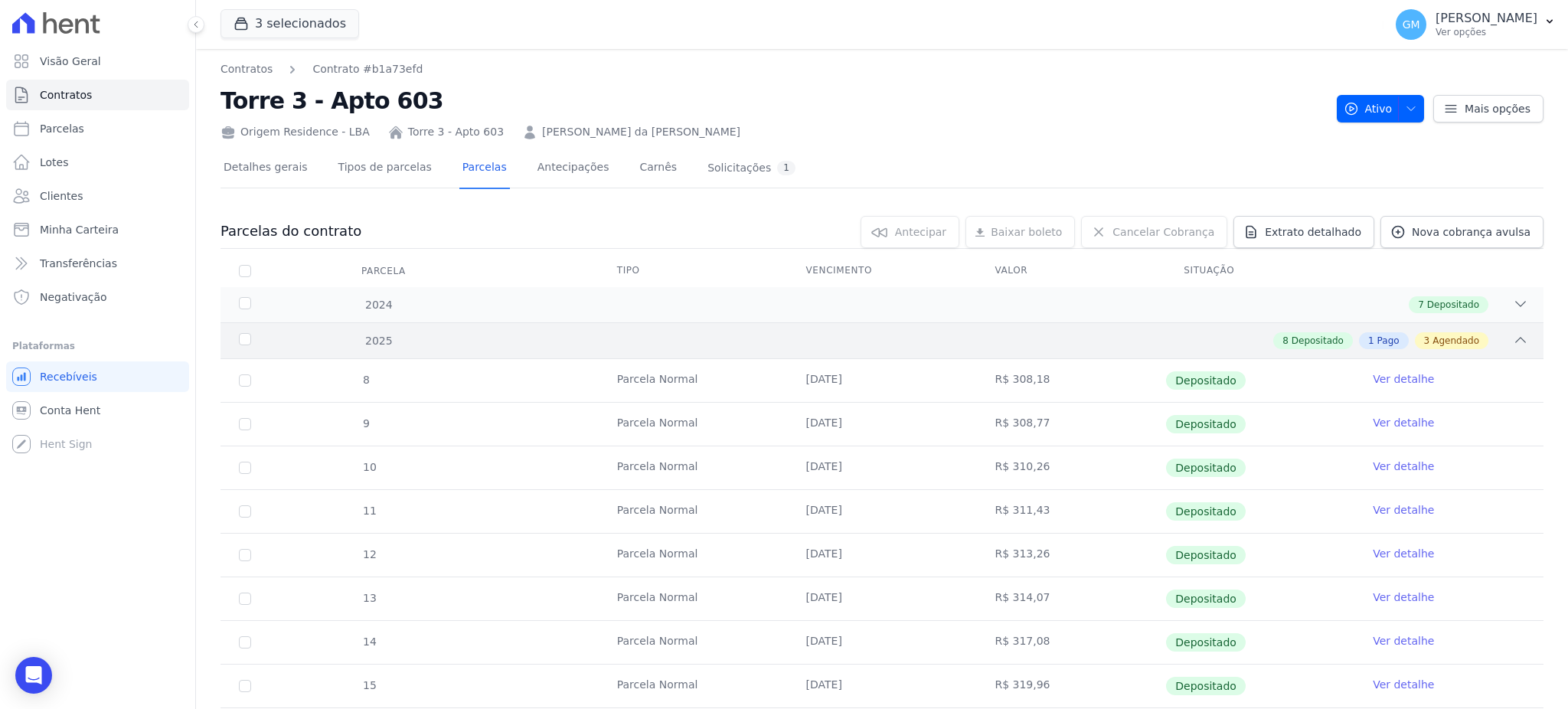
scroll to position [306, 0]
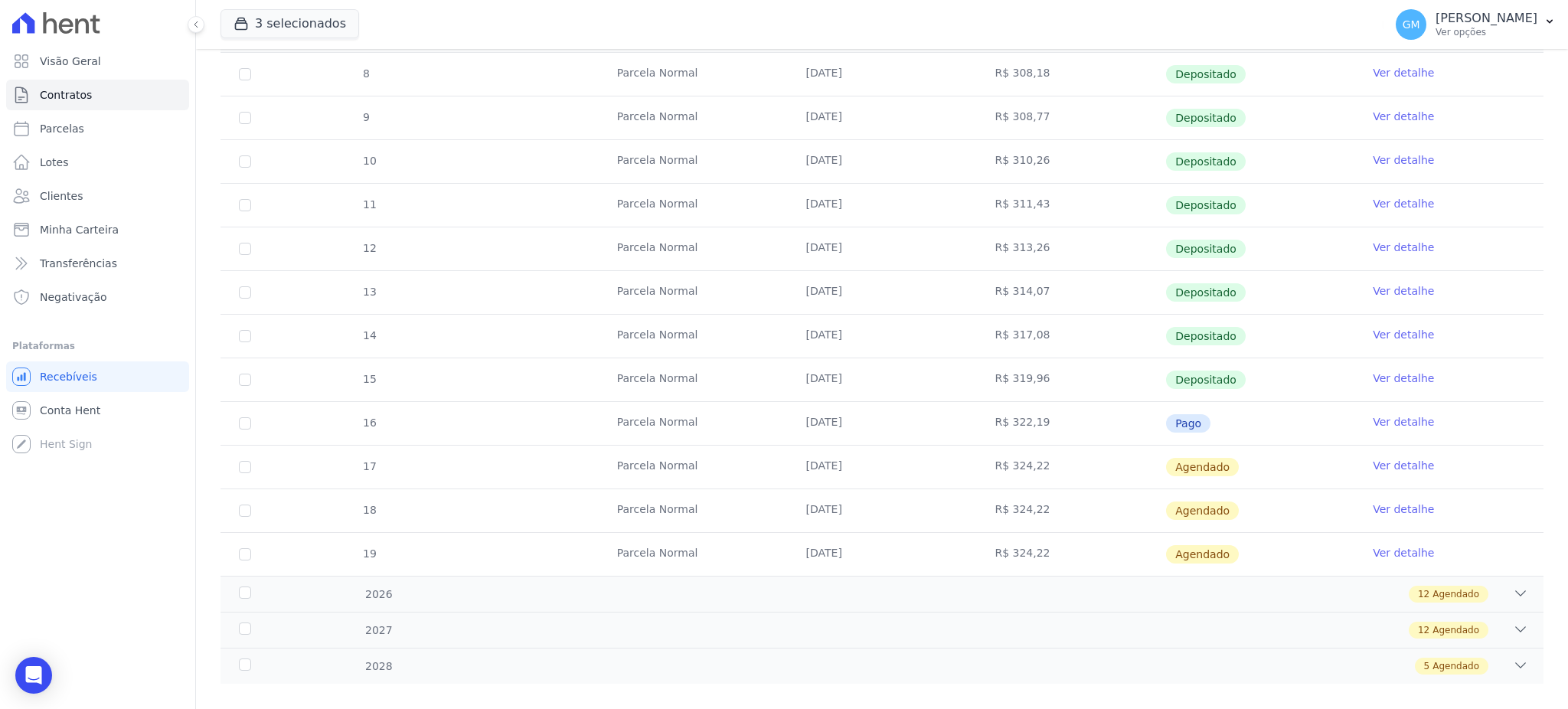
click at [1373, 422] on link "Ver detalhe" at bounding box center [1403, 422] width 62 height 16
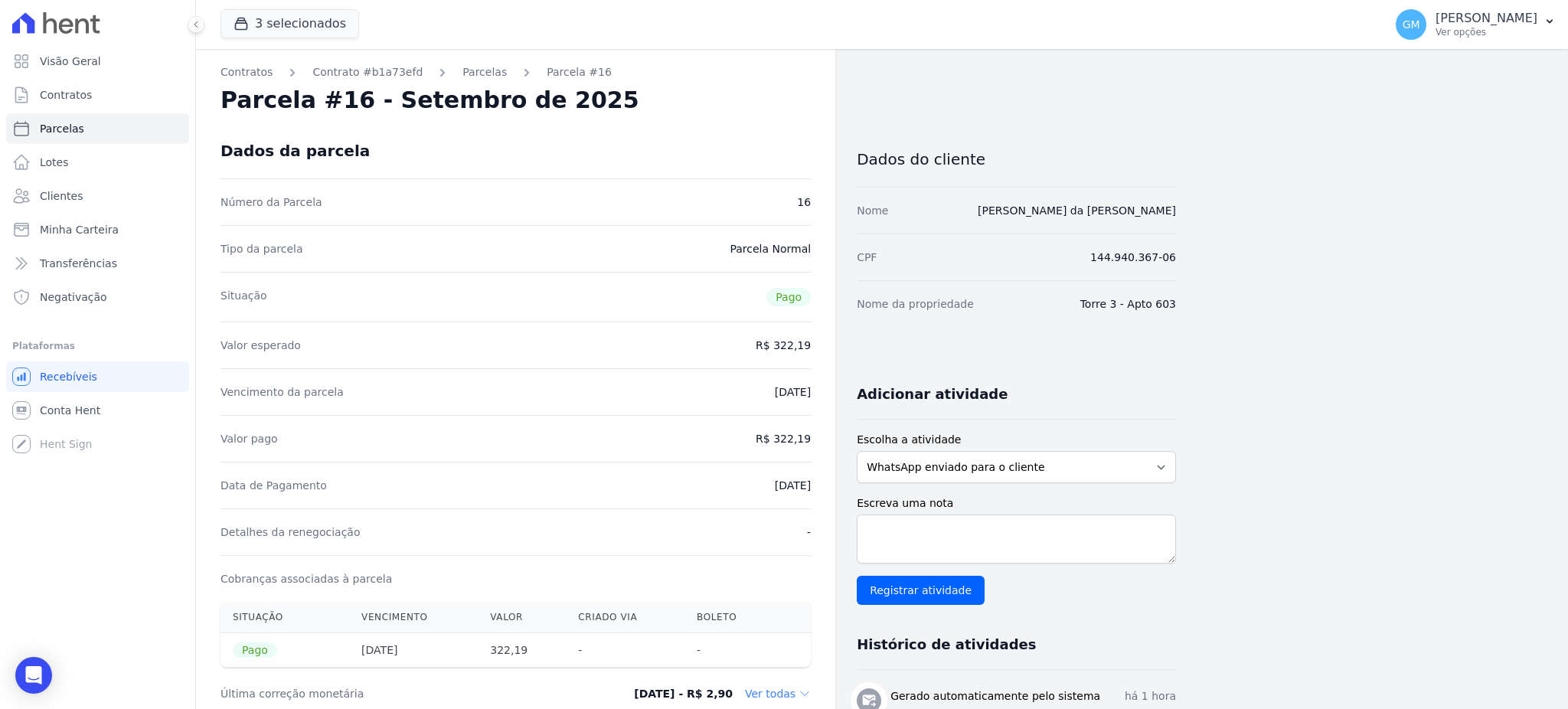
drag, startPoint x: 768, startPoint y: 488, endPoint x: 816, endPoint y: 489, distance: 48.0
drag, startPoint x: 774, startPoint y: 439, endPoint x: 819, endPoint y: 446, distance: 45.5
drag, startPoint x: 750, startPoint y: 489, endPoint x: 824, endPoint y: 489, distance: 74.0
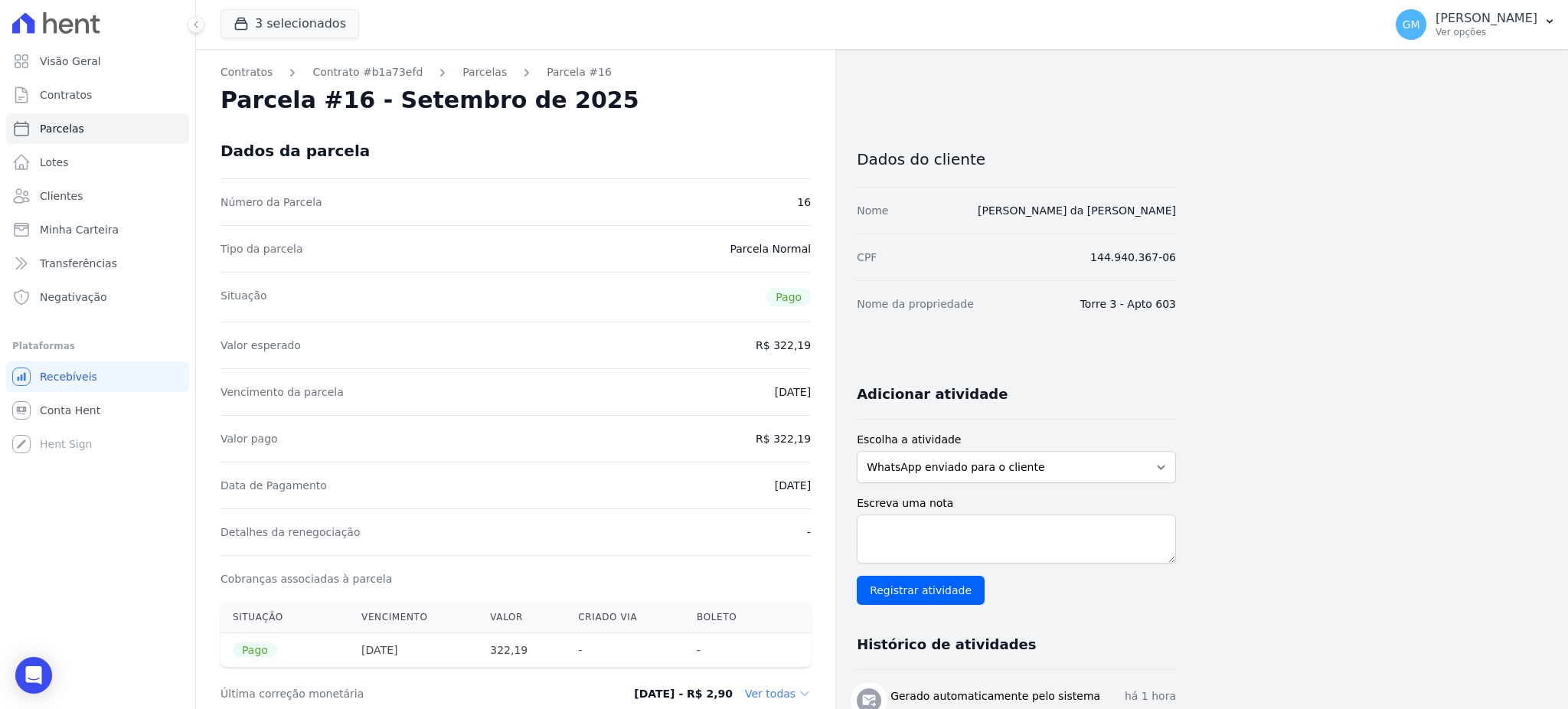
click at [114, 193] on link "Clientes" at bounding box center [97, 196] width 183 height 30
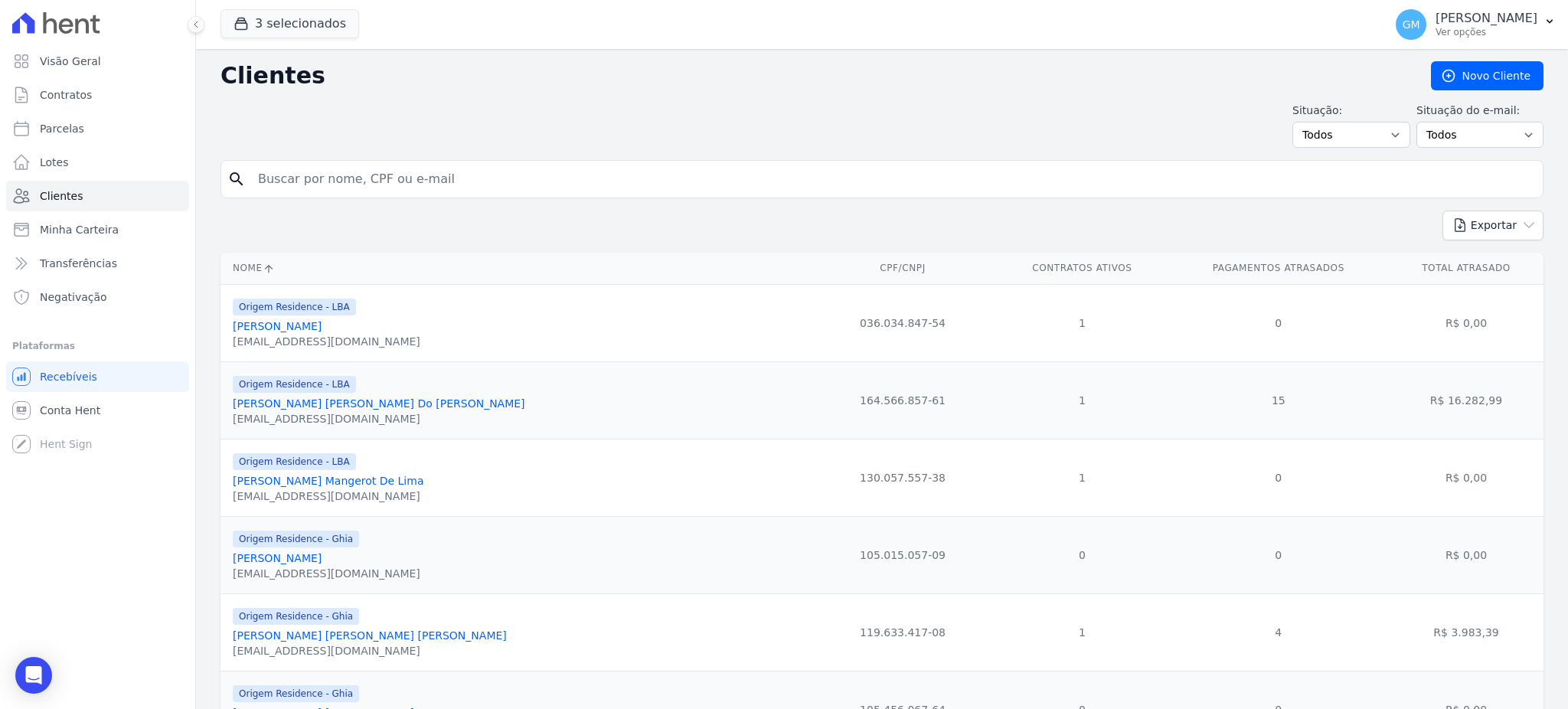
click at [297, 171] on input "search" at bounding box center [892, 178] width 1287 height 30
paste input "FÃ¡bio [PERSON_NAME]"
drag, startPoint x: 281, startPoint y: 178, endPoint x: 267, endPoint y: 135, distance: 45.2
click at [251, 177] on input "FÃ¡bio [PERSON_NAME]" at bounding box center [892, 178] width 1287 height 30
type input "io [PERSON_NAME]"
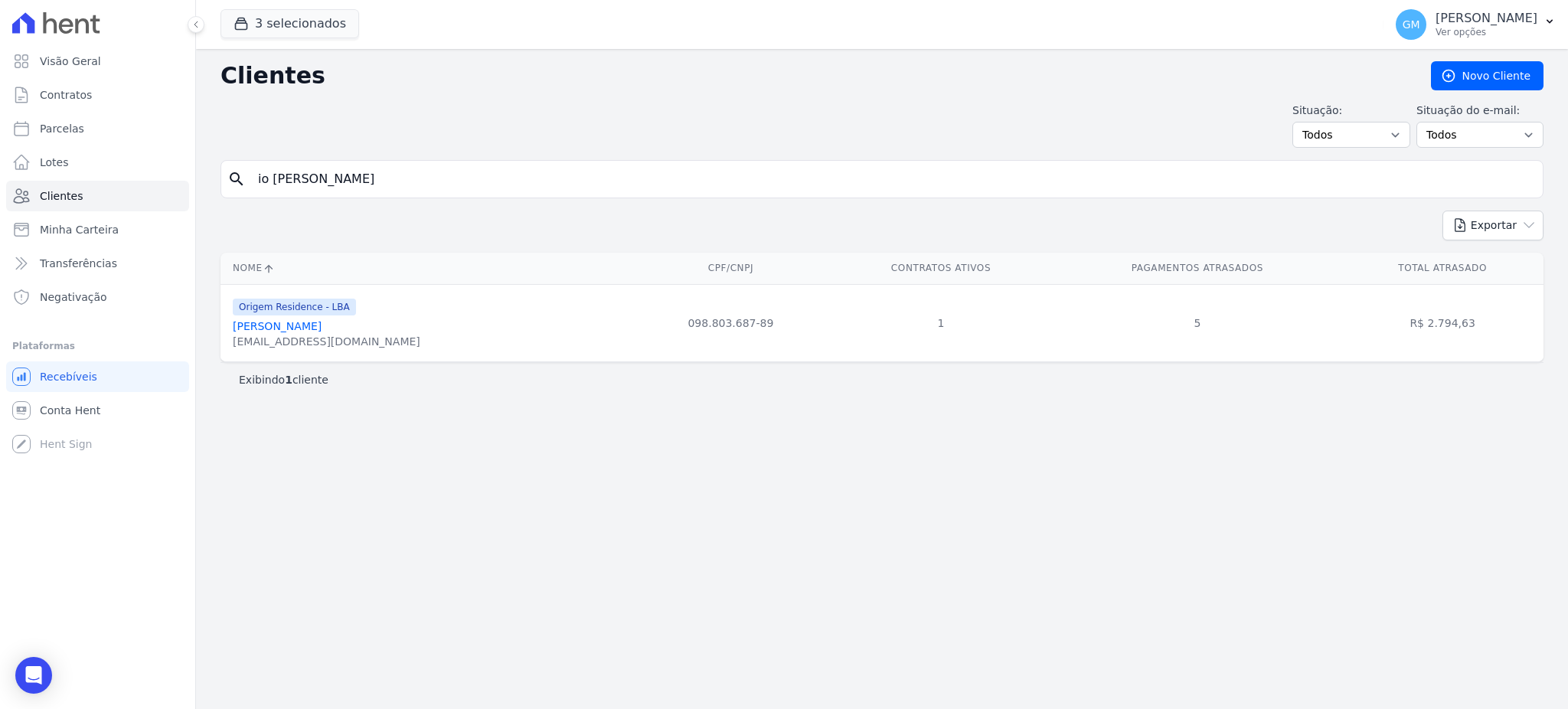
click at [303, 324] on link "[PERSON_NAME]" at bounding box center [277, 326] width 89 height 12
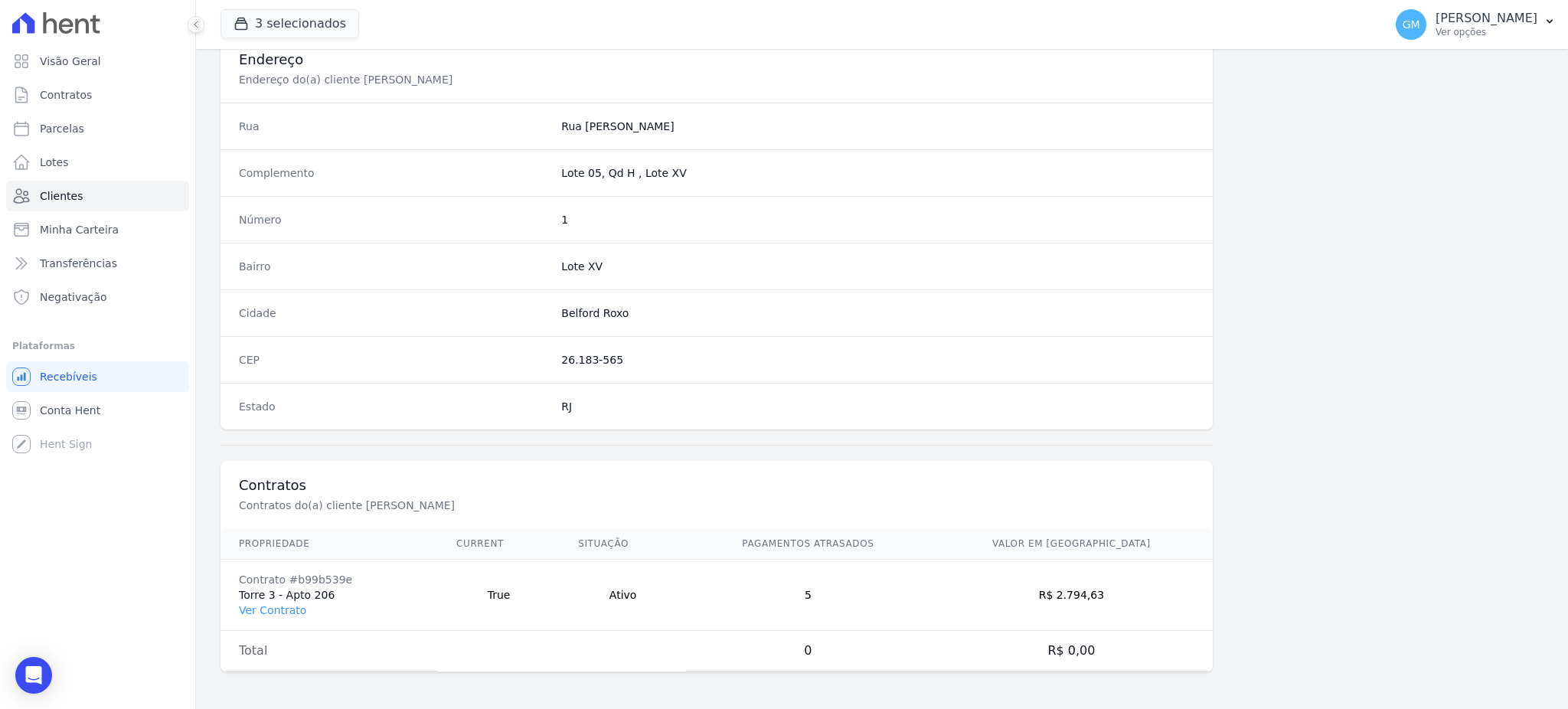
scroll to position [724, 0]
click at [281, 605] on link "Ver Contrato" at bounding box center [272, 610] width 67 height 12
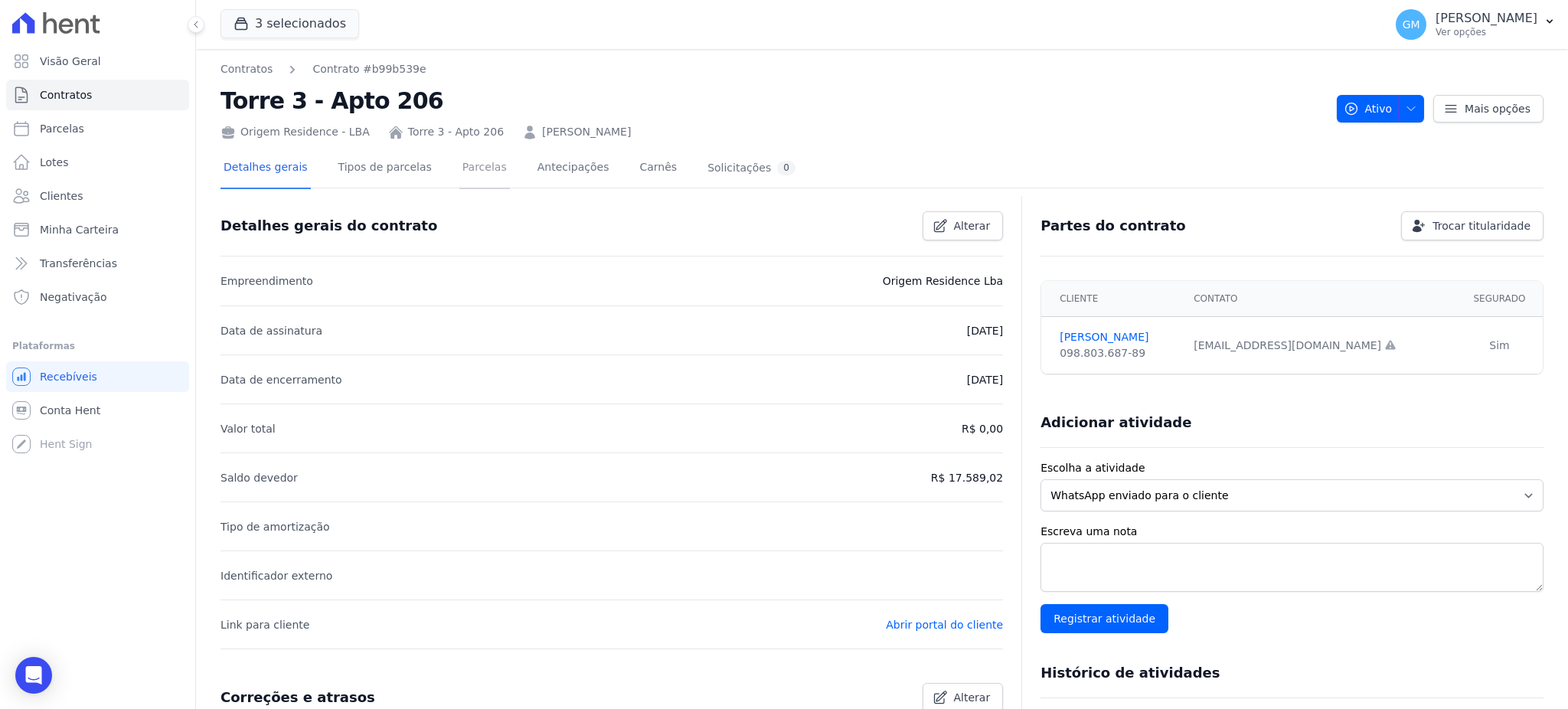
click at [466, 160] on link "Parcelas" at bounding box center [484, 169] width 51 height 41
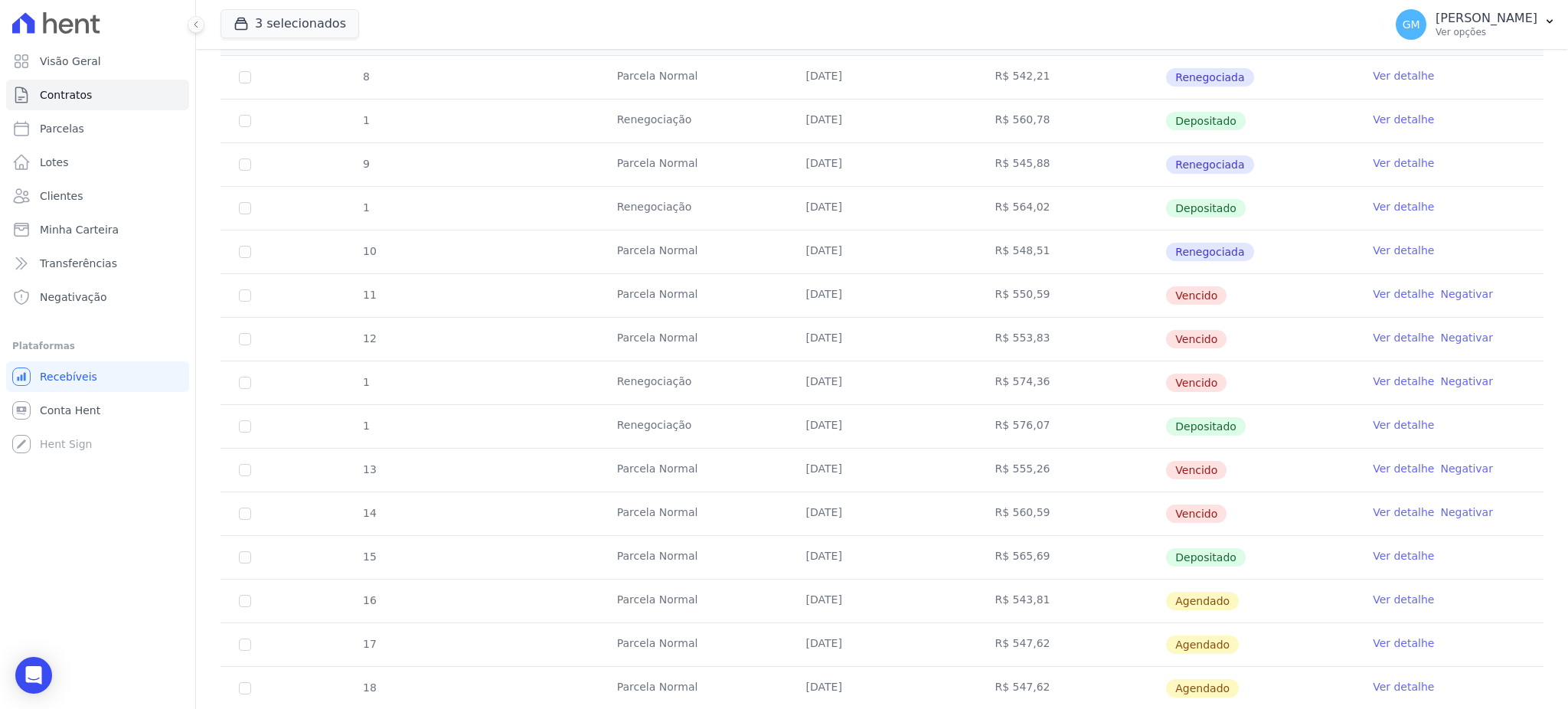
scroll to position [306, 0]
click at [1374, 549] on link "Ver detalhe" at bounding box center [1403, 552] width 62 height 16
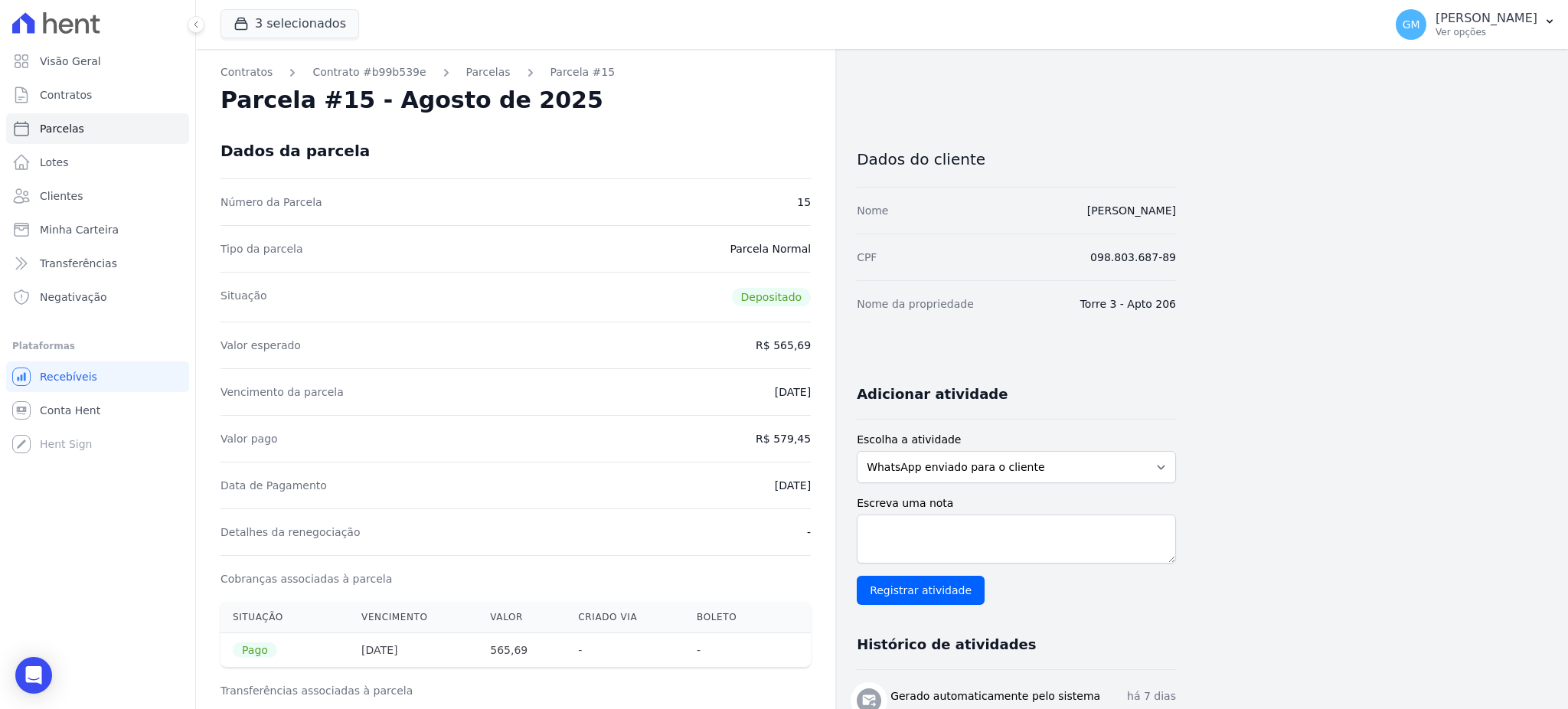
drag, startPoint x: 748, startPoint y: 487, endPoint x: 814, endPoint y: 487, distance: 66.0
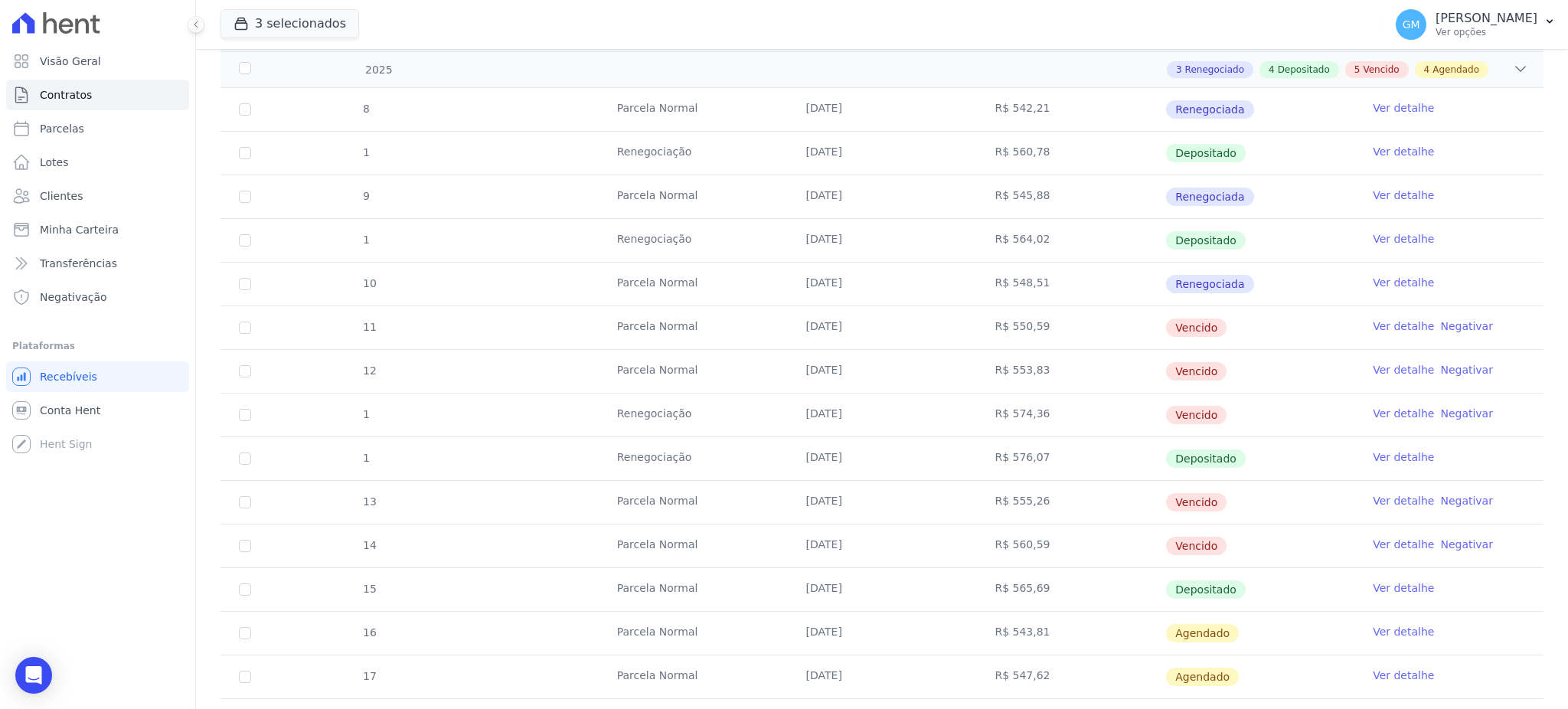
scroll to position [306, 0]
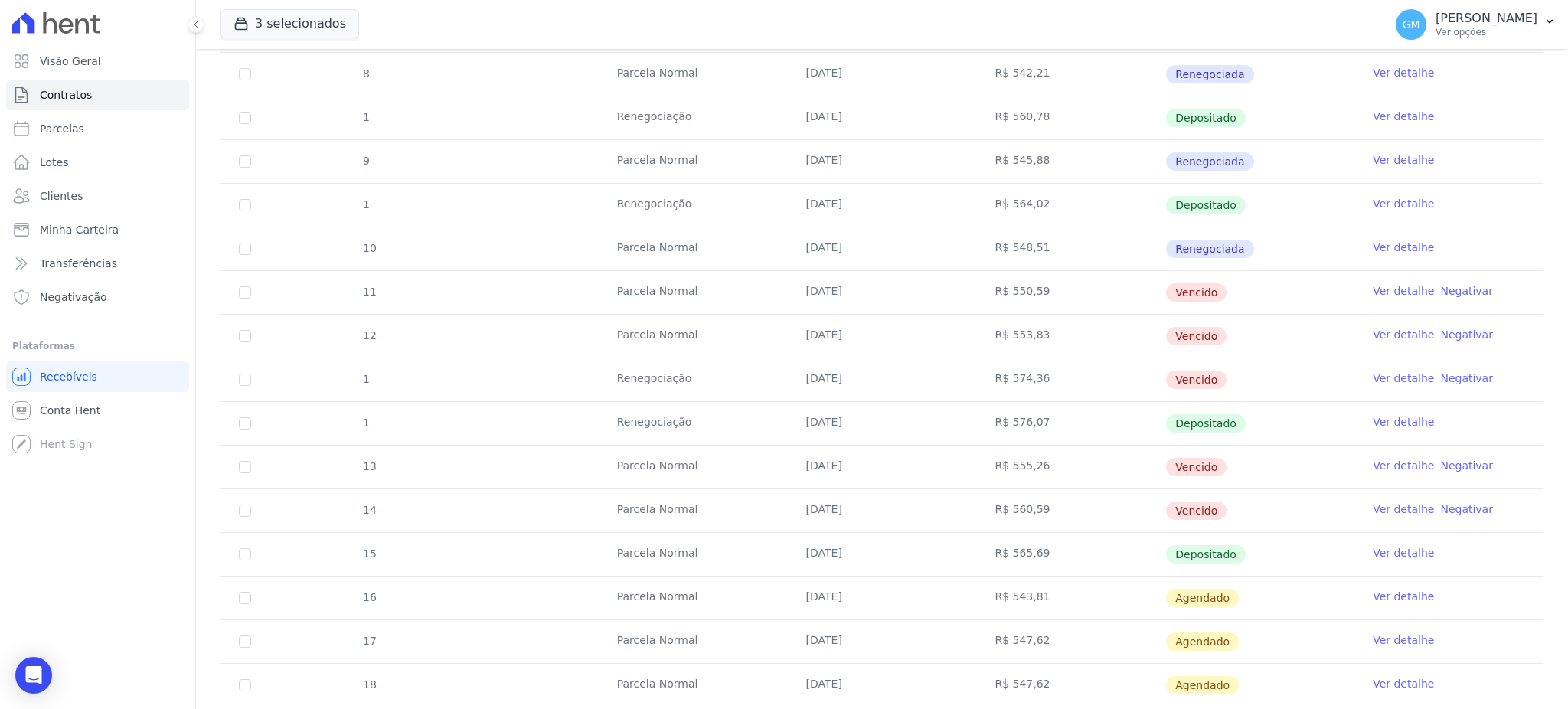
click at [1390, 552] on link "Ver detalhe" at bounding box center [1403, 552] width 62 height 16
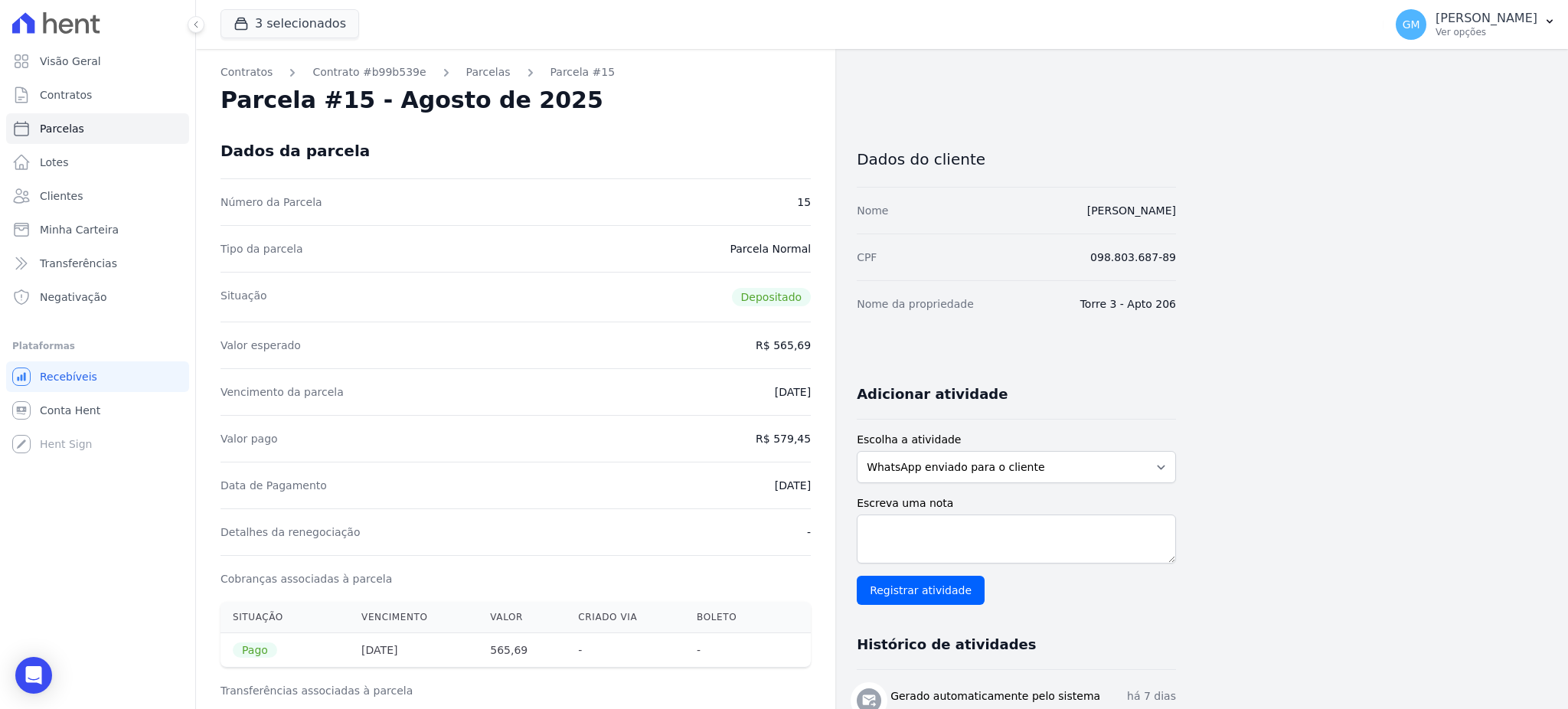
drag, startPoint x: 749, startPoint y: 482, endPoint x: 819, endPoint y: 487, distance: 70.2
drag, startPoint x: 779, startPoint y: 436, endPoint x: 815, endPoint y: 439, distance: 36.1
drag, startPoint x: 725, startPoint y: 489, endPoint x: 812, endPoint y: 491, distance: 87.0
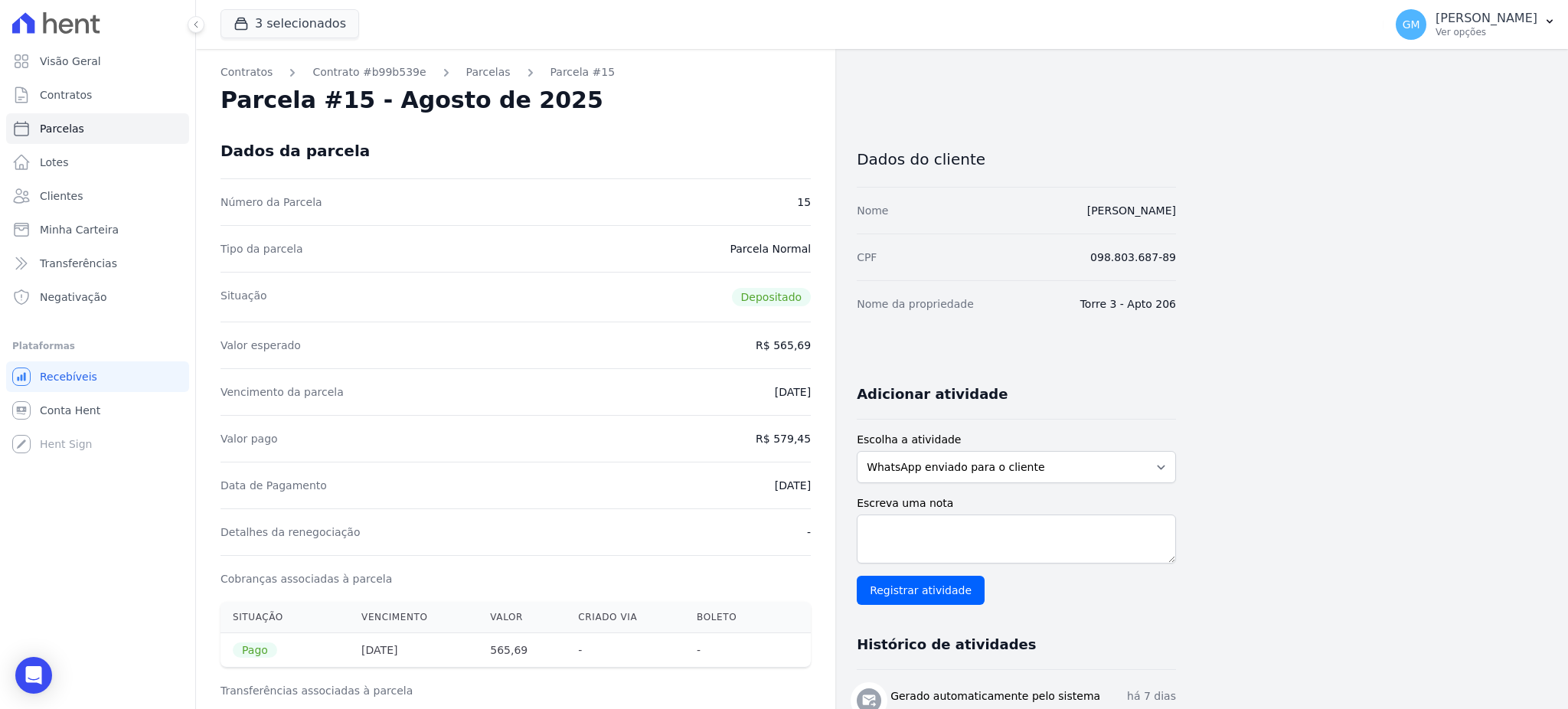
click at [55, 182] on link "Clientes" at bounding box center [97, 196] width 183 height 30
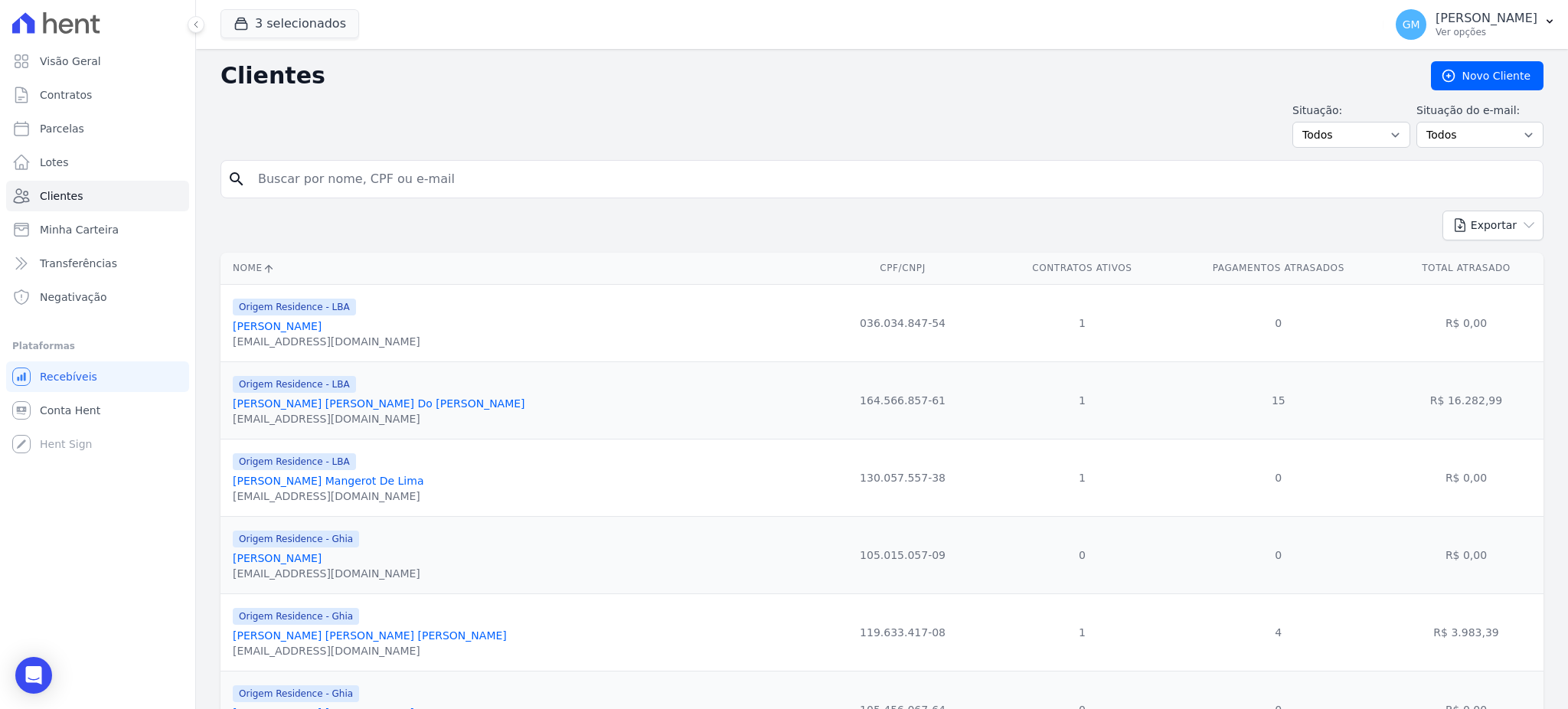
click at [324, 178] on input "search" at bounding box center [892, 178] width 1287 height 30
type input "Jorlei [PERSON_NAME] [PERSON_NAME]"
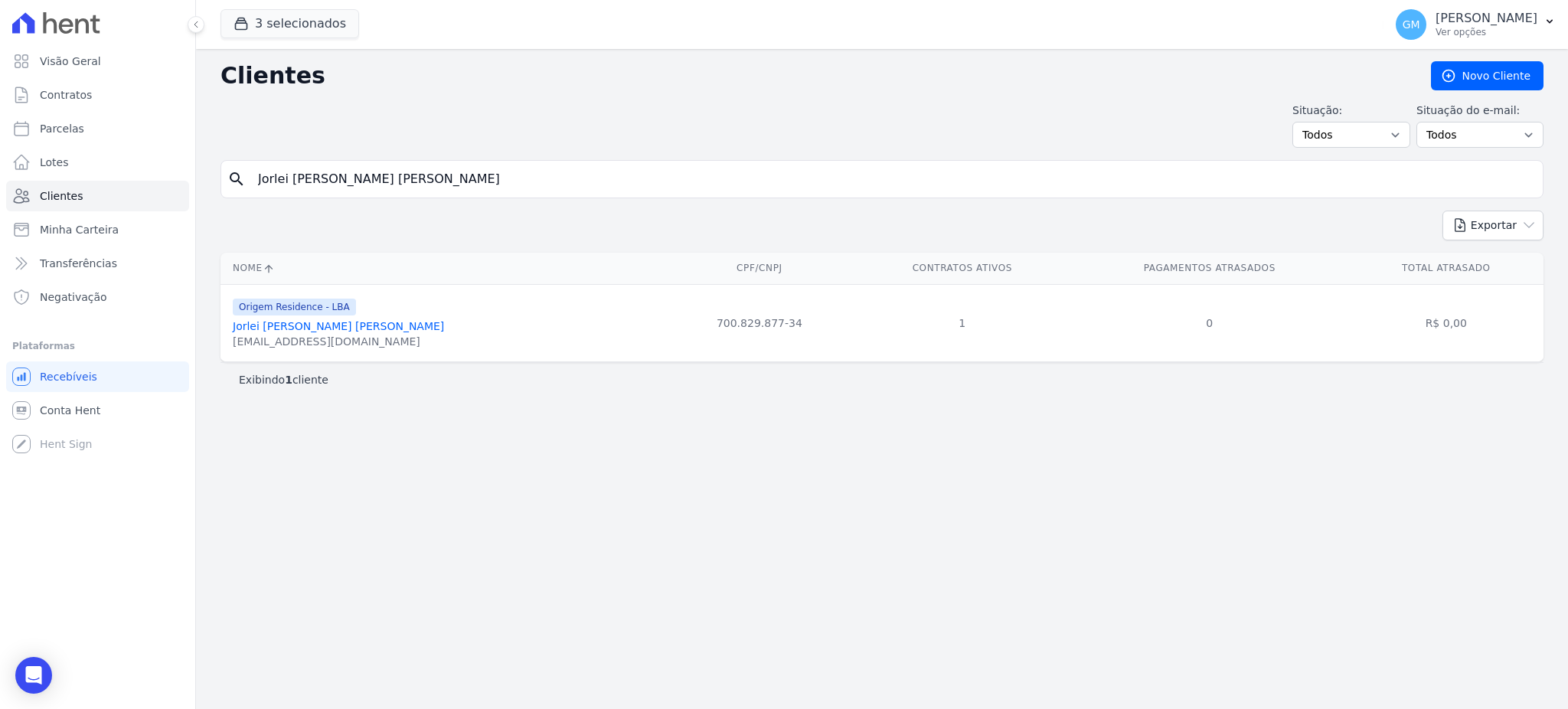
click at [324, 337] on div "[EMAIL_ADDRESS][DOMAIN_NAME]" at bounding box center [338, 341] width 211 height 16
click at [327, 323] on link "Jorlei [PERSON_NAME] [PERSON_NAME]" at bounding box center [338, 326] width 211 height 12
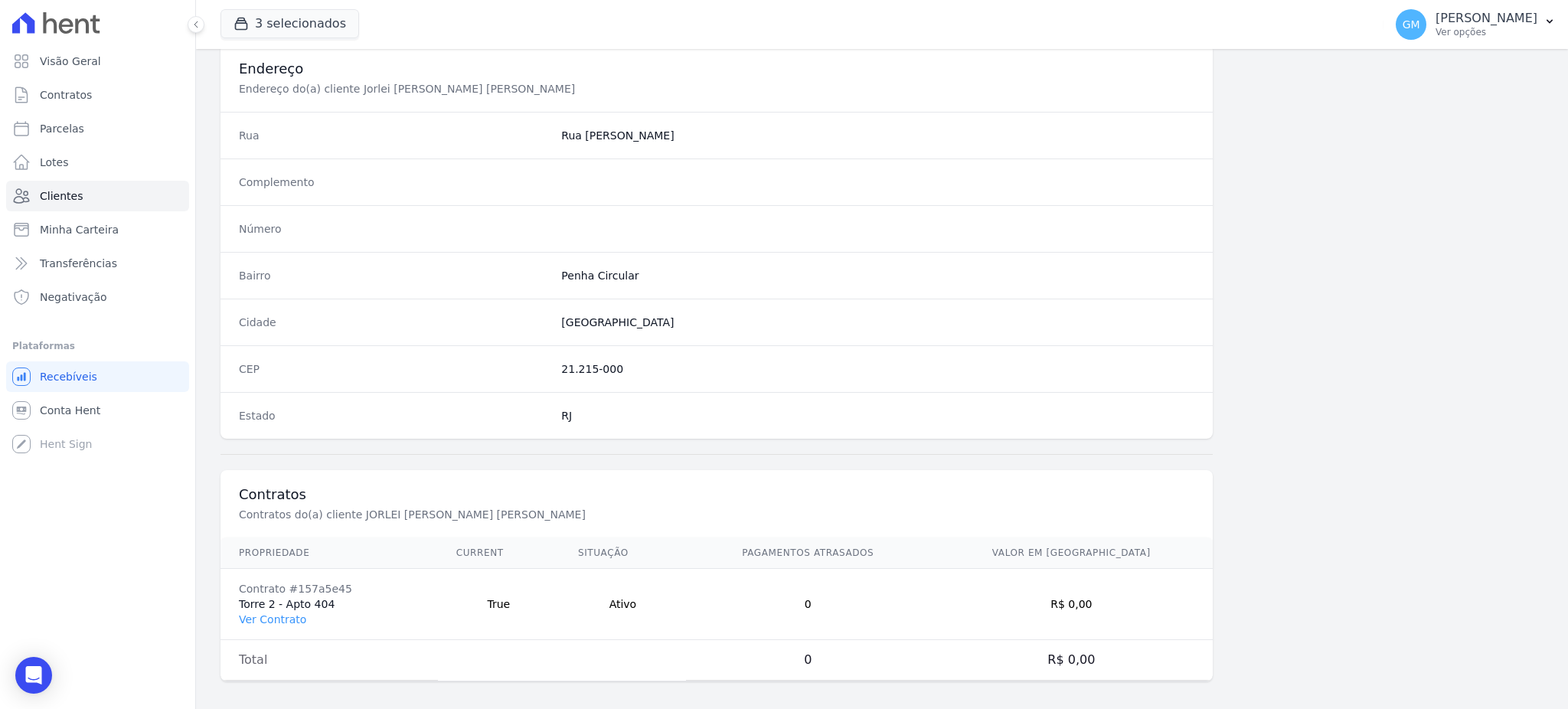
scroll to position [724, 0]
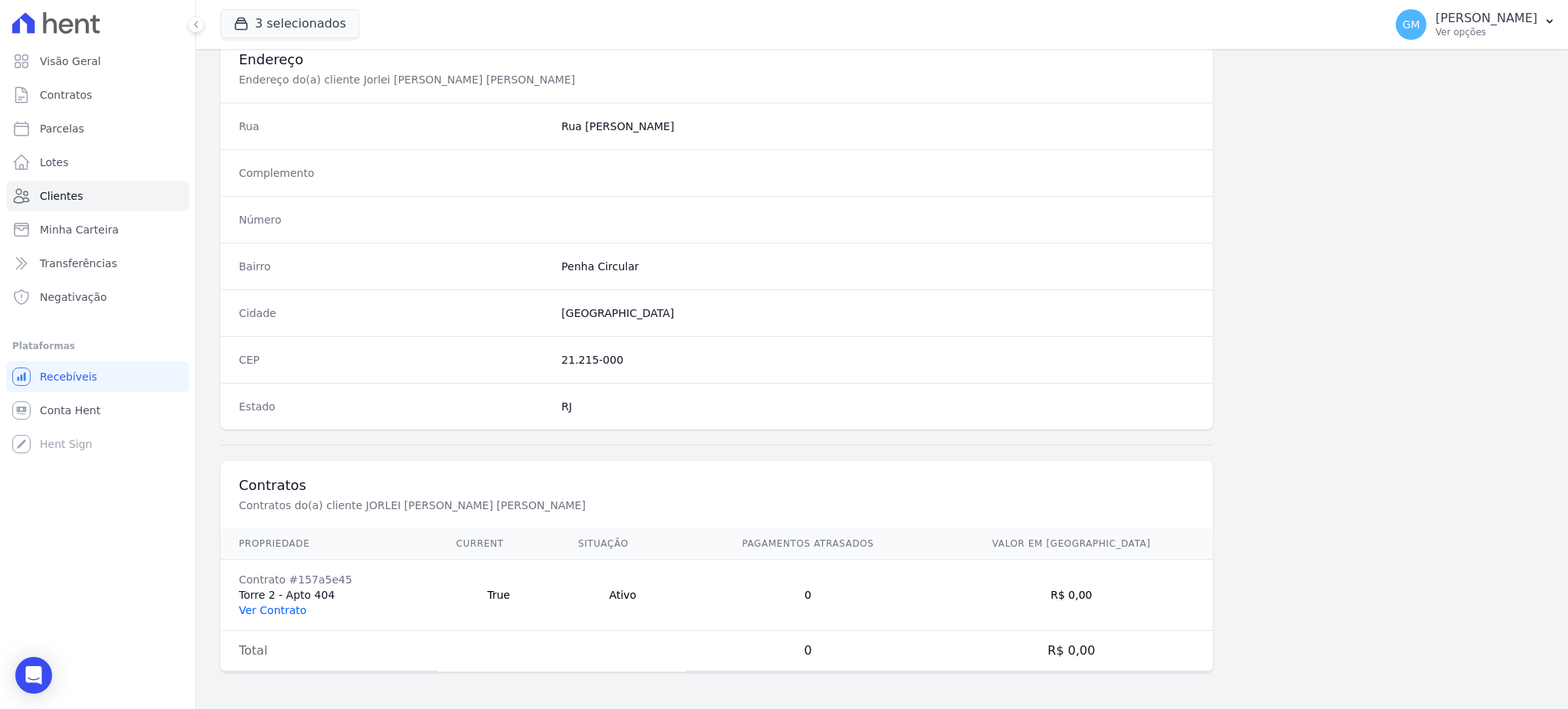
click at [278, 616] on link "Ver Contrato" at bounding box center [272, 610] width 67 height 12
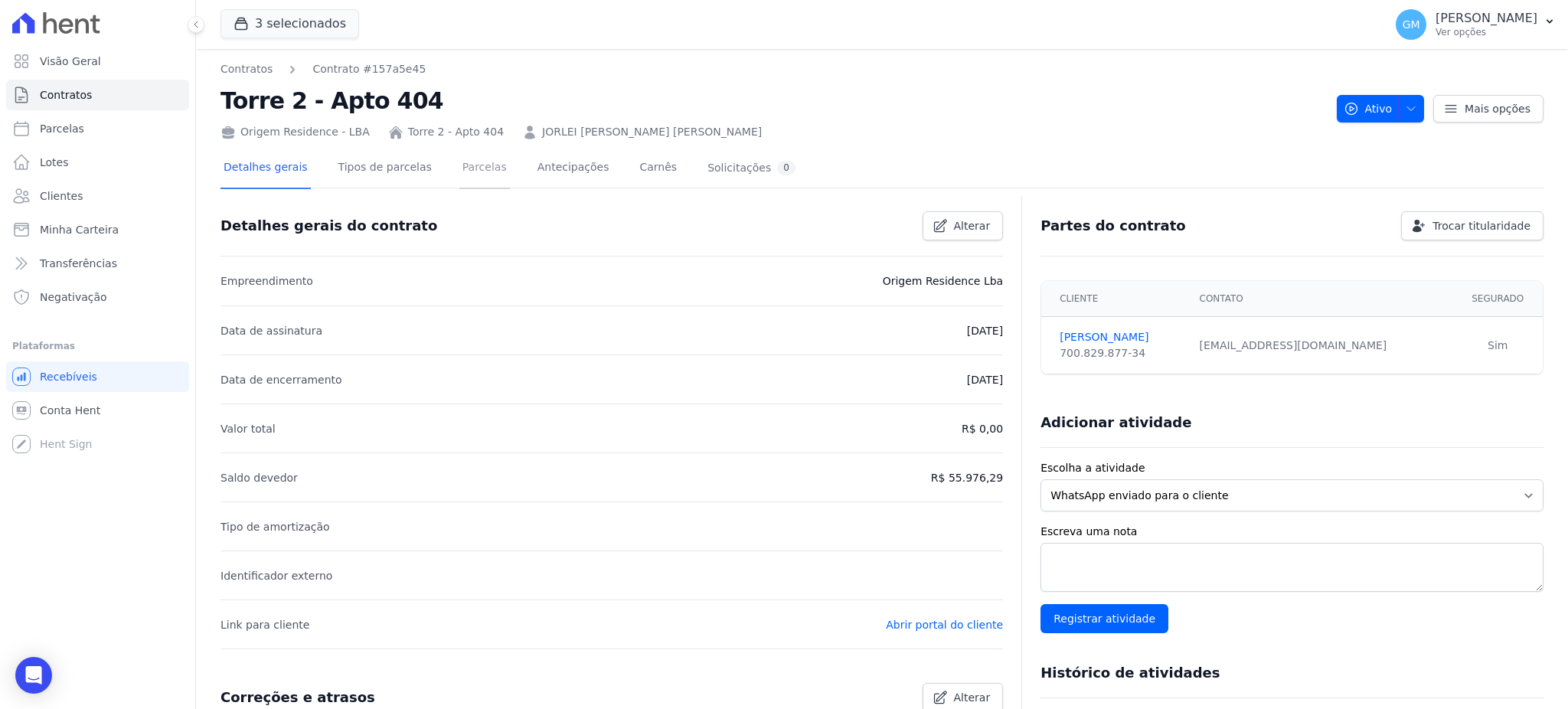
click at [466, 150] on link "Parcelas" at bounding box center [484, 169] width 51 height 41
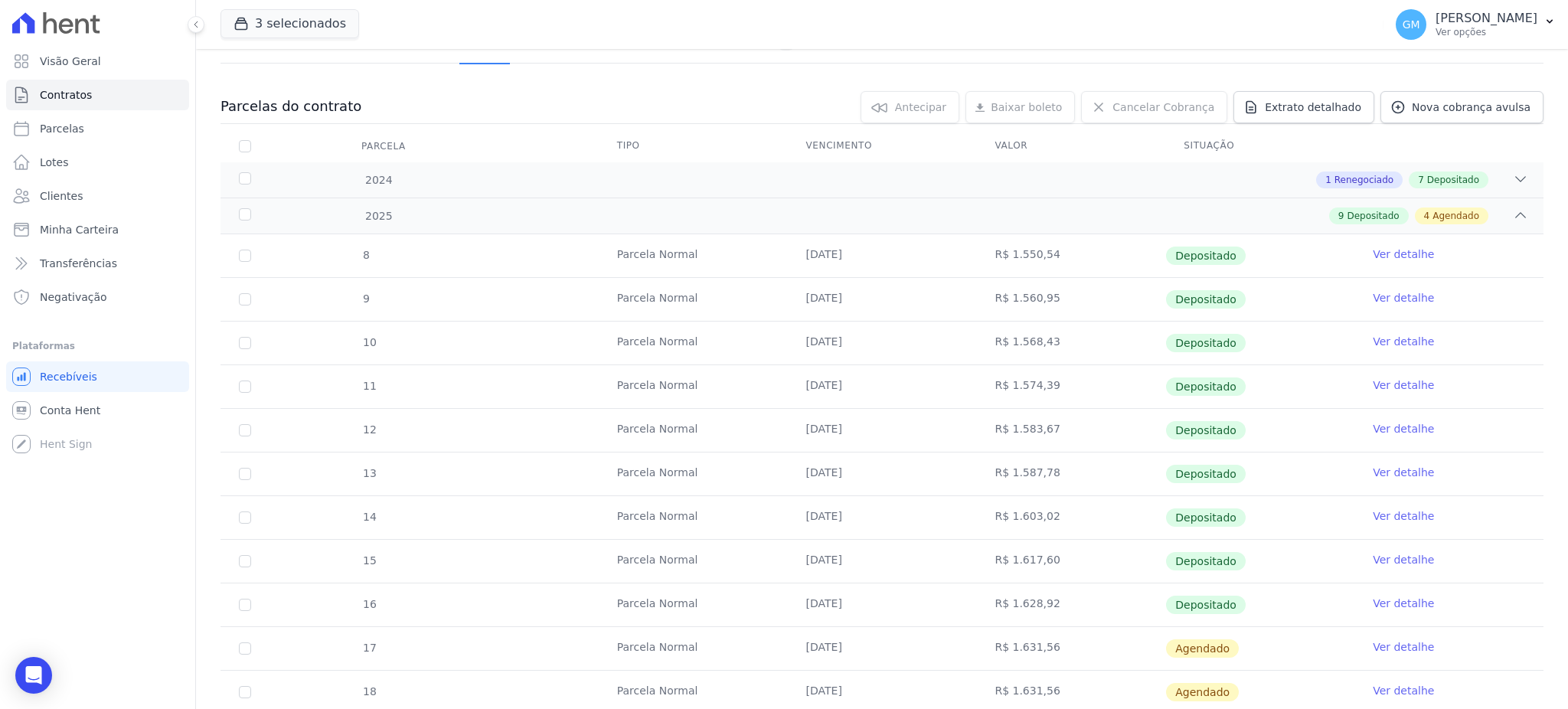
scroll to position [306, 0]
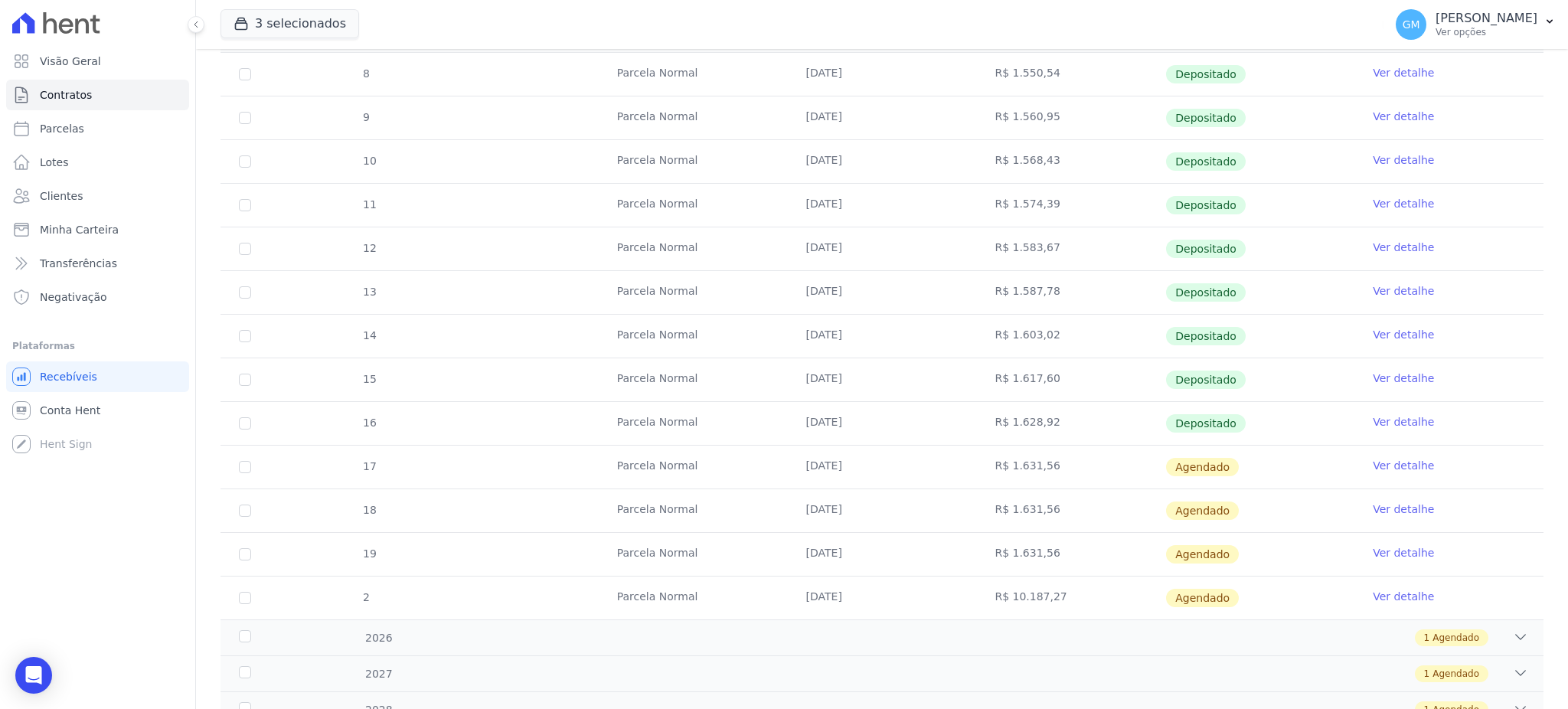
click at [1372, 416] on link "Ver detalhe" at bounding box center [1403, 422] width 62 height 16
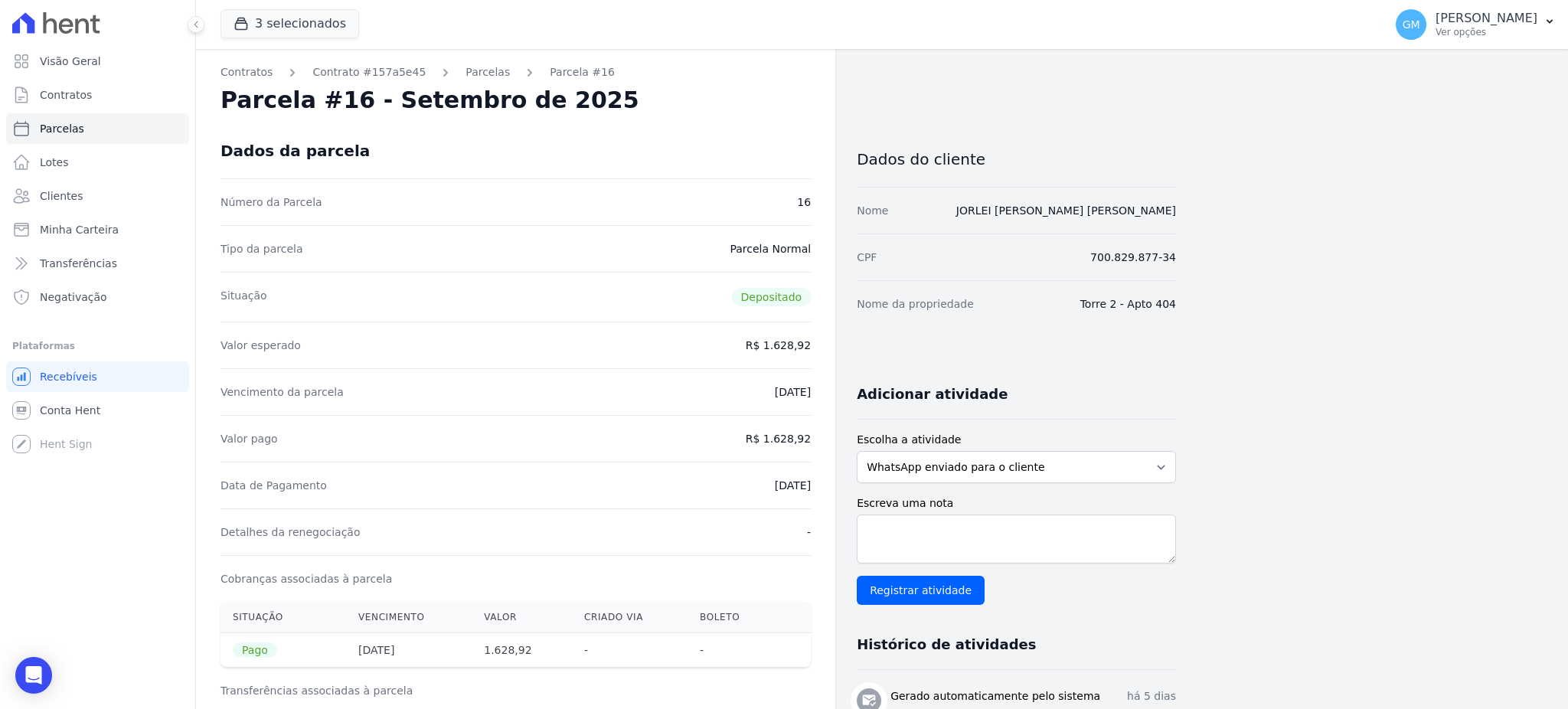
drag, startPoint x: 752, startPoint y: 485, endPoint x: 821, endPoint y: 481, distance: 69.1
click at [750, 485] on div "Data de Pagamento [DATE]" at bounding box center [515, 485] width 590 height 47
drag, startPoint x: 1029, startPoint y: 210, endPoint x: 1188, endPoint y: 220, distance: 159.3
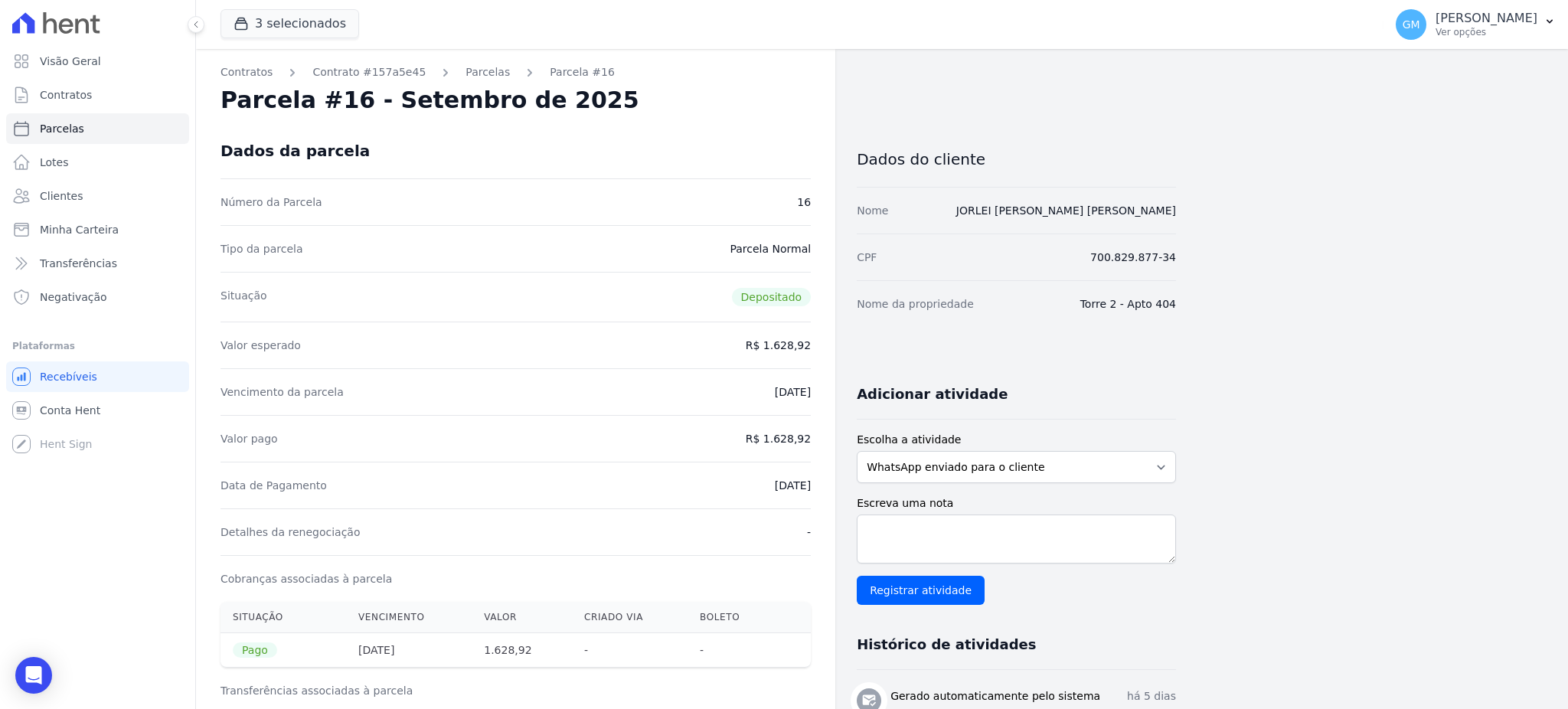
drag, startPoint x: 1221, startPoint y: 216, endPoint x: 1029, endPoint y: 210, distance: 192.1
drag, startPoint x: 561, startPoint y: 450, endPoint x: 199, endPoint y: 284, distance: 398.2
click at [559, 449] on div "Valor pago R$ 1.628,92" at bounding box center [515, 438] width 590 height 47
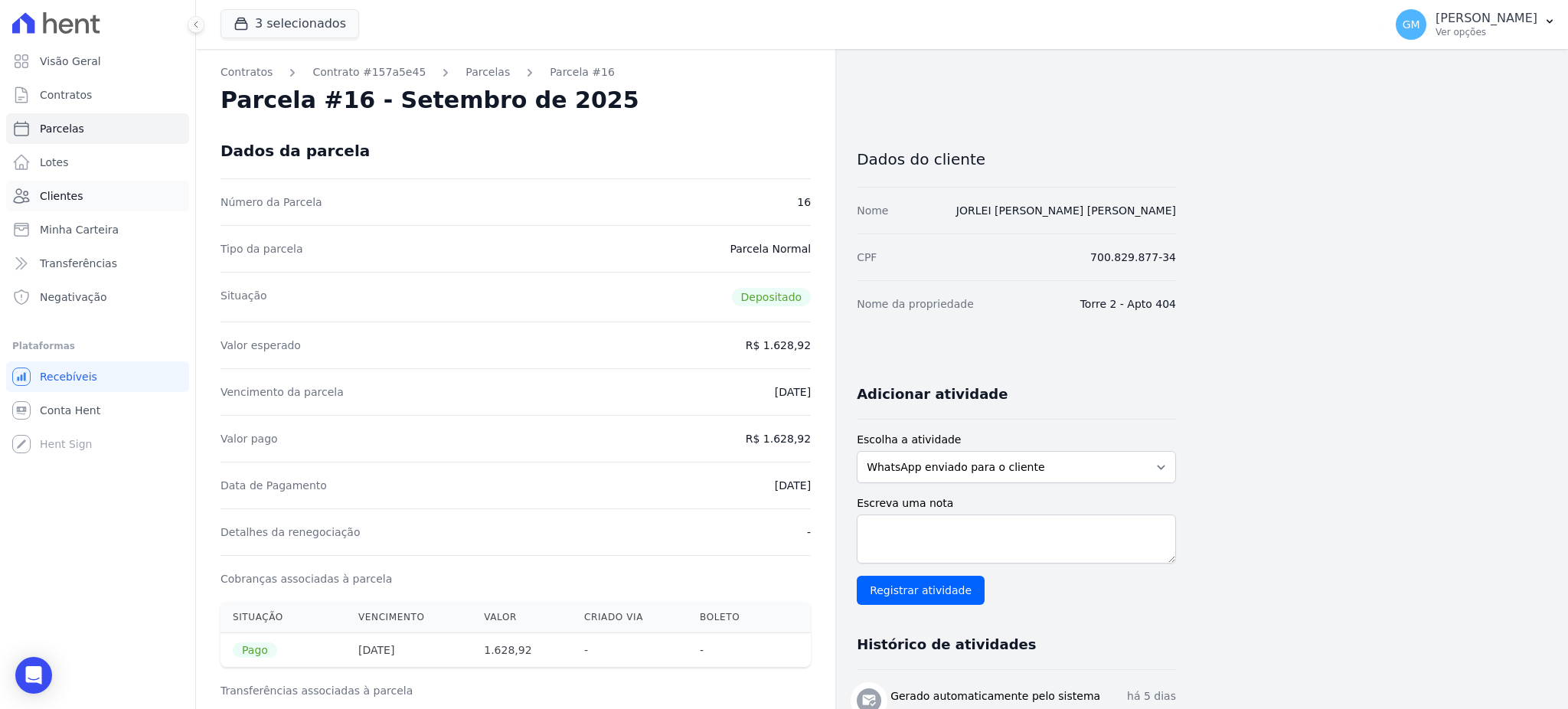
click at [86, 187] on link "Clientes" at bounding box center [97, 196] width 183 height 30
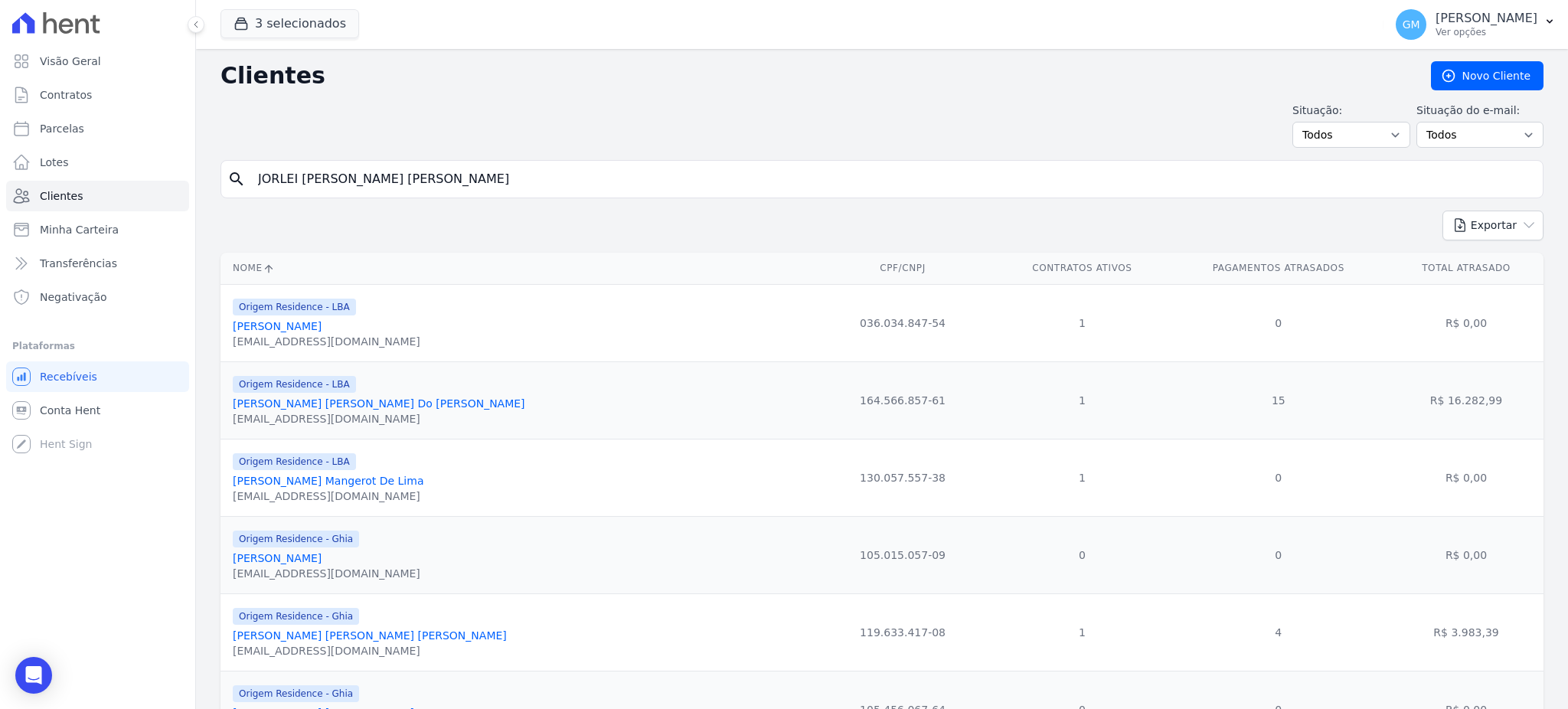
type input "JORLEI [PERSON_NAME] [PERSON_NAME]"
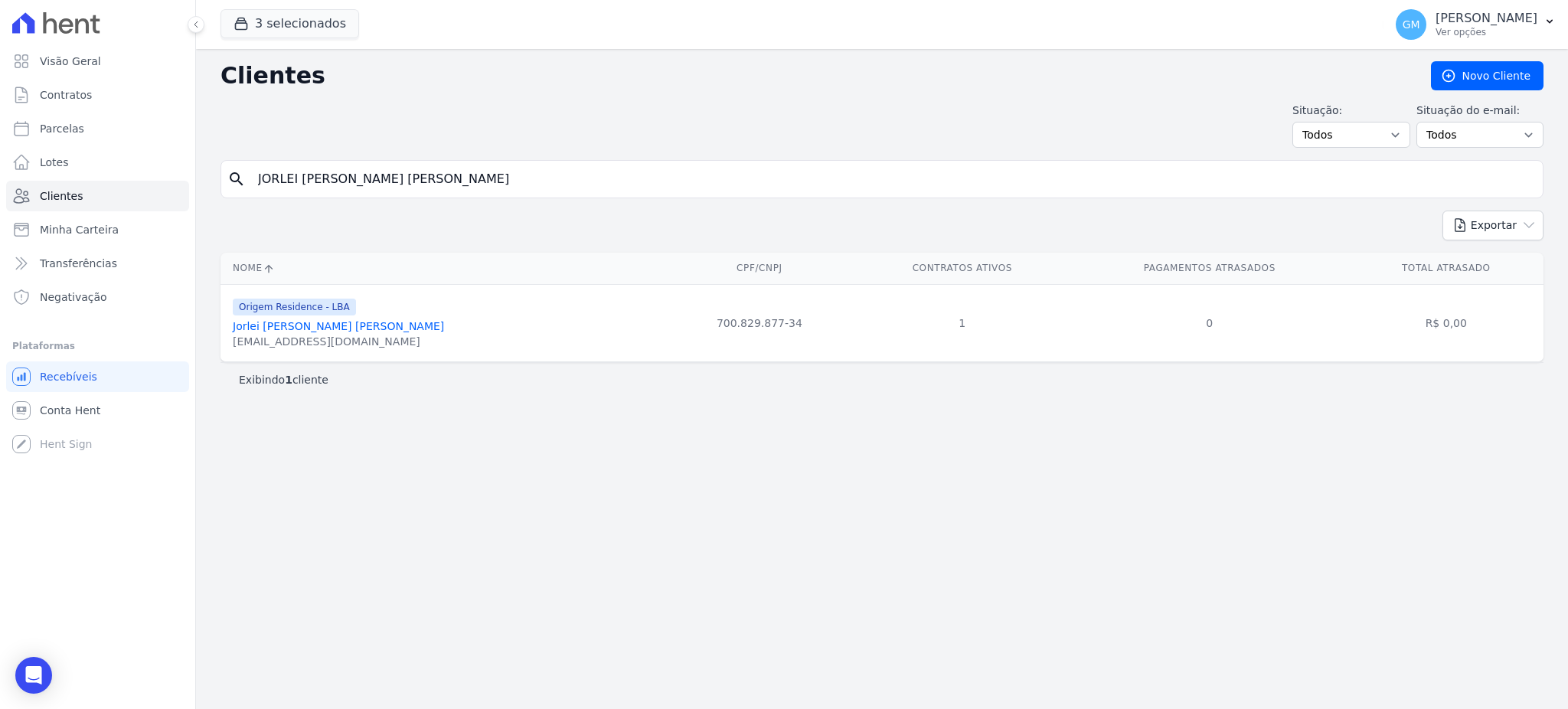
click at [310, 327] on link "Jorlei [PERSON_NAME] [PERSON_NAME]" at bounding box center [338, 326] width 211 height 12
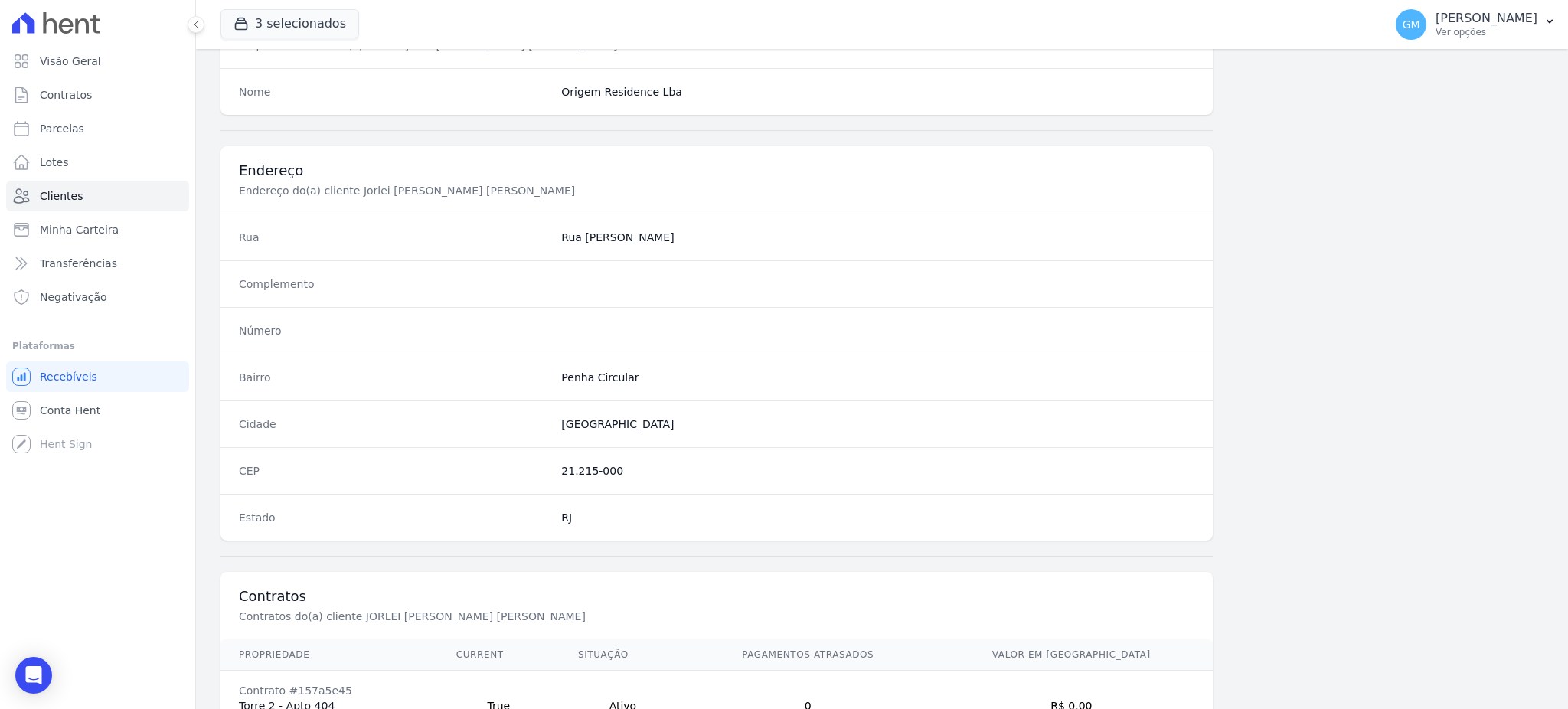
scroll to position [724, 0]
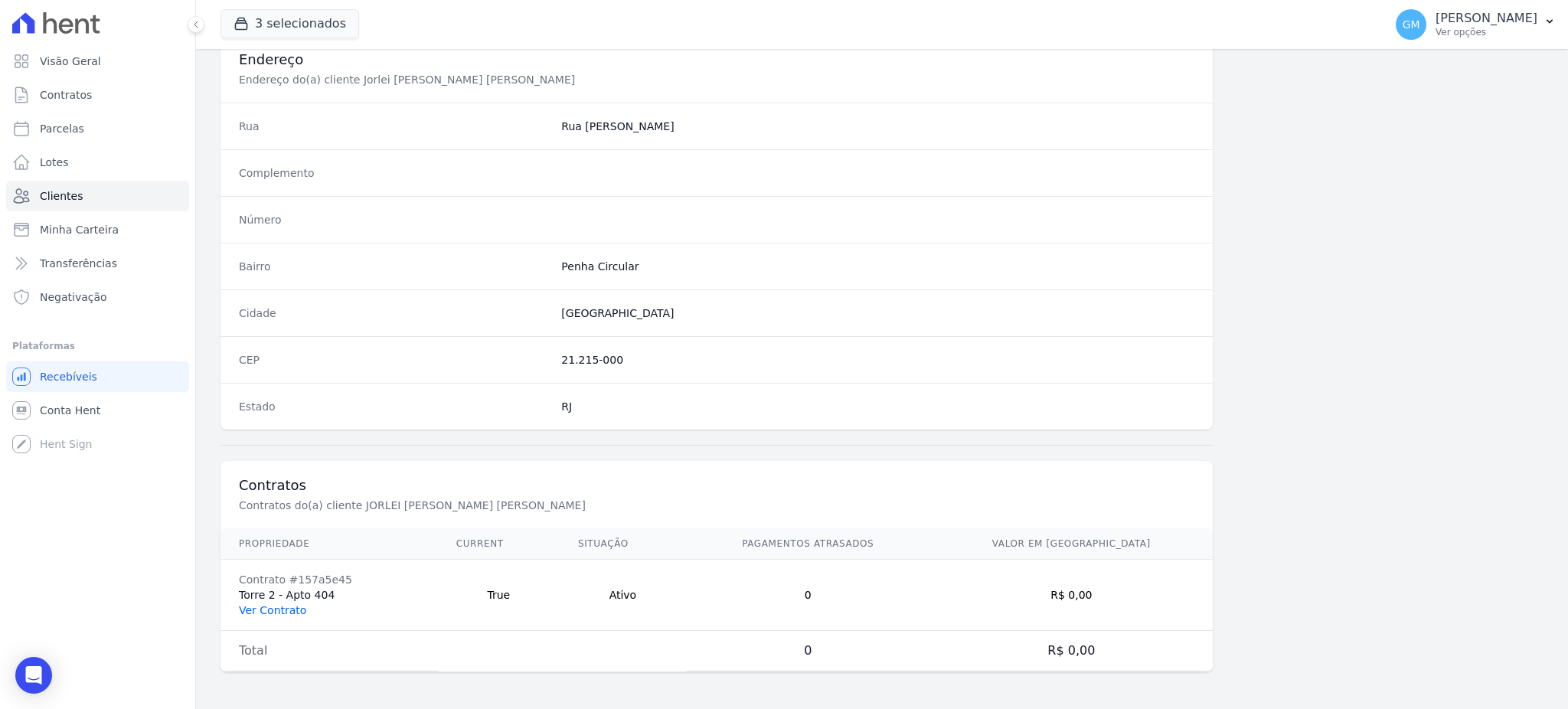
click at [284, 606] on link "Ver Contrato" at bounding box center [272, 610] width 67 height 12
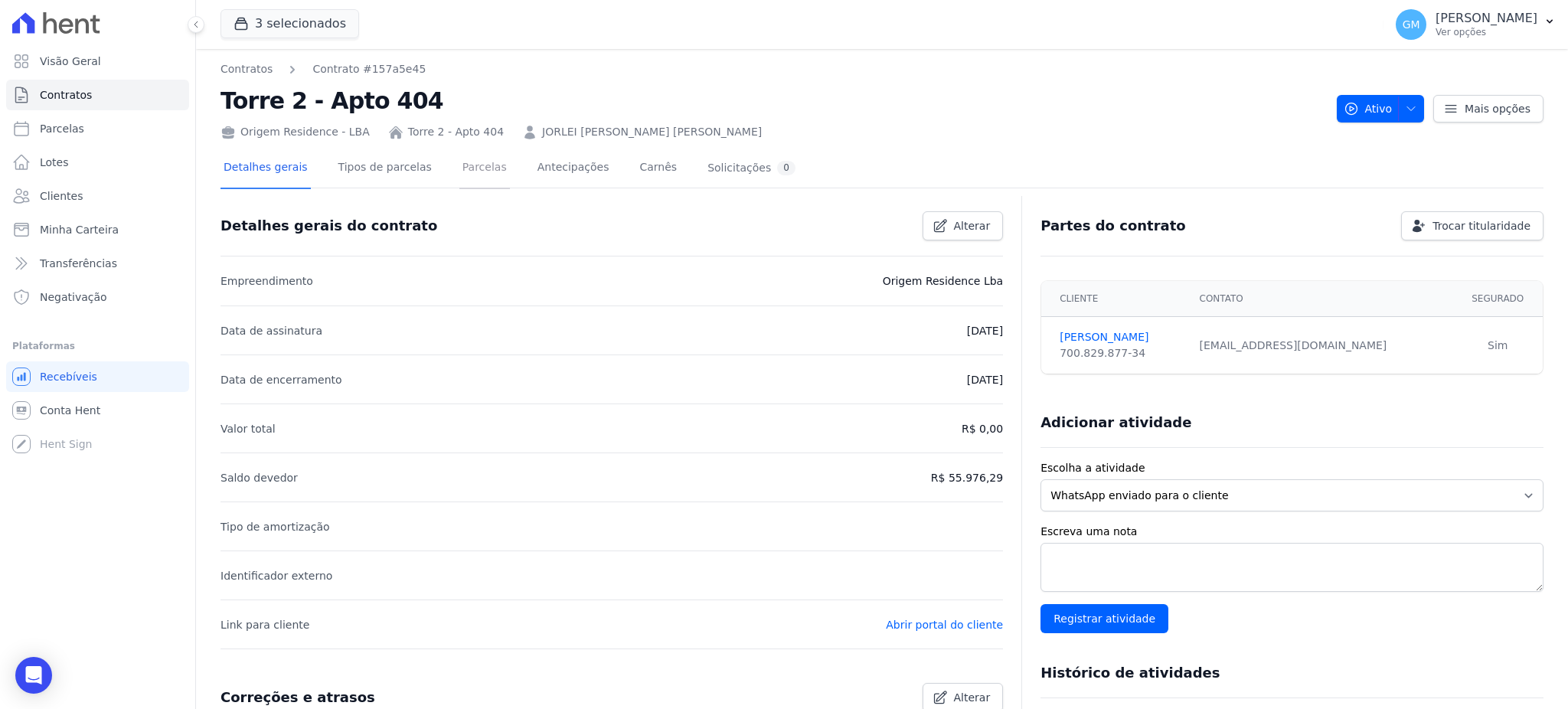
click at [462, 163] on link "Parcelas" at bounding box center [484, 169] width 51 height 41
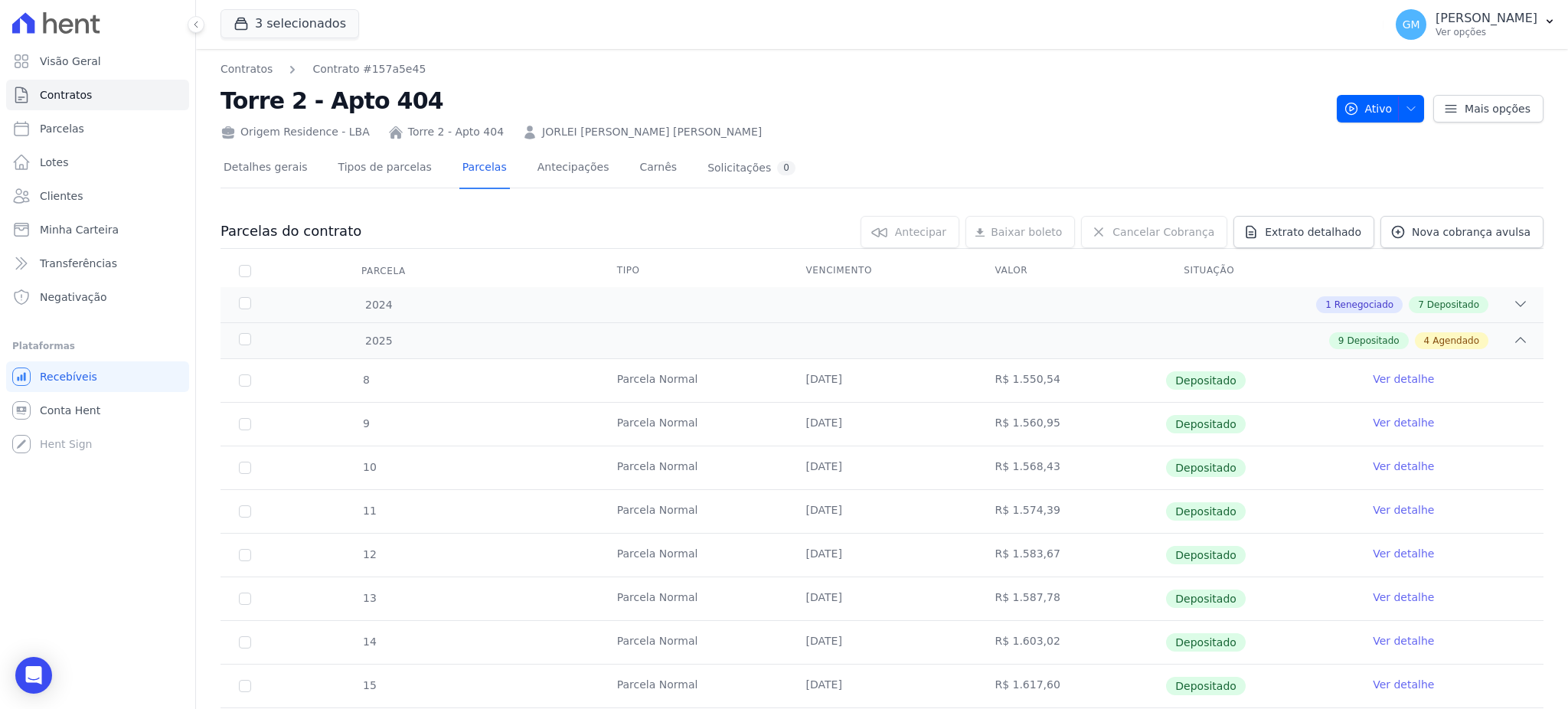
click at [1082, 132] on div "Origem Residence - LBA Torre 2 - Apto 404 JORLEI [PERSON_NAME] [PERSON_NAME]" at bounding box center [772, 129] width 1104 height 22
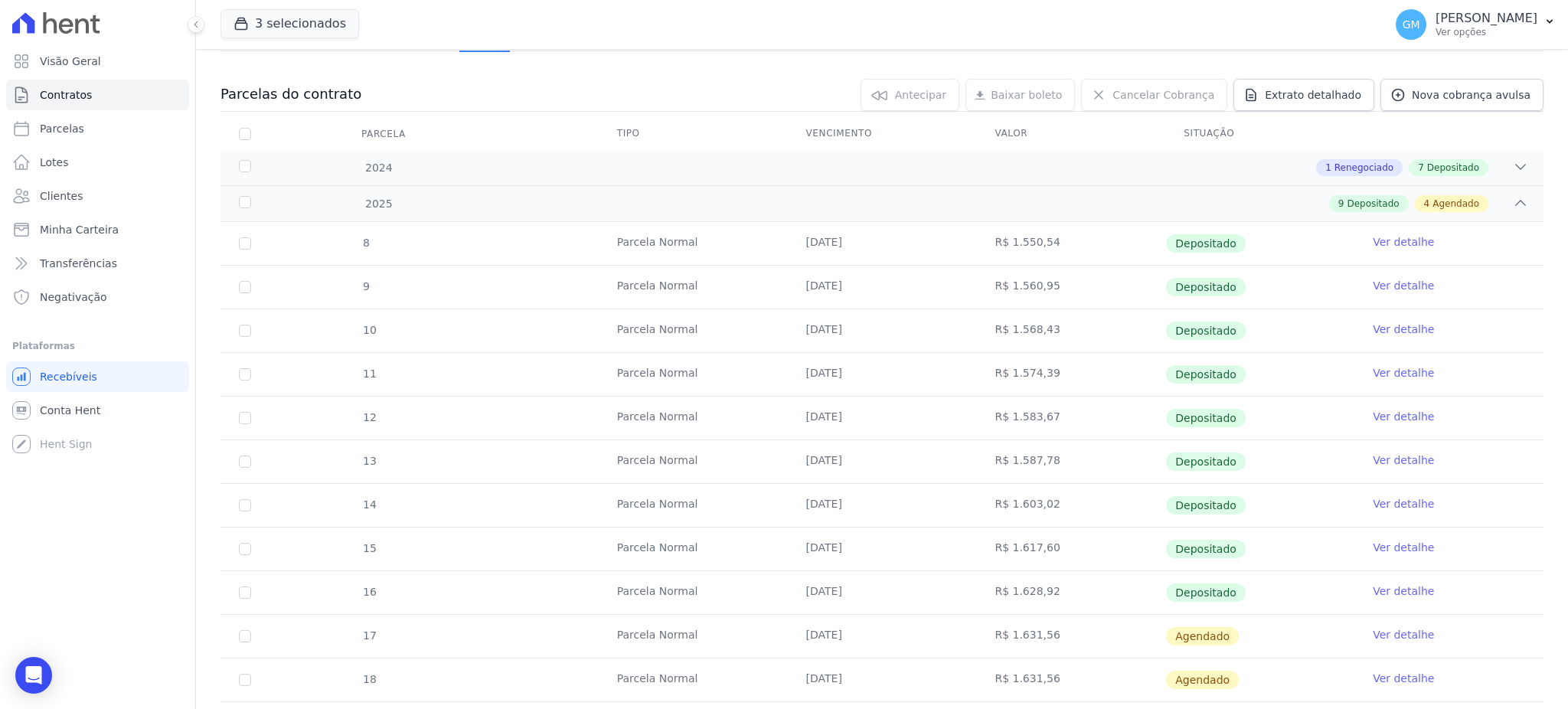
scroll to position [306, 0]
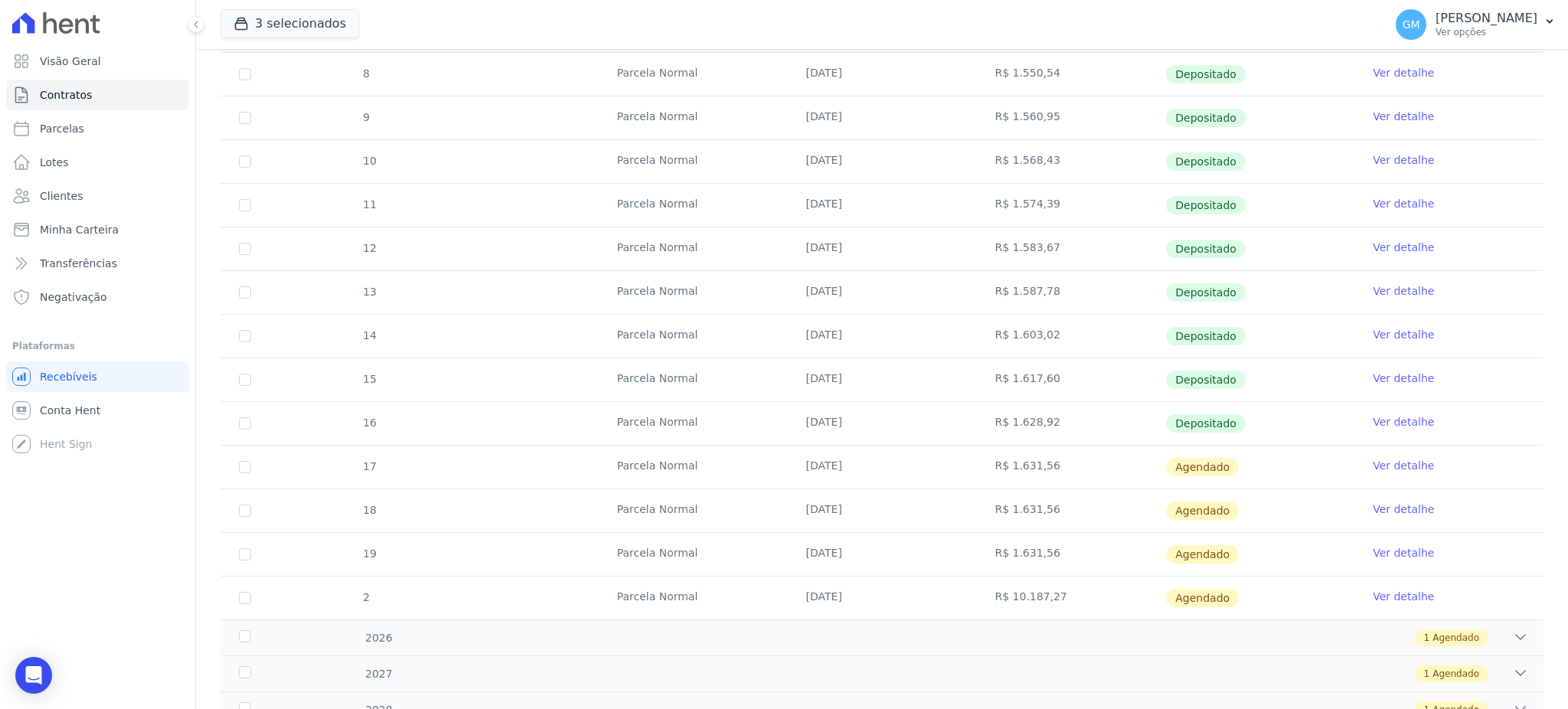
click at [1393, 419] on link "Ver detalhe" at bounding box center [1403, 422] width 62 height 16
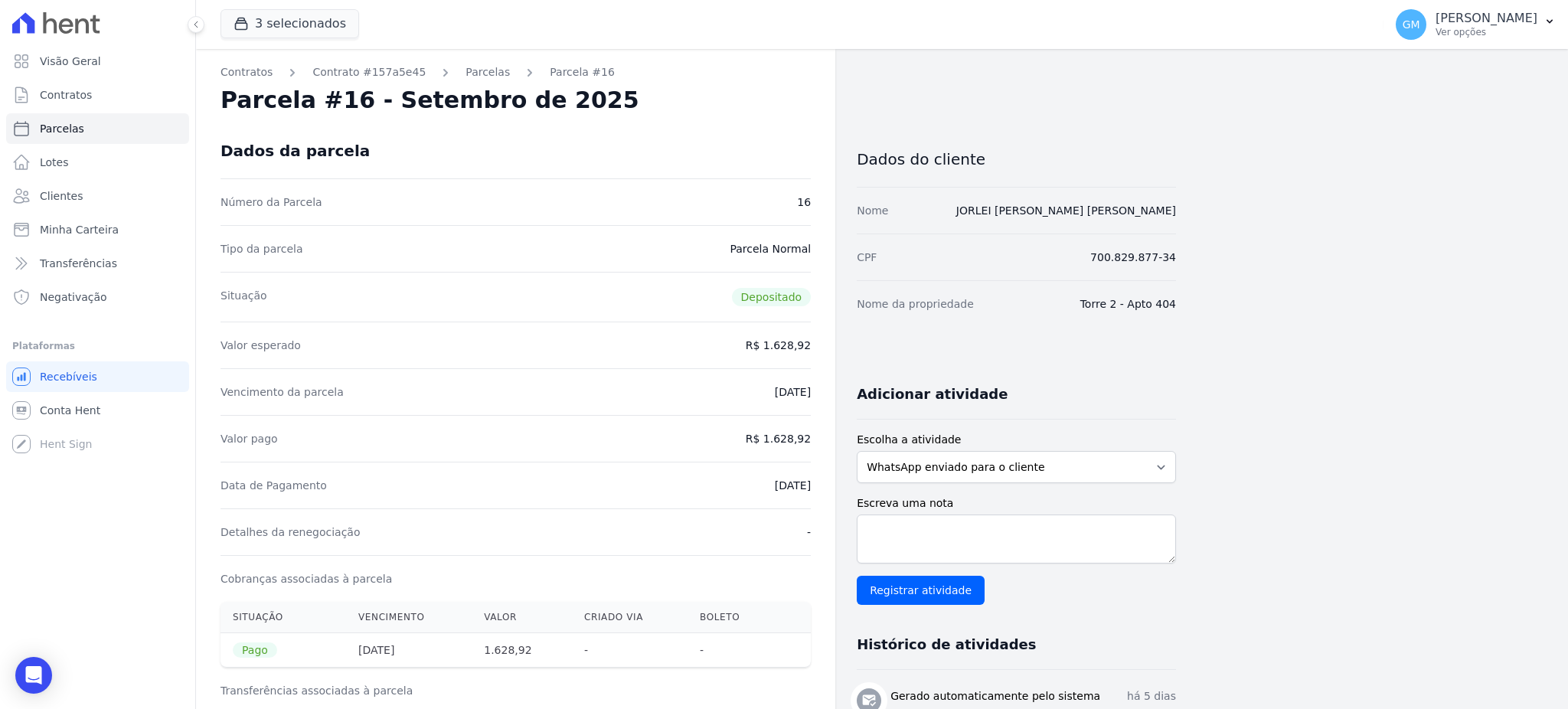
drag, startPoint x: 748, startPoint y: 485, endPoint x: 816, endPoint y: 495, distance: 68.7
drag, startPoint x: 1204, startPoint y: 220, endPoint x: 1047, endPoint y: 211, distance: 157.3
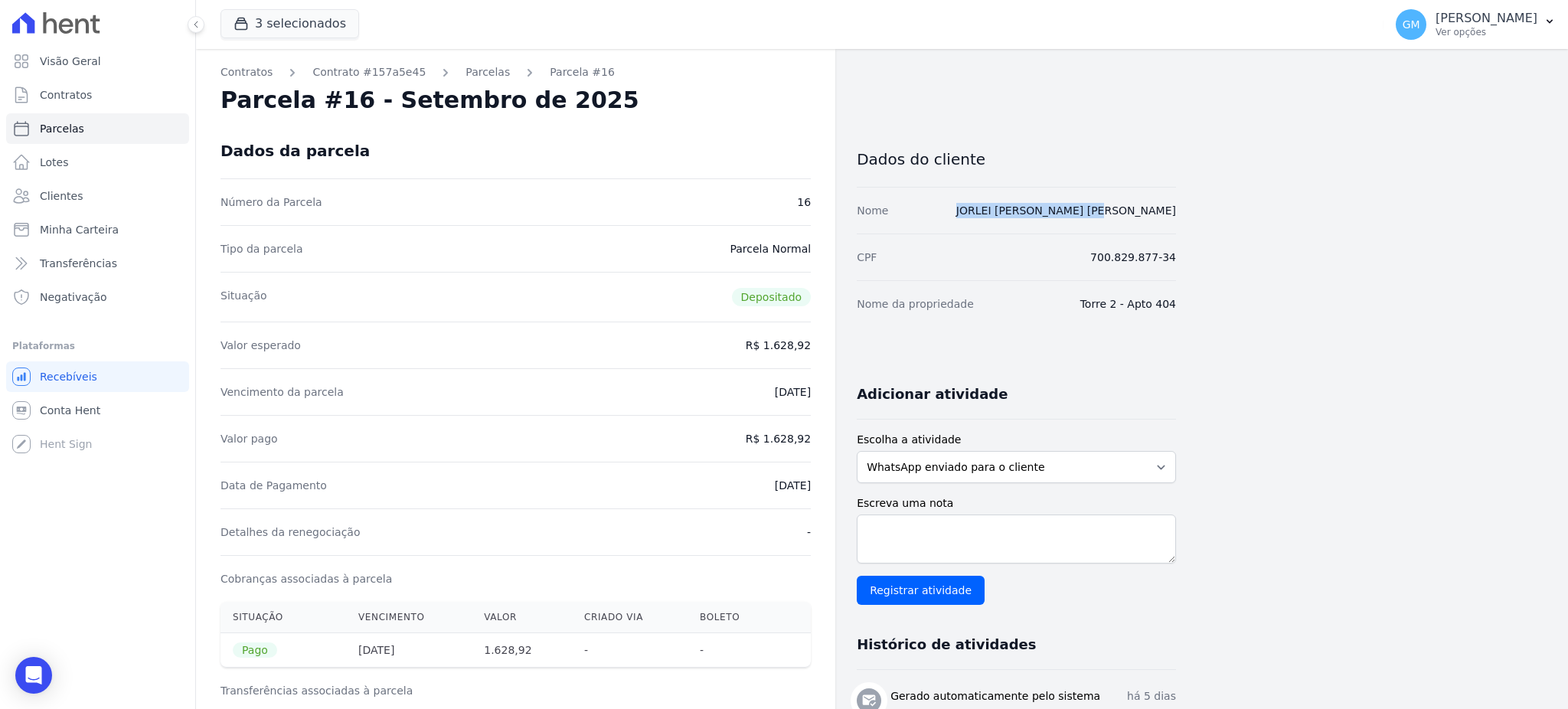
drag, startPoint x: 1106, startPoint y: 213, endPoint x: 1080, endPoint y: 213, distance: 26.0
drag, startPoint x: 1218, startPoint y: 212, endPoint x: 1032, endPoint y: 210, distance: 186.0
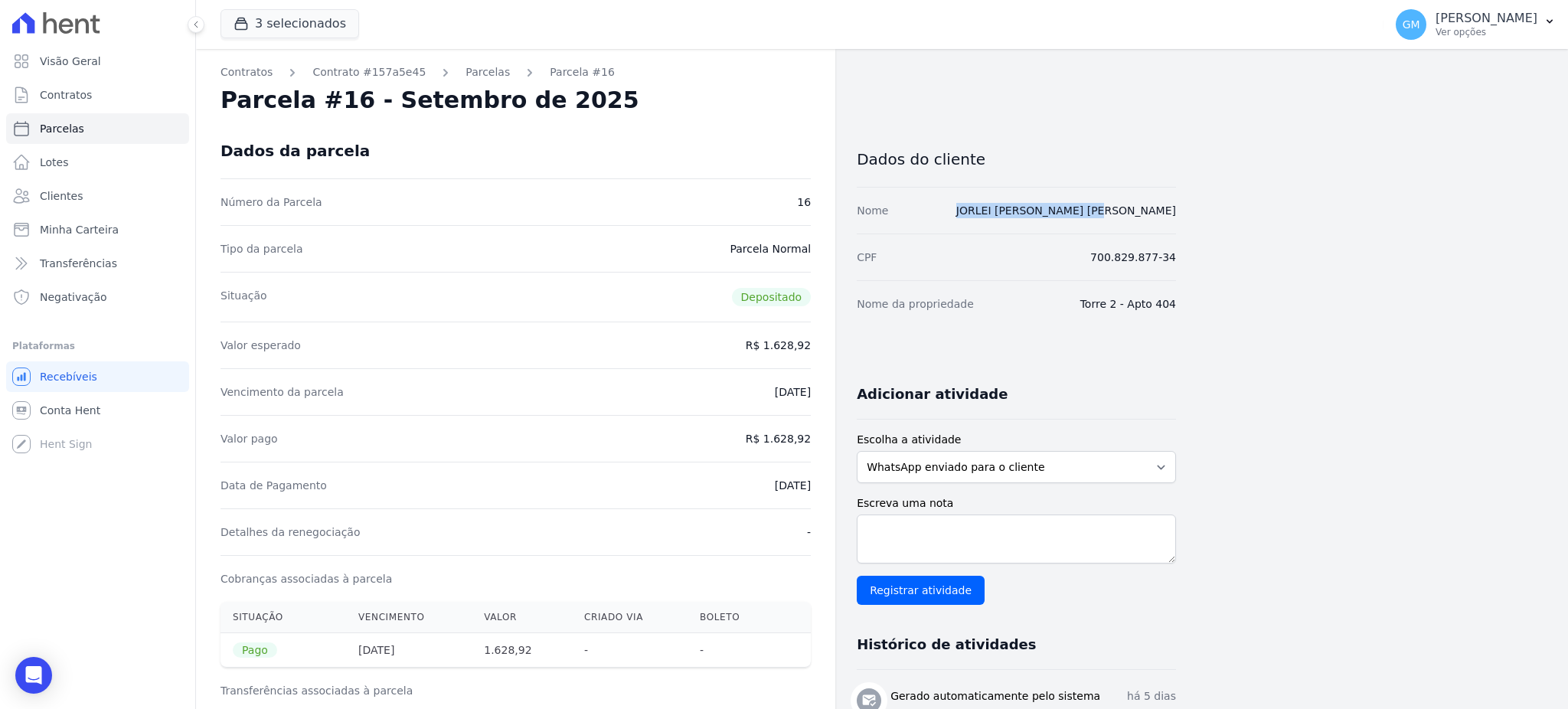
drag, startPoint x: 743, startPoint y: 497, endPoint x: 818, endPoint y: 492, distance: 75.2
click at [742, 497] on div "Data de Pagamento [DATE]" at bounding box center [515, 485] width 590 height 47
drag, startPoint x: 747, startPoint y: 478, endPoint x: 812, endPoint y: 485, distance: 65.4
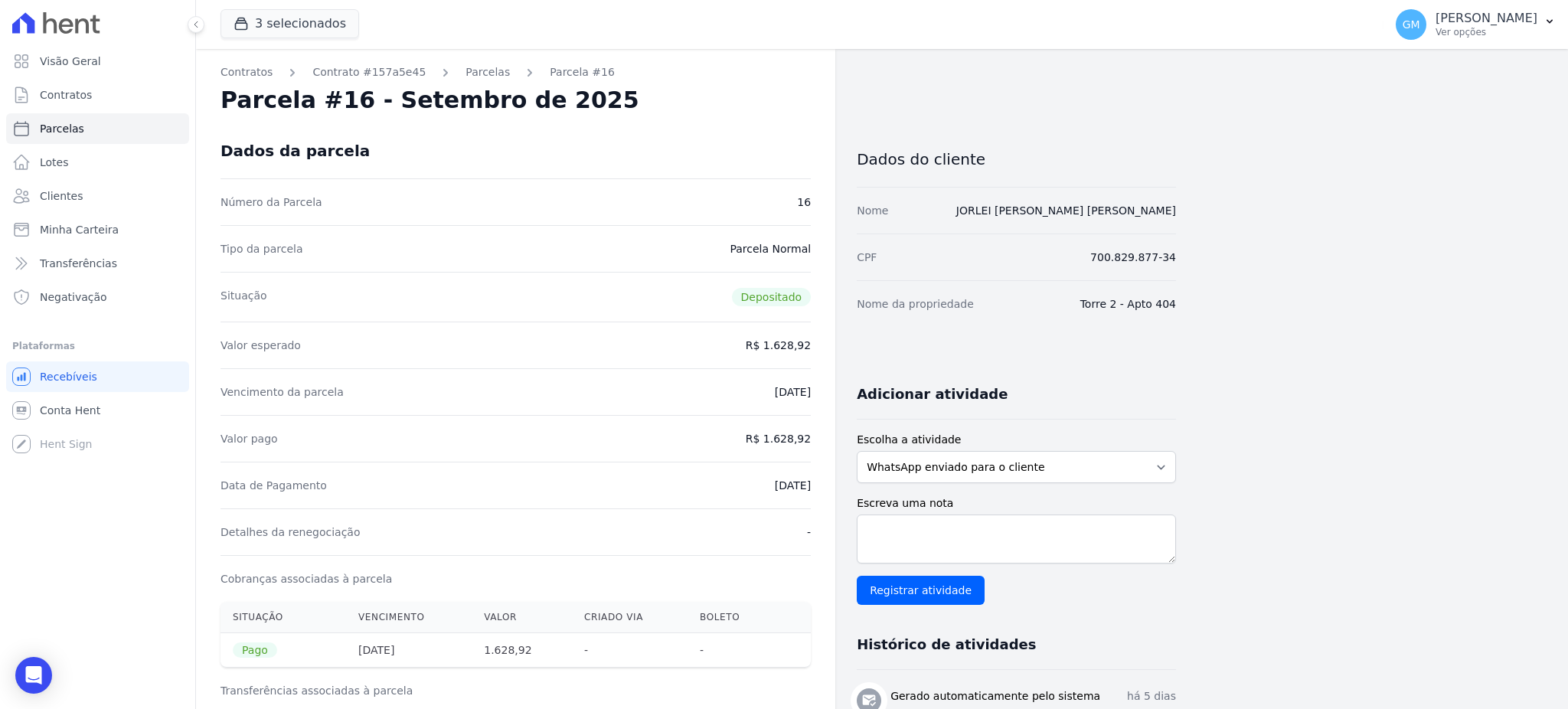
drag, startPoint x: 769, startPoint y: 433, endPoint x: 822, endPoint y: 435, distance: 53.0
click at [677, 464] on div "Data de Pagamento [DATE]" at bounding box center [515, 485] width 590 height 47
click at [775, 492] on dd "[DATE]" at bounding box center [793, 485] width 36 height 16
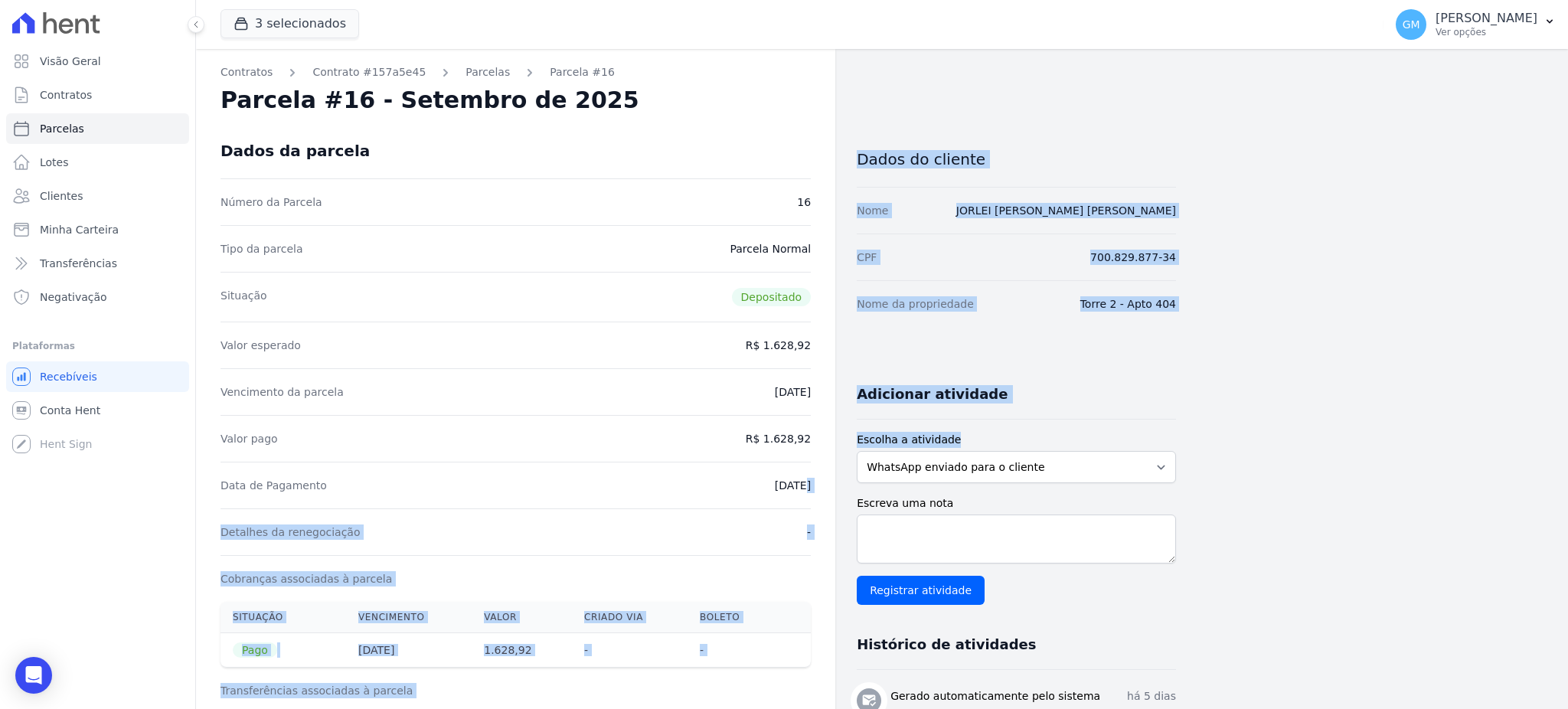
drag, startPoint x: 741, startPoint y: 487, endPoint x: 848, endPoint y: 482, distance: 107.1
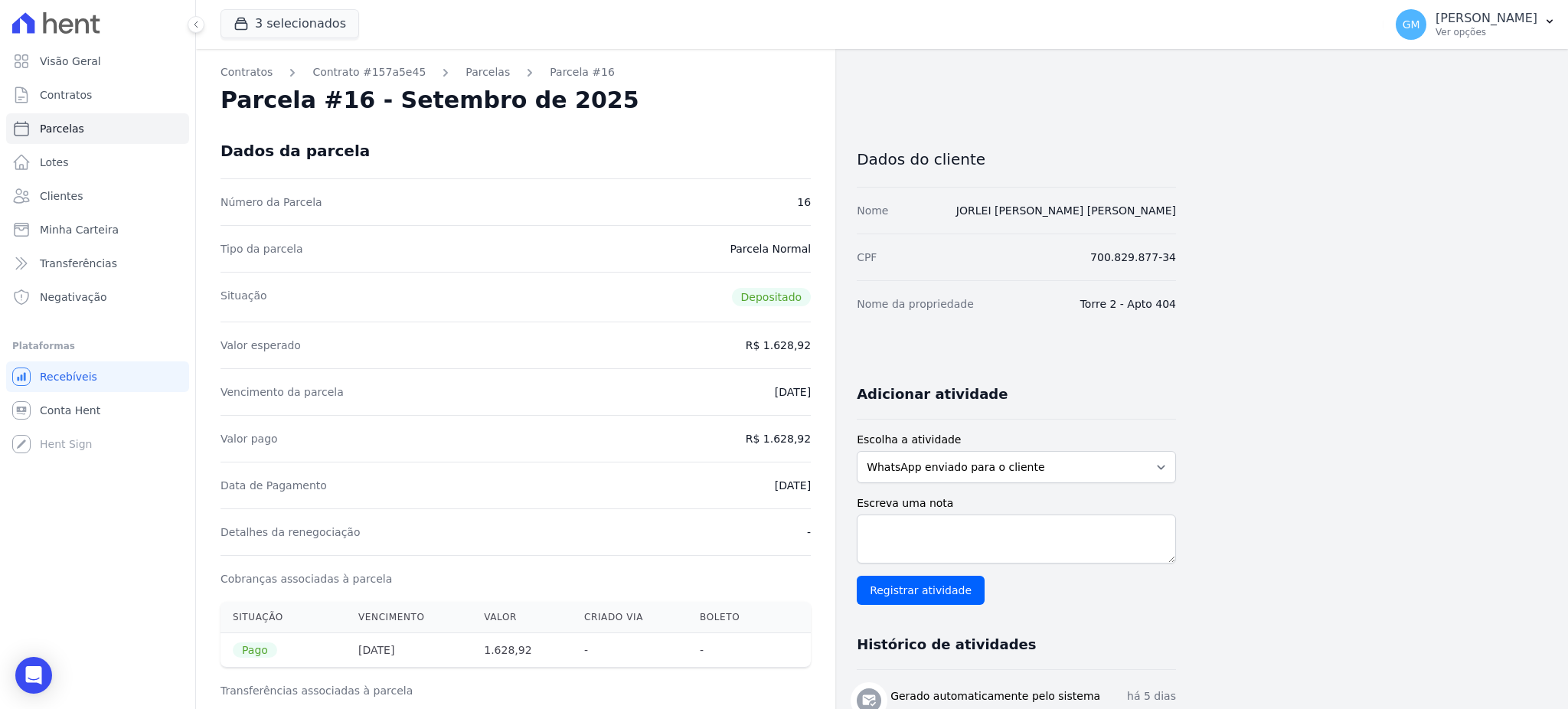
drag, startPoint x: 746, startPoint y: 489, endPoint x: 811, endPoint y: 490, distance: 65.0
click at [741, 485] on div "Data de Pagamento [DATE]" at bounding box center [515, 485] width 590 height 47
drag, startPoint x: 740, startPoint y: 485, endPoint x: 818, endPoint y: 484, distance: 78.0
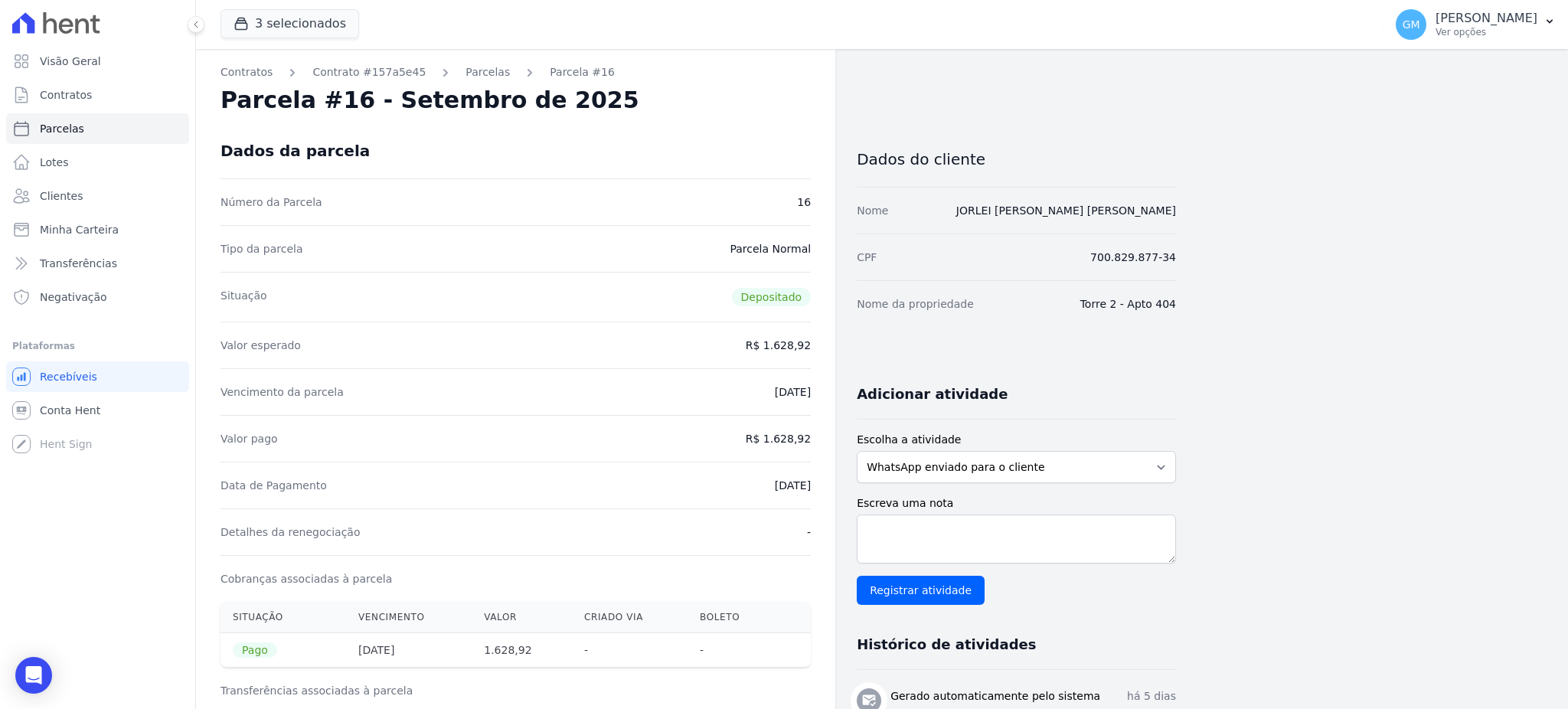
drag, startPoint x: 746, startPoint y: 486, endPoint x: 814, endPoint y: 485, distance: 68.0
drag, startPoint x: 772, startPoint y: 434, endPoint x: 818, endPoint y: 432, distance: 46.0
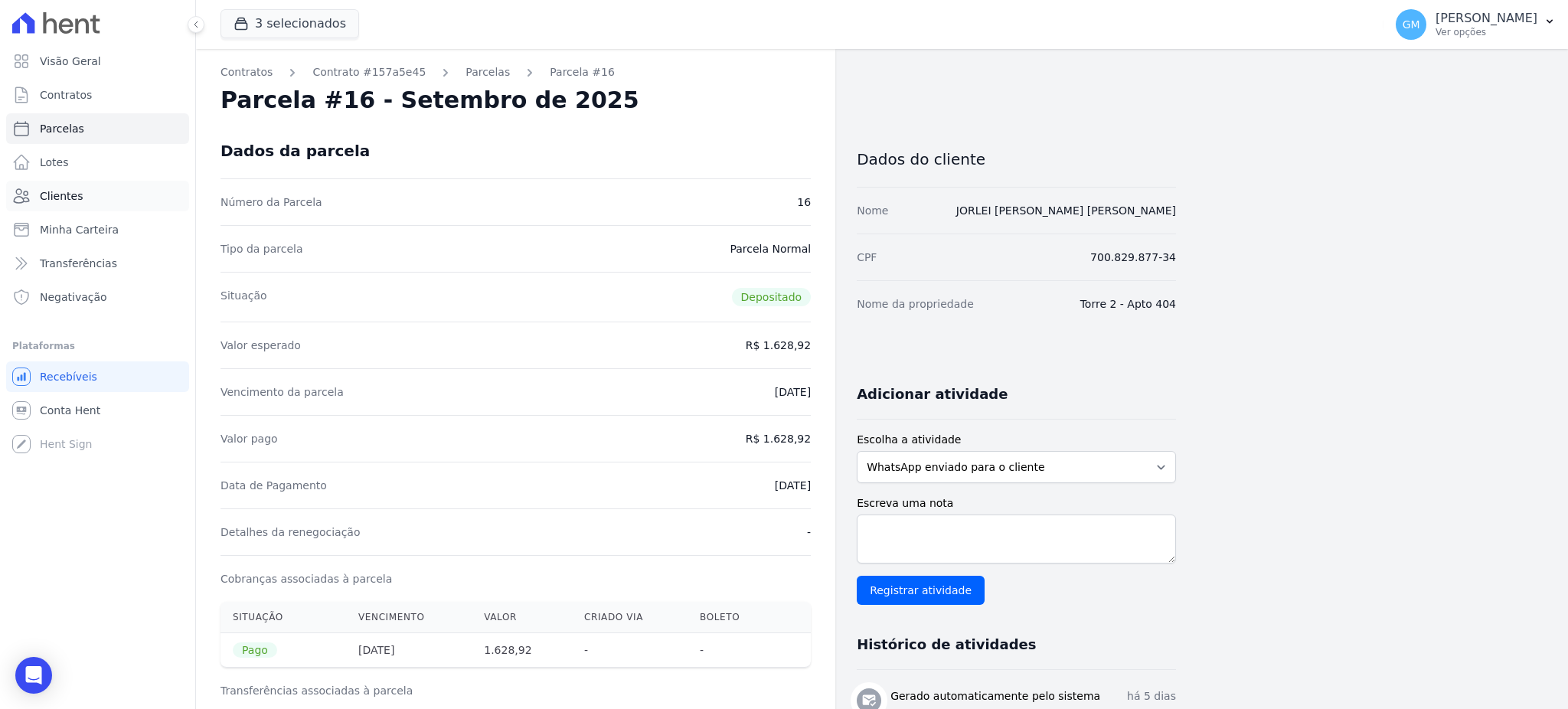
click at [104, 196] on link "Clientes" at bounding box center [97, 196] width 183 height 30
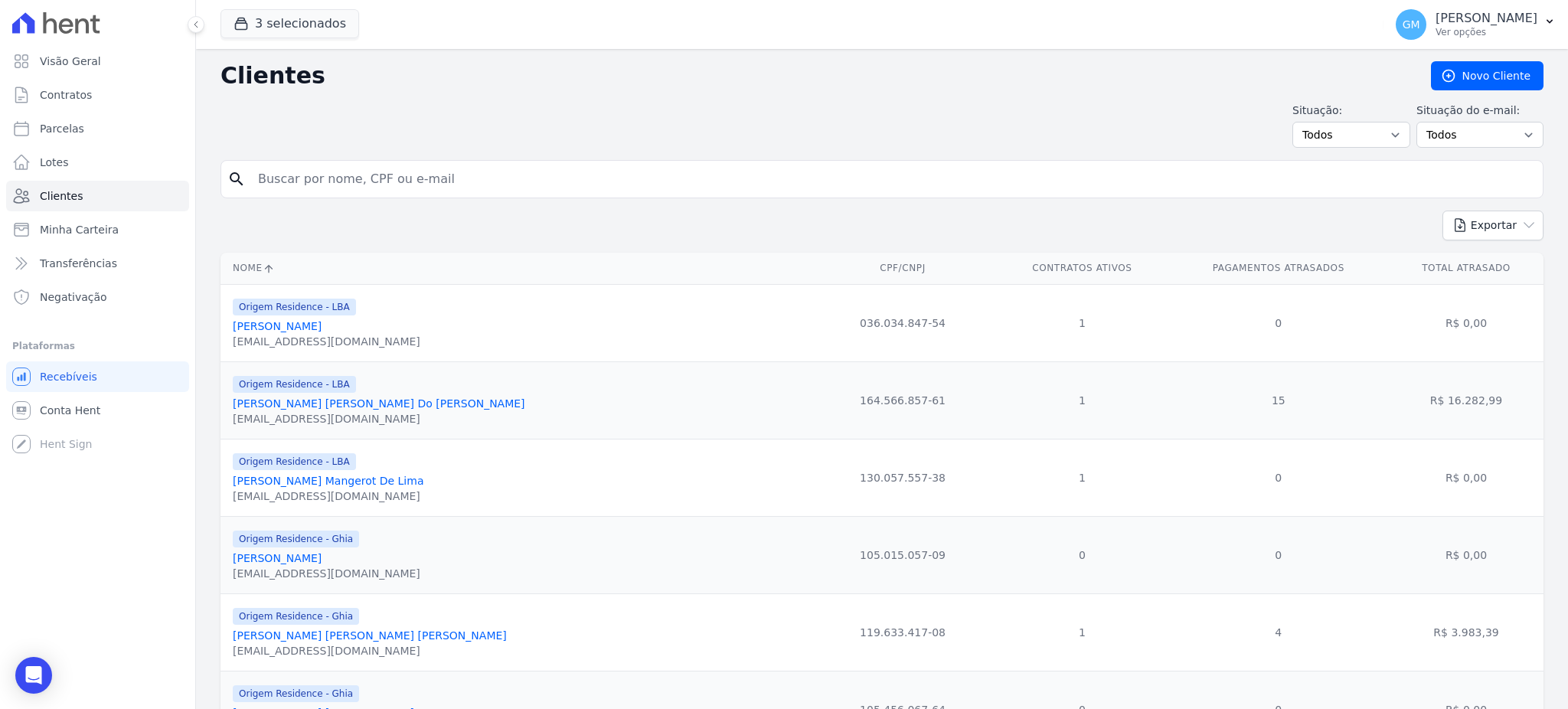
drag, startPoint x: 217, startPoint y: 190, endPoint x: 267, endPoint y: 182, distance: 50.6
click at [267, 182] on input "search" at bounding box center [892, 178] width 1287 height 30
paste input "[PERSON_NAME] [PERSON_NAME] [PERSON_NAME]"
type input "[PERSON_NAME] [PERSON_NAME] [PERSON_NAME]"
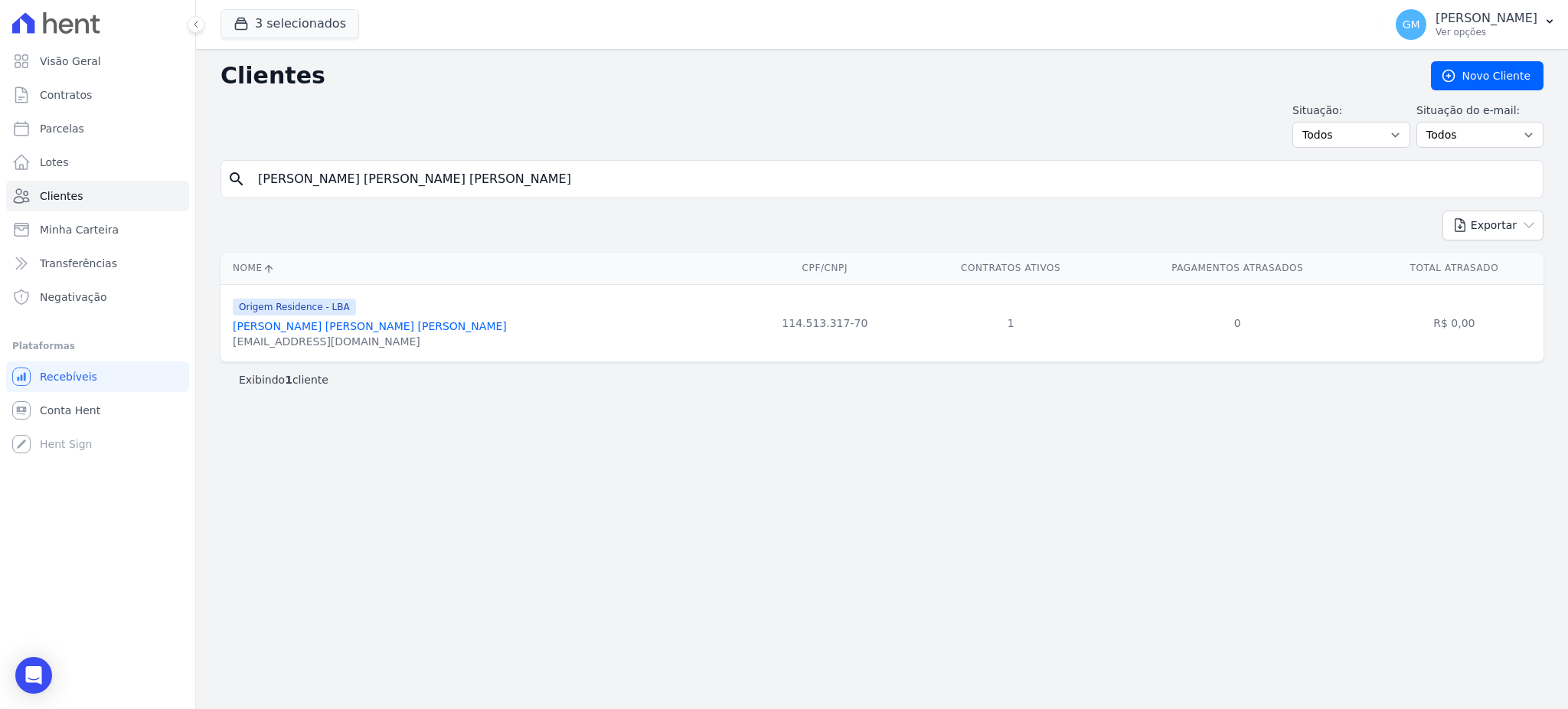
click at [317, 322] on link "[PERSON_NAME] [PERSON_NAME] [PERSON_NAME]" at bounding box center [370, 326] width 274 height 12
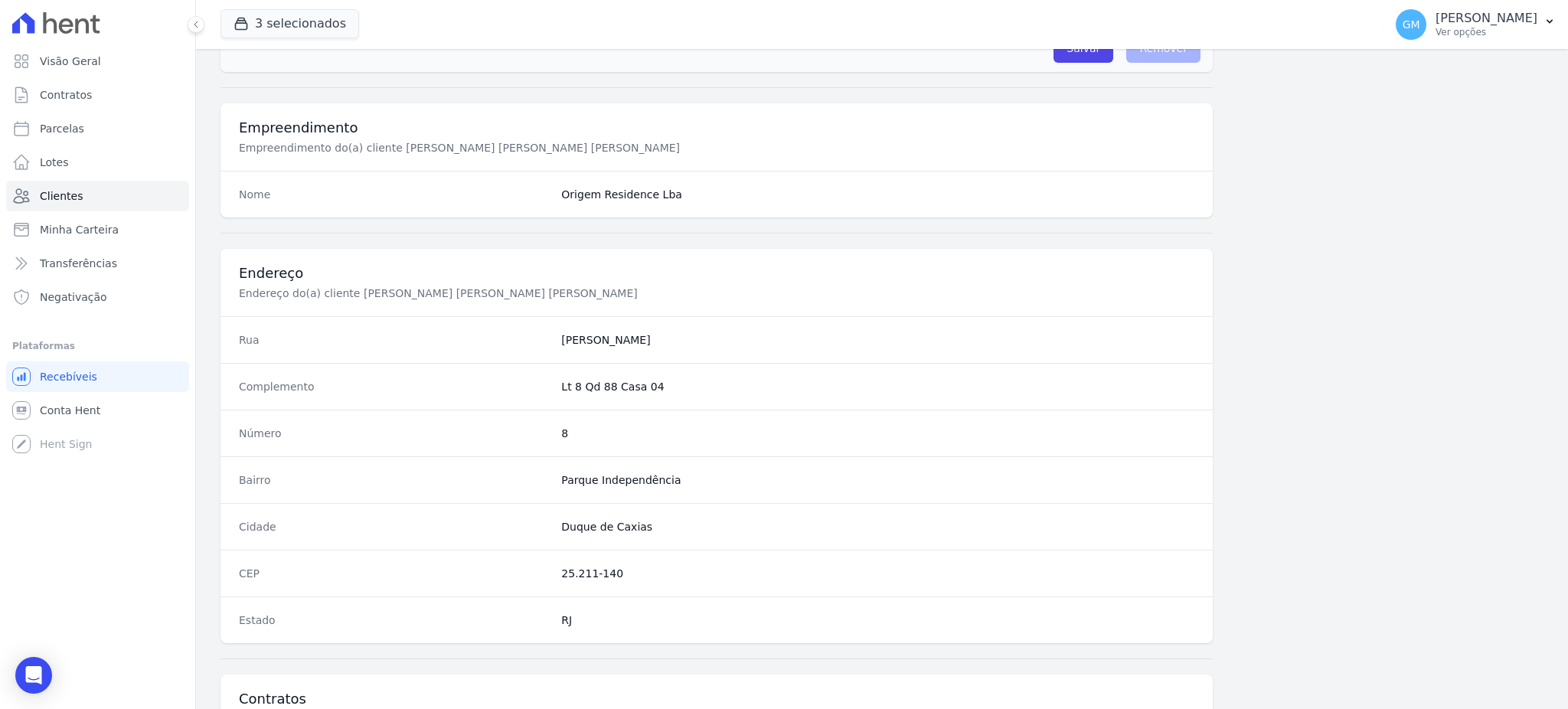
scroll to position [724, 0]
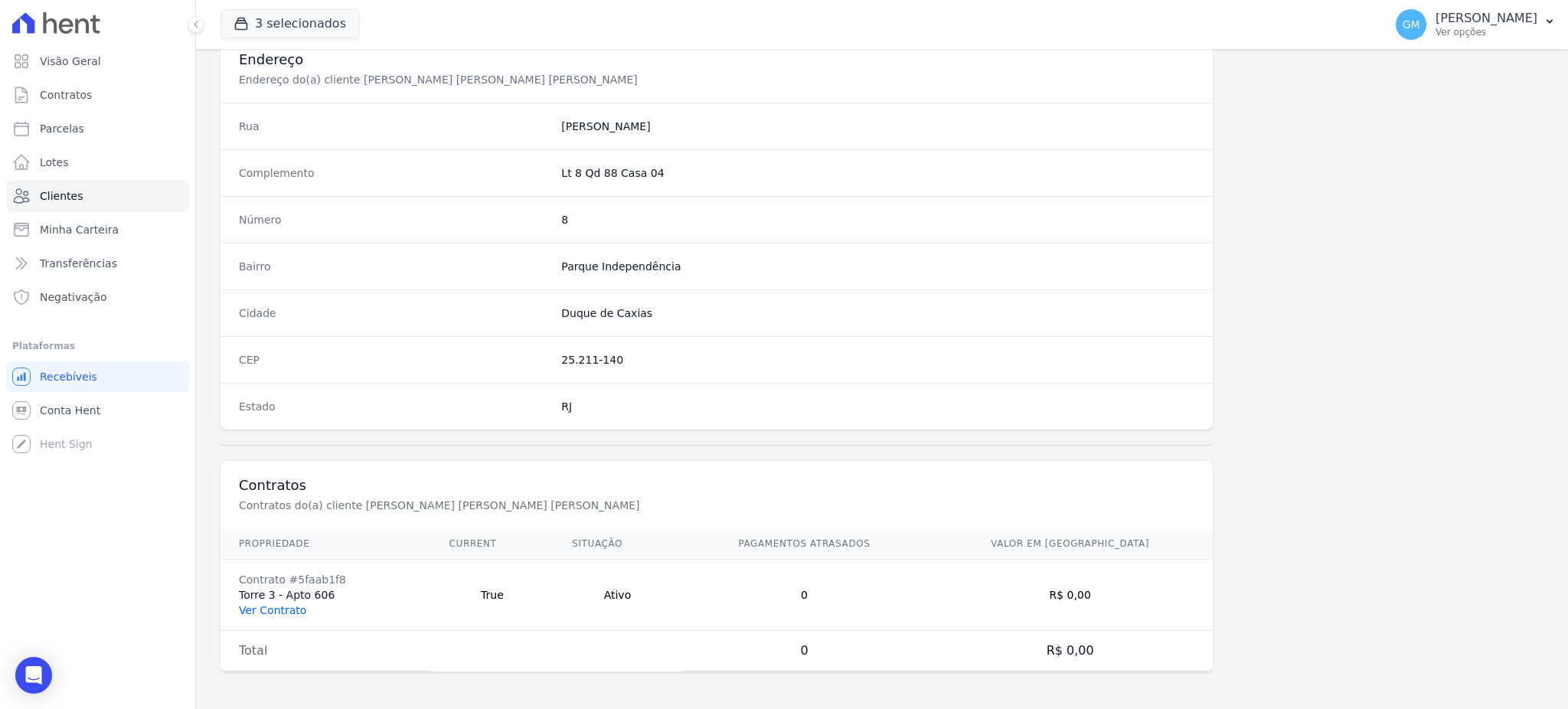
click at [290, 613] on link "Ver Contrato" at bounding box center [272, 610] width 67 height 12
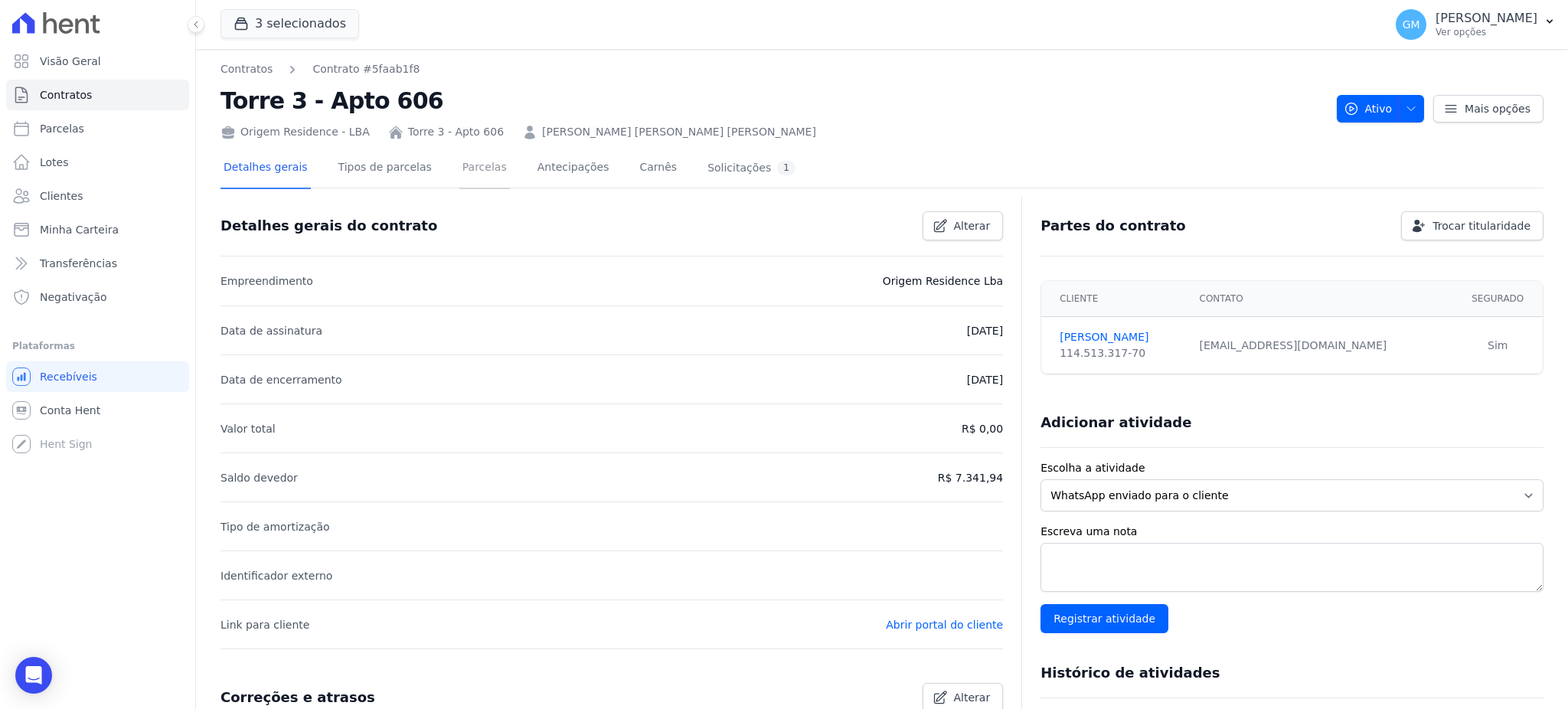
click at [466, 170] on link "Parcelas" at bounding box center [484, 169] width 51 height 41
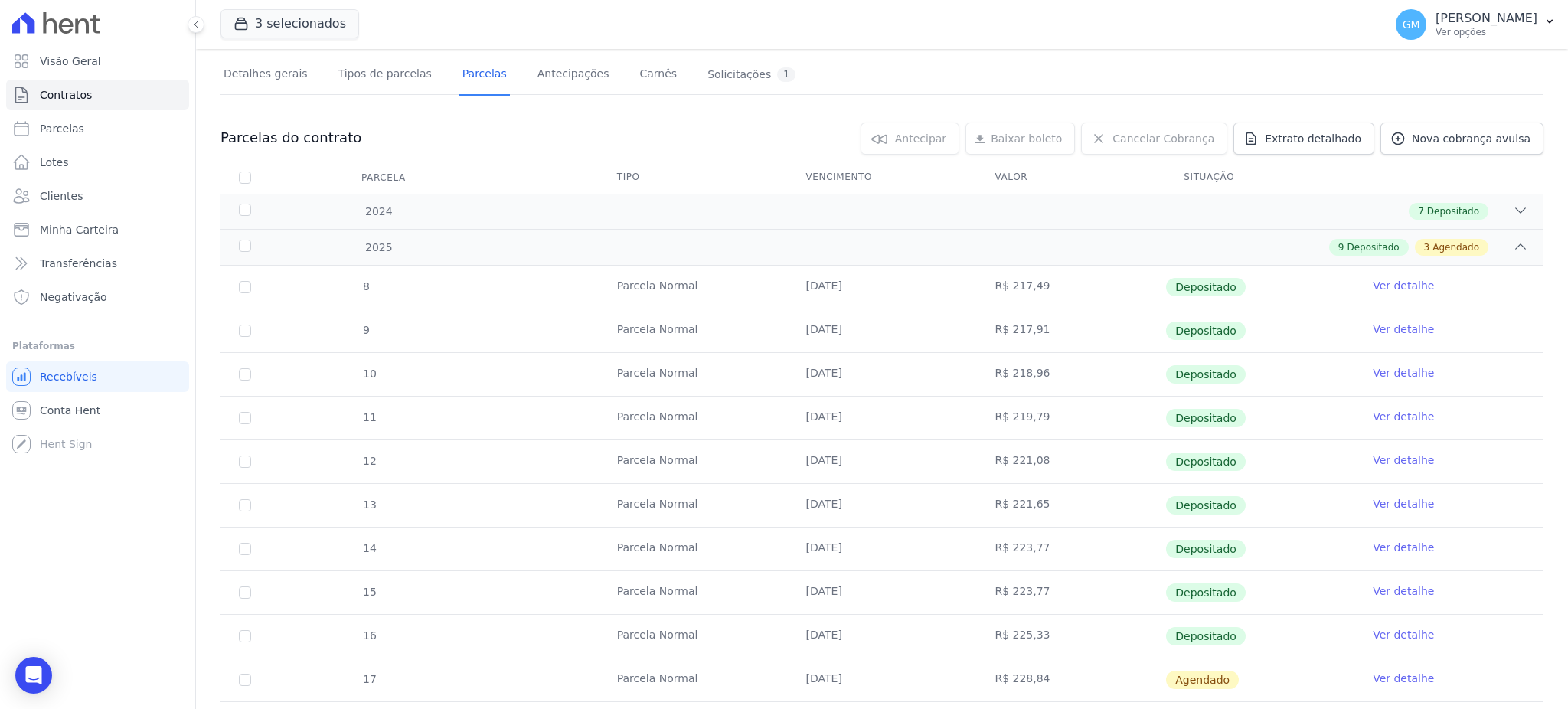
scroll to position [203, 0]
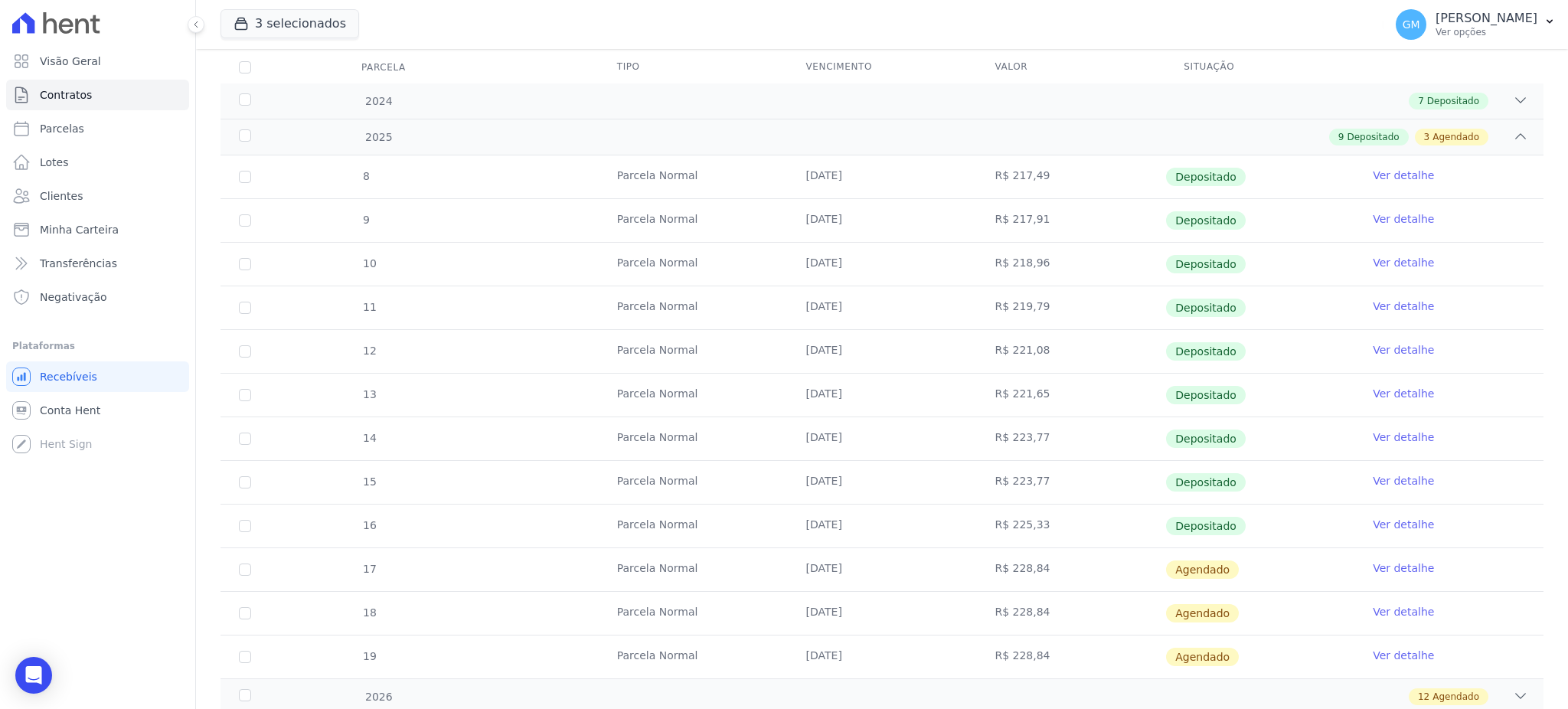
click at [1380, 521] on link "Ver detalhe" at bounding box center [1403, 524] width 62 height 16
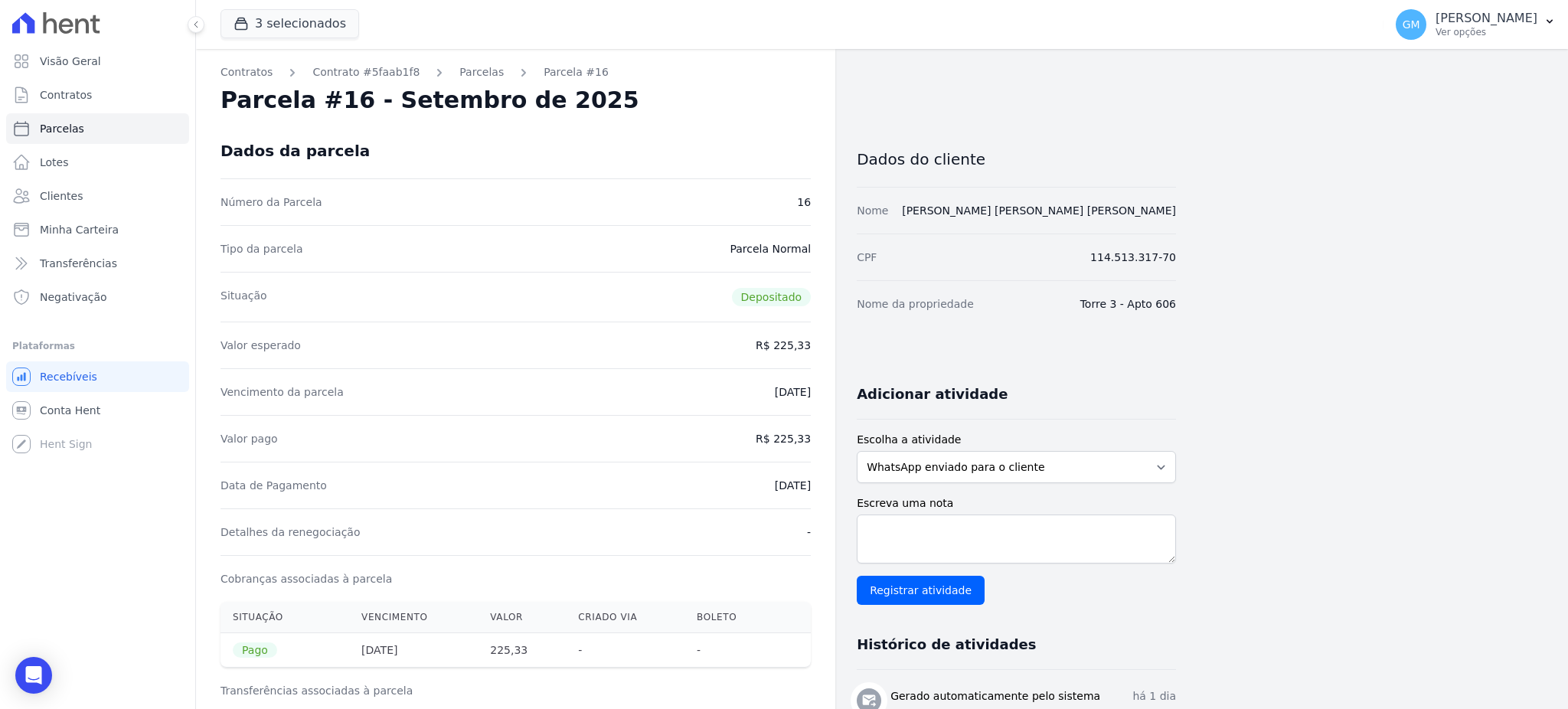
drag, startPoint x: 746, startPoint y: 486, endPoint x: 825, endPoint y: 486, distance: 79.0
drag, startPoint x: 799, startPoint y: 439, endPoint x: 808, endPoint y: 439, distance: 9.0
click at [808, 439] on dd "R$ 225,33" at bounding box center [783, 439] width 55 height 16
drag, startPoint x: 762, startPoint y: 478, endPoint x: 826, endPoint y: 484, distance: 64.3
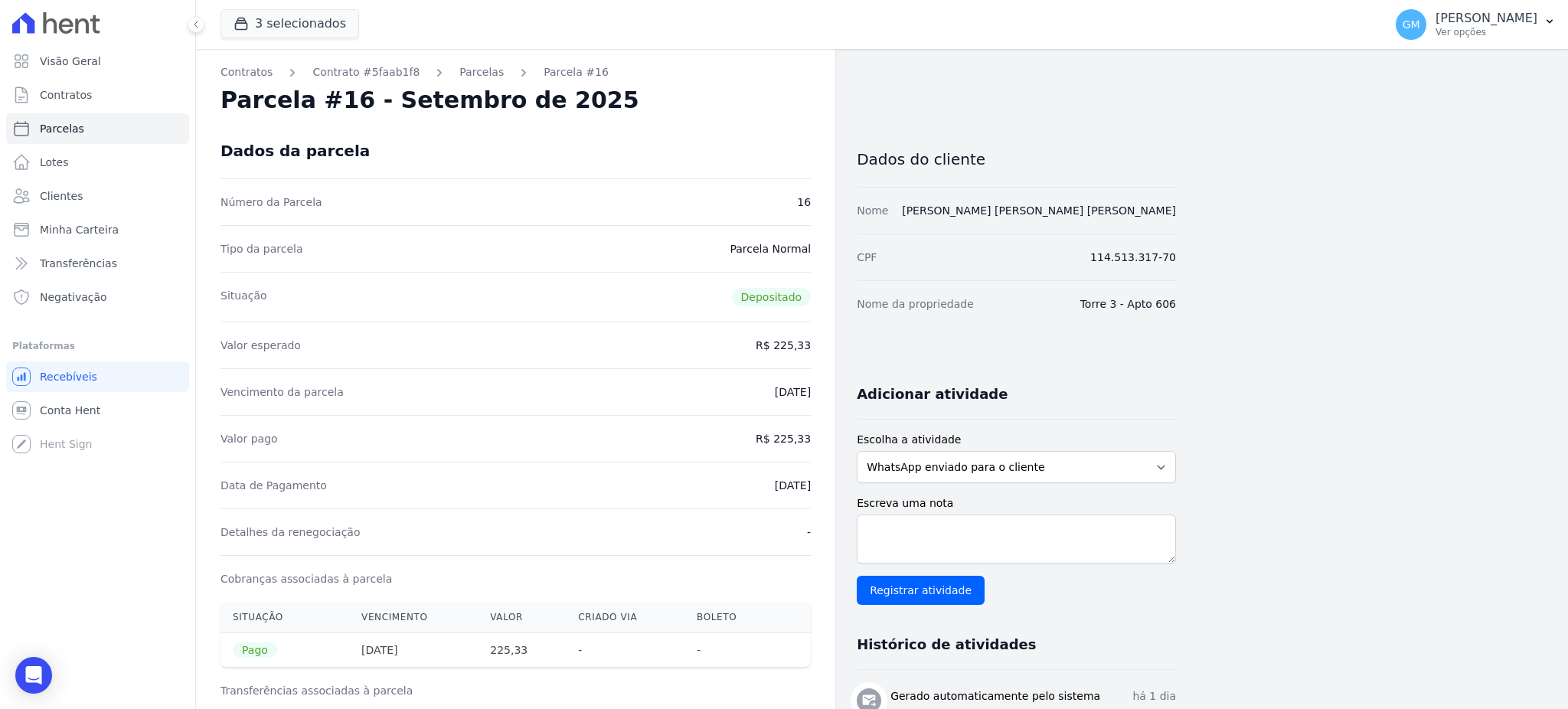
click at [108, 203] on link "Clientes" at bounding box center [97, 196] width 183 height 30
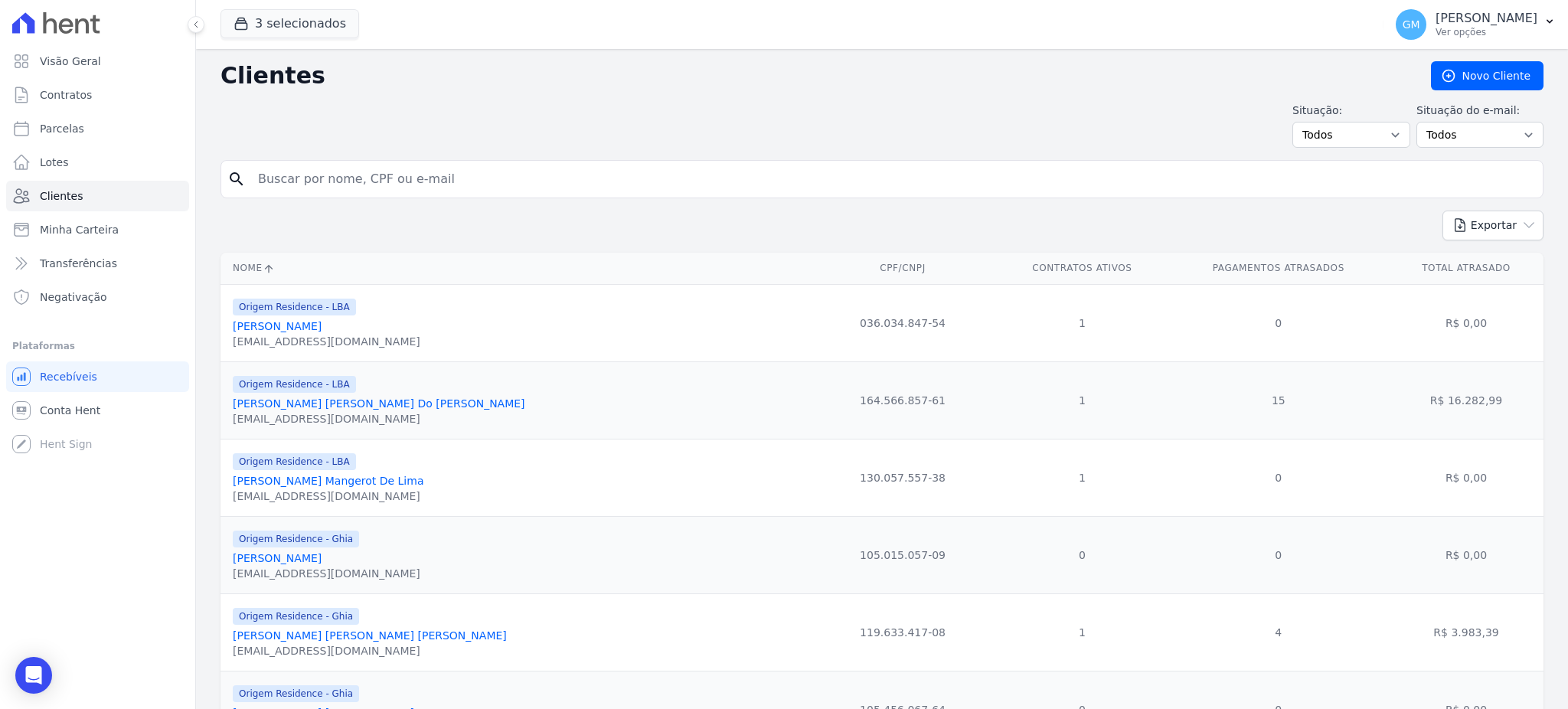
click at [397, 180] on input "search" at bounding box center [892, 178] width 1287 height 30
paste input "[PERSON_NAME] [PERSON_NAME]"
type input "[PERSON_NAME] [PERSON_NAME]"
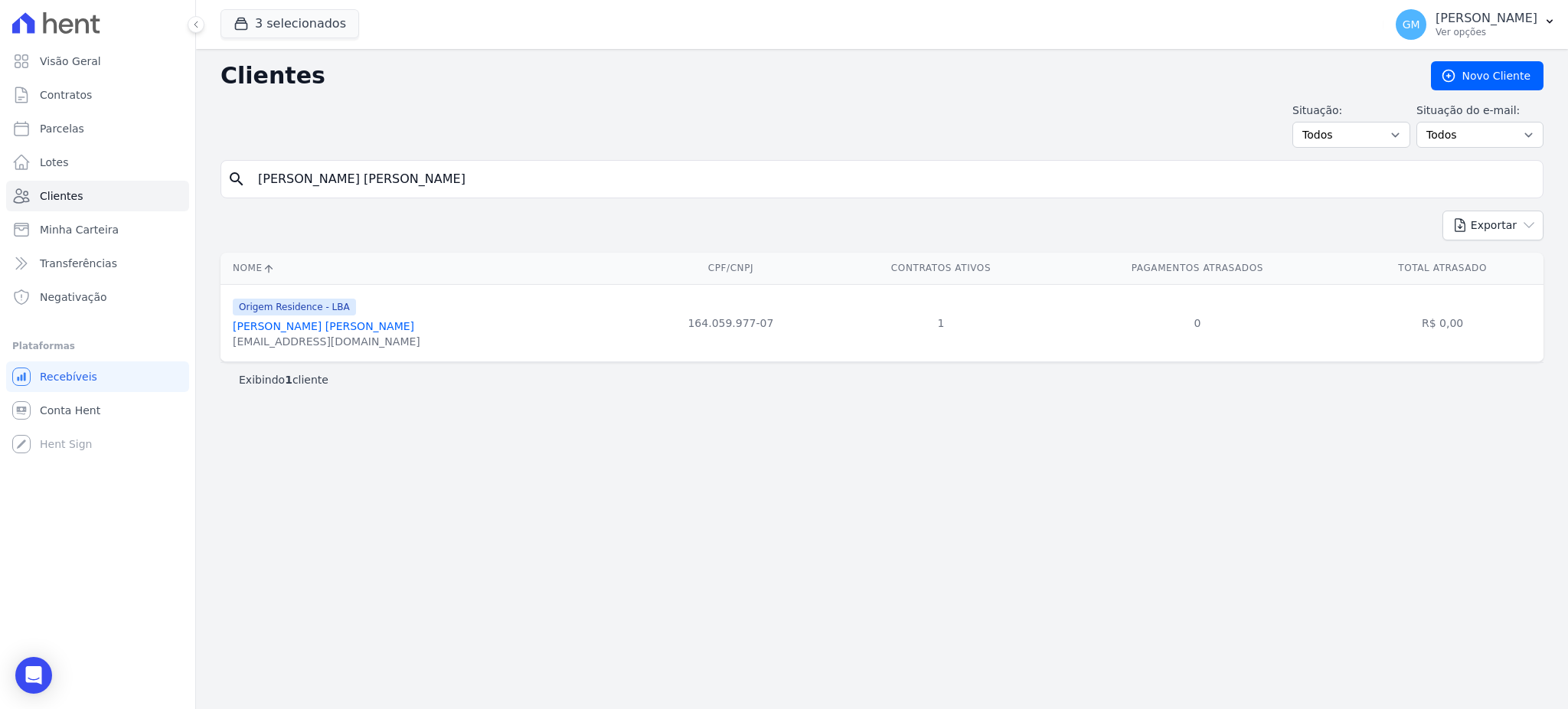
click at [307, 326] on link "[PERSON_NAME] [PERSON_NAME]" at bounding box center [323, 326] width 182 height 12
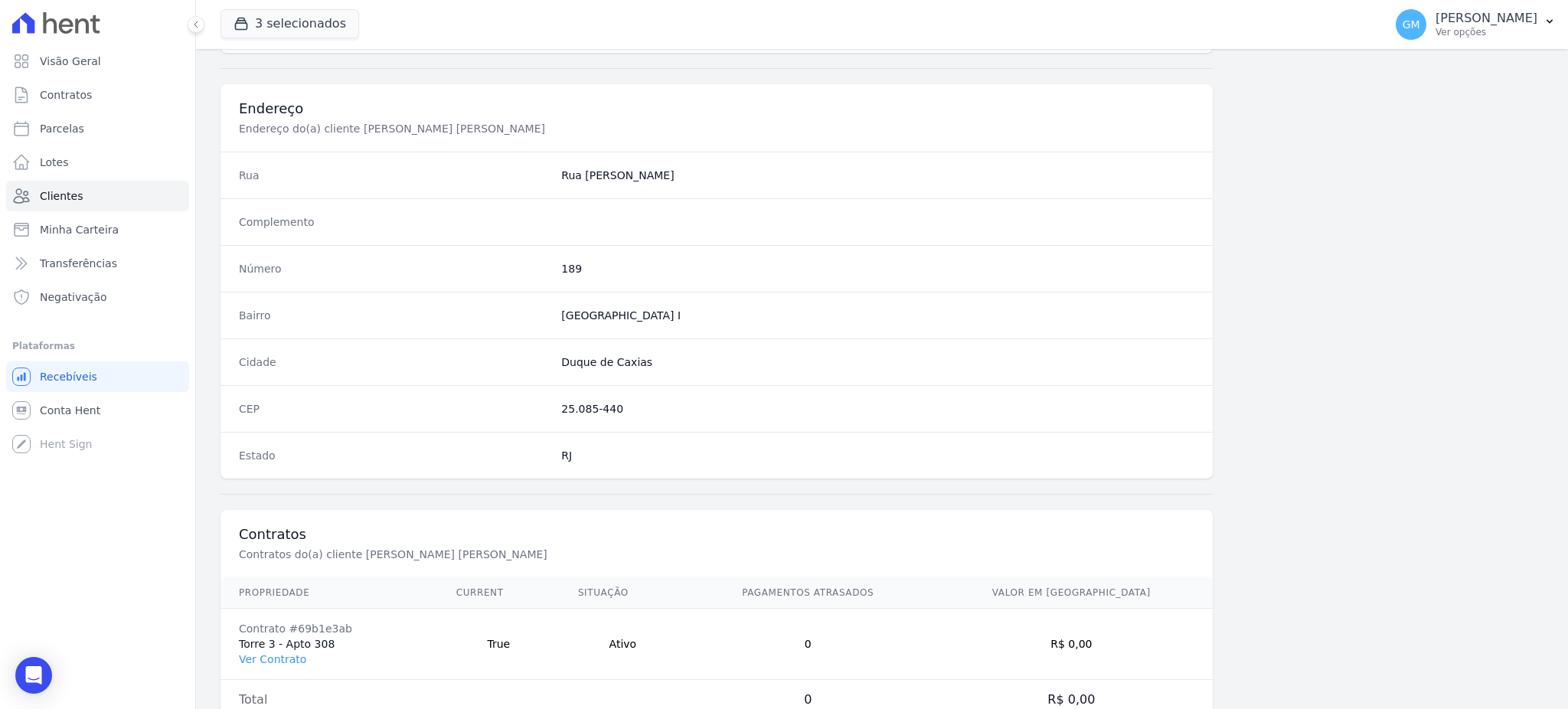
scroll to position [724, 0]
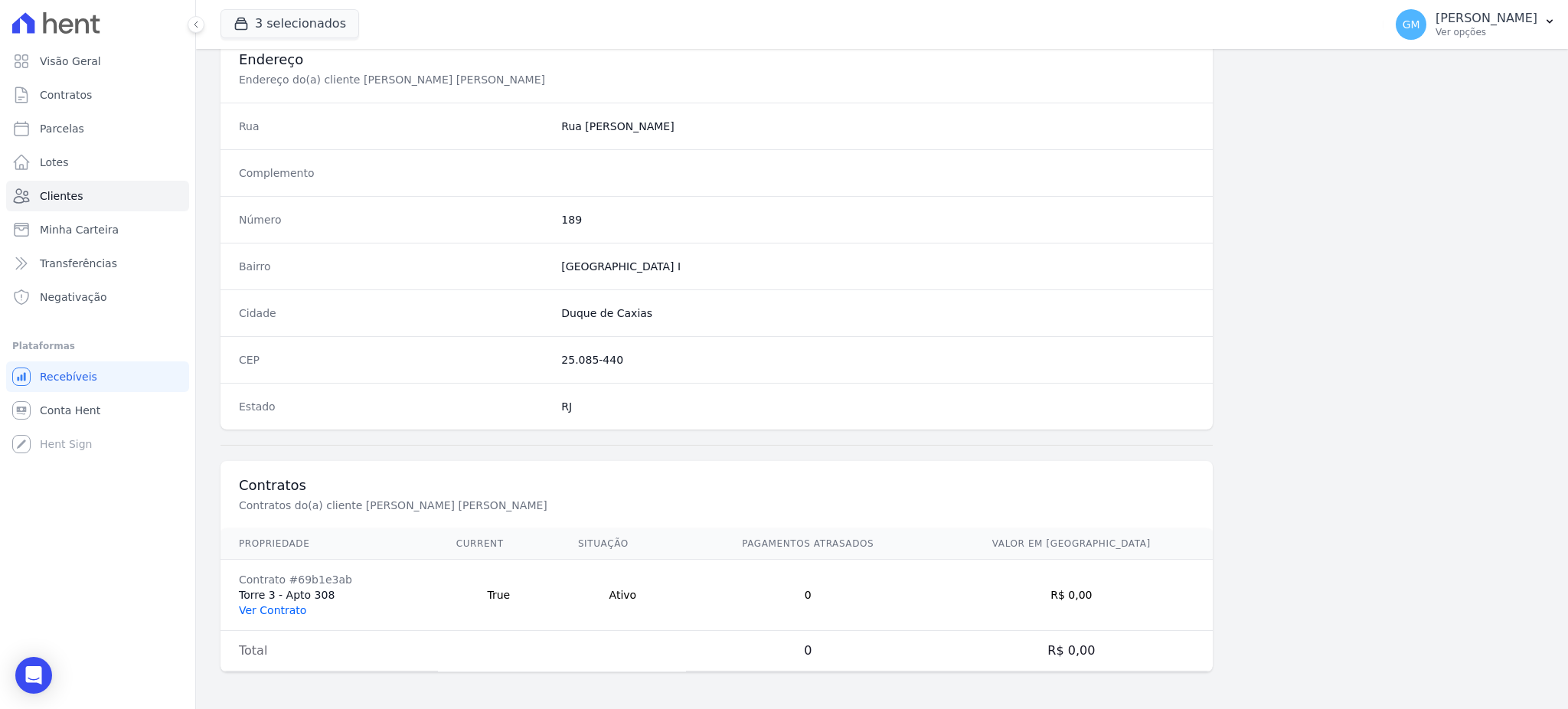
click at [270, 610] on link "Ver Contrato" at bounding box center [272, 610] width 67 height 12
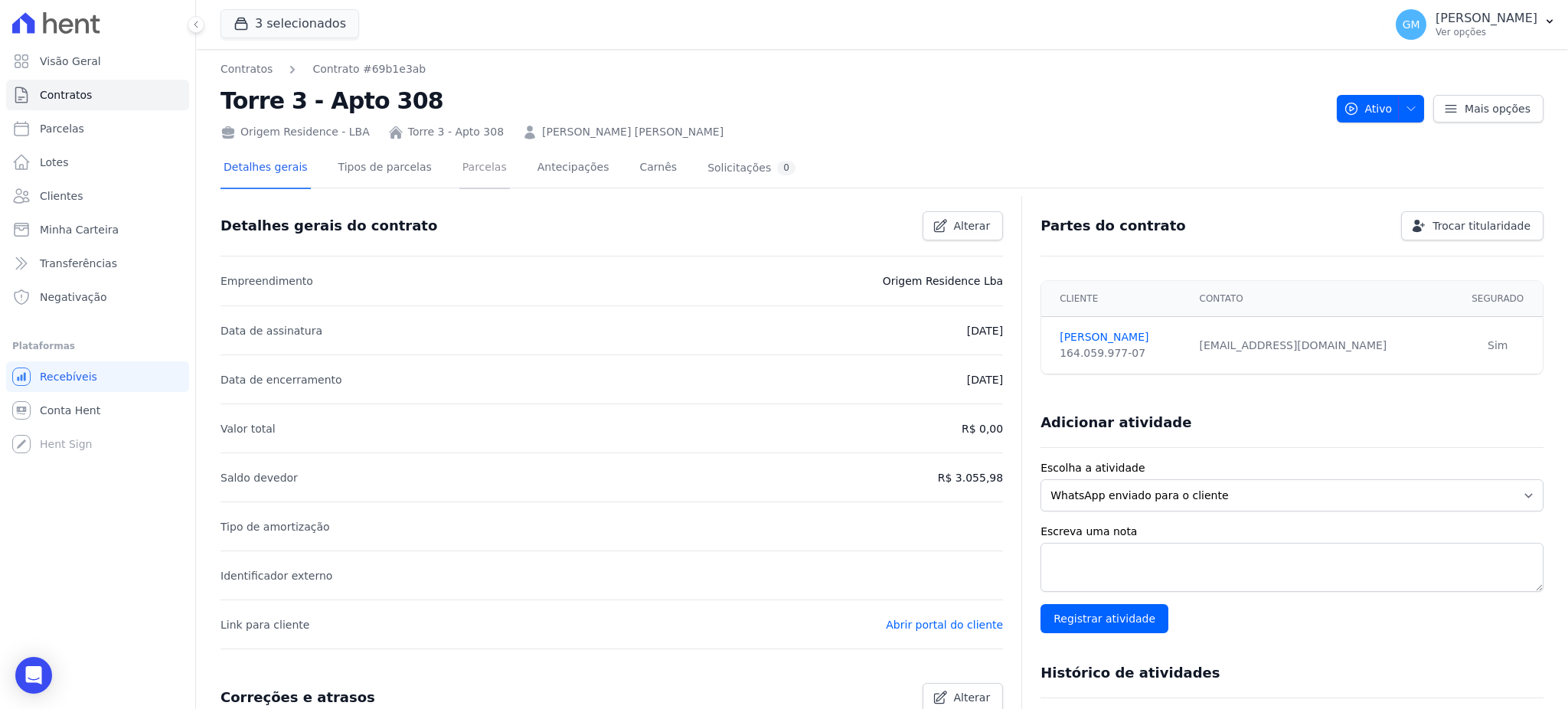
click at [459, 171] on link "Parcelas" at bounding box center [484, 169] width 51 height 41
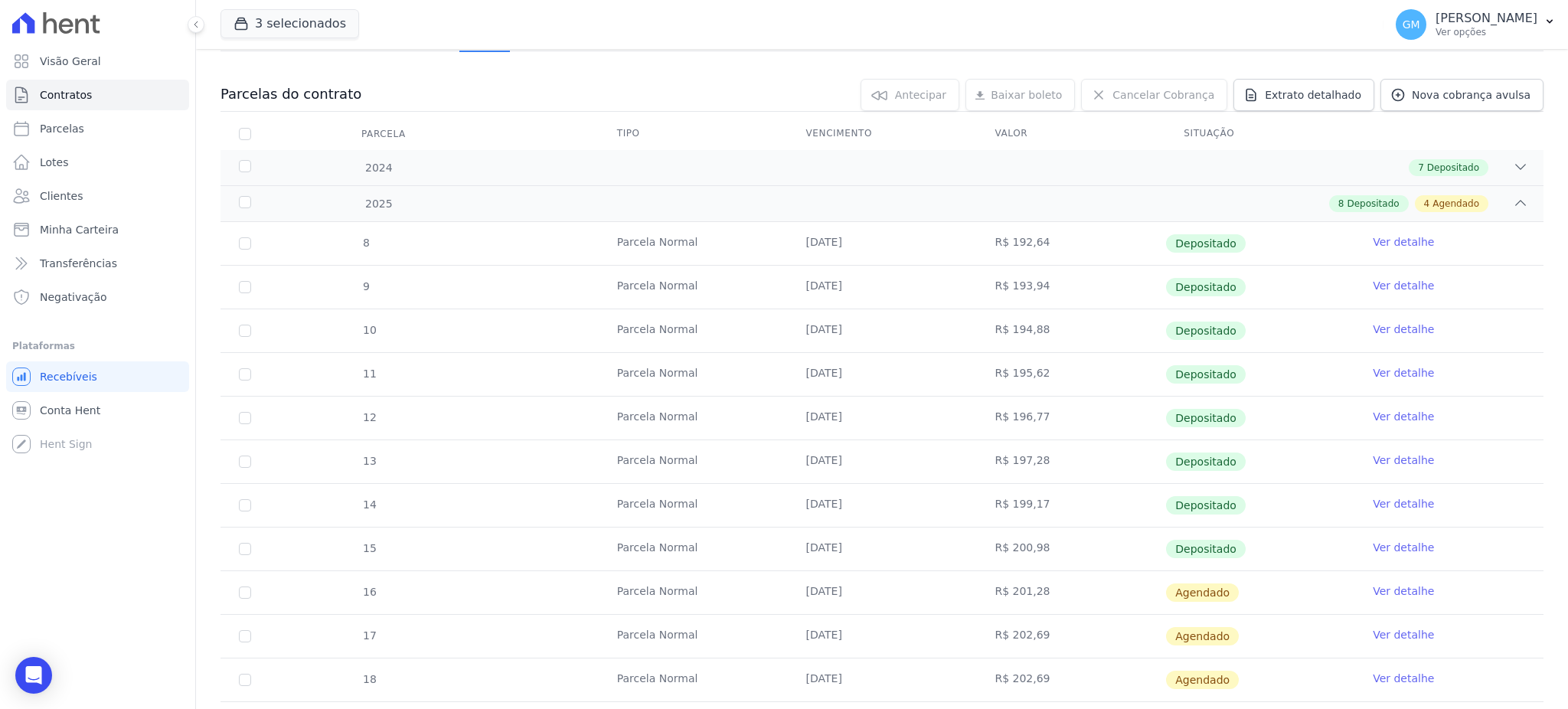
scroll to position [254, 0]
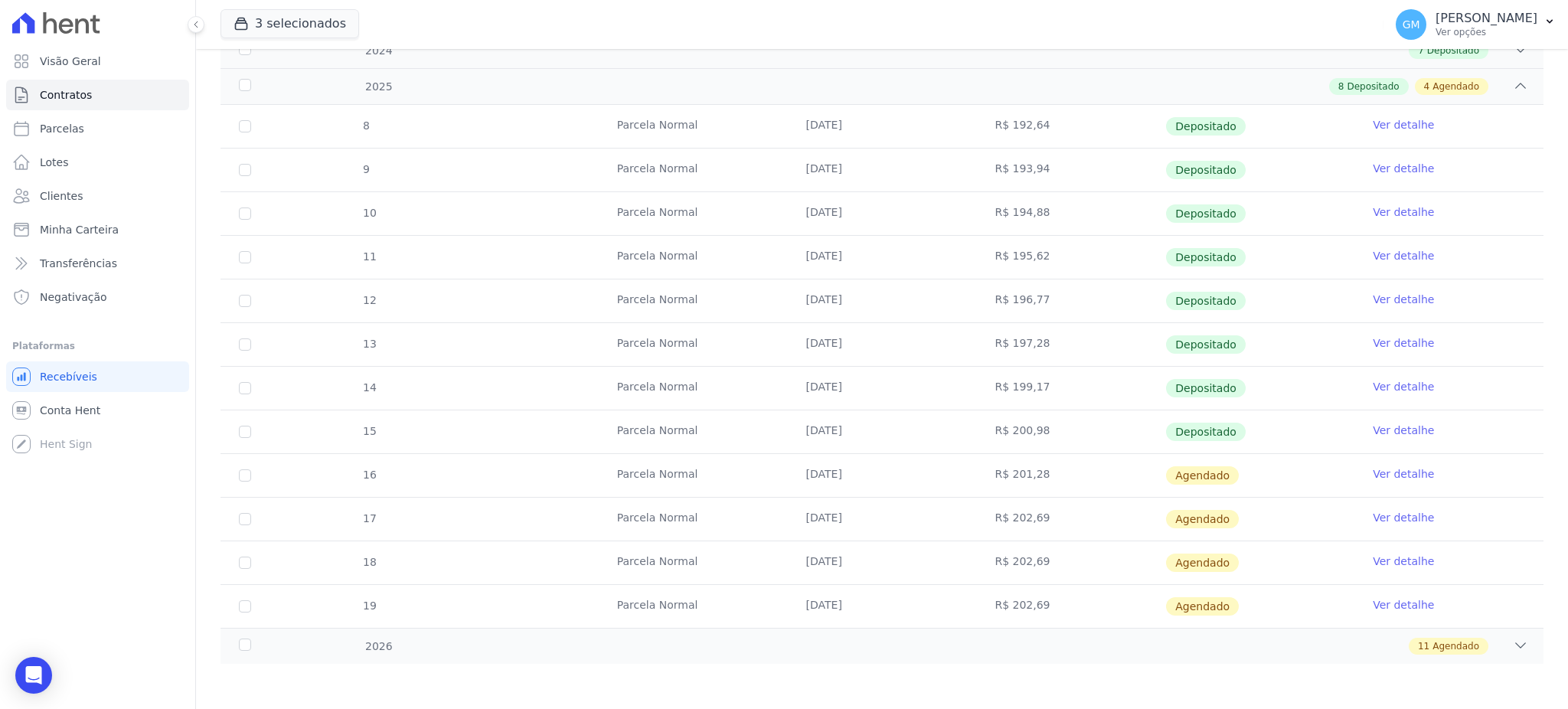
click at [1372, 425] on link "Ver detalhe" at bounding box center [1403, 430] width 62 height 16
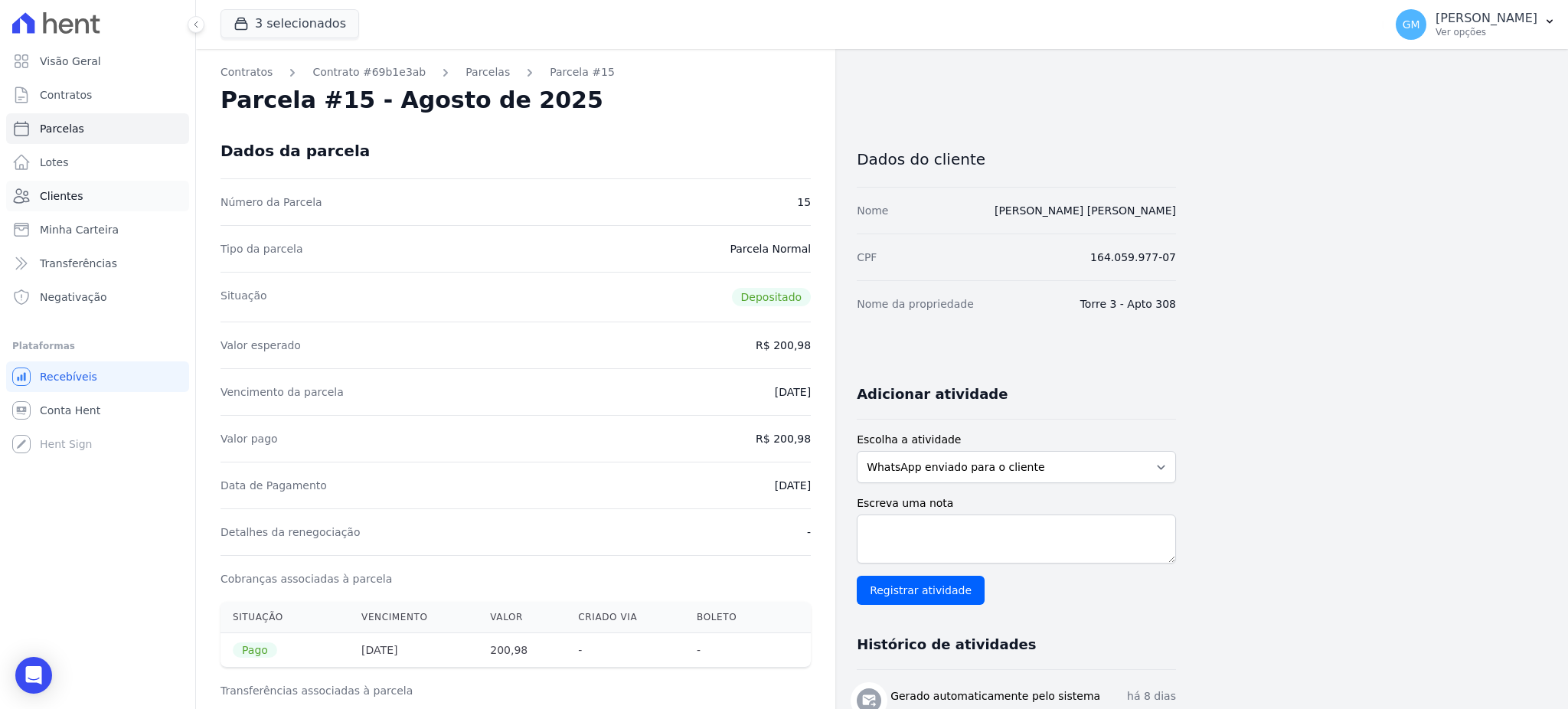
click at [104, 183] on link "Clientes" at bounding box center [97, 196] width 183 height 30
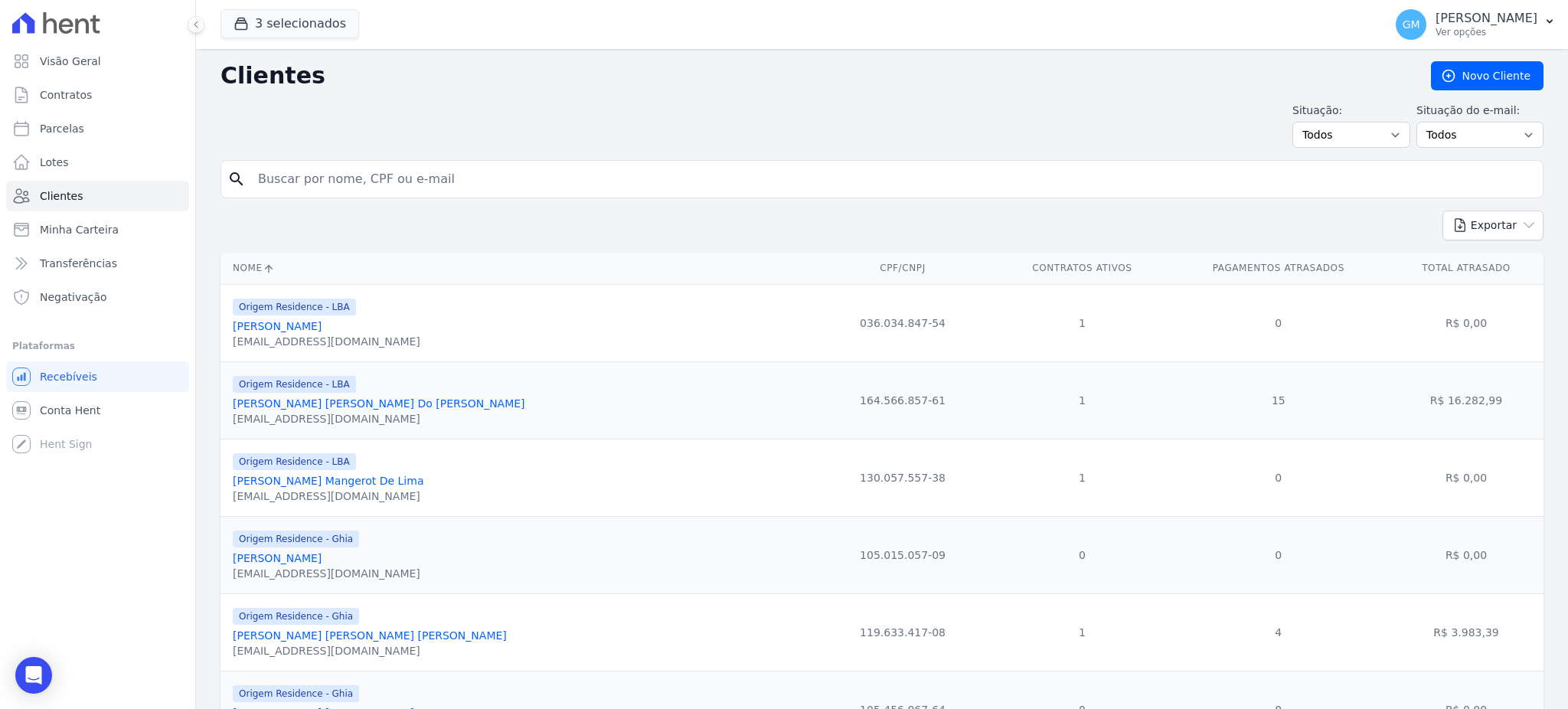
click at [353, 175] on input "search" at bounding box center [892, 178] width 1287 height 30
paste input "[PERSON_NAME] [PERSON_NAME]"
type input "[PERSON_NAME] [PERSON_NAME]"
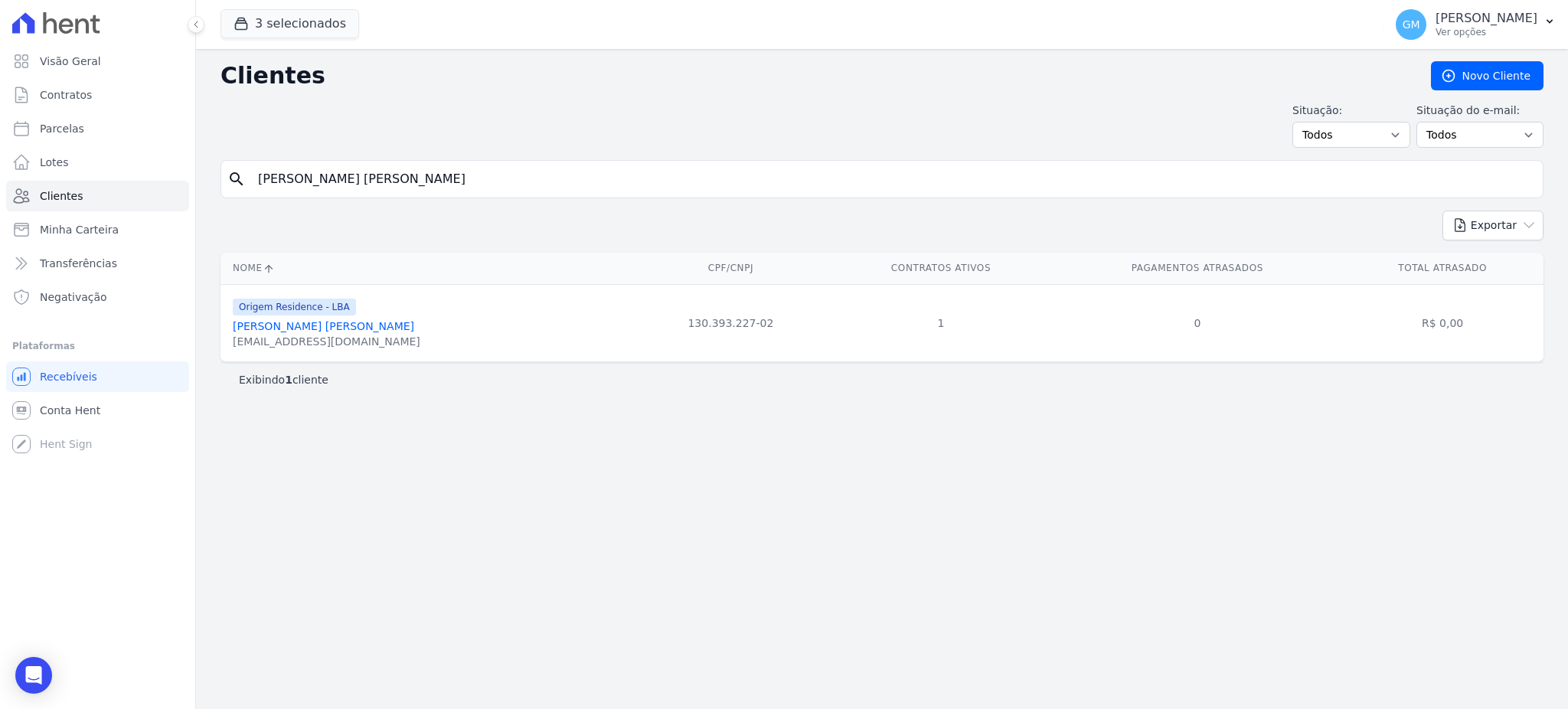
click at [336, 325] on link "[PERSON_NAME] [PERSON_NAME]" at bounding box center [323, 326] width 182 height 12
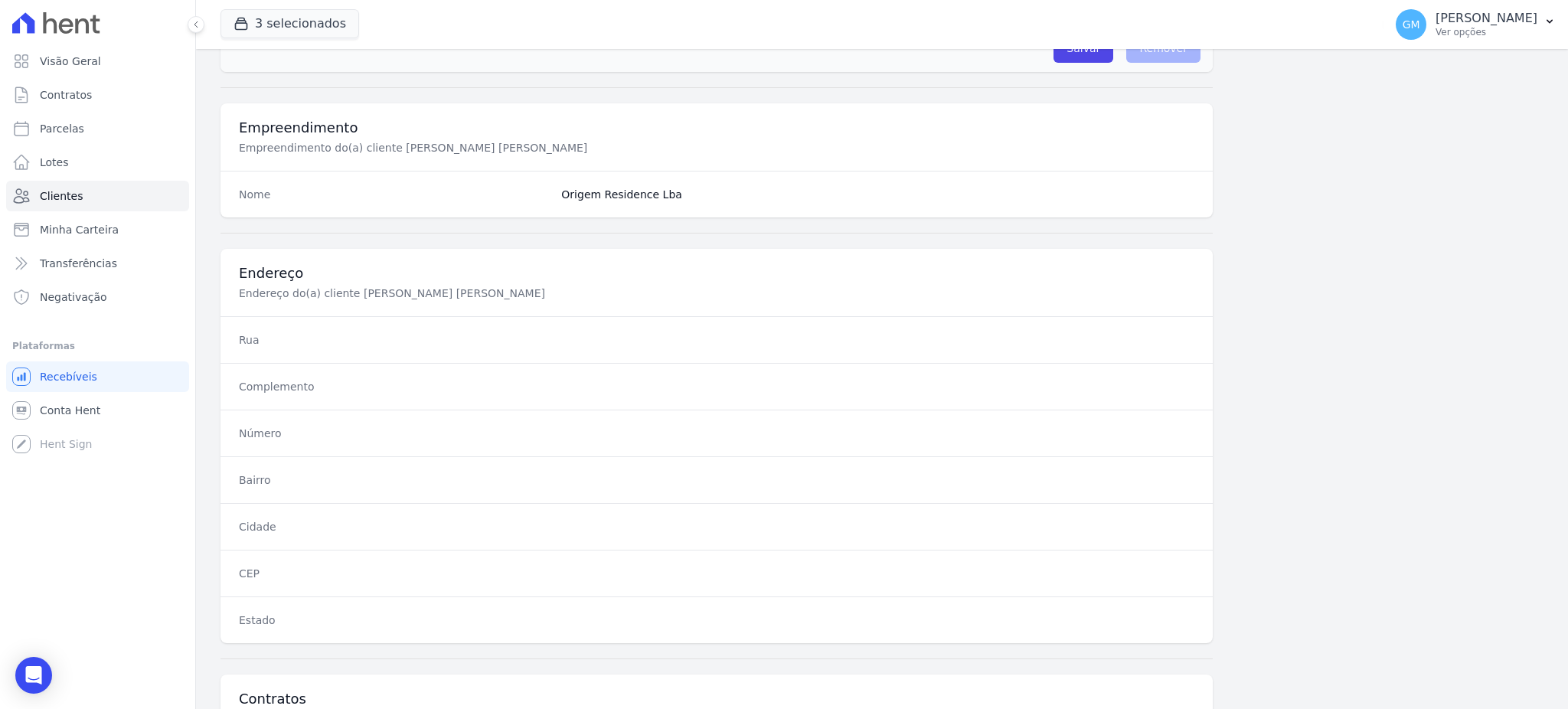
scroll to position [724, 0]
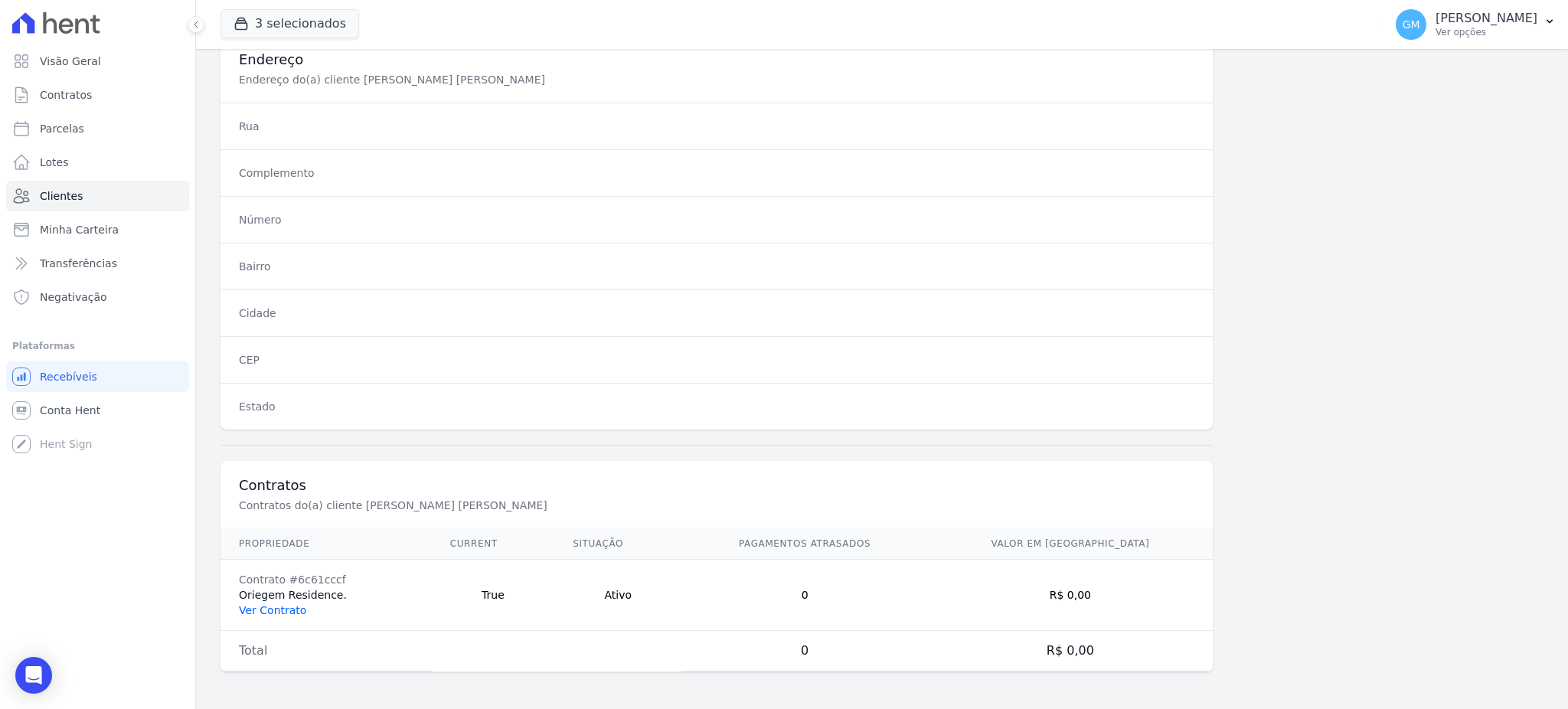
click at [268, 609] on link "Ver Contrato" at bounding box center [272, 610] width 67 height 12
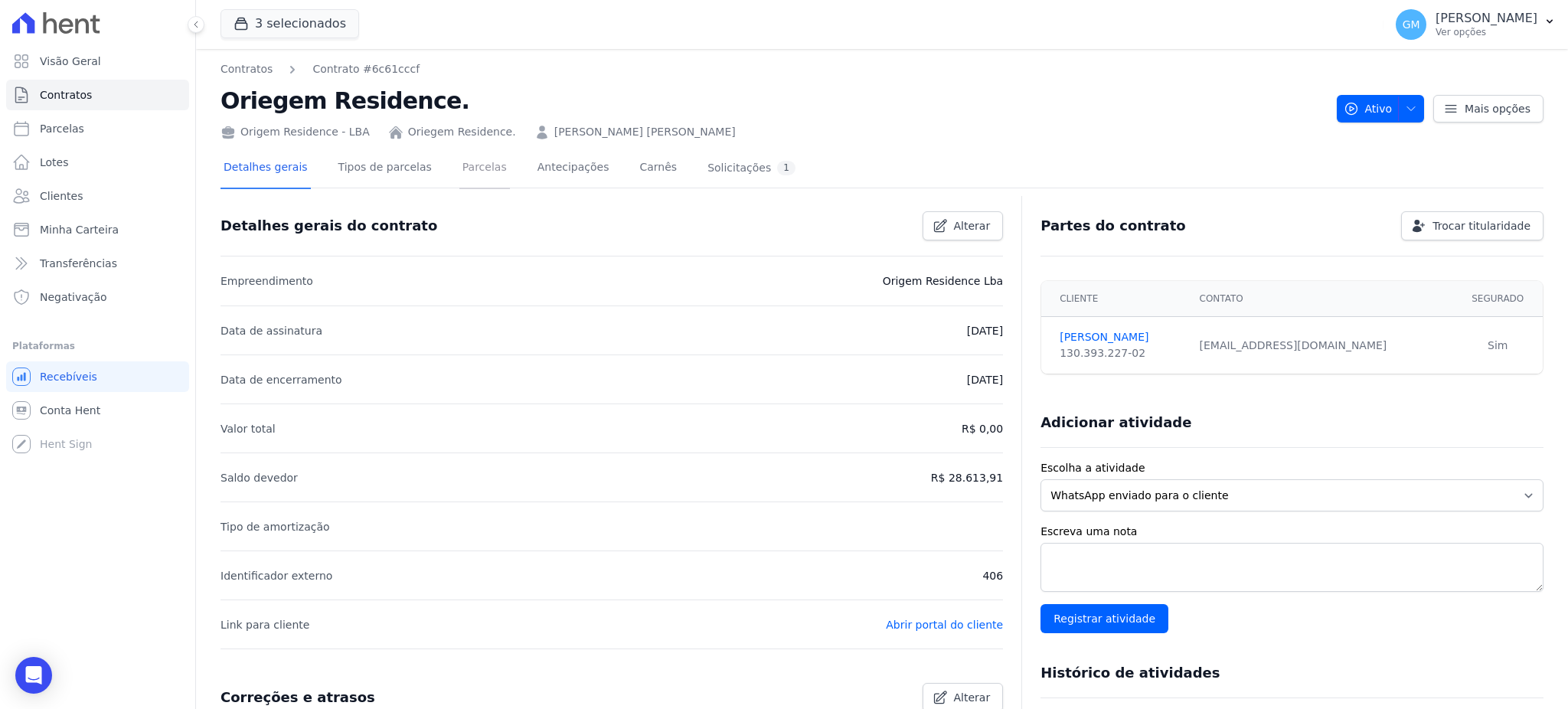
click at [459, 157] on link "Parcelas" at bounding box center [484, 169] width 51 height 41
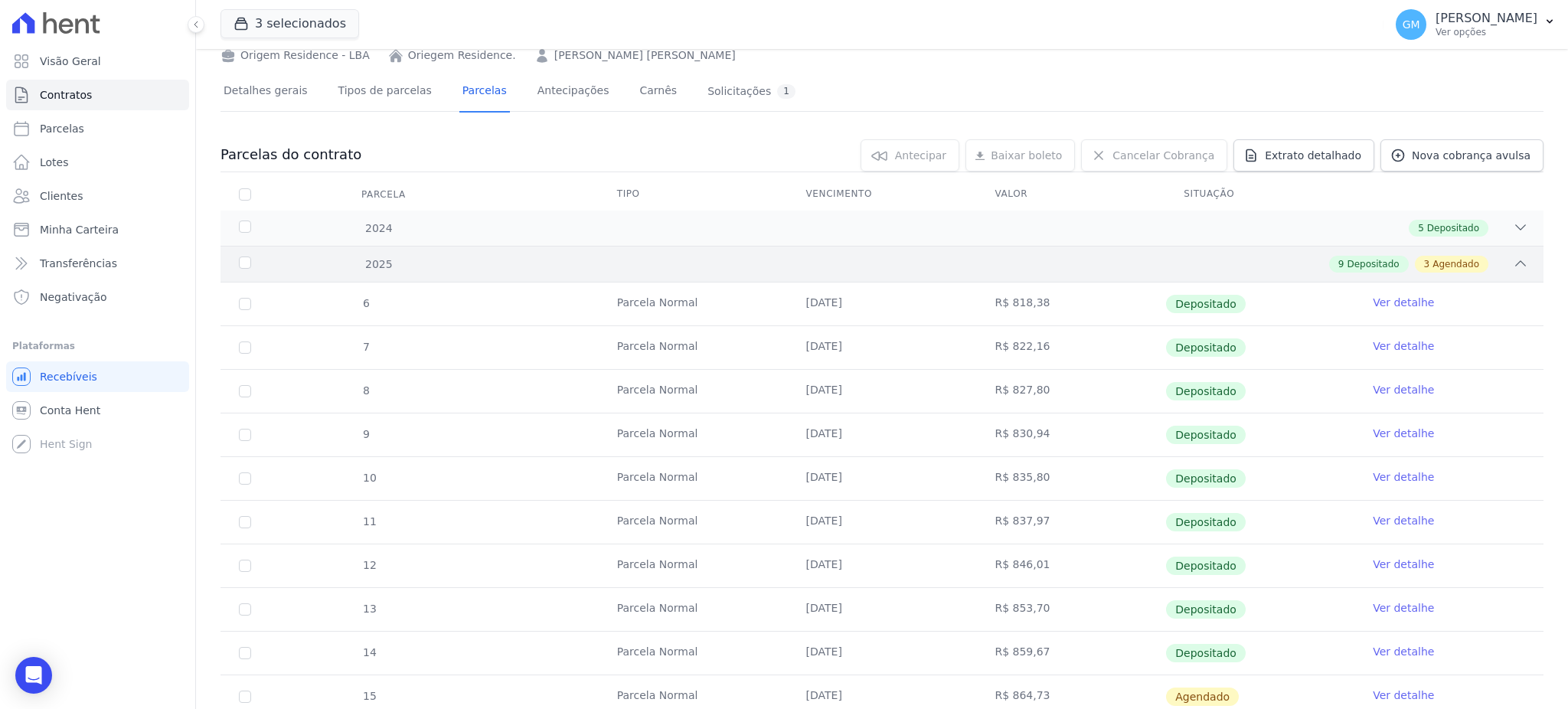
scroll to position [306, 0]
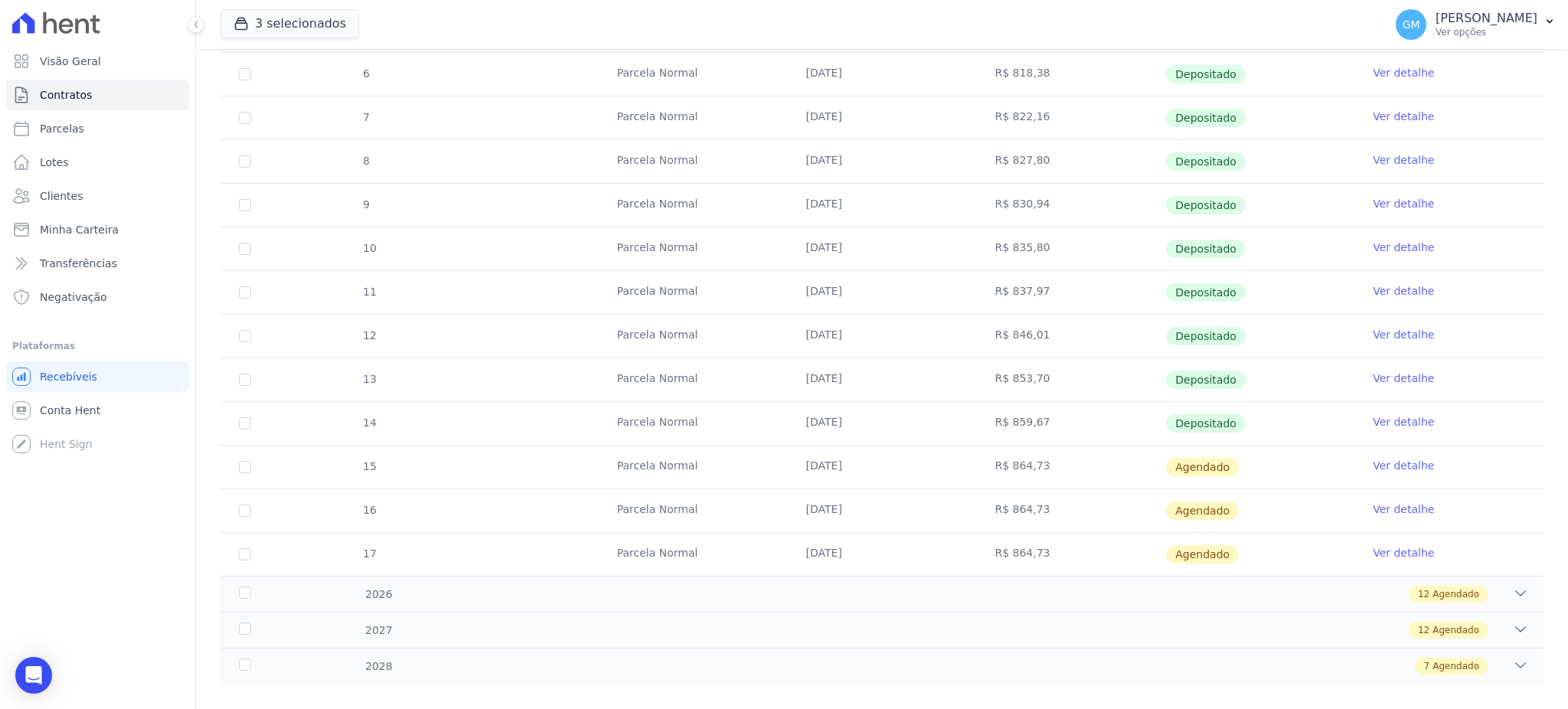
click at [1391, 418] on link "Ver detalhe" at bounding box center [1403, 422] width 62 height 16
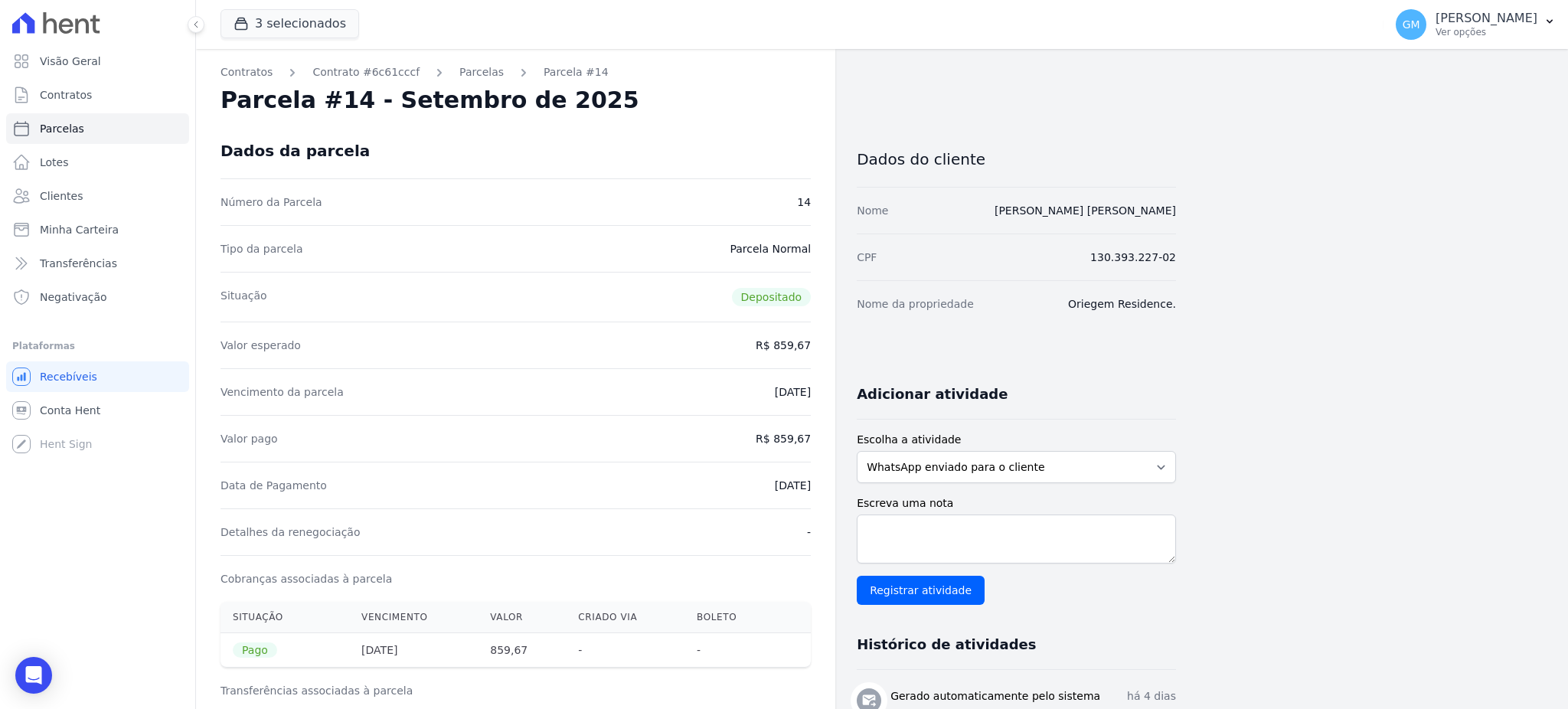
drag, startPoint x: 750, startPoint y: 478, endPoint x: 825, endPoint y: 481, distance: 75.1
click at [690, 461] on div "Data de Pagamento [DATE]" at bounding box center [515, 485] width 590 height 47
drag, startPoint x: 1038, startPoint y: 207, endPoint x: 1181, endPoint y: 215, distance: 143.2
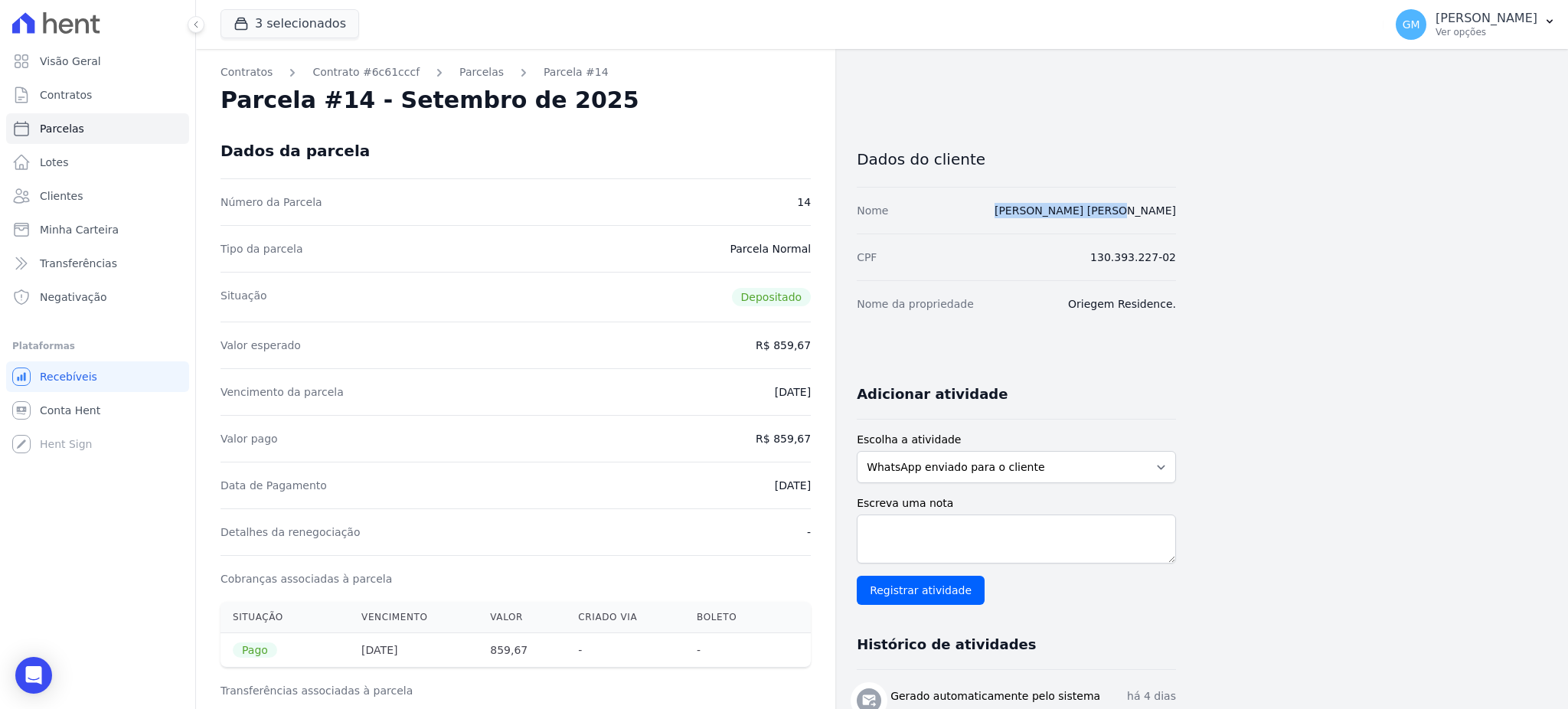
drag, startPoint x: 775, startPoint y: 484, endPoint x: 809, endPoint y: 487, distance: 34.1
click at [809, 487] on div "Data de Pagamento [DATE]" at bounding box center [515, 485] width 590 height 47
drag, startPoint x: 779, startPoint y: 435, endPoint x: 819, endPoint y: 436, distance: 40.0
drag, startPoint x: 737, startPoint y: 494, endPoint x: 814, endPoint y: 489, distance: 77.2
